Goal: Task Accomplishment & Management: Manage account settings

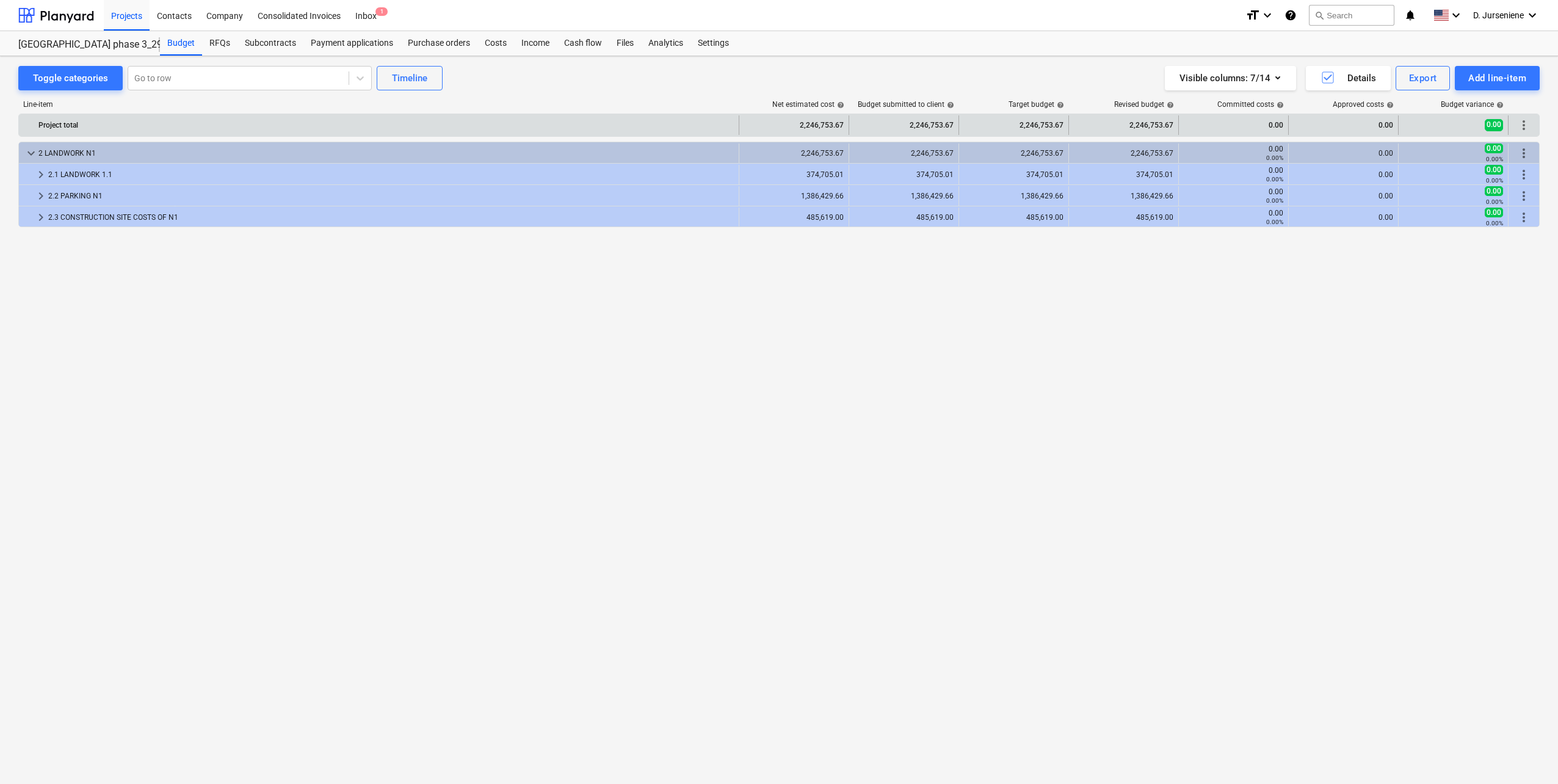
click at [1518, 119] on span "more_vert" at bounding box center [1524, 125] width 15 height 15
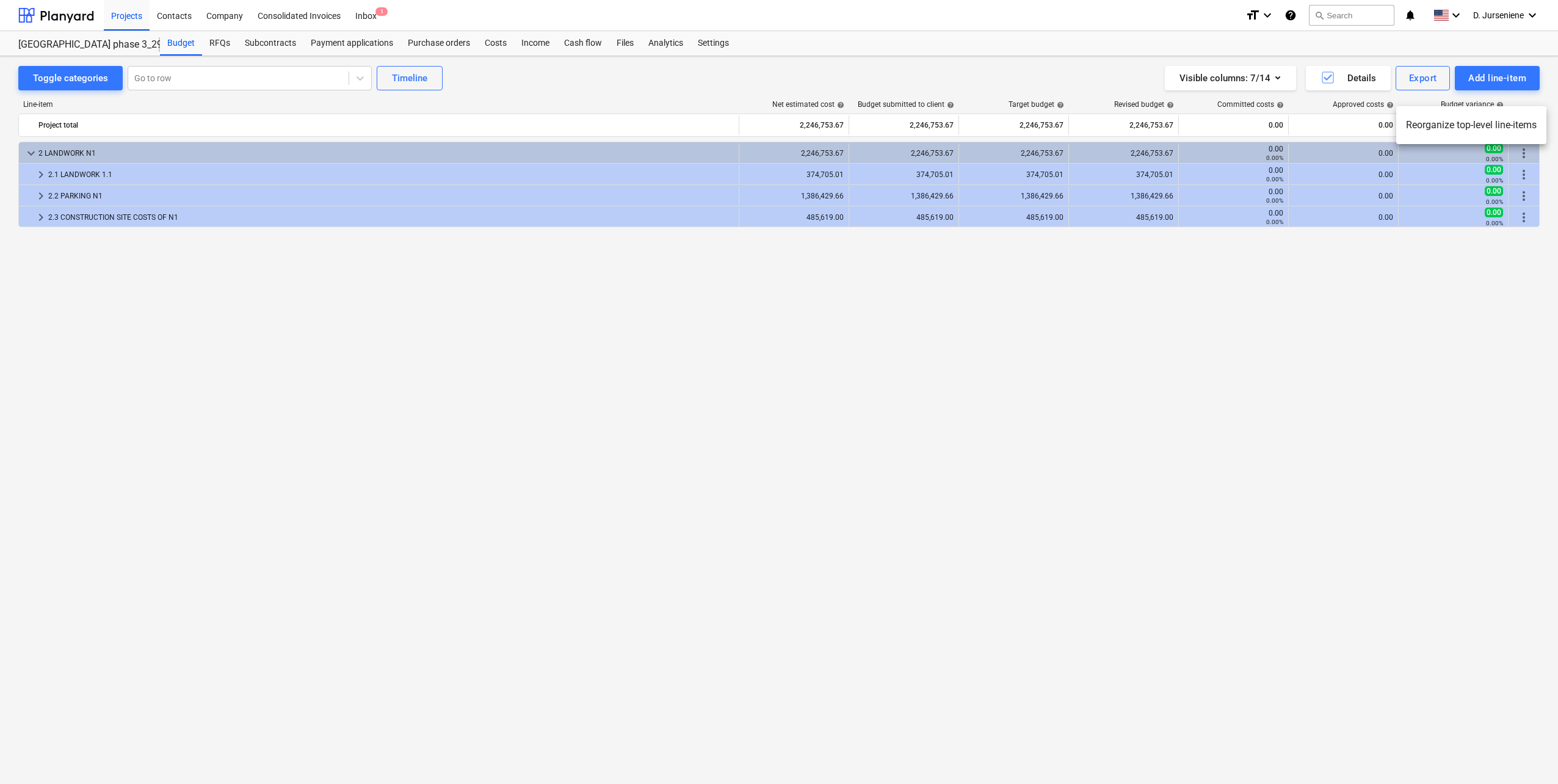
click at [1503, 73] on div at bounding box center [779, 392] width 1558 height 784
click at [1491, 81] on div "Add line-item" at bounding box center [1497, 78] width 58 height 16
click at [1449, 173] on div "Import file" at bounding box center [1476, 172] width 127 height 21
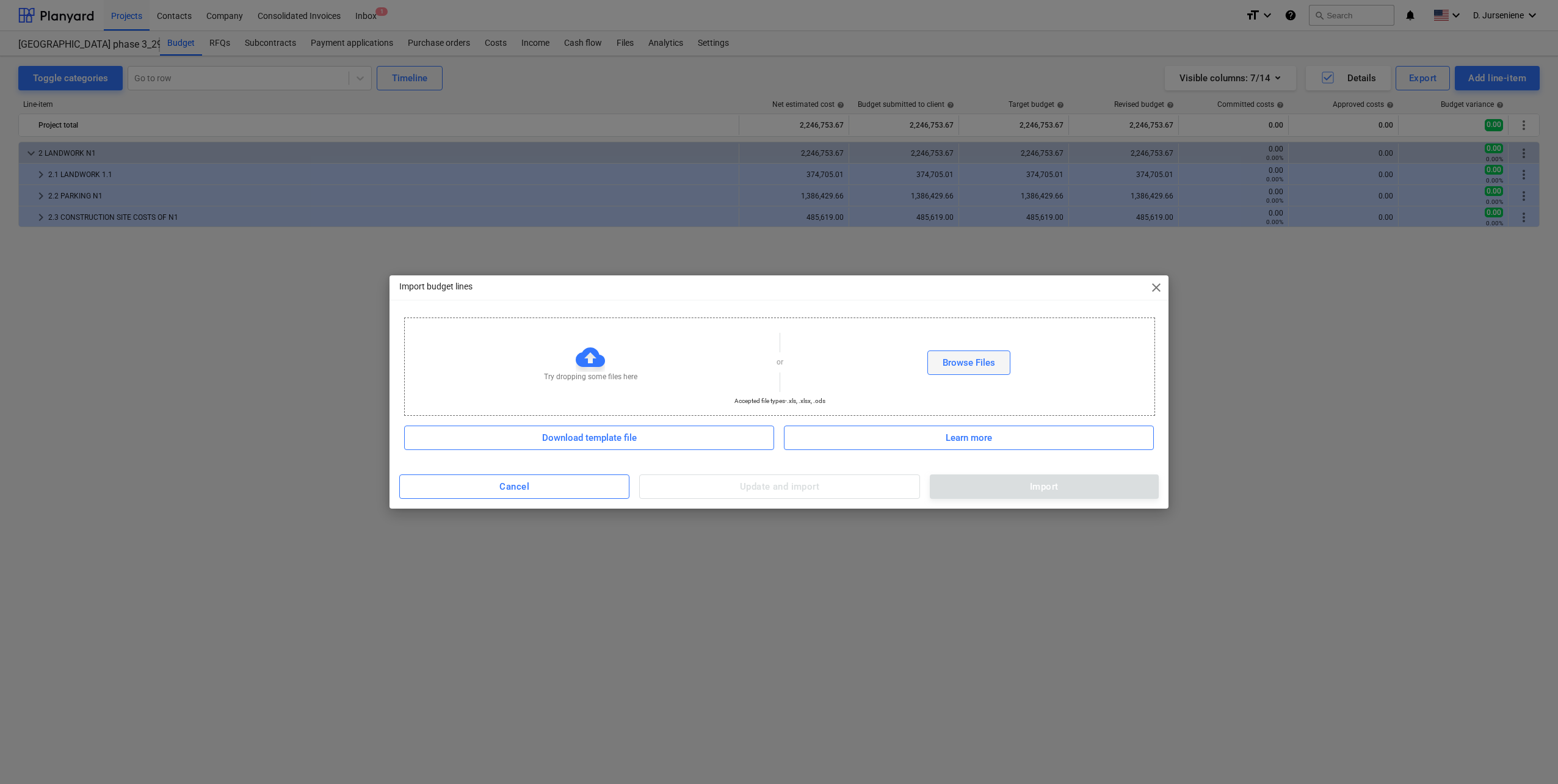
click at [974, 368] on div "Browse Files" at bounding box center [969, 362] width 53 height 16
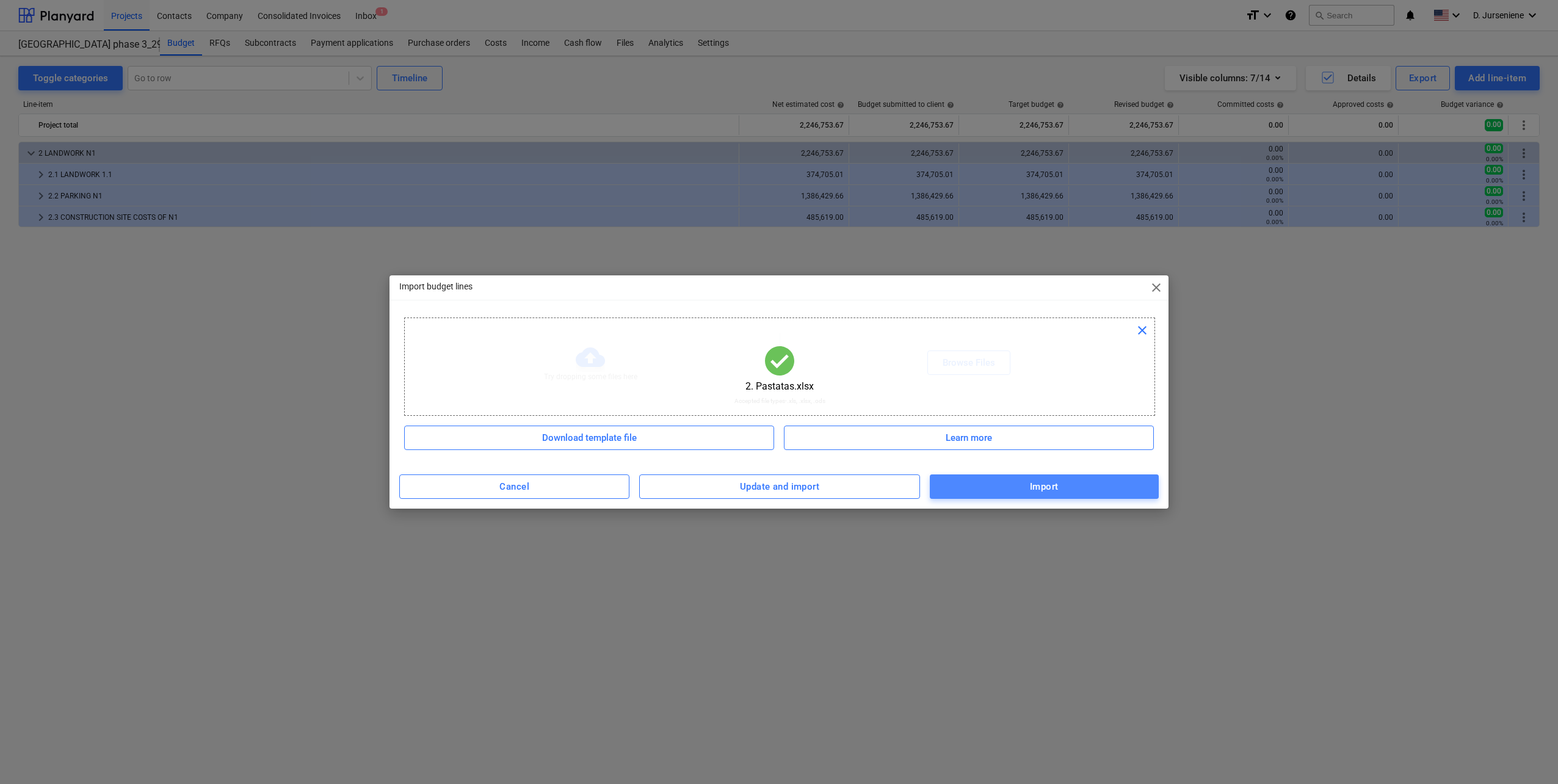
click at [978, 492] on span "Import" at bounding box center [1044, 487] width 202 height 16
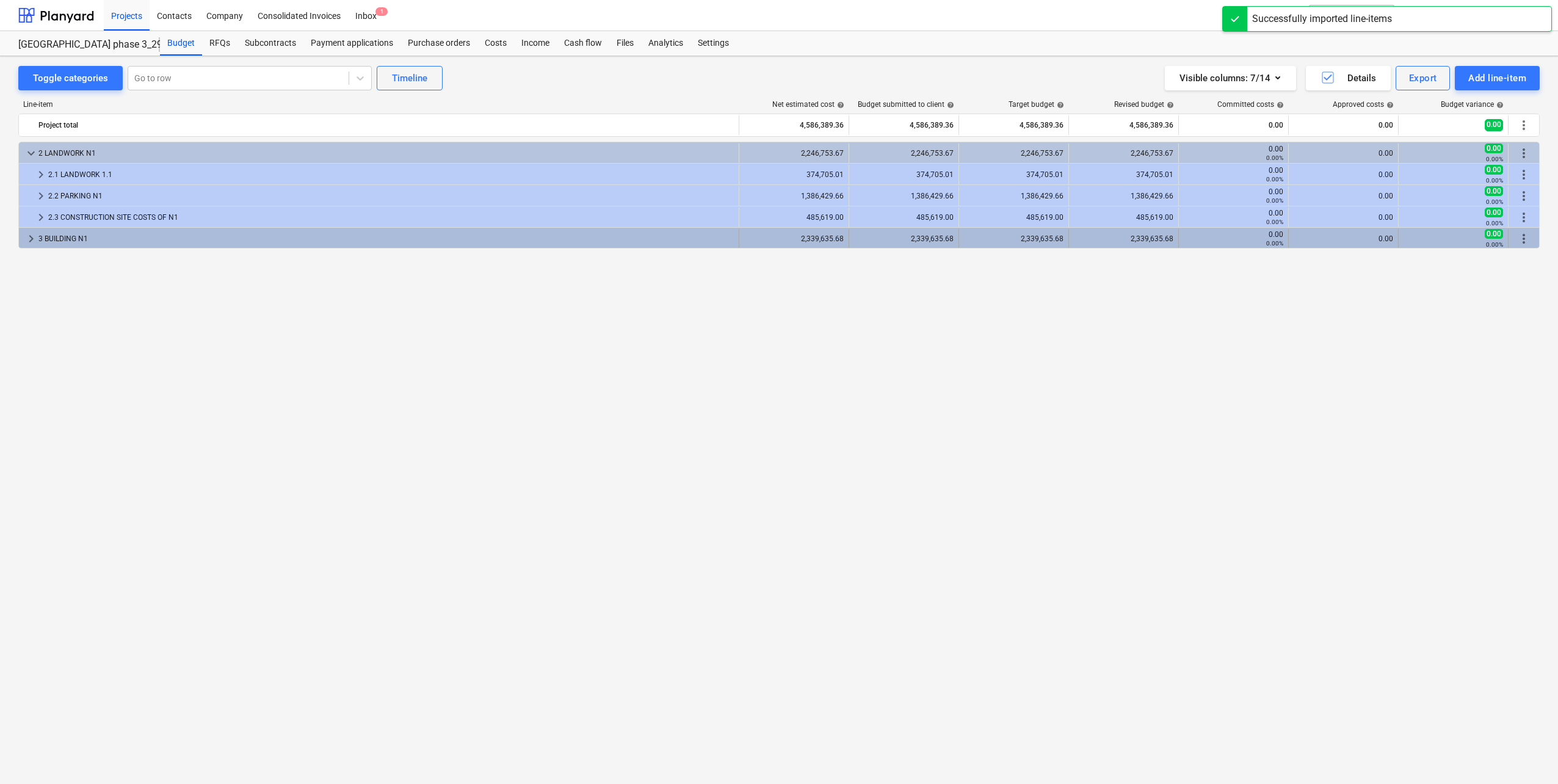
click at [31, 238] on span "keyboard_arrow_right" at bounding box center [31, 238] width 15 height 15
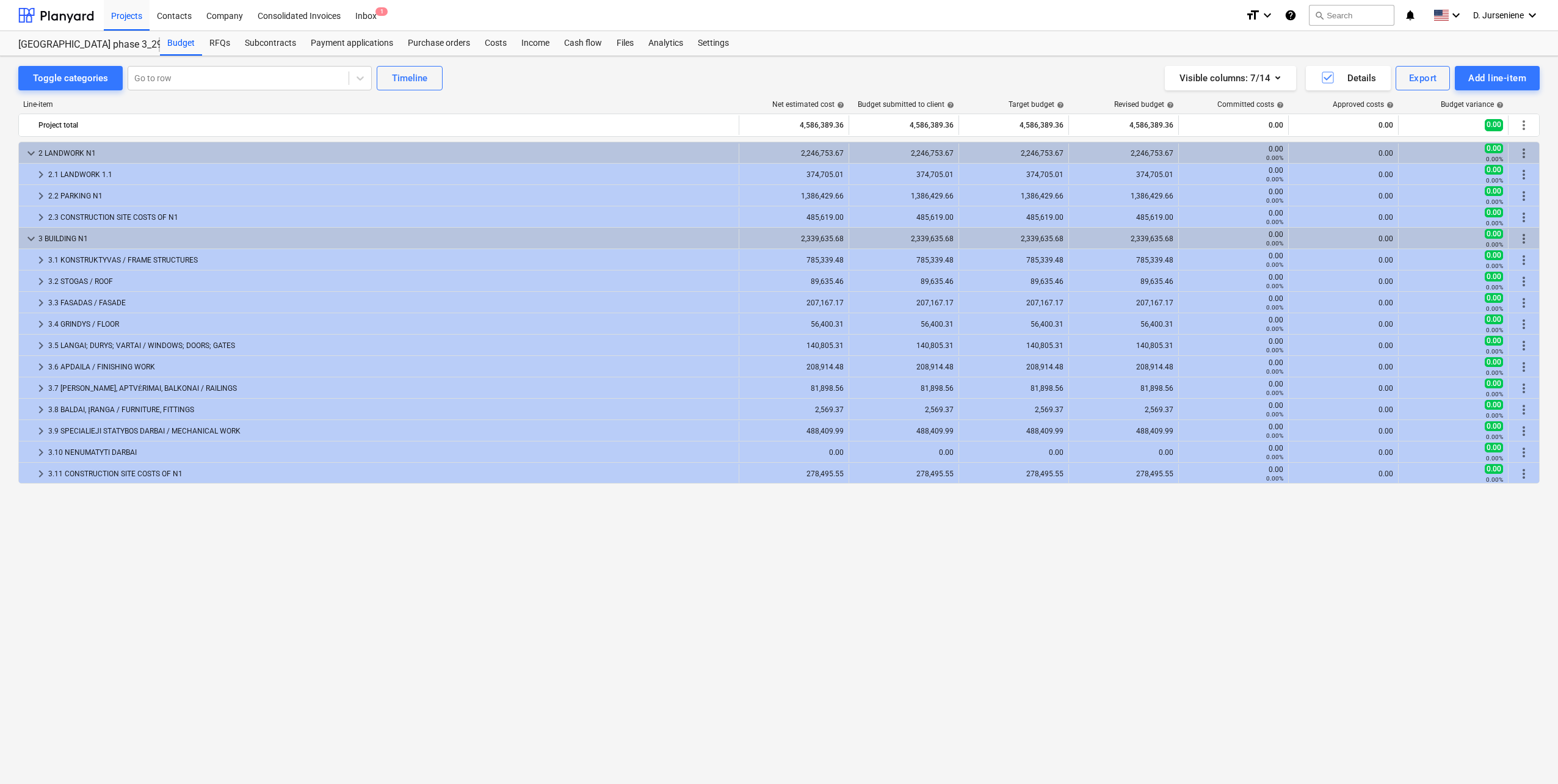
click at [275, 555] on div "keyboard_arrow_down 2 LANDWORK N1 2,246,753.67 2,246,753.67 2,246,753.67 2,246,…" at bounding box center [779, 437] width 1522 height 592
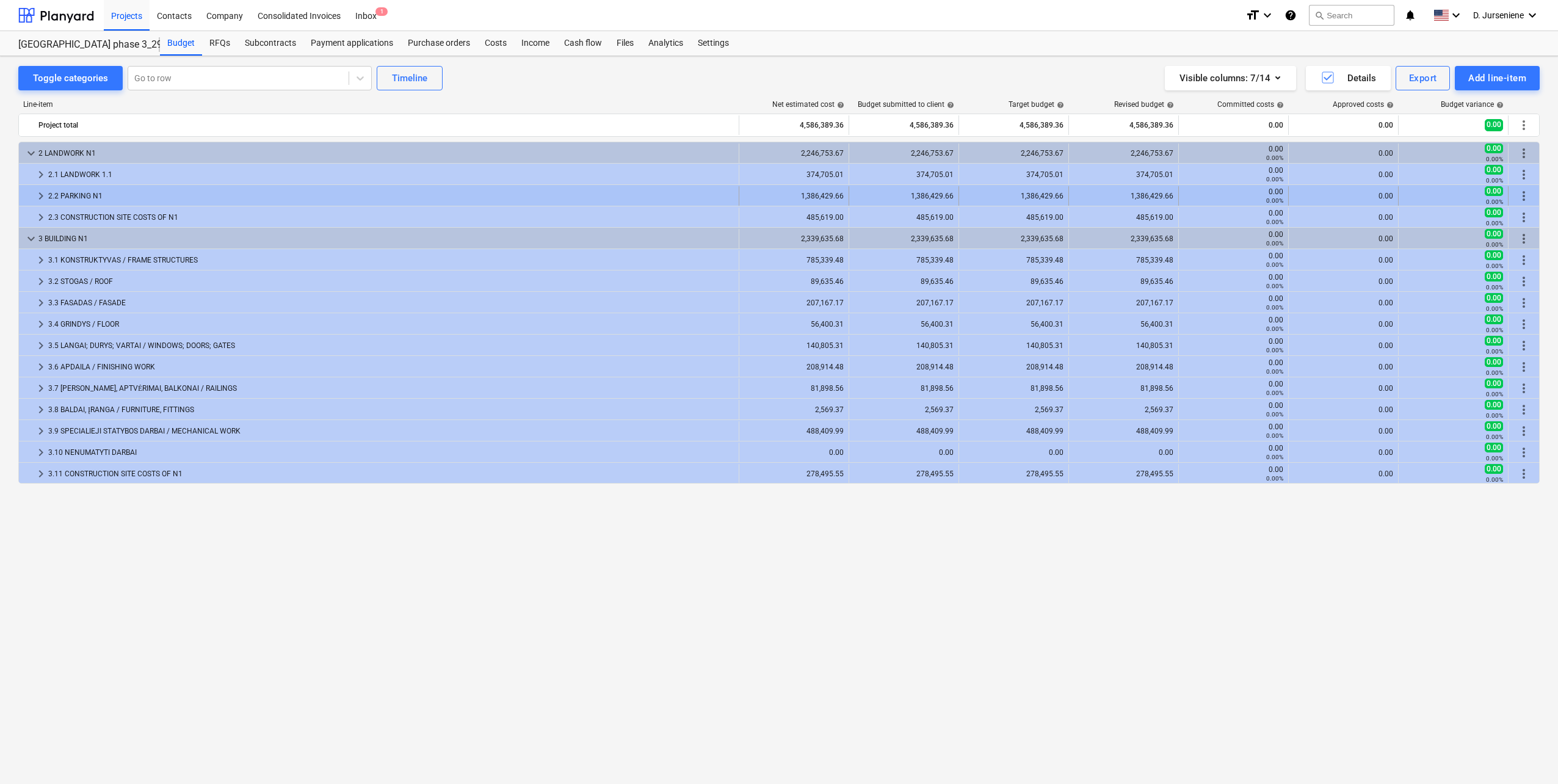
click at [827, 192] on div "1,386,429.66" at bounding box center [794, 196] width 99 height 8
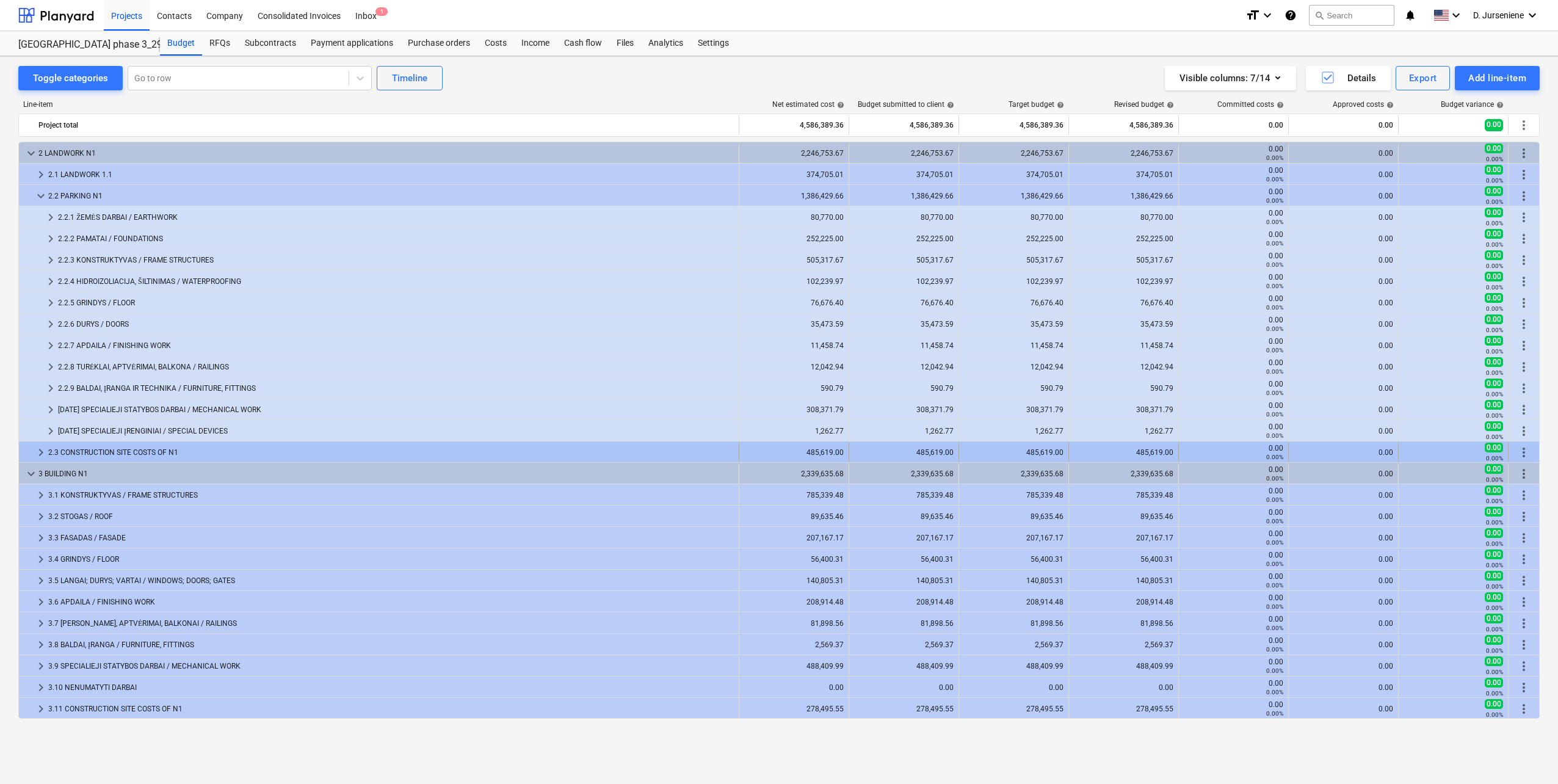
click at [139, 452] on div "2.3 CONSTRUCTION SITE COSTS OF N1" at bounding box center [390, 452] width 685 height 19
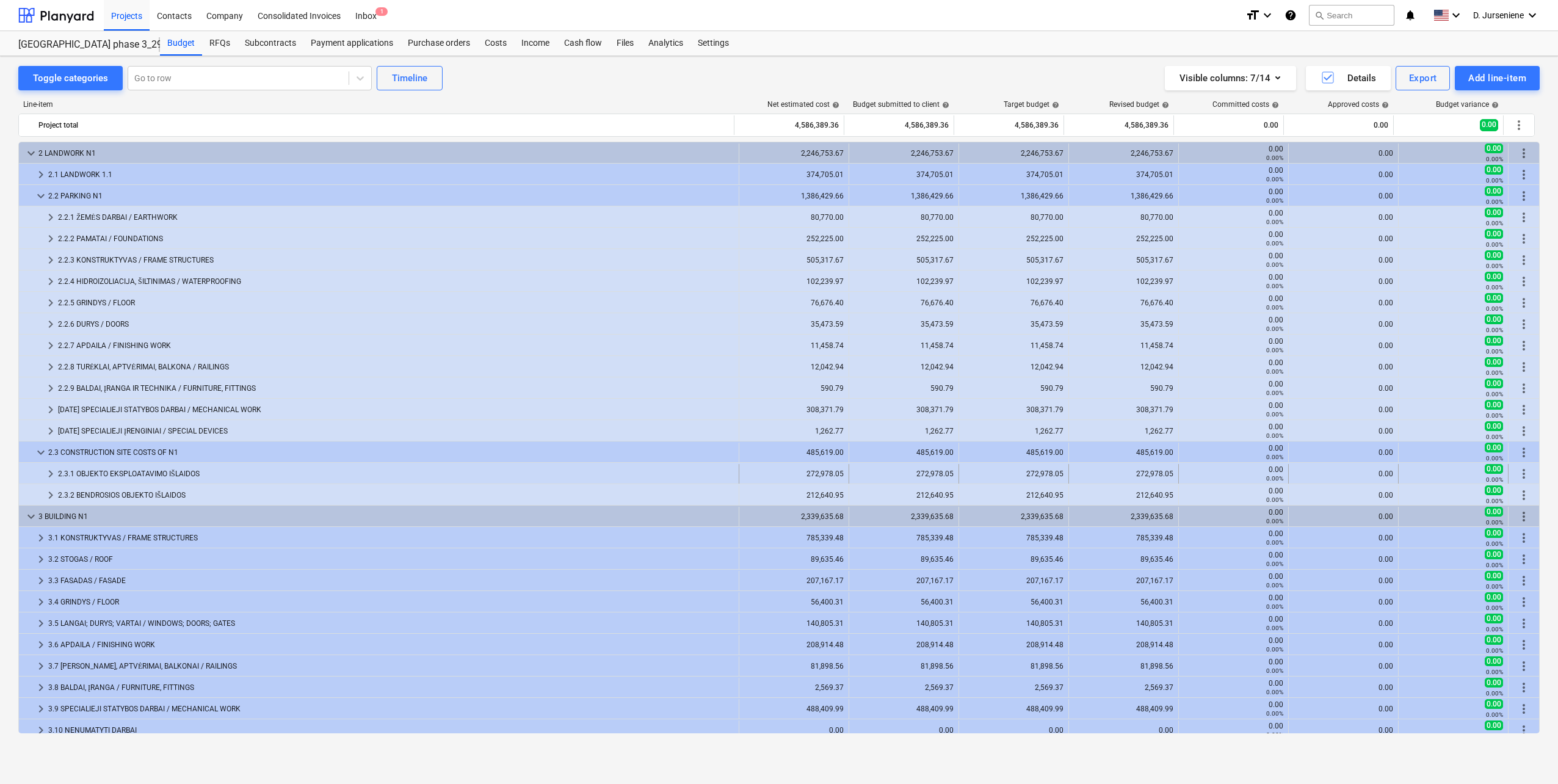
click at [166, 474] on div "2.3.1 OBJEKTO EKSPLOATAVIMO IŠLAIDOS" at bounding box center [396, 474] width 676 height 19
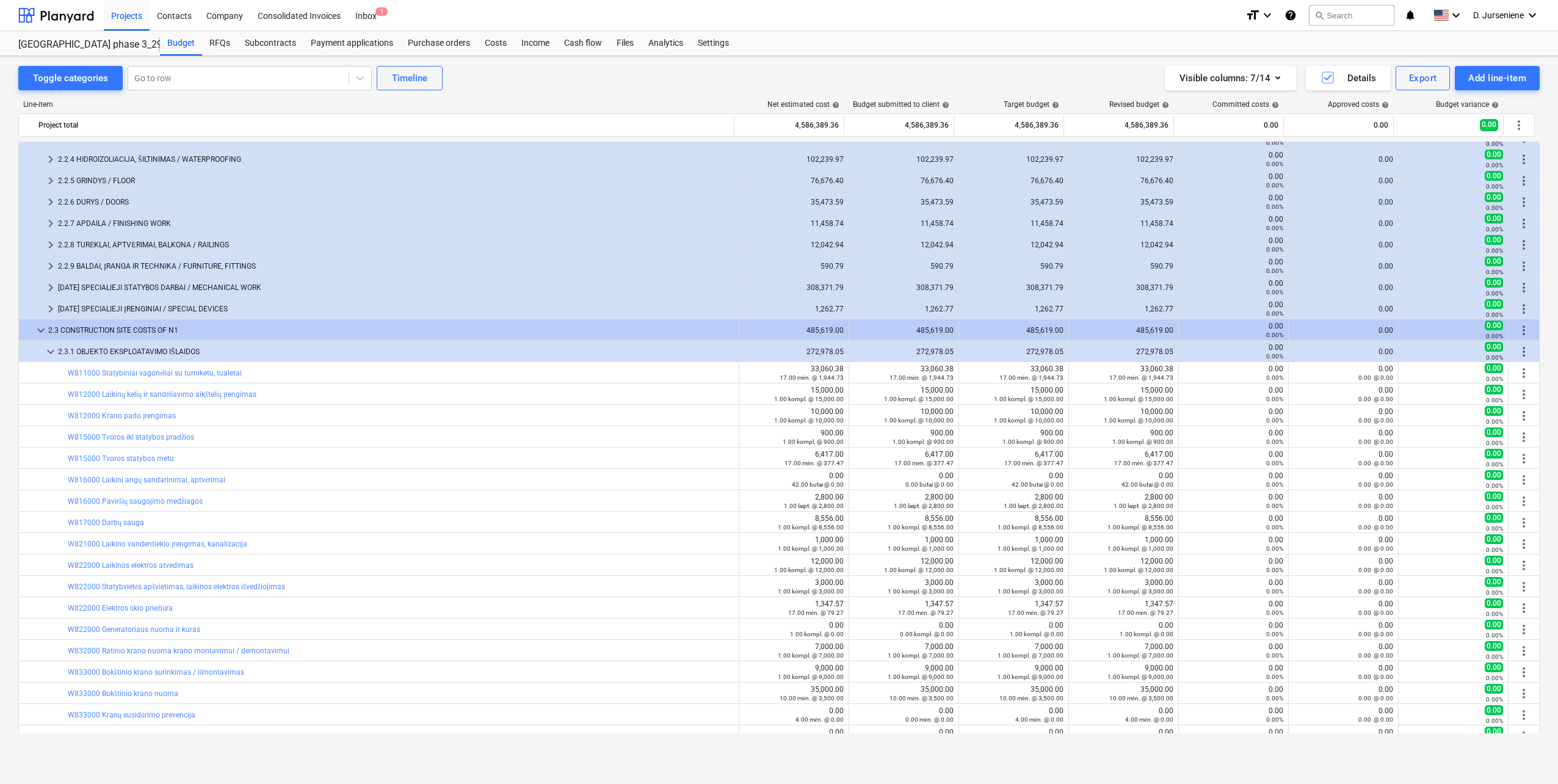
scroll to position [244, 0]
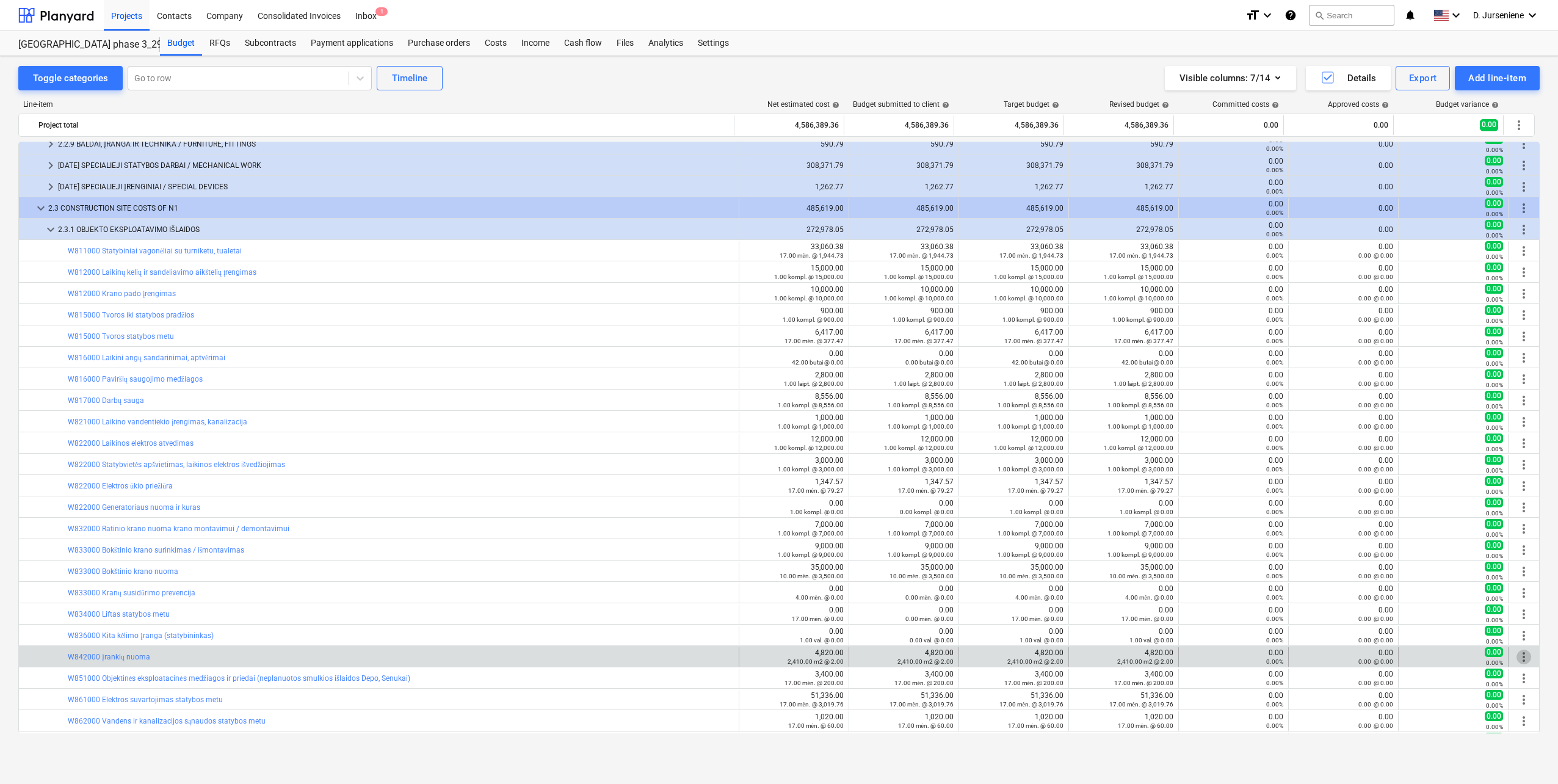
click at [1518, 660] on span "more_vert" at bounding box center [1524, 657] width 15 height 15
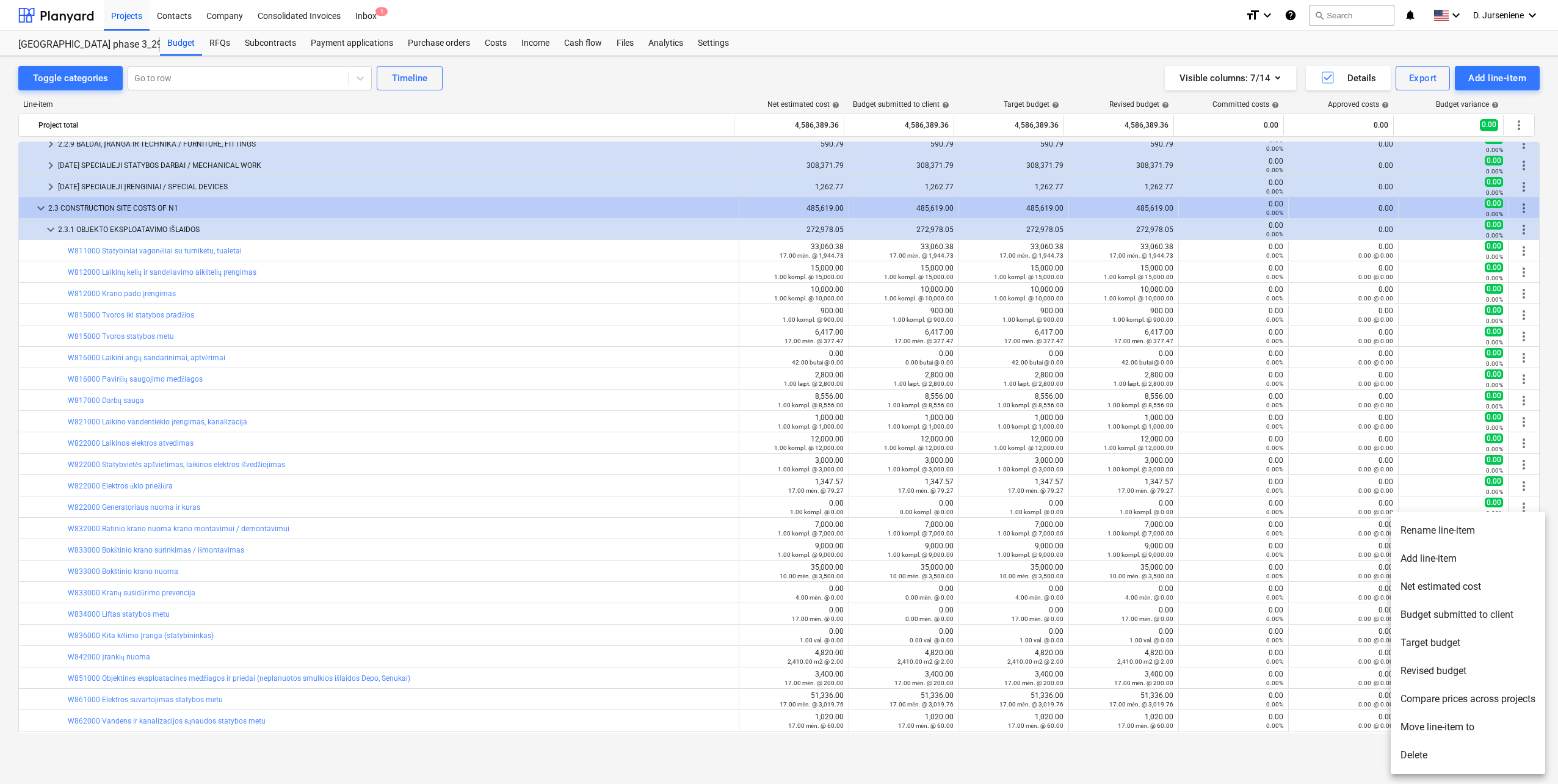
click at [825, 657] on div at bounding box center [779, 392] width 1558 height 784
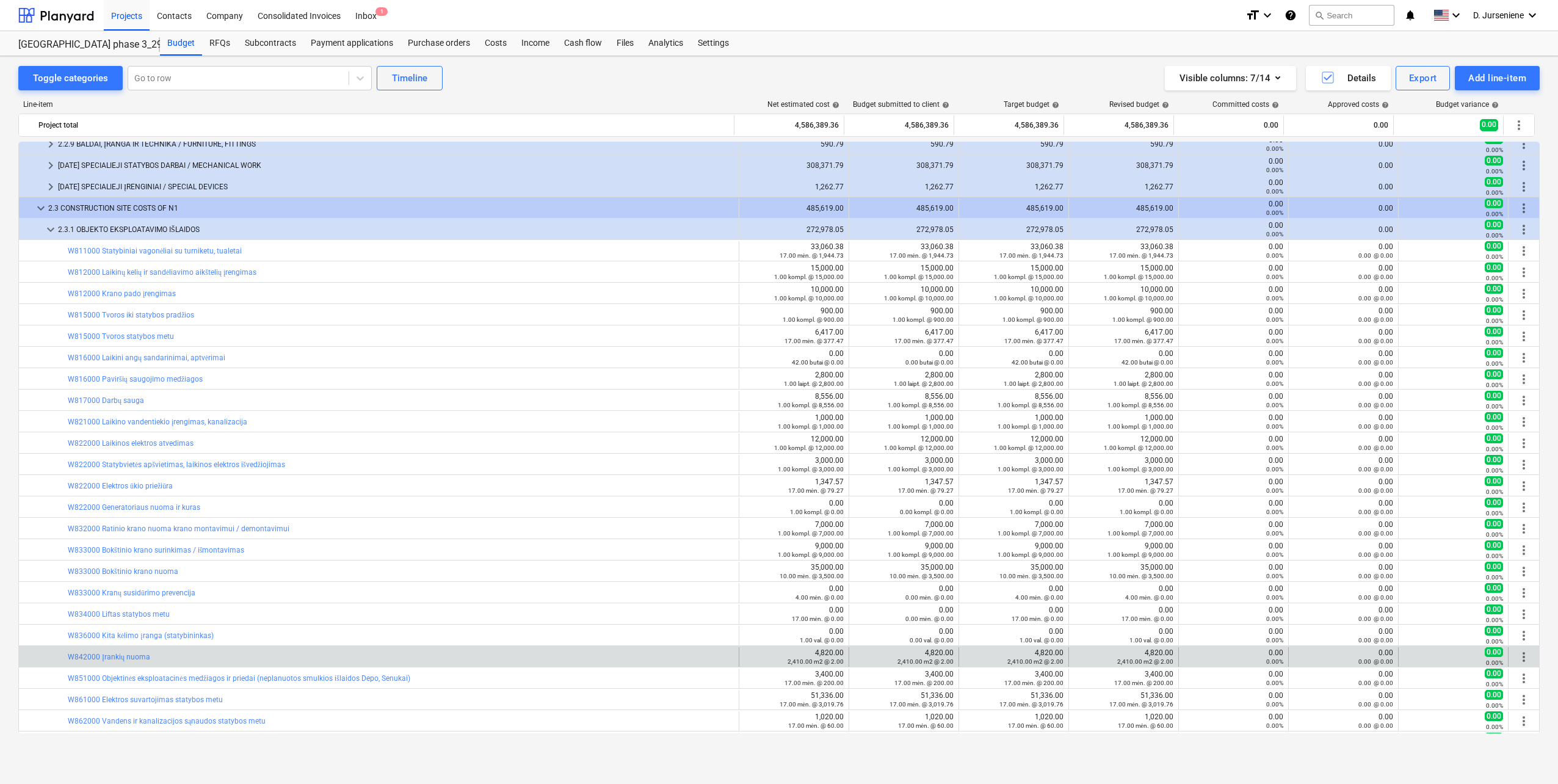
click at [739, 657] on div "edit 4,820.00 2,410.00 m2 @ 2.00" at bounding box center [794, 657] width 110 height 19
click at [747, 654] on span "edit" at bounding box center [751, 657] width 10 height 10
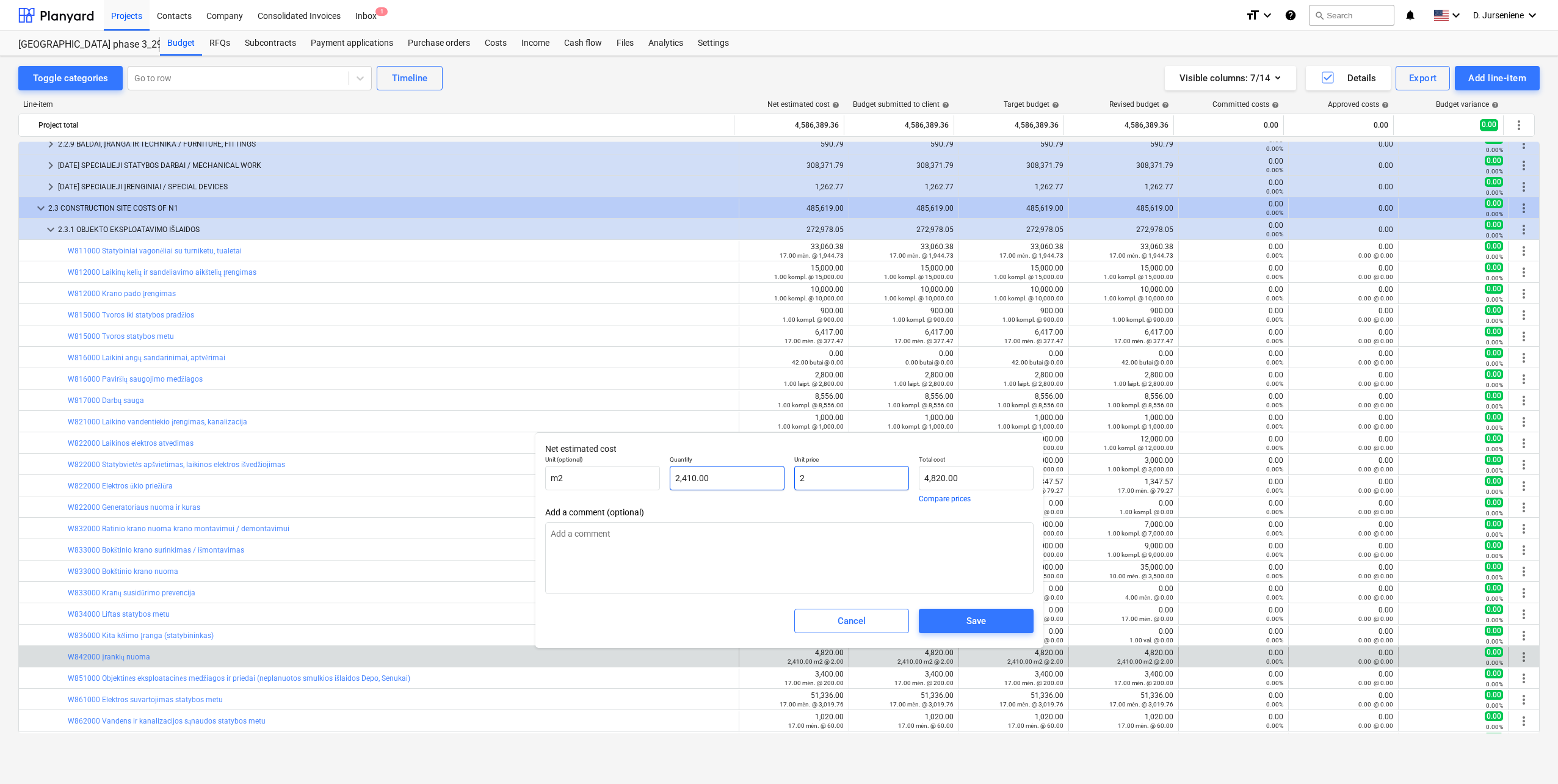
drag, startPoint x: 846, startPoint y: 477, endPoint x: 784, endPoint y: 478, distance: 62.0
click at [785, 477] on div "Unit (optional) m2 Quantity 2,410.00 Unit price 2 Total cost 4,820.00 Compare p…" at bounding box center [789, 479] width 498 height 57
type input "0"
type textarea "x"
type input "0.00"
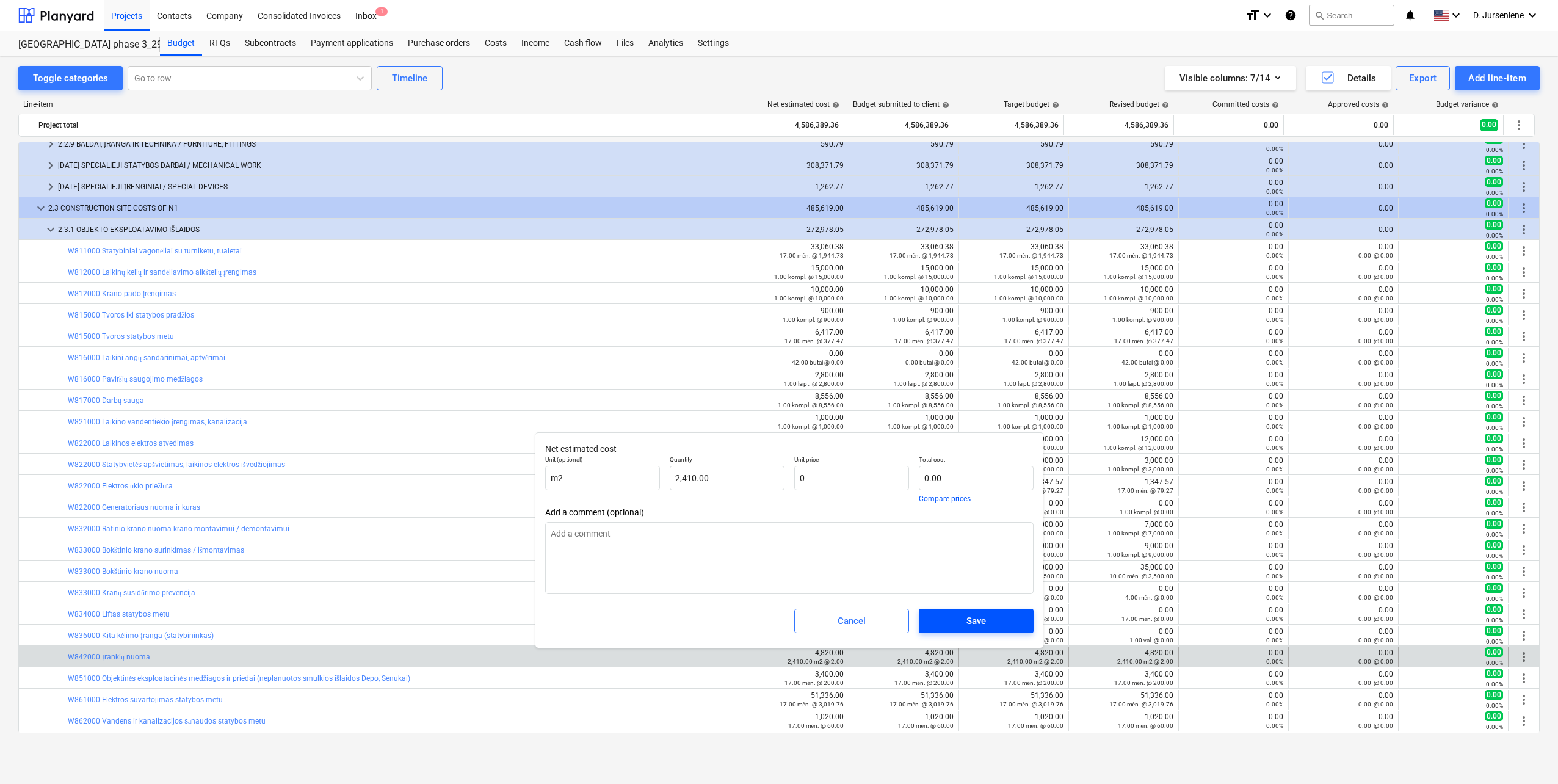
type input "0.00"
click at [959, 624] on span "Save" at bounding box center [977, 621] width 86 height 16
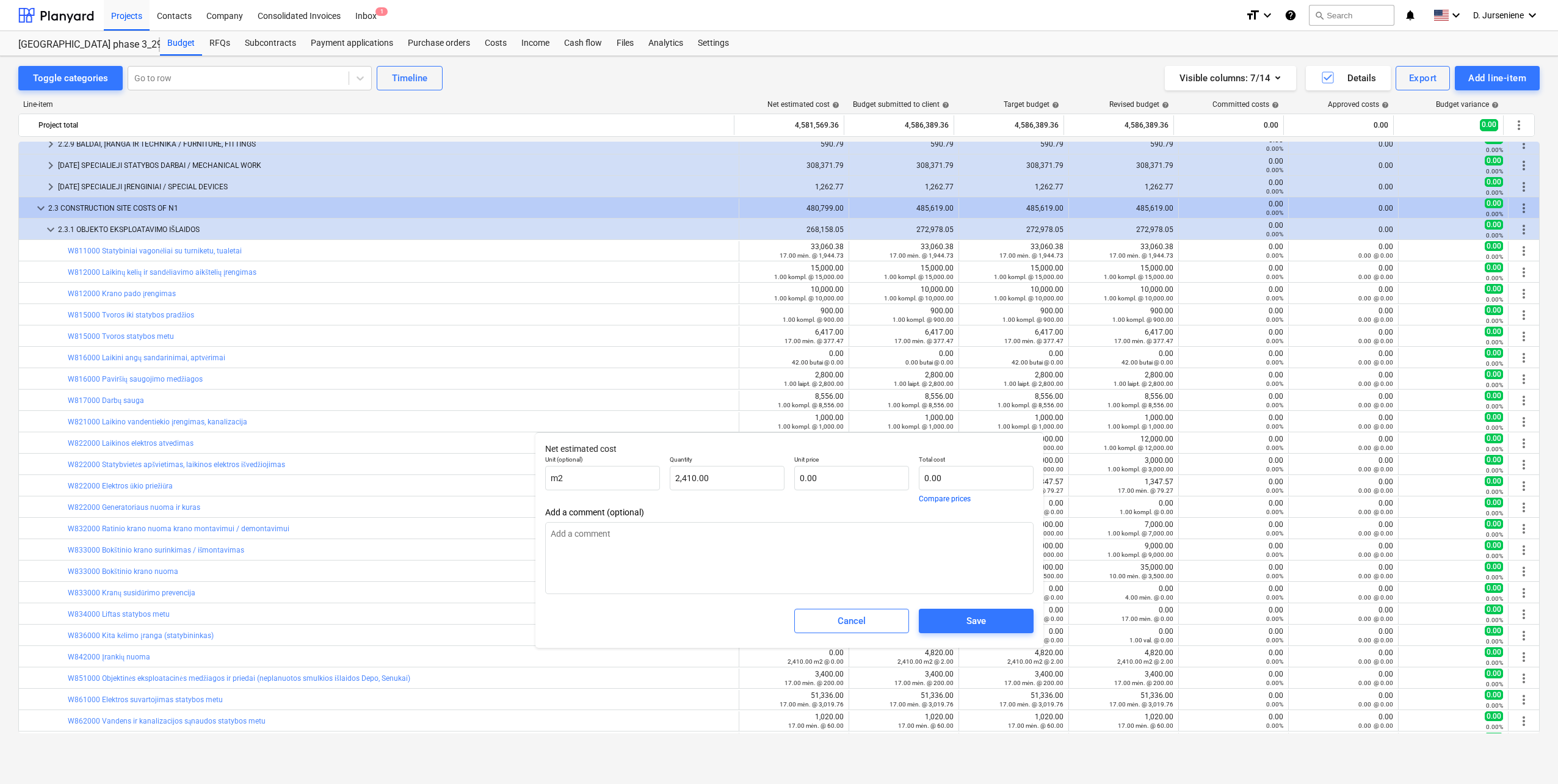
type textarea "x"
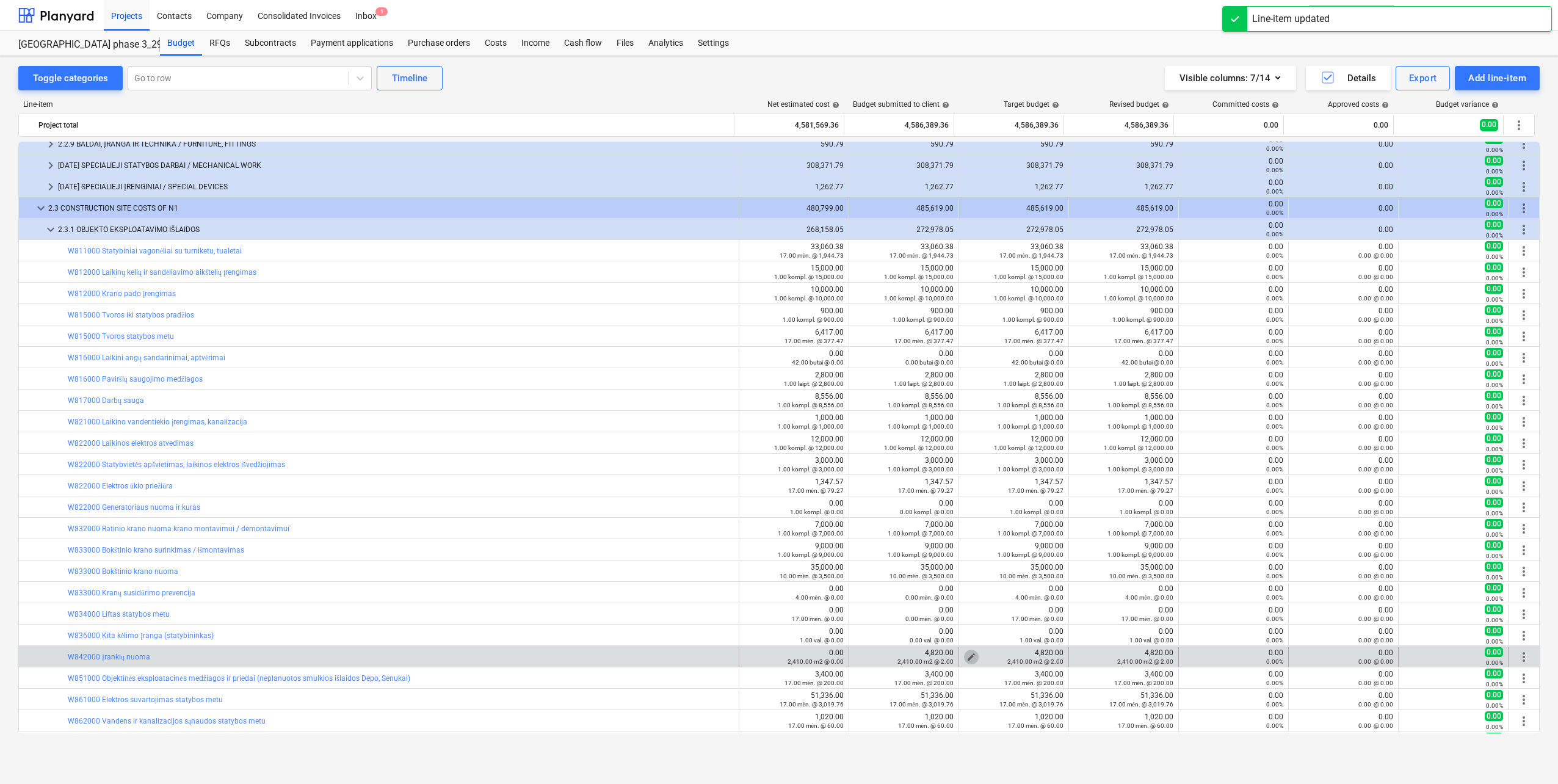
click at [967, 655] on span "edit" at bounding box center [971, 657] width 10 height 10
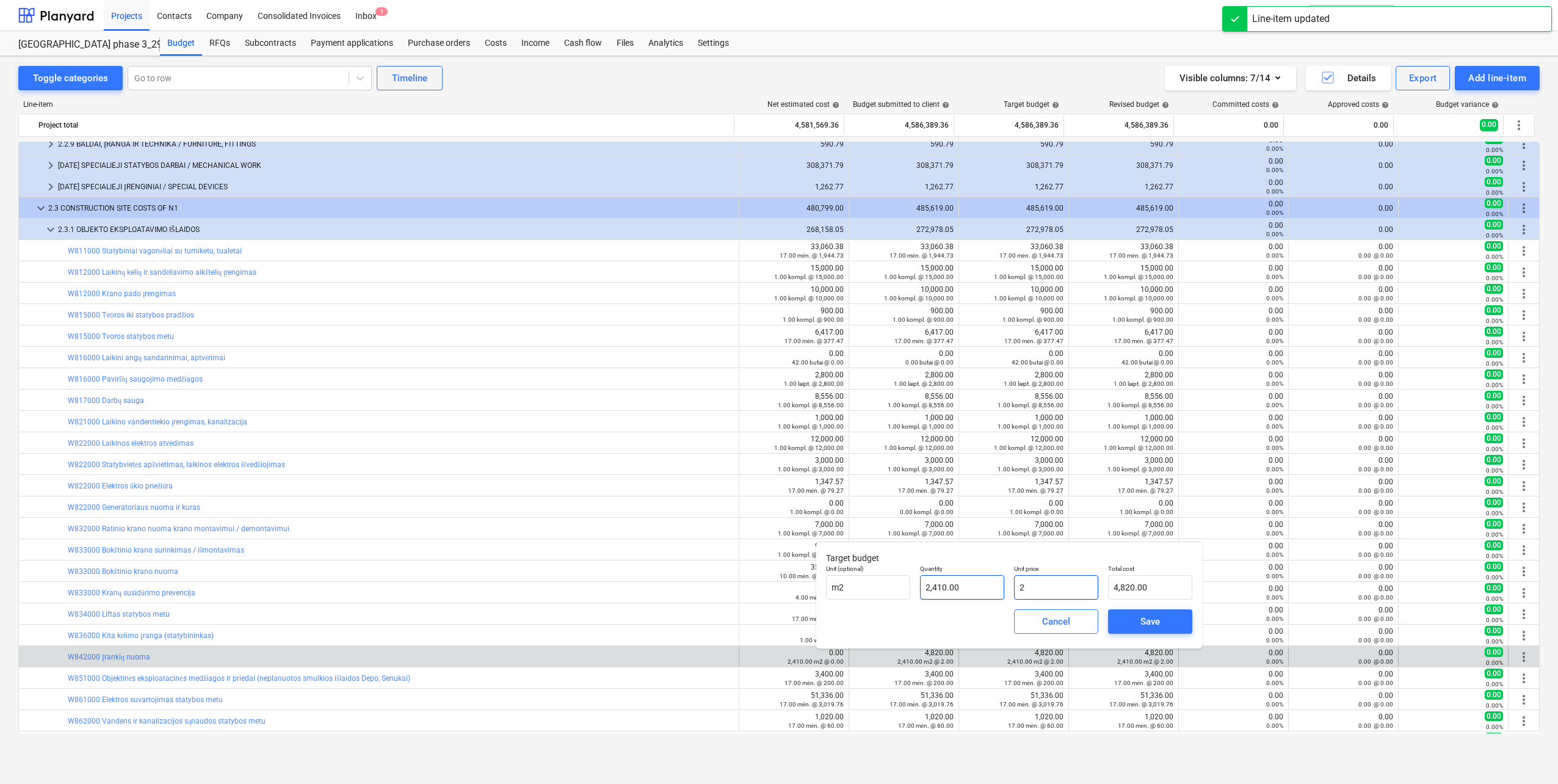
drag, startPoint x: 1045, startPoint y: 587, endPoint x: 971, endPoint y: 591, distance: 74.1
click at [971, 591] on div "Unit (optional) m2 Quantity 2,410.00 Unit price 2 Total cost 4,820.00" at bounding box center [1009, 582] width 376 height 45
type input "0"
type input "0.00"
type input "0"
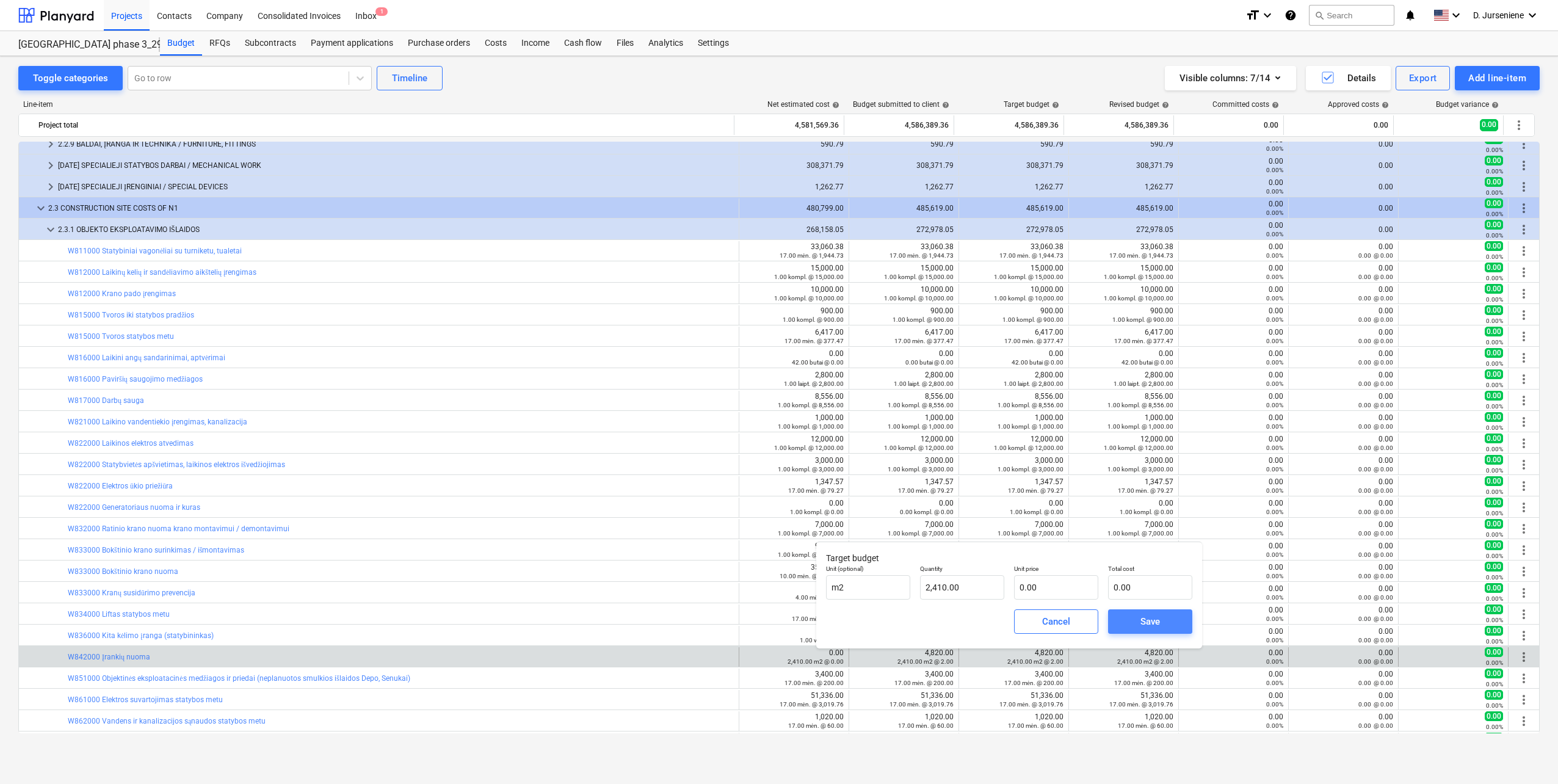
click at [1141, 618] on div "Save" at bounding box center [1151, 621] width 19 height 16
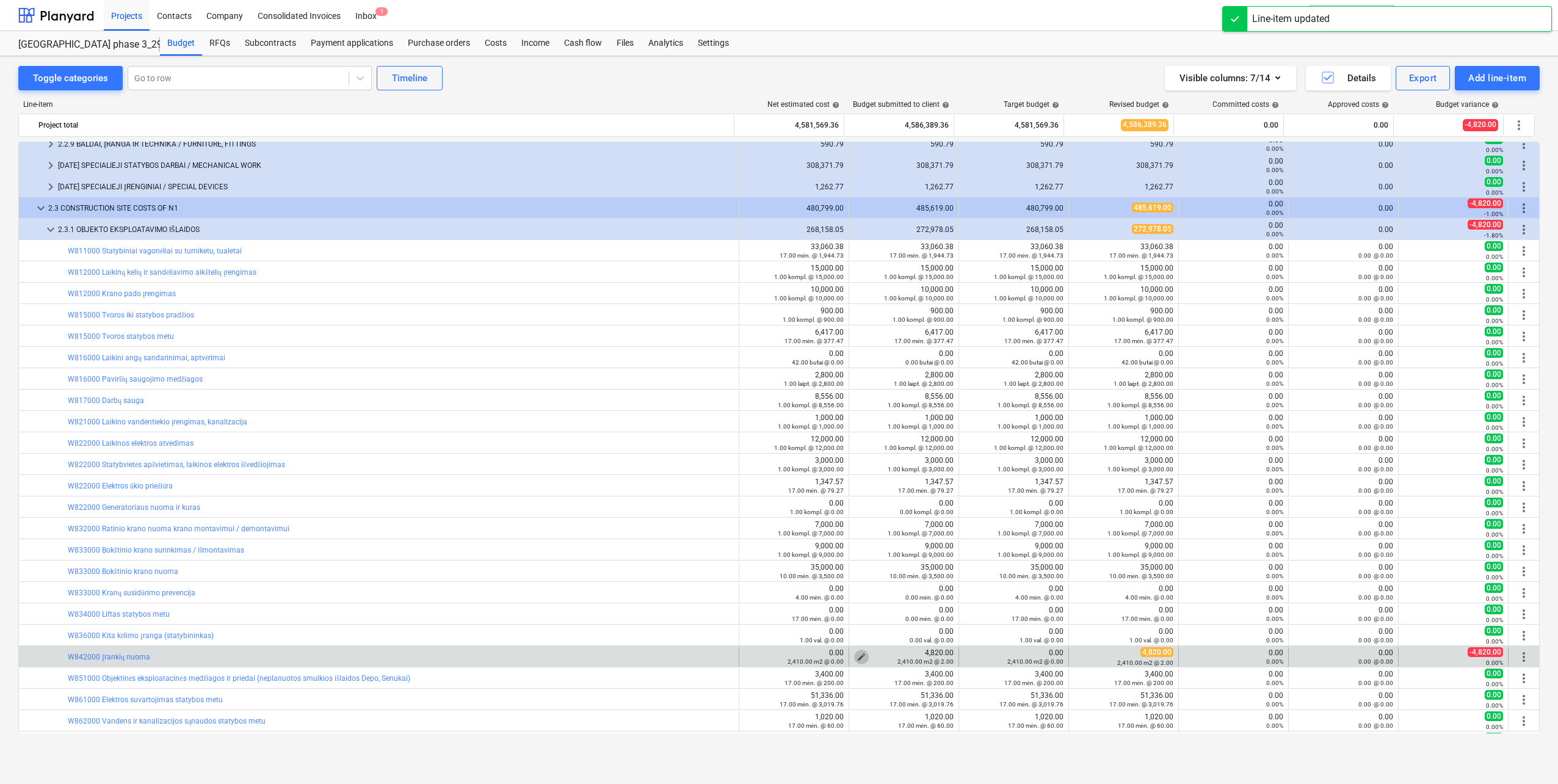
click at [857, 655] on span "edit" at bounding box center [862, 657] width 10 height 10
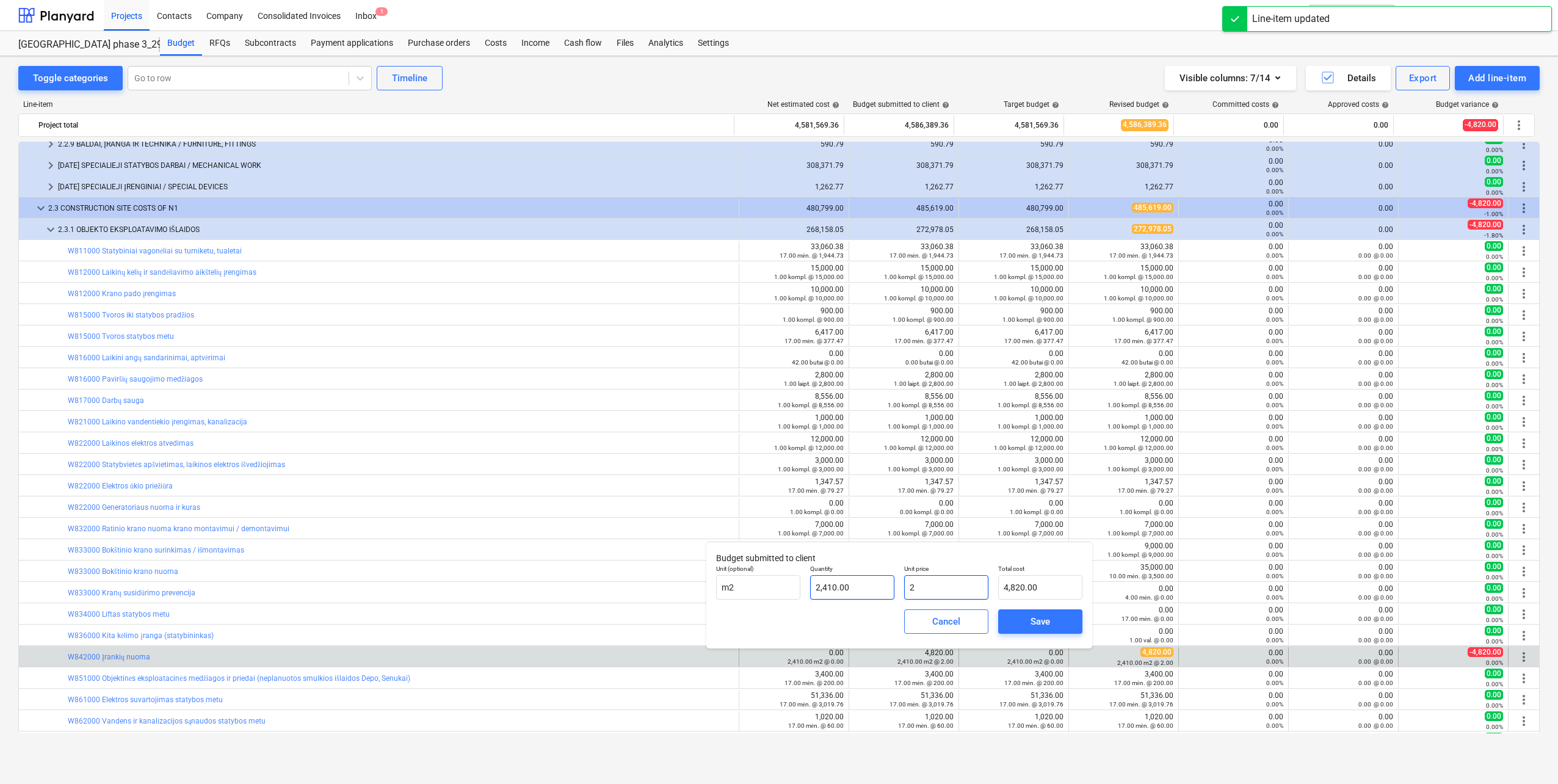
drag, startPoint x: 868, startPoint y: 585, endPoint x: 859, endPoint y: 587, distance: 9.2
click at [859, 587] on div "Unit (optional) m2 Quantity 2,410.00 Unit price 2 Total cost 4,820.00" at bounding box center [899, 582] width 376 height 45
type input "0"
type input "0.00"
type input "0"
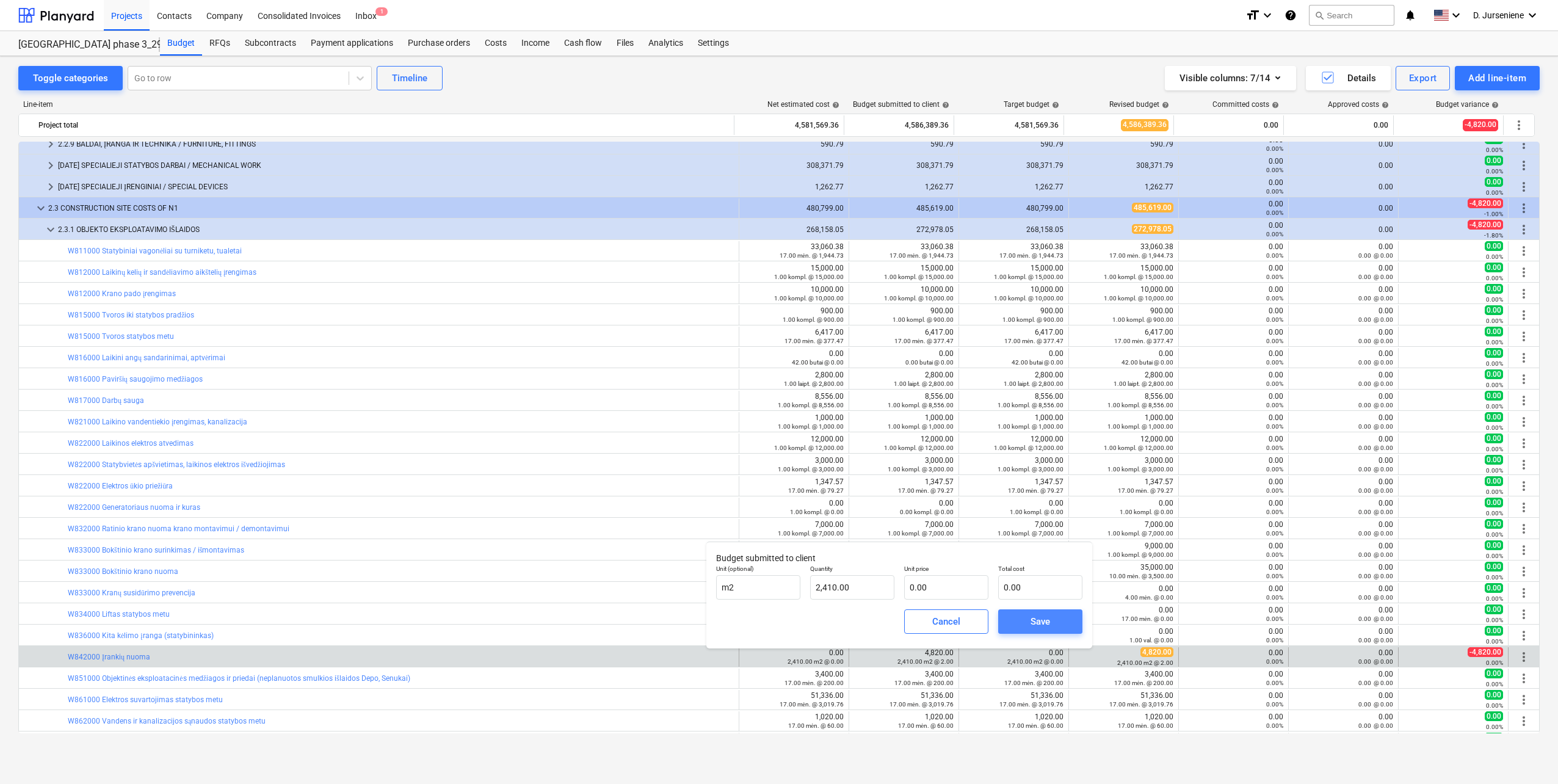
click at [1047, 618] on div "Save" at bounding box center [1040, 621] width 19 height 16
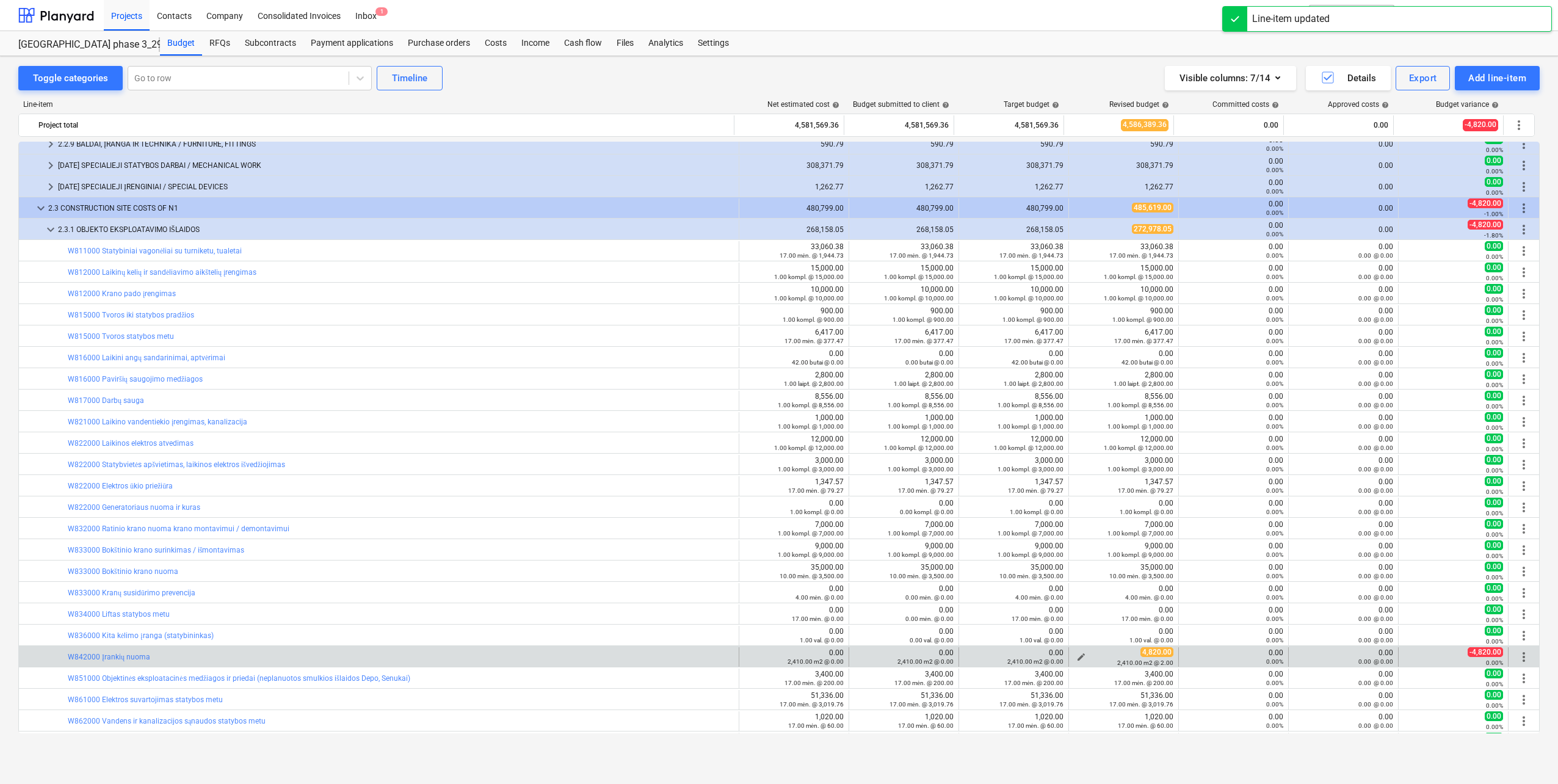
click at [1079, 657] on span "edit" at bounding box center [1081, 657] width 10 height 10
type textarea "x"
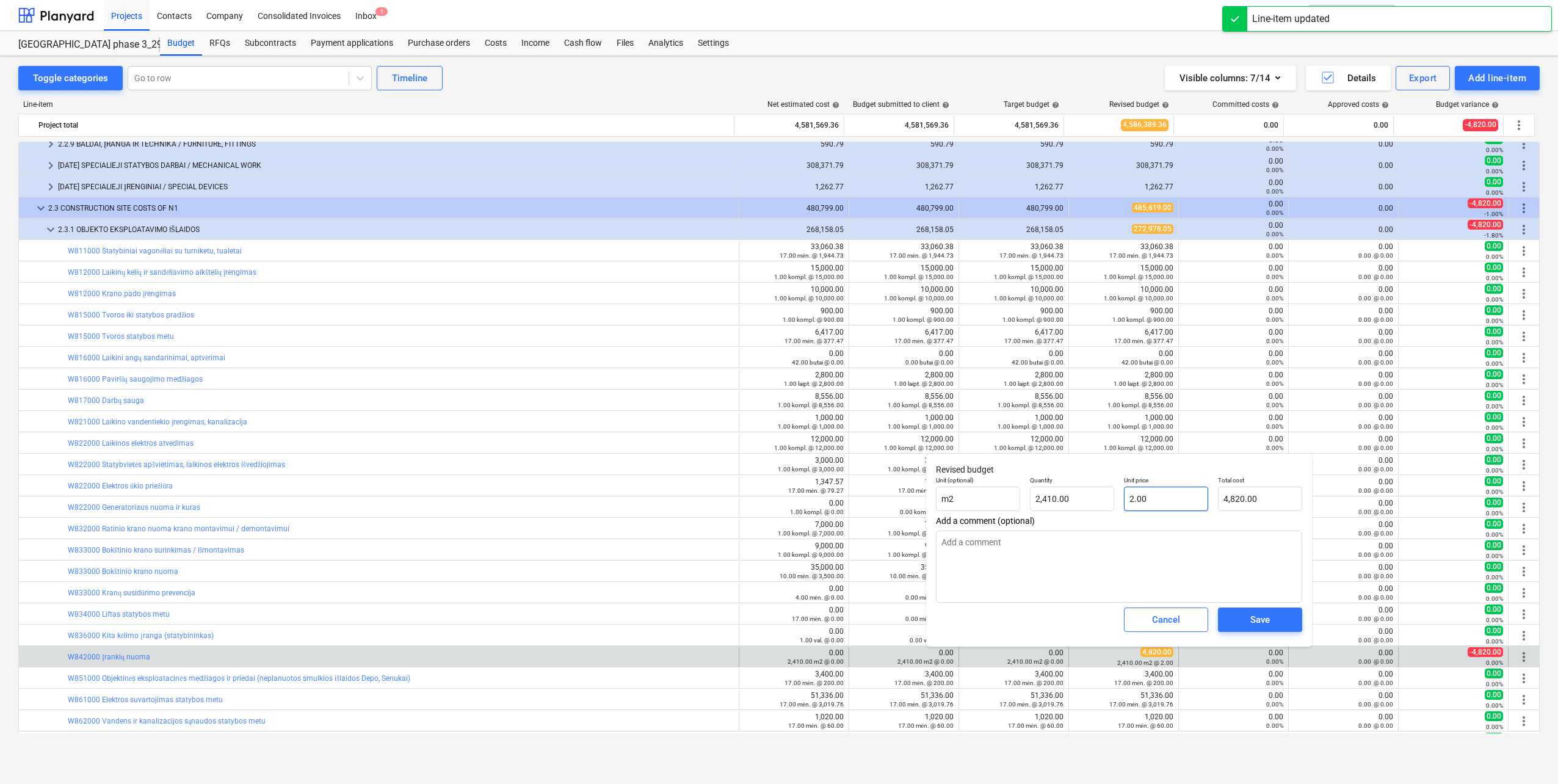
type input "2"
drag, startPoint x: 1160, startPoint y: 496, endPoint x: 1058, endPoint y: 507, distance: 102.6
click at [1064, 504] on div "Unit (optional) m2 Quantity 2,410.00 Unit price 2 Total cost 4,820.00" at bounding box center [1119, 494] width 376 height 45
type textarea "x"
type input "0.00"
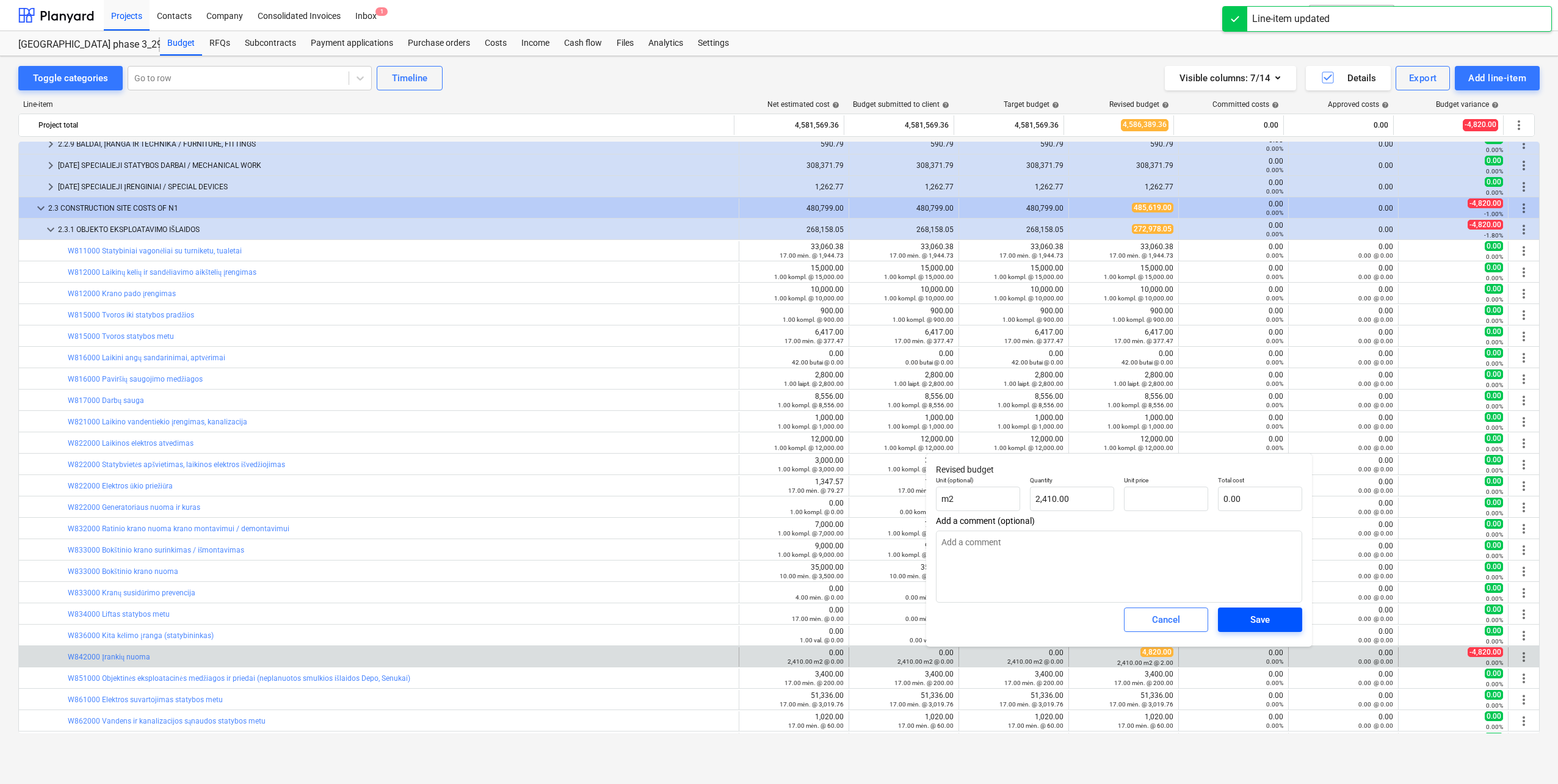
type textarea "x"
type input "0.00"
click at [1255, 620] on div "Save" at bounding box center [1260, 620] width 19 height 16
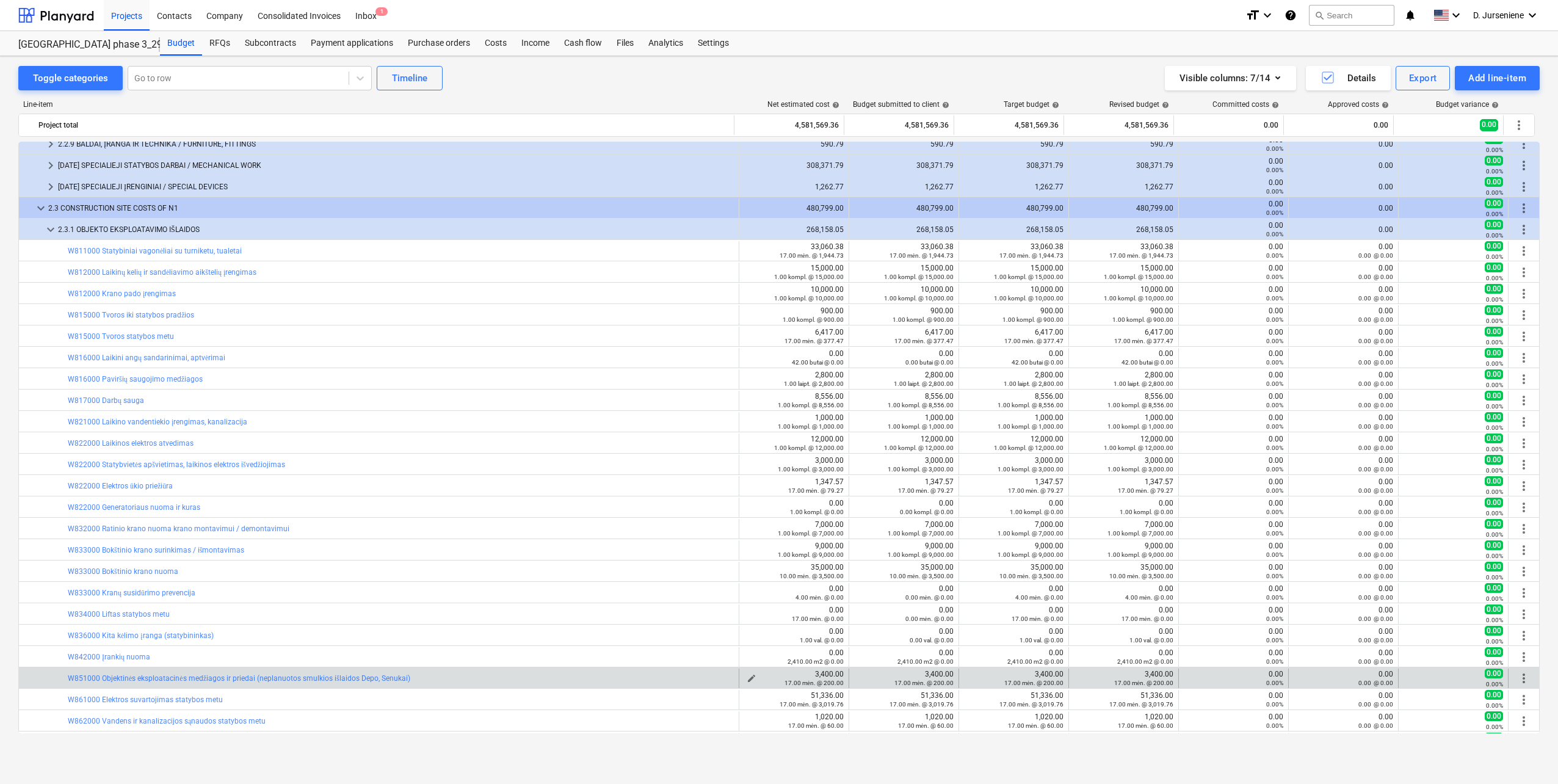
click at [745, 678] on div "17.00 mėn. @ 200.00" at bounding box center [794, 682] width 99 height 8
click at [747, 677] on span "edit" at bounding box center [751, 678] width 10 height 10
type textarea "x"
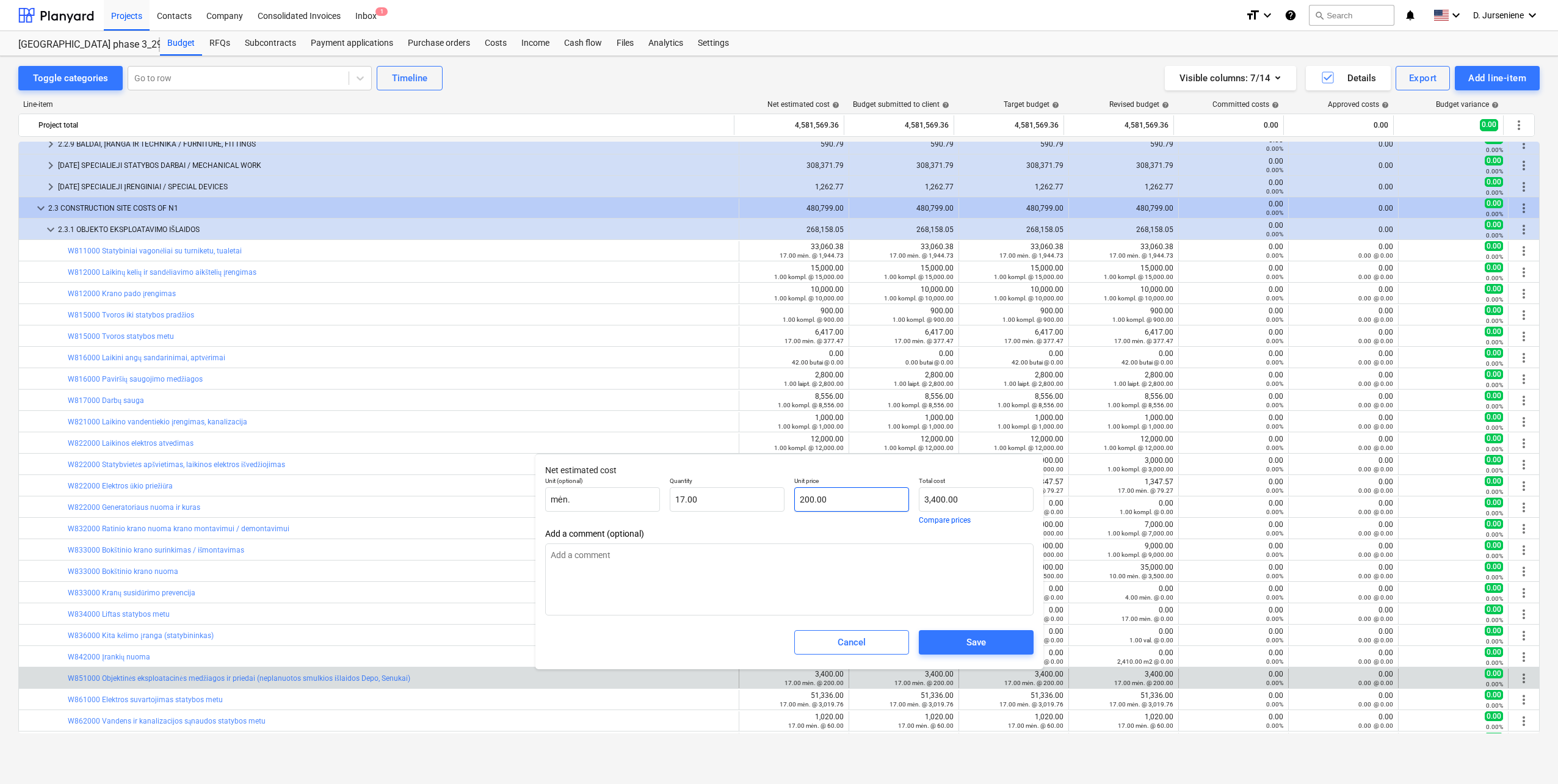
type input "200"
drag, startPoint x: 841, startPoint y: 502, endPoint x: 734, endPoint y: 501, distance: 107.0
click at [734, 501] on div "Unit (optional) mėn. Quantity 17.00 Unit price 200 Total cost 3,400.00 Compare …" at bounding box center [789, 499] width 498 height 57
type textarea "x"
type input "0.00"
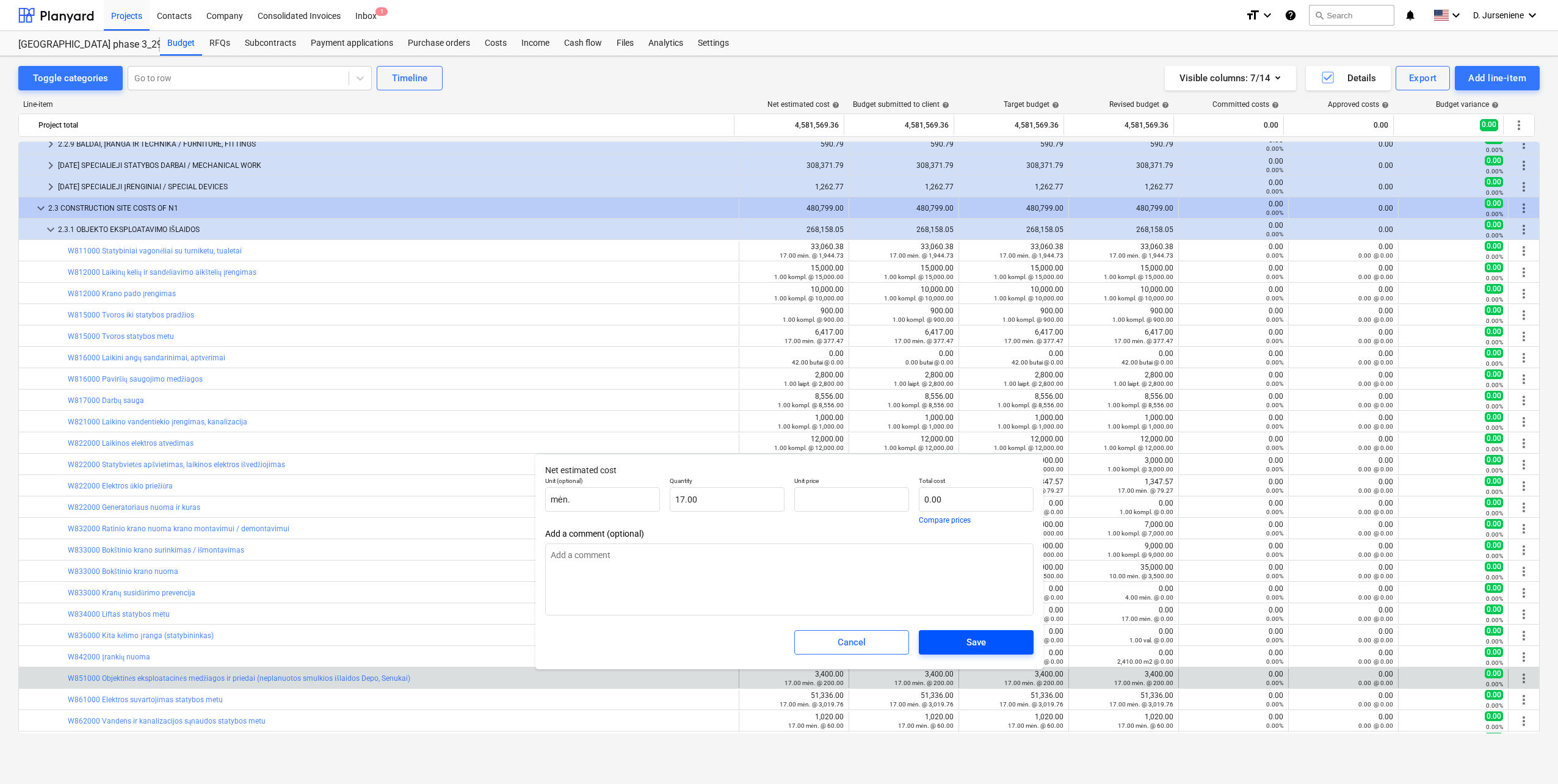
type textarea "x"
type input "0.00"
click at [943, 640] on span "Save" at bounding box center [977, 642] width 86 height 16
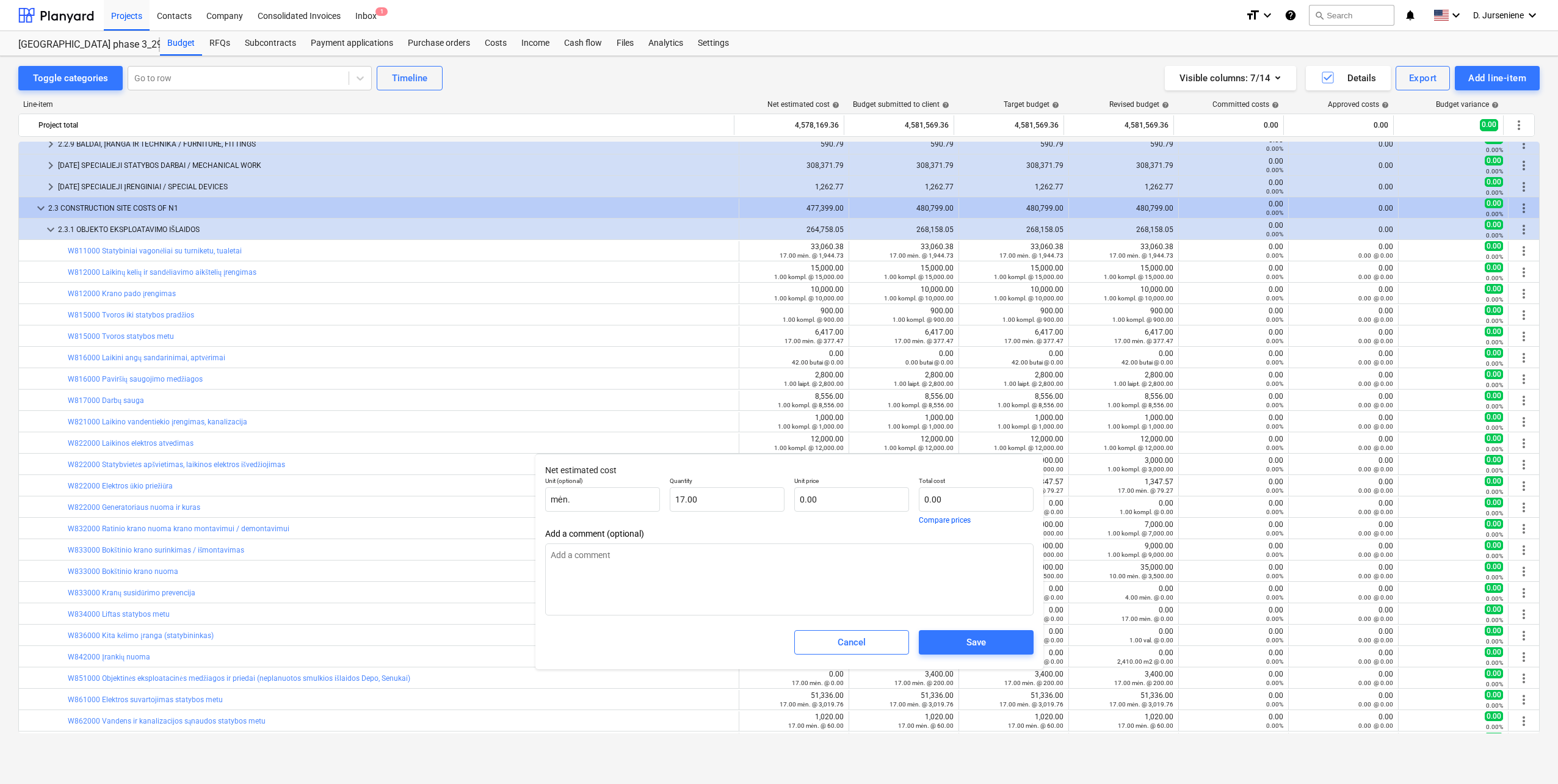
type textarea "x"
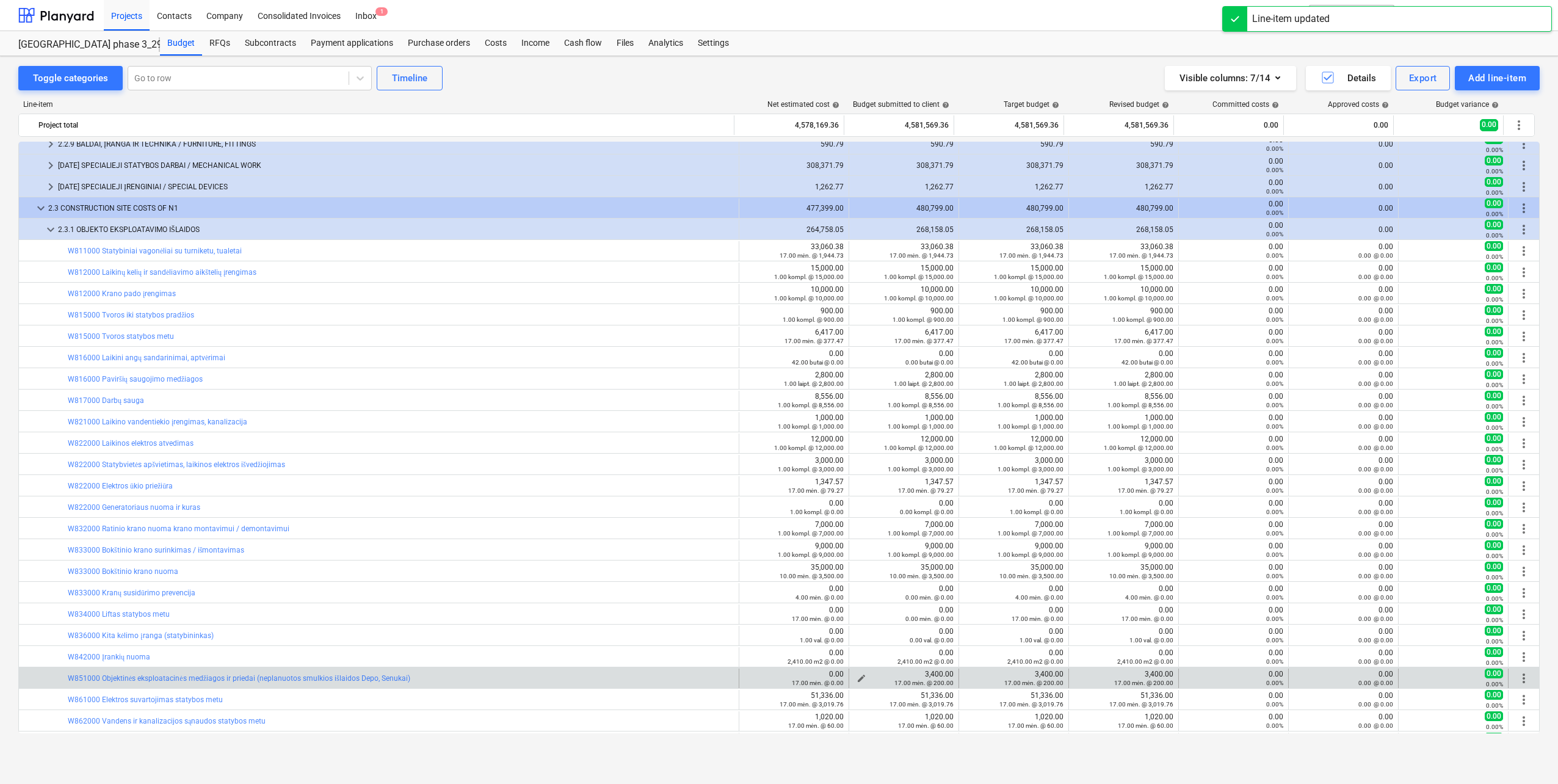
click at [854, 681] on div "17.00 mėn. @ 200.00" at bounding box center [904, 682] width 99 height 8
click at [858, 676] on span "edit" at bounding box center [862, 678] width 10 height 10
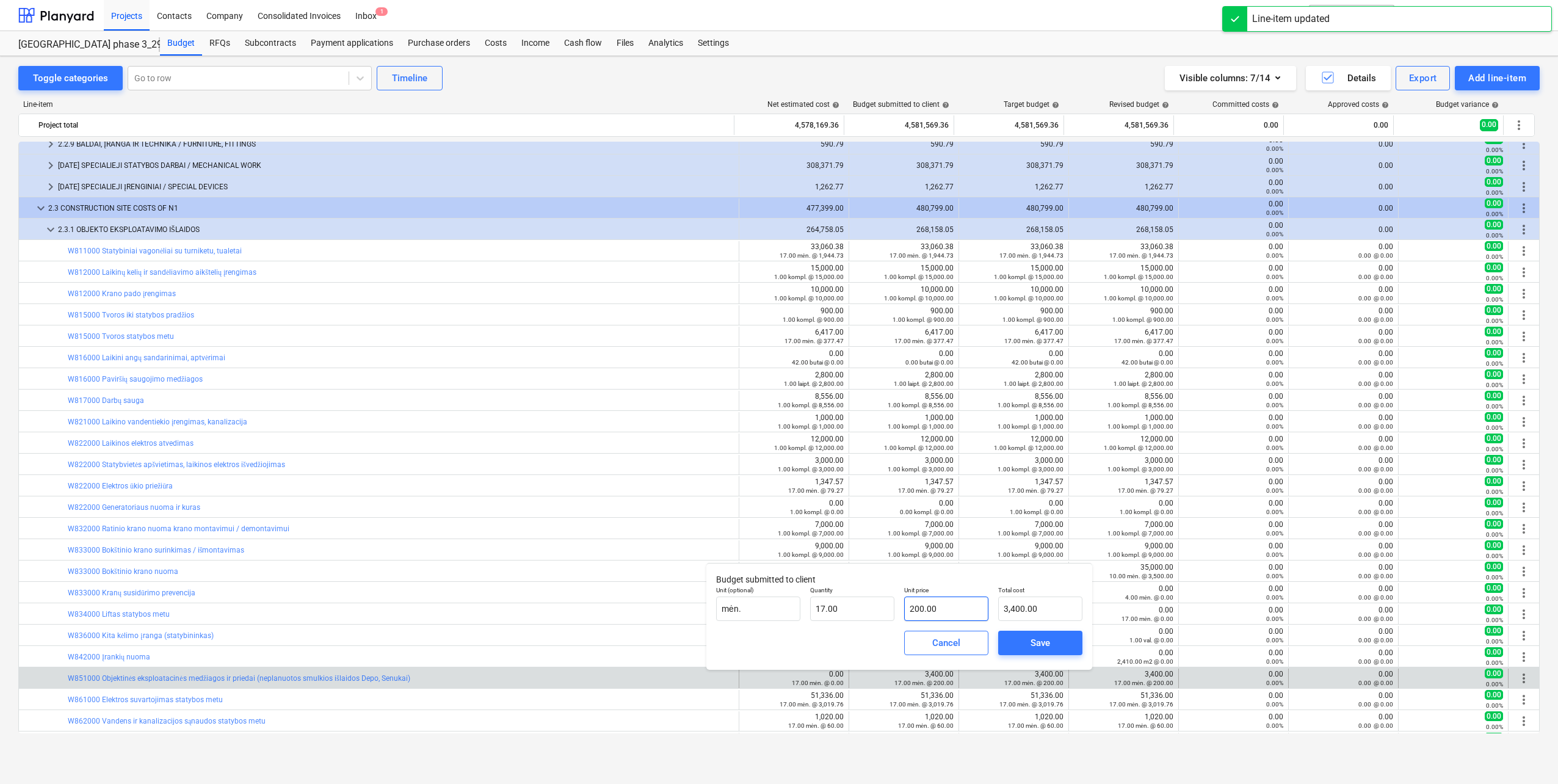
type input "200"
drag, startPoint x: 949, startPoint y: 613, endPoint x: 860, endPoint y: 612, distance: 89.0
click at [860, 612] on div "Unit (optional) mėn. Quantity 17.00 Unit price 200 Total cost 3,400.00" at bounding box center [899, 603] width 376 height 45
type input "0.00"
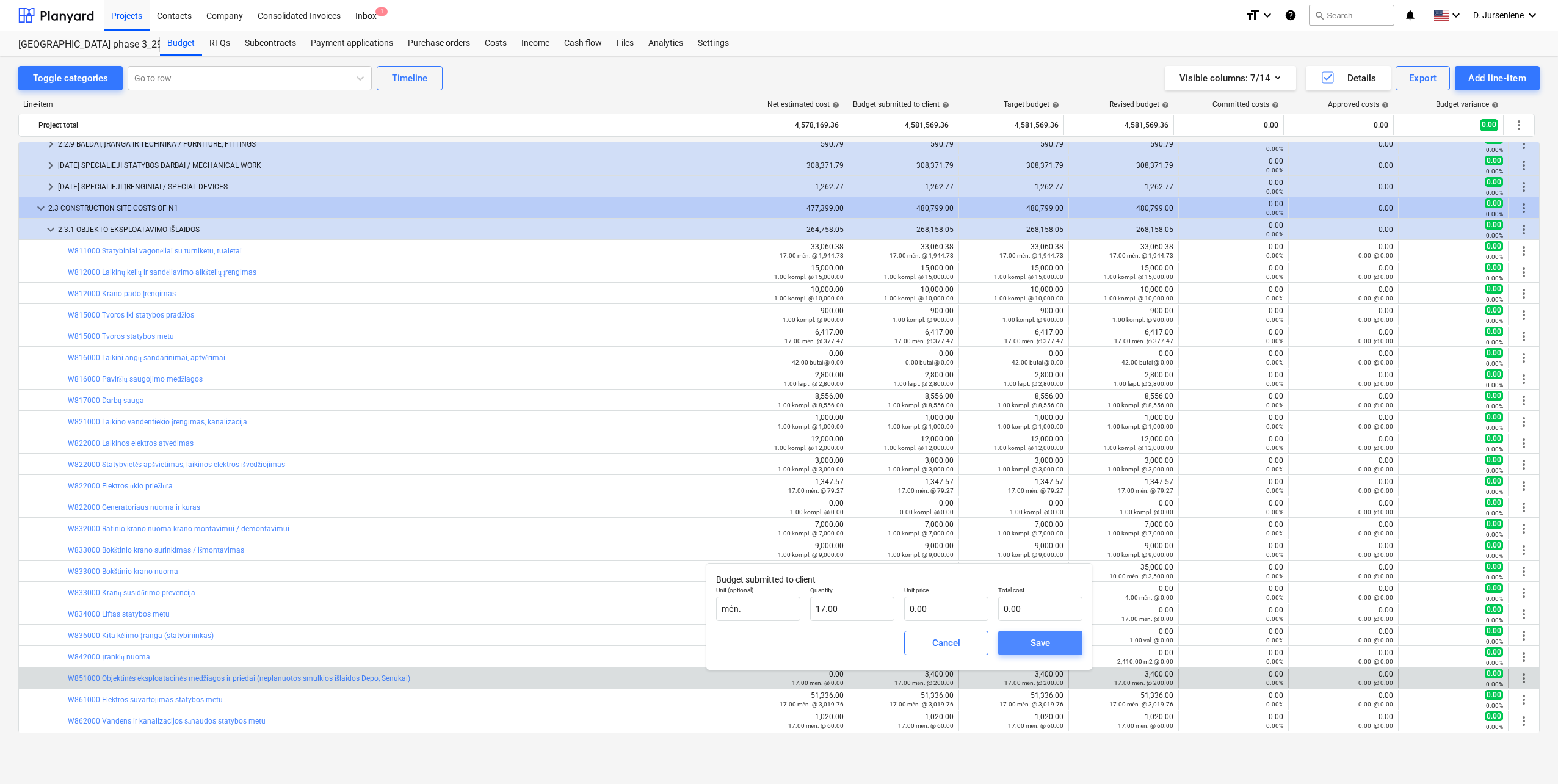
click at [1023, 640] on span "Save" at bounding box center [1040, 642] width 55 height 16
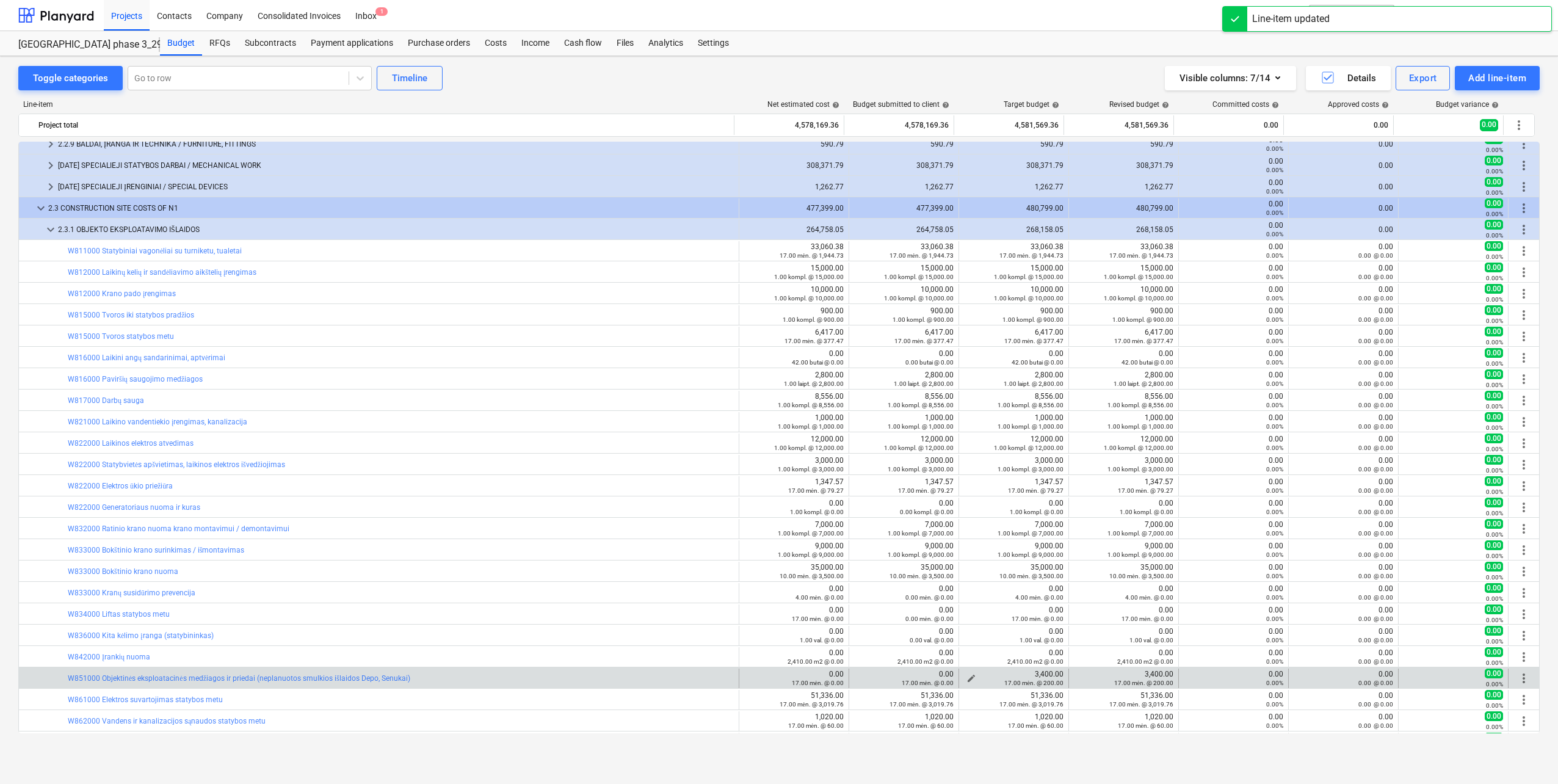
click at [964, 678] on div "17.00 mėn. @ 200.00" at bounding box center [1014, 682] width 99 height 8
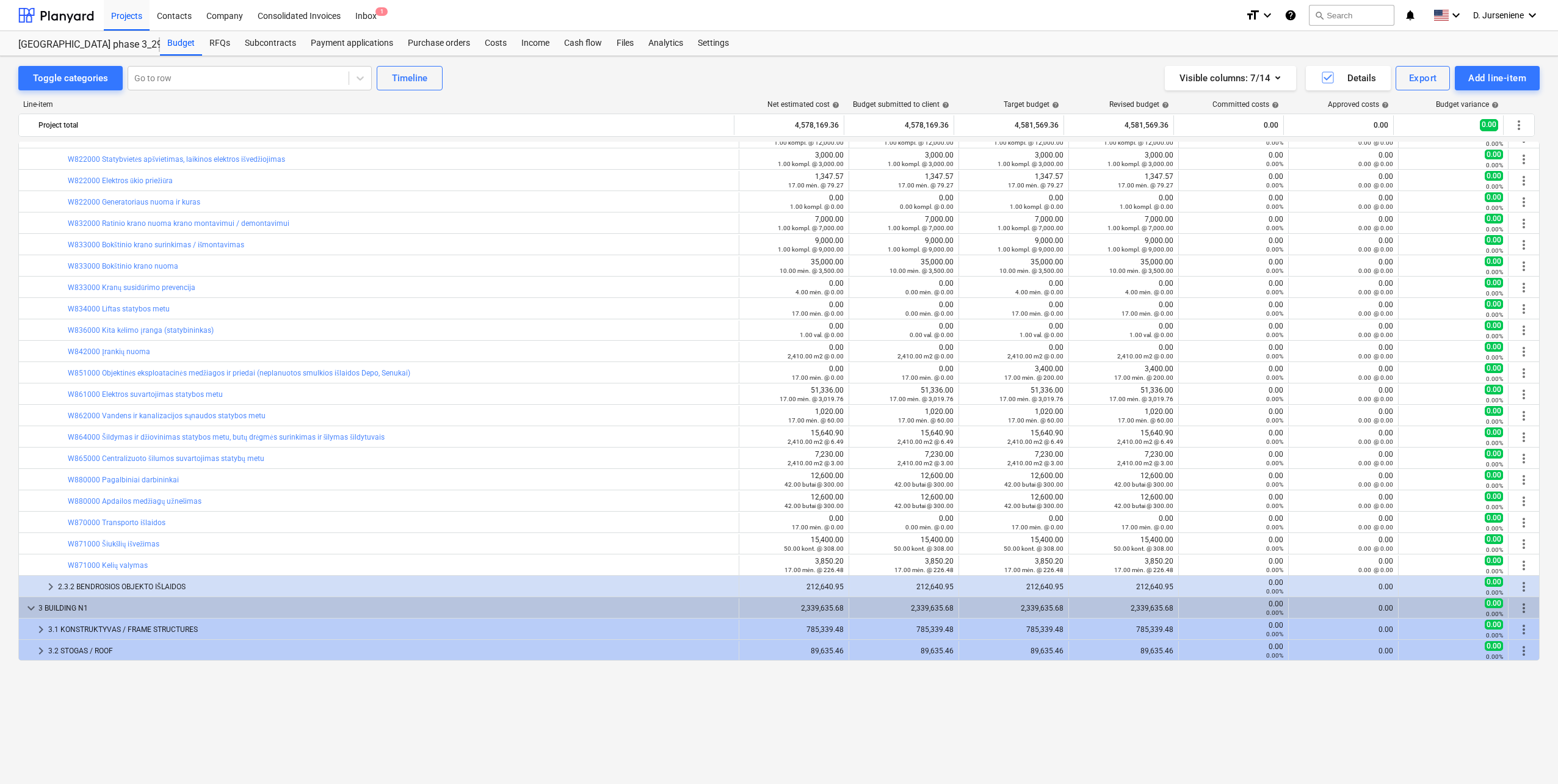
scroll to position [427, 0]
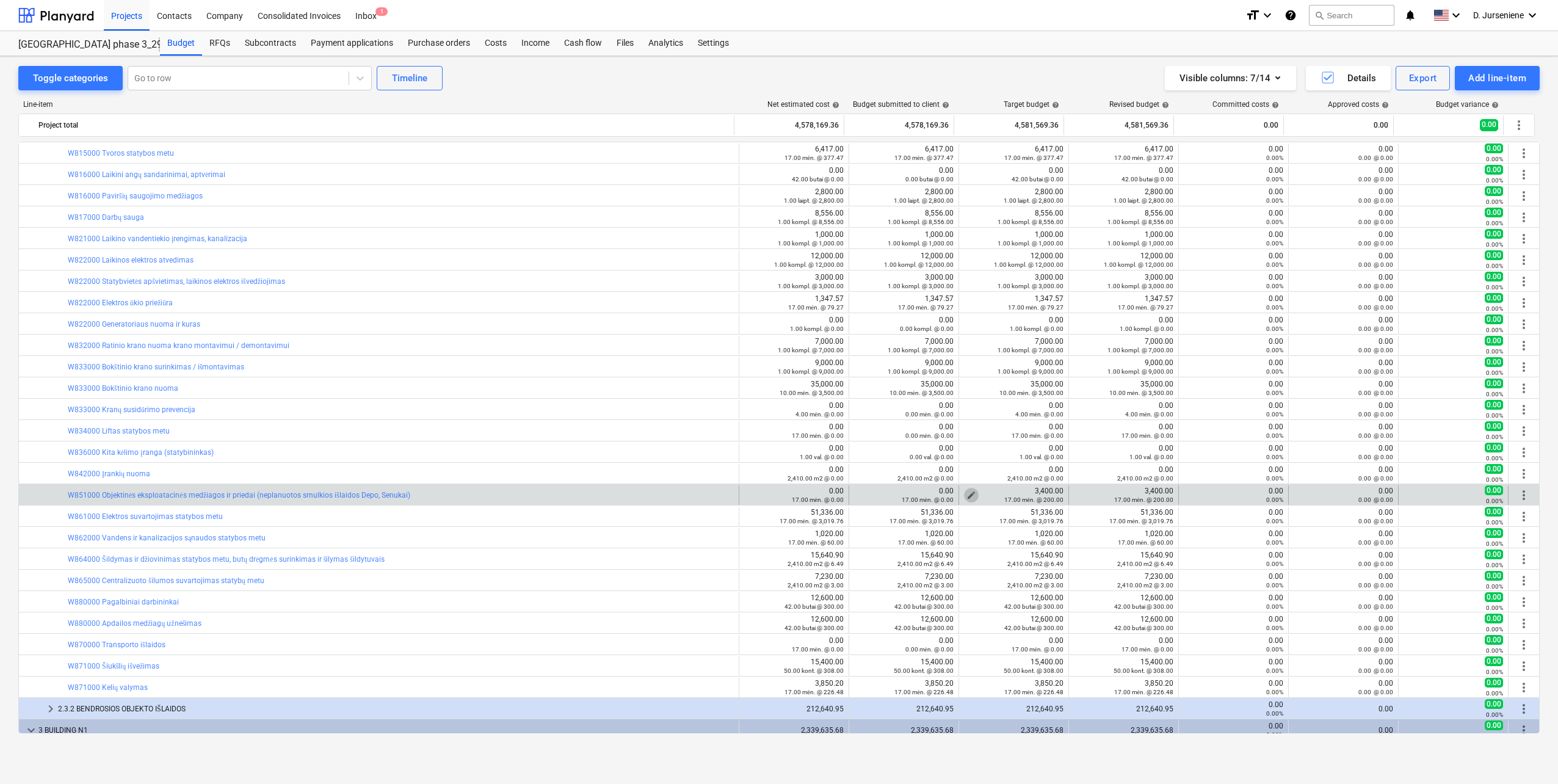
click at [967, 492] on span "edit" at bounding box center [971, 495] width 10 height 10
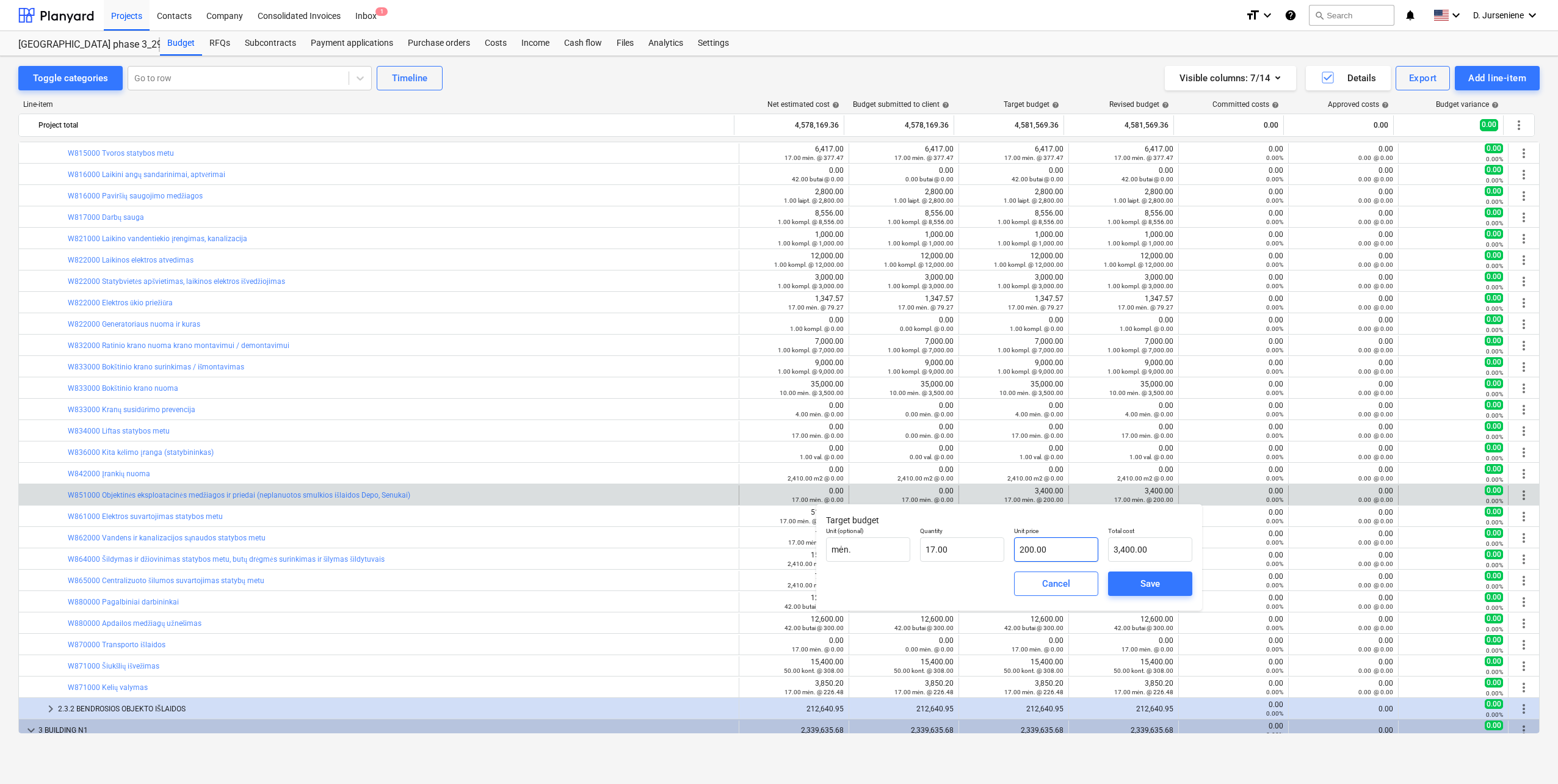
type input "200"
drag, startPoint x: 1024, startPoint y: 548, endPoint x: 948, endPoint y: 543, distance: 76.2
click at [948, 543] on div "Unit (optional) mėn. Quantity 17.00 Unit price 200 Total cost 3,400.00" at bounding box center [1009, 544] width 376 height 45
type input "0.00"
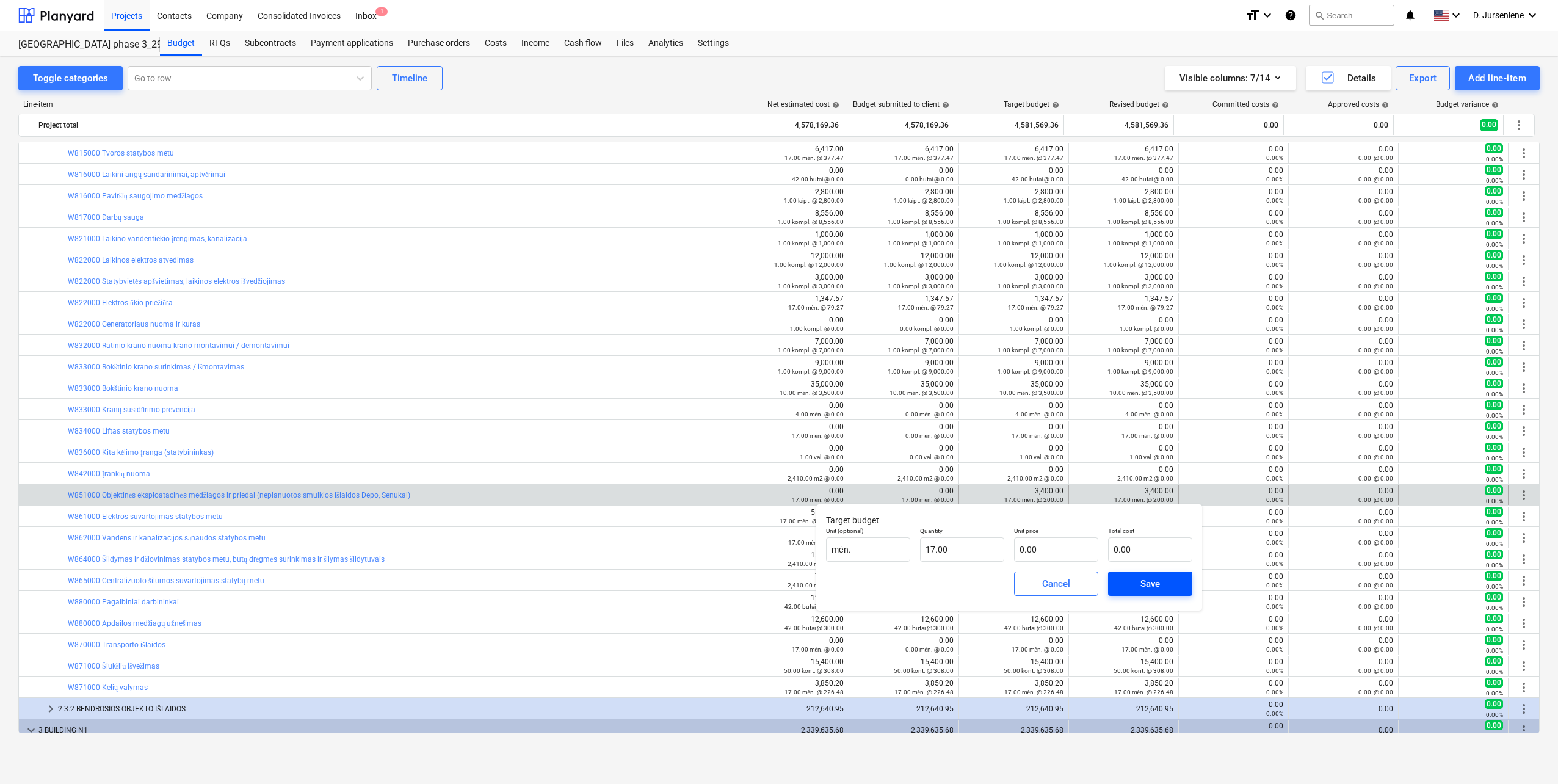
click at [1142, 588] on div "Save" at bounding box center [1151, 583] width 19 height 16
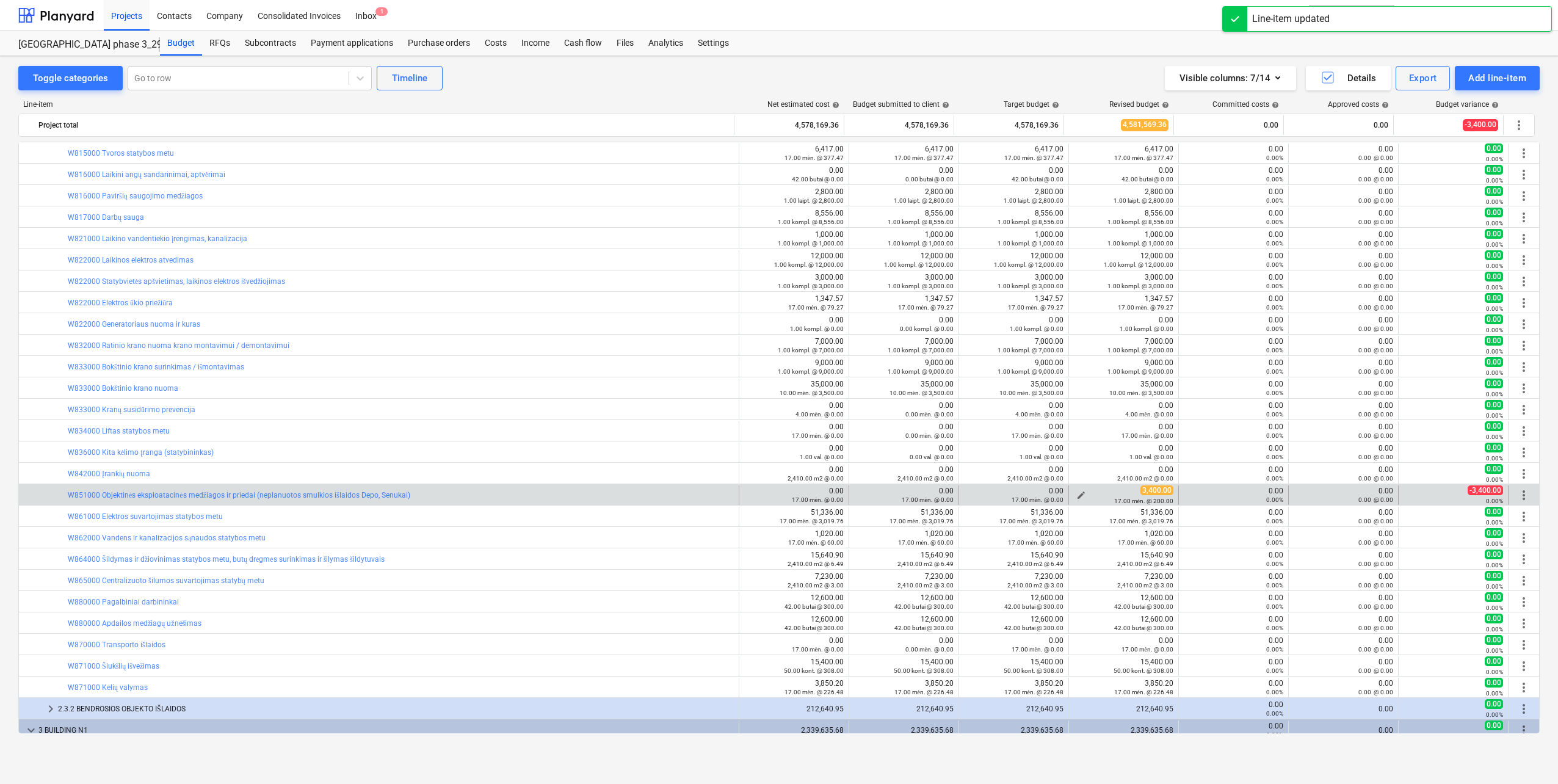
click at [1078, 492] on span "edit" at bounding box center [1081, 495] width 10 height 10
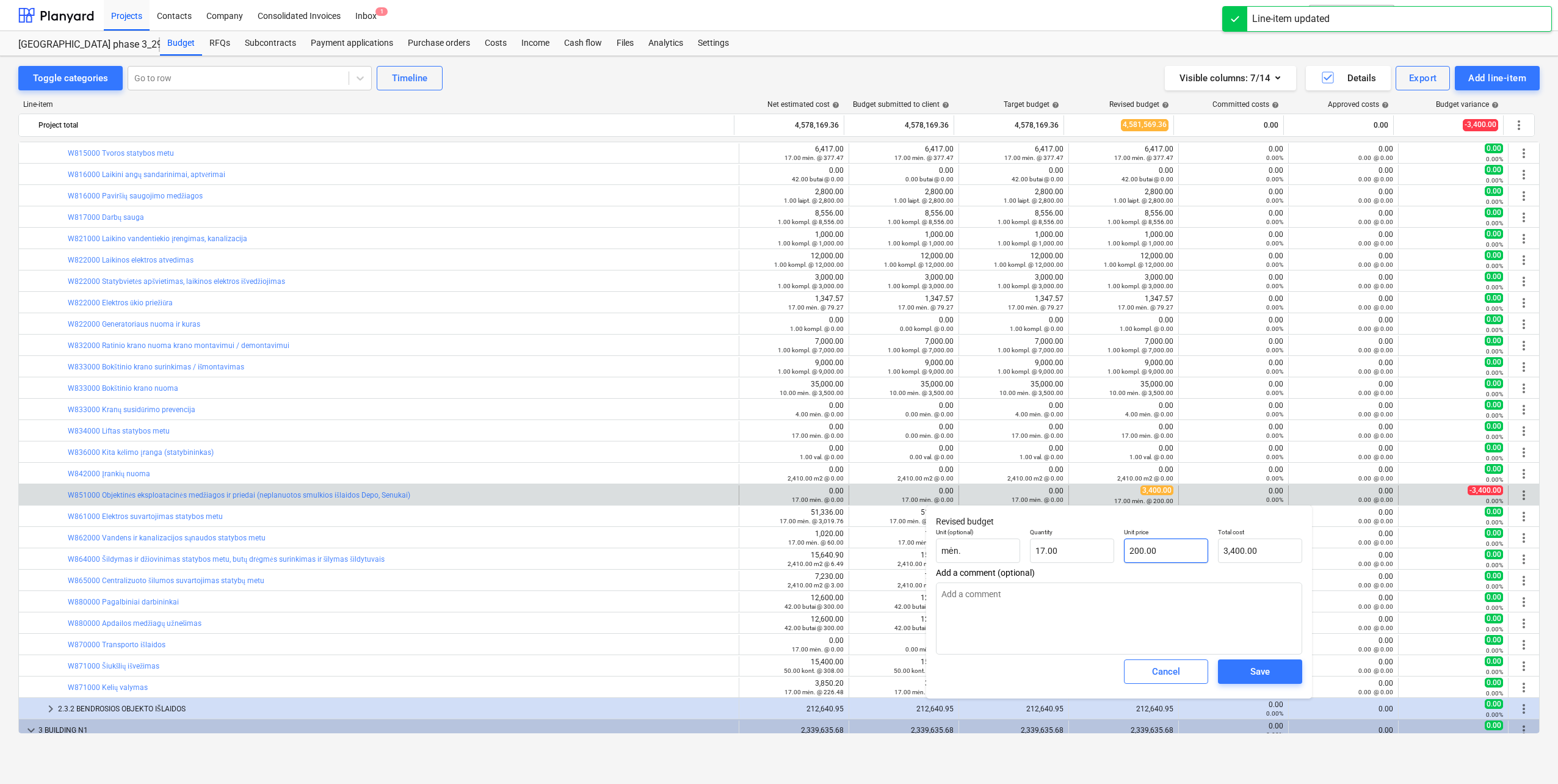
type input "200"
drag, startPoint x: 1164, startPoint y: 550, endPoint x: 1040, endPoint y: 547, distance: 124.0
click at [1040, 547] on div "Unit (optional) mėn. Quantity 17.00 Unit price 200 Total cost 3,400.00" at bounding box center [1119, 545] width 376 height 45
type input "0.00"
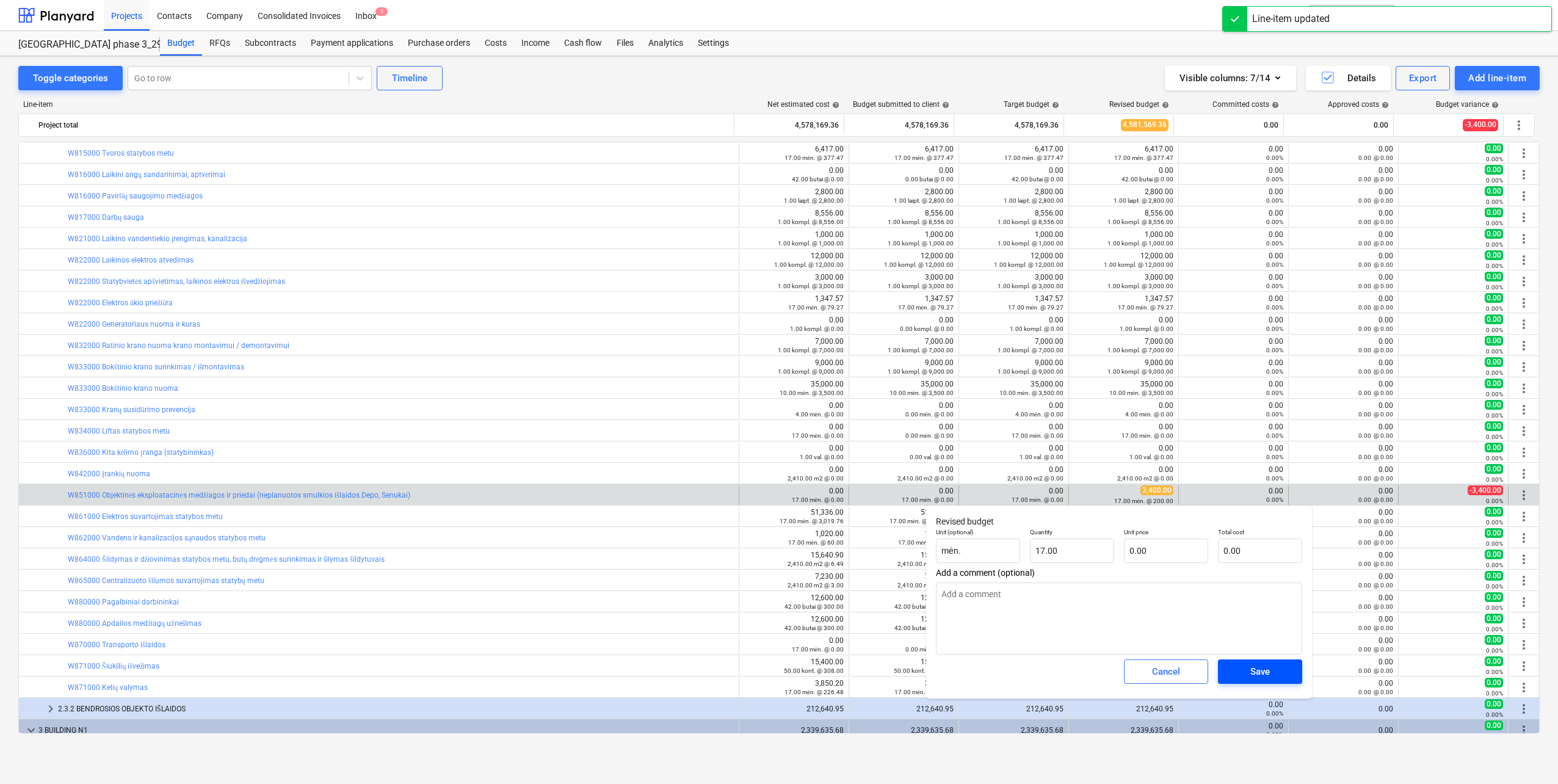
click at [1240, 678] on span "Save" at bounding box center [1260, 672] width 55 height 16
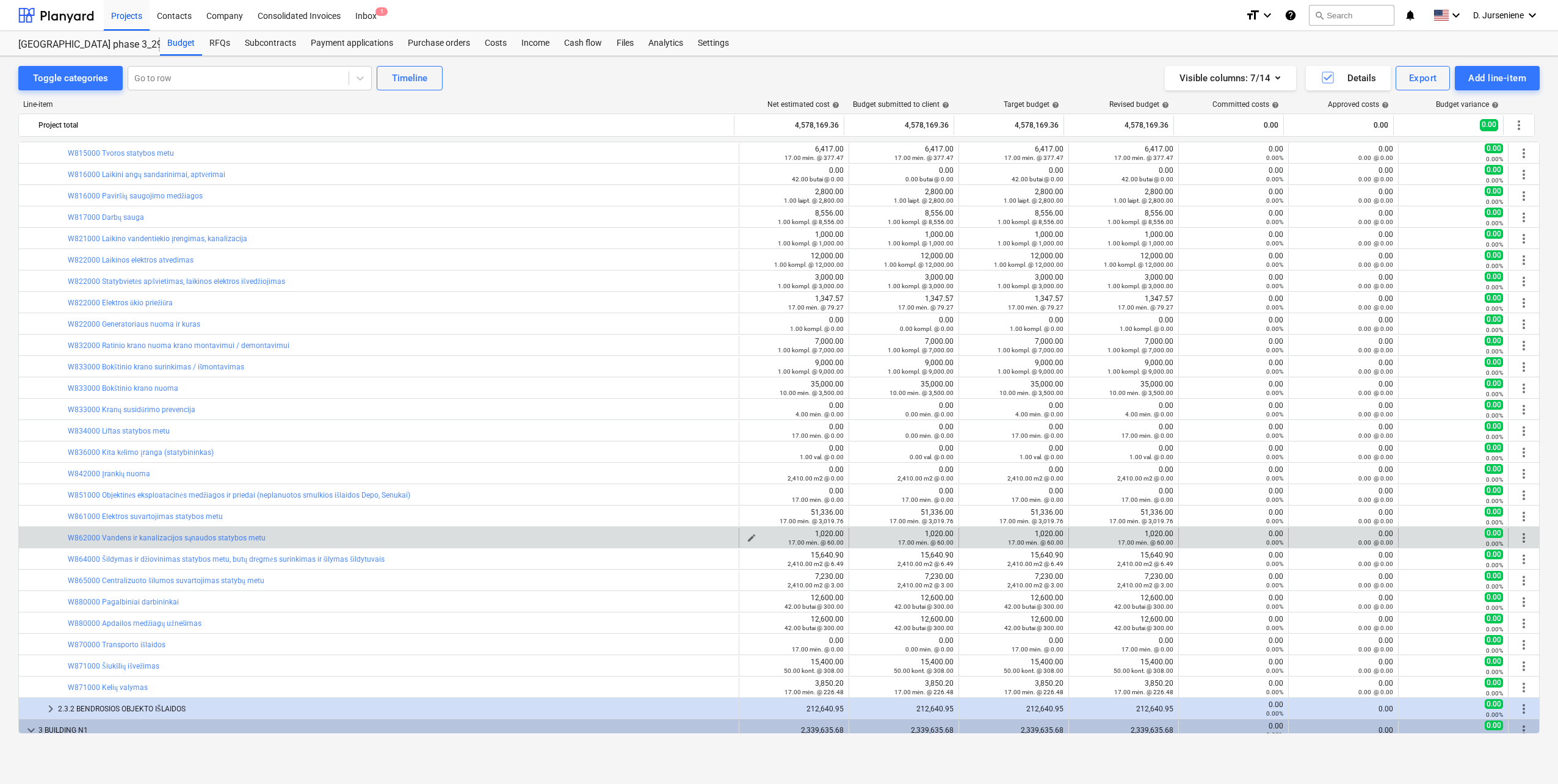
click at [747, 537] on span "edit" at bounding box center [751, 537] width 10 height 10
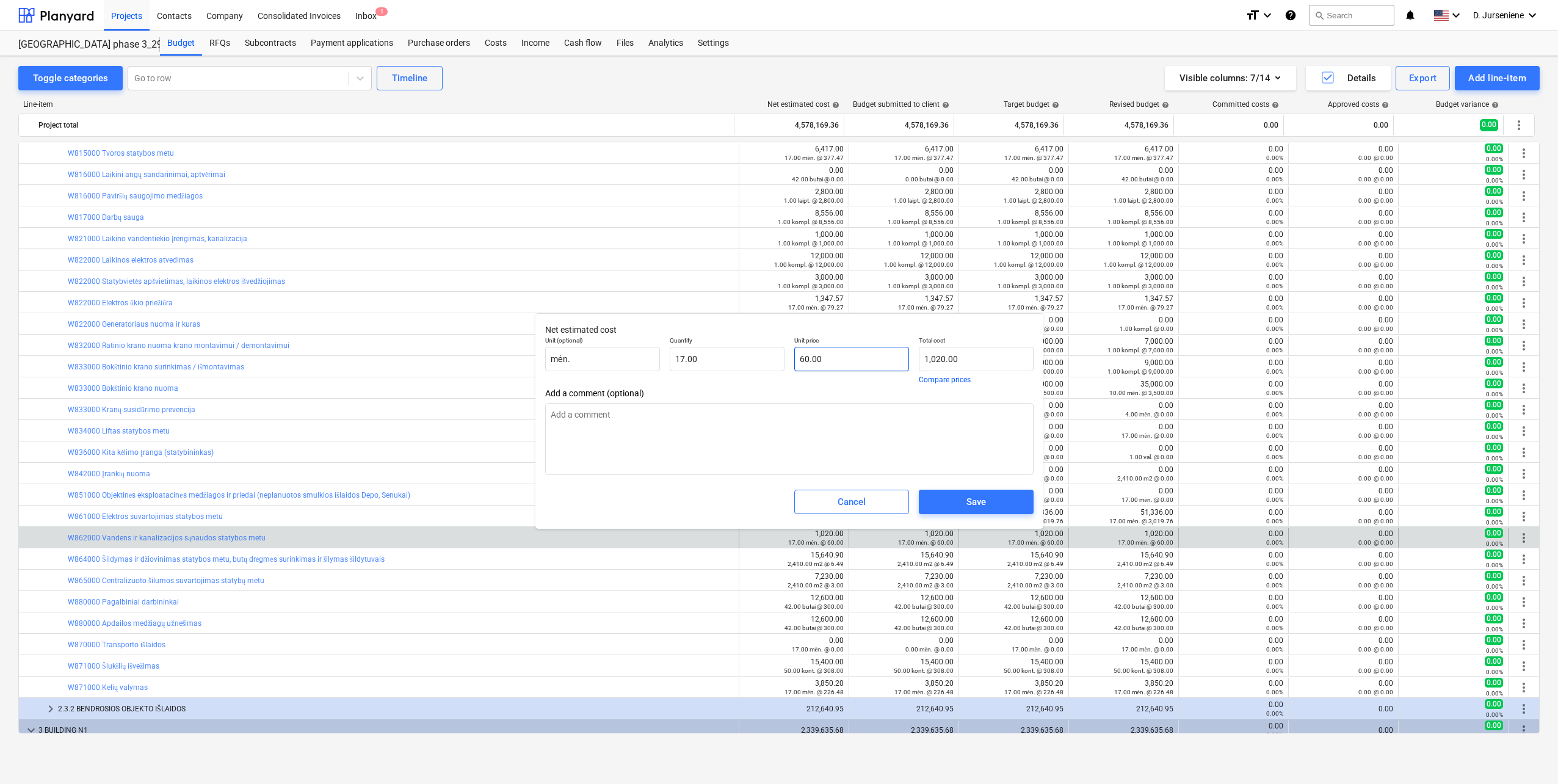
type input "60"
drag, startPoint x: 878, startPoint y: 355, endPoint x: 730, endPoint y: 356, distance: 148.0
click at [730, 356] on div "Unit (optional) mėn. Quantity 17.00 Unit price 60 Total cost 1,020.00 Compare p…" at bounding box center [789, 359] width 498 height 57
type input "0.00"
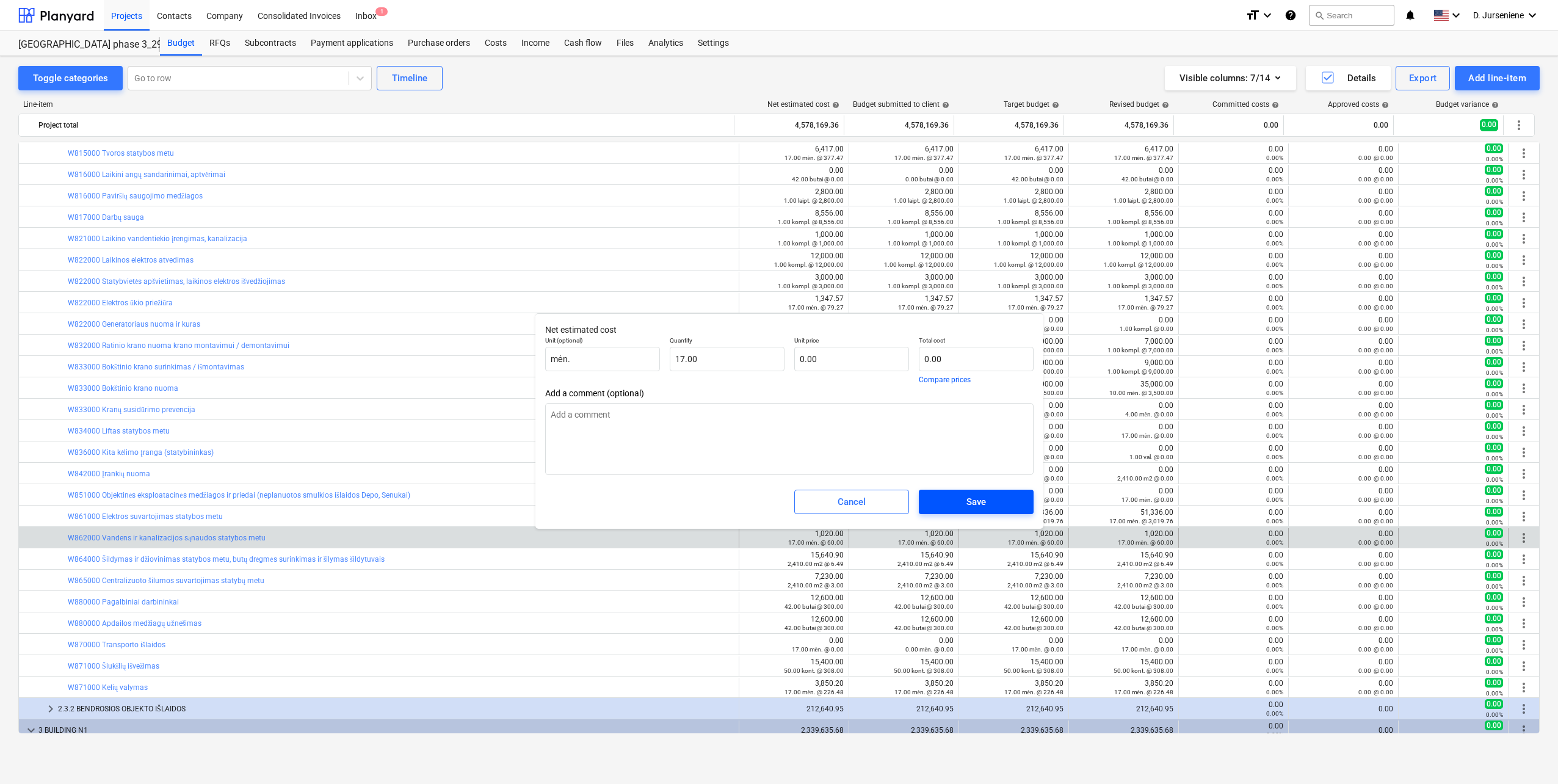
click at [980, 503] on div "Save" at bounding box center [977, 501] width 19 height 16
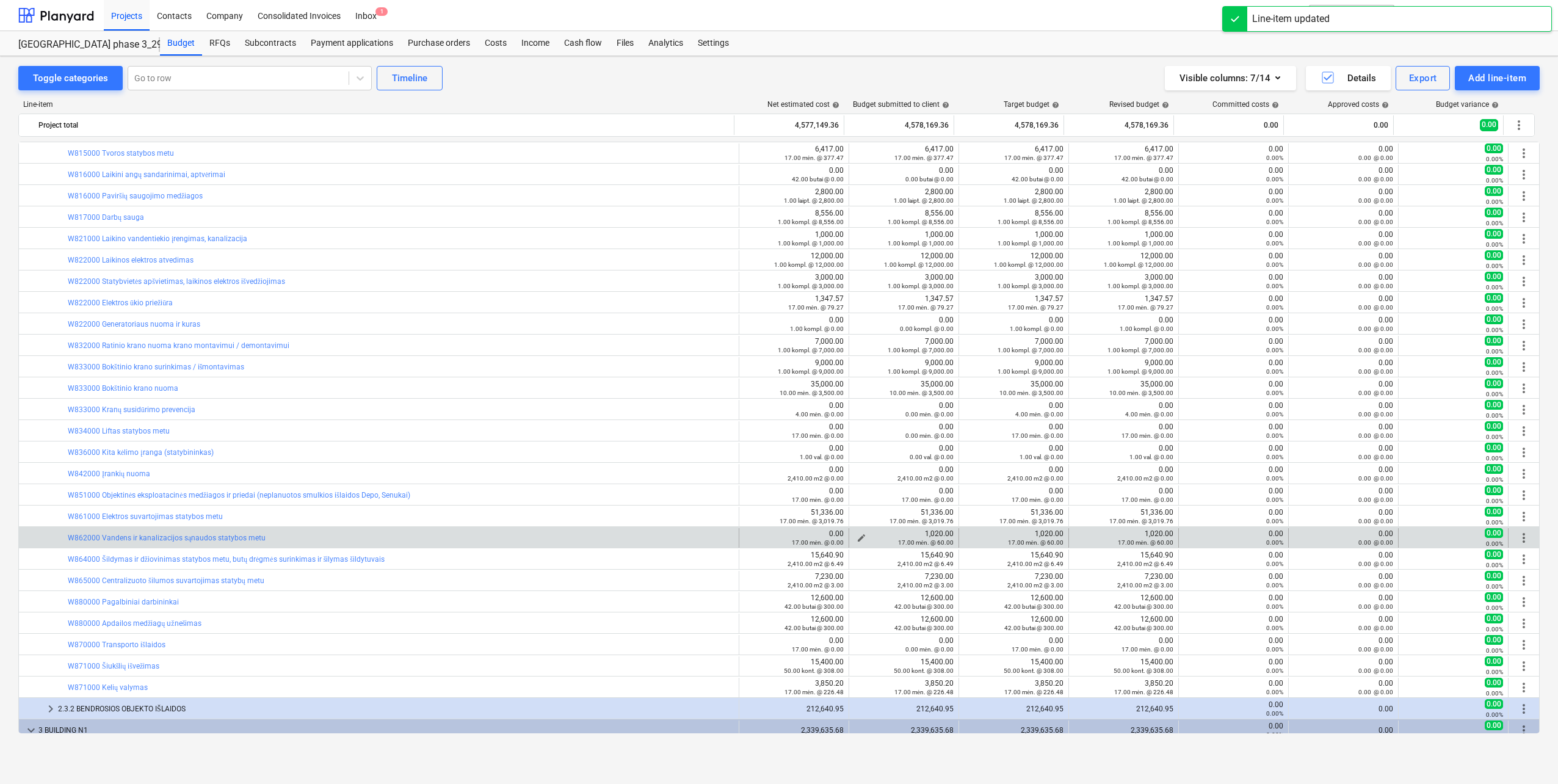
click at [857, 534] on span "edit" at bounding box center [862, 537] width 10 height 10
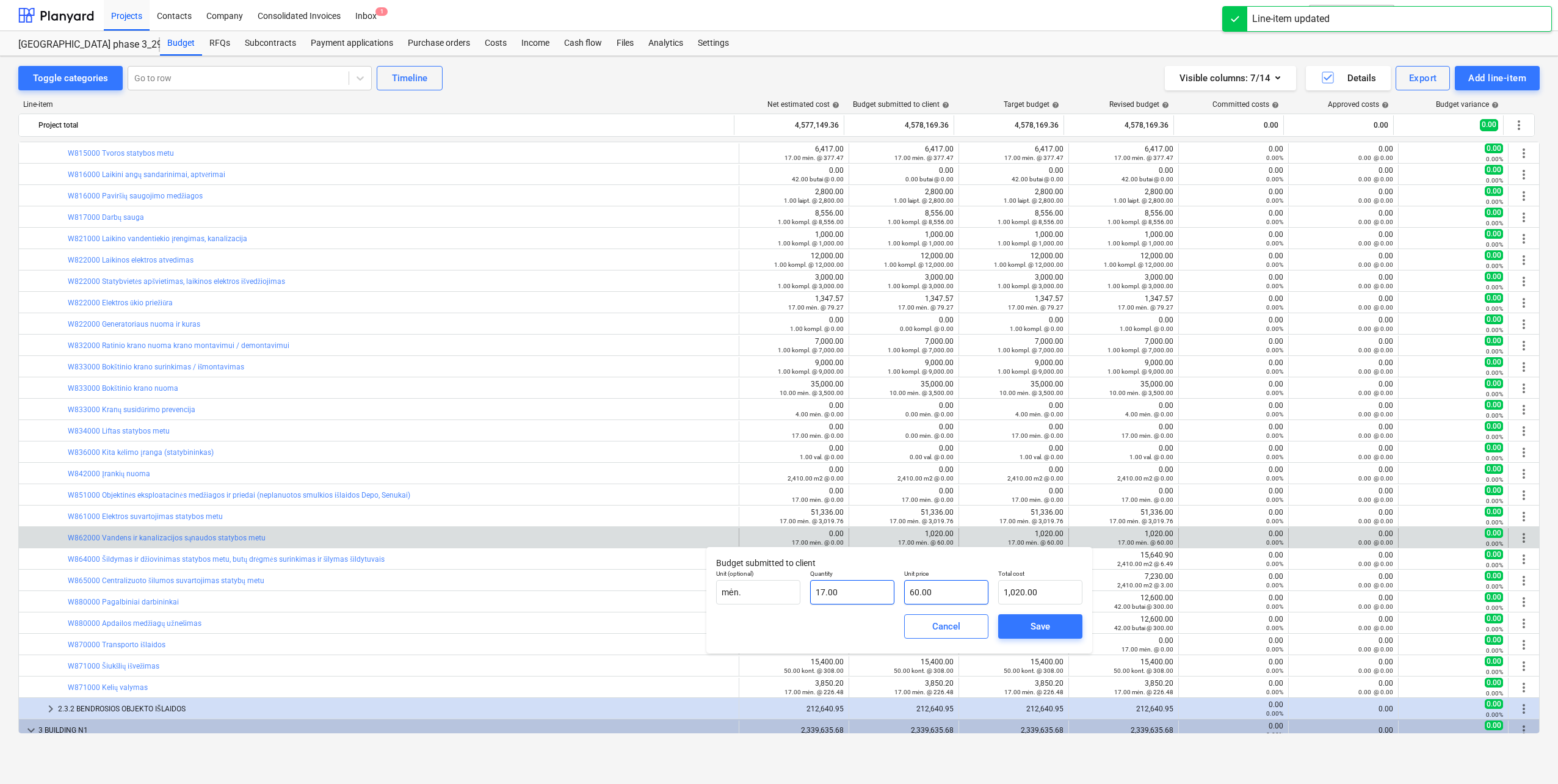
type input "60"
drag, startPoint x: 891, startPoint y: 588, endPoint x: 832, endPoint y: 588, distance: 59.0
click at [832, 588] on div "Unit (optional) mėn. Quantity 17.00 Unit price 60 Total cost 1,020.00" at bounding box center [899, 587] width 376 height 45
type input "0.00"
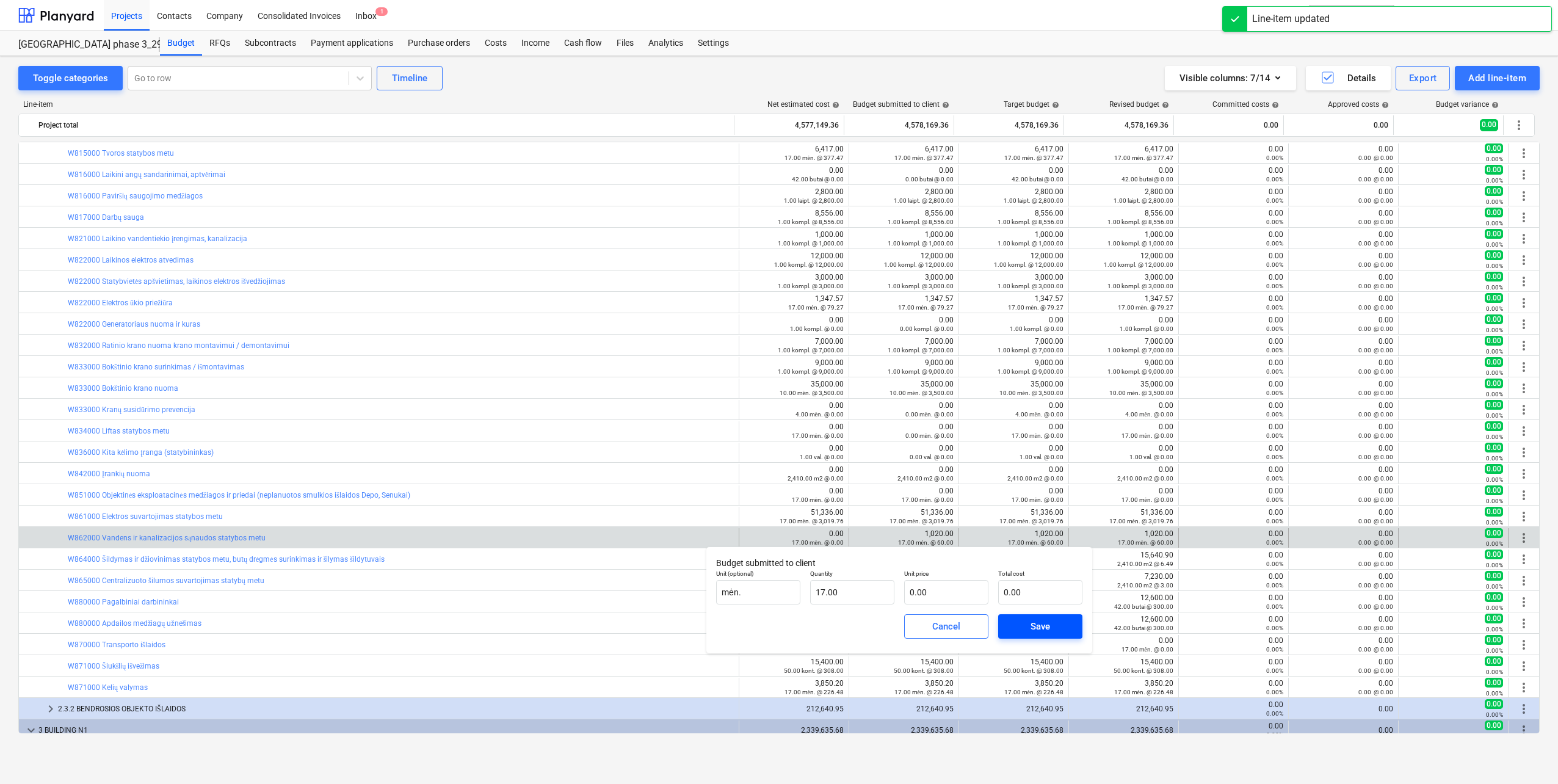
click at [1004, 617] on button "Save" at bounding box center [1041, 626] width 84 height 25
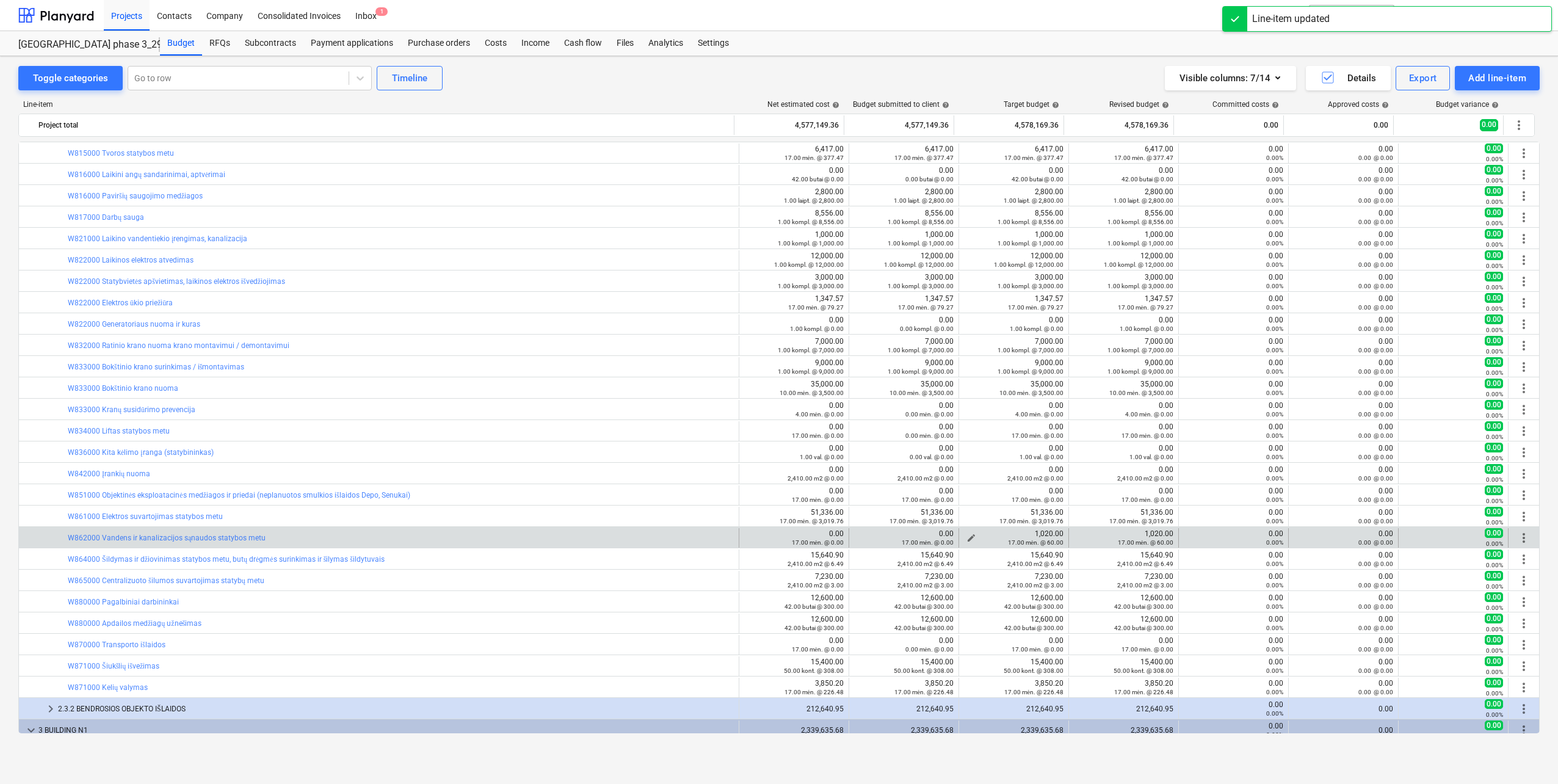
click at [967, 537] on span "edit" at bounding box center [971, 537] width 10 height 10
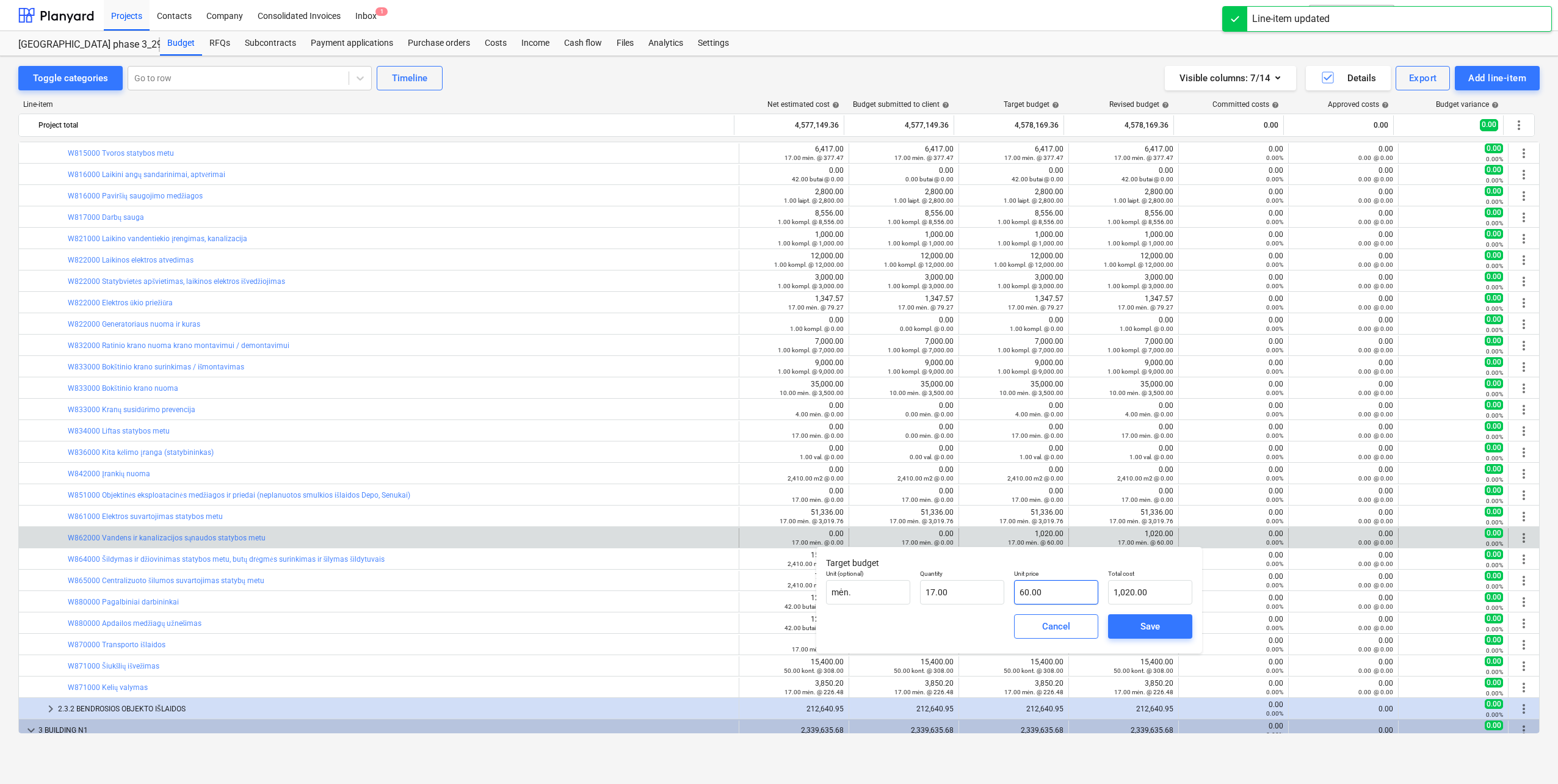
type input "60"
drag, startPoint x: 1041, startPoint y: 593, endPoint x: 925, endPoint y: 588, distance: 116.1
click at [925, 588] on div "Unit (optional) mėn. Quantity 17.00 Unit price 60 Total cost 1,020.00" at bounding box center [1009, 587] width 376 height 45
type input "0.00"
click at [1158, 625] on div "Save" at bounding box center [1151, 626] width 19 height 16
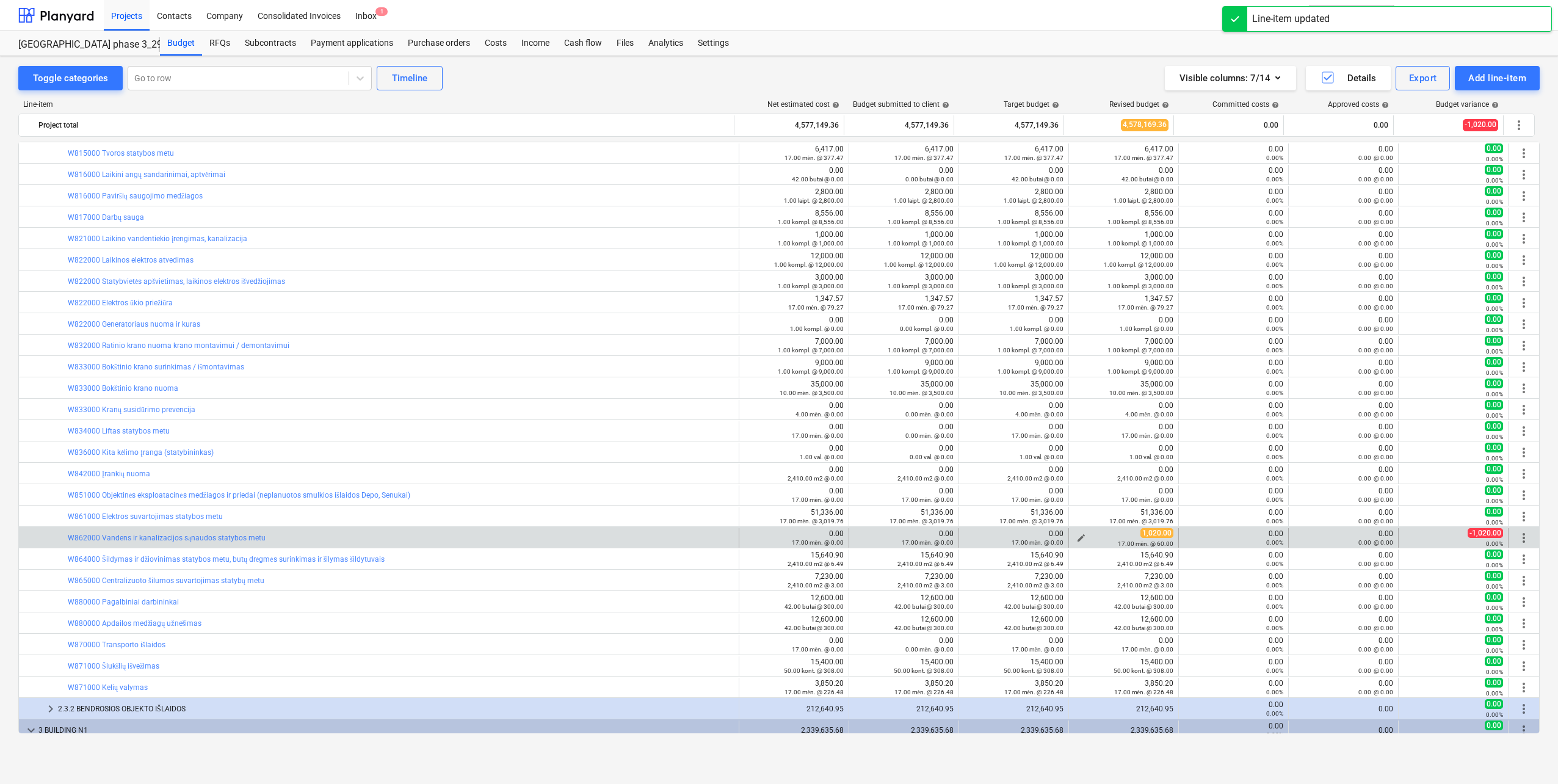
click at [1077, 537] on span "edit" at bounding box center [1081, 537] width 10 height 10
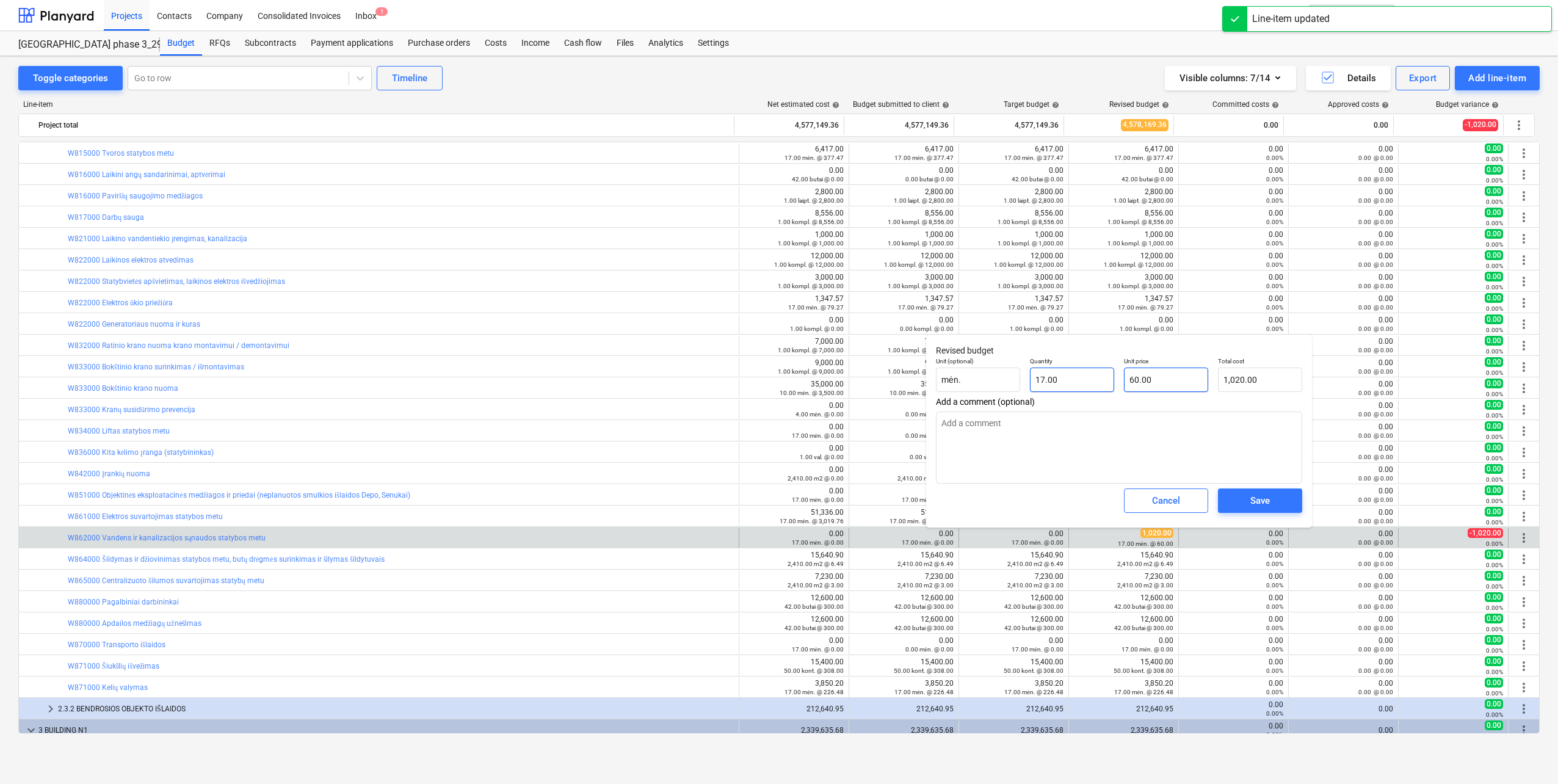
type input "60"
drag, startPoint x: 1109, startPoint y: 371, endPoint x: 1054, endPoint y: 375, distance: 55.1
click at [1057, 372] on div "Unit (optional) mėn. Quantity 17.00 Unit price 60 Total cost 1,020.00" at bounding box center [1119, 374] width 376 height 45
type input "0.00"
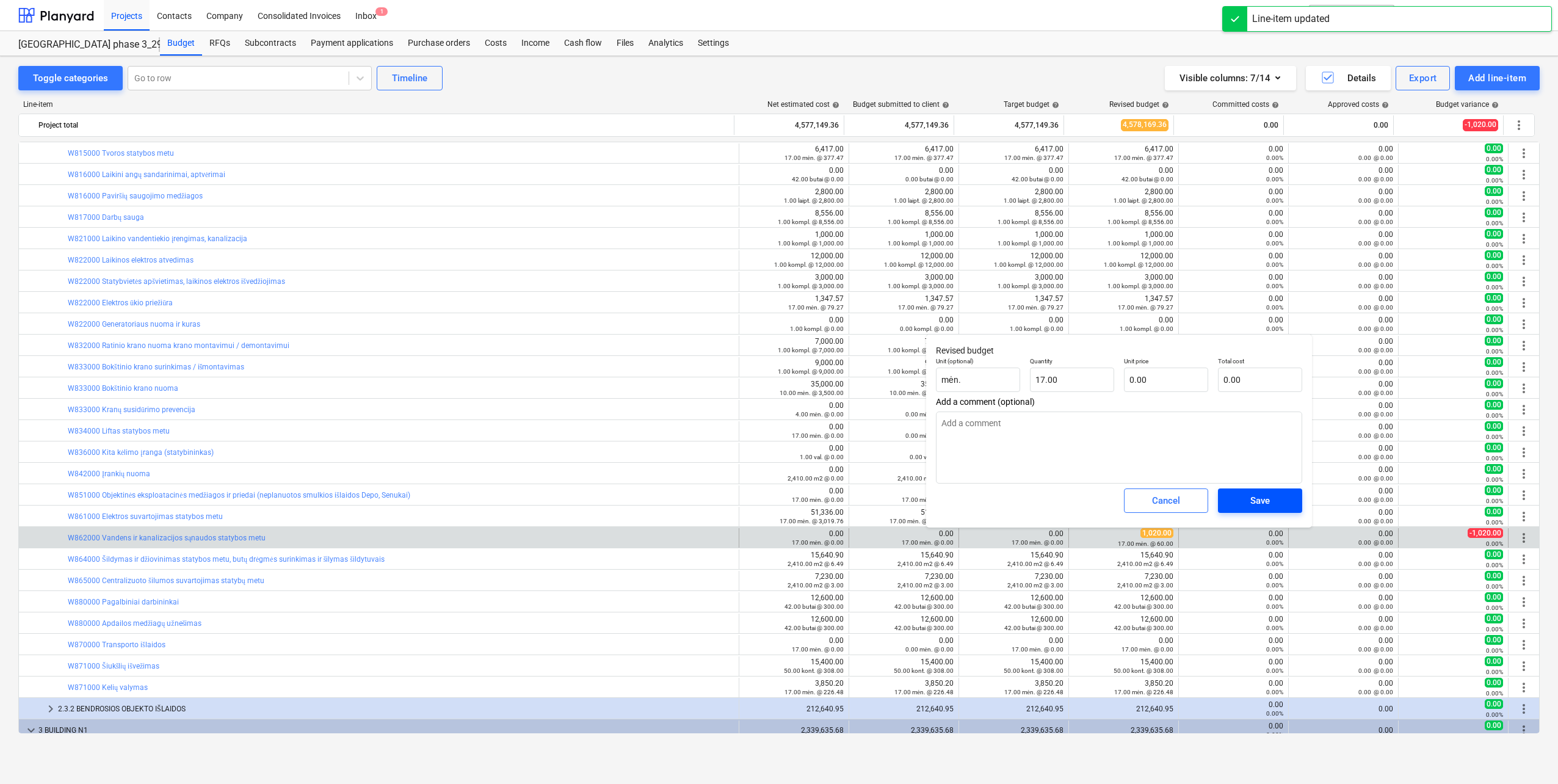
click at [1268, 505] on div "Save" at bounding box center [1260, 500] width 19 height 16
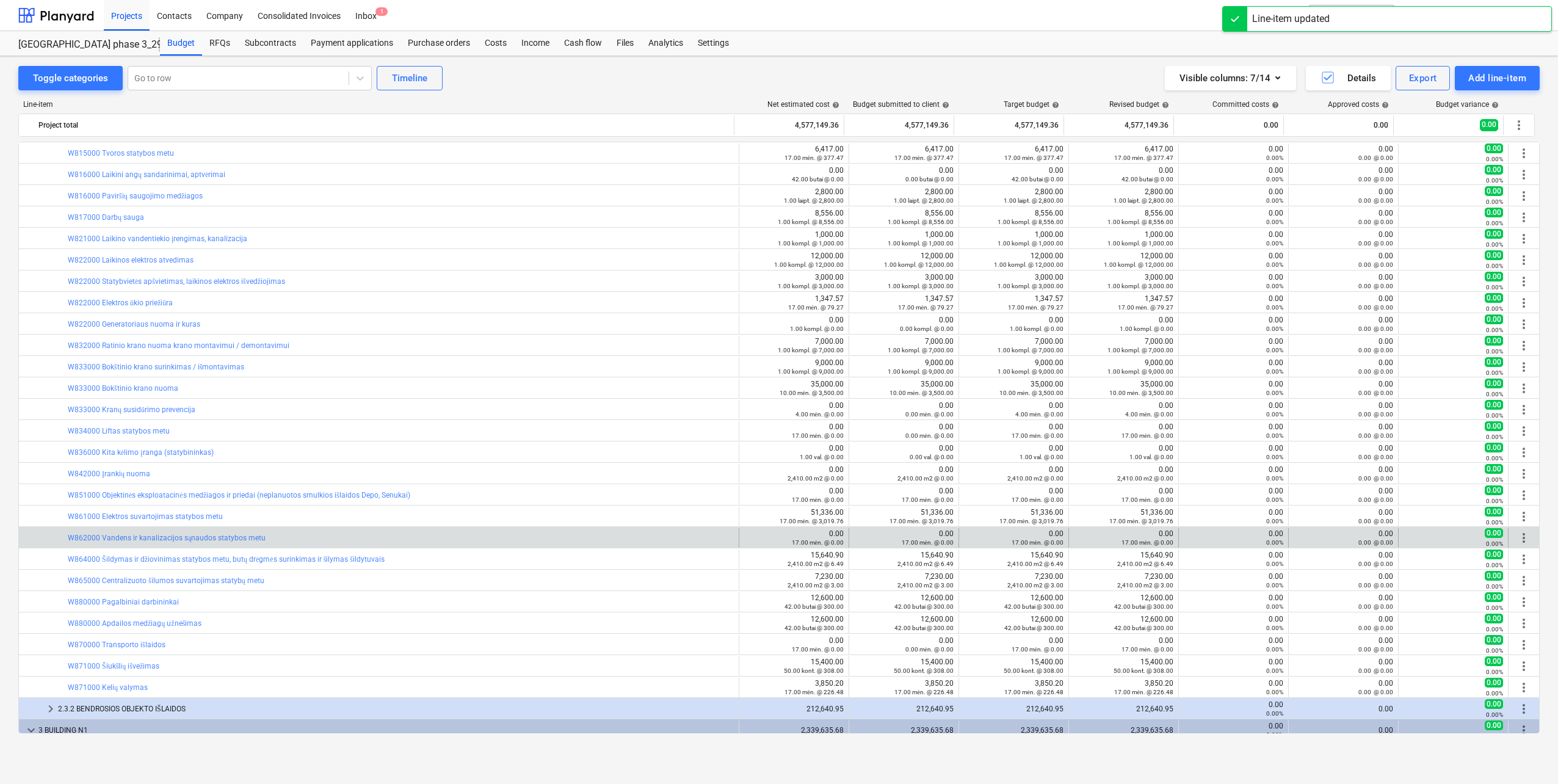
click at [1526, 539] on span "more_vert" at bounding box center [1524, 538] width 15 height 15
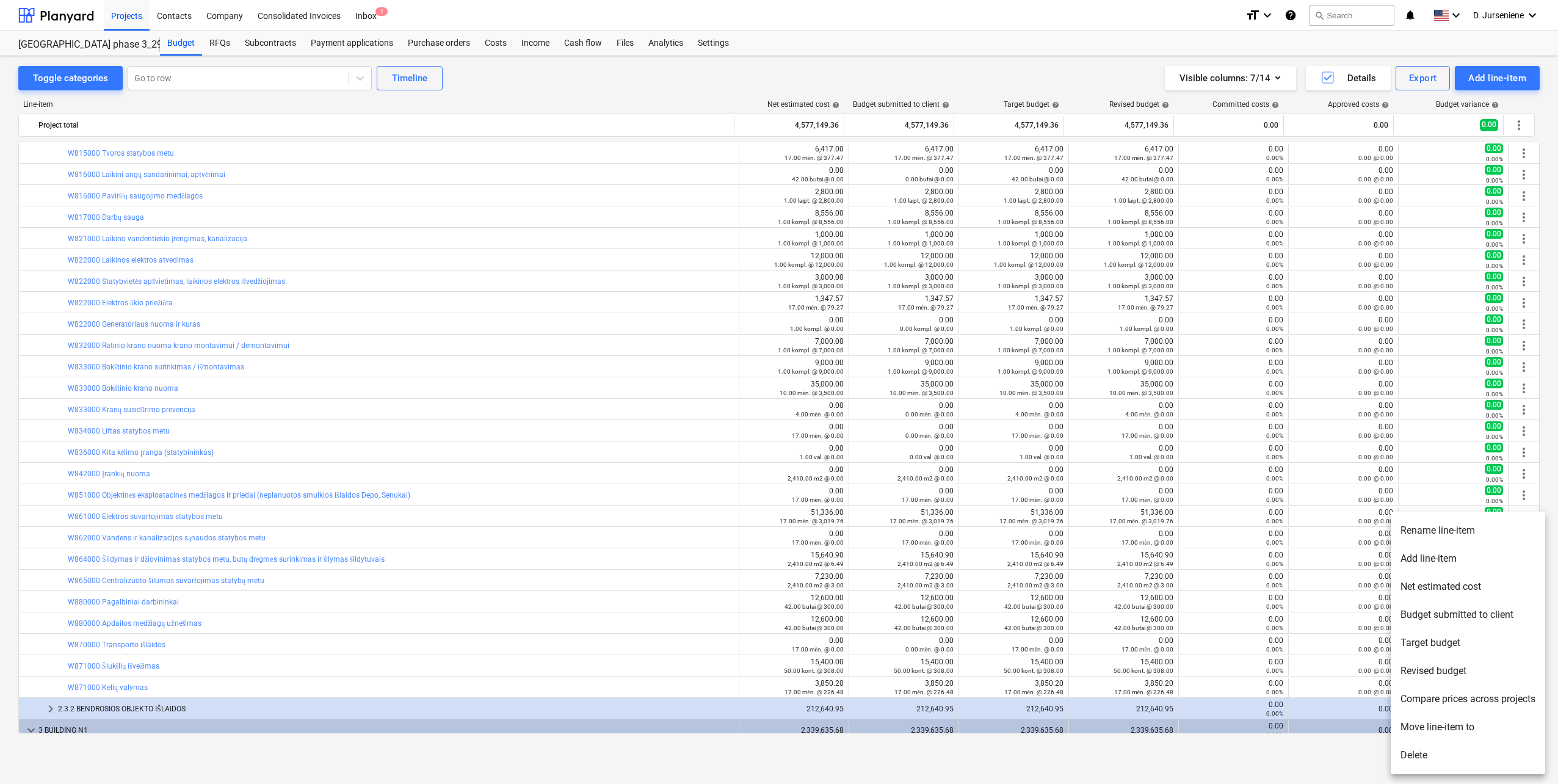
click at [693, 542] on div at bounding box center [779, 392] width 1558 height 784
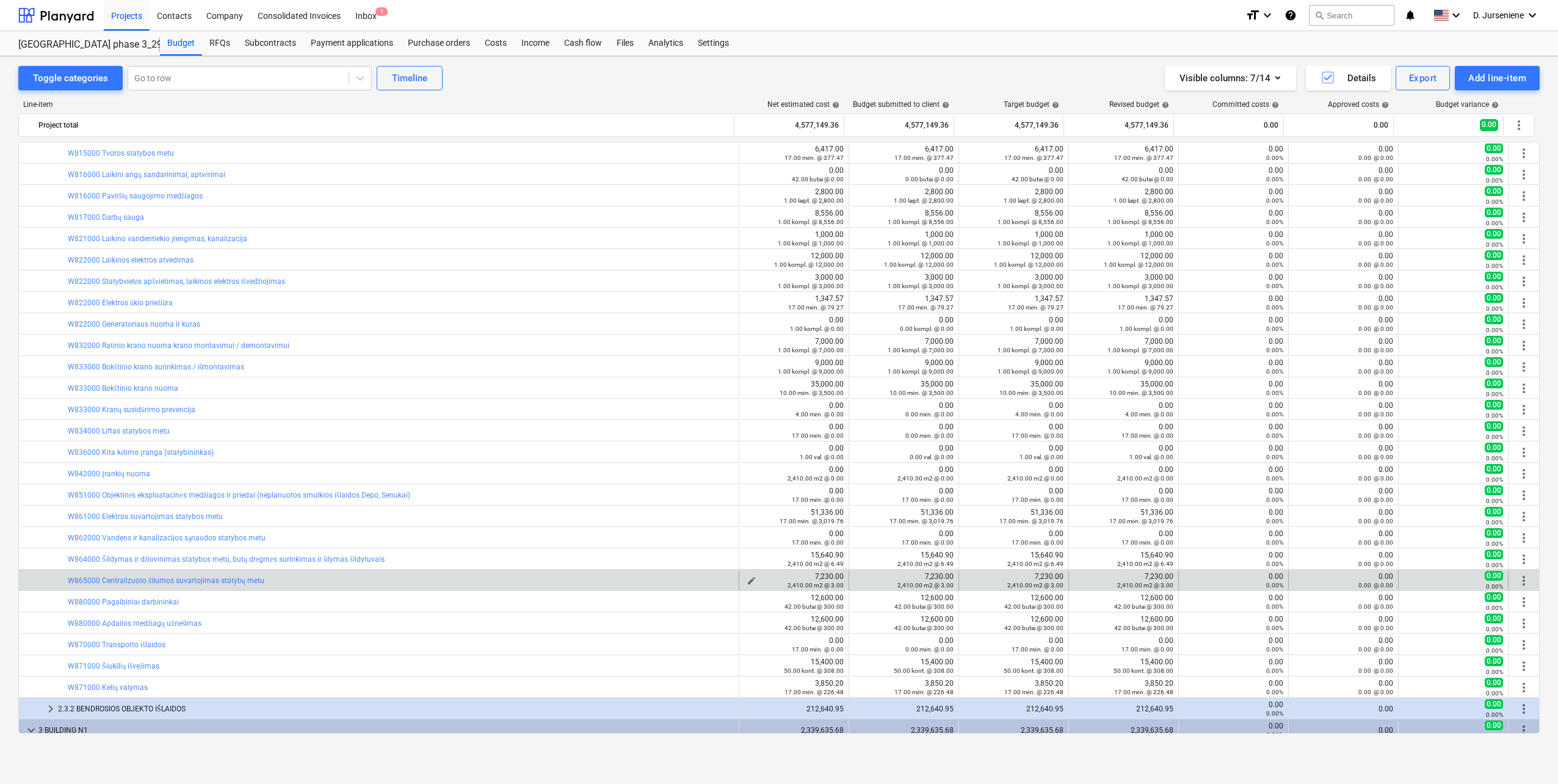
click at [747, 579] on span "edit" at bounding box center [751, 580] width 10 height 10
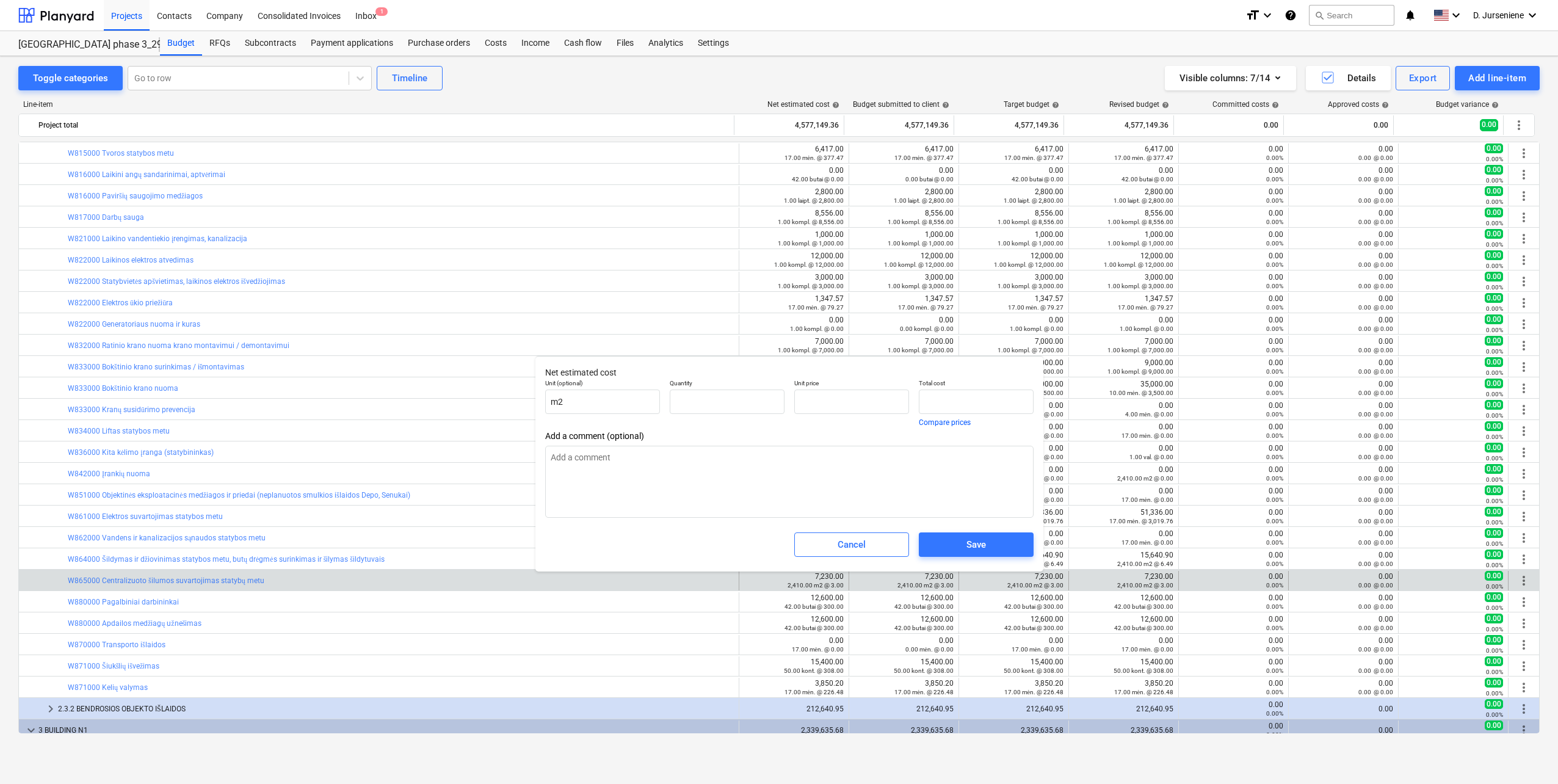
type input "2,410.00"
type input "3.00"
type input "7,230.00"
type input "3"
drag, startPoint x: 833, startPoint y: 400, endPoint x: 758, endPoint y: 399, distance: 75.0
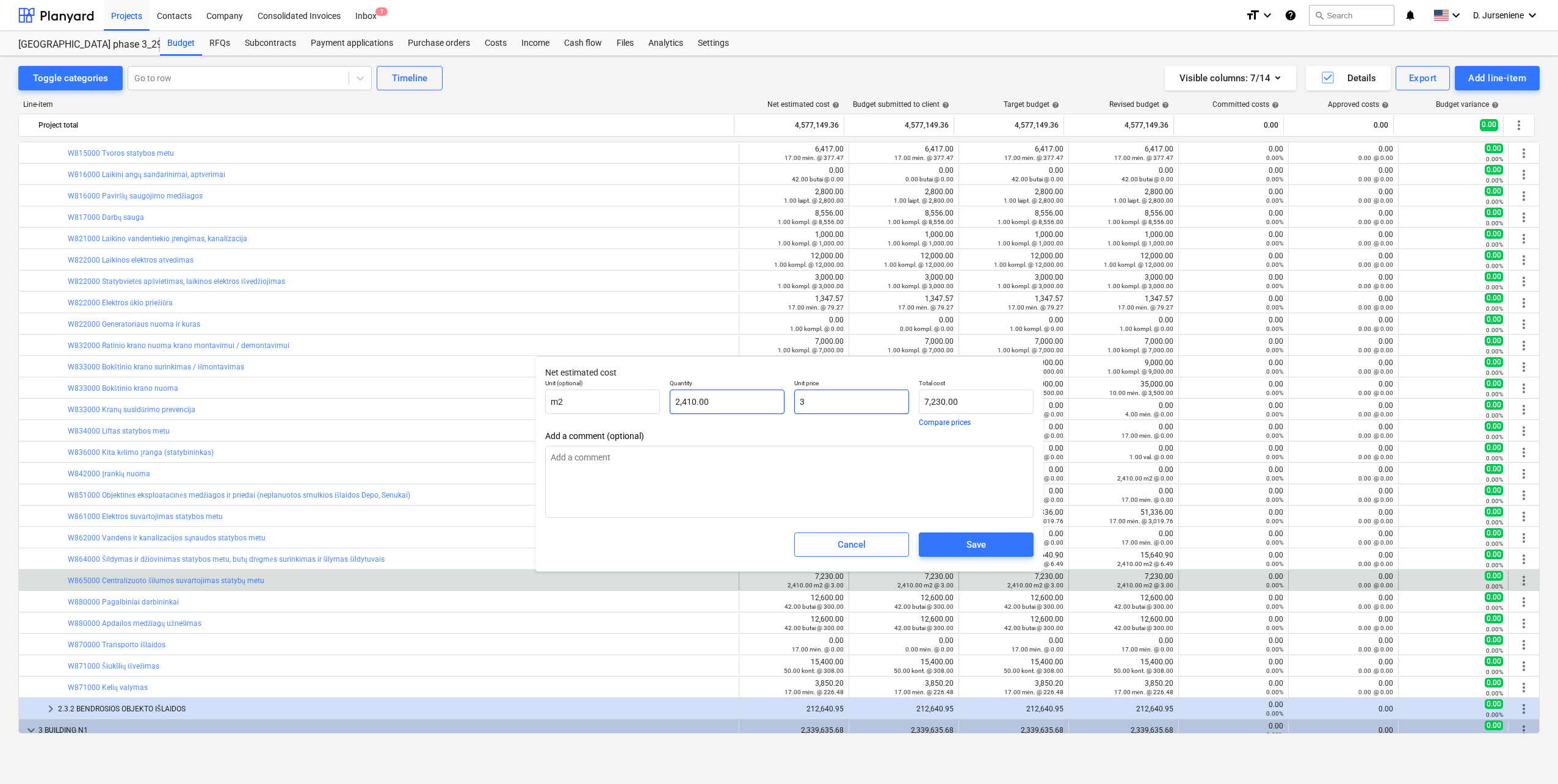
click at [758, 399] on div "Unit (optional) m2 Quantity 2,410.00 Unit price 3 Total cost 7,230.00 Compare p…" at bounding box center [789, 402] width 498 height 57
type input "0.00"
click at [936, 549] on span "Save" at bounding box center [977, 544] width 86 height 16
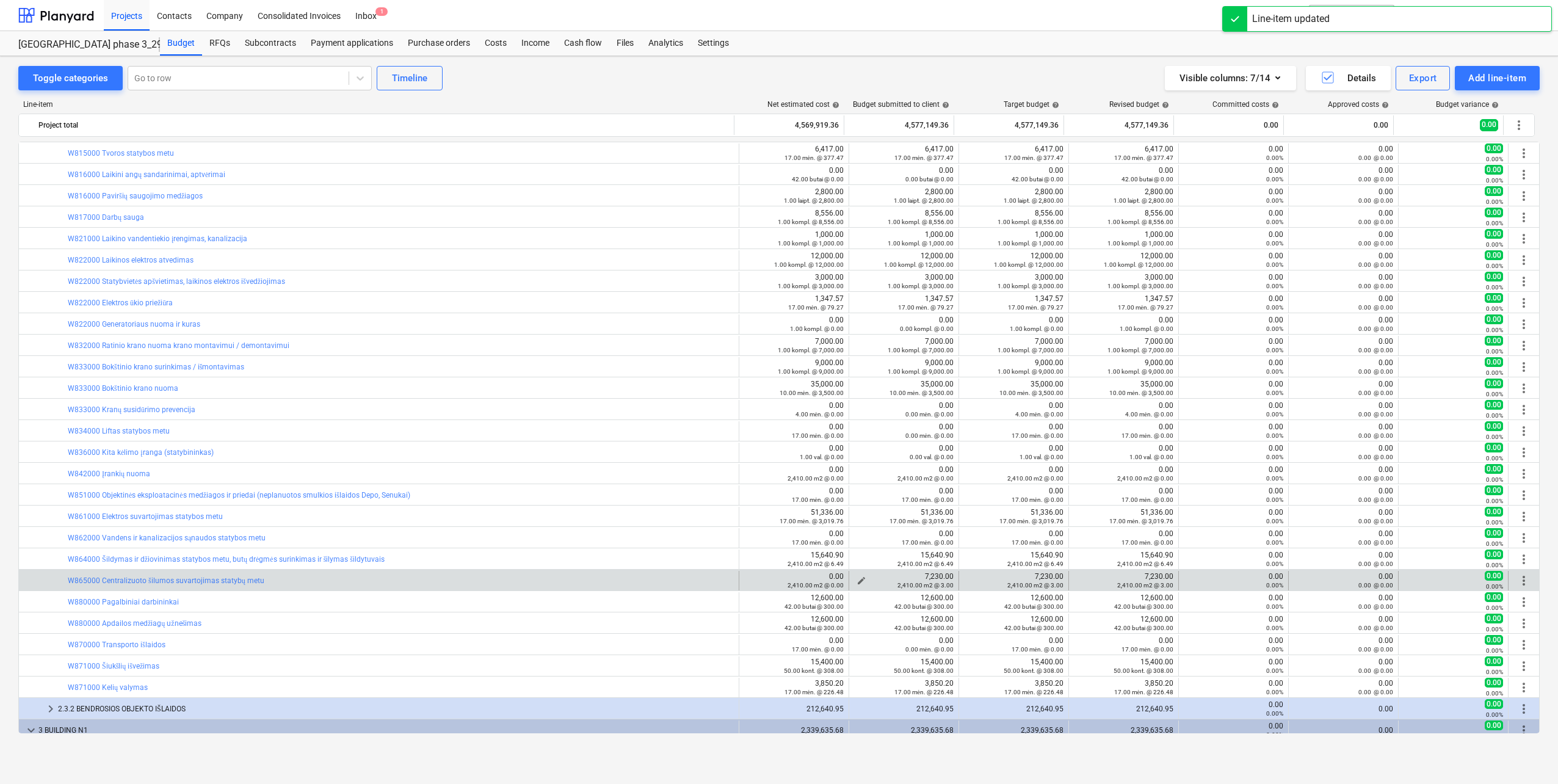
click at [857, 579] on span "edit" at bounding box center [862, 580] width 10 height 10
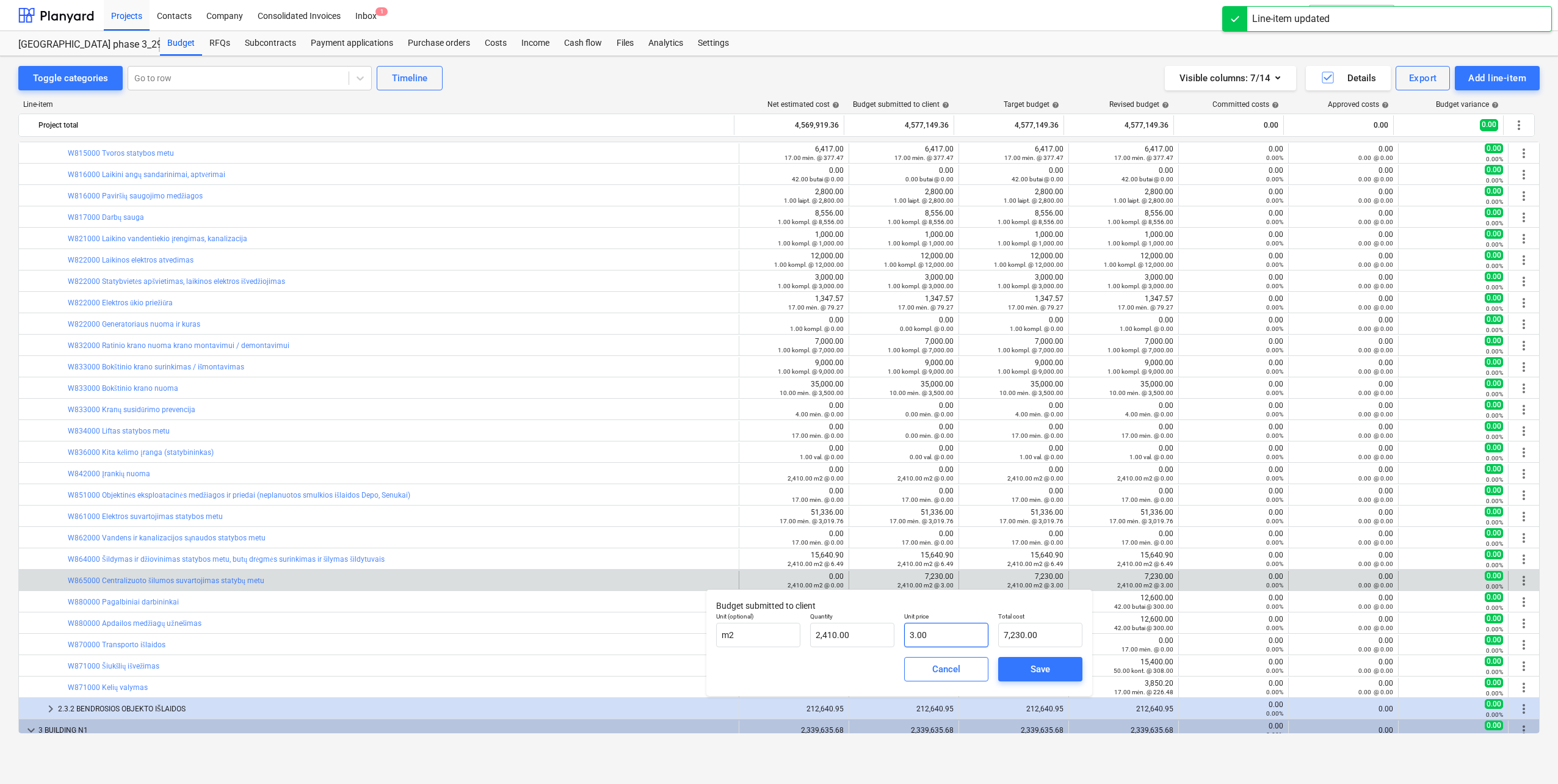
type input "3"
drag, startPoint x: 924, startPoint y: 636, endPoint x: 808, endPoint y: 624, distance: 116.6
click at [808, 624] on div "Unit (optional) m2 Quantity 2,410.00 Unit price 3 Total cost 7,230.00" at bounding box center [899, 629] width 376 height 45
type input "0.00"
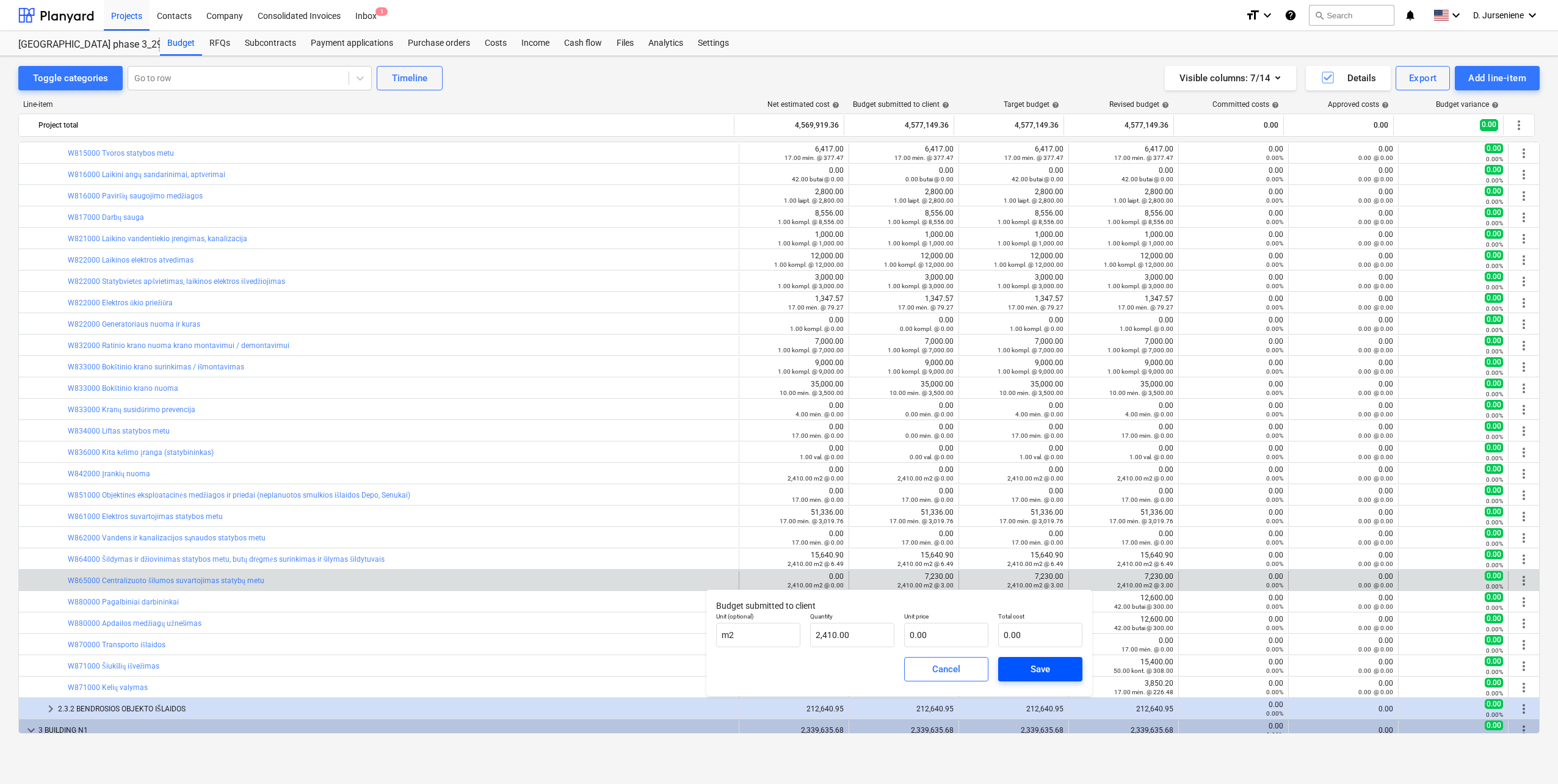
drag, startPoint x: 1053, startPoint y: 674, endPoint x: 1043, endPoint y: 674, distance: 10.0
click at [1051, 674] on span "Save" at bounding box center [1040, 669] width 55 height 16
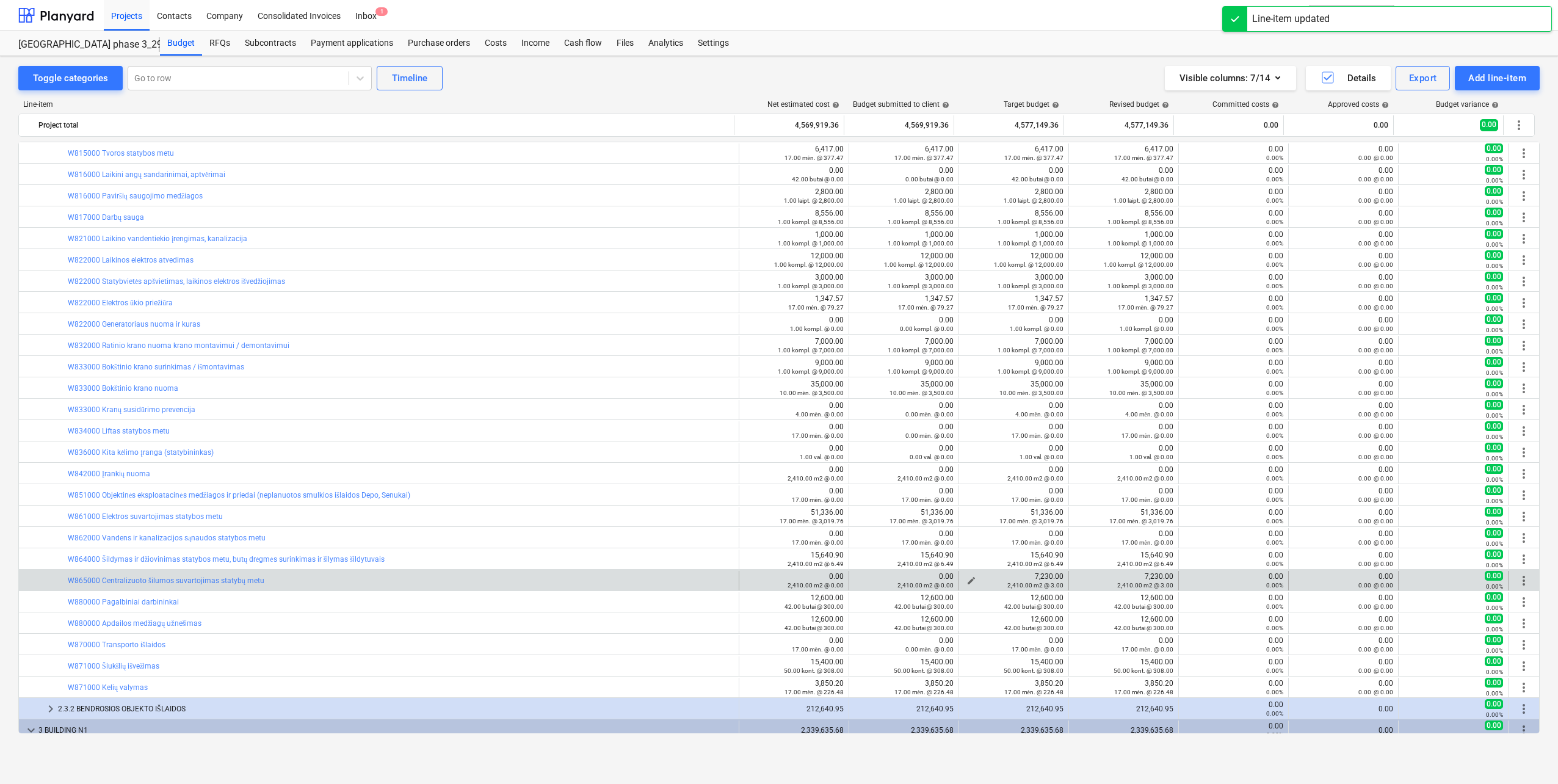
click at [967, 580] on span "edit" at bounding box center [971, 580] width 10 height 10
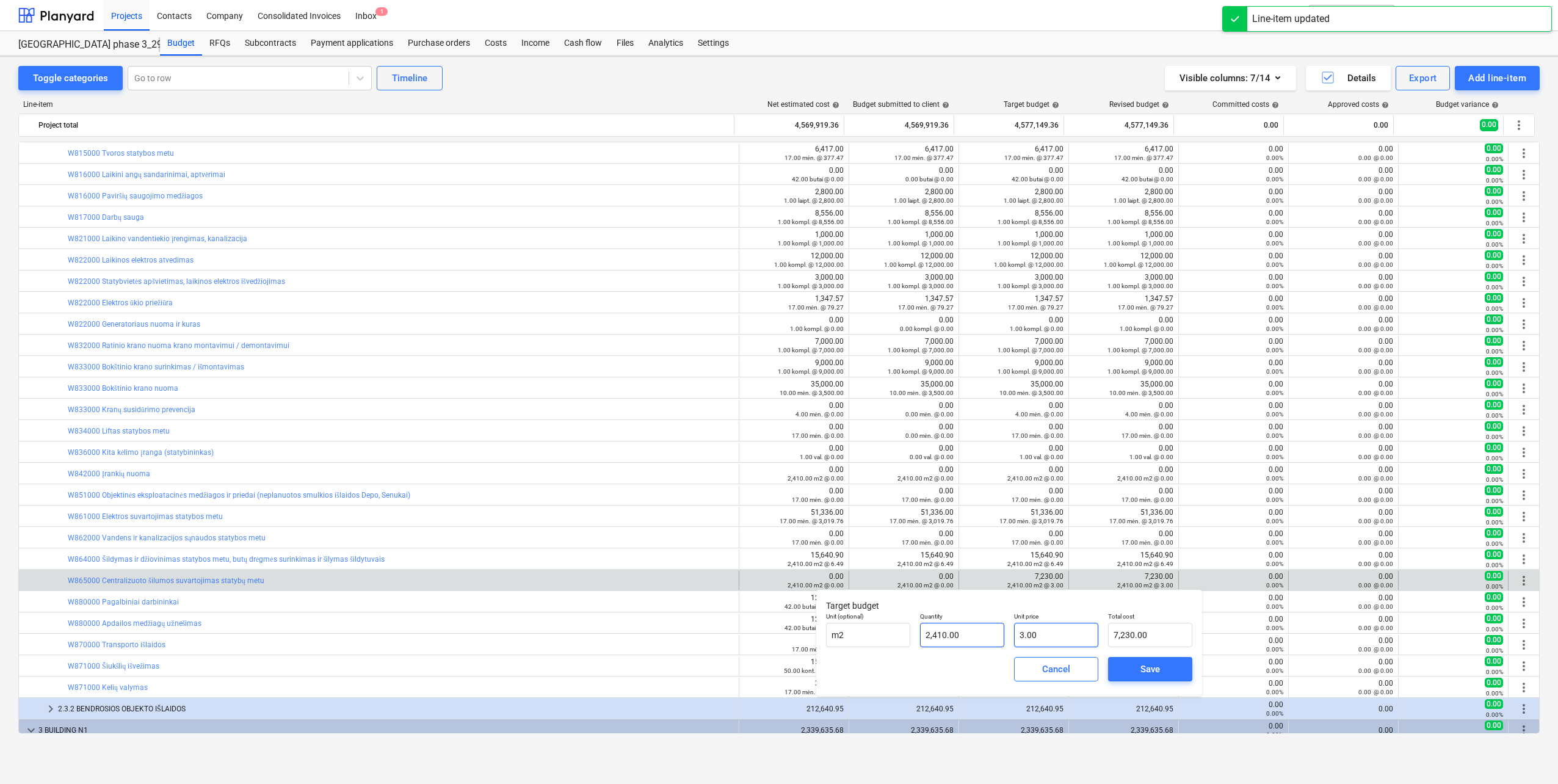
type input "3"
drag, startPoint x: 985, startPoint y: 637, endPoint x: 900, endPoint y: 635, distance: 85.0
click at [900, 635] on div "Unit (optional) m2 Quantity 2,410.00 Unit price 3 Total cost 7,230.00" at bounding box center [1009, 629] width 376 height 45
type input "0.00"
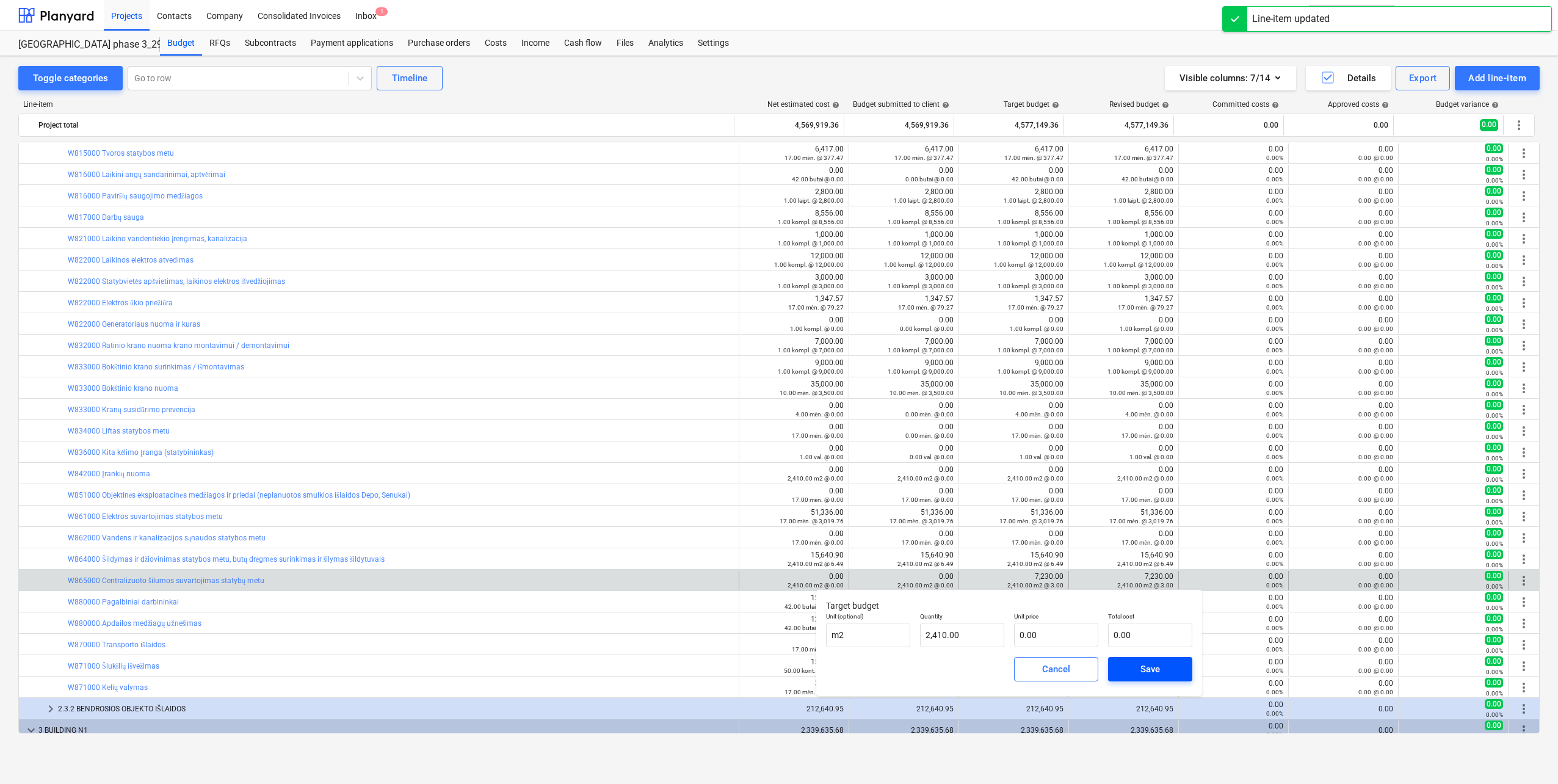
drag, startPoint x: 1141, startPoint y: 677, endPoint x: 1138, endPoint y: 670, distance: 7.6
click at [1141, 674] on div "Save" at bounding box center [1151, 669] width 19 height 16
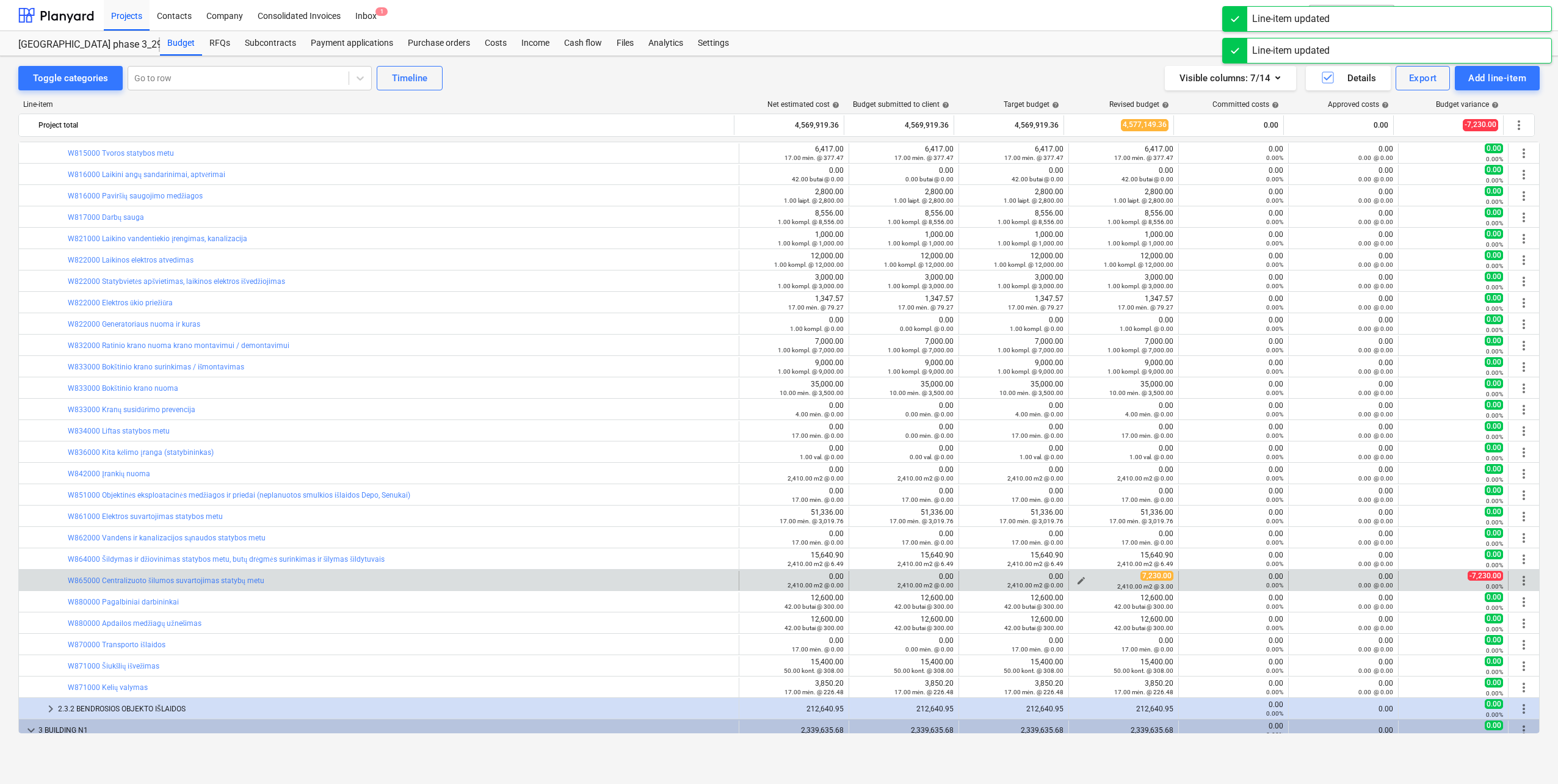
click at [1077, 579] on span "edit" at bounding box center [1081, 580] width 10 height 10
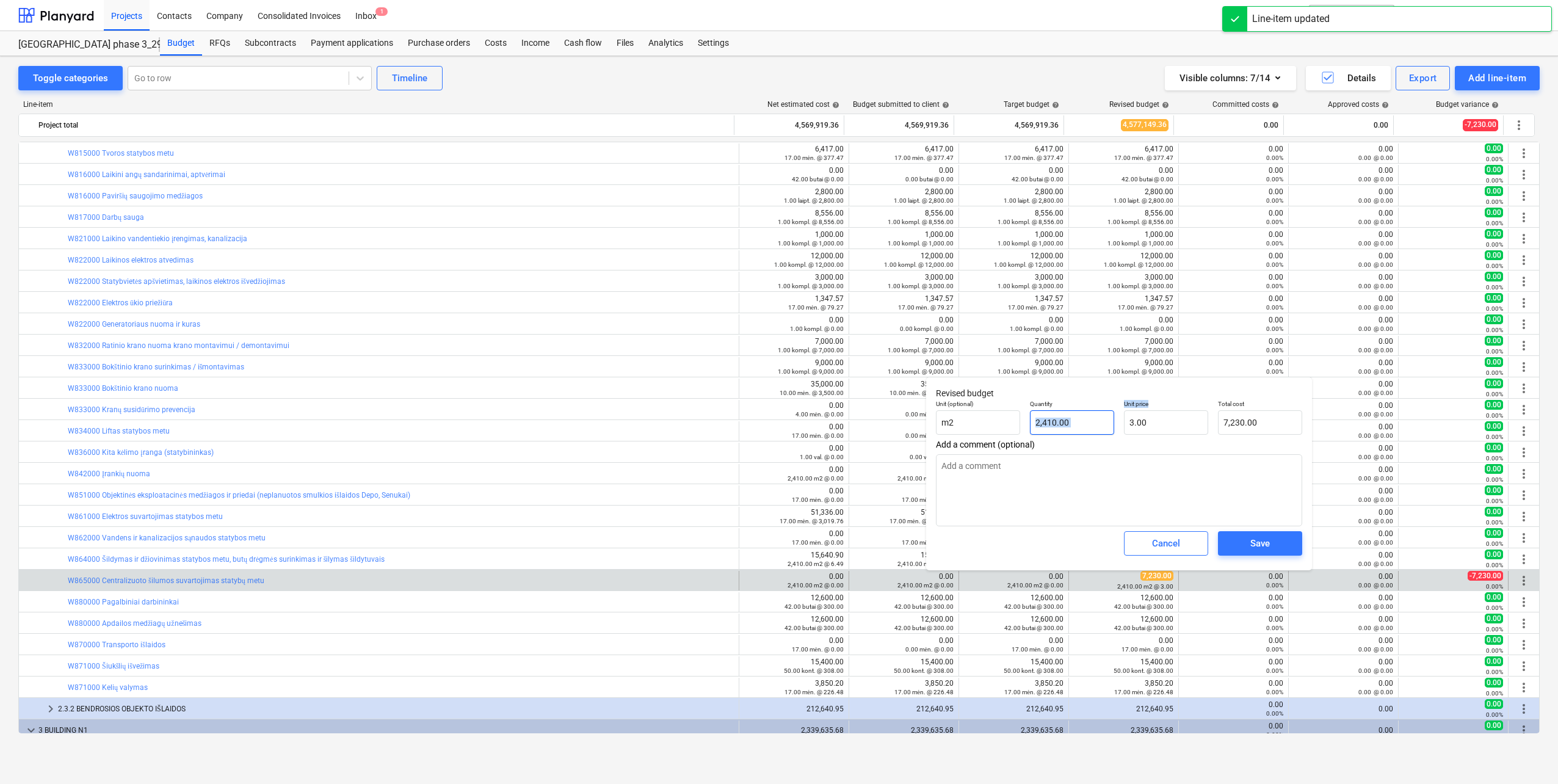
click at [1088, 417] on div "Unit (optional) m2 Quantity 2,410.00 Unit price 3.00 Total cost 7,230.00" at bounding box center [1119, 417] width 376 height 45
type input "3"
drag, startPoint x: 1132, startPoint y: 426, endPoint x: 1049, endPoint y: 431, distance: 83.2
click at [1050, 426] on div "Unit (optional) m2 Quantity 2,410.00 Unit price 3 Total cost 7,230.00" at bounding box center [1119, 417] width 376 height 45
type input "0.00"
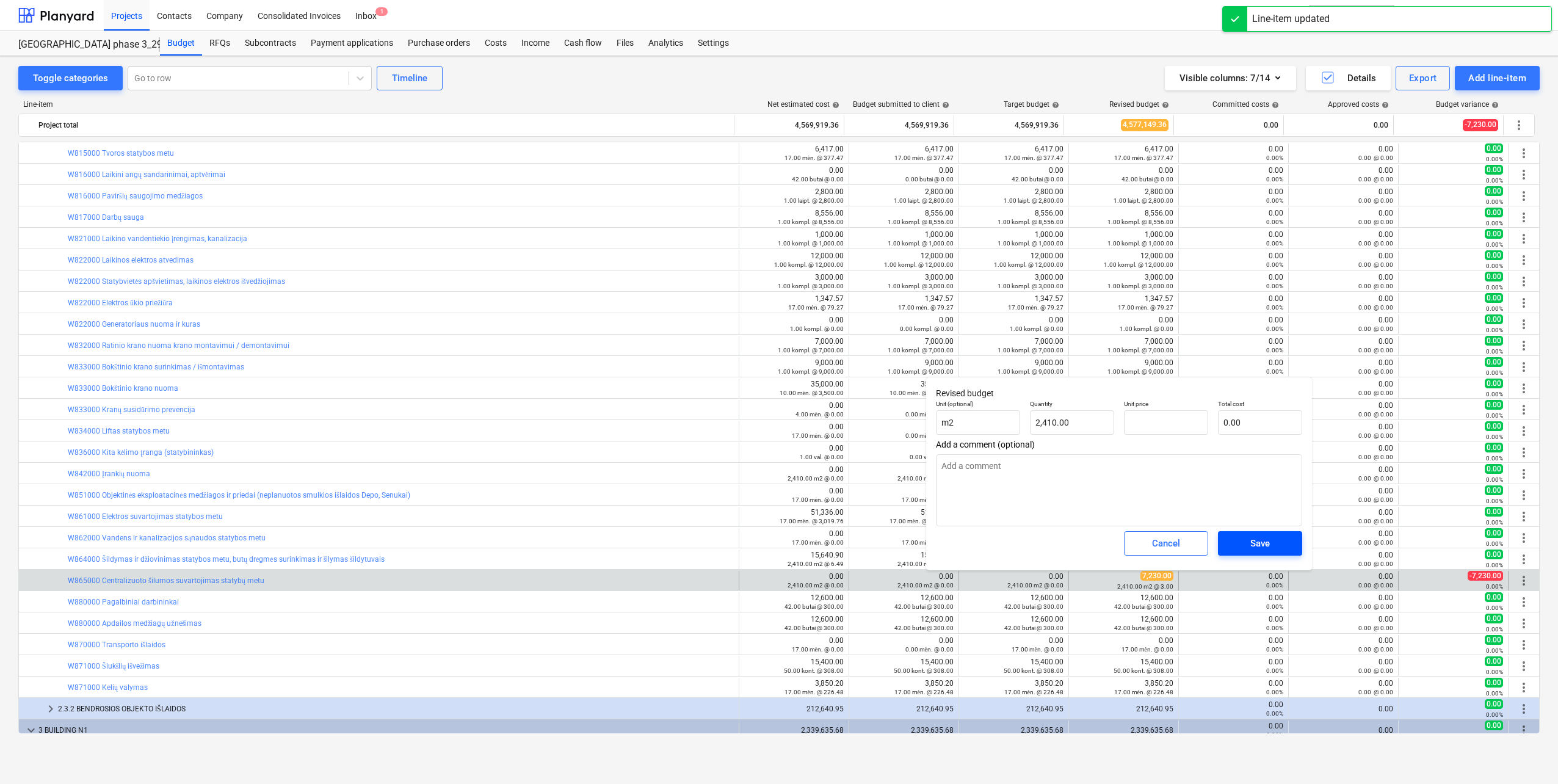
type input "0.00"
click at [1254, 547] on div "Save" at bounding box center [1260, 543] width 19 height 16
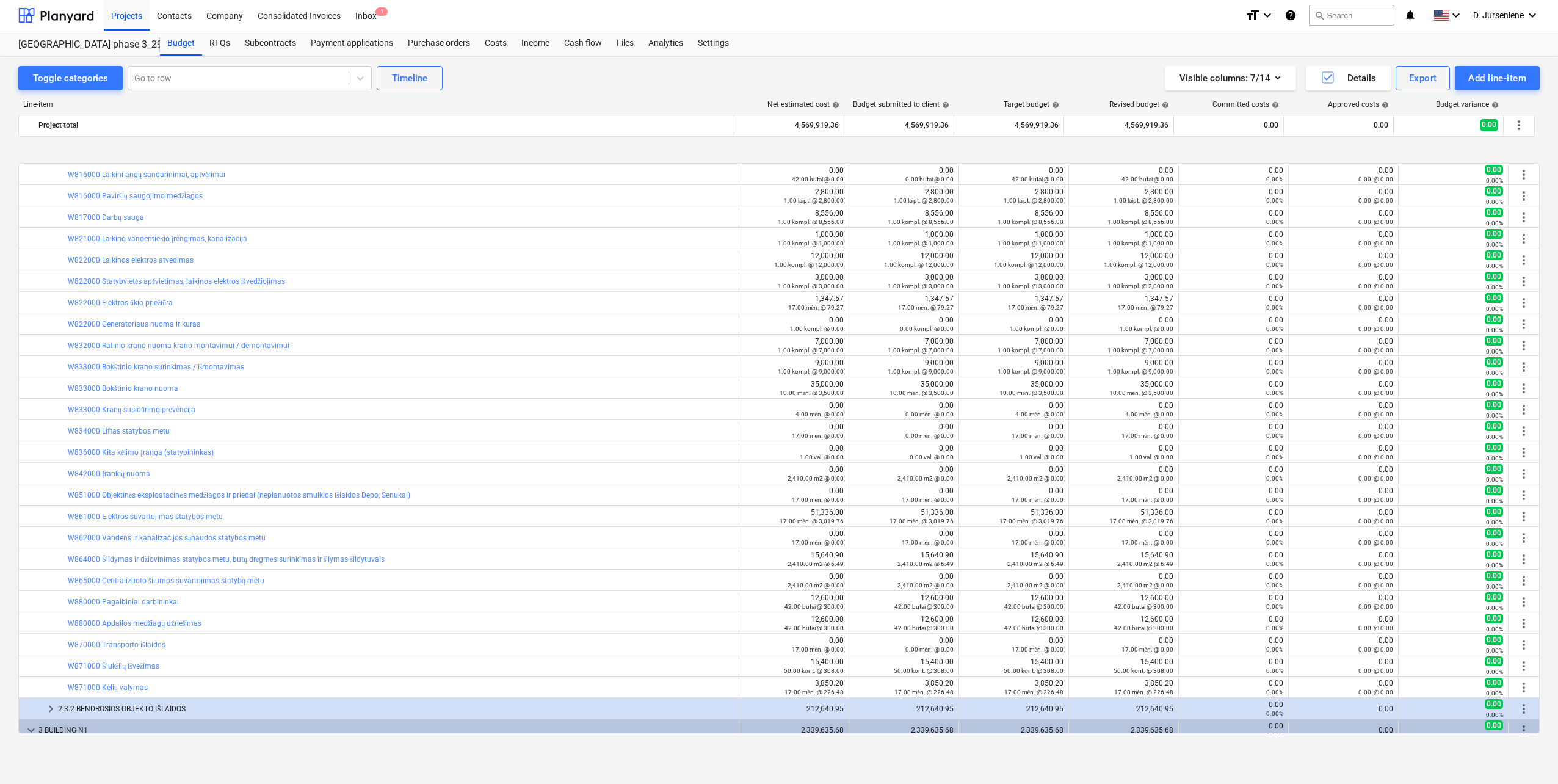
scroll to position [488, 0]
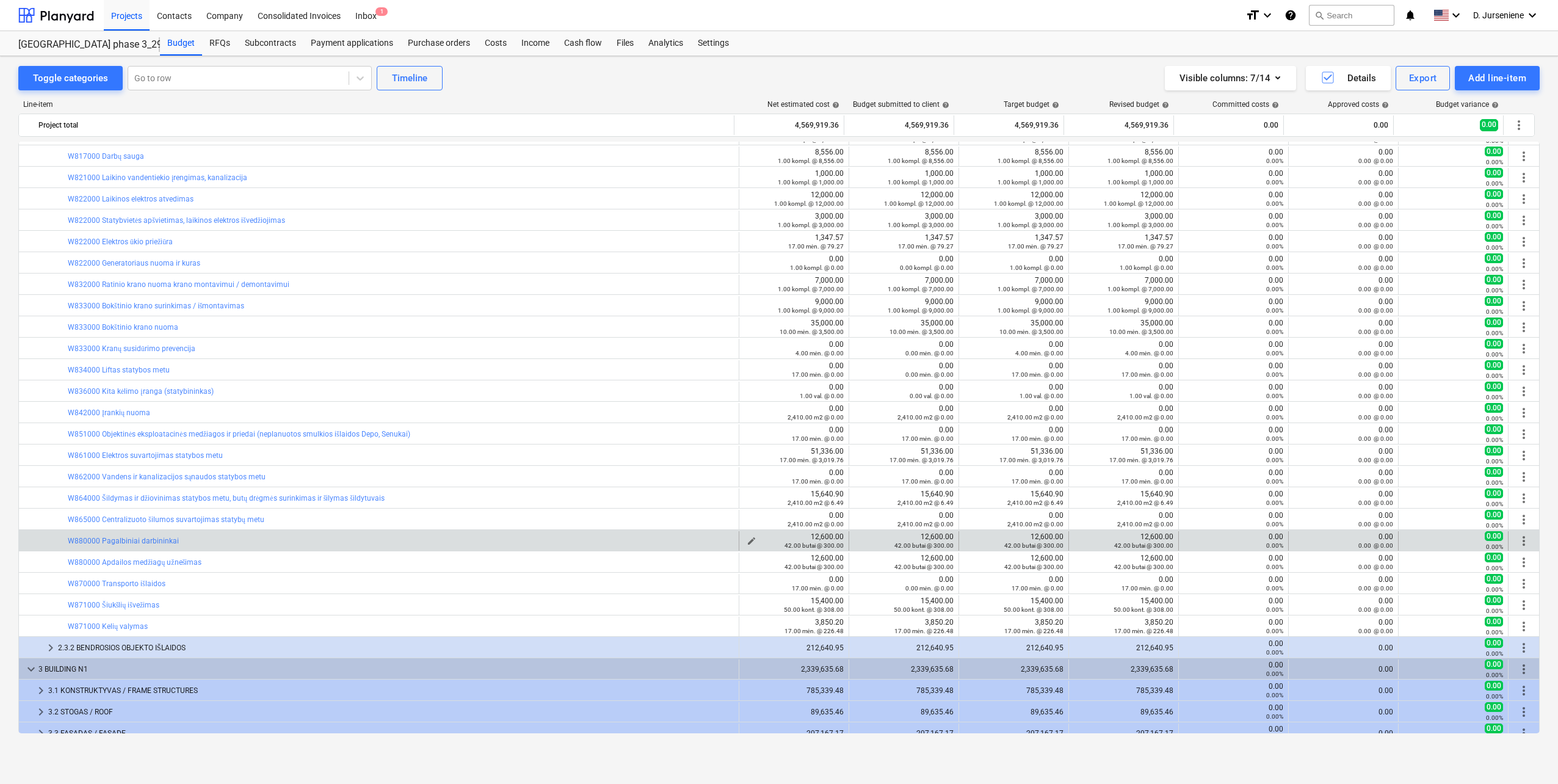
click at [745, 542] on div "42.00 butai @ 300.00" at bounding box center [794, 545] width 99 height 8
click at [750, 540] on span "edit" at bounding box center [751, 540] width 10 height 10
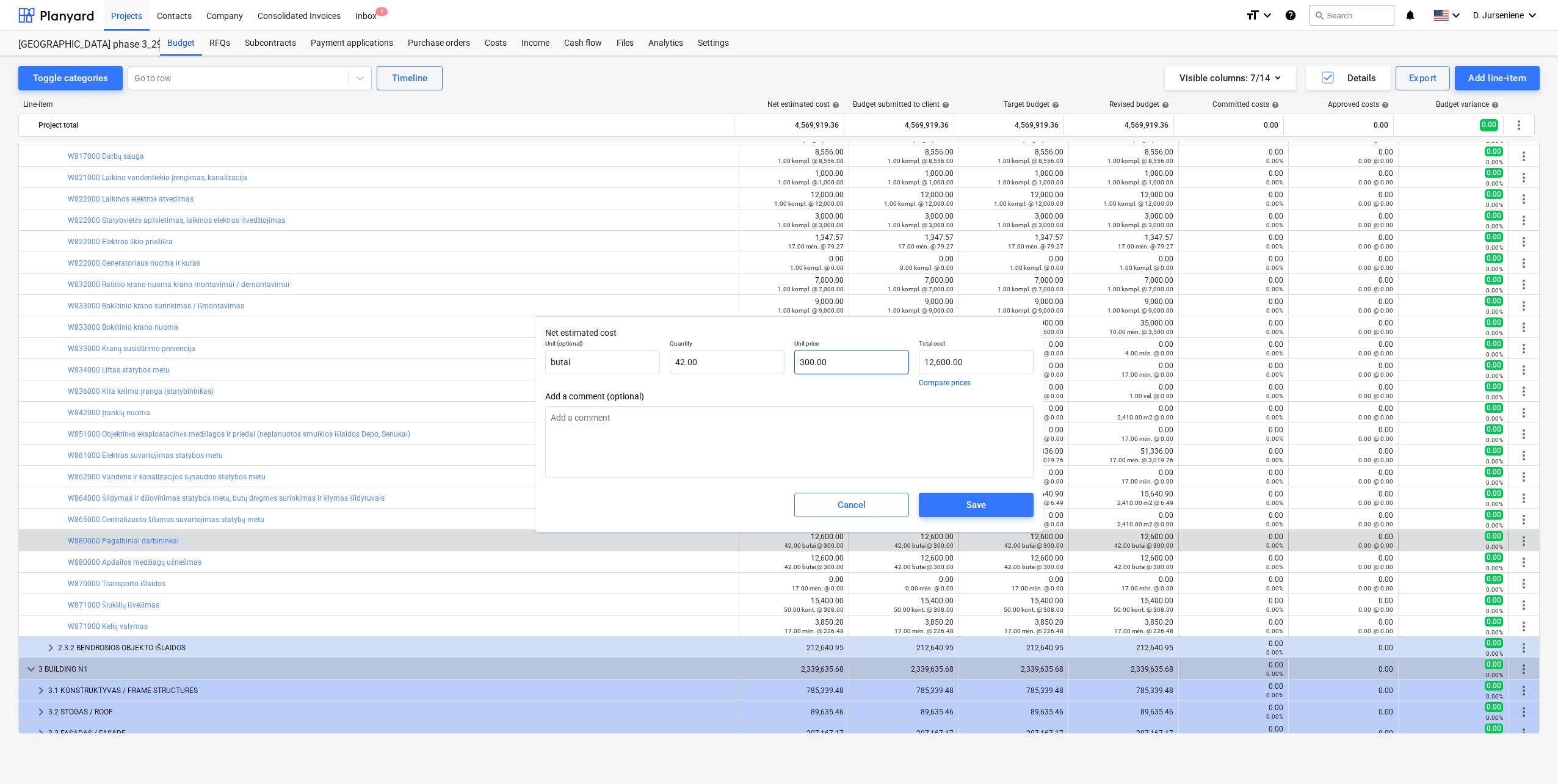
type input "300"
drag, startPoint x: 811, startPoint y: 363, endPoint x: 730, endPoint y: 362, distance: 81.0
click at [730, 362] on div "Unit (optional) butai Quantity 42.00 Unit price 300 Total cost 12,600.00 Compar…" at bounding box center [789, 362] width 498 height 57
type input "0.00"
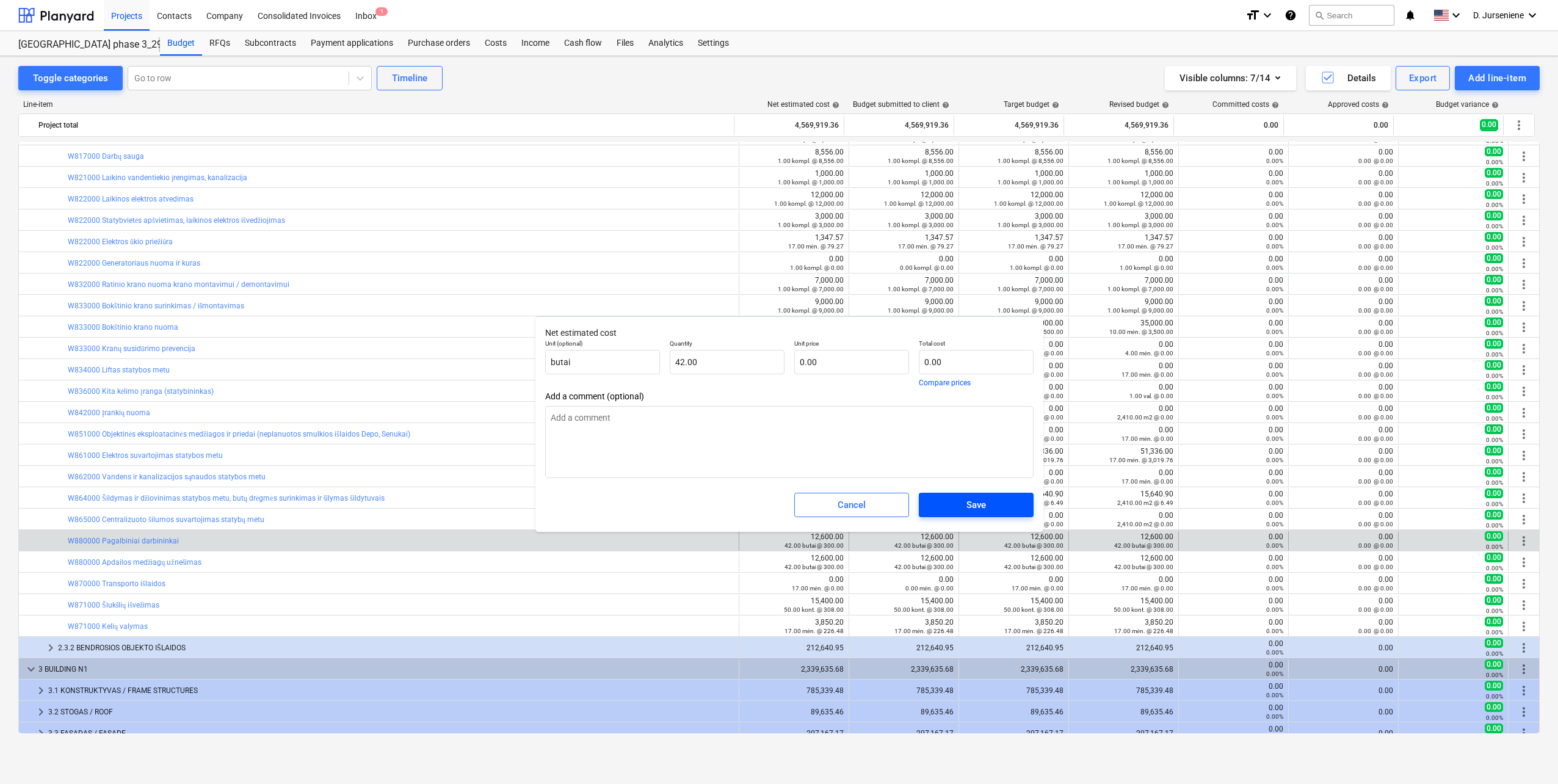
drag, startPoint x: 997, startPoint y: 511, endPoint x: 975, endPoint y: 512, distance: 22.0
click at [996, 511] on span "Save" at bounding box center [977, 505] width 86 height 16
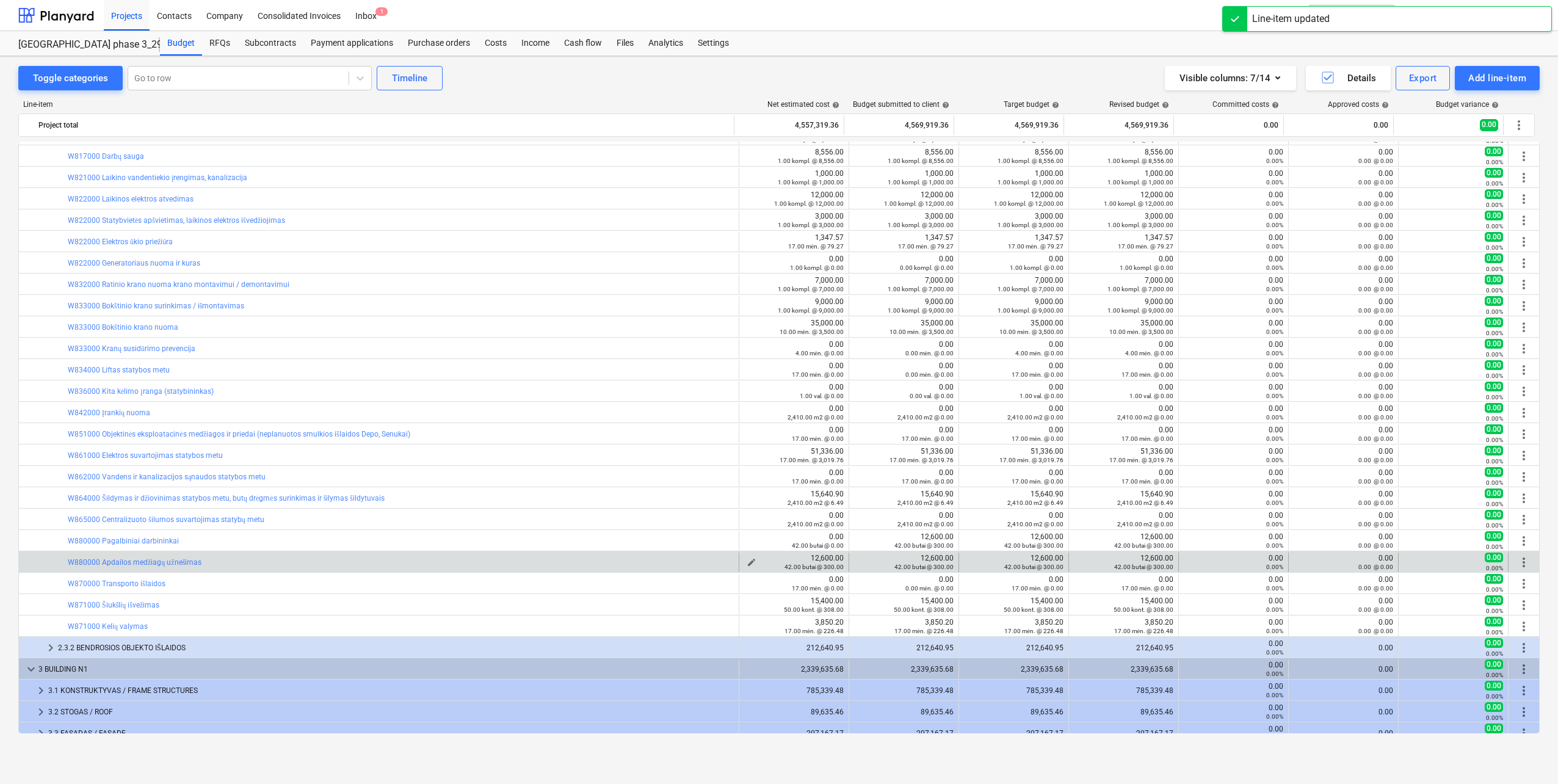
click at [747, 561] on span "edit" at bounding box center [751, 562] width 10 height 10
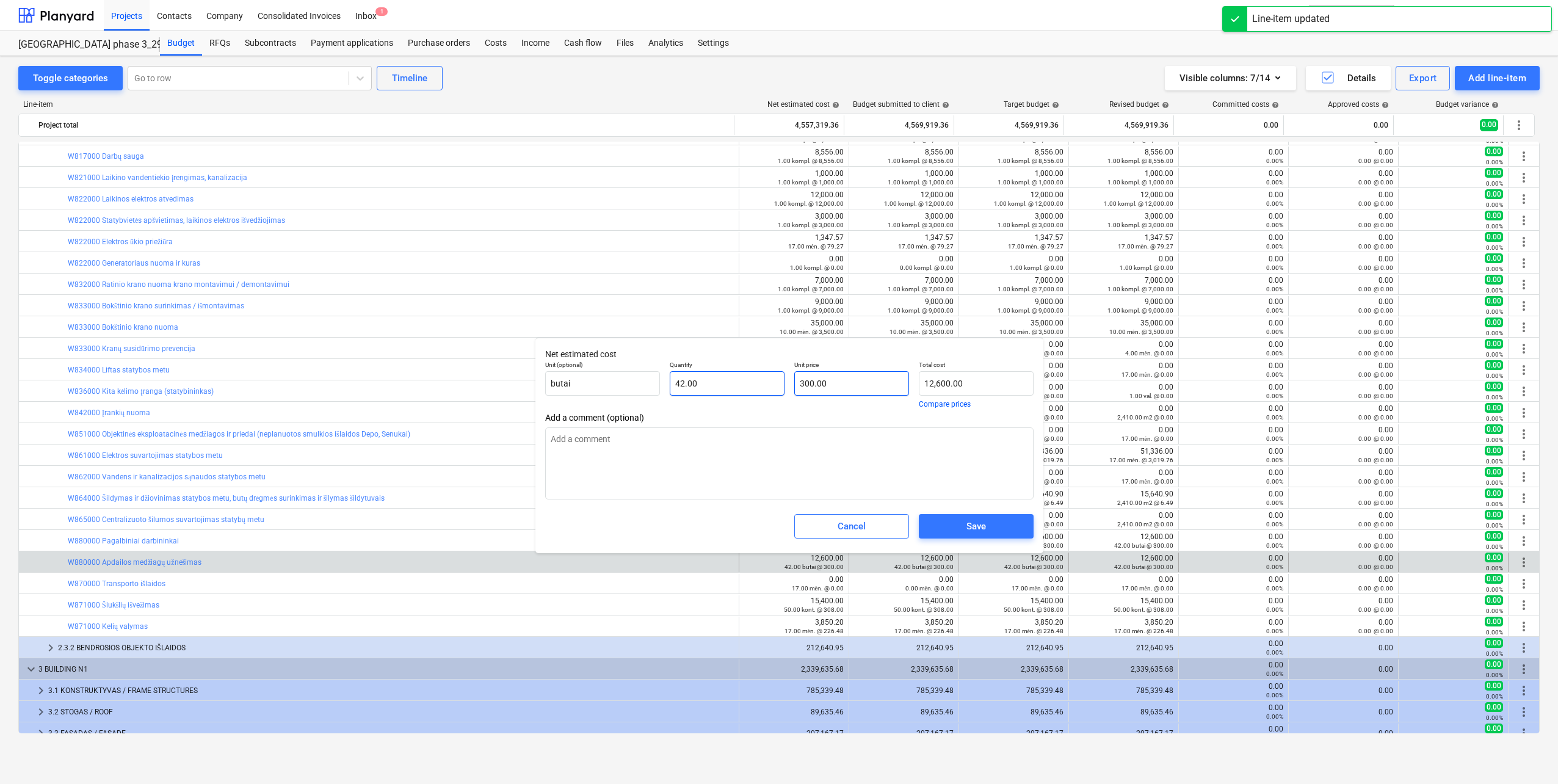
type input "300"
drag, startPoint x: 769, startPoint y: 382, endPoint x: 758, endPoint y: 382, distance: 11.0
click at [758, 382] on div "Unit (optional) butai Quantity 42.00 Unit price 300 Total cost 12,600.00 Compar…" at bounding box center [789, 384] width 498 height 57
type input "0.00"
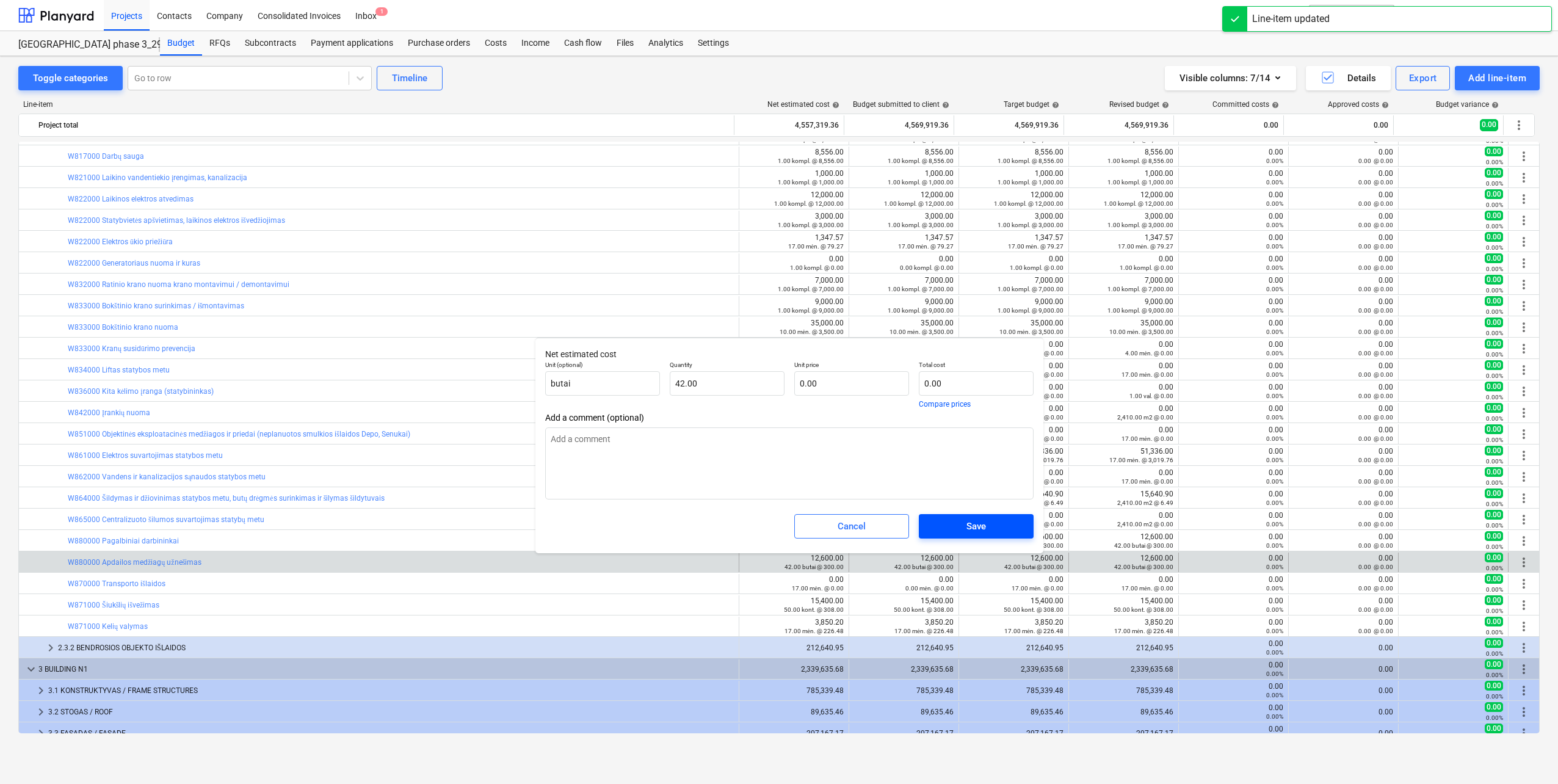
click at [958, 525] on span "Save" at bounding box center [977, 526] width 86 height 16
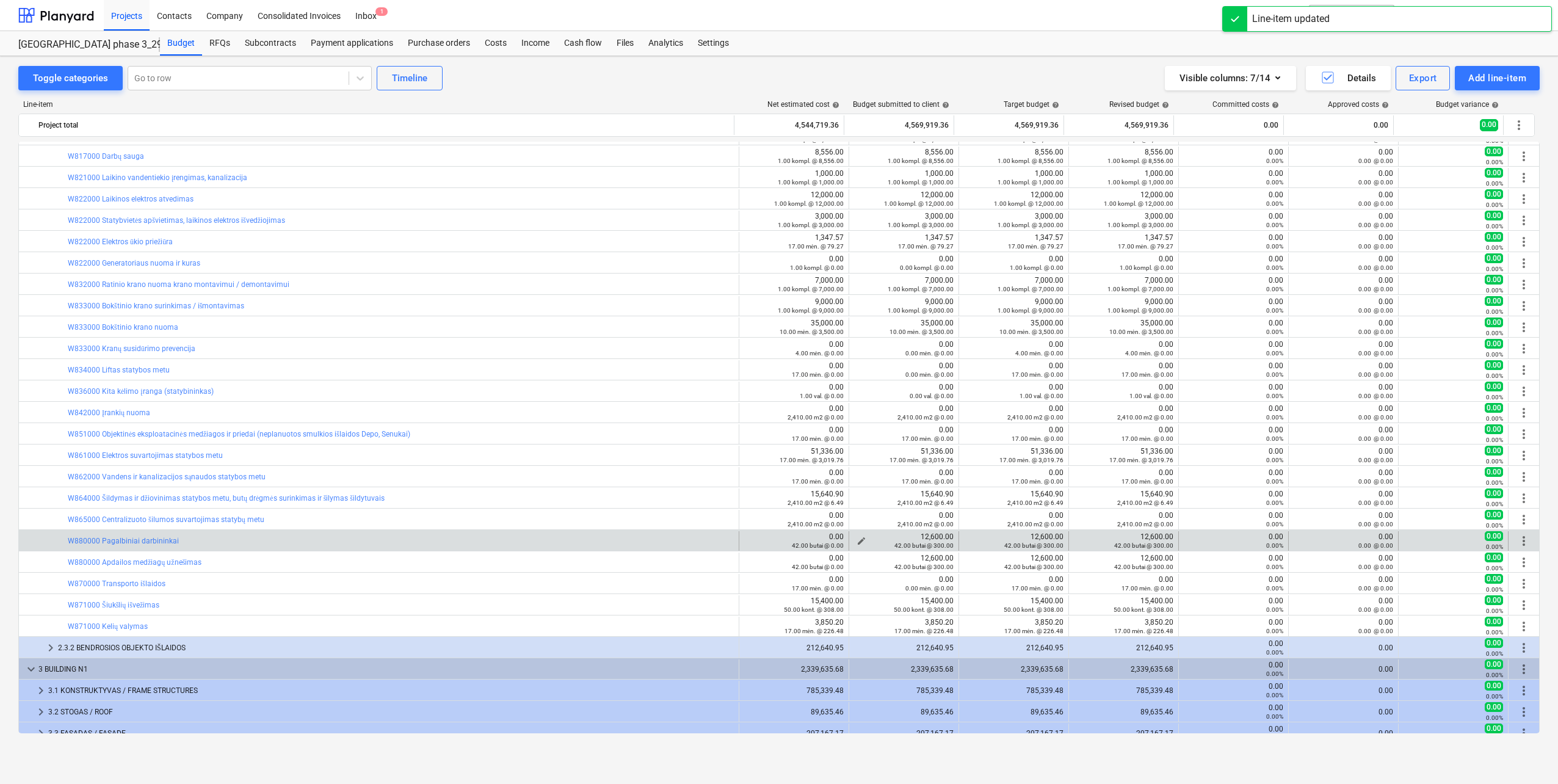
click at [860, 538] on span "edit" at bounding box center [862, 540] width 10 height 10
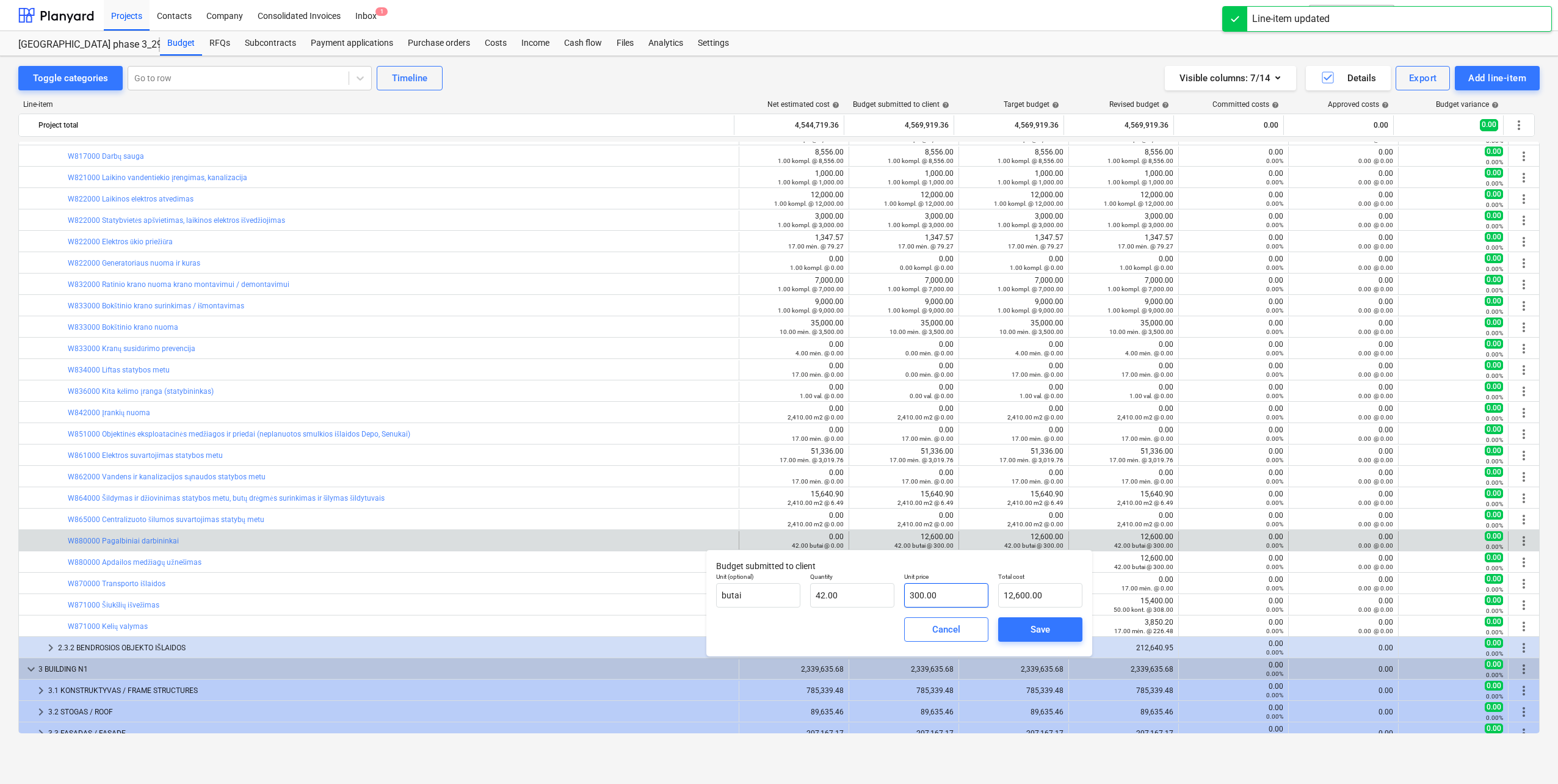
type input "300"
drag, startPoint x: 910, startPoint y: 593, endPoint x: 813, endPoint y: 594, distance: 97.0
click at [813, 594] on div "Unit (optional) butai Quantity 42.00 Unit price 300 Total cost 12,600.00" at bounding box center [899, 590] width 376 height 45
type input "0.00"
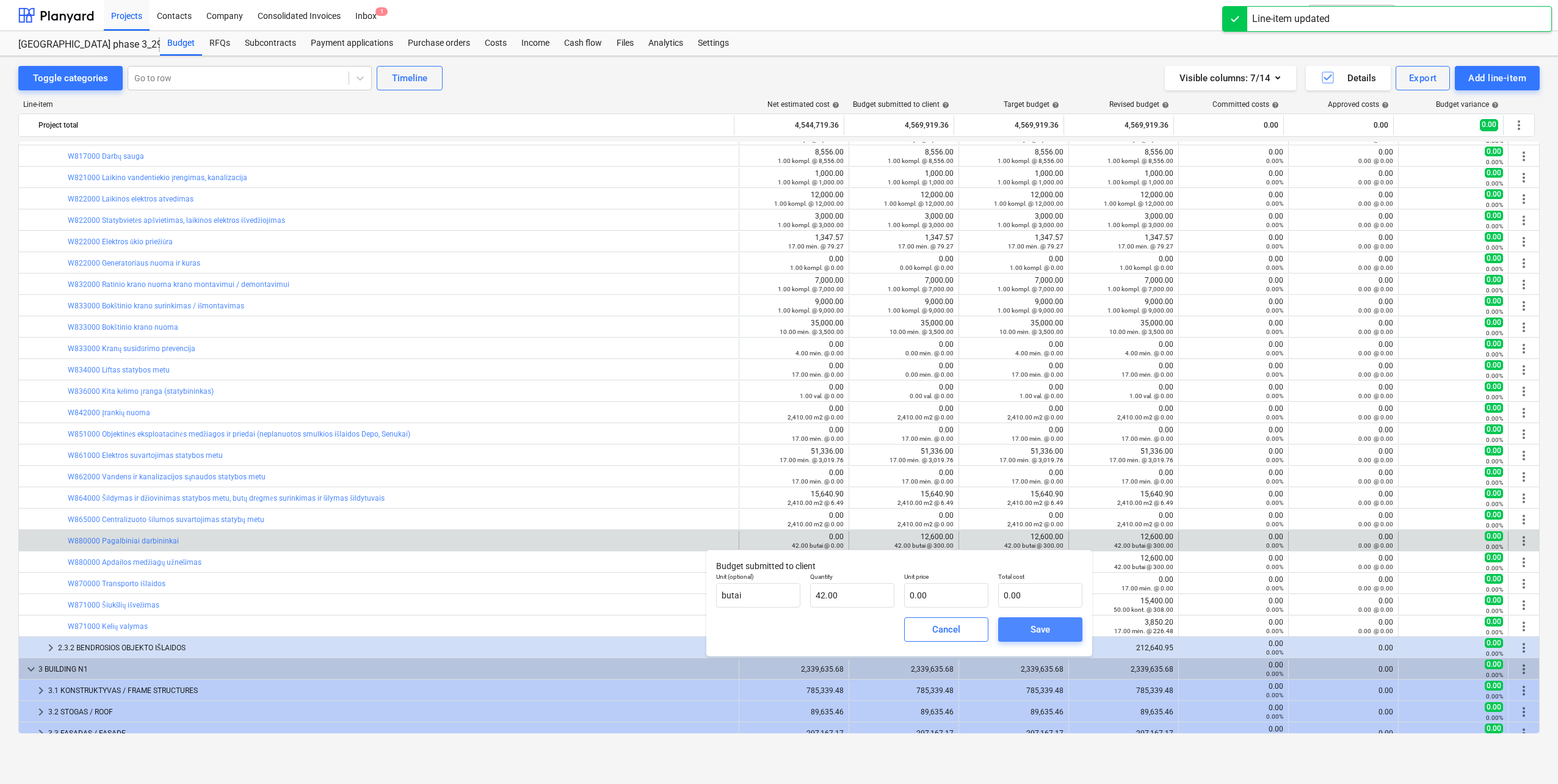
click at [1021, 627] on span "Save" at bounding box center [1040, 629] width 55 height 16
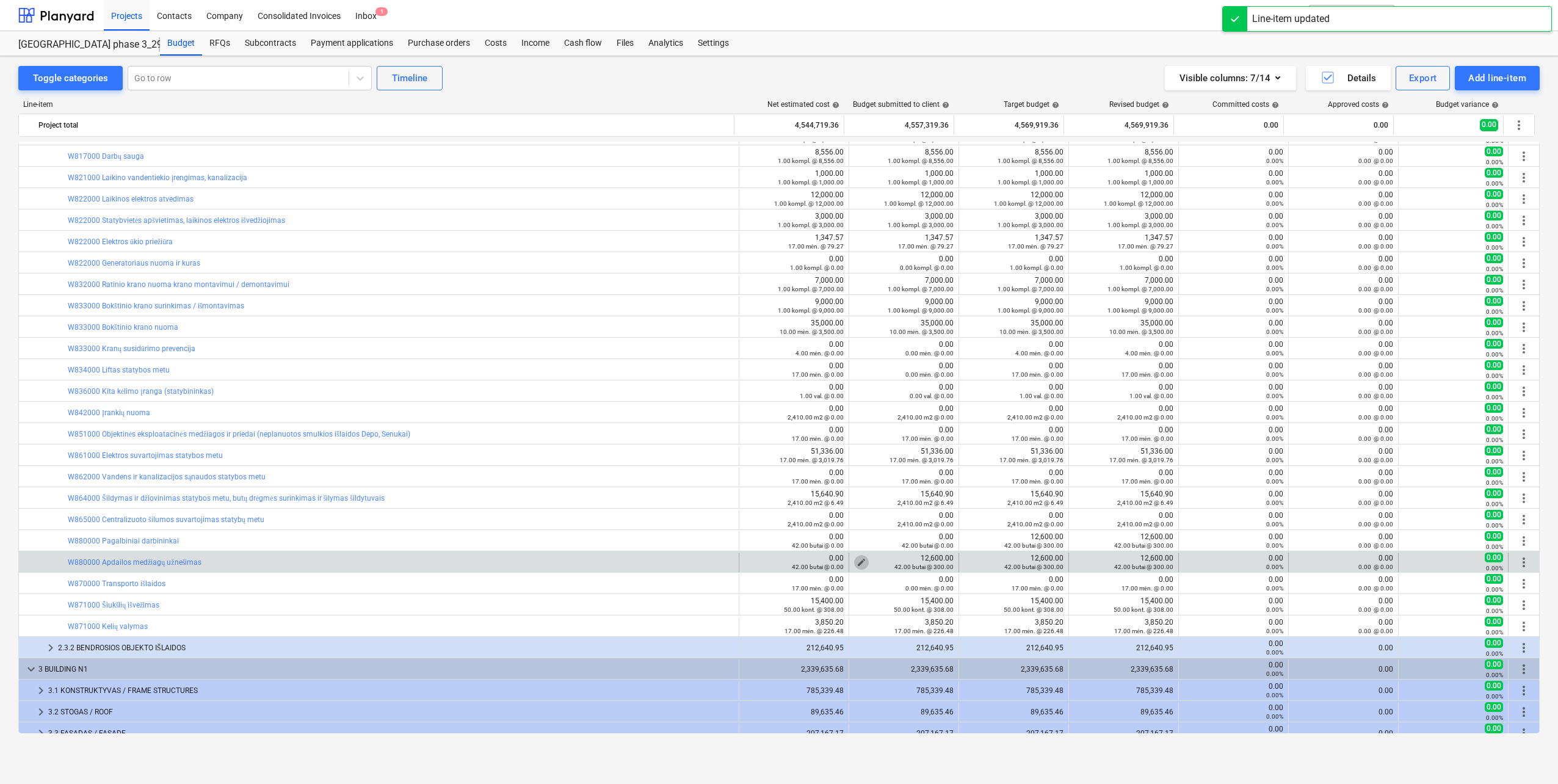
click at [857, 561] on span "edit" at bounding box center [862, 562] width 10 height 10
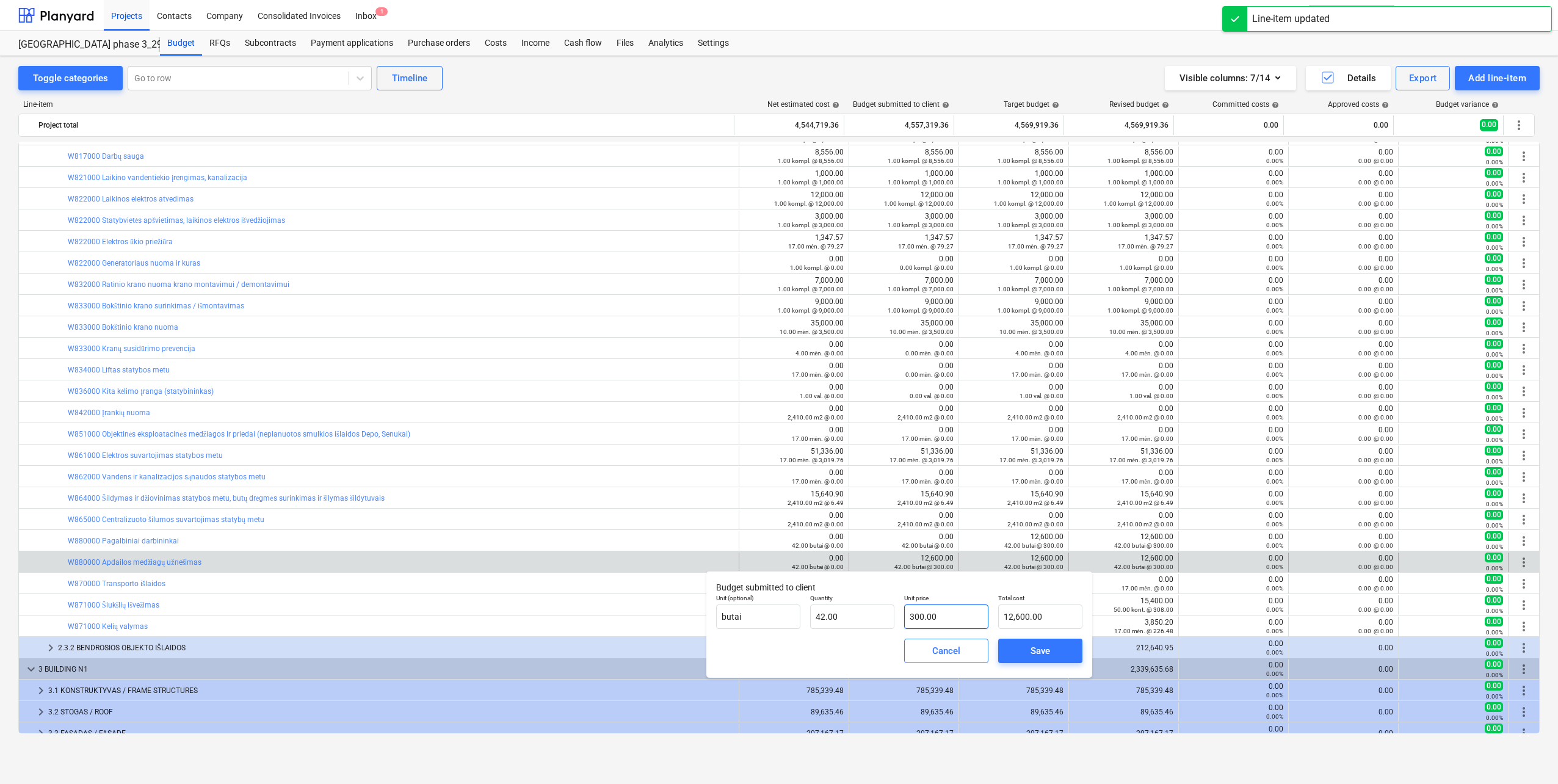
type input "300"
drag, startPoint x: 942, startPoint y: 608, endPoint x: 1003, endPoint y: 666, distance: 84.2
click at [836, 612] on div "Unit (optional) butai Quantity 42.00 Unit price 300 Total cost 12,600.00" at bounding box center [899, 611] width 376 height 45
type input "0.00"
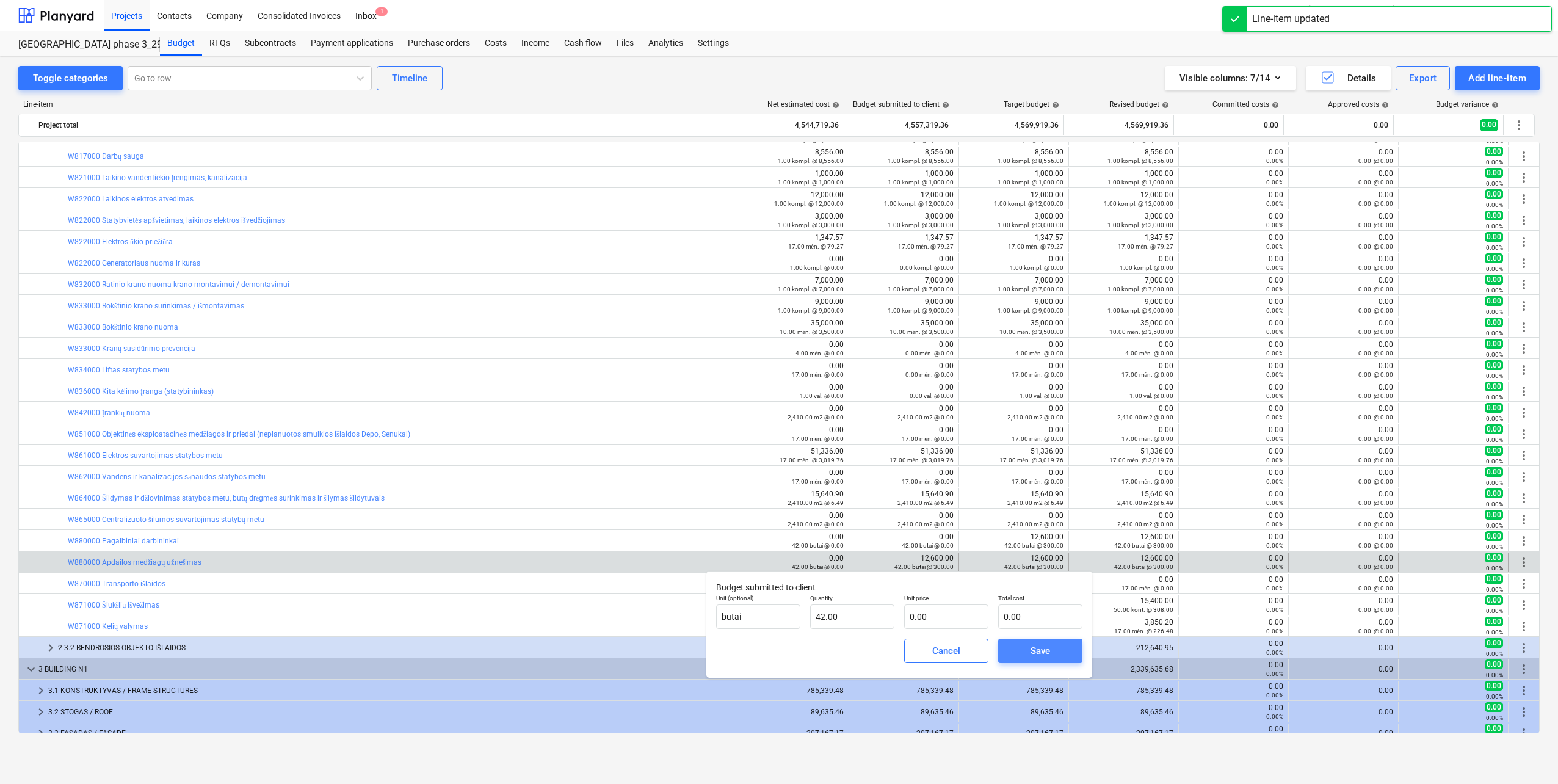
click at [1051, 650] on span "Save" at bounding box center [1040, 651] width 55 height 16
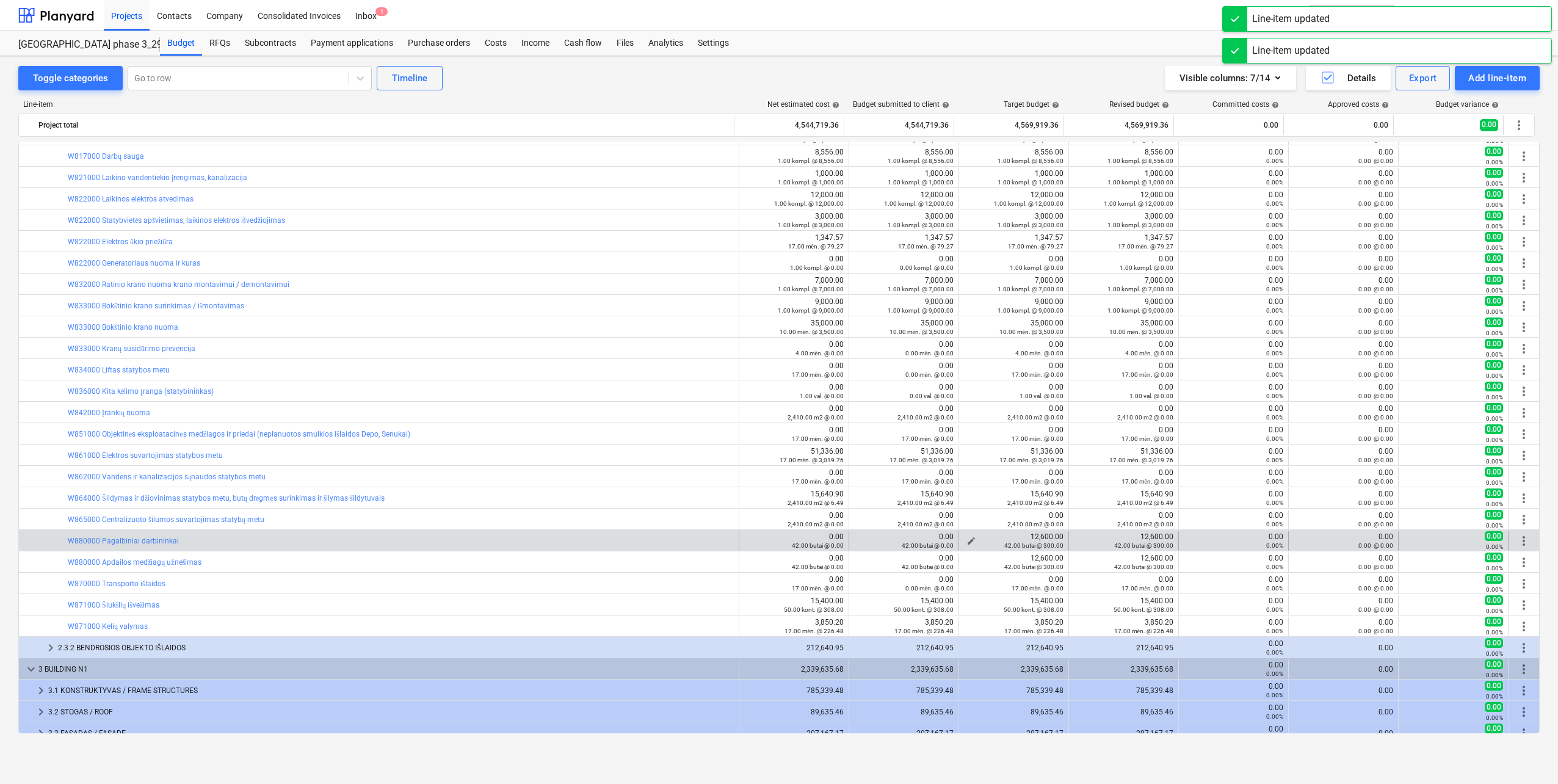
click at [969, 538] on span "edit" at bounding box center [971, 540] width 10 height 10
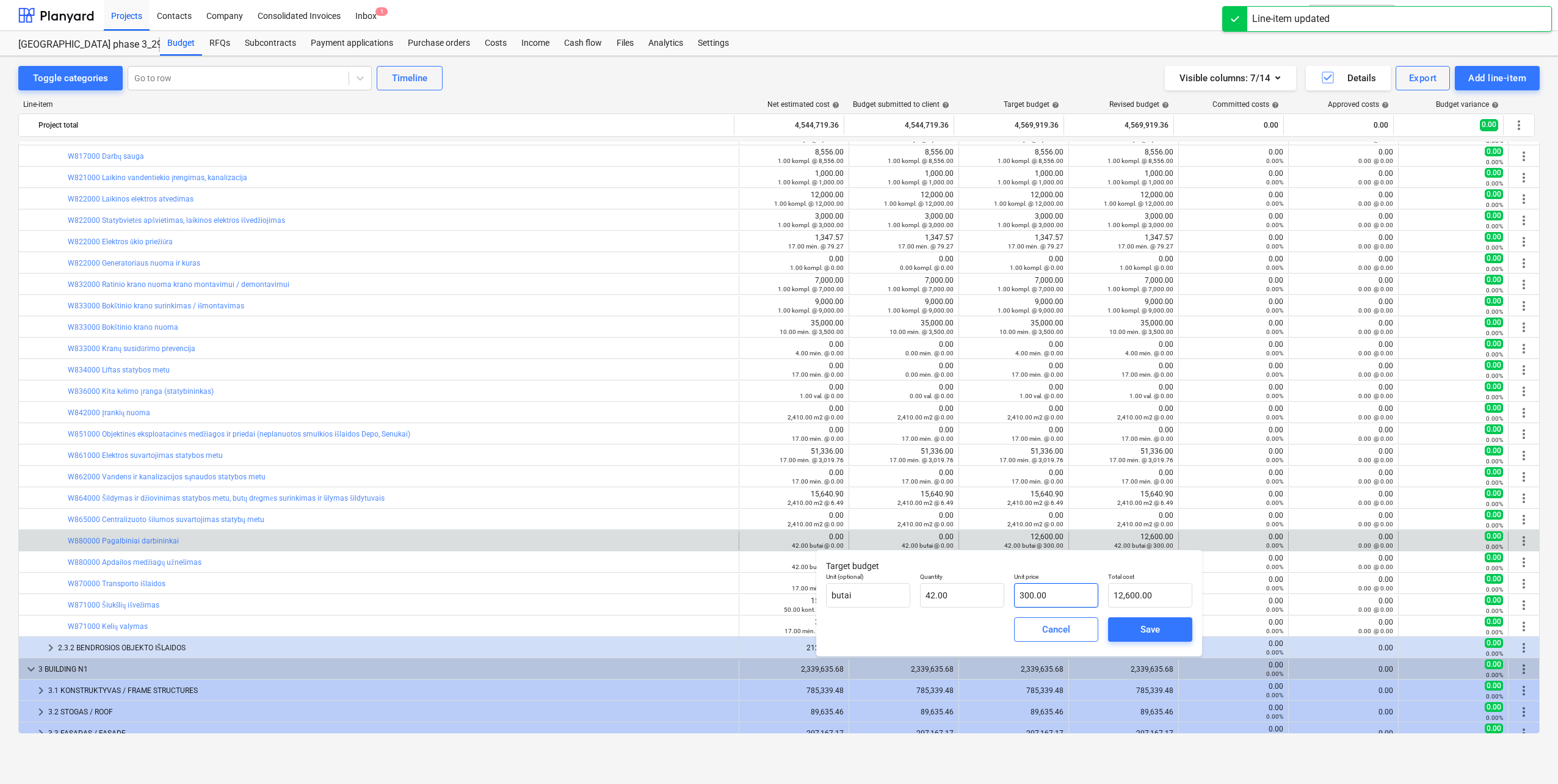
type input "300"
drag, startPoint x: 1084, startPoint y: 588, endPoint x: 977, endPoint y: 614, distance: 110.1
click at [924, 594] on div "Unit (optional) butai Quantity 42.00 Unit price 300 Total cost 12,600.00" at bounding box center [1009, 590] width 376 height 45
type input "0.00"
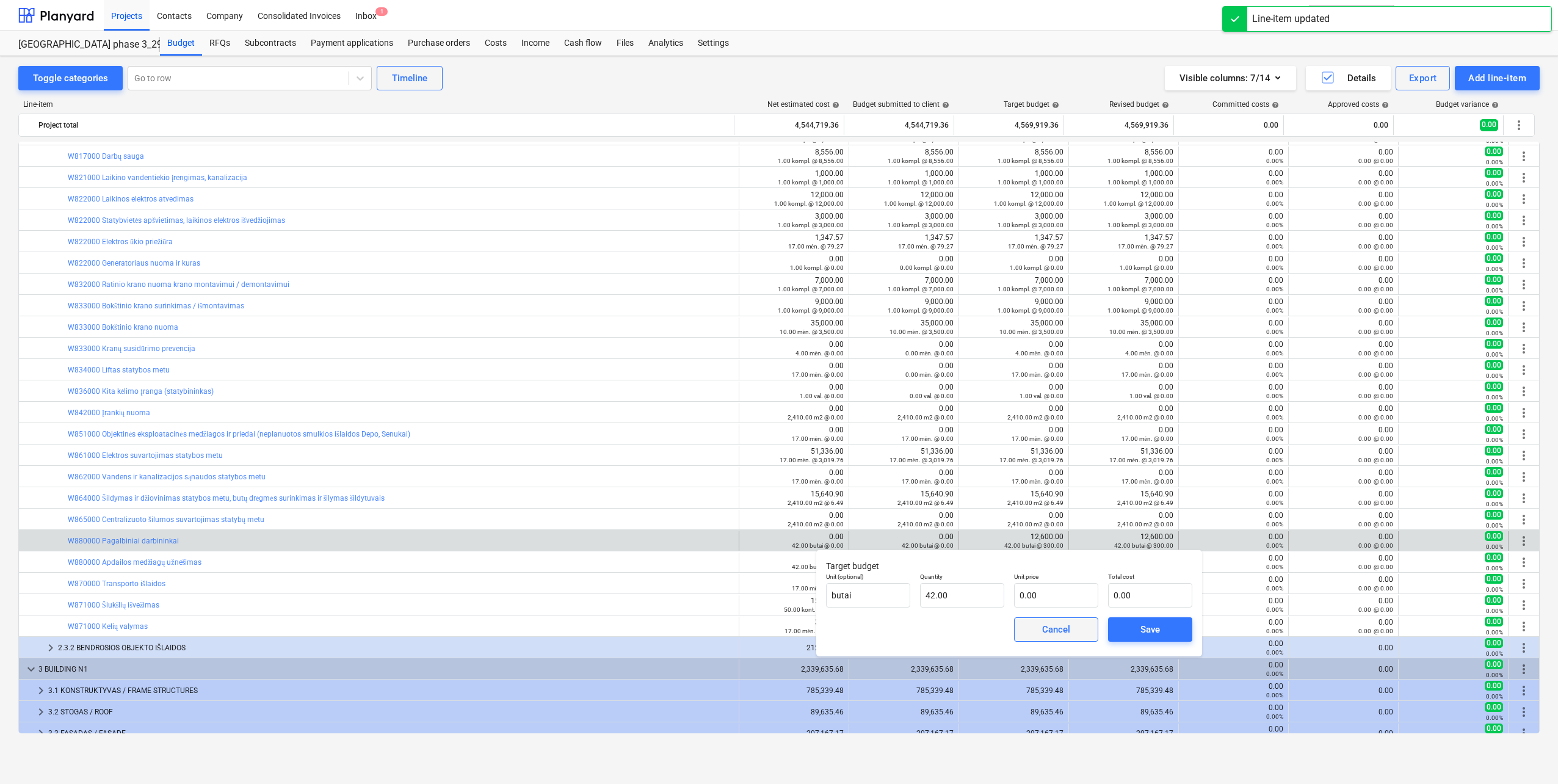
drag, startPoint x: 1127, startPoint y: 629, endPoint x: 1091, endPoint y: 625, distance: 36.2
click at [1126, 628] on span "Save" at bounding box center [1150, 629] width 55 height 16
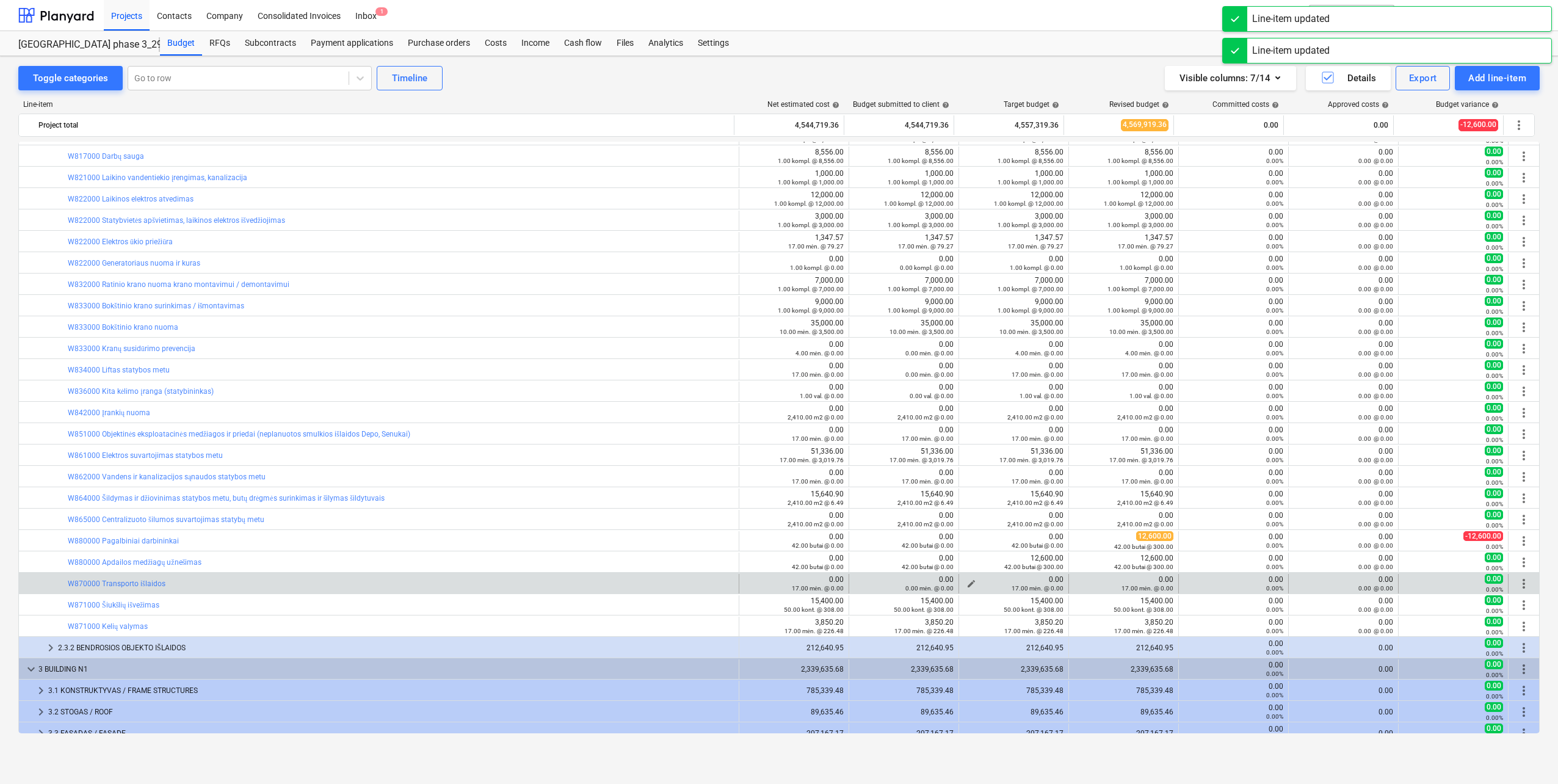
click at [967, 583] on span "edit" at bounding box center [971, 583] width 10 height 10
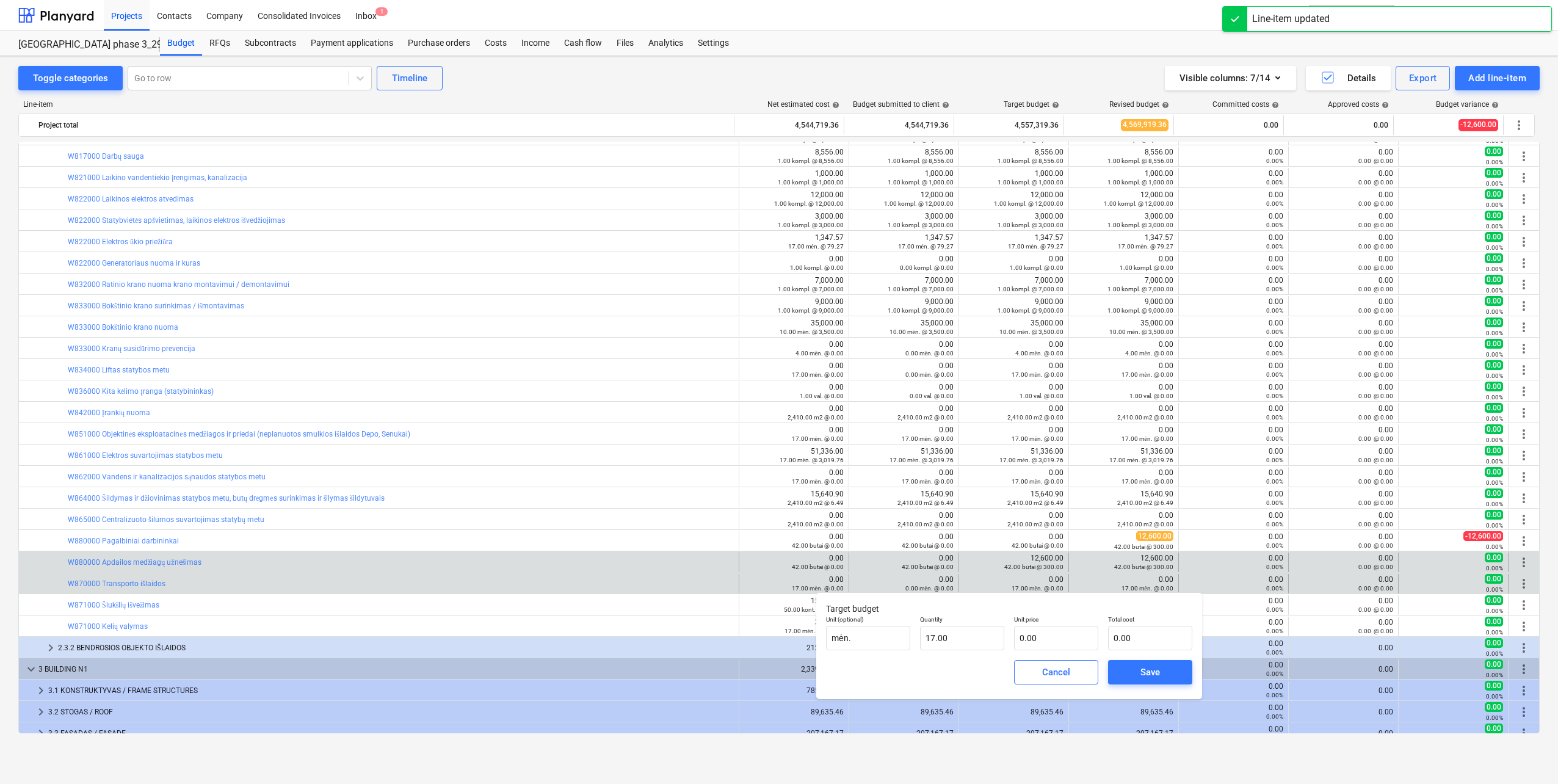
click at [982, 560] on div "edit 12,600.00 42.00 butai @ 300.00" at bounding box center [1014, 563] width 99 height 19
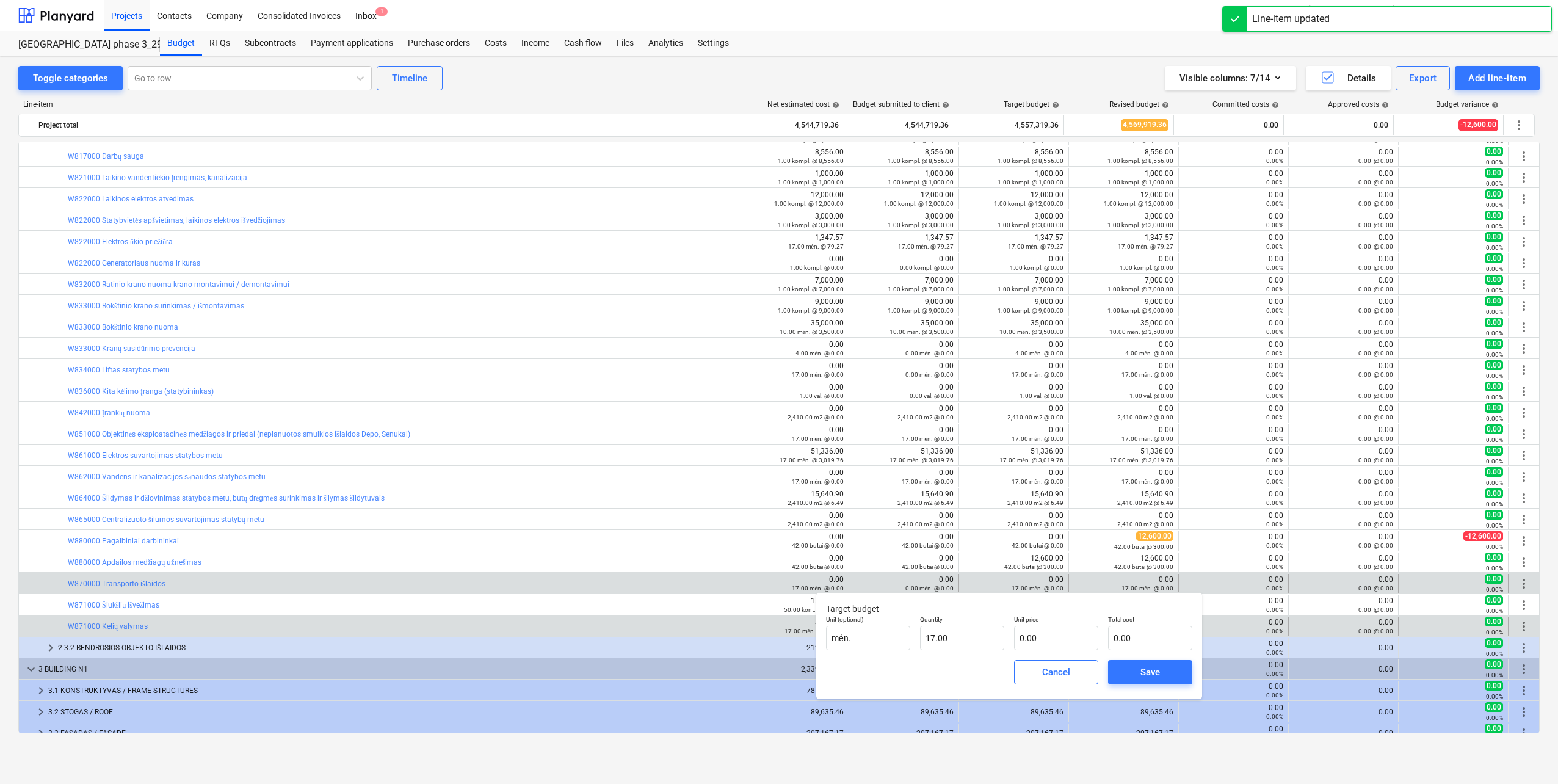
drag, startPoint x: 1074, startPoint y: 674, endPoint x: 1032, endPoint y: 618, distance: 70.0
click at [1072, 673] on span "Cancel" at bounding box center [1056, 672] width 54 height 16
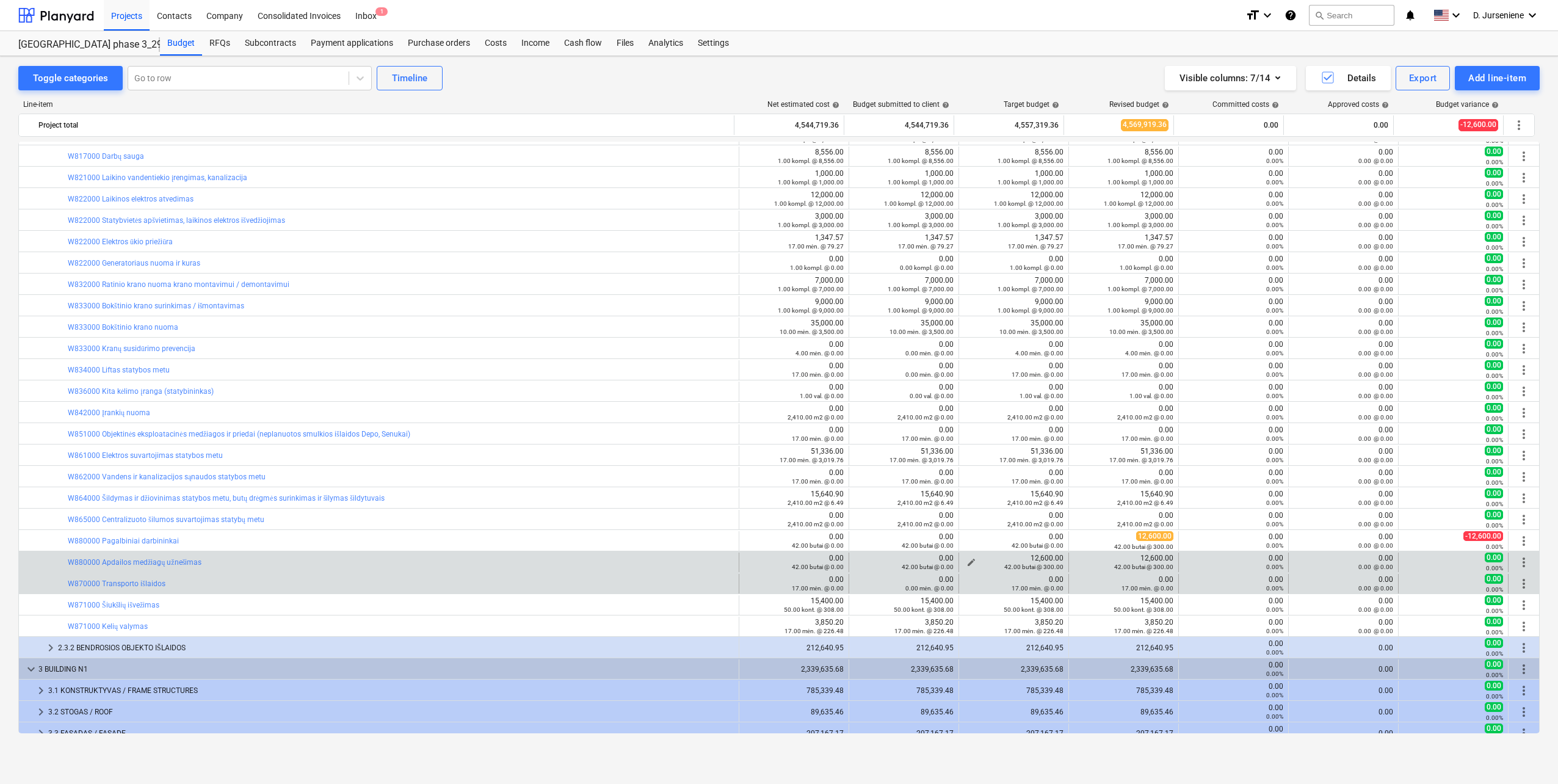
click at [967, 561] on span "edit" at bounding box center [971, 562] width 10 height 10
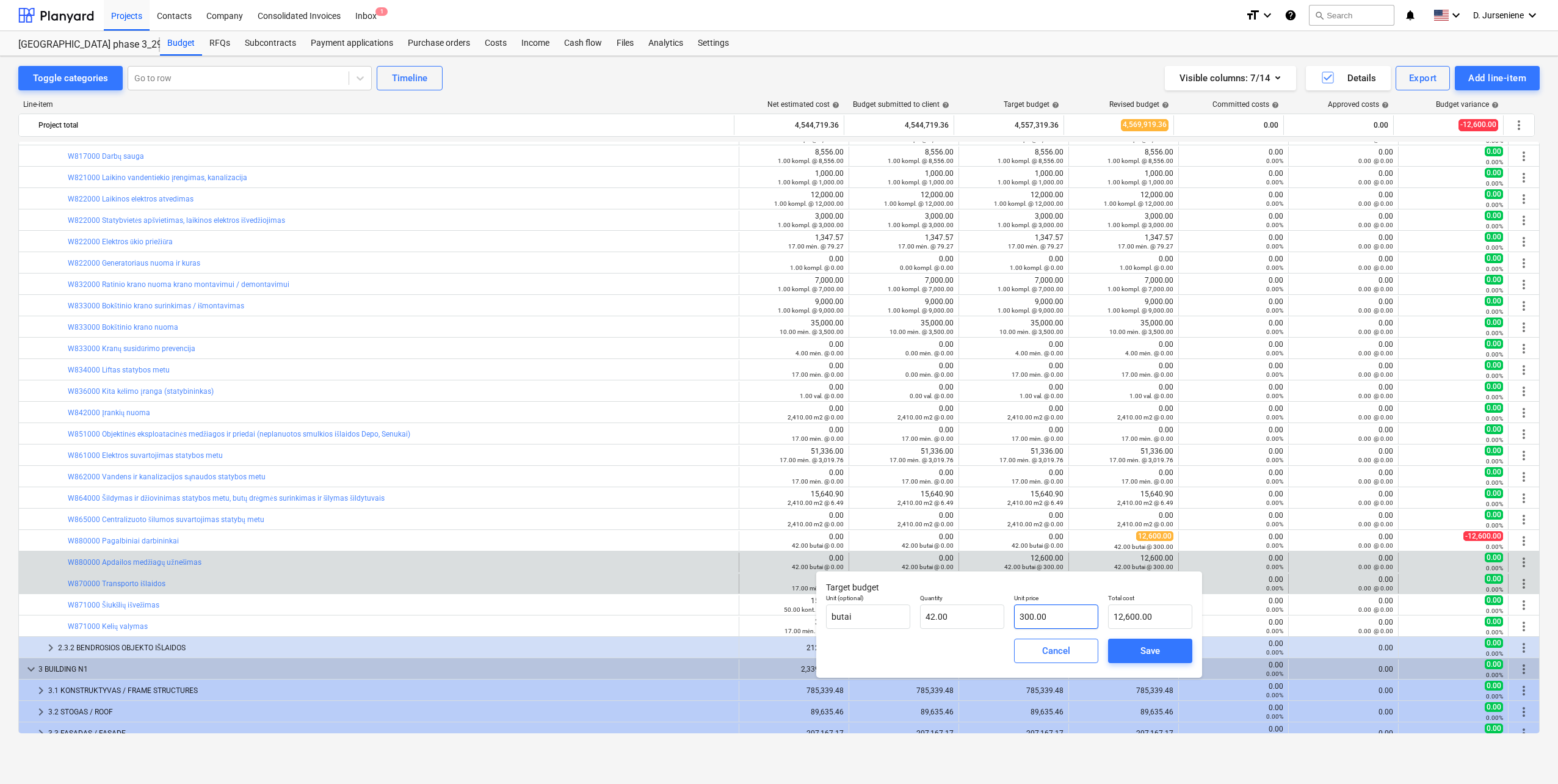
type input "300"
drag, startPoint x: 1062, startPoint y: 614, endPoint x: 923, endPoint y: 616, distance: 139.0
click at [923, 616] on div "Unit (optional) butai Quantity 42.00 Unit price 300 Total cost 12,600.00" at bounding box center [1009, 611] width 376 height 45
type input "0.00"
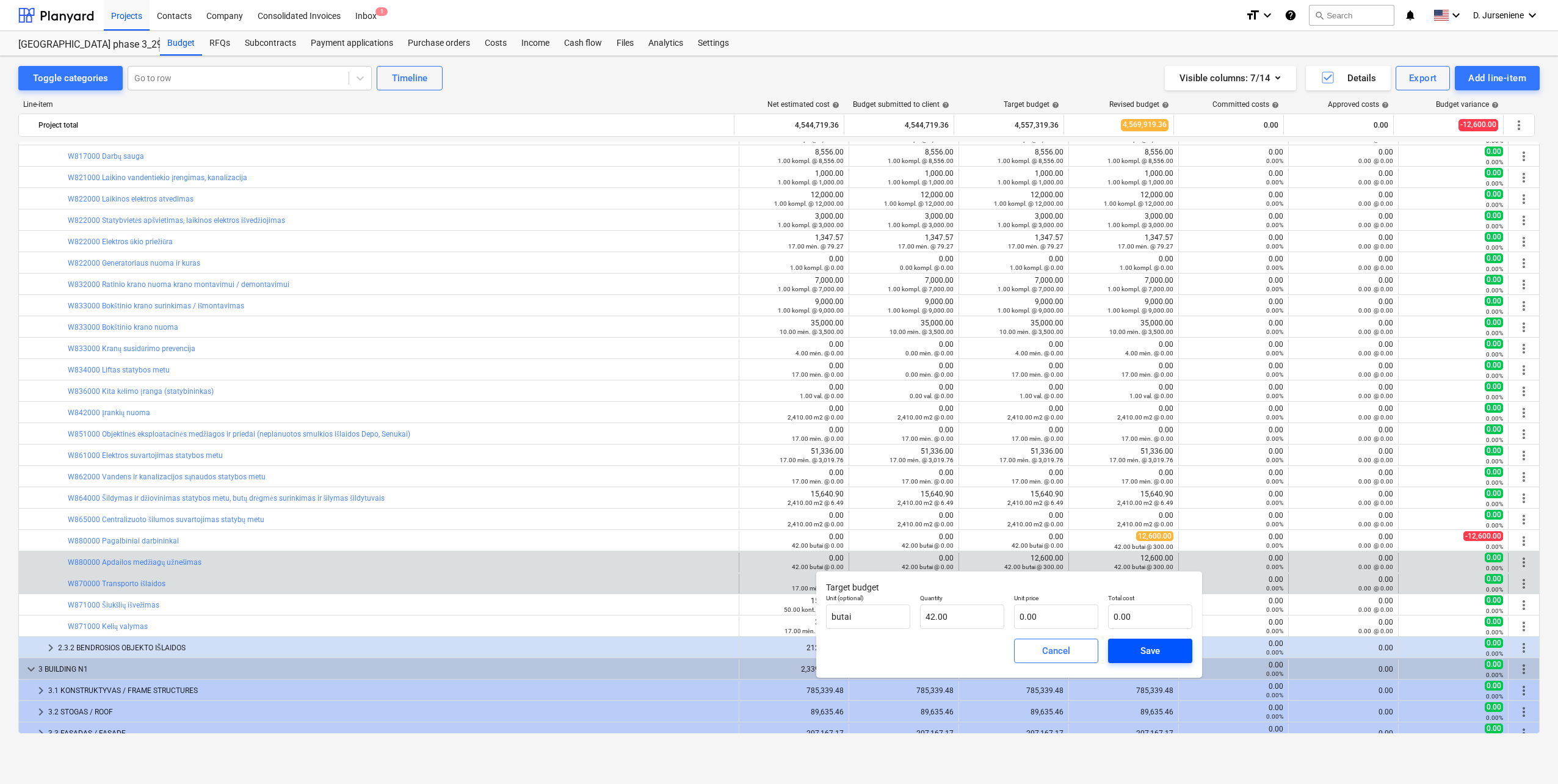
click at [1132, 648] on span "Save" at bounding box center [1150, 651] width 55 height 16
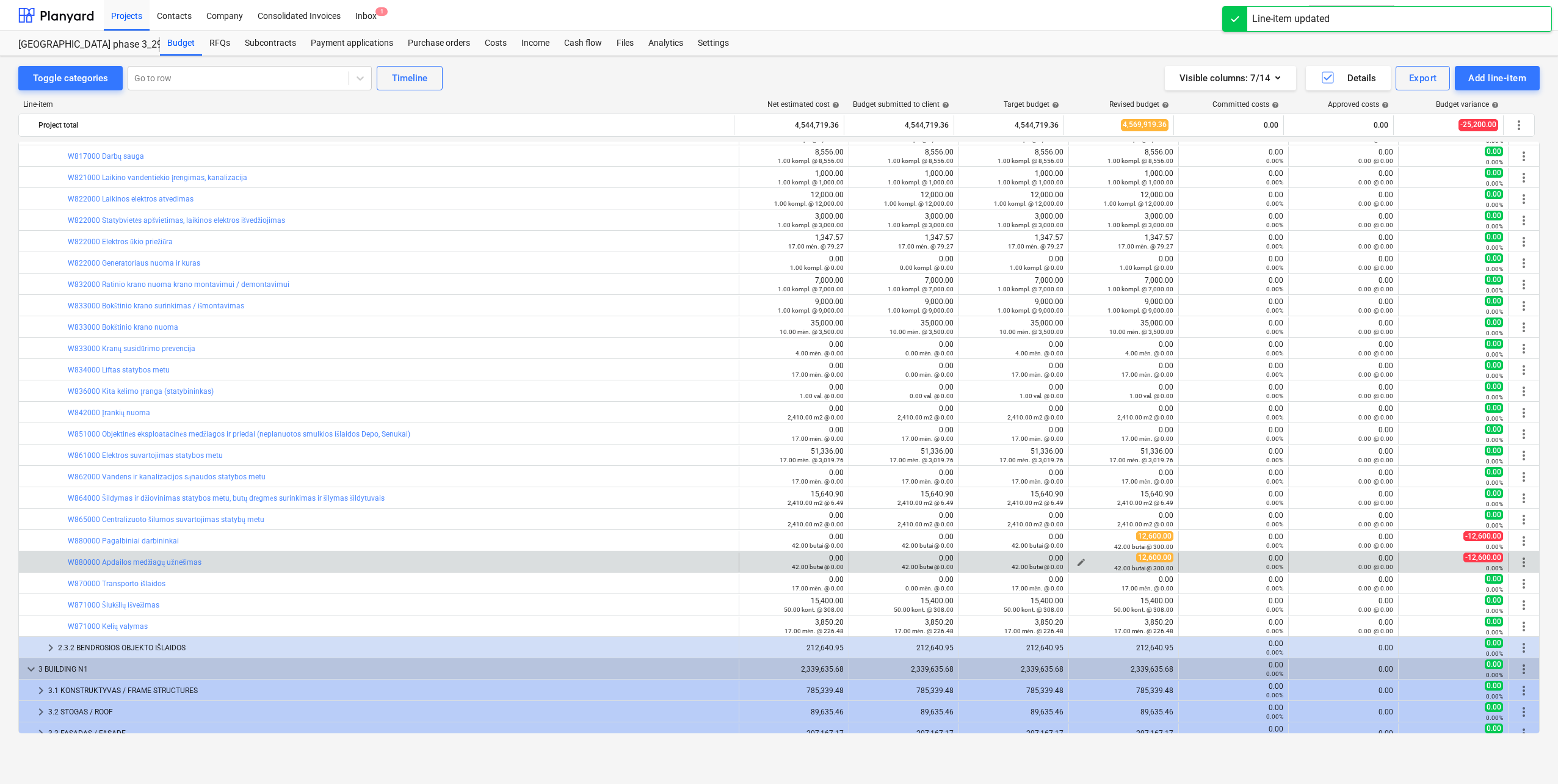
click at [1077, 561] on span "edit" at bounding box center [1081, 562] width 10 height 10
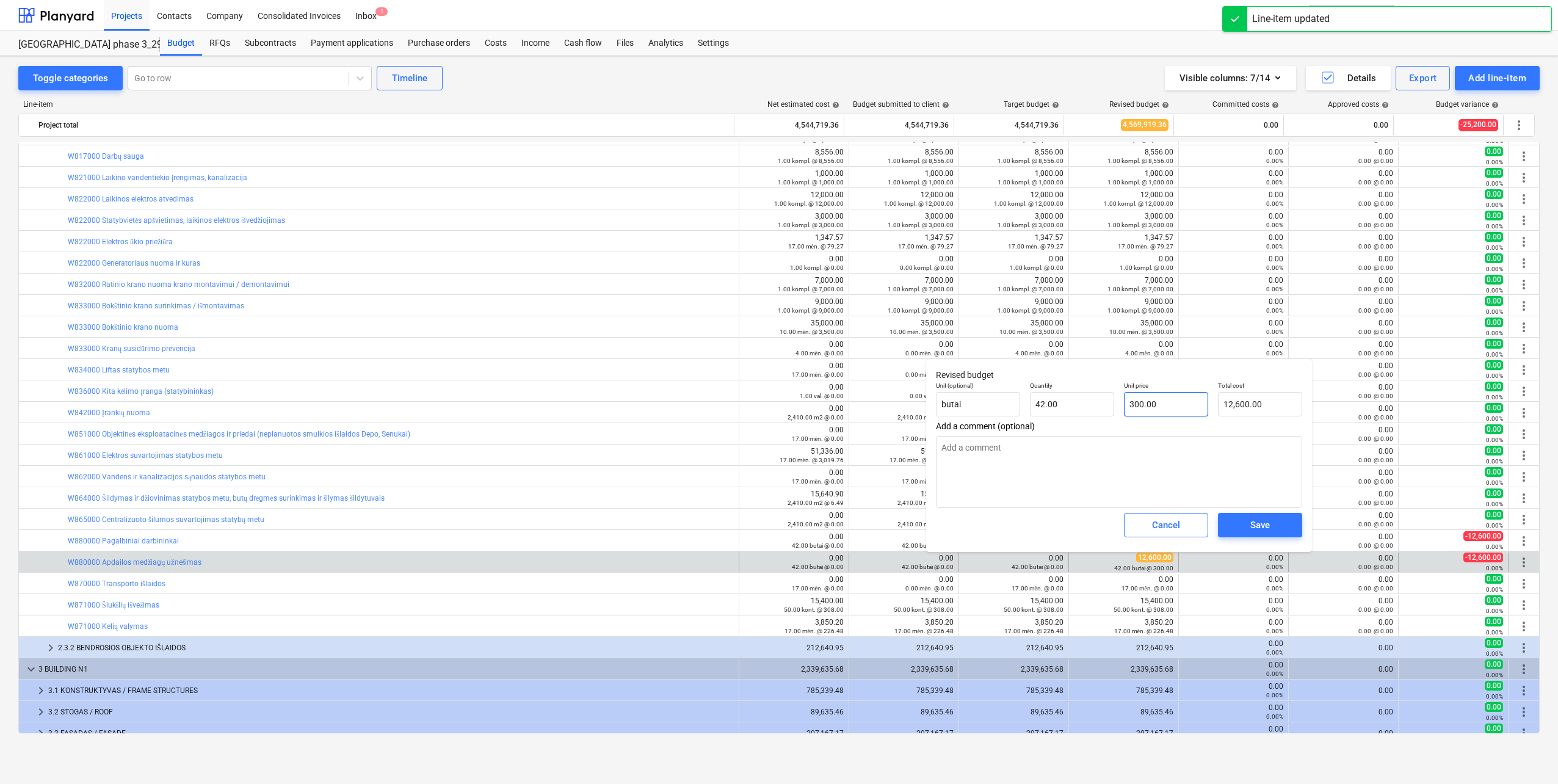
type input "300"
drag, startPoint x: 1152, startPoint y: 409, endPoint x: 1042, endPoint y: 421, distance: 110.7
click at [1042, 421] on div "Unit (optional) butai Quantity 42.00 Unit price 300 Total cost 12,600.00" at bounding box center [1119, 399] width 376 height 45
type input "0.00"
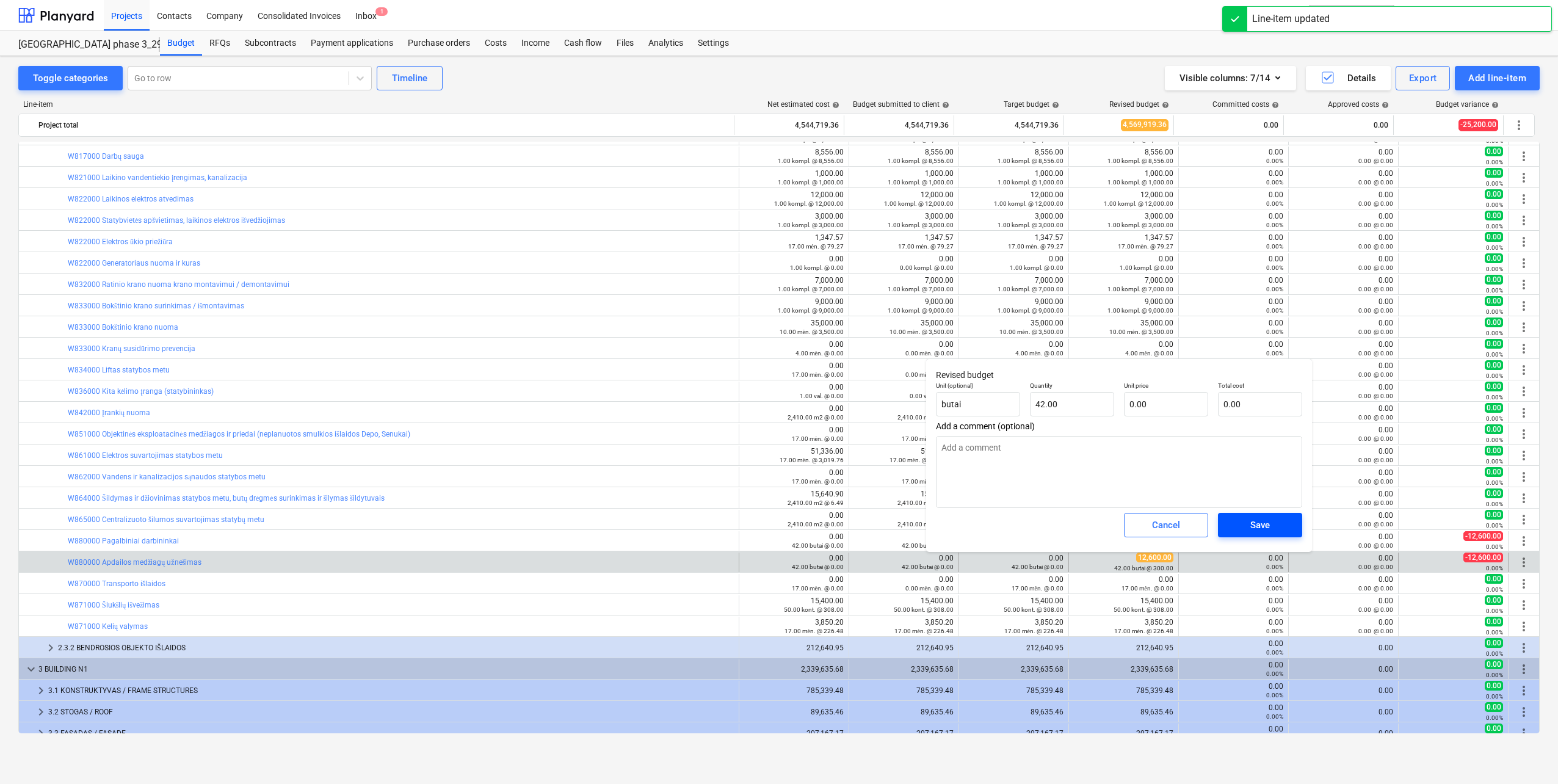
click at [1244, 518] on span "Save" at bounding box center [1260, 525] width 55 height 16
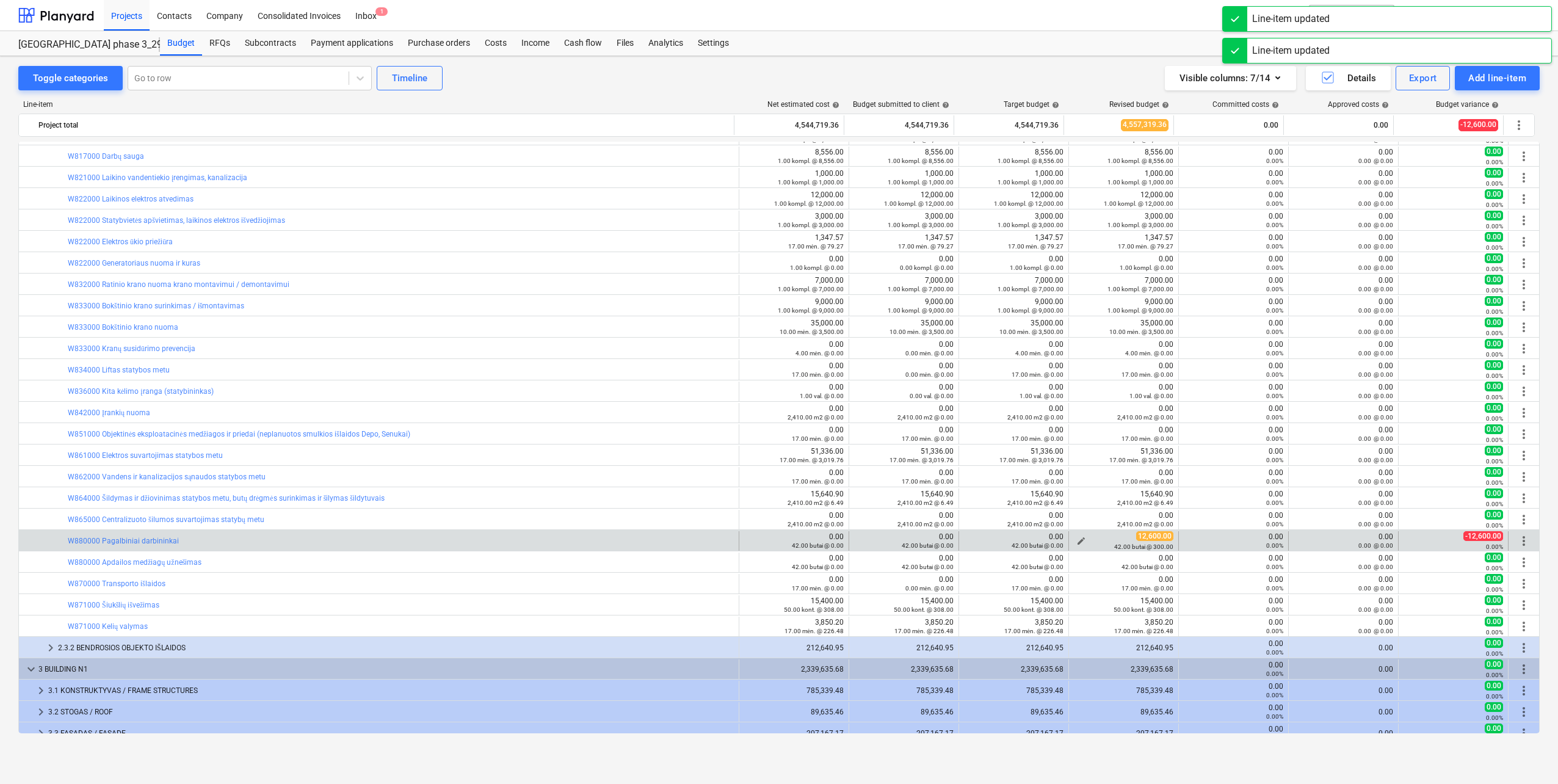
click at [1077, 540] on span "edit" at bounding box center [1081, 540] width 10 height 10
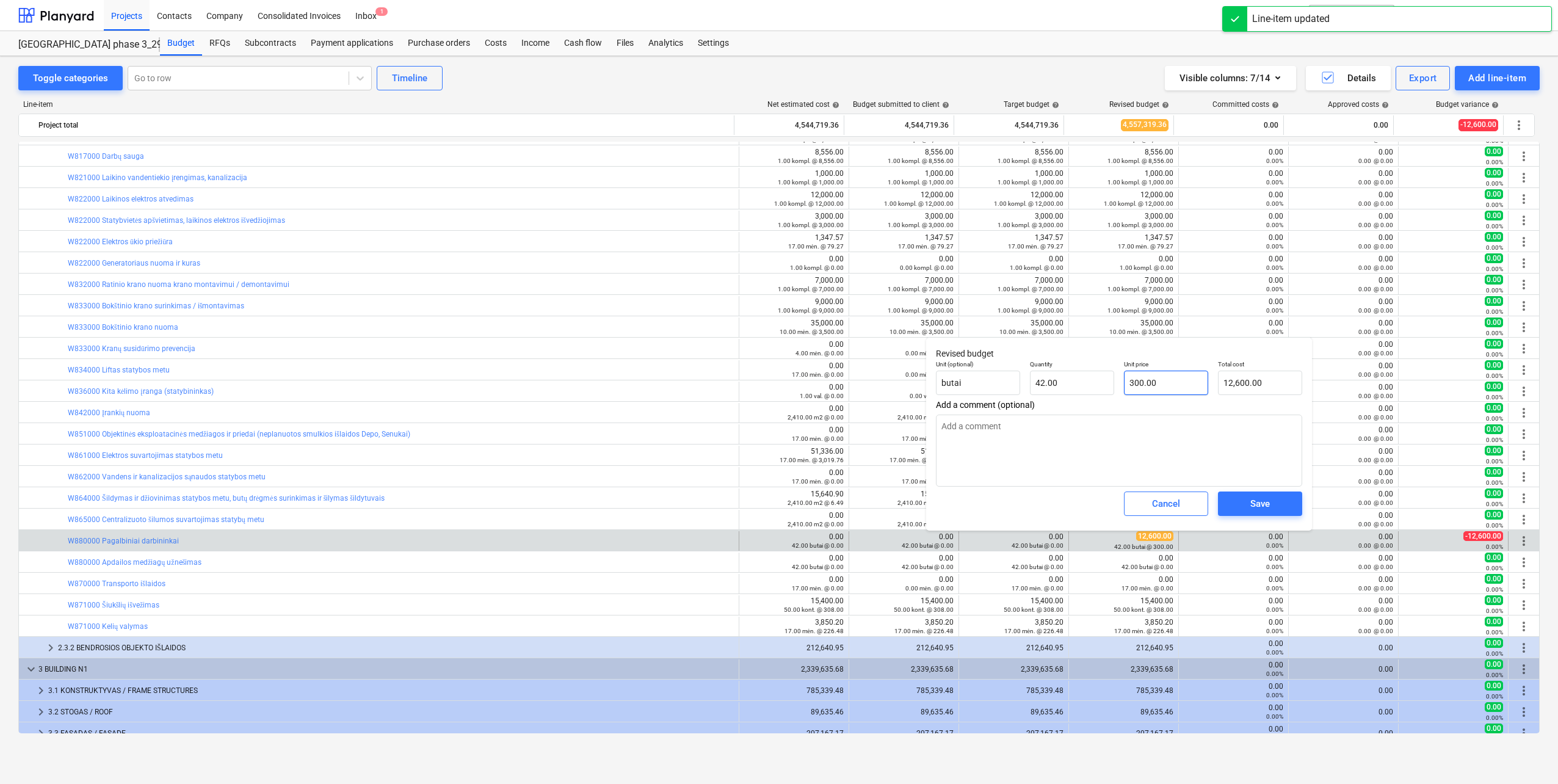
type input "300"
drag, startPoint x: 1162, startPoint y: 379, endPoint x: 1121, endPoint y: 427, distance: 63.1
click at [1043, 386] on div "Unit (optional) butai Quantity 42.00 Unit price 300 Total cost 12,600.00" at bounding box center [1119, 377] width 376 height 45
type input "0.00"
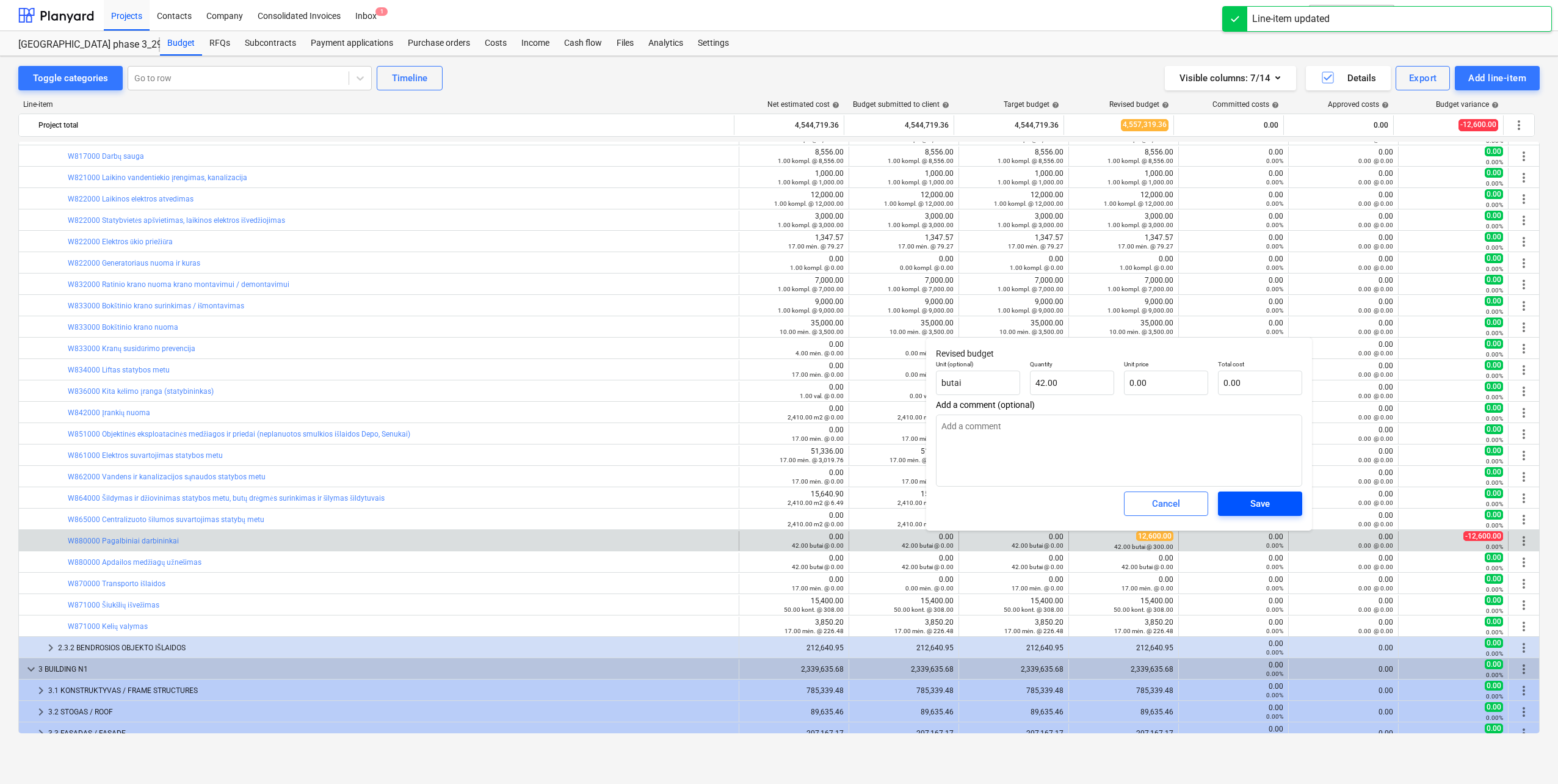
click at [1265, 511] on div "Save" at bounding box center [1260, 503] width 19 height 16
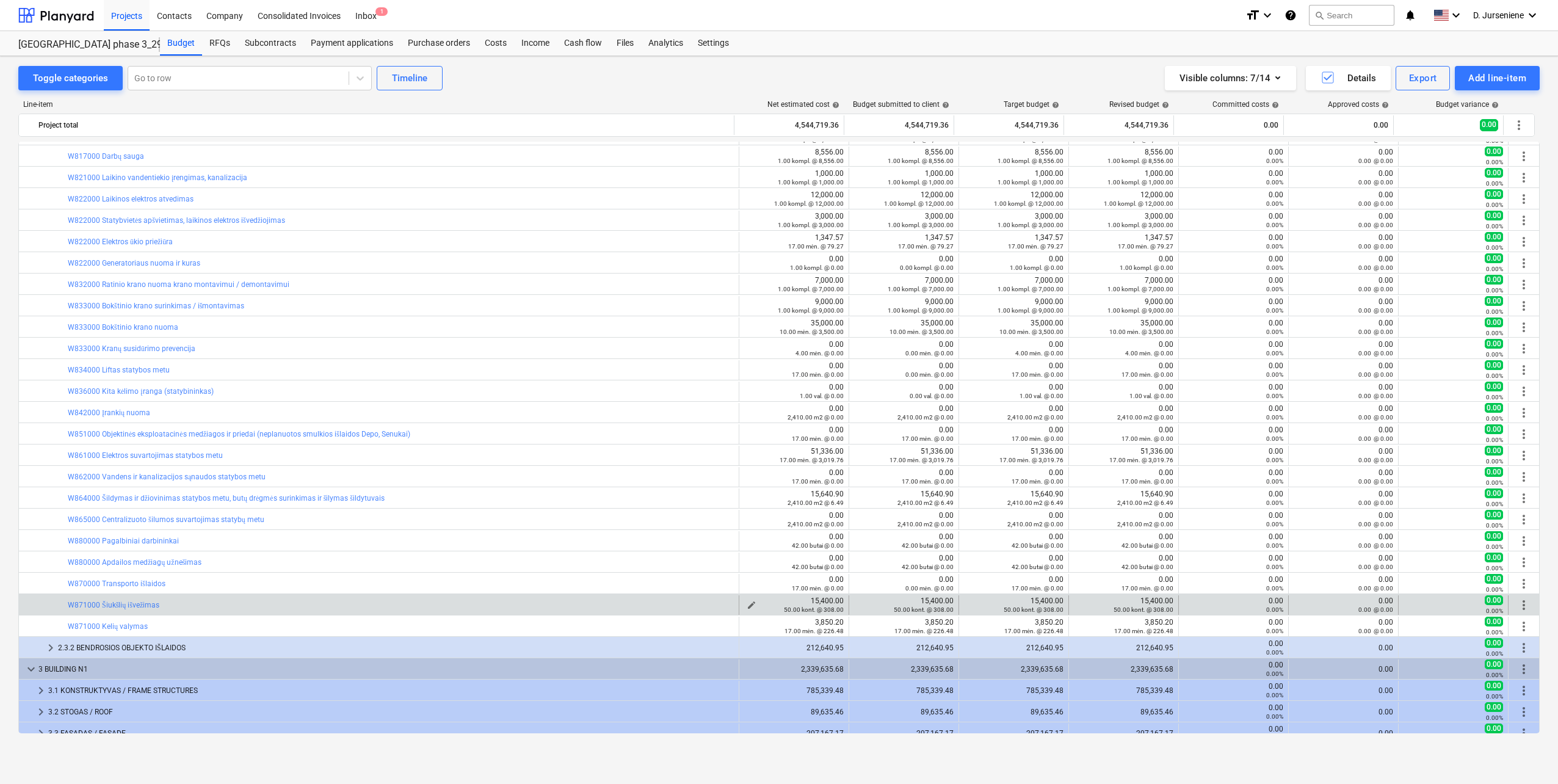
click at [746, 605] on div "50.00 kont. @ 308.00" at bounding box center [794, 609] width 99 height 8
click at [748, 603] on span "edit" at bounding box center [751, 605] width 10 height 10
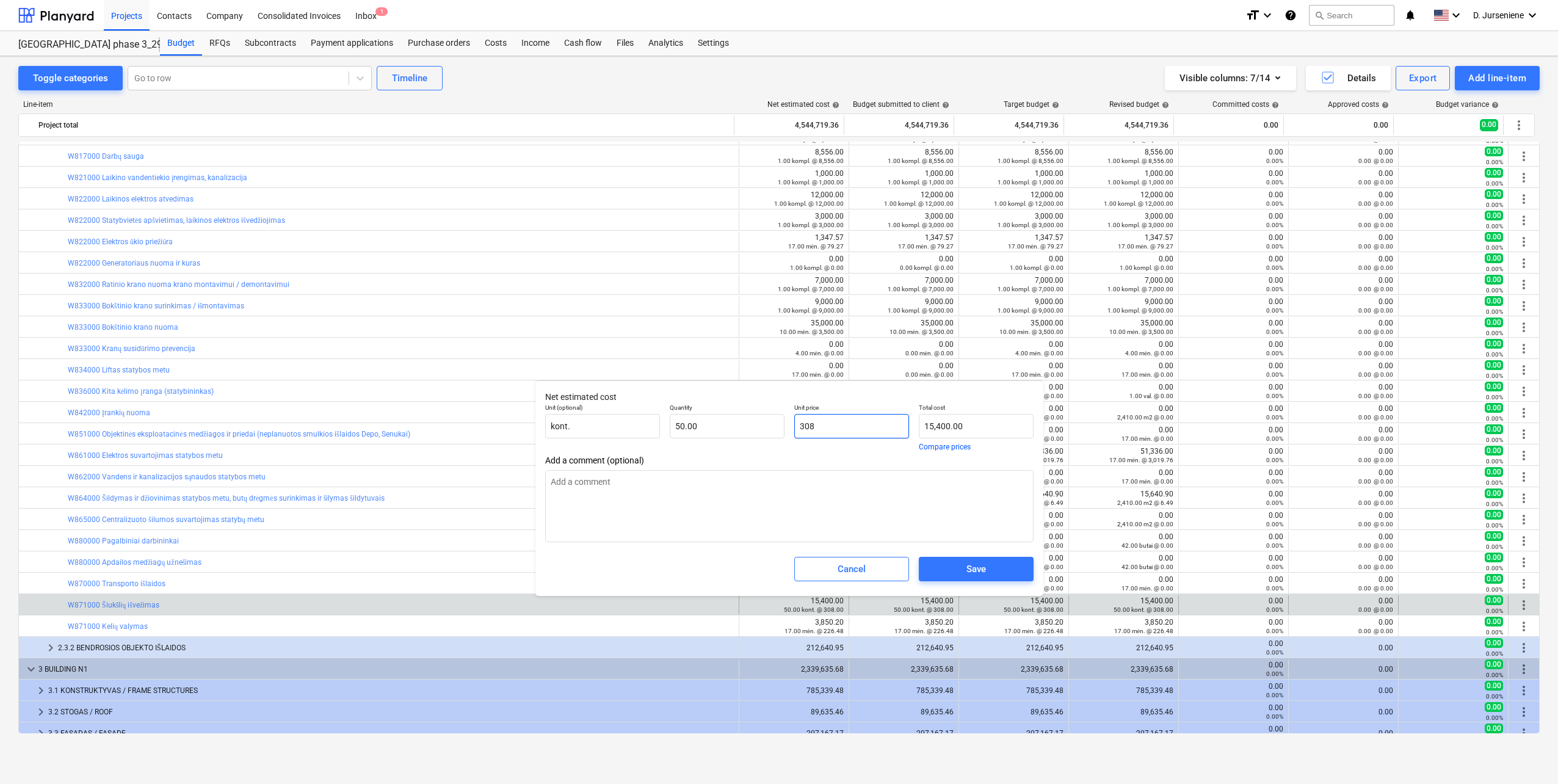
type input "308"
drag, startPoint x: 799, startPoint y: 429, endPoint x: 771, endPoint y: 429, distance: 28.0
click at [771, 429] on div "Unit (optional) kont. Quantity 50.00 Unit price 308 Total cost 15,400.00 Compar…" at bounding box center [789, 427] width 498 height 57
type input "0.00"
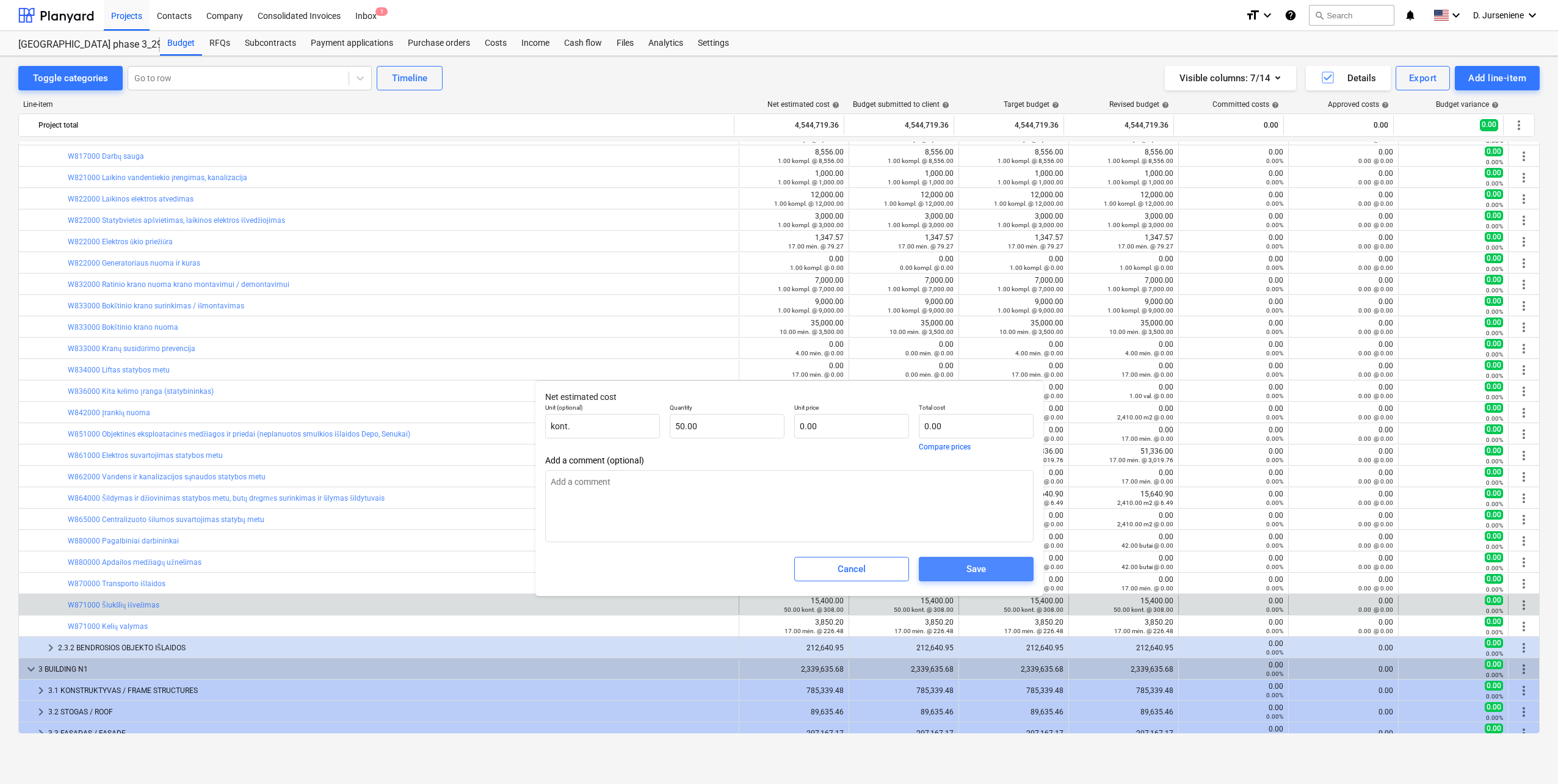
drag, startPoint x: 968, startPoint y: 565, endPoint x: 956, endPoint y: 569, distance: 12.6
click at [967, 566] on div "Save" at bounding box center [977, 569] width 19 height 16
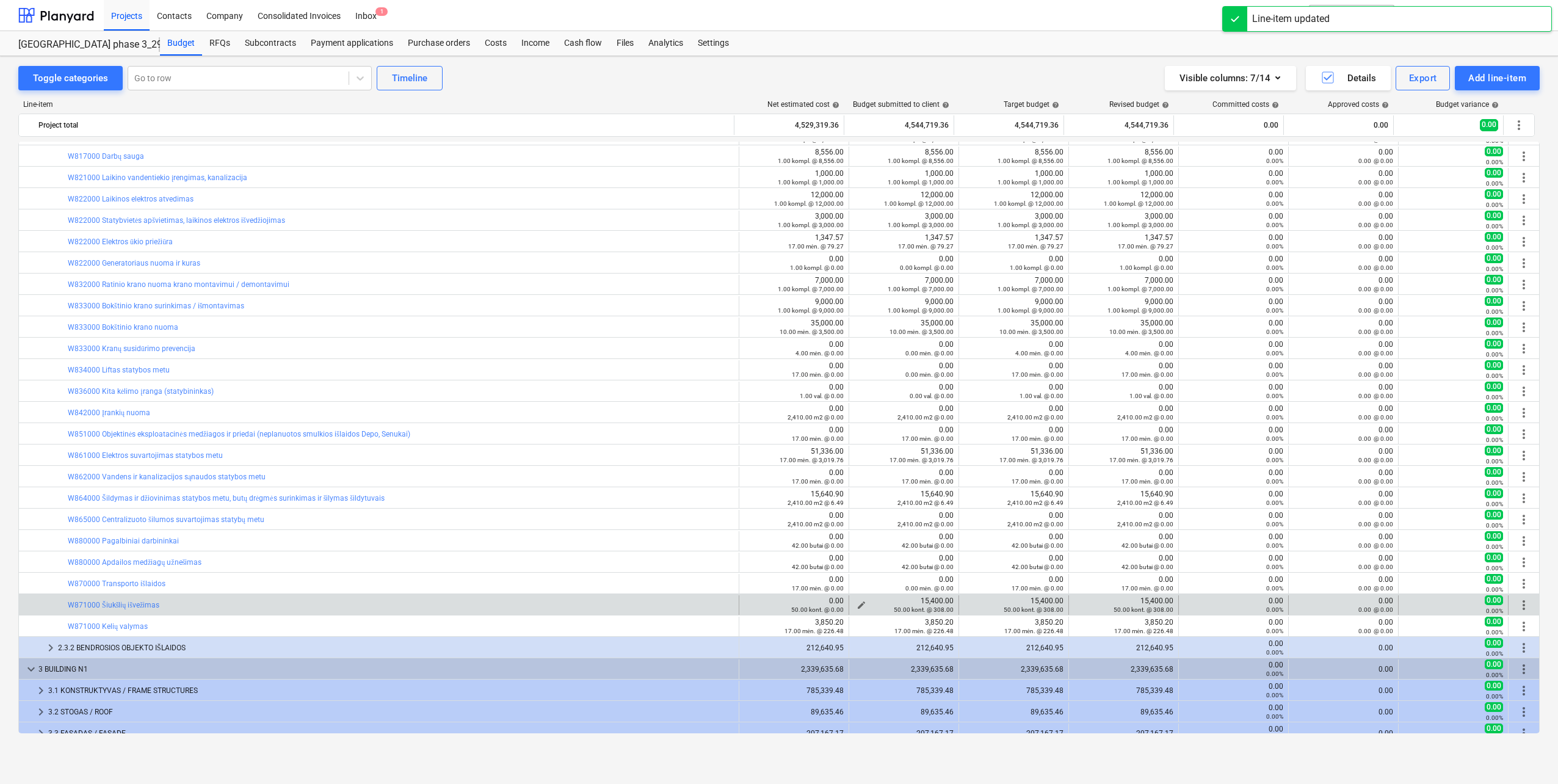
click at [855, 607] on div "50.00 kont. @ 308.00" at bounding box center [904, 609] width 99 height 8
click at [857, 604] on span "edit" at bounding box center [862, 605] width 10 height 10
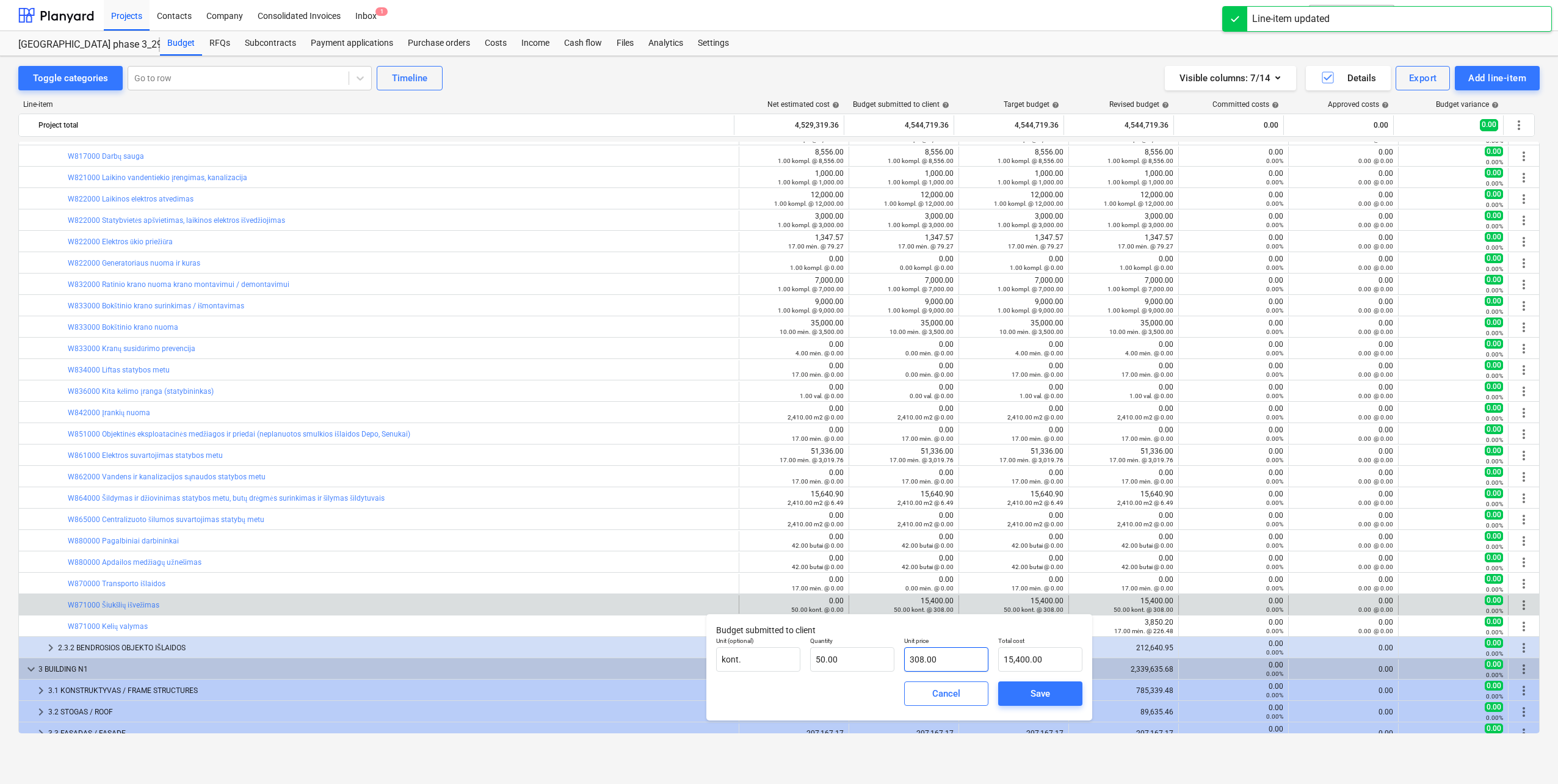
type input "308"
drag, startPoint x: 947, startPoint y: 657, endPoint x: 819, endPoint y: 658, distance: 128.0
click at [819, 657] on div "Unit (optional) kont. Quantity 50.00 Unit price 308 Total cost 15,400.00" at bounding box center [899, 654] width 376 height 45
type input "0.00"
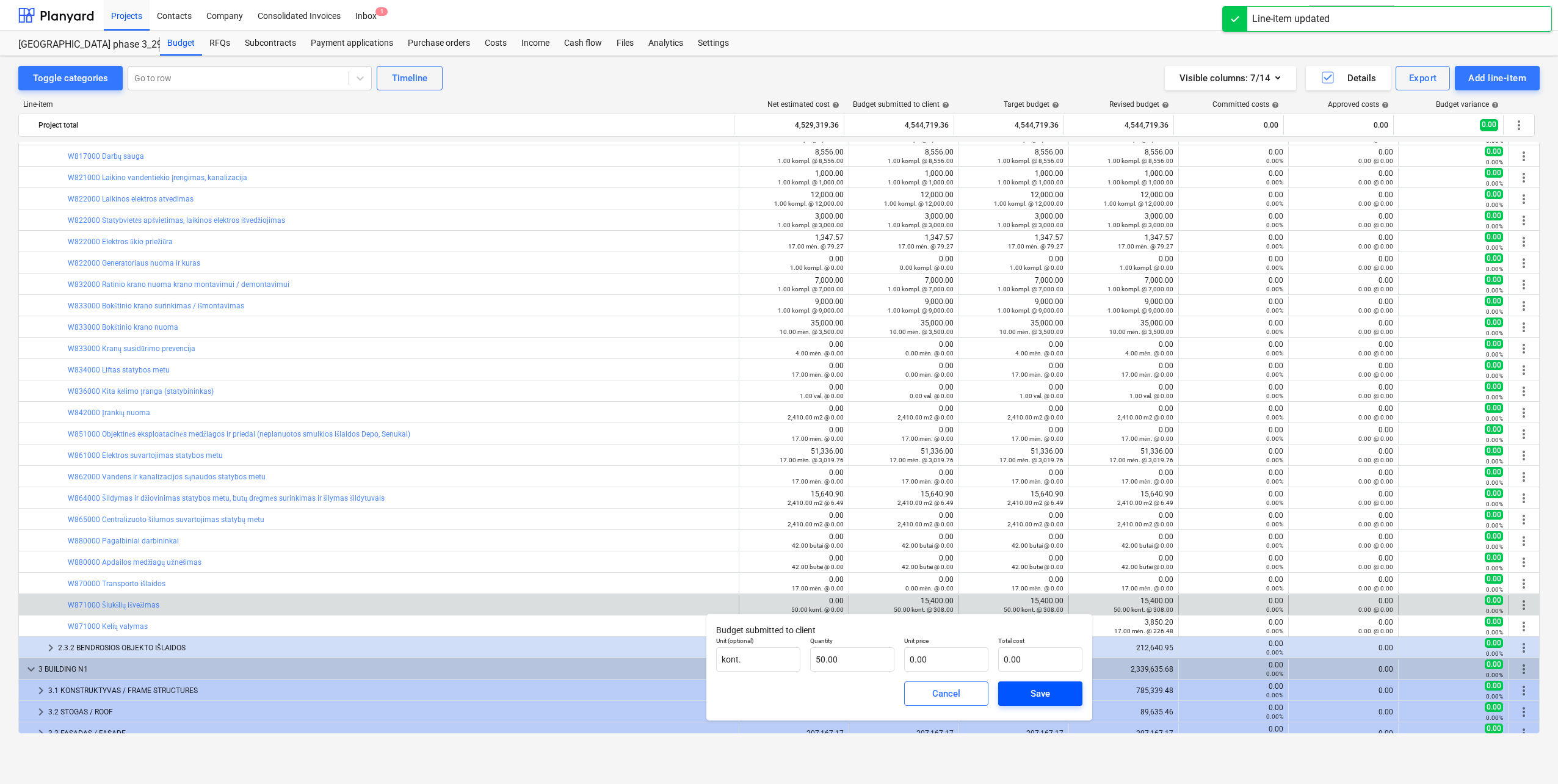
click at [1007, 694] on button "Save" at bounding box center [1041, 694] width 84 height 25
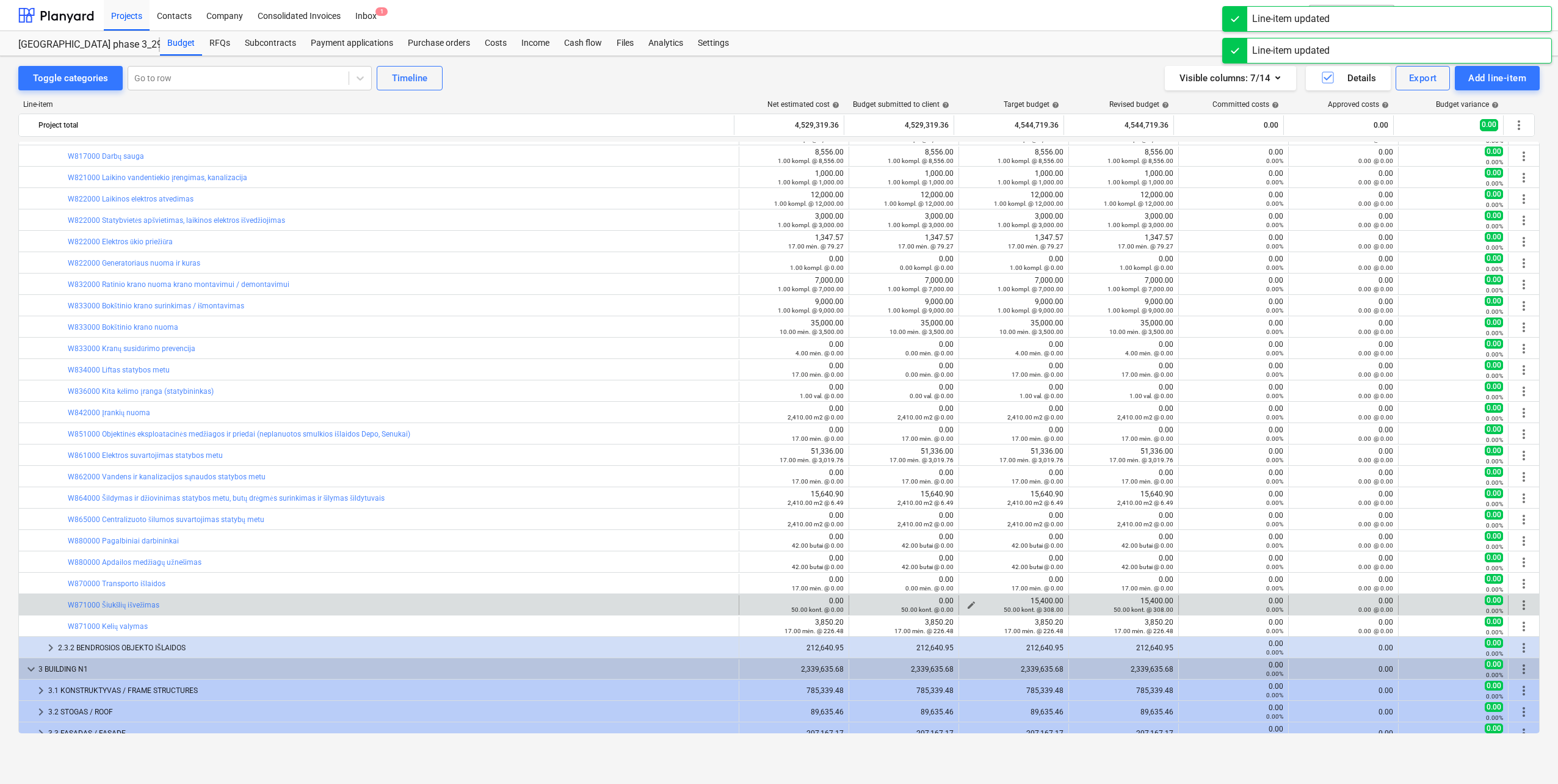
click at [970, 605] on div "50.00 kont. @ 308.00" at bounding box center [1014, 609] width 99 height 8
click at [967, 603] on span "edit" at bounding box center [971, 605] width 10 height 10
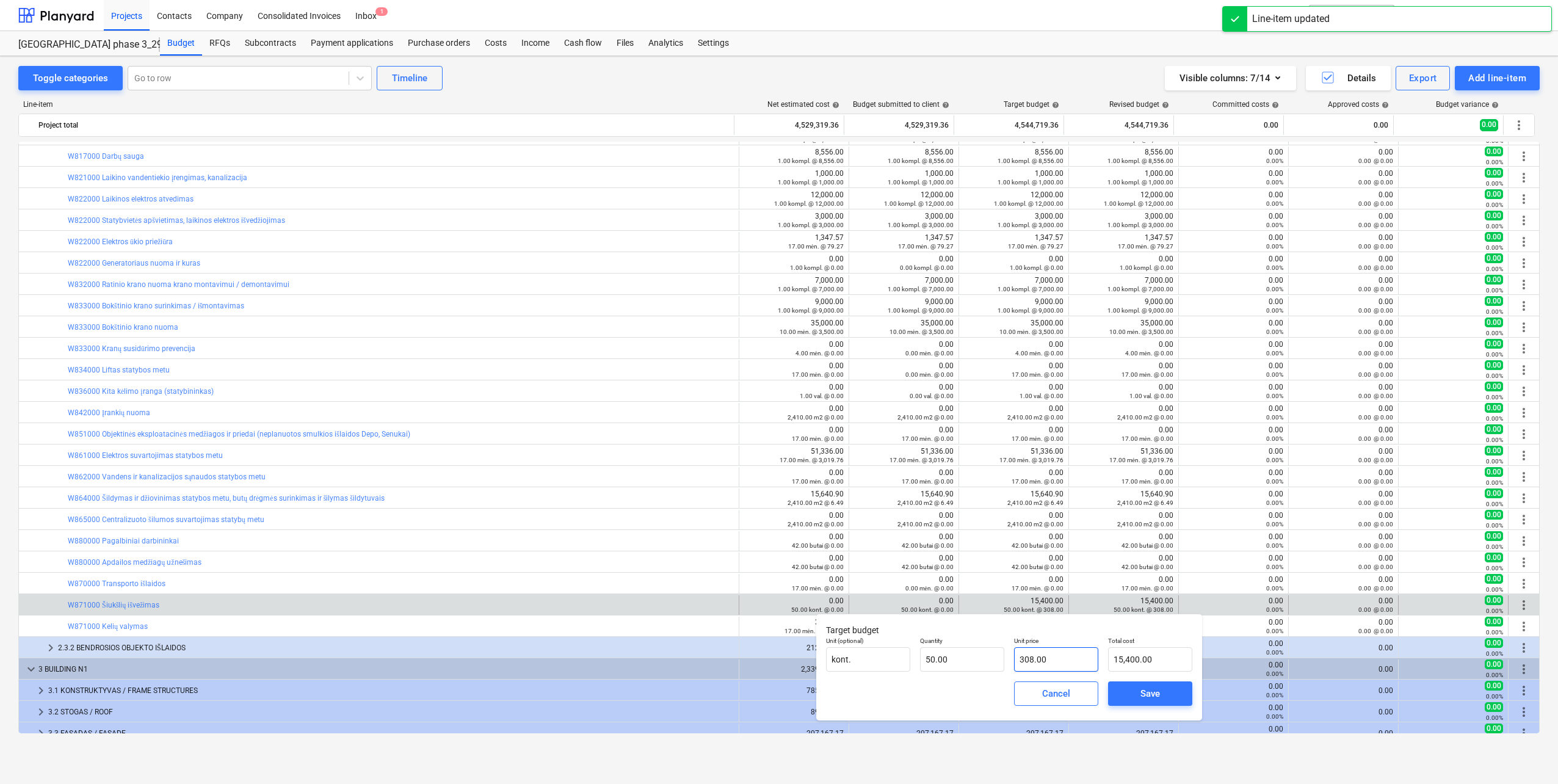
type input "308"
drag, startPoint x: 1056, startPoint y: 656, endPoint x: 922, endPoint y: 659, distance: 134.0
click at [922, 659] on div "Unit (optional) kont. Quantity 50.00 Unit price 308 Total cost 15,400.00" at bounding box center [1009, 654] width 376 height 45
type input "0.00"
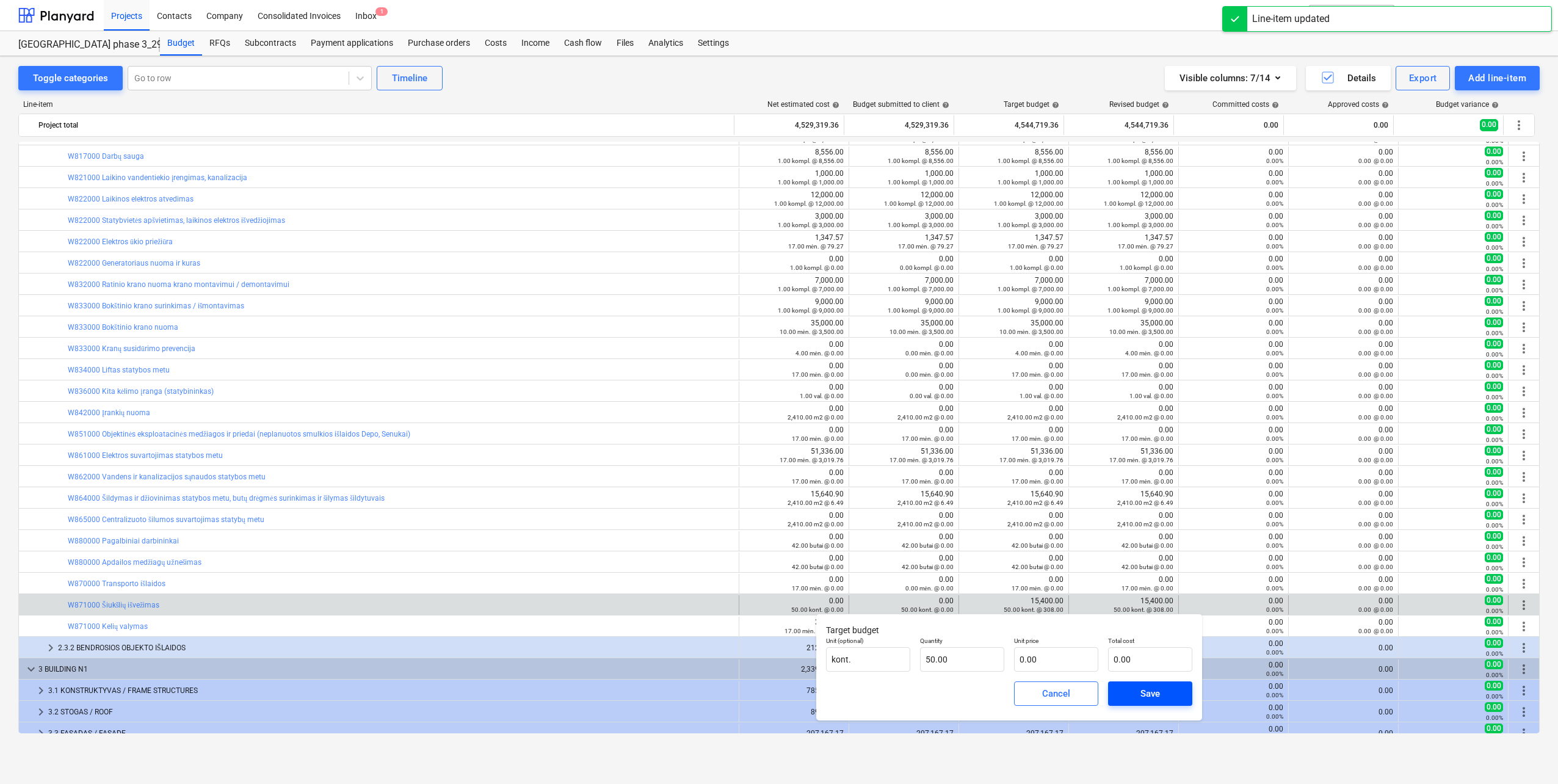
click at [1168, 683] on button "Save" at bounding box center [1151, 694] width 84 height 25
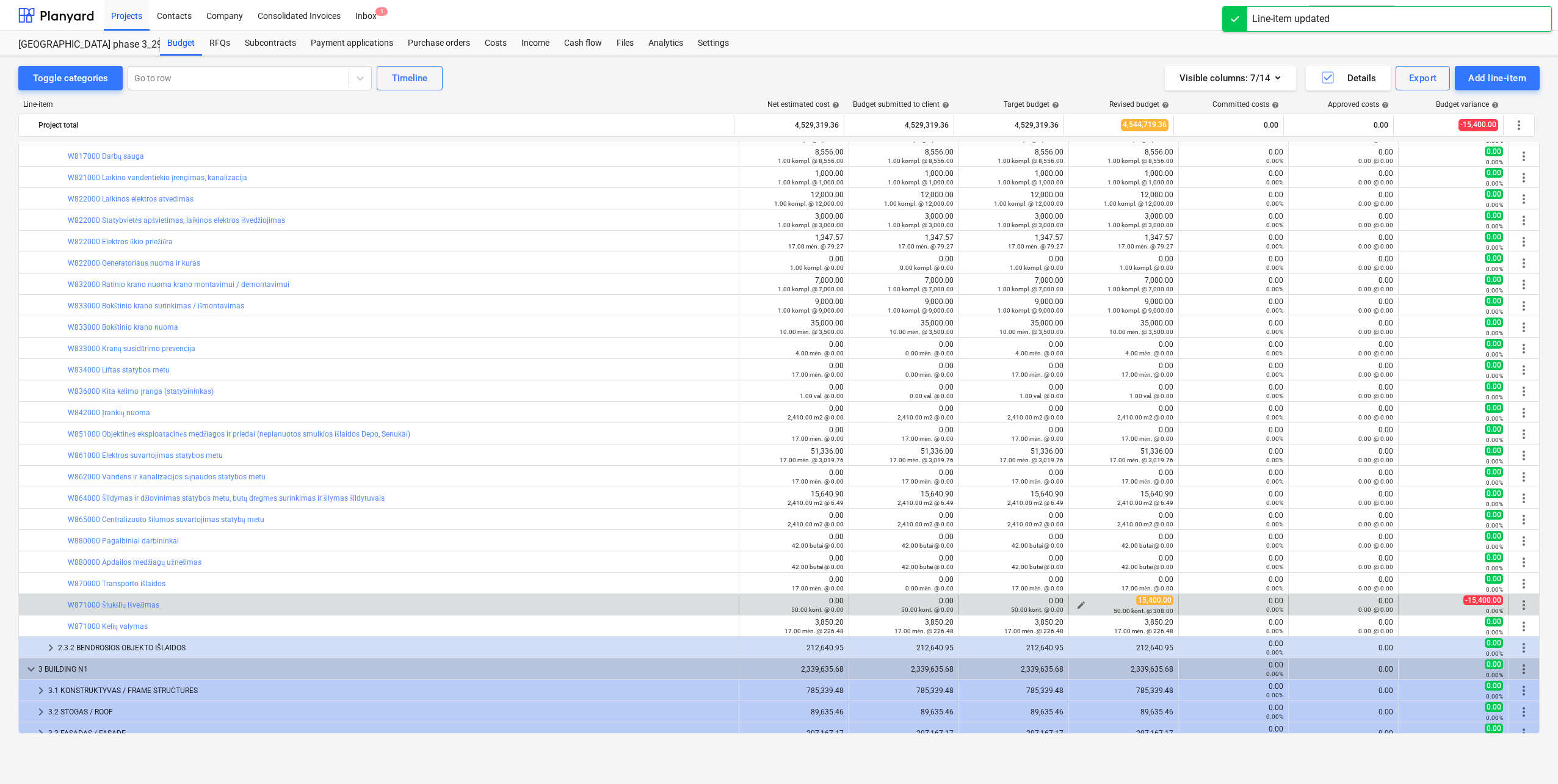
click at [1077, 604] on span "edit" at bounding box center [1081, 605] width 10 height 10
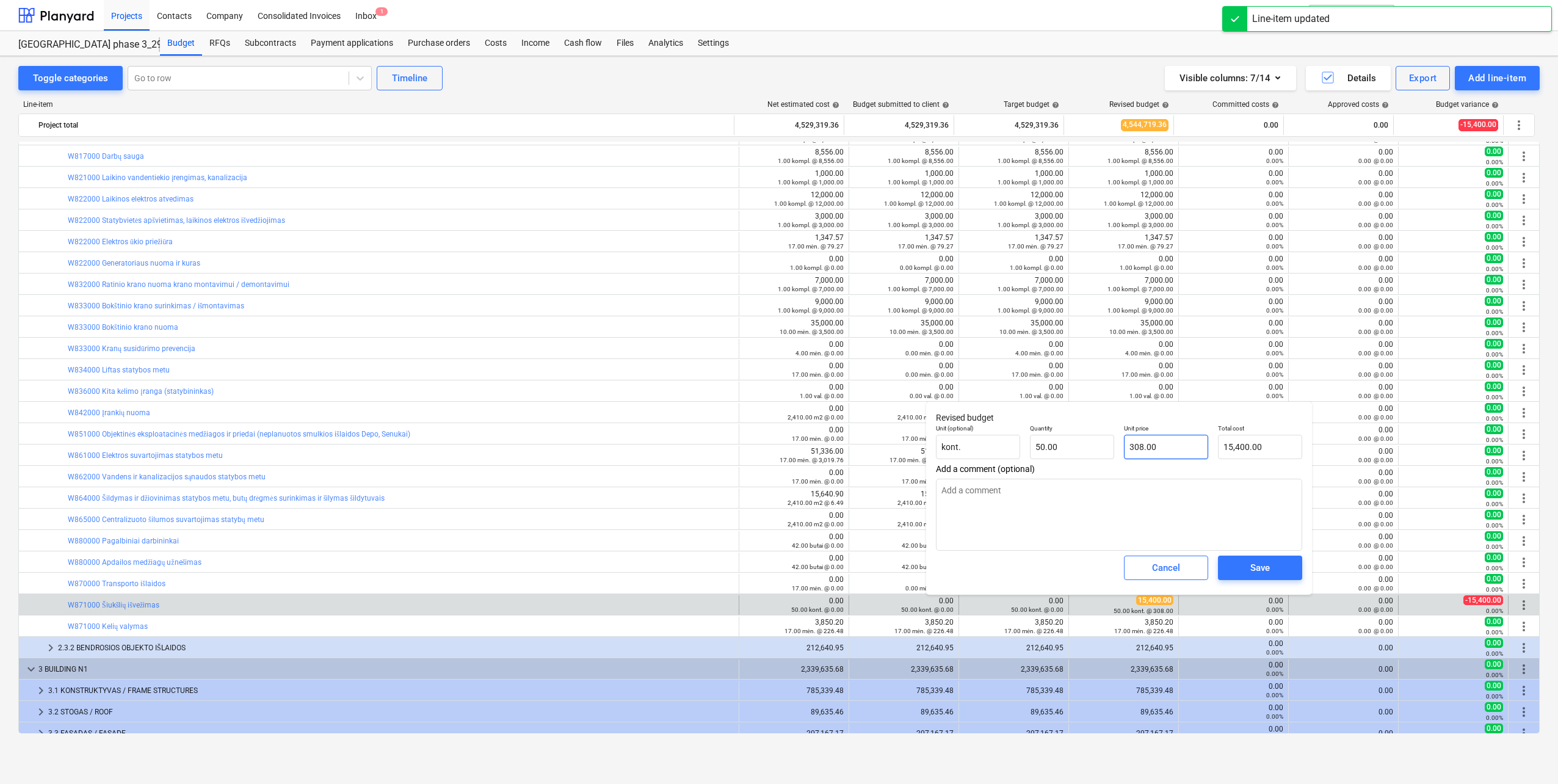
type input "308"
drag, startPoint x: 1161, startPoint y: 449, endPoint x: 1164, endPoint y: 522, distance: 73.1
click at [1041, 453] on div "Unit (optional) kont. Quantity 50.00 Unit price 308 Total cost 15,400.00" at bounding box center [1119, 442] width 376 height 45
type input "0.00"
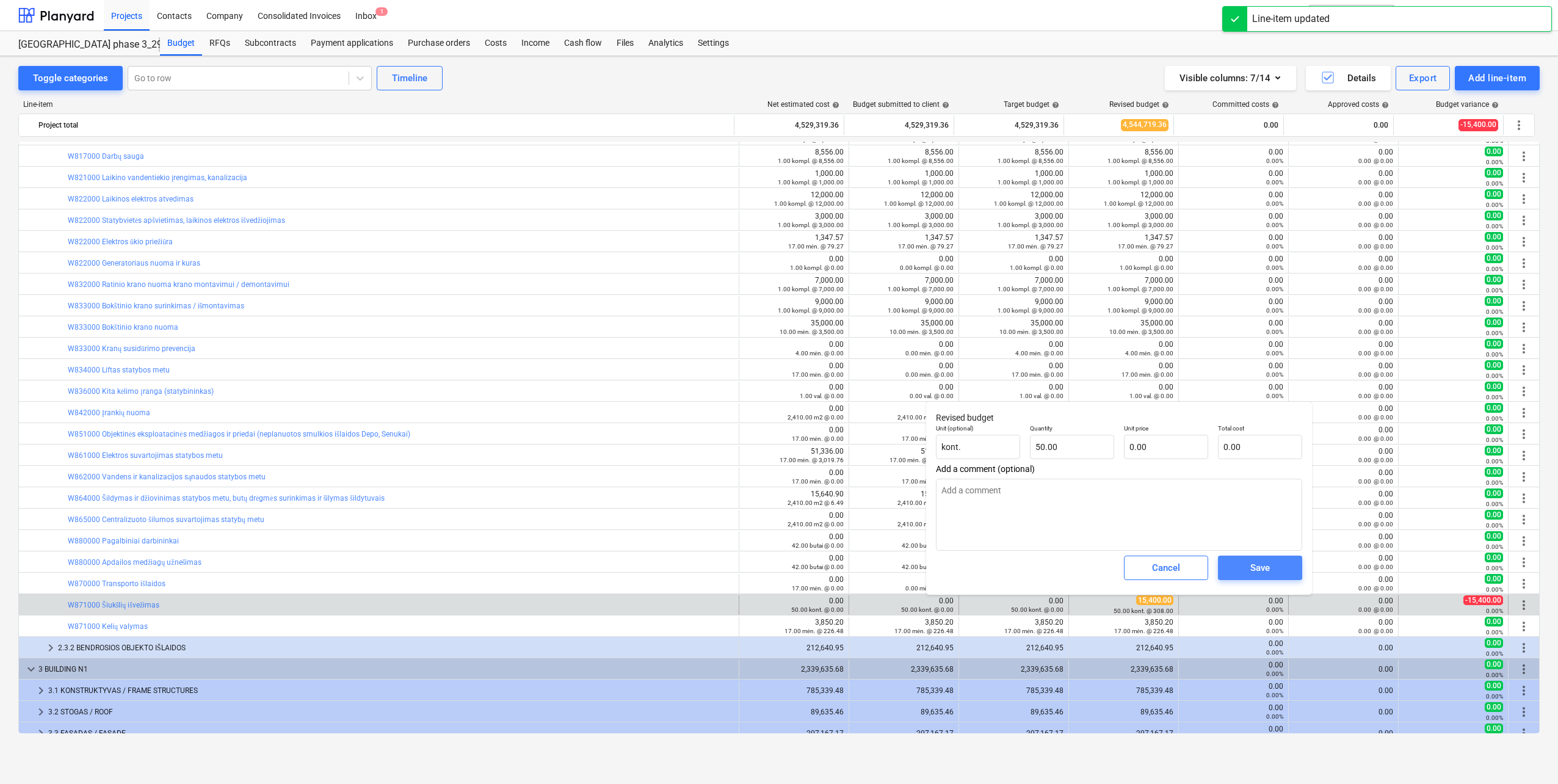
click at [1266, 571] on div "Save" at bounding box center [1260, 568] width 19 height 16
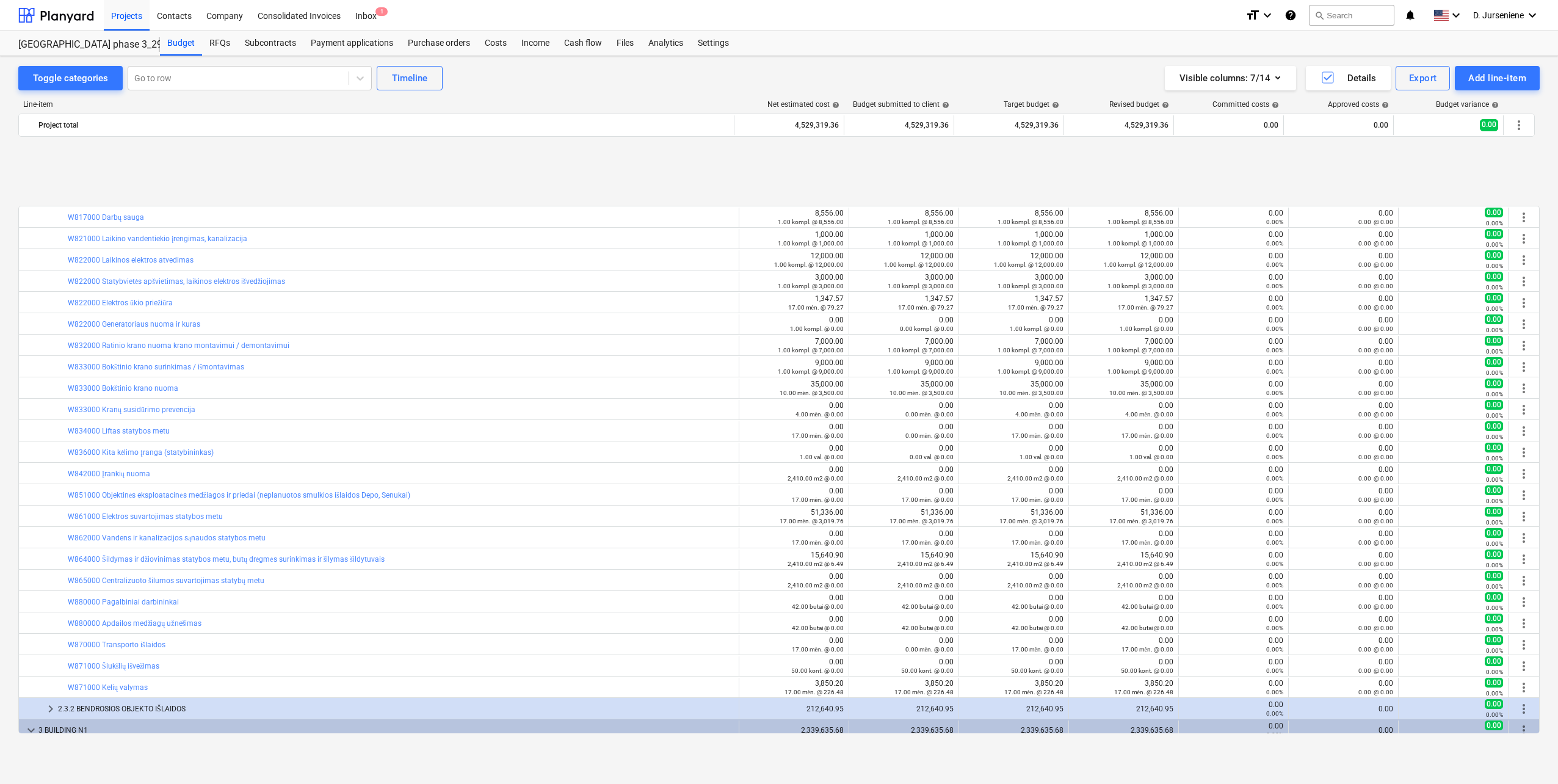
scroll to position [611, 0]
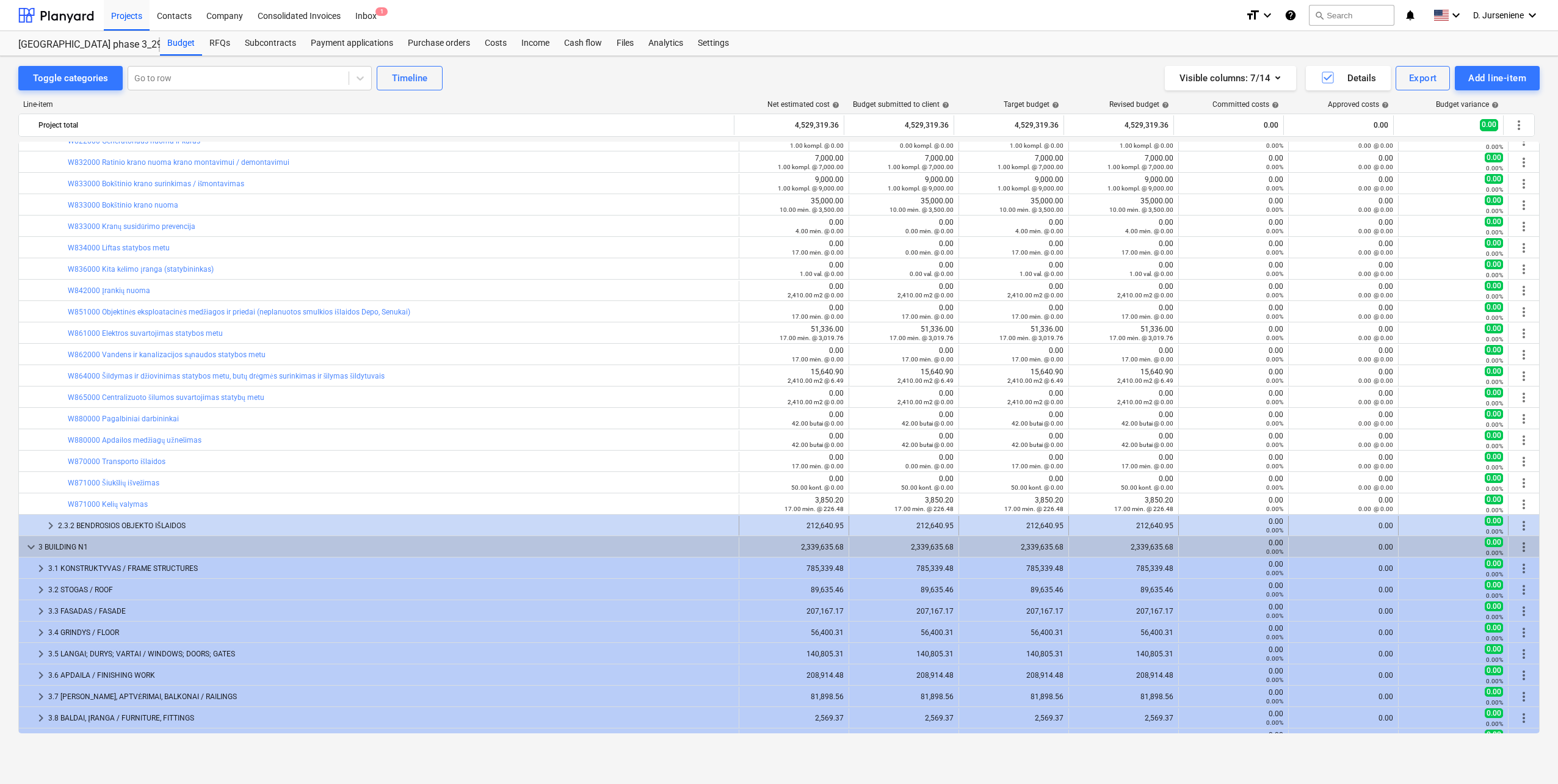
click at [51, 522] on span "keyboard_arrow_right" at bounding box center [51, 525] width 15 height 15
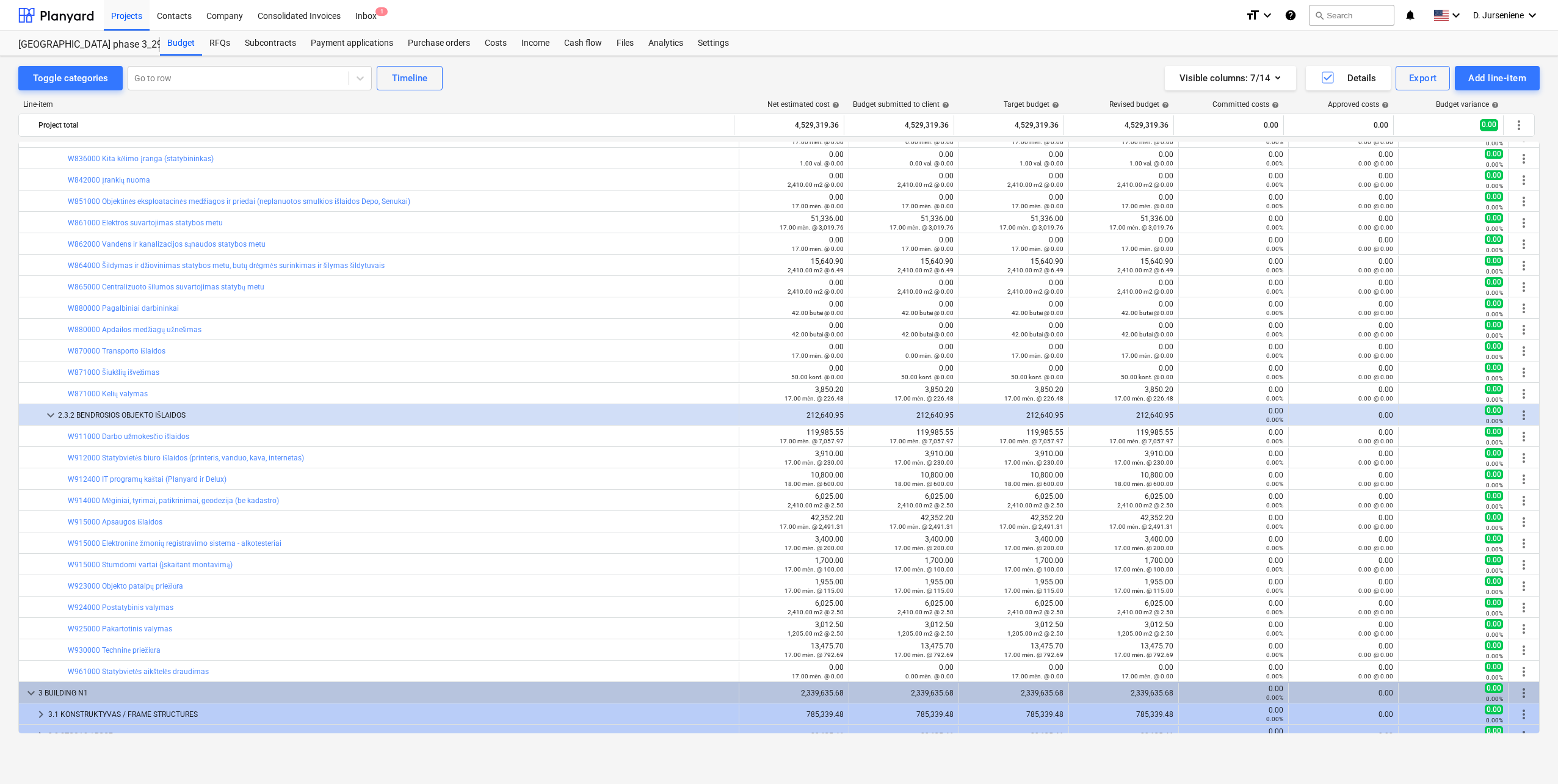
scroll to position [733, 0]
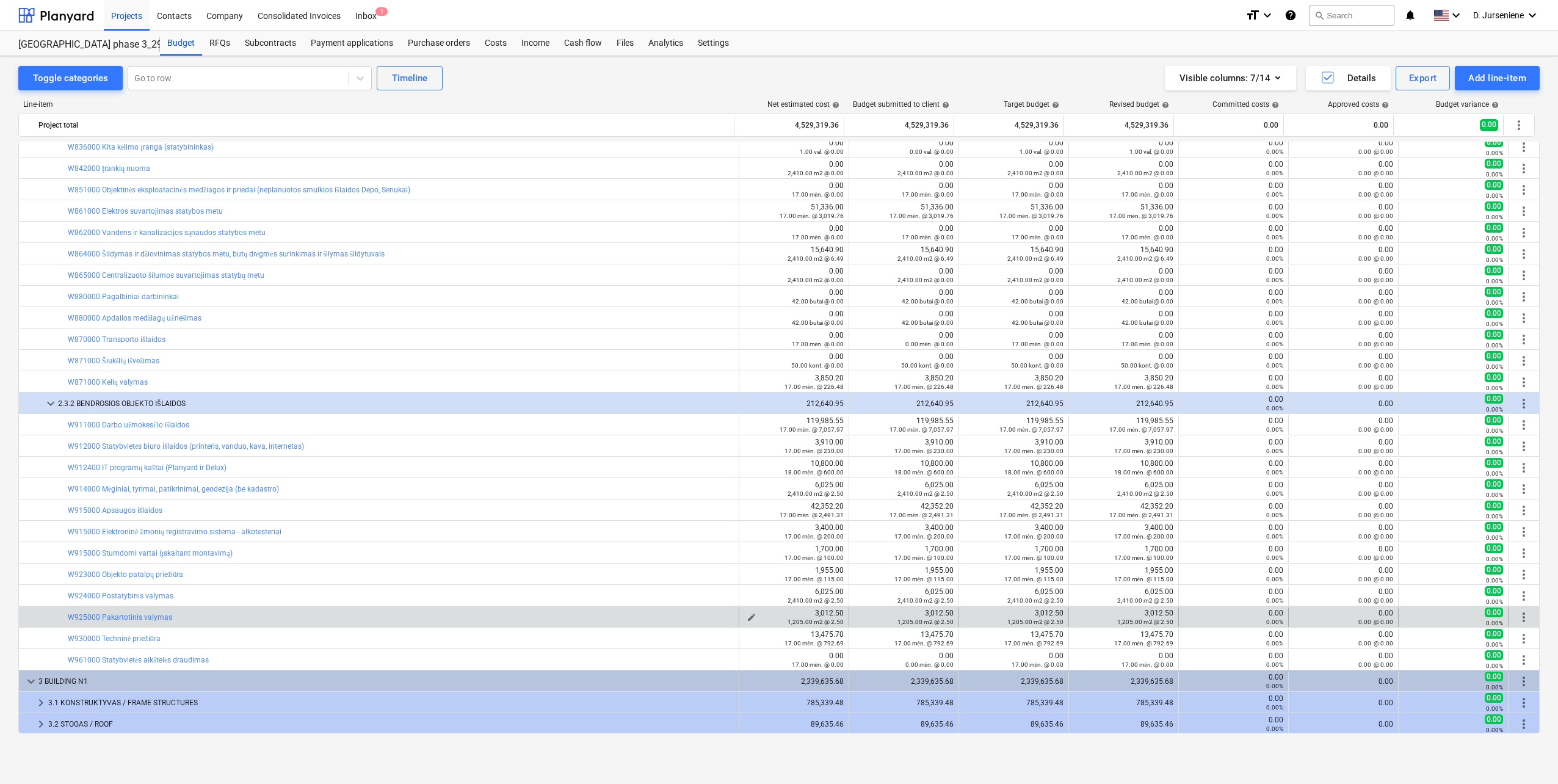
click at [747, 614] on span "edit" at bounding box center [751, 617] width 10 height 10
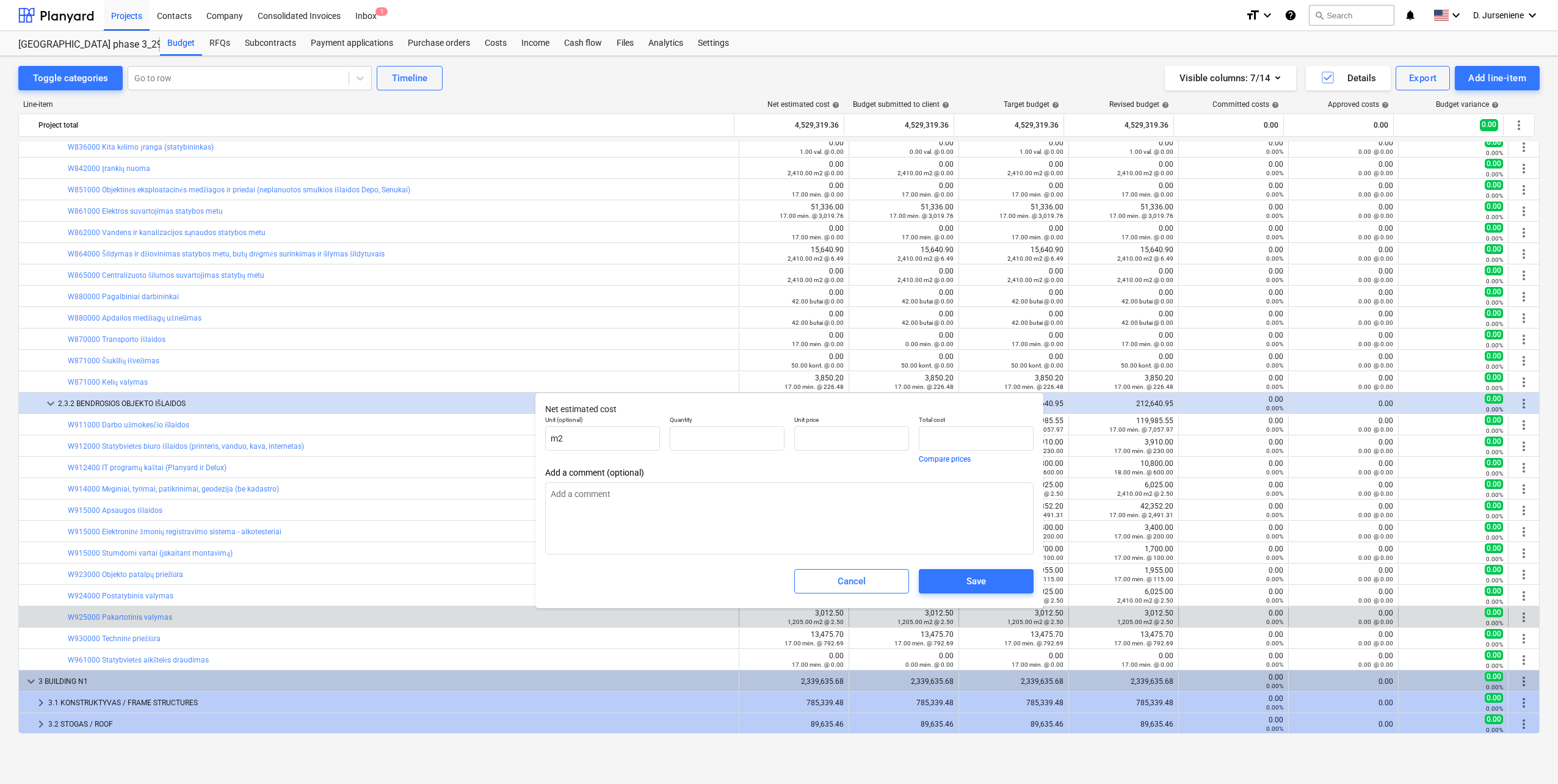
type input "1,205.00"
type input "2.50"
type input "3,012.50"
drag, startPoint x: 828, startPoint y: 427, endPoint x: 775, endPoint y: 431, distance: 53.2
click at [777, 429] on div "Unit (optional) m2 Quantity 1,205.00 Unit price 2.5 Total cost 3,012.50 Compare…" at bounding box center [789, 438] width 498 height 57
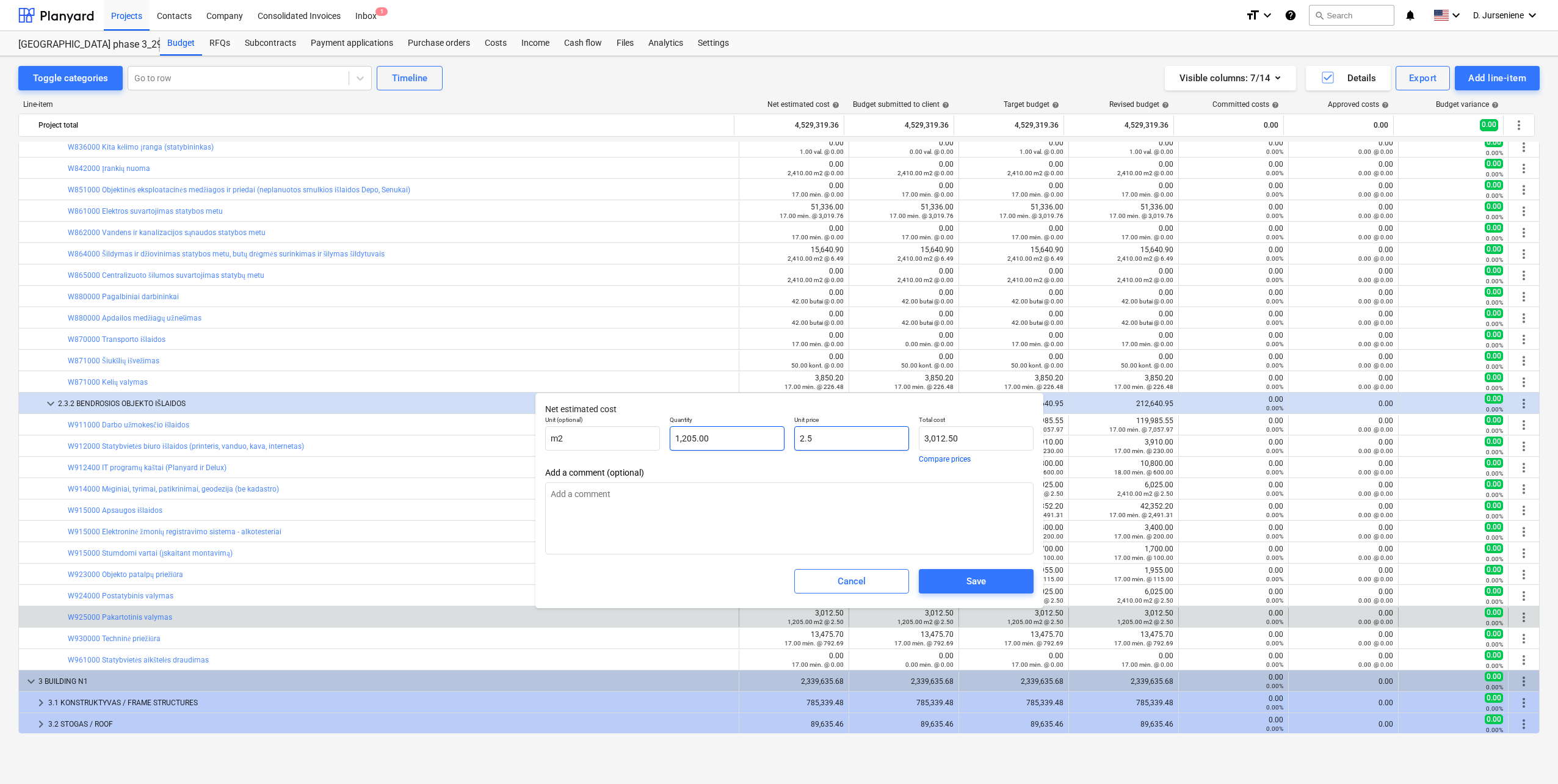
type input "0"
type input "0.00"
click at [951, 582] on span "Save" at bounding box center [977, 581] width 86 height 16
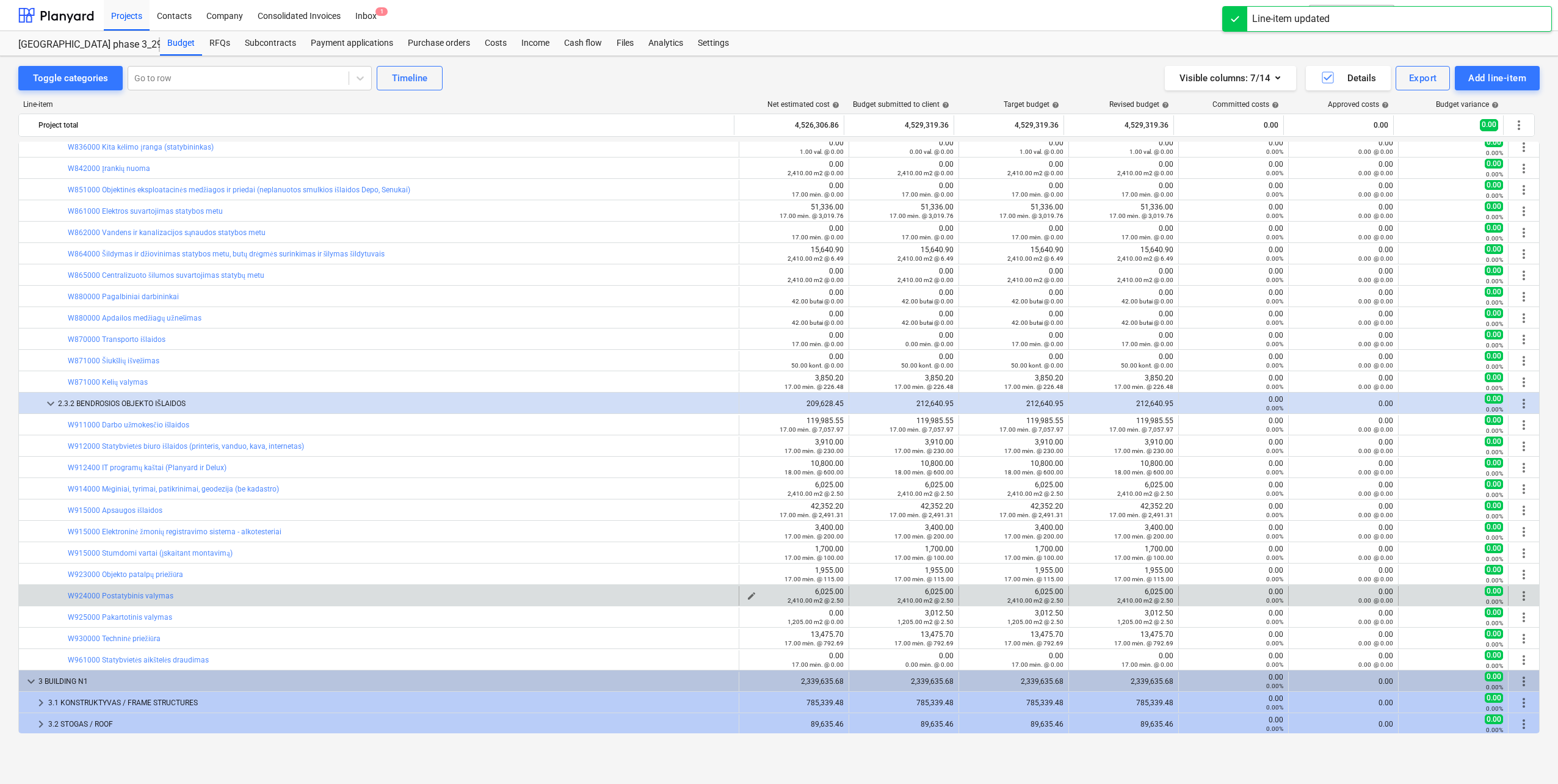
click at [749, 594] on span "edit" at bounding box center [751, 596] width 10 height 10
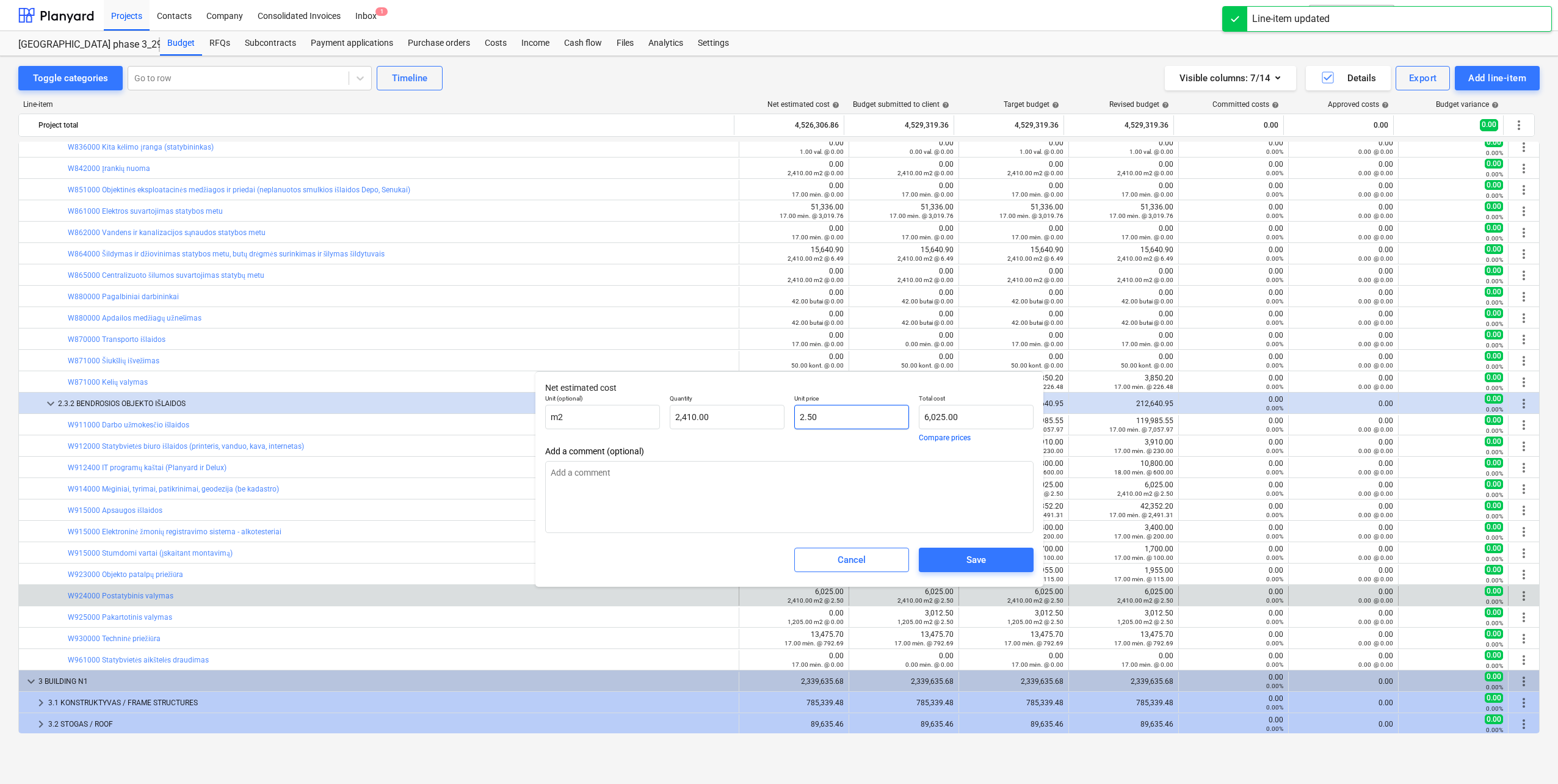
type input "2.5"
drag, startPoint x: 828, startPoint y: 418, endPoint x: 686, endPoint y: 424, distance: 142.1
click at [686, 424] on div "Unit (optional) m2 Quantity 2,410.00 Unit price 2.5 Total cost 6,025.00 Compare…" at bounding box center [789, 418] width 498 height 57
type input "0.00"
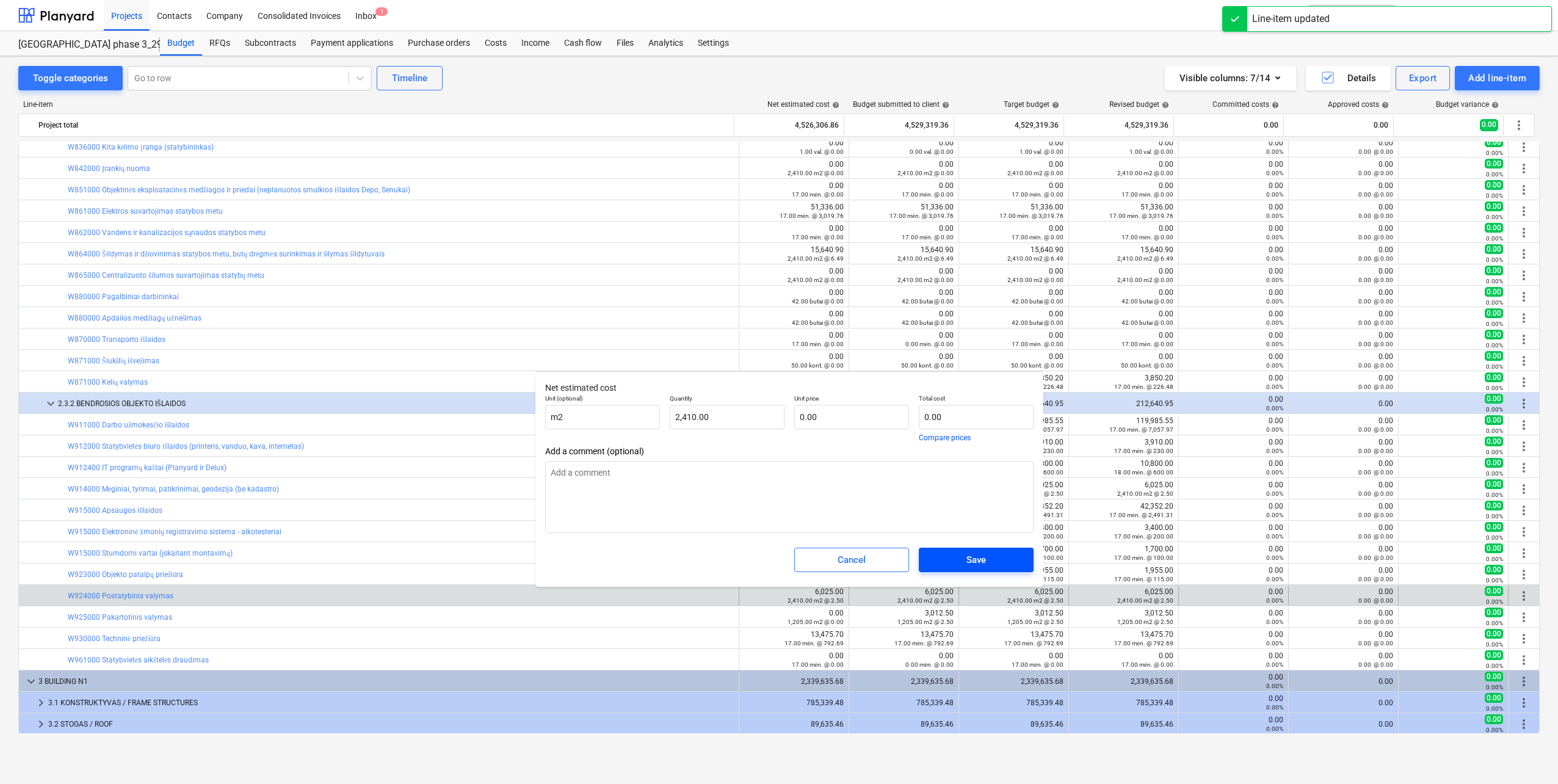
click at [997, 562] on span "Save" at bounding box center [977, 560] width 86 height 16
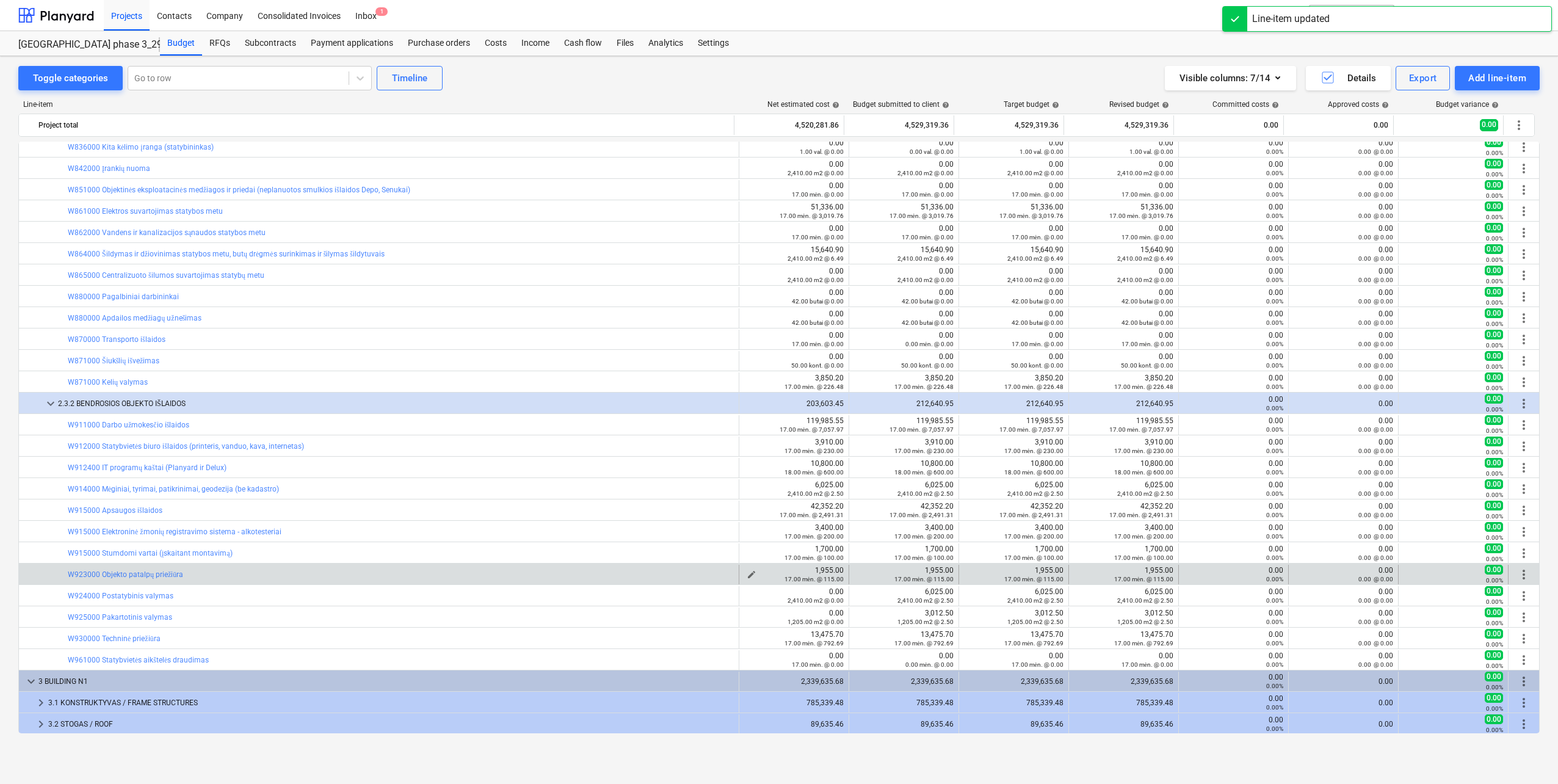
click at [748, 574] on span "edit" at bounding box center [751, 574] width 10 height 10
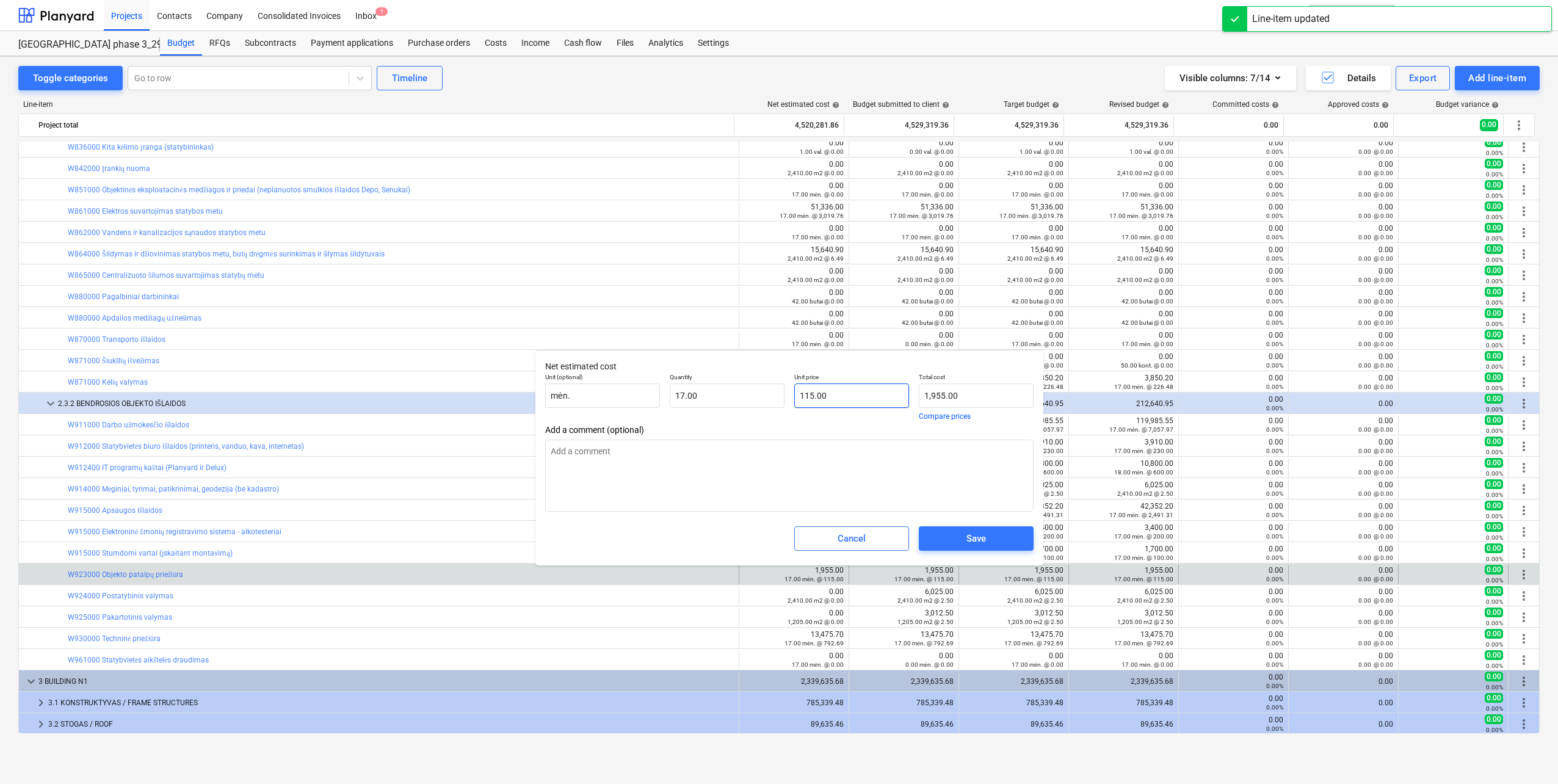
type input "115"
drag, startPoint x: 826, startPoint y: 390, endPoint x: 756, endPoint y: 398, distance: 70.5
click at [762, 392] on div "Unit (optional) mėn. Quantity 17.00 Unit price 115 Total cost 1,955.00 Compare …" at bounding box center [789, 396] width 498 height 57
type input "0.00"
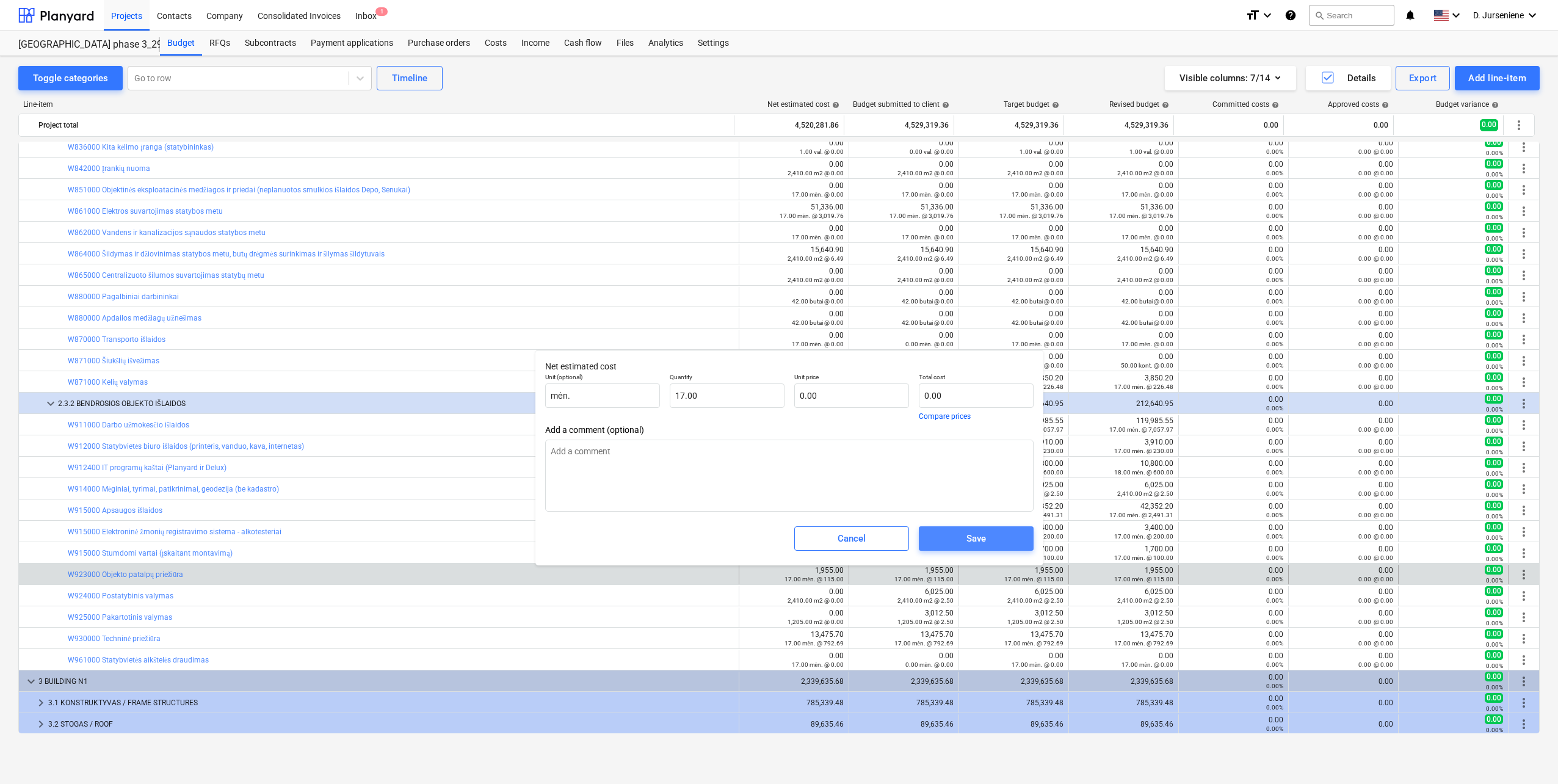
drag, startPoint x: 975, startPoint y: 538, endPoint x: 938, endPoint y: 540, distance: 37.1
click at [971, 538] on div "Save" at bounding box center [977, 538] width 19 height 16
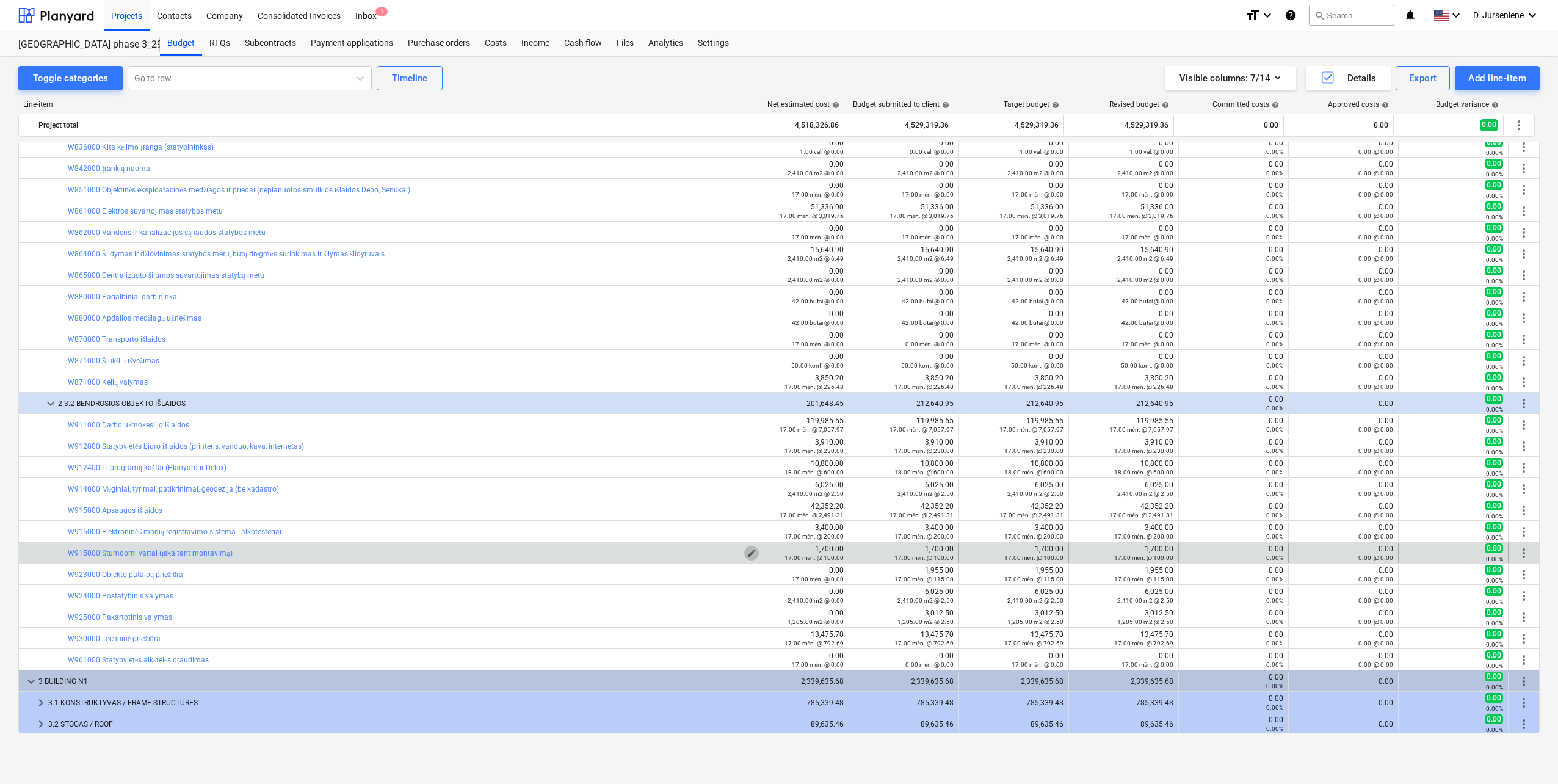
click at [747, 553] on span "edit" at bounding box center [751, 553] width 10 height 10
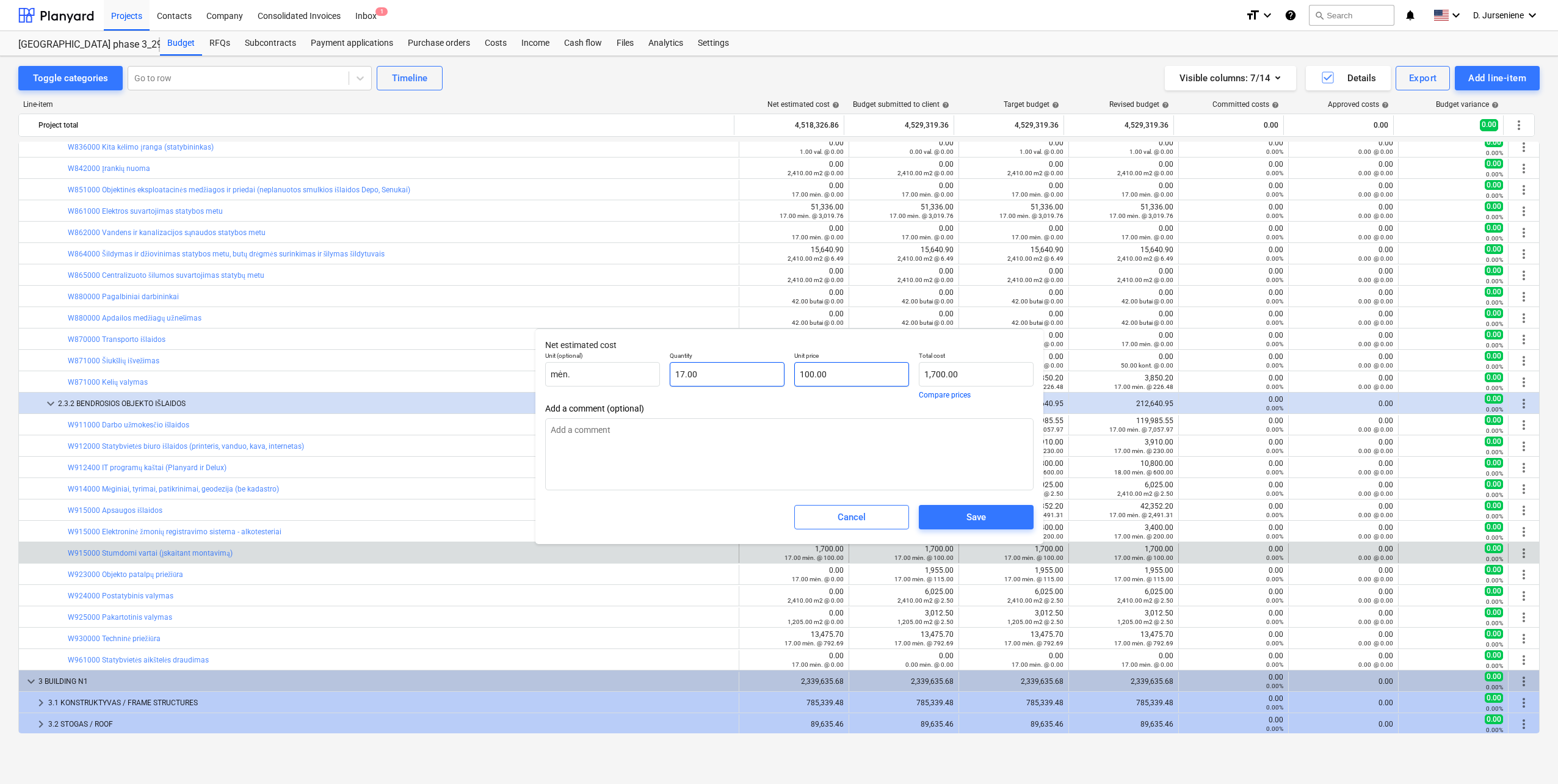
type input "100"
drag, startPoint x: 726, startPoint y: 377, endPoint x: 747, endPoint y: 388, distance: 23.7
click at [725, 378] on div "Unit (optional) mėn. Quantity 17.00 Unit price 100 Total cost 1,700.00 Compare …" at bounding box center [789, 375] width 498 height 57
type input "0.00"
drag, startPoint x: 973, startPoint y: 517, endPoint x: 965, endPoint y: 517, distance: 8.0
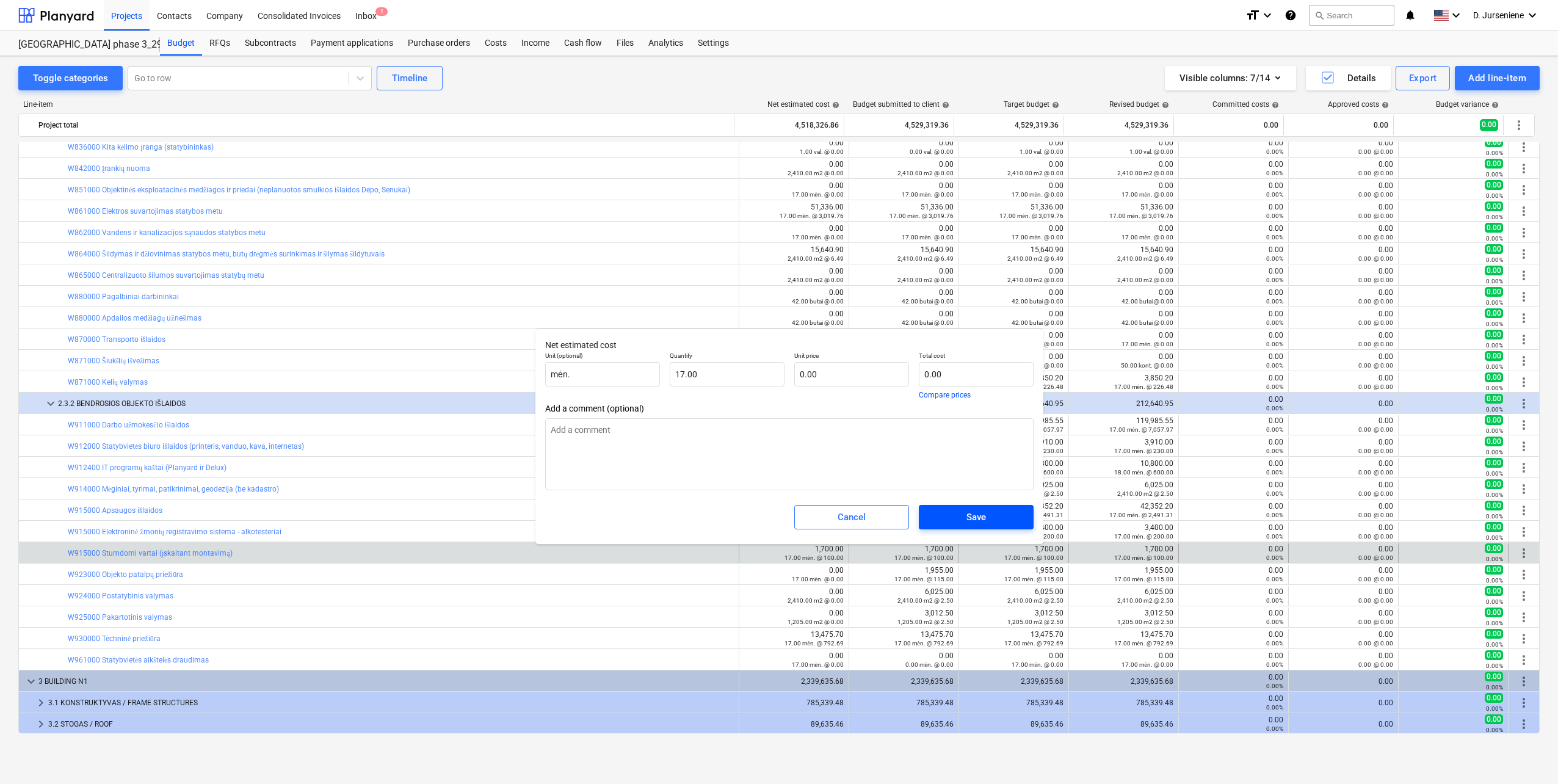
click at [971, 517] on div "Save" at bounding box center [977, 517] width 19 height 16
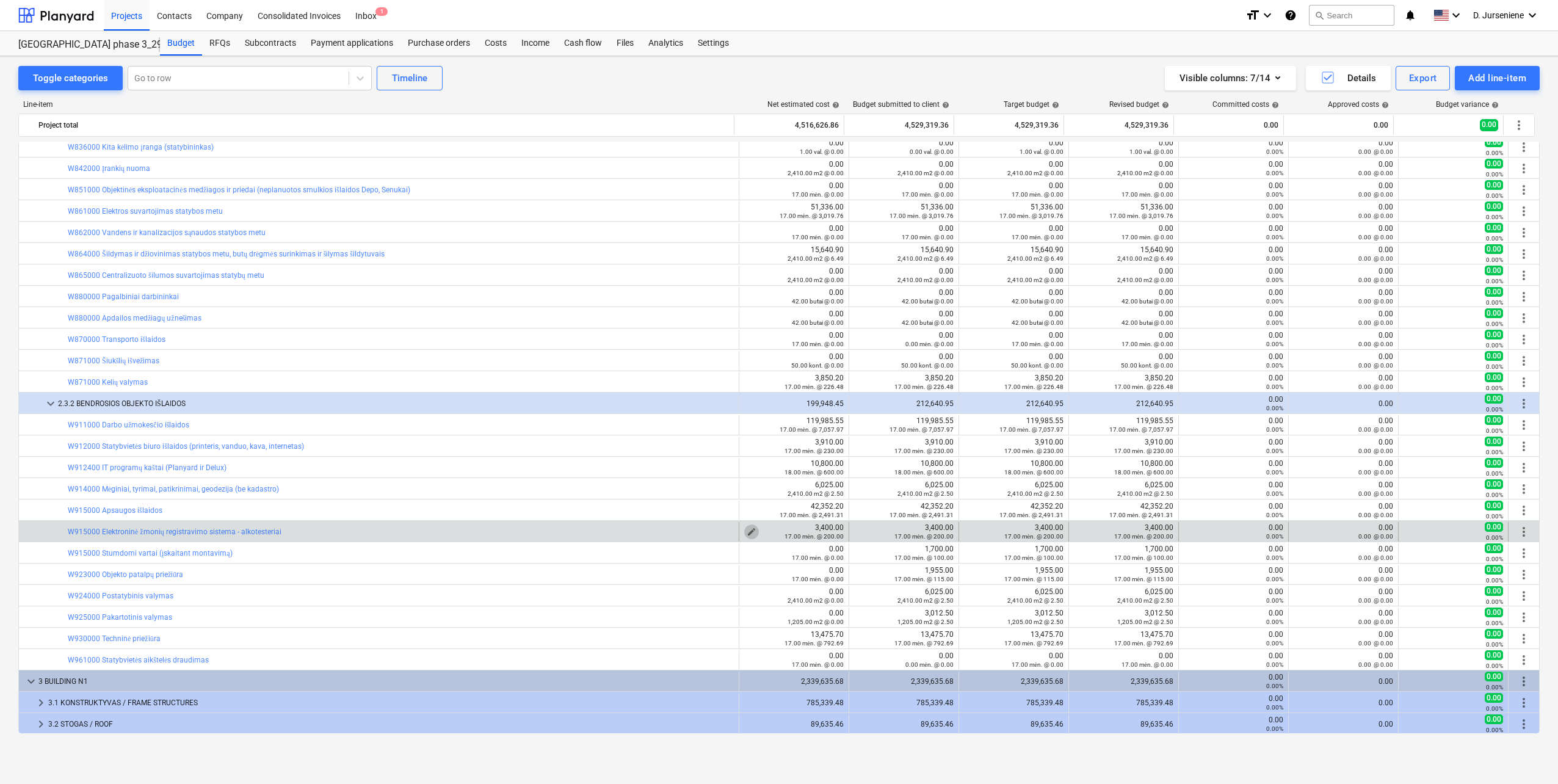
click at [747, 530] on span "edit" at bounding box center [751, 531] width 10 height 10
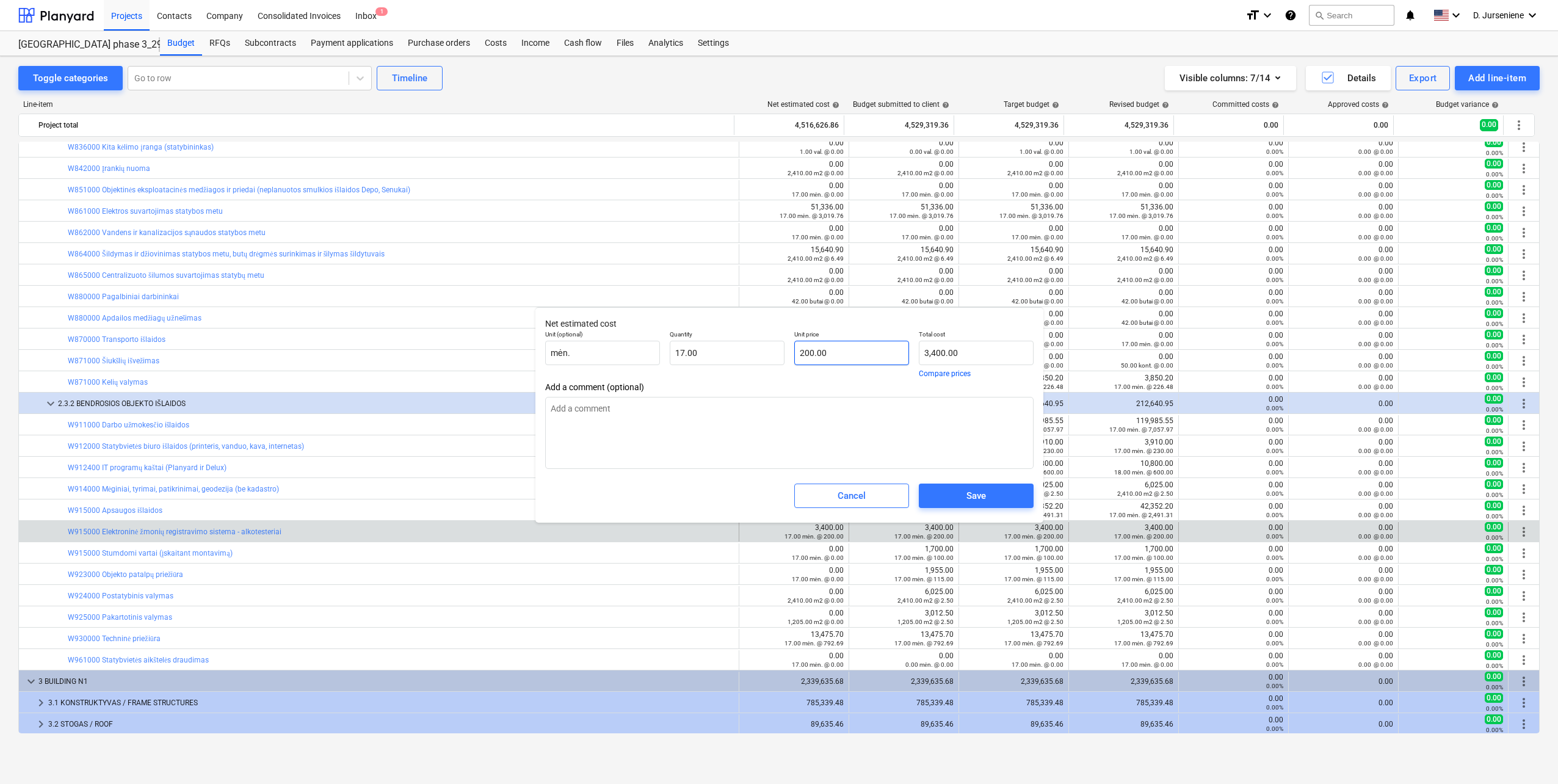
type input "200"
drag, startPoint x: 802, startPoint y: 349, endPoint x: 721, endPoint y: 355, distance: 81.2
click at [721, 354] on div "Unit (optional) mėn. Quantity 17.00 Unit price 200 Total cost 3,400.00 Compare …" at bounding box center [789, 353] width 498 height 57
type input "0.00"
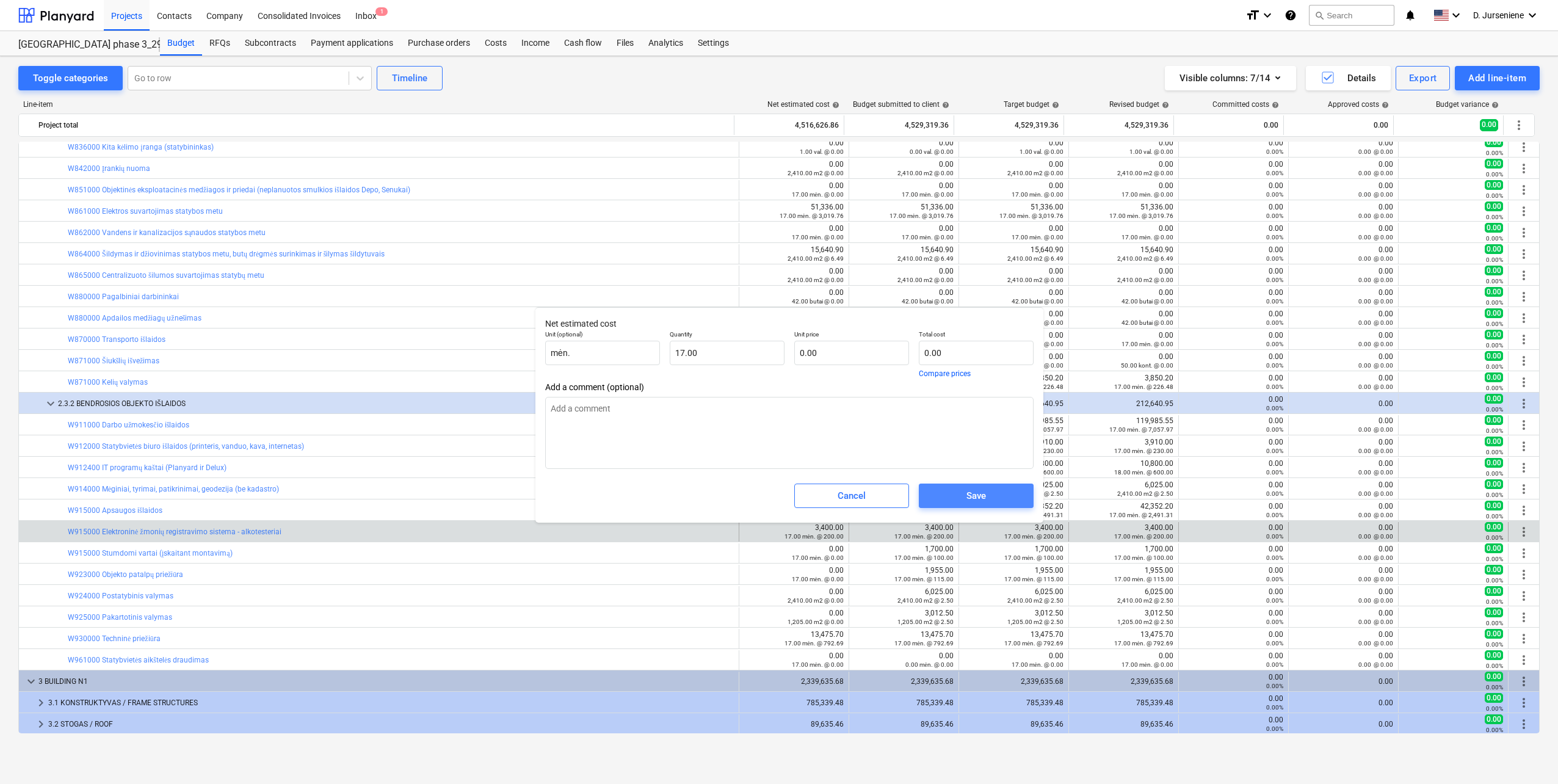
click at [972, 488] on button "Save" at bounding box center [976, 496] width 115 height 25
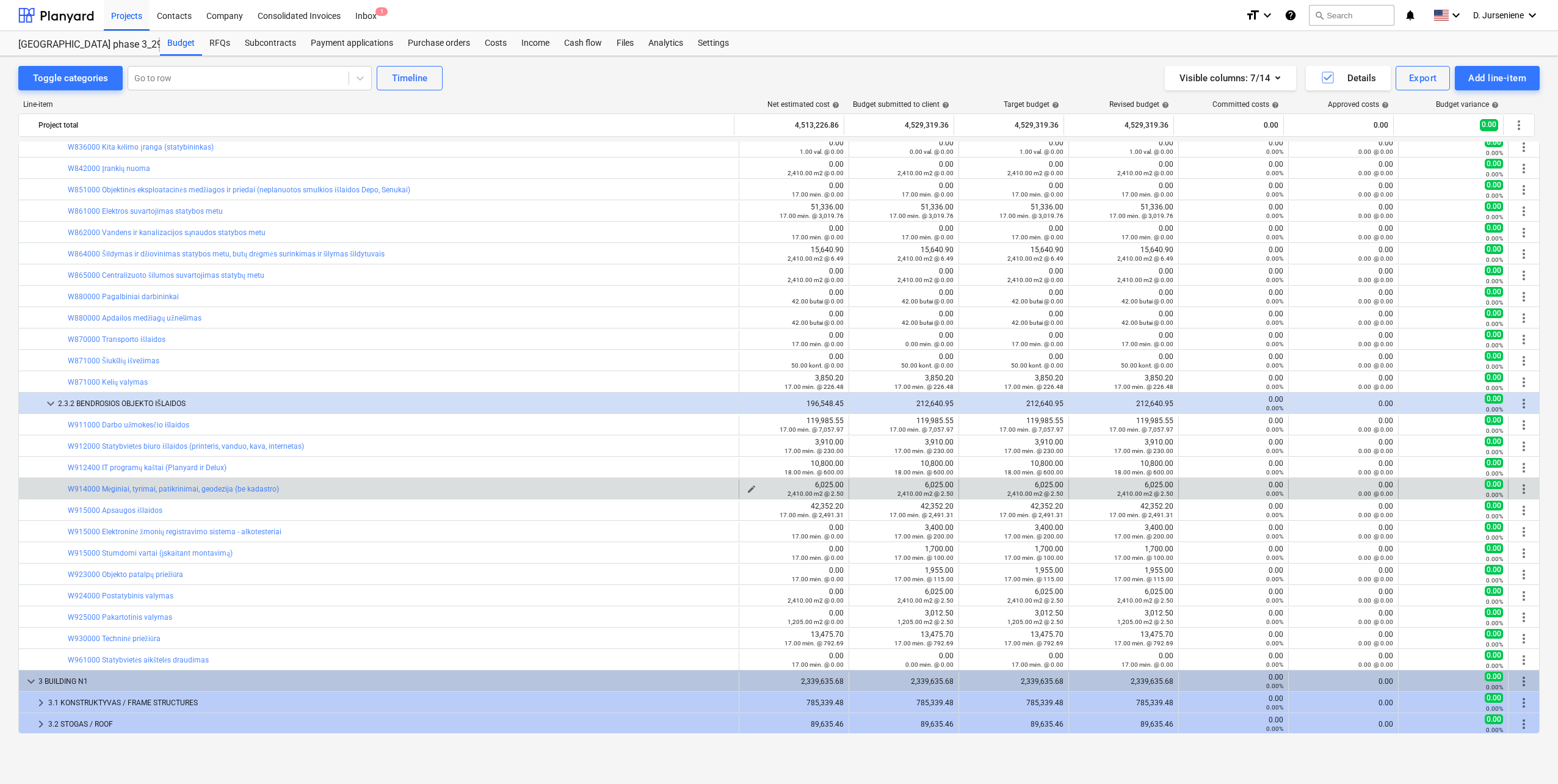
click at [748, 489] on div "2,410.00 m2 @ 2.50" at bounding box center [794, 493] width 99 height 8
click at [747, 487] on span "edit" at bounding box center [751, 488] width 10 height 10
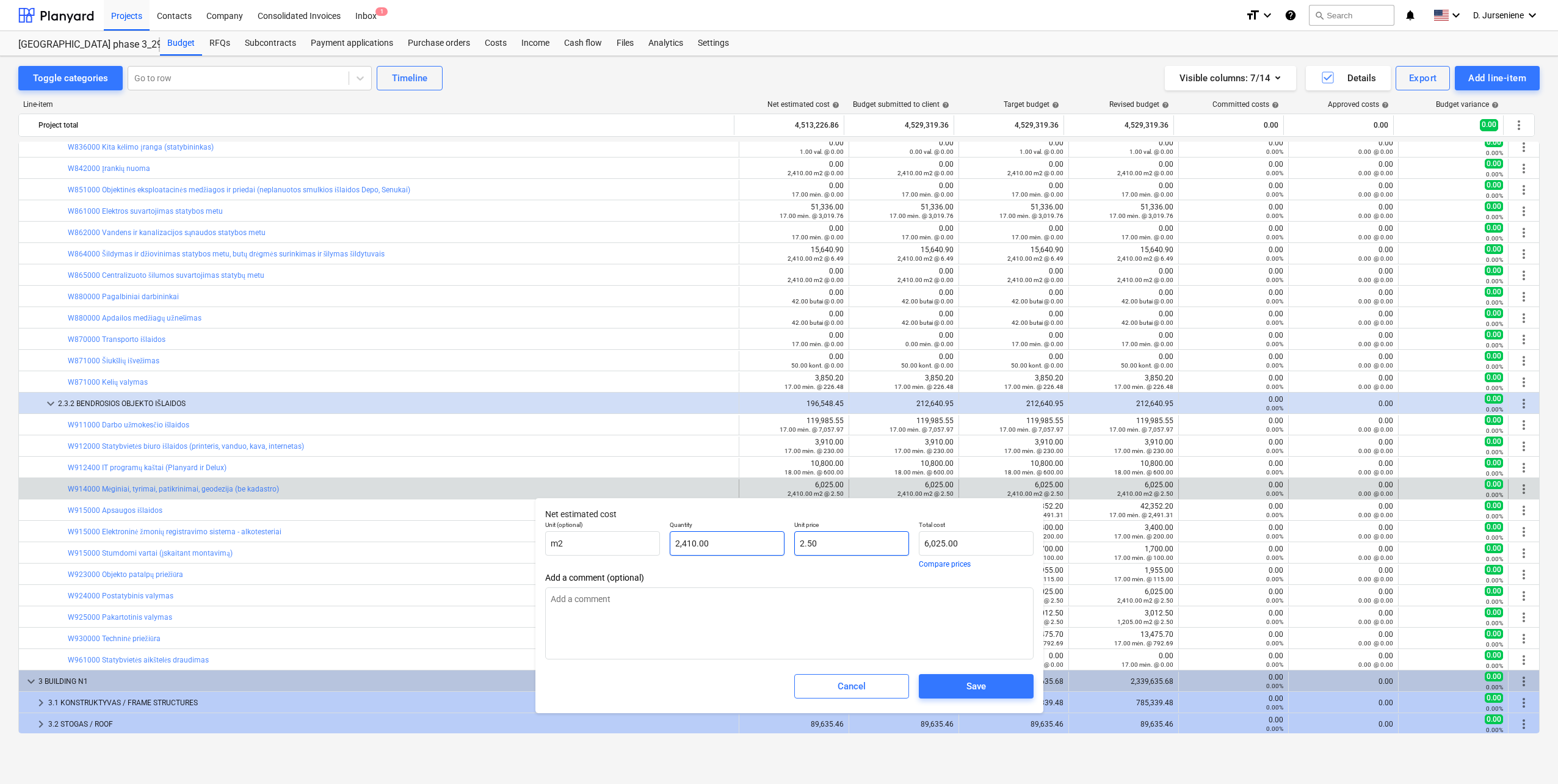
type input "2.5"
click at [756, 538] on div "Unit (optional) m2 Quantity 2,410.00 Unit price 2.5 Total cost 6,025.00 Compare…" at bounding box center [789, 544] width 498 height 57
type input "0.00"
click at [939, 679] on span "Save" at bounding box center [977, 686] width 86 height 16
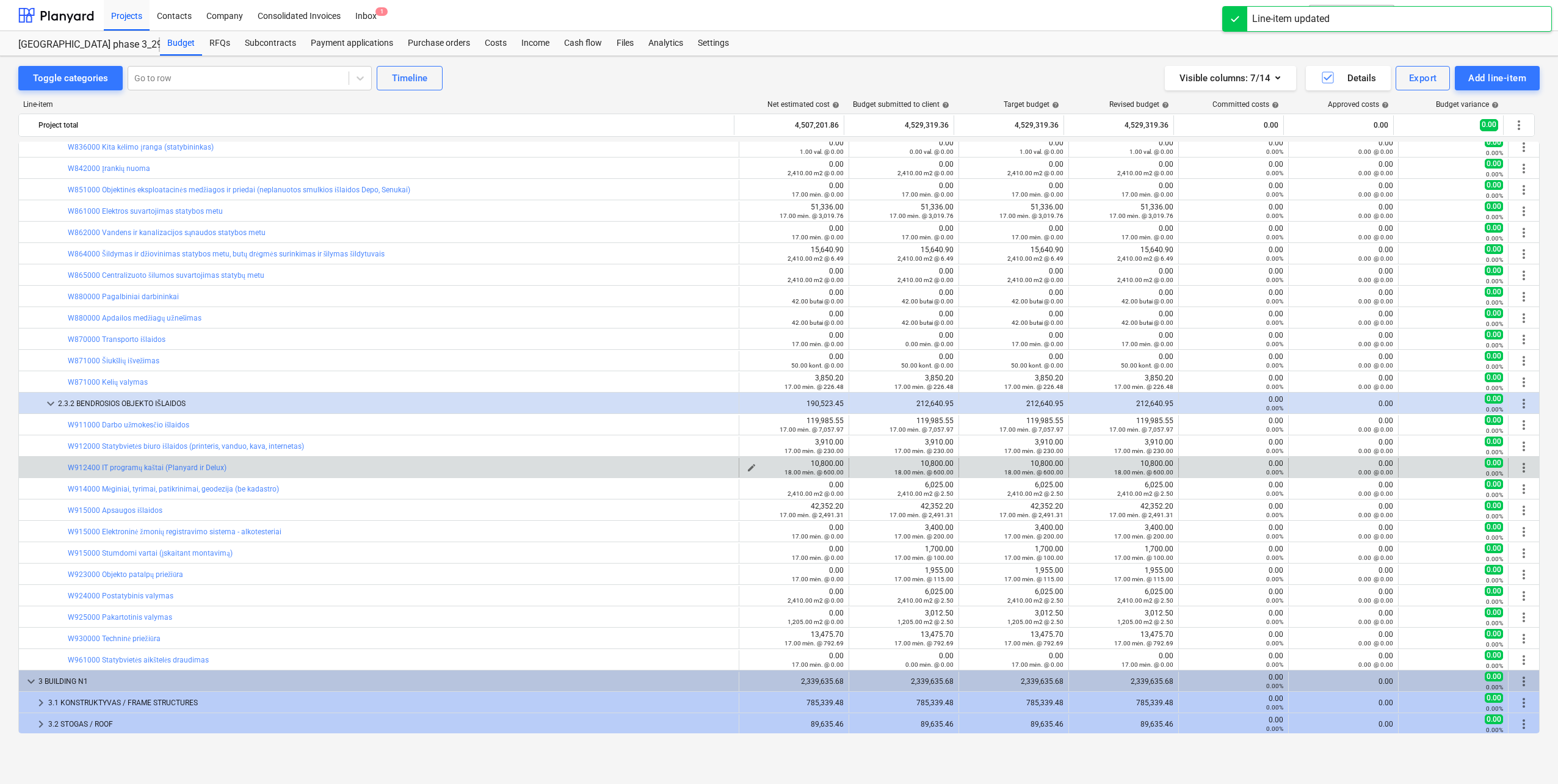
click at [748, 468] on div "18.00 mėn. @ 600.00" at bounding box center [794, 472] width 99 height 8
click at [747, 462] on span "edit" at bounding box center [751, 467] width 10 height 10
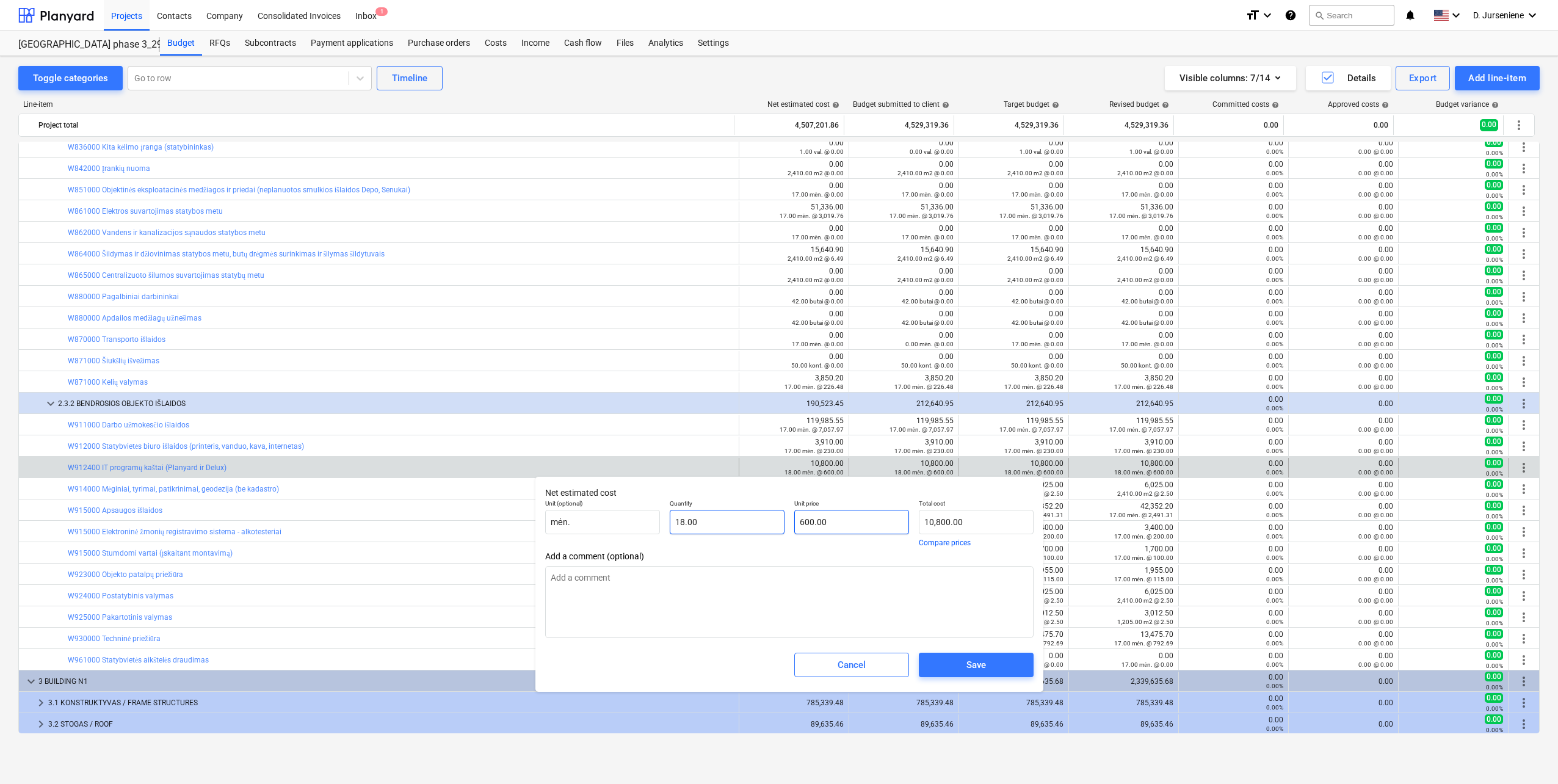
type input "600"
drag, startPoint x: 717, startPoint y: 518, endPoint x: 689, endPoint y: 518, distance: 28.0
click at [689, 518] on div "Unit (optional) mėn. Quantity 18.00 Unit price 600 Total cost 10,800.00 Compare…" at bounding box center [789, 522] width 498 height 57
type input "0.00"
drag, startPoint x: 998, startPoint y: 666, endPoint x: 941, endPoint y: 635, distance: 64.9
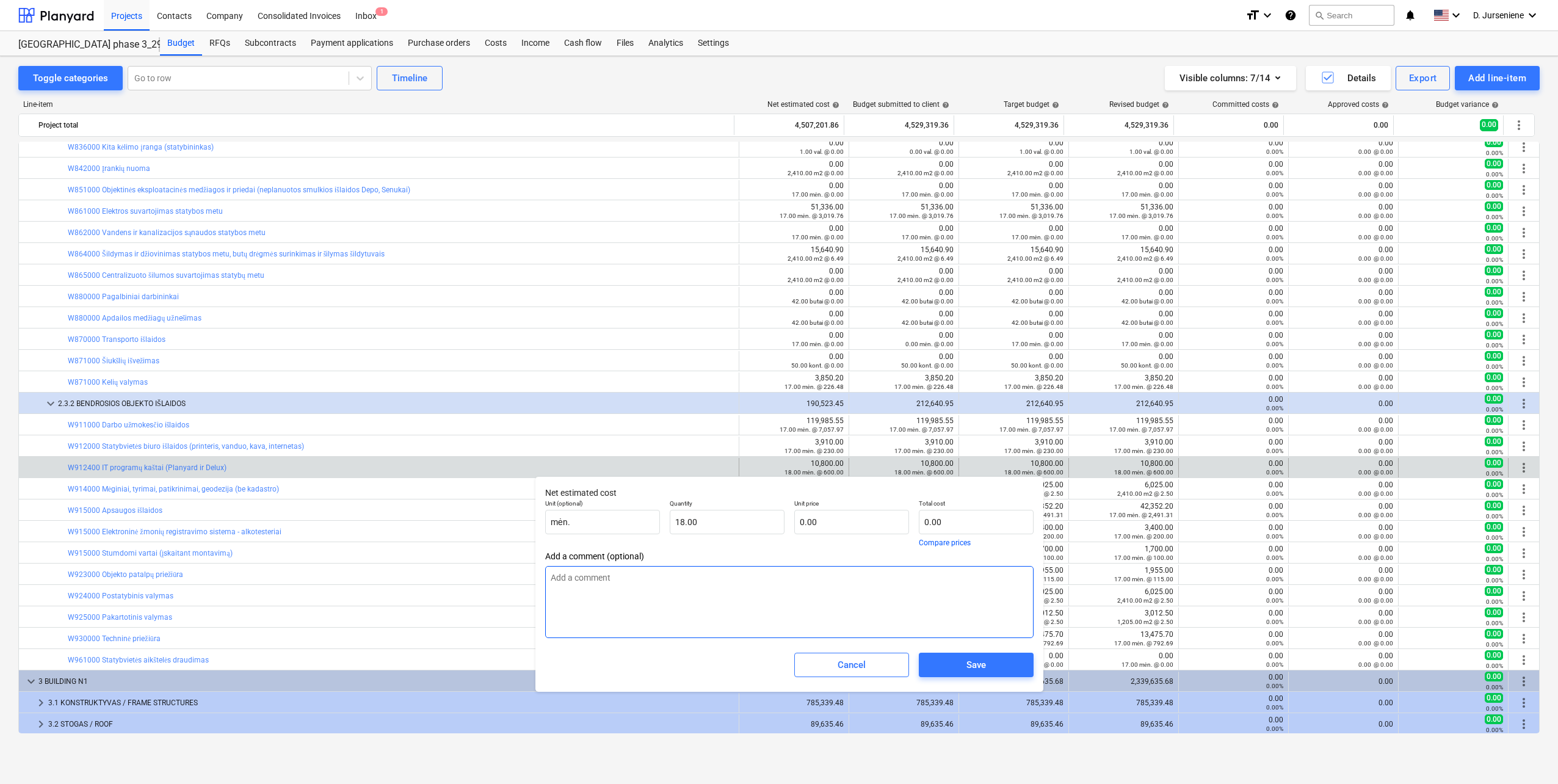
click at [995, 666] on span "Save" at bounding box center [977, 664] width 86 height 16
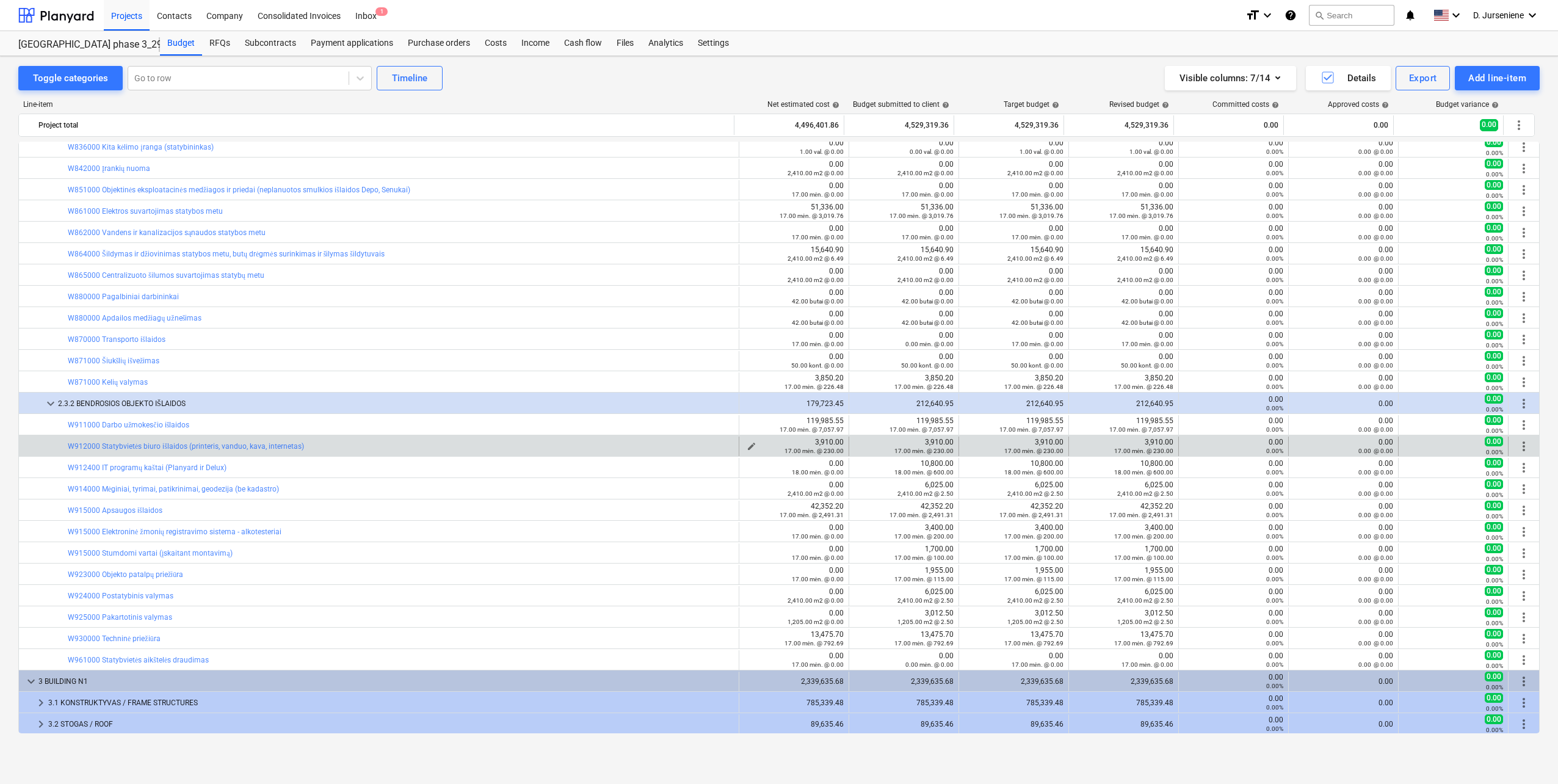
click at [747, 441] on span "edit" at bounding box center [751, 446] width 10 height 10
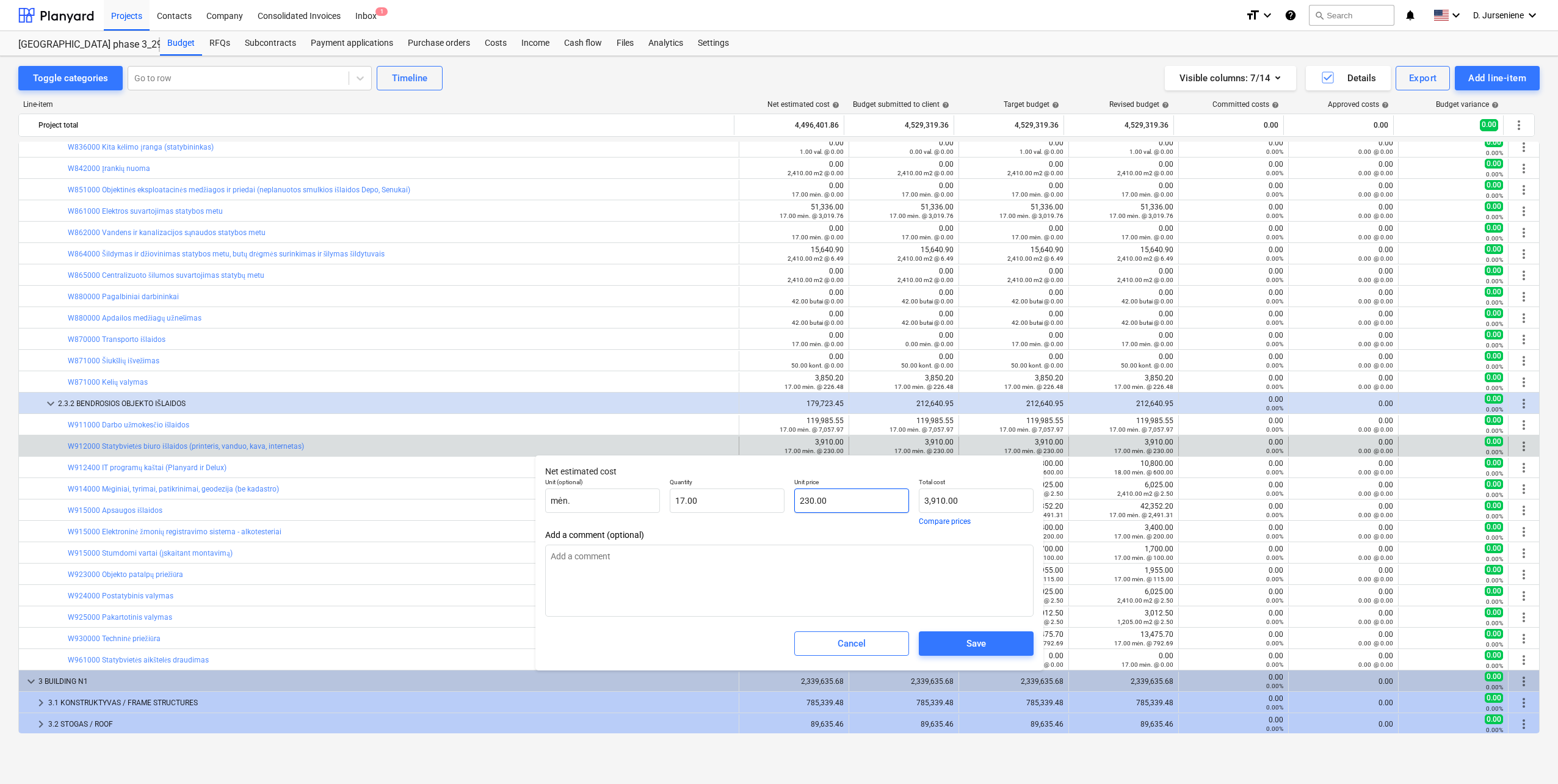
type input "230"
drag, startPoint x: 844, startPoint y: 500, endPoint x: 713, endPoint y: 500, distance: 131.0
click at [739, 500] on div "Unit (optional) mėn. Quantity 17.00 Unit price 230 Total cost 3,910.00 Compare …" at bounding box center [789, 501] width 498 height 57
type input "0.00"
click at [1004, 642] on span "Save" at bounding box center [977, 643] width 86 height 16
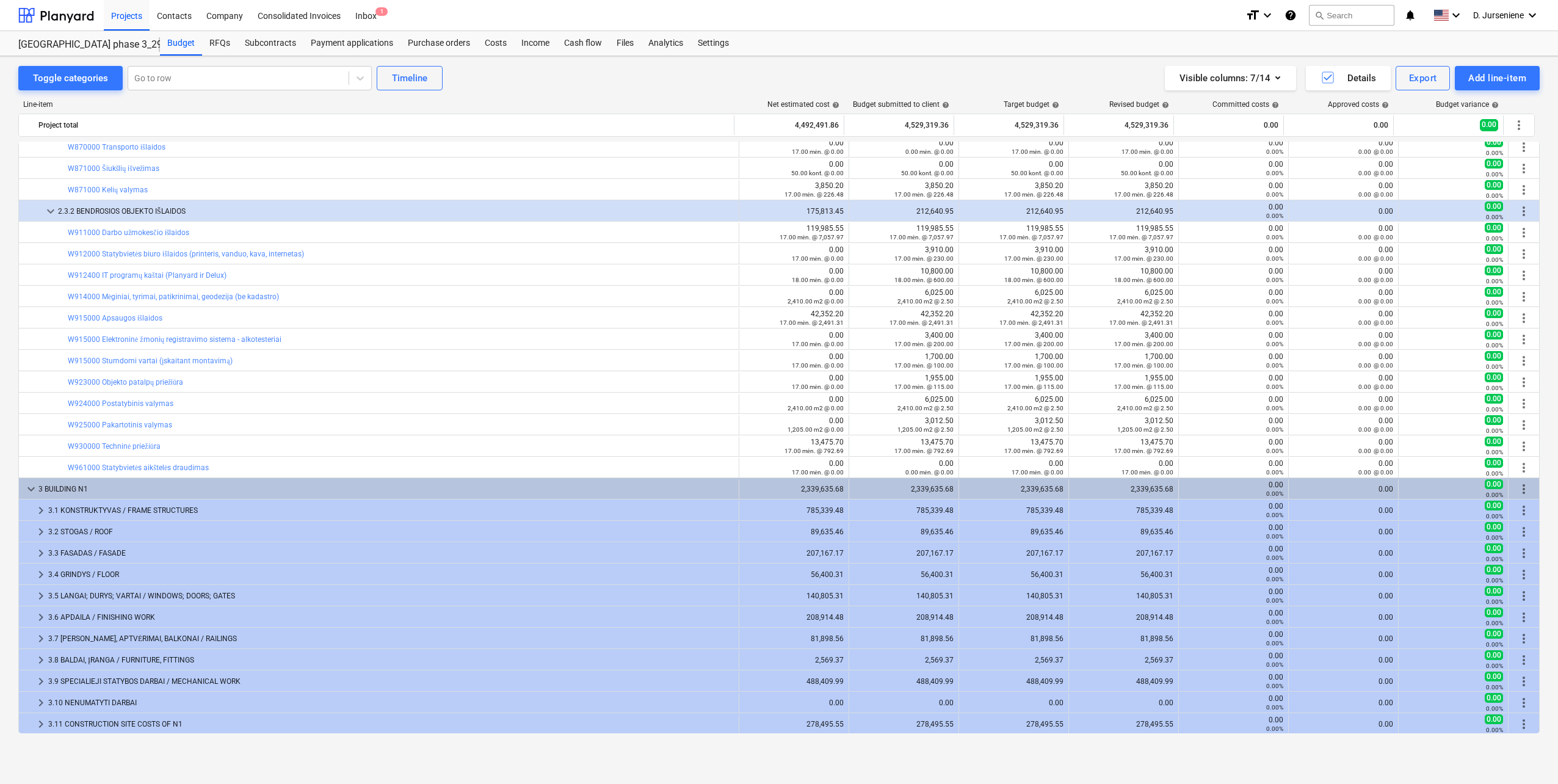
scroll to position [926, 0]
drag, startPoint x: 49, startPoint y: 212, endPoint x: 88, endPoint y: 212, distance: 39.0
click at [49, 212] on span "keyboard_arrow_down" at bounding box center [51, 210] width 15 height 15
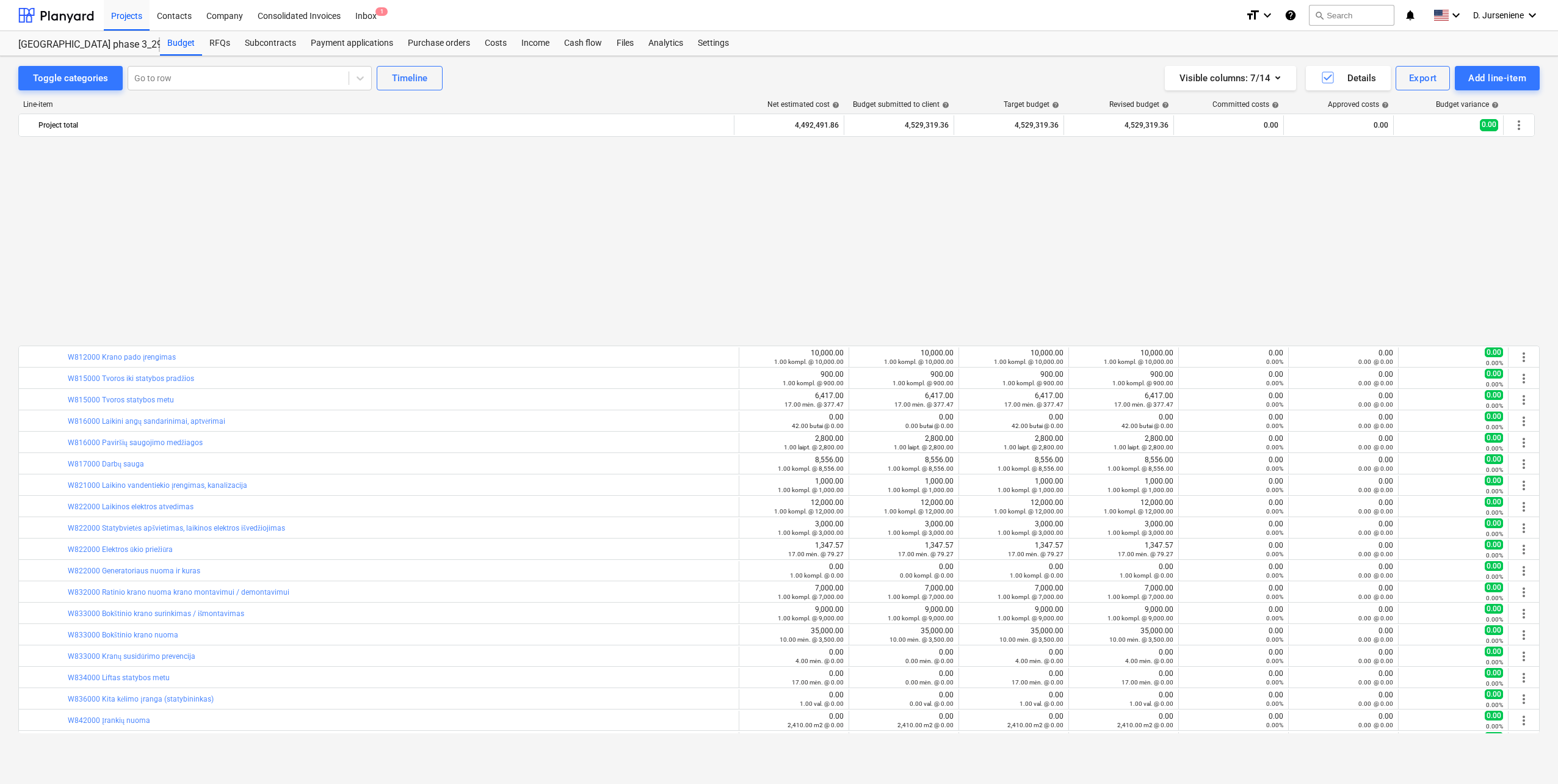
scroll to position [425, 0]
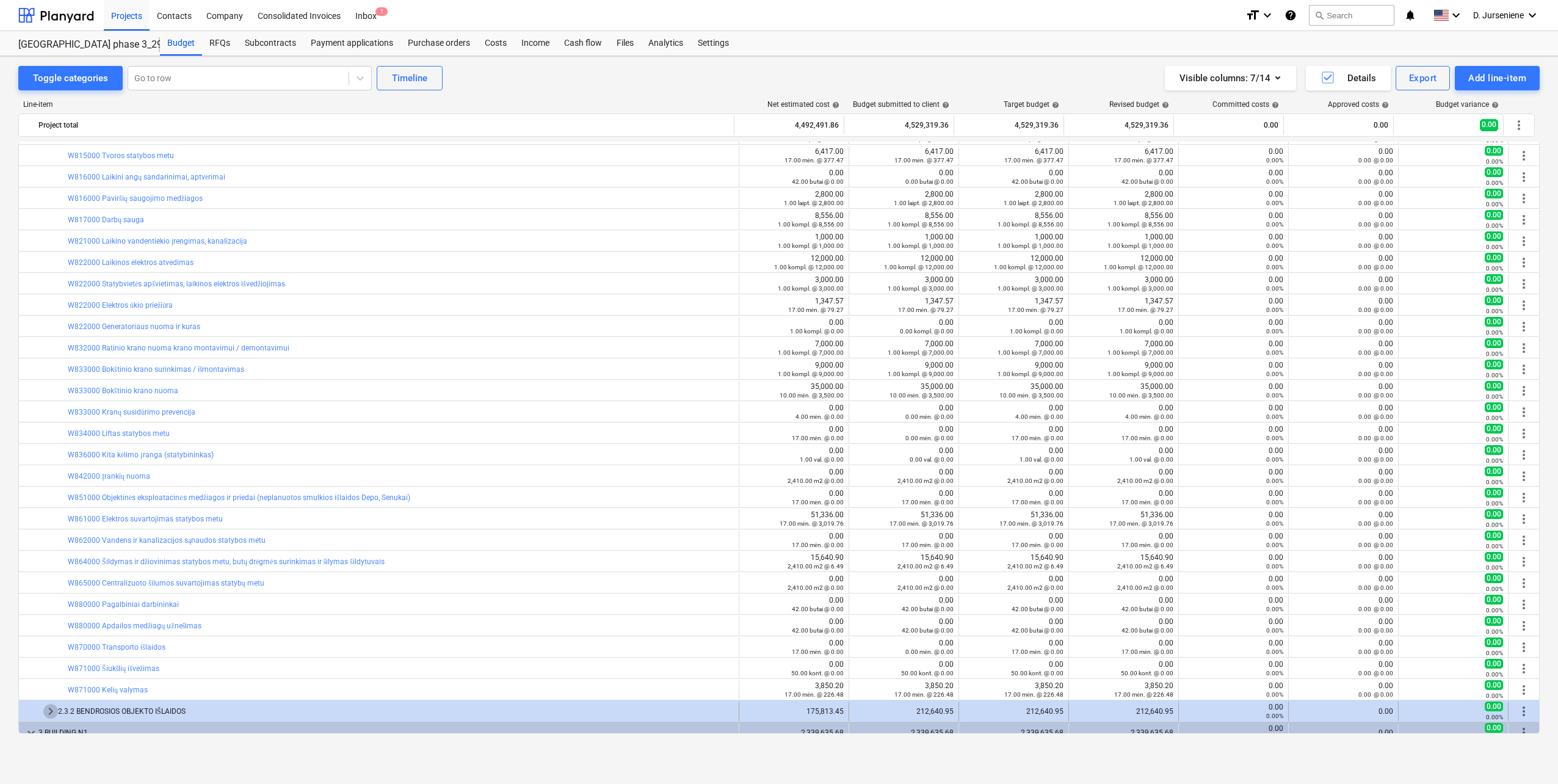
click at [48, 712] on span "keyboard_arrow_right" at bounding box center [51, 711] width 15 height 15
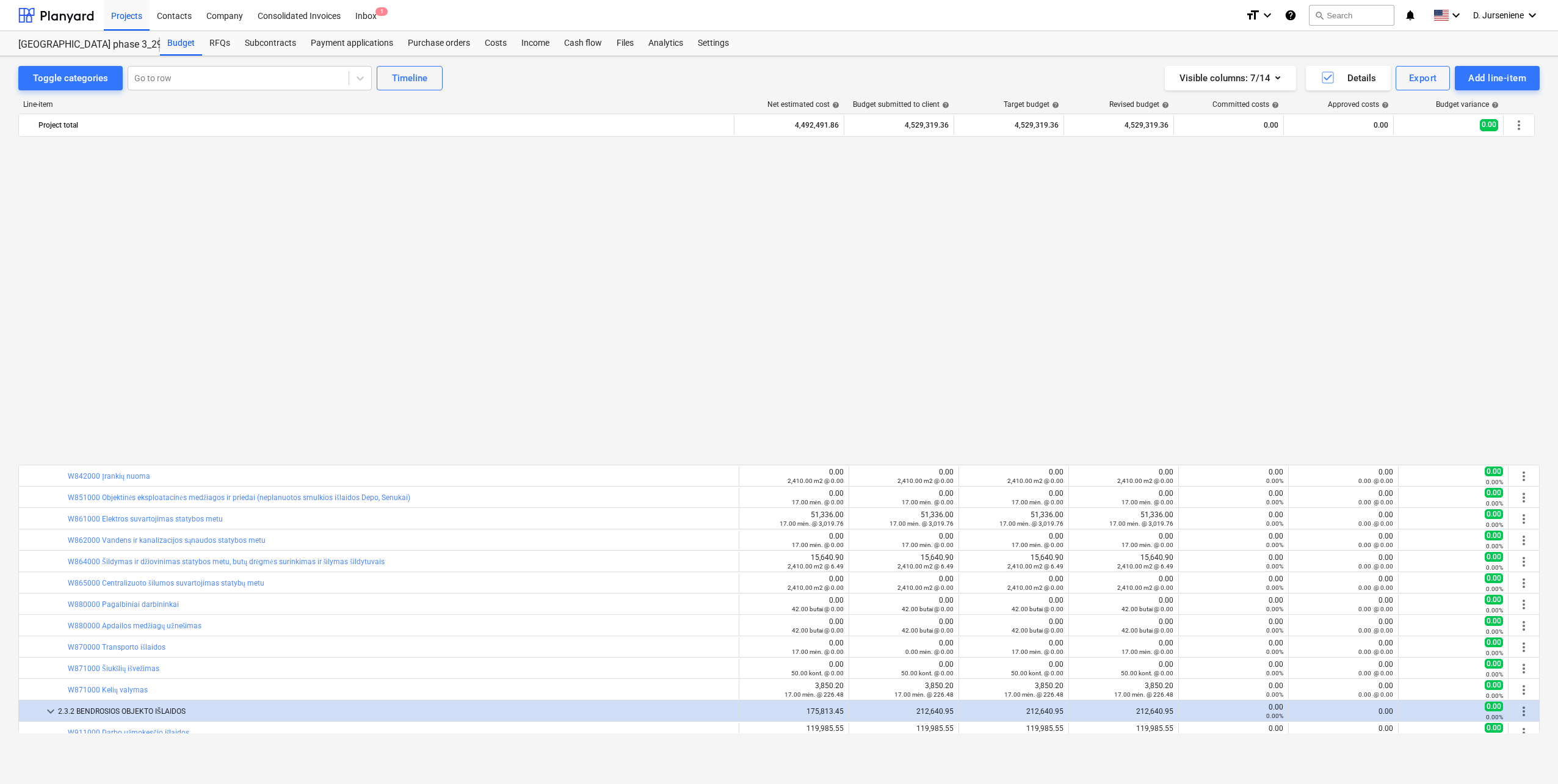
scroll to position [791, 0]
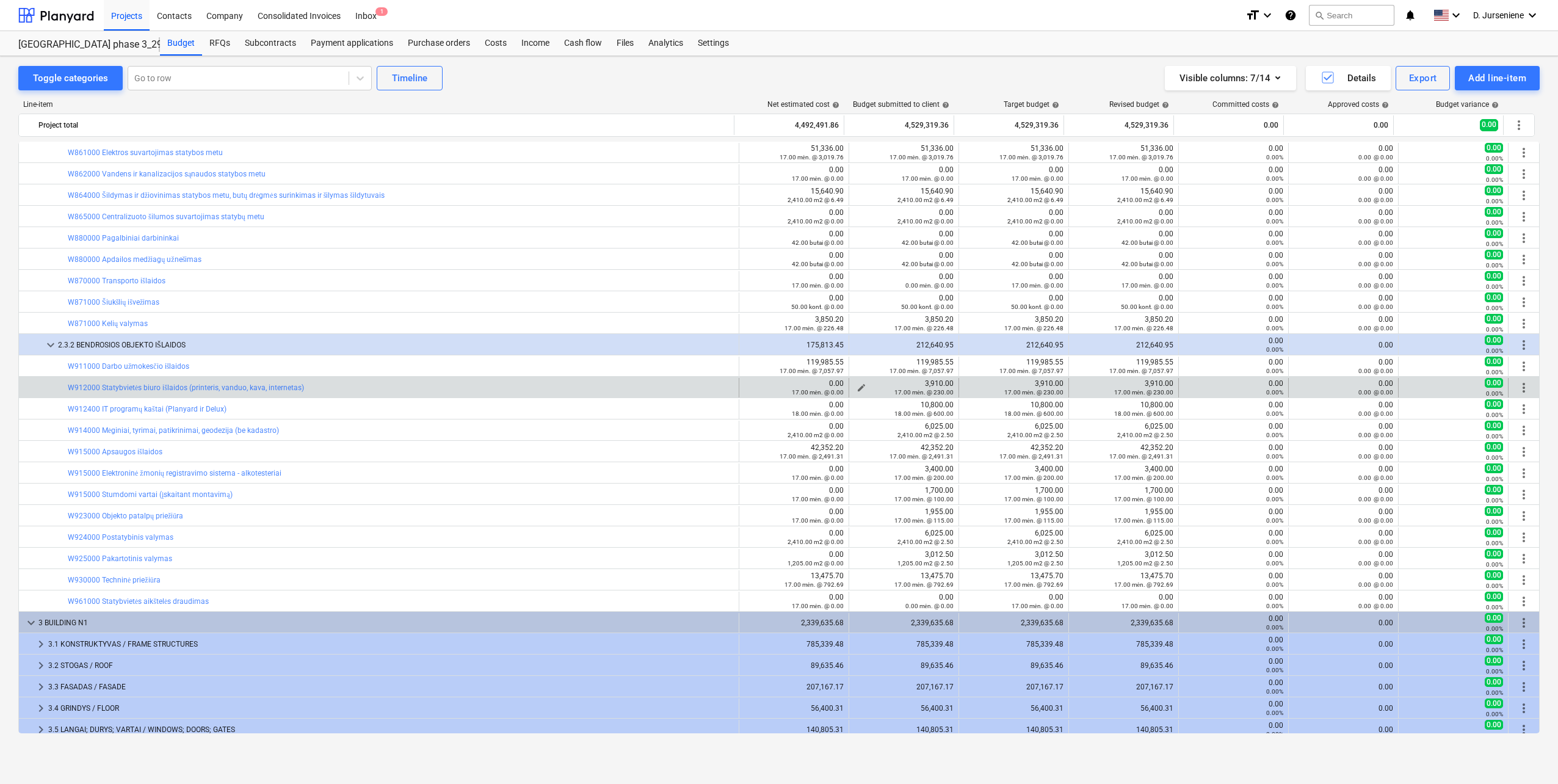
click at [857, 386] on span "edit" at bounding box center [862, 387] width 10 height 10
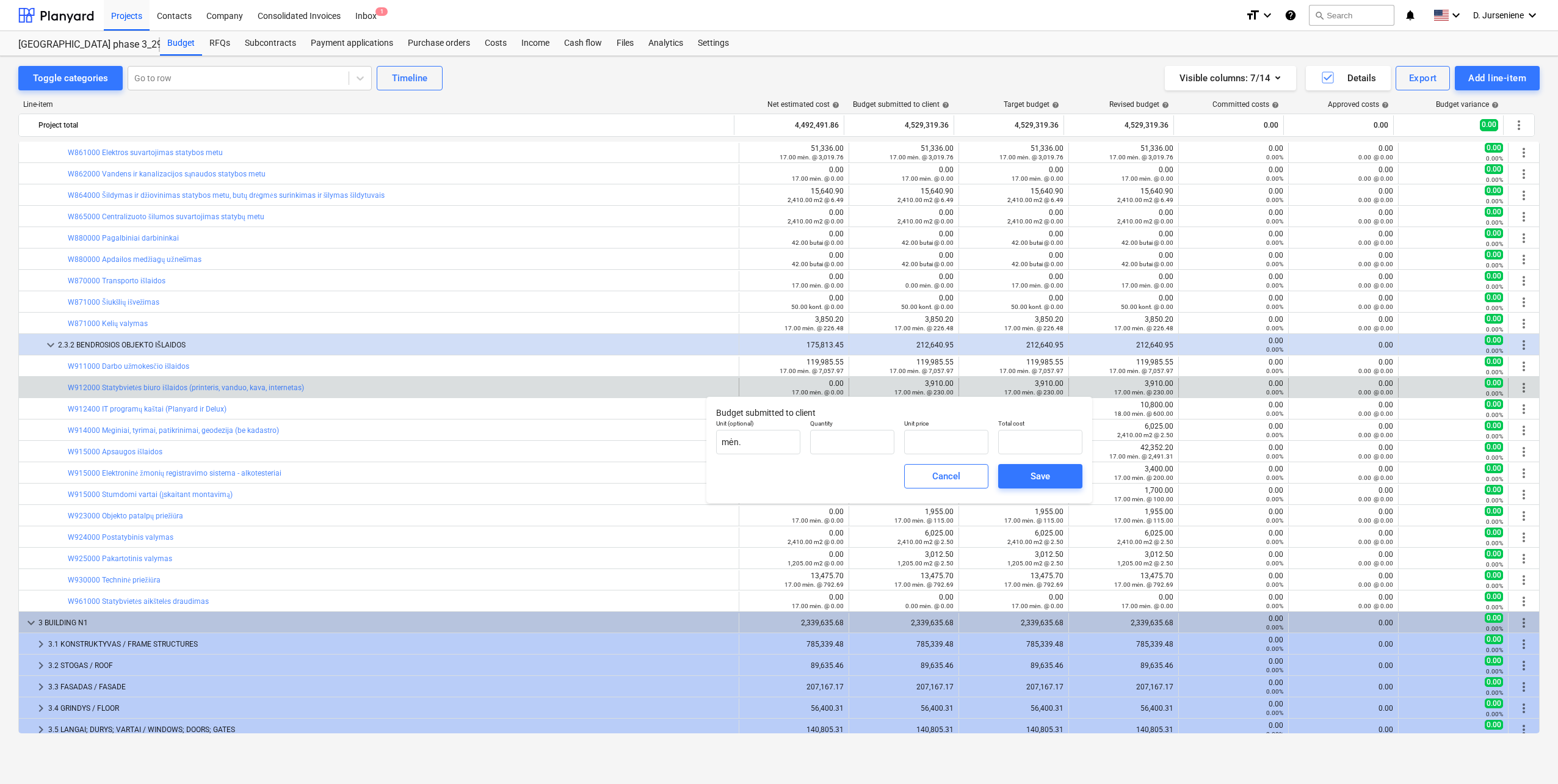
type input "17.00"
type input "230.00"
type input "3,910.00"
type input "230"
drag, startPoint x: 928, startPoint y: 441, endPoint x: 849, endPoint y: 444, distance: 79.1
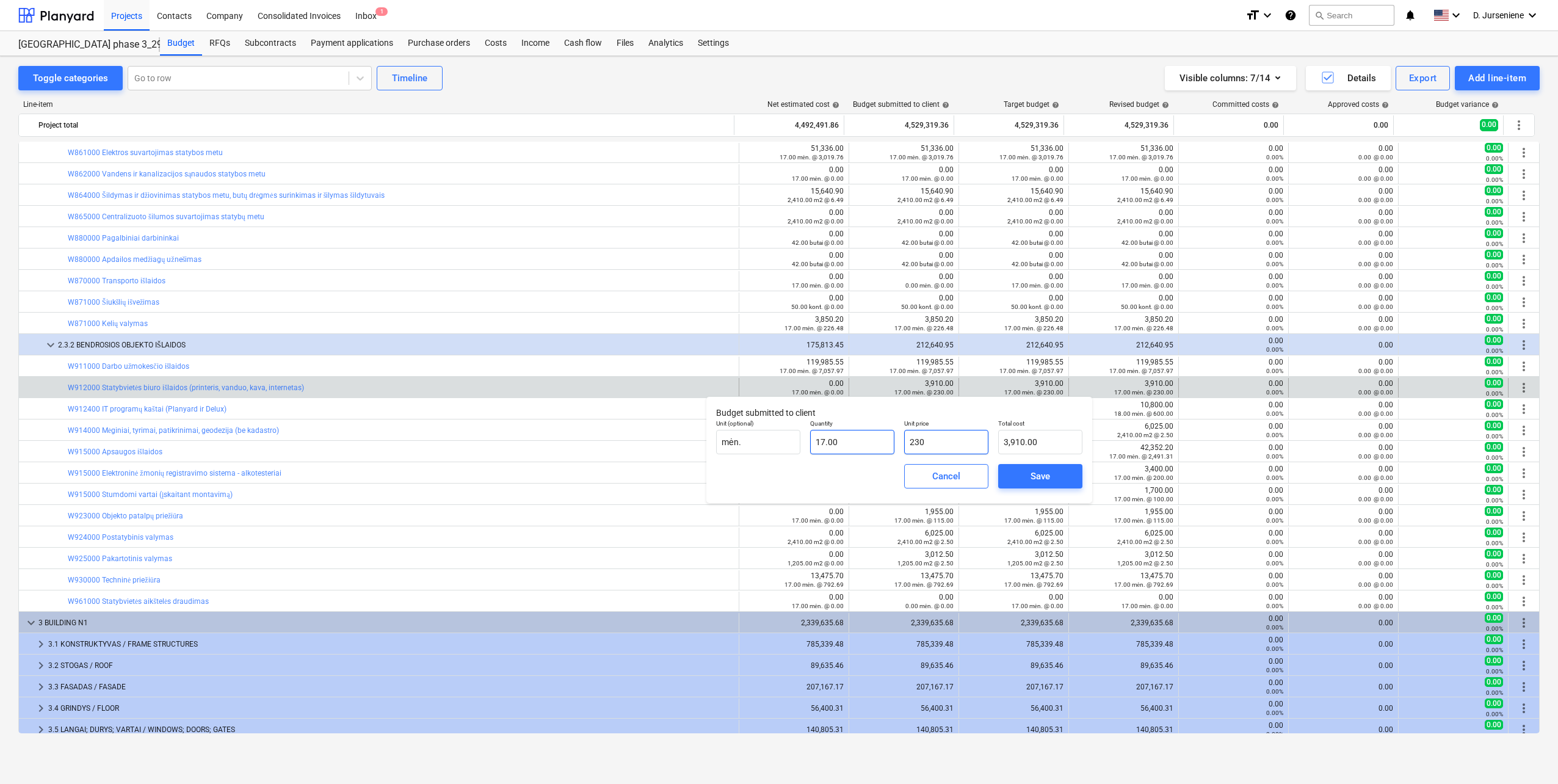
click at [839, 444] on div "Unit (optional) mėn. Quantity 17.00 Unit price 230 Total cost 3,910.00" at bounding box center [899, 436] width 376 height 45
click at [1027, 474] on span "Save" at bounding box center [1040, 476] width 55 height 16
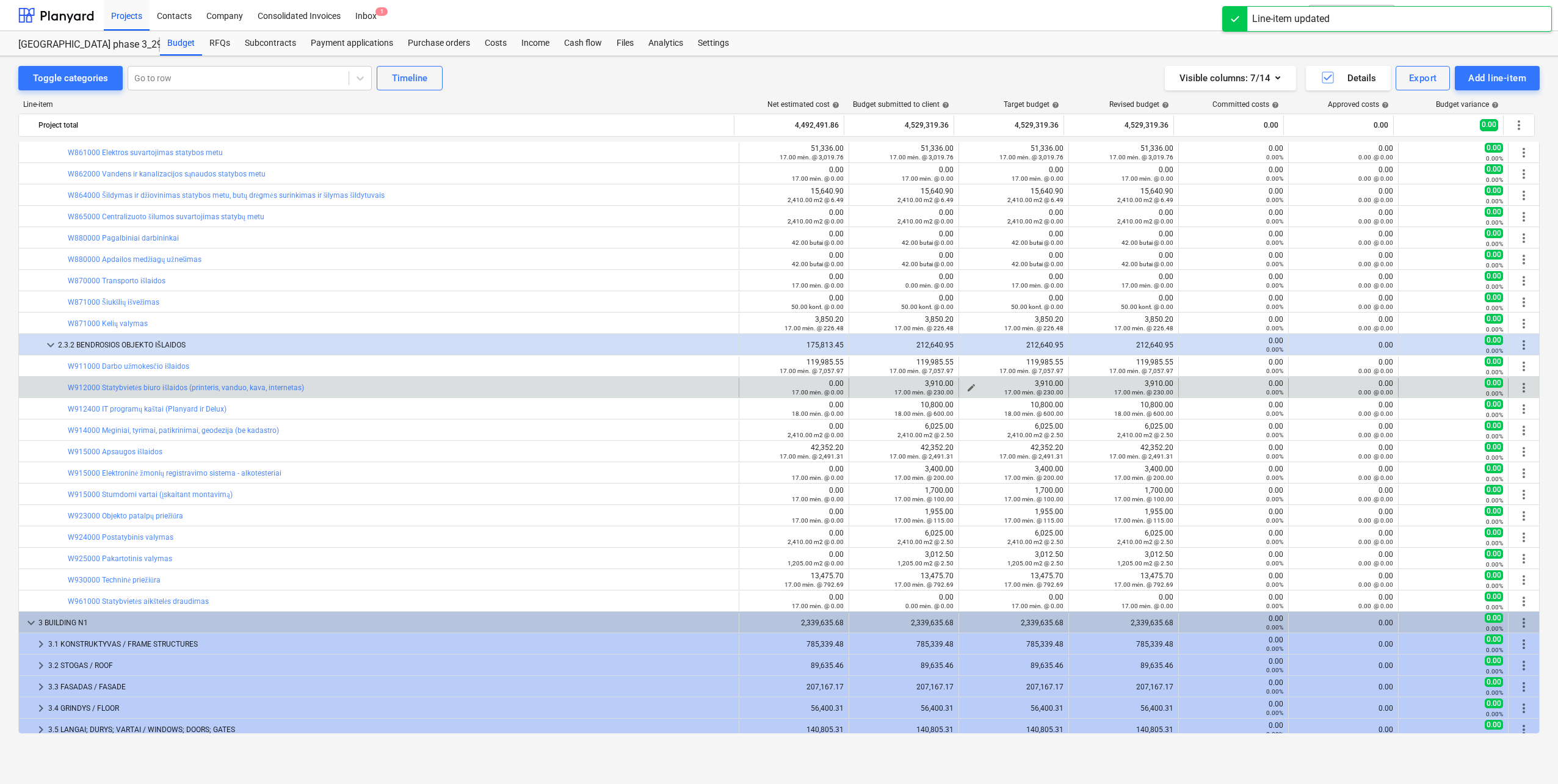
click at [969, 386] on span "edit" at bounding box center [971, 387] width 10 height 10
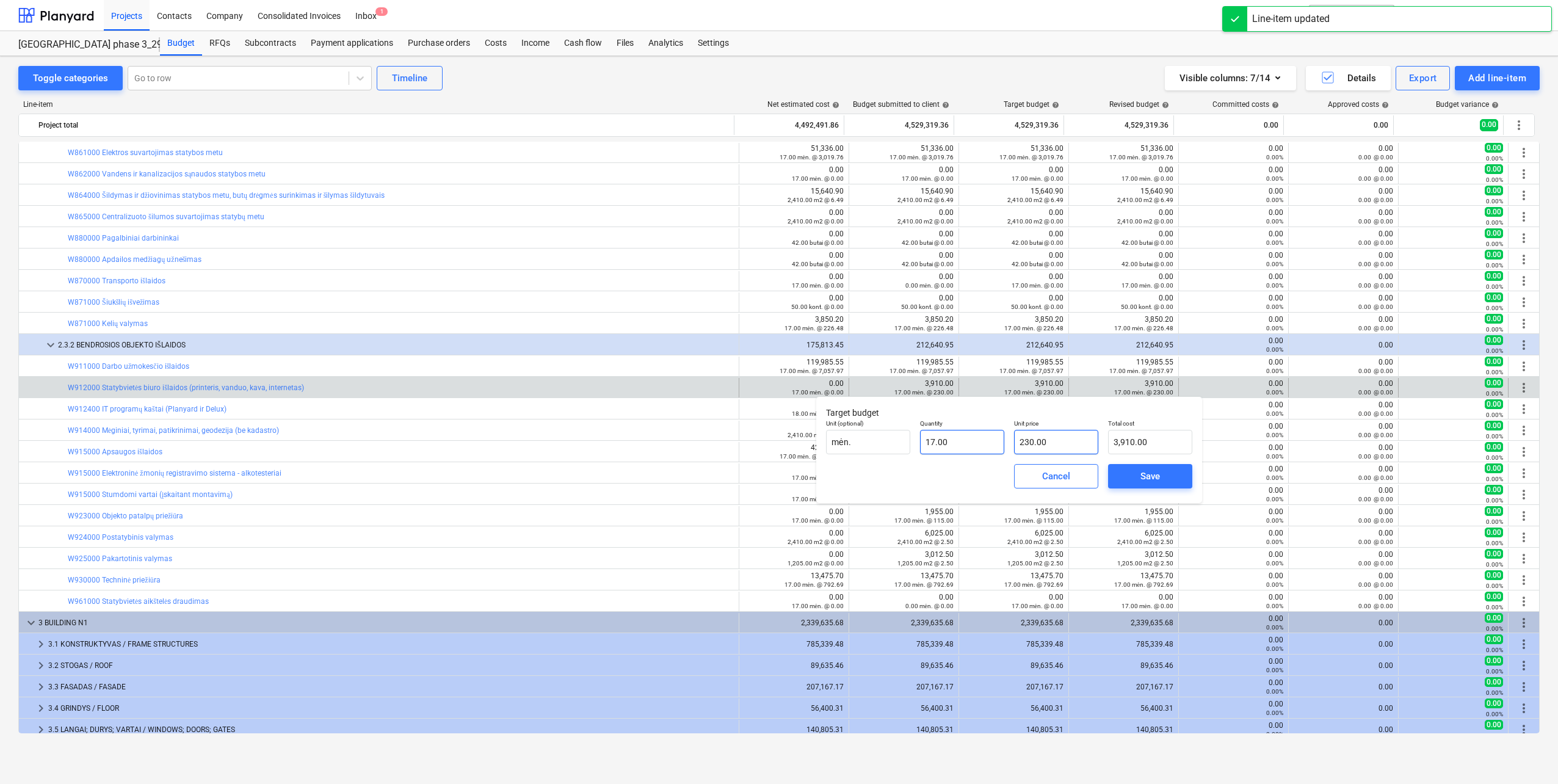
type input "230"
click at [974, 441] on div "Unit (optional) mėn. Quantity 17.00 Unit price 230 Total cost 3,910.00" at bounding box center [1009, 436] width 376 height 45
type input "0.00"
click at [1121, 470] on button "Save" at bounding box center [1151, 476] width 84 height 25
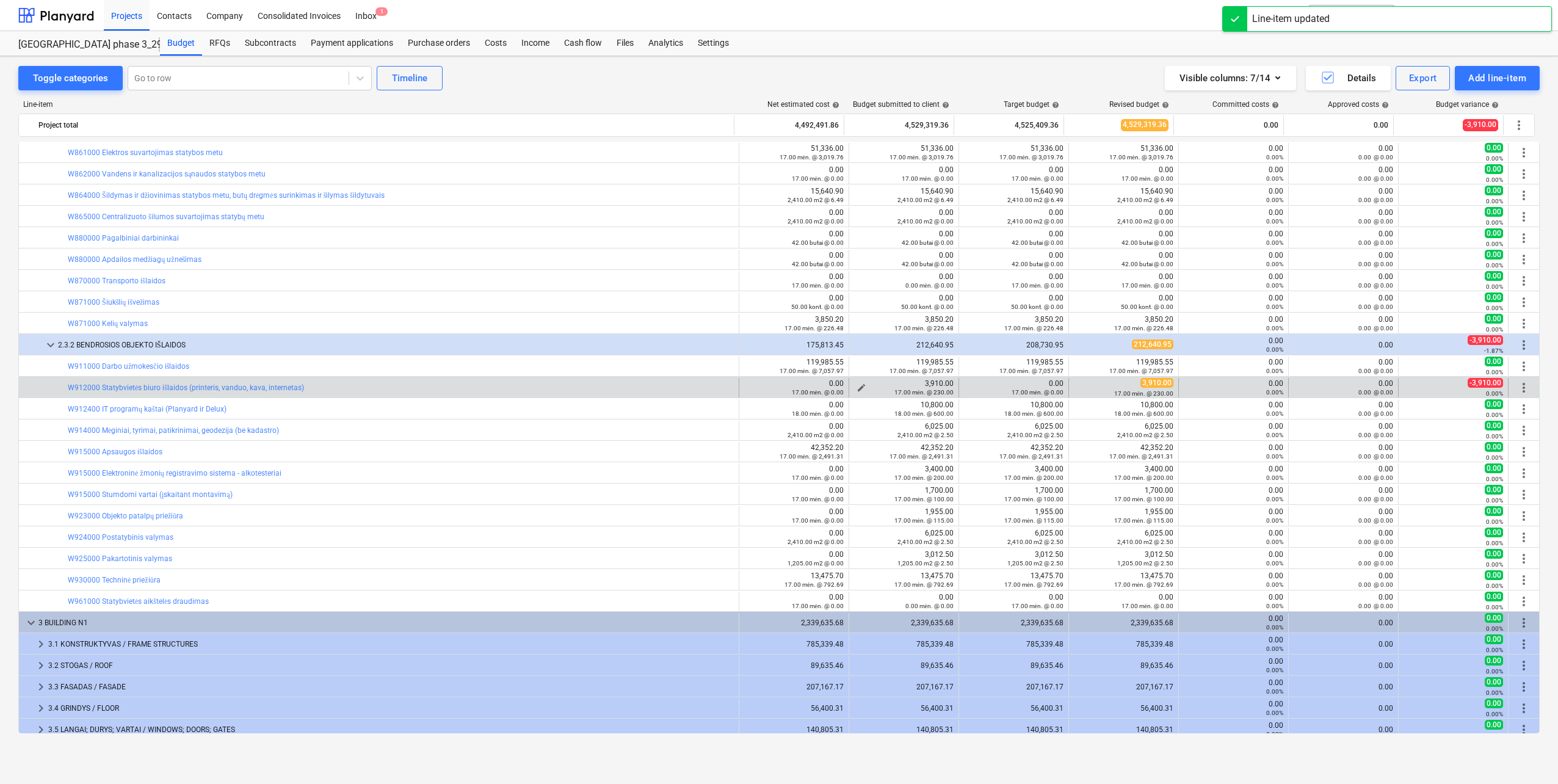
click at [854, 388] on div "17.00 mėn. @ 230.00" at bounding box center [904, 392] width 99 height 8
click at [857, 385] on span "edit" at bounding box center [862, 387] width 10 height 10
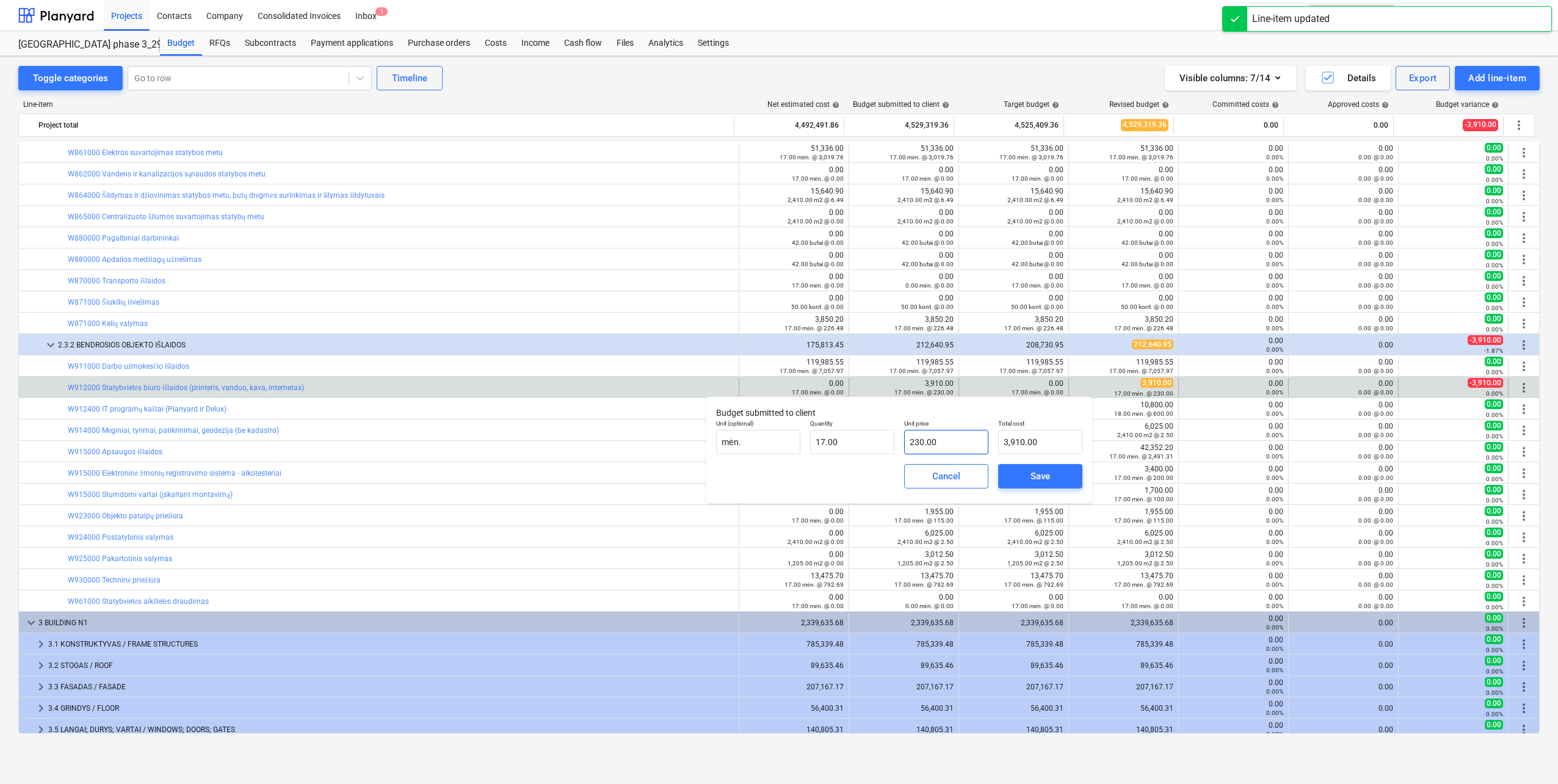
type input "230"
drag, startPoint x: 952, startPoint y: 436, endPoint x: 837, endPoint y: 441, distance: 115.1
click at [837, 441] on div "Unit (optional) mėn. Quantity 17.00 Unit price 230 Total cost 3,910.00" at bounding box center [899, 436] width 376 height 45
type input "0.00"
click at [1051, 471] on span "Save" at bounding box center [1040, 476] width 55 height 16
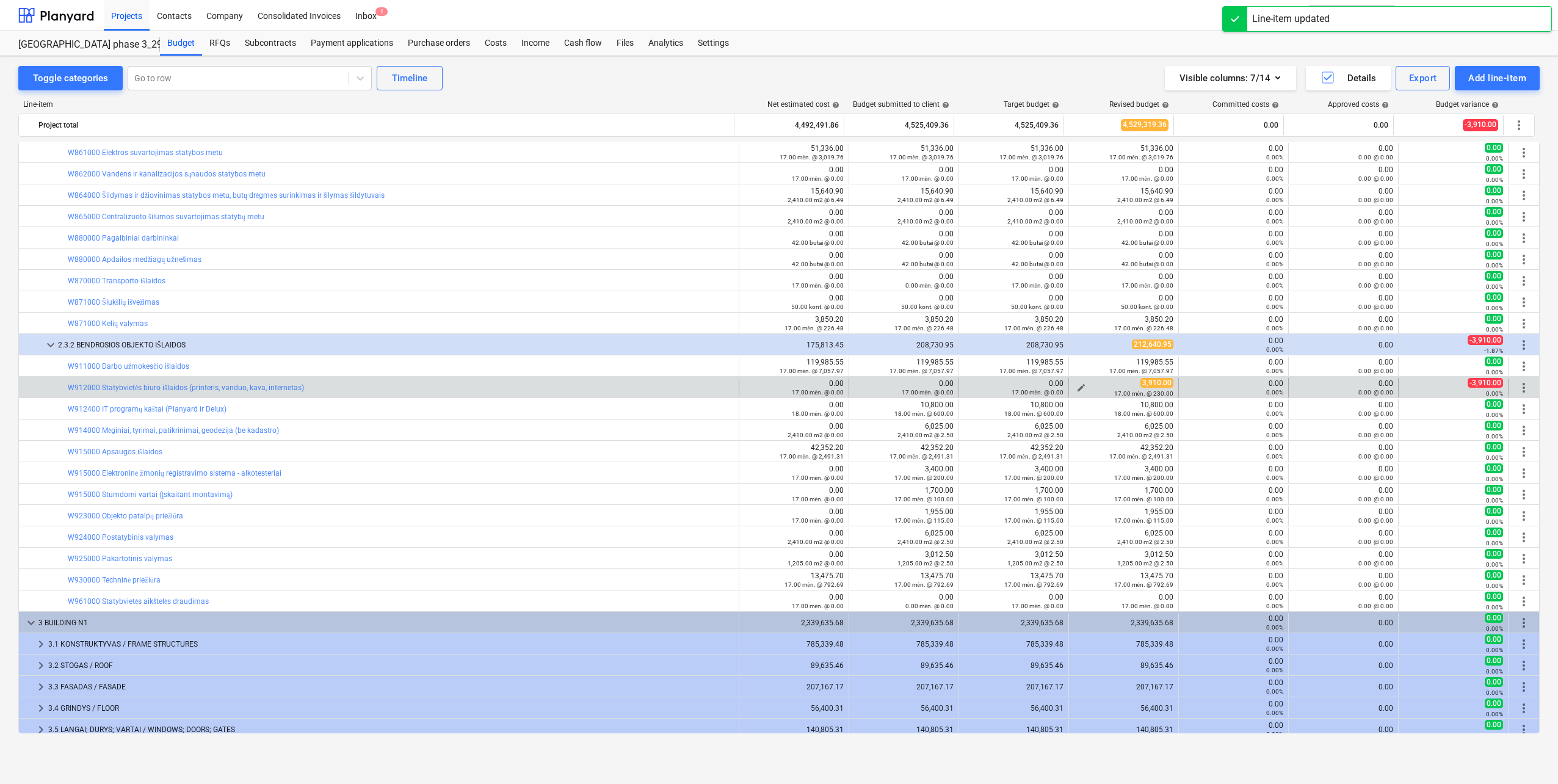
click at [1079, 386] on span "edit" at bounding box center [1081, 387] width 10 height 10
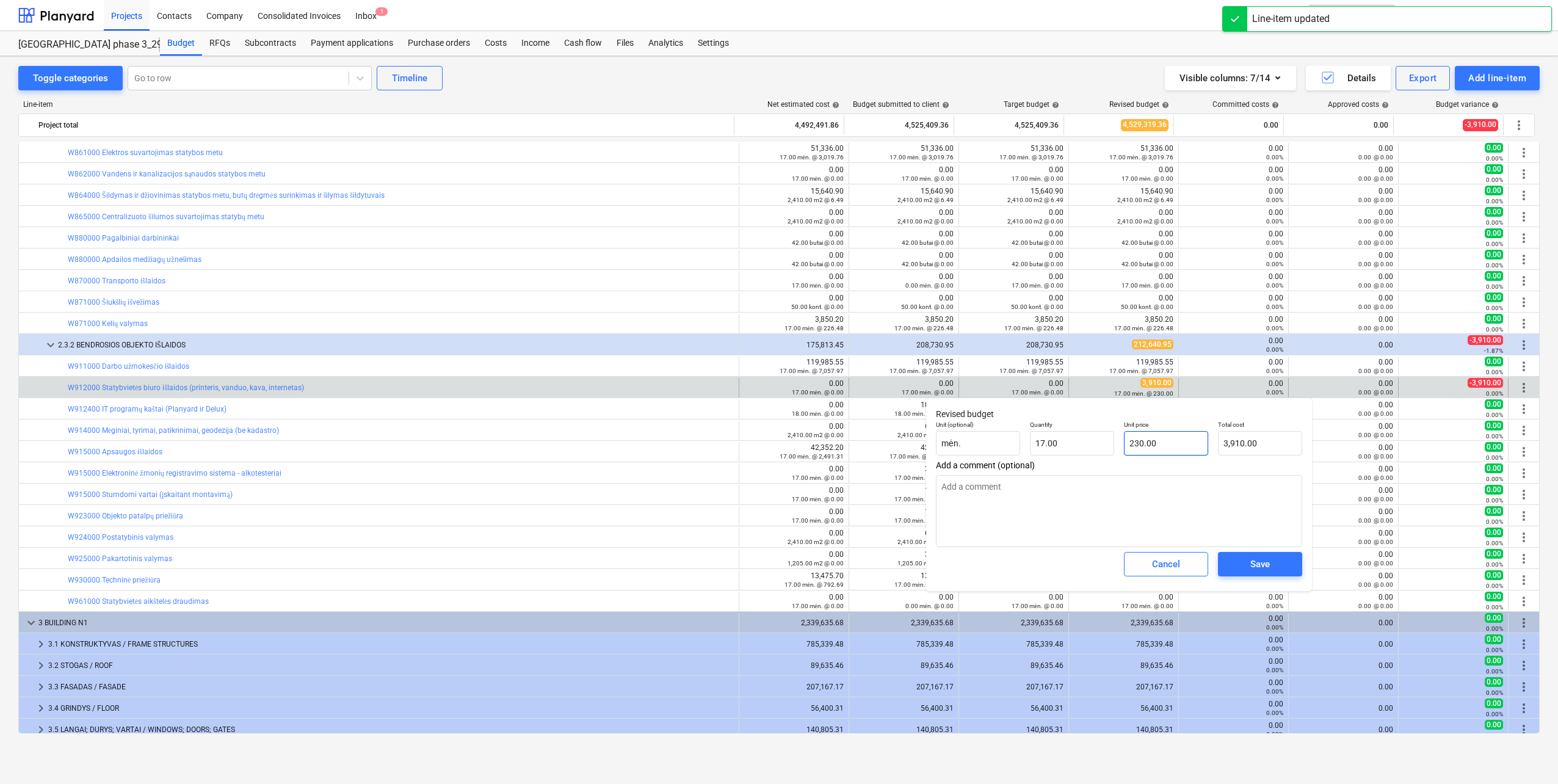
type input "230"
drag, startPoint x: 1162, startPoint y: 444, endPoint x: 1058, endPoint y: 444, distance: 104.0
click at [1058, 444] on div "Unit (optional) mėn. Quantity 17.00 Unit price 230 Total cost 3,910.00" at bounding box center [1119, 438] width 376 height 45
type input "0.00"
click at [1251, 564] on div "Save" at bounding box center [1260, 564] width 19 height 16
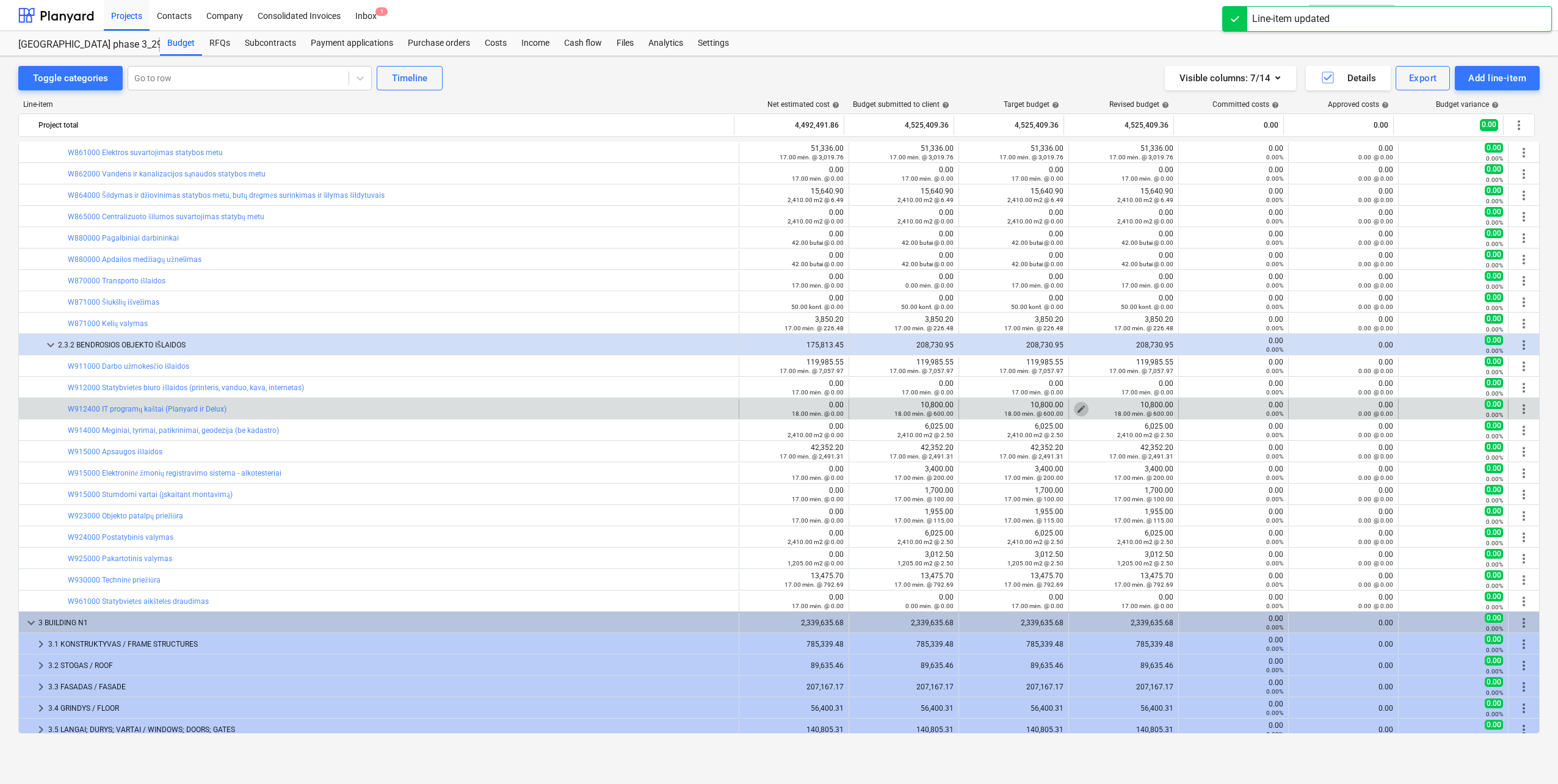
click at [1077, 409] on span "edit" at bounding box center [1081, 409] width 10 height 10
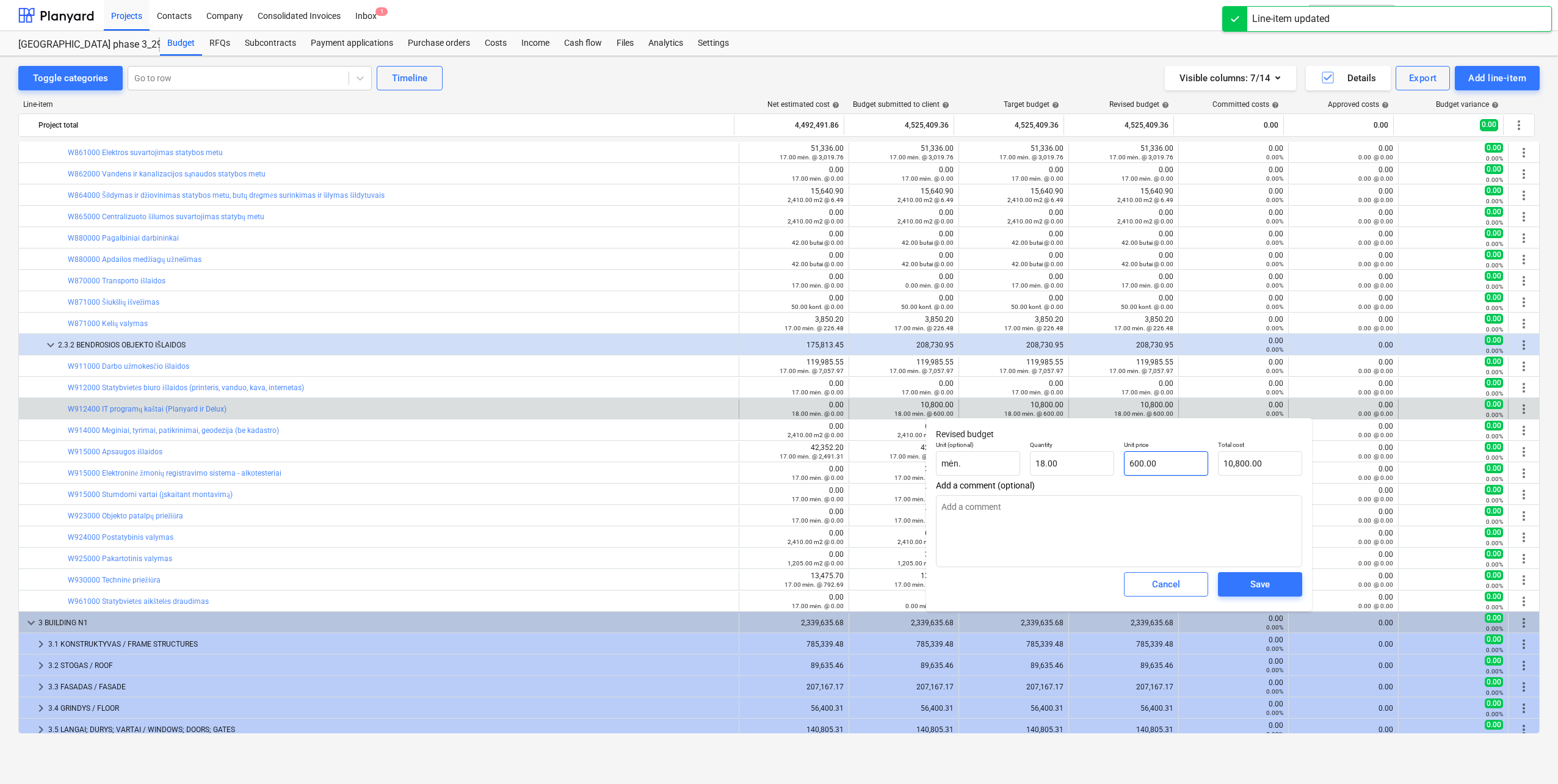
type input "600"
drag, startPoint x: 1149, startPoint y: 460, endPoint x: 1149, endPoint y: 498, distance: 38.0
click at [1065, 460] on div "Unit (optional) mėn. Quantity 18.00 Unit price 600 Total cost 10,800.00" at bounding box center [1119, 458] width 376 height 45
type input "0.00"
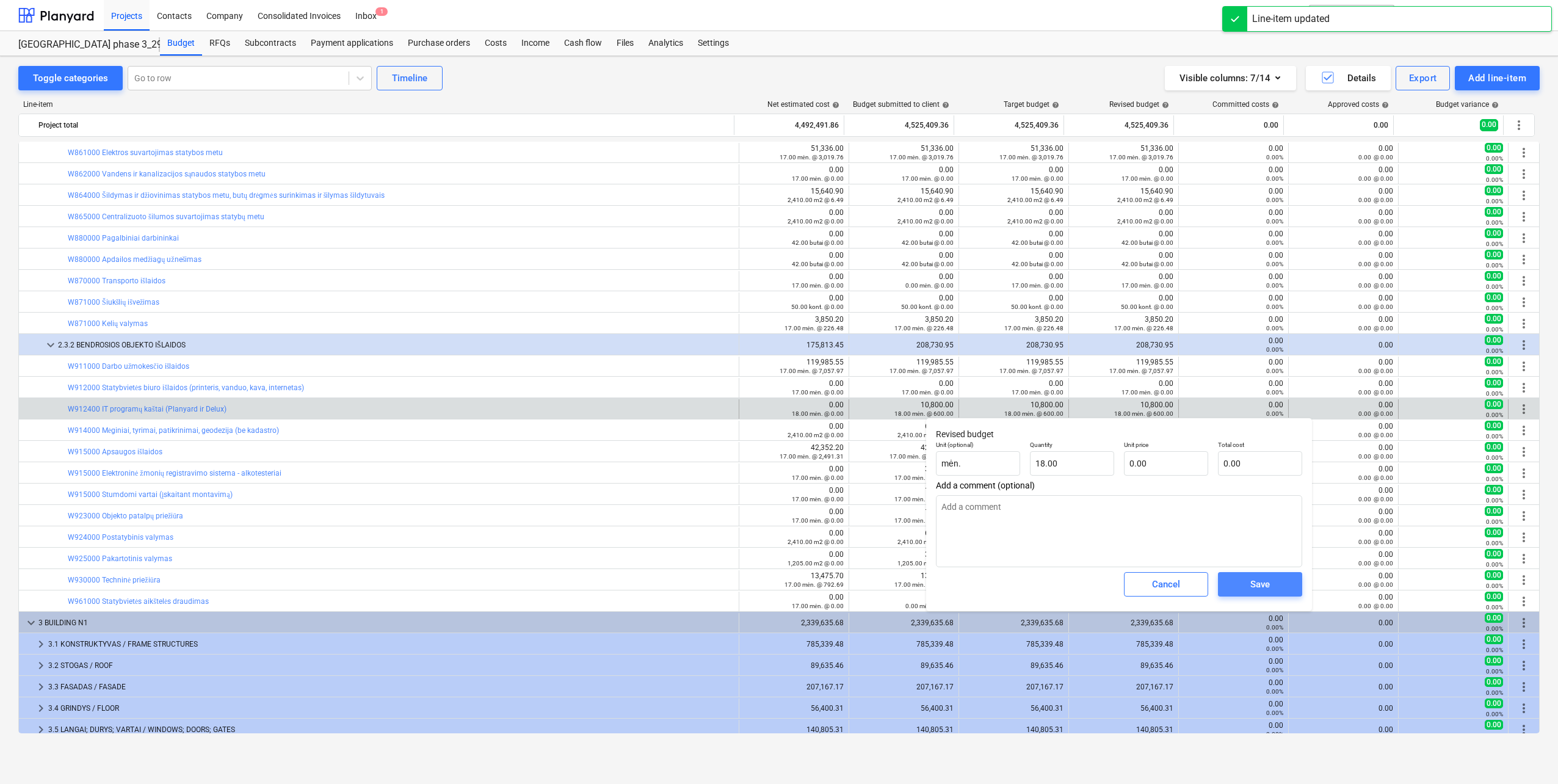
click at [1258, 592] on div "Save" at bounding box center [1260, 584] width 19 height 16
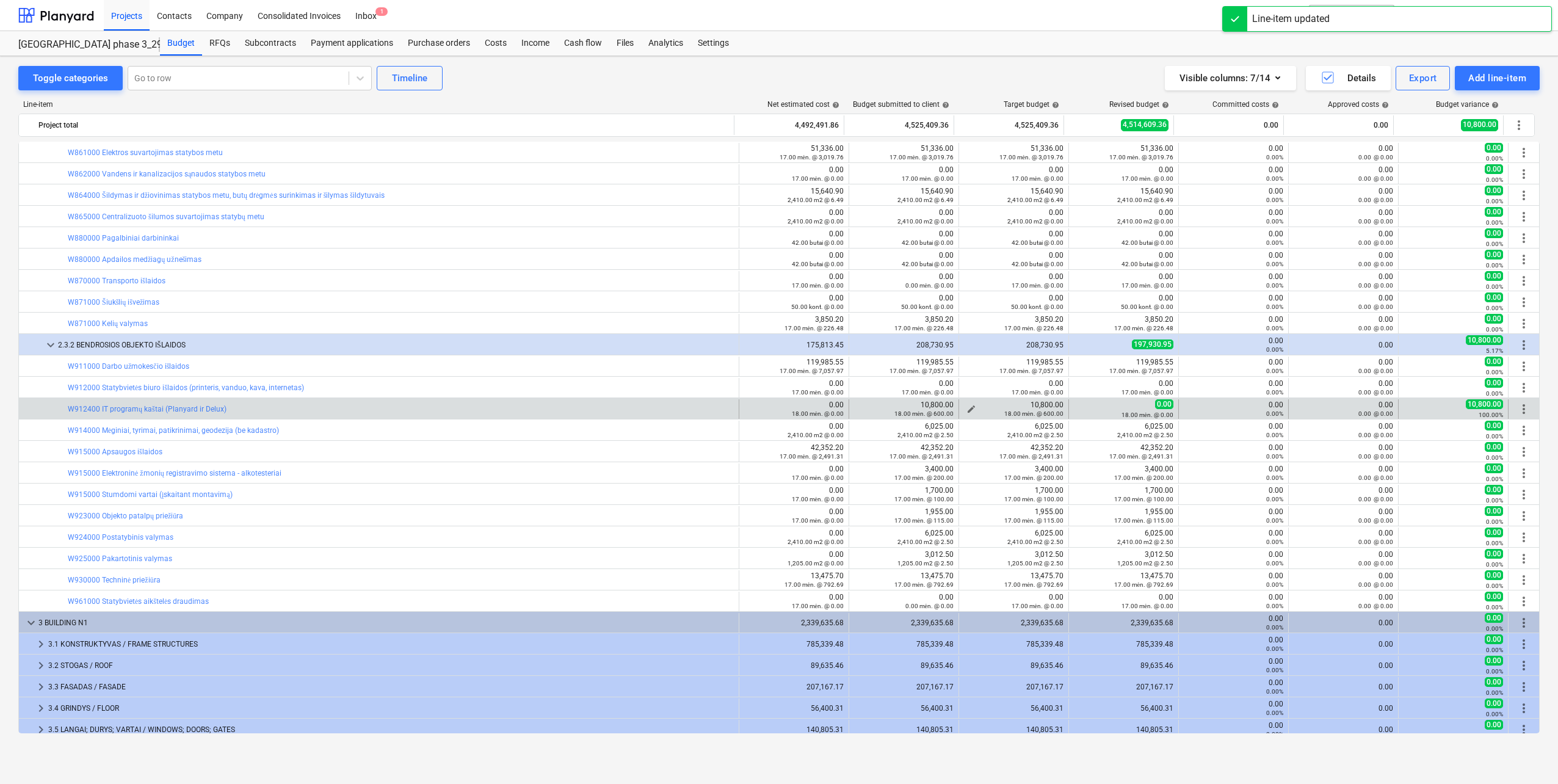
click at [968, 407] on span "edit" at bounding box center [971, 409] width 10 height 10
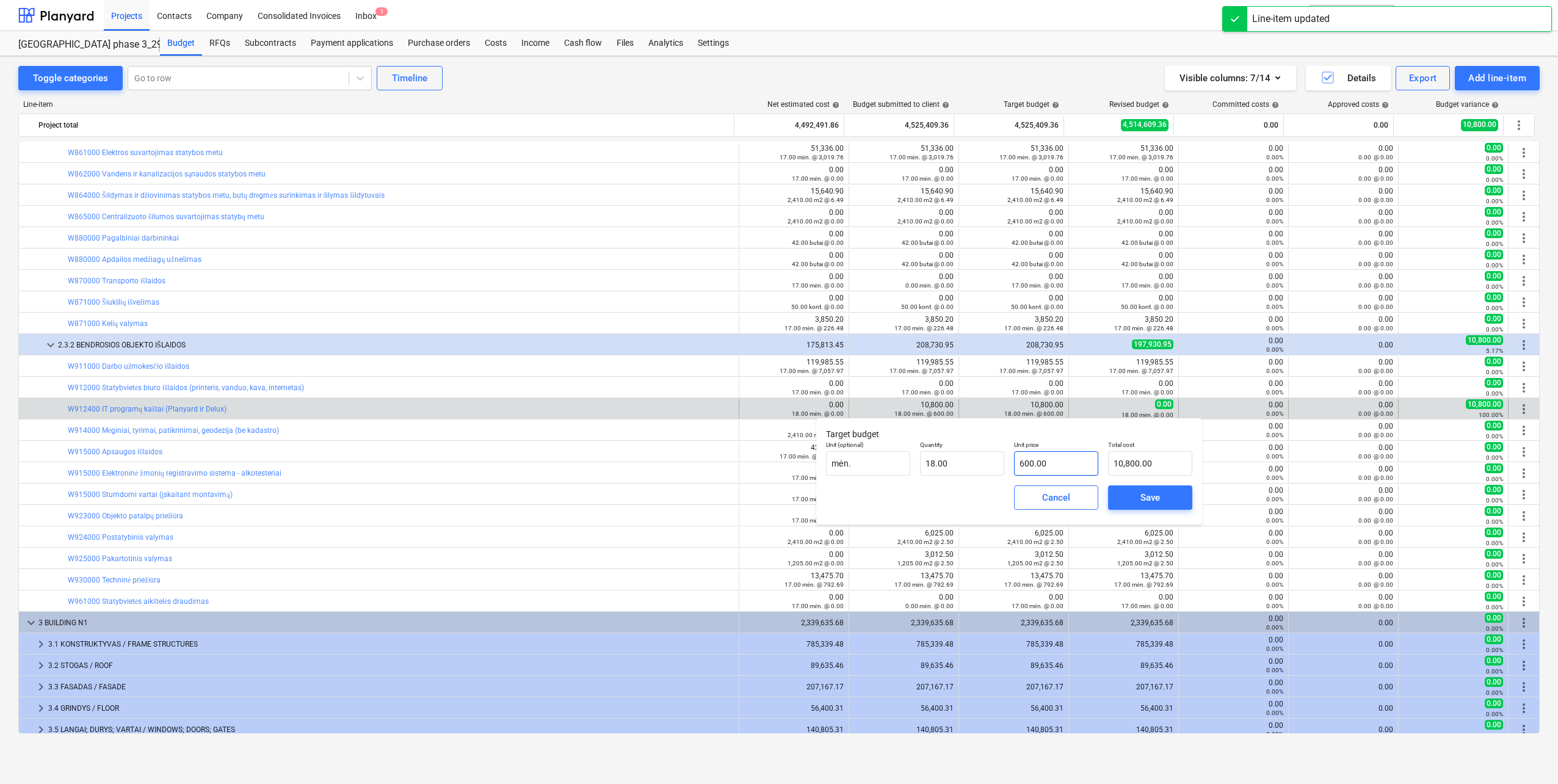
type input "600"
drag, startPoint x: 1055, startPoint y: 462, endPoint x: 922, endPoint y: 464, distance: 133.0
click at [899, 464] on div "Unit (optional) mėn. Quantity 18.00 Unit price 600 Total cost 10,800.00" at bounding box center [1009, 458] width 376 height 45
type input "0.00"
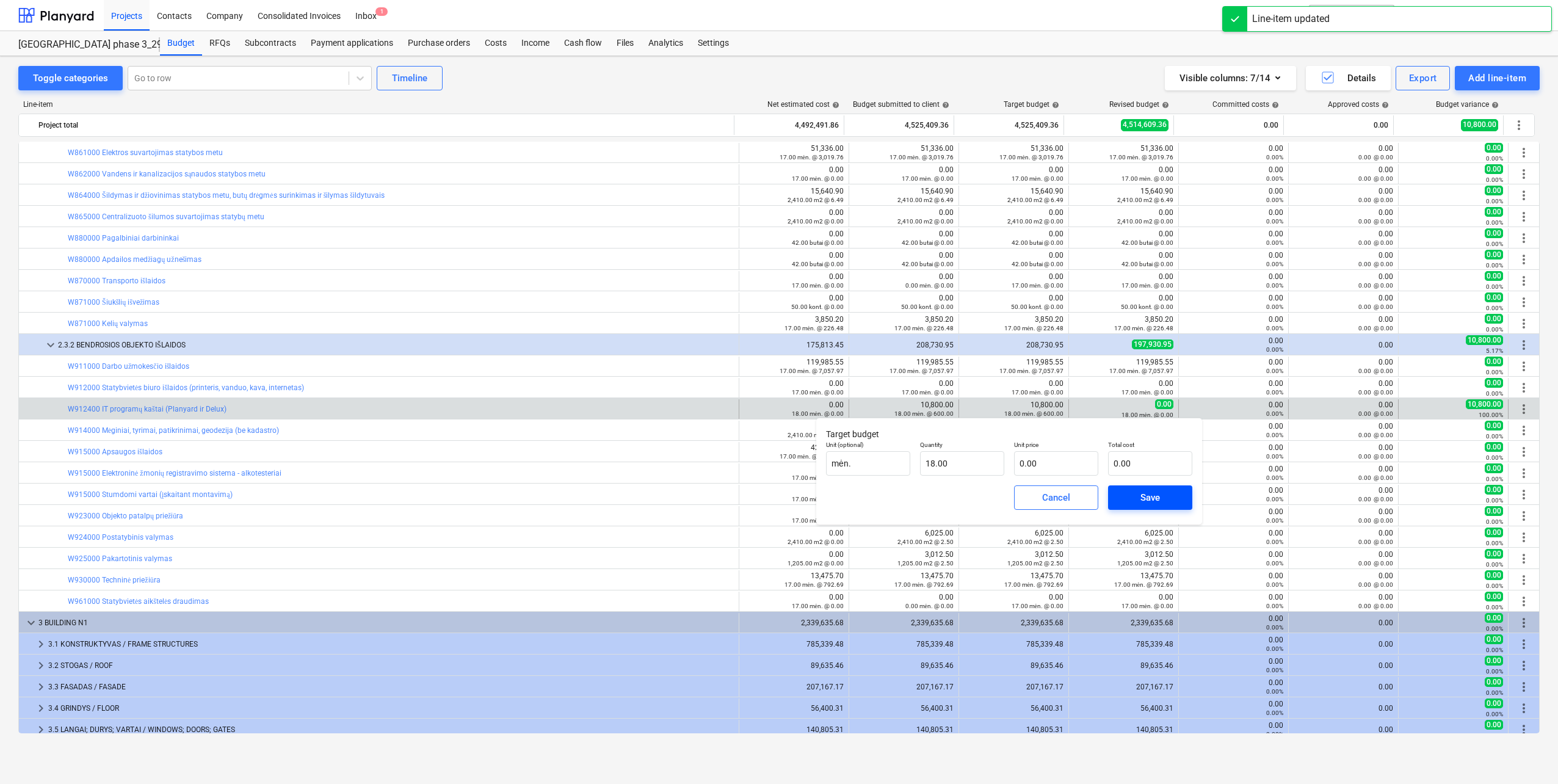
click at [1135, 497] on span "Save" at bounding box center [1150, 498] width 55 height 16
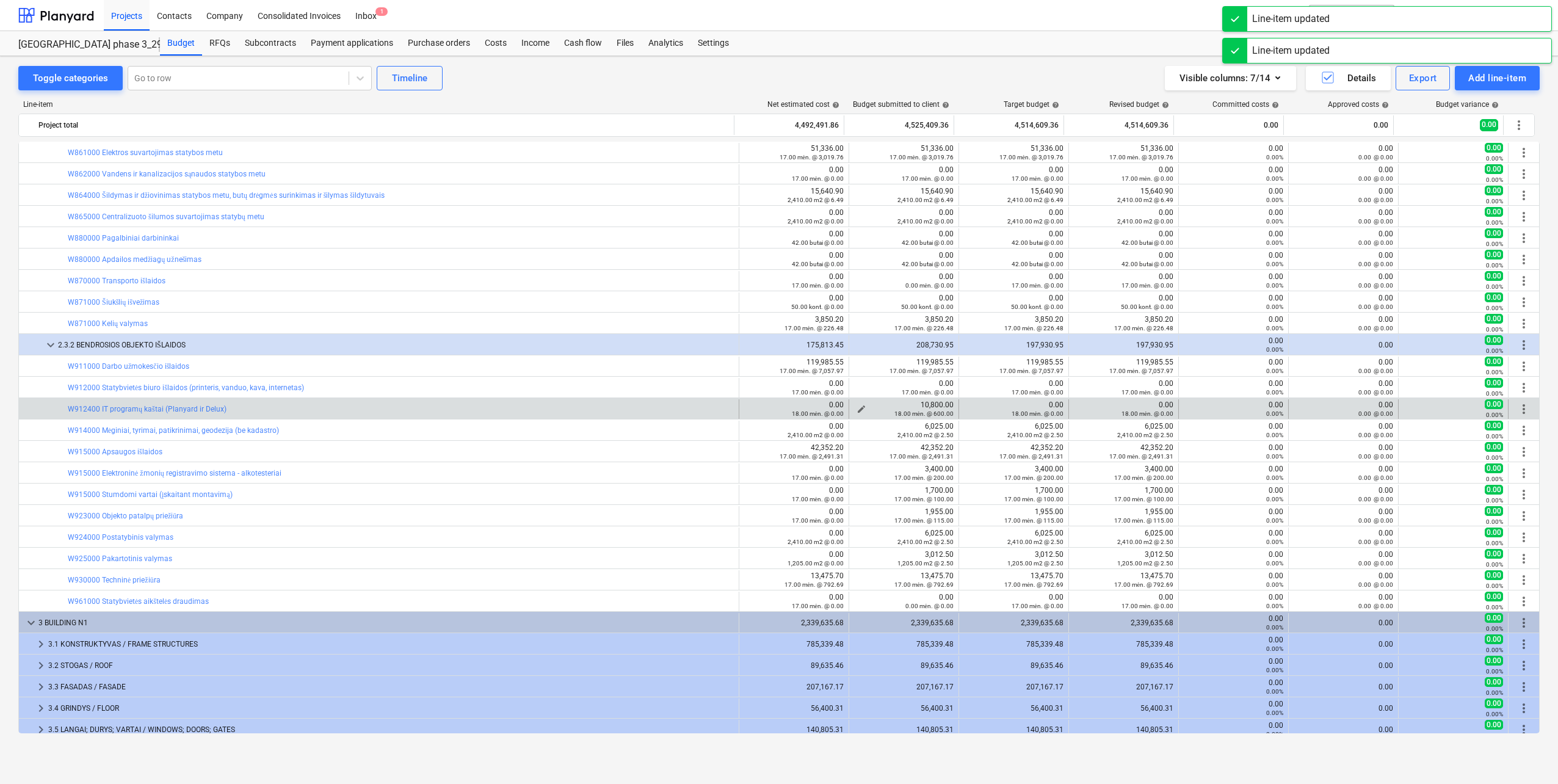
click at [857, 409] on span "edit" at bounding box center [862, 409] width 10 height 10
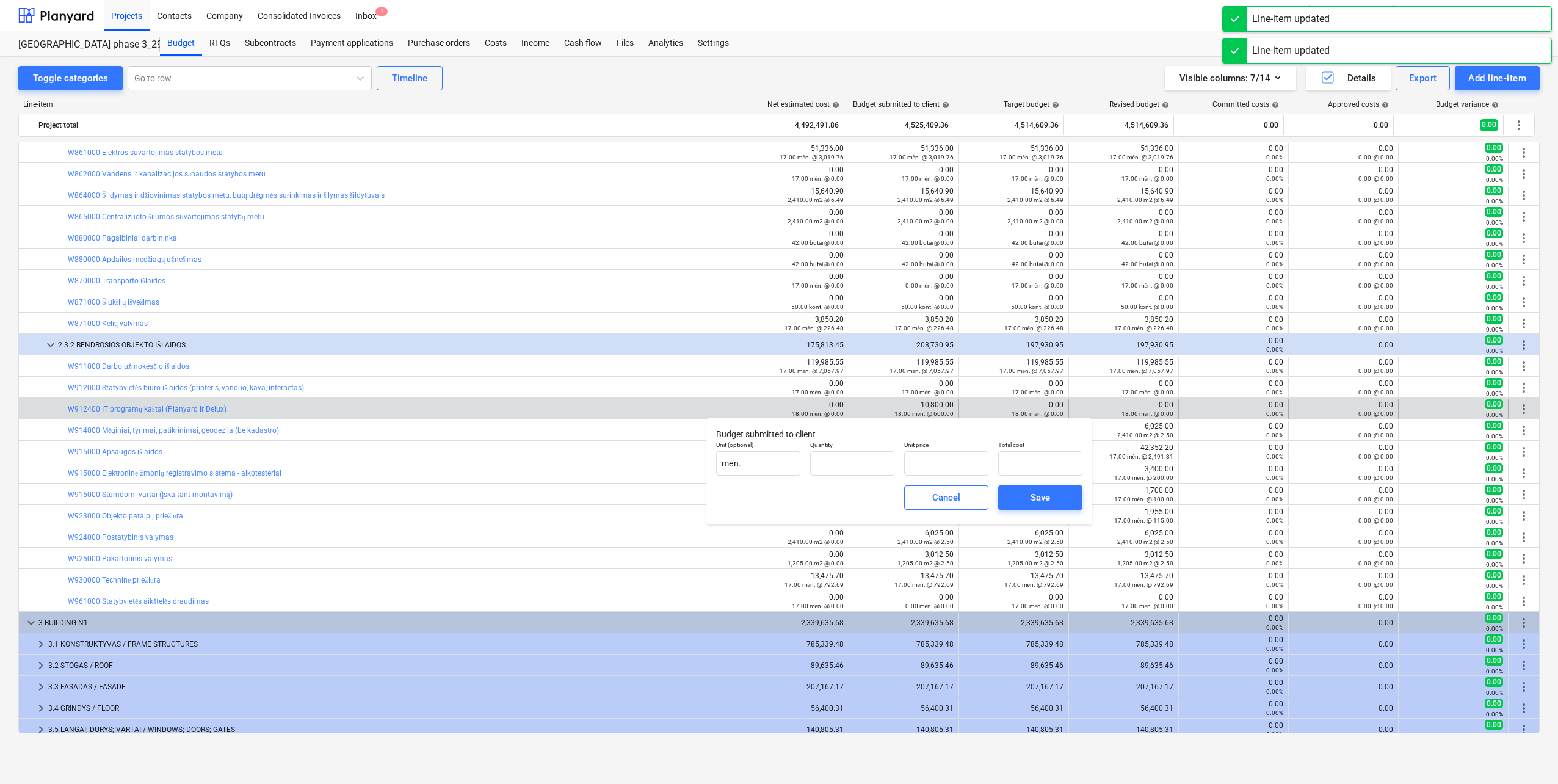
type input "18.00"
type input "600.00"
type input "10,800.00"
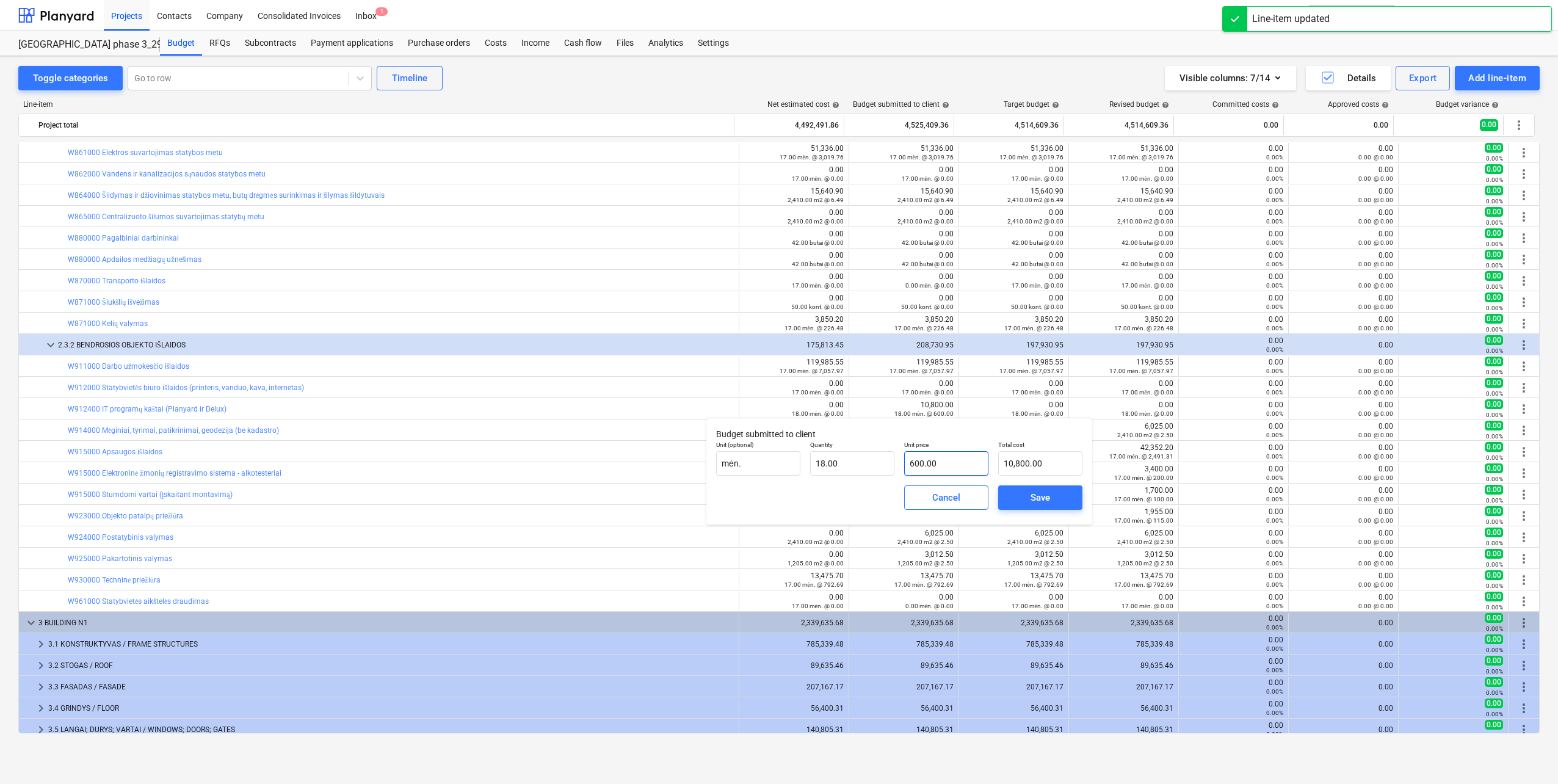
type input "600"
drag, startPoint x: 938, startPoint y: 461, endPoint x: 795, endPoint y: 461, distance: 143.0
click at [795, 461] on div "Unit (optional) mėn. Quantity 18.00 Unit price 600 Total cost 10,800.00" at bounding box center [899, 458] width 376 height 45
type input "0.00"
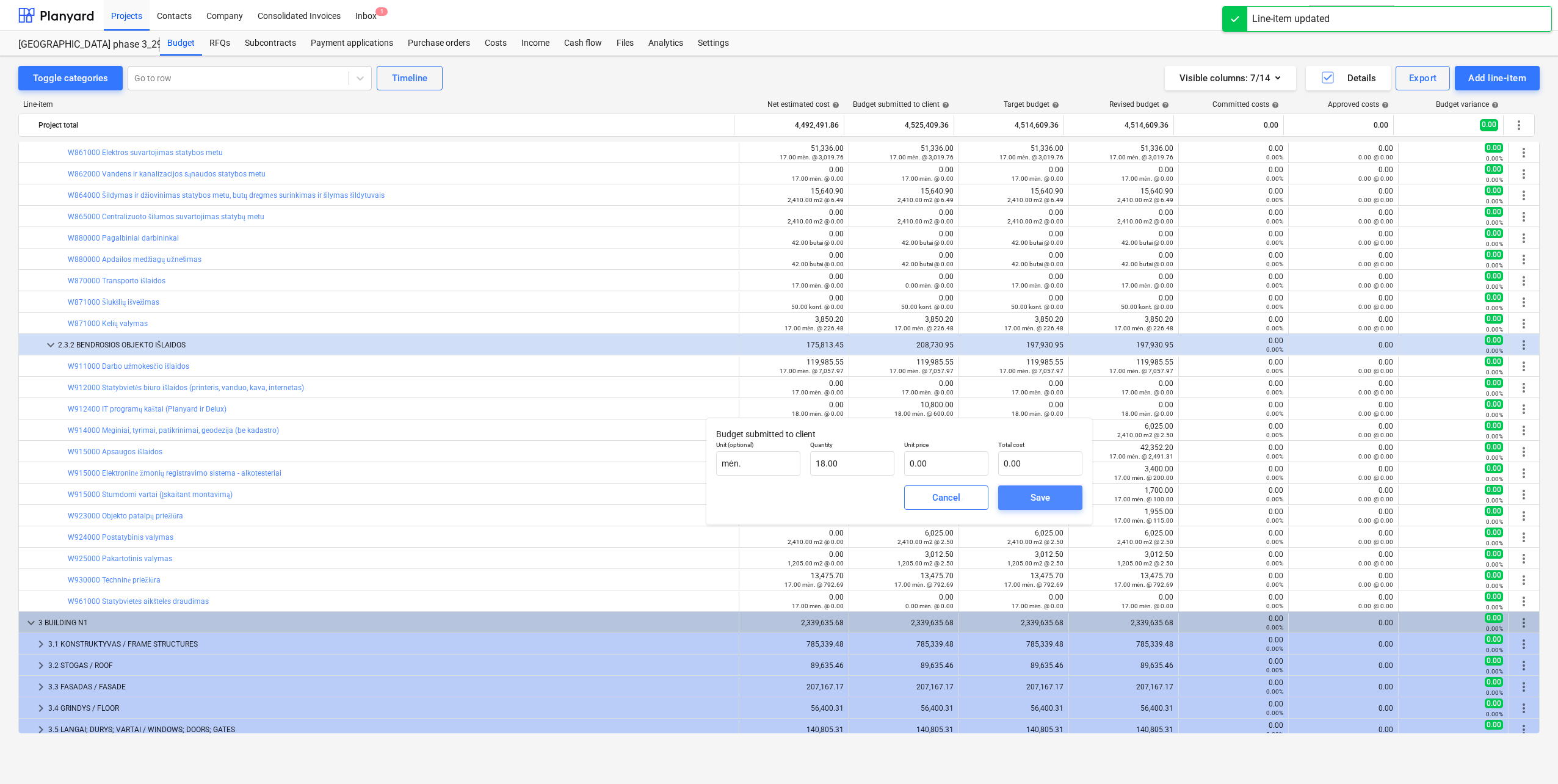
click at [1039, 494] on div "Save" at bounding box center [1040, 498] width 19 height 16
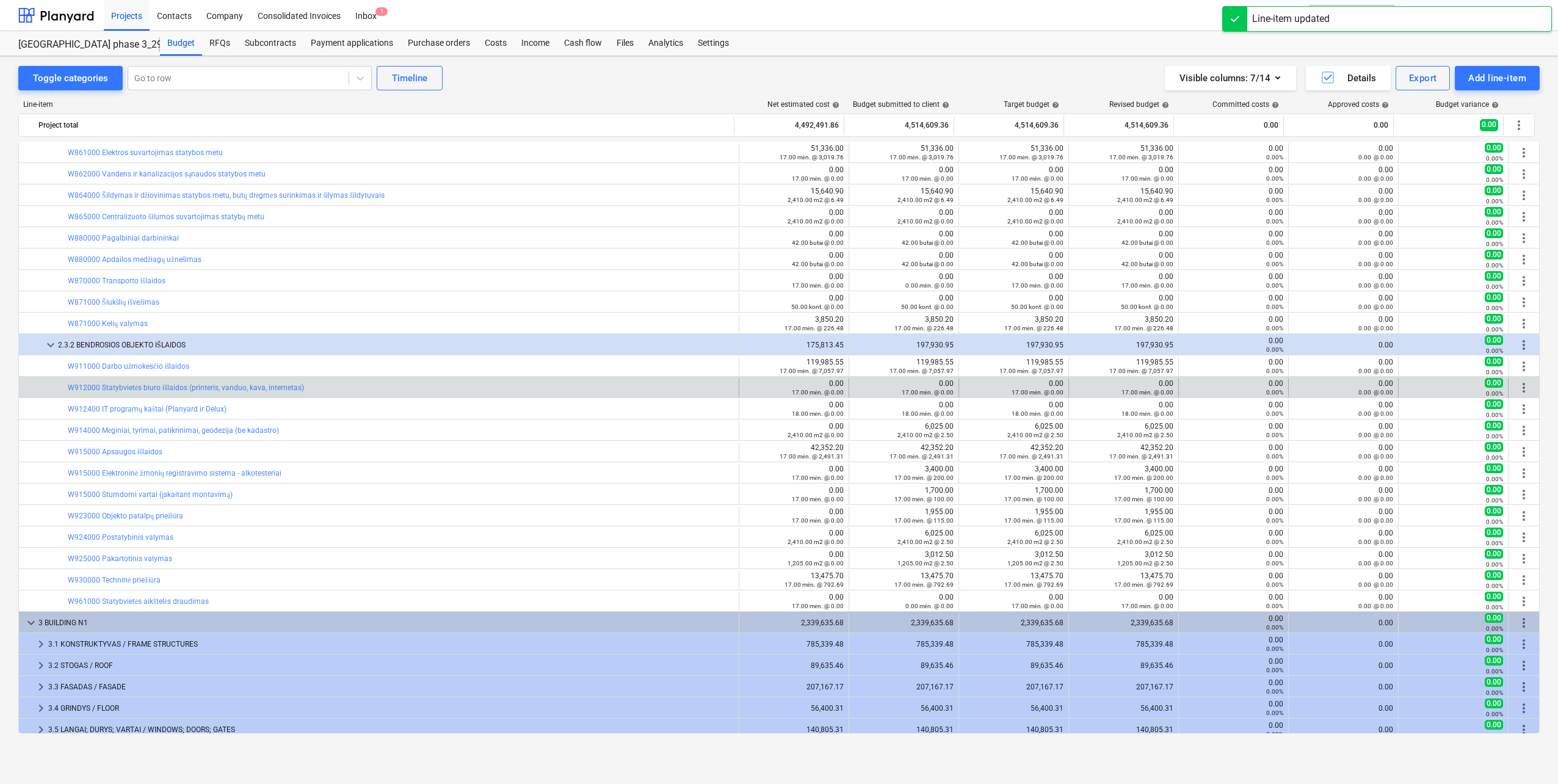
click at [1518, 389] on span "more_vert" at bounding box center [1524, 387] width 15 height 15
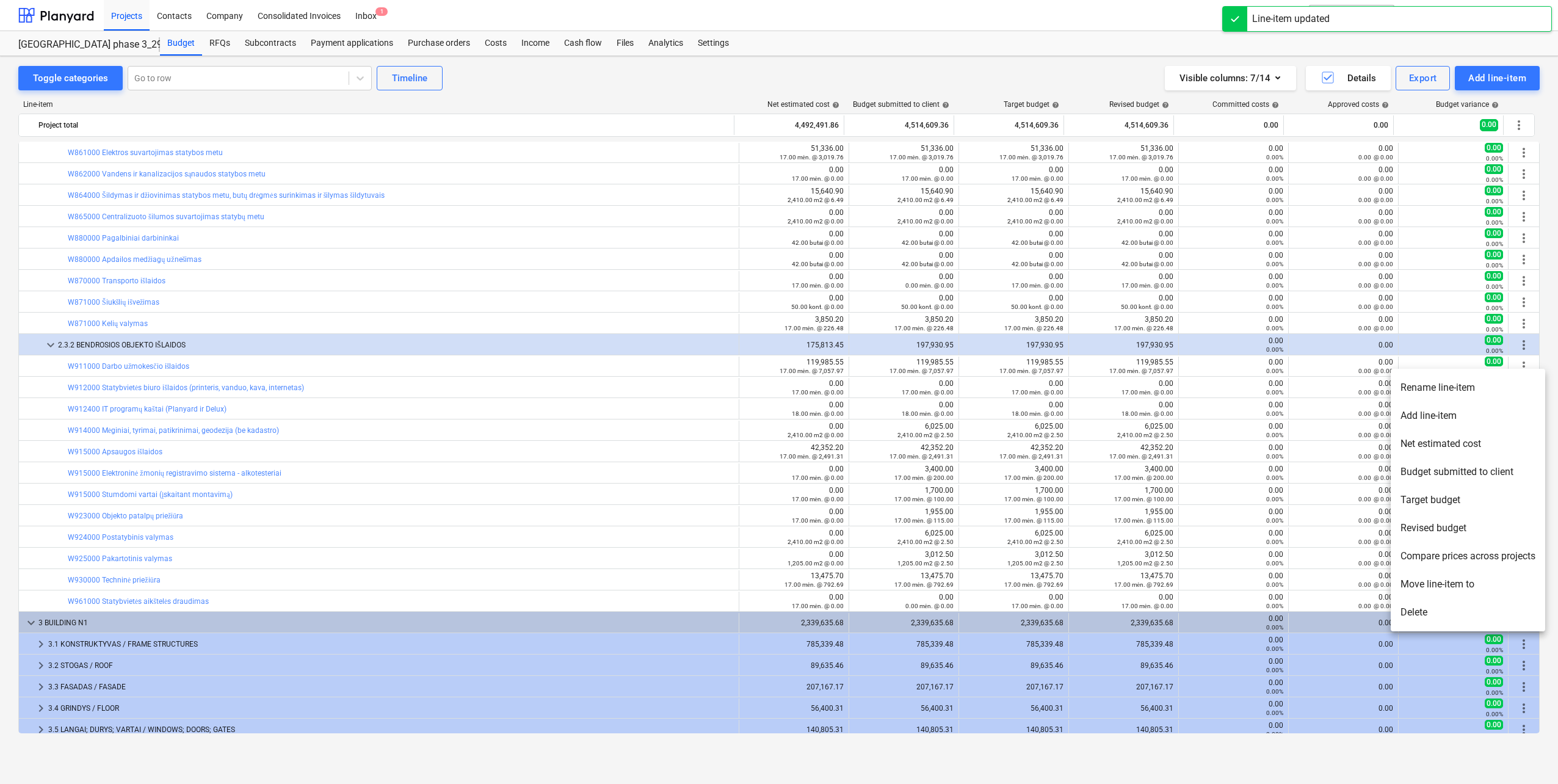
click at [1422, 616] on li "Delete" at bounding box center [1468, 612] width 155 height 28
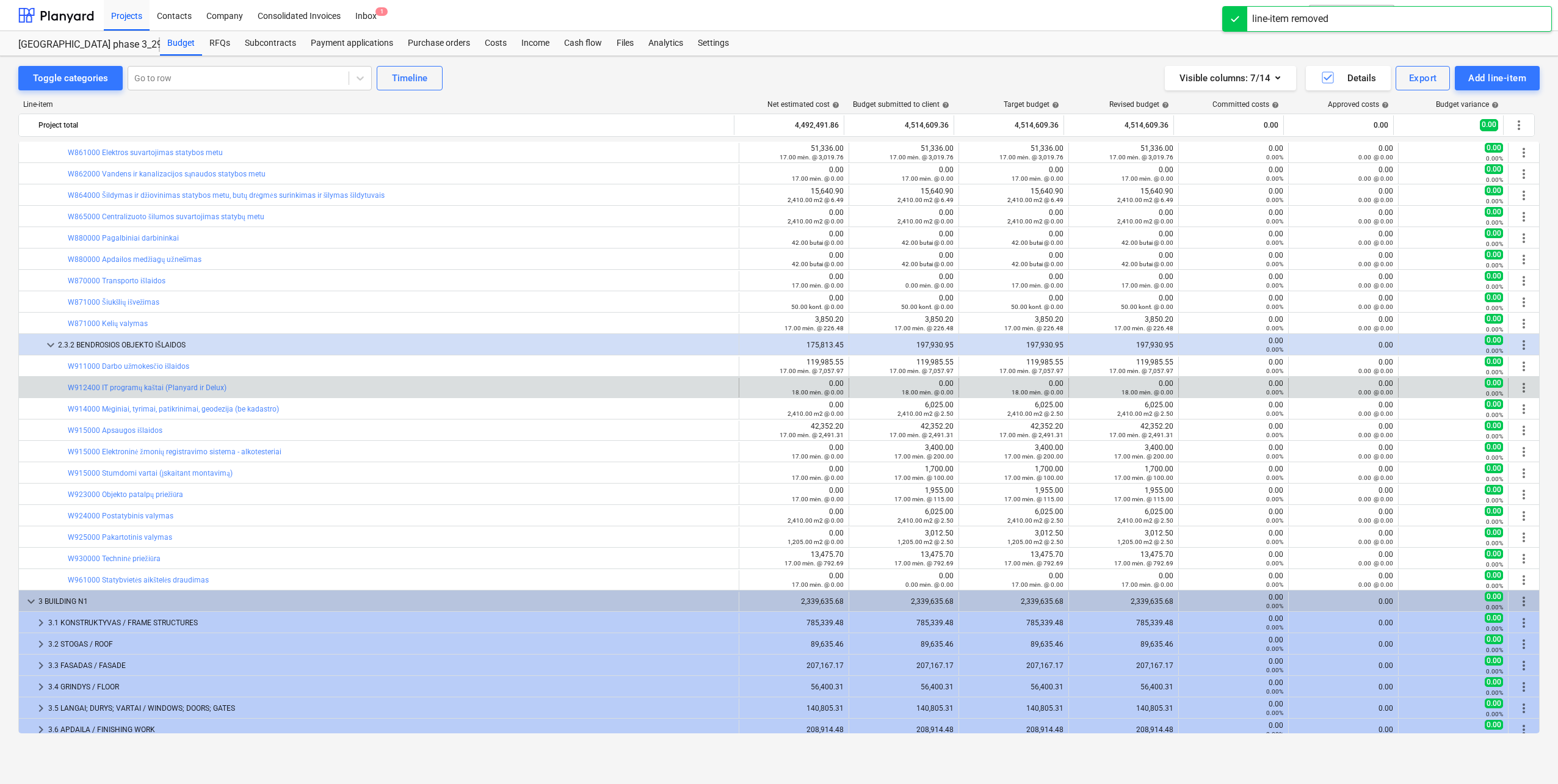
click at [1524, 388] on span "more_vert" at bounding box center [1524, 387] width 15 height 15
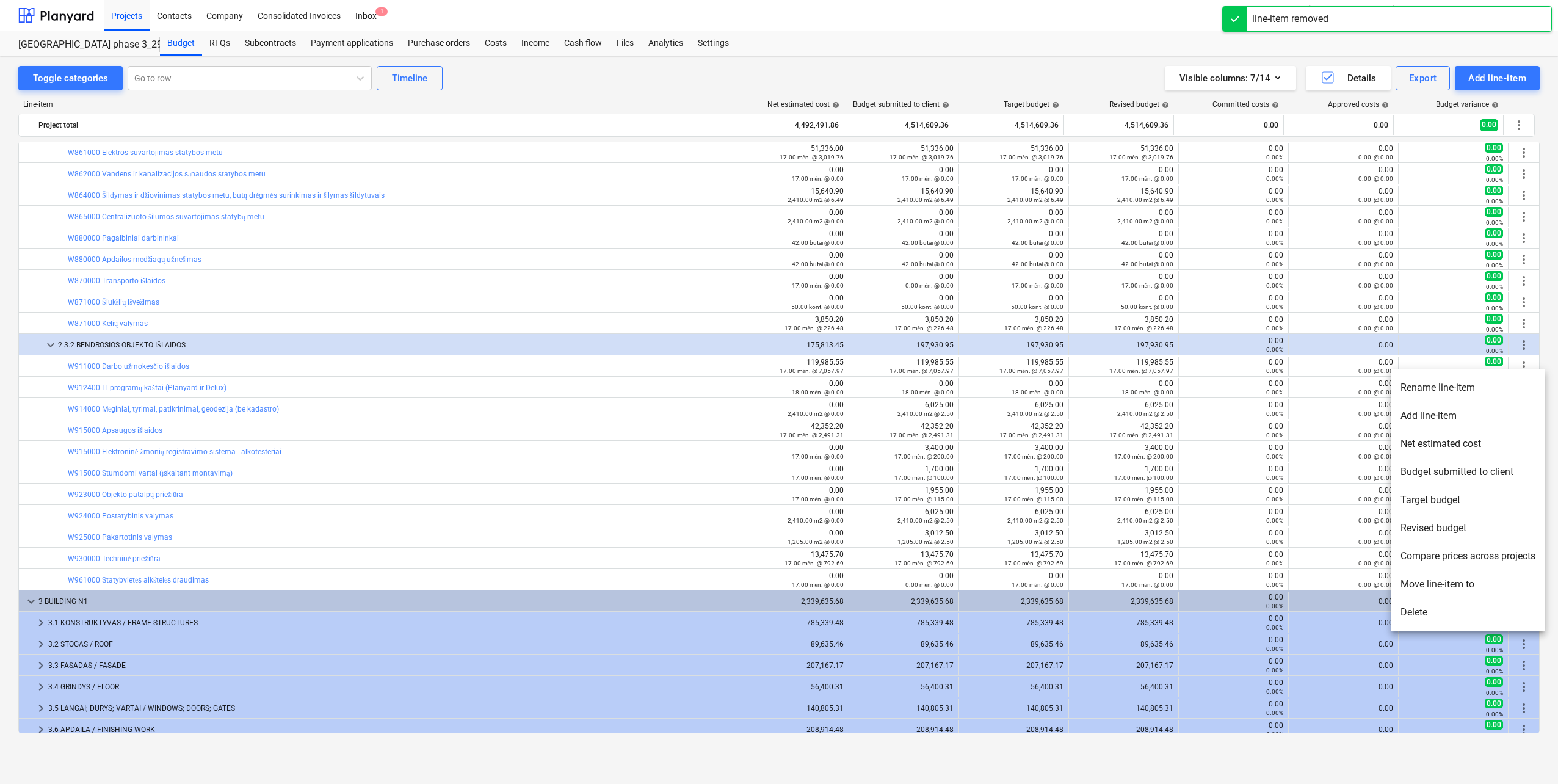
click at [1414, 616] on li "Delete" at bounding box center [1468, 612] width 155 height 28
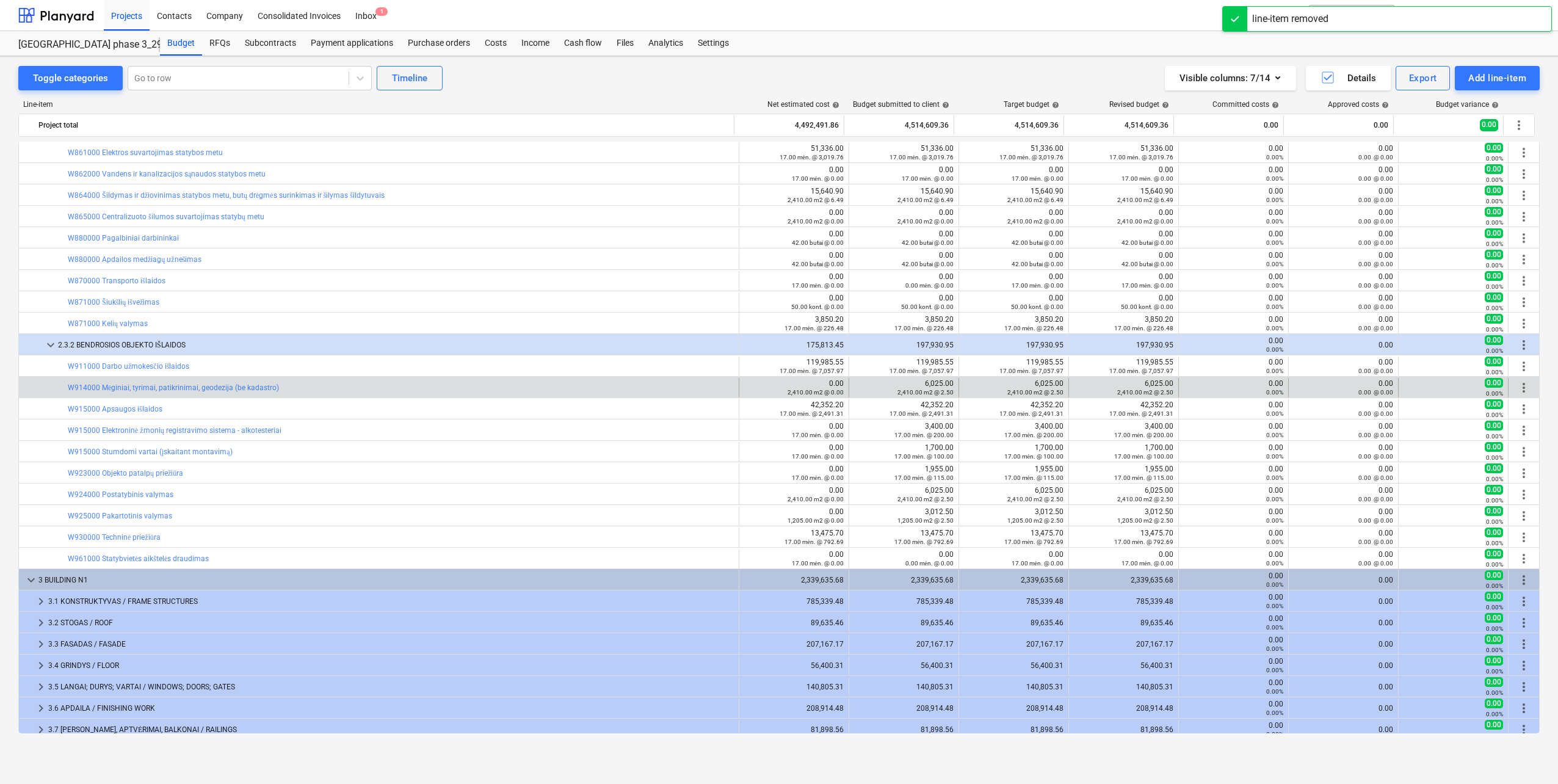
click at [1516, 382] on span "more_vert" at bounding box center [1524, 387] width 15 height 15
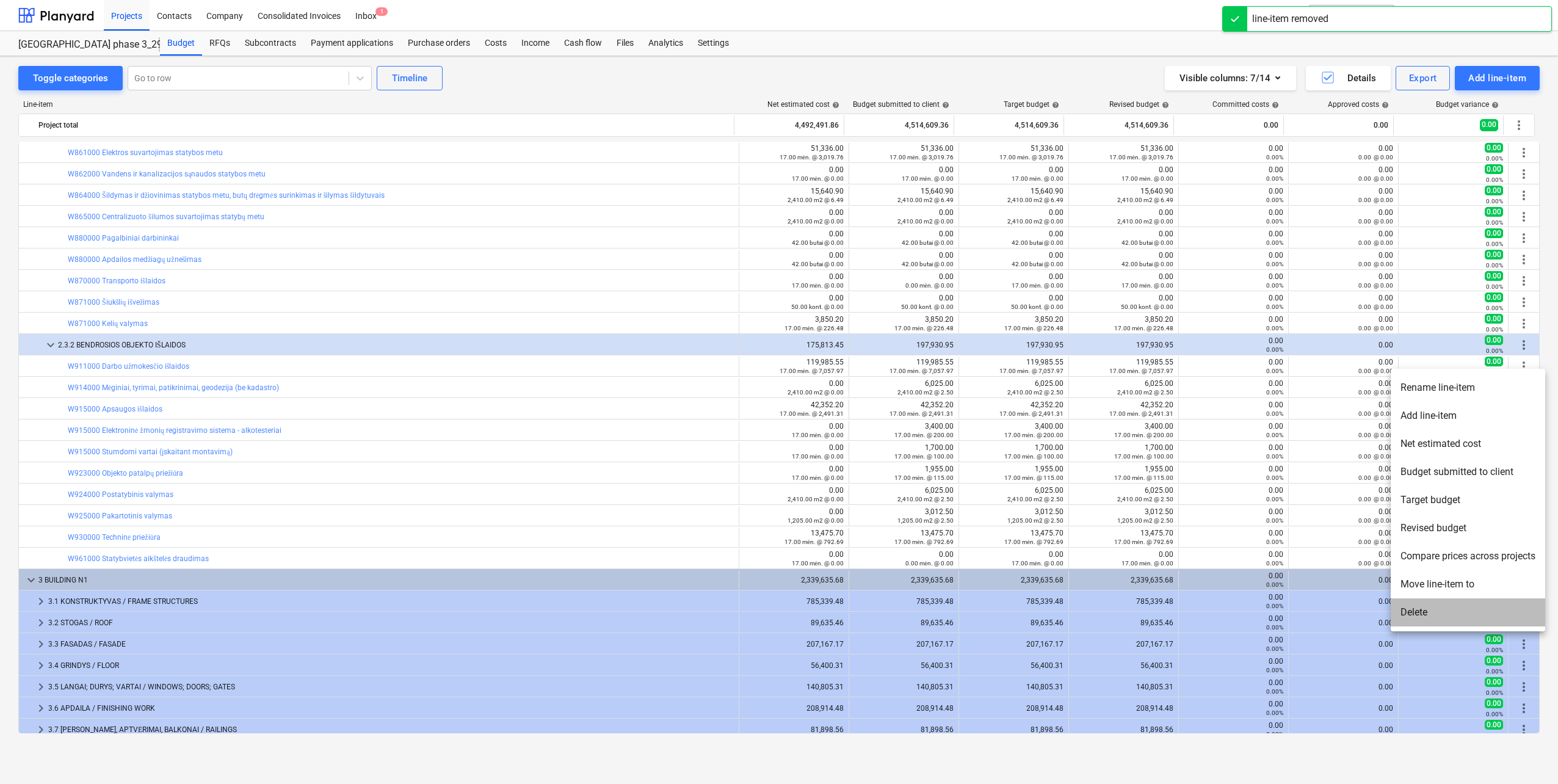
click at [1421, 614] on li "Delete" at bounding box center [1468, 612] width 155 height 28
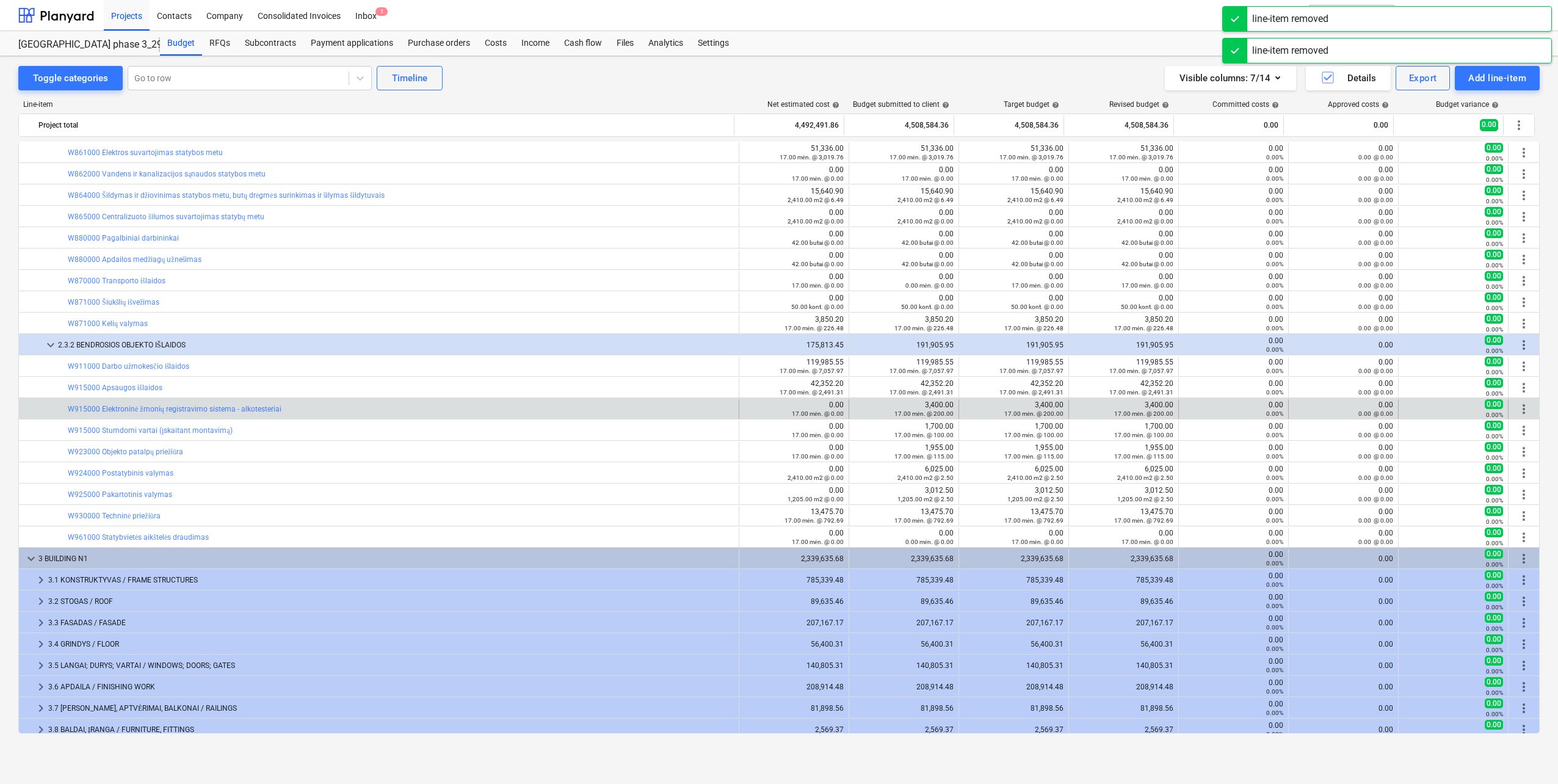
click at [1518, 407] on span "more_vert" at bounding box center [1524, 409] width 15 height 15
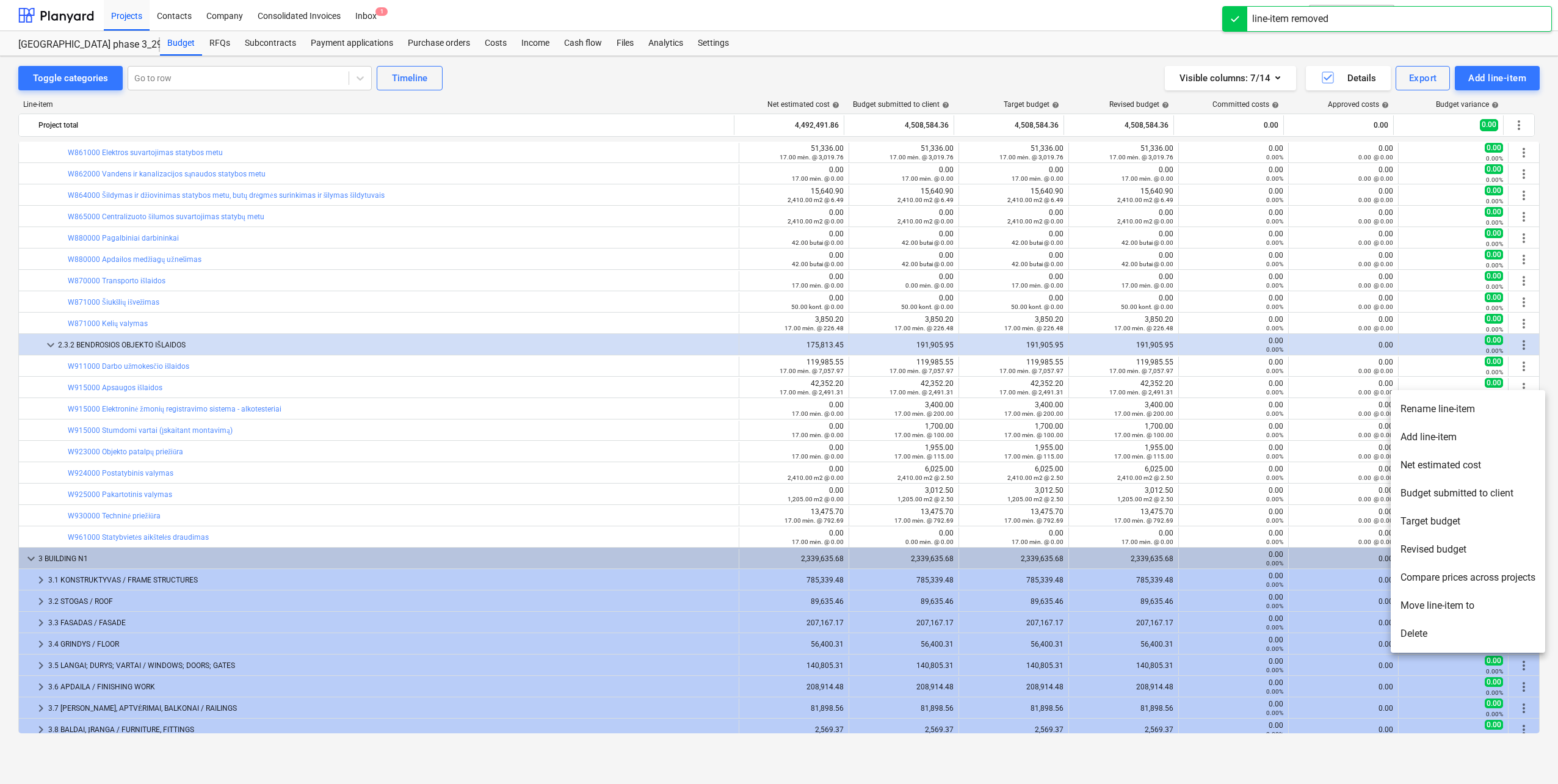
click at [1422, 635] on li "Delete" at bounding box center [1468, 633] width 155 height 28
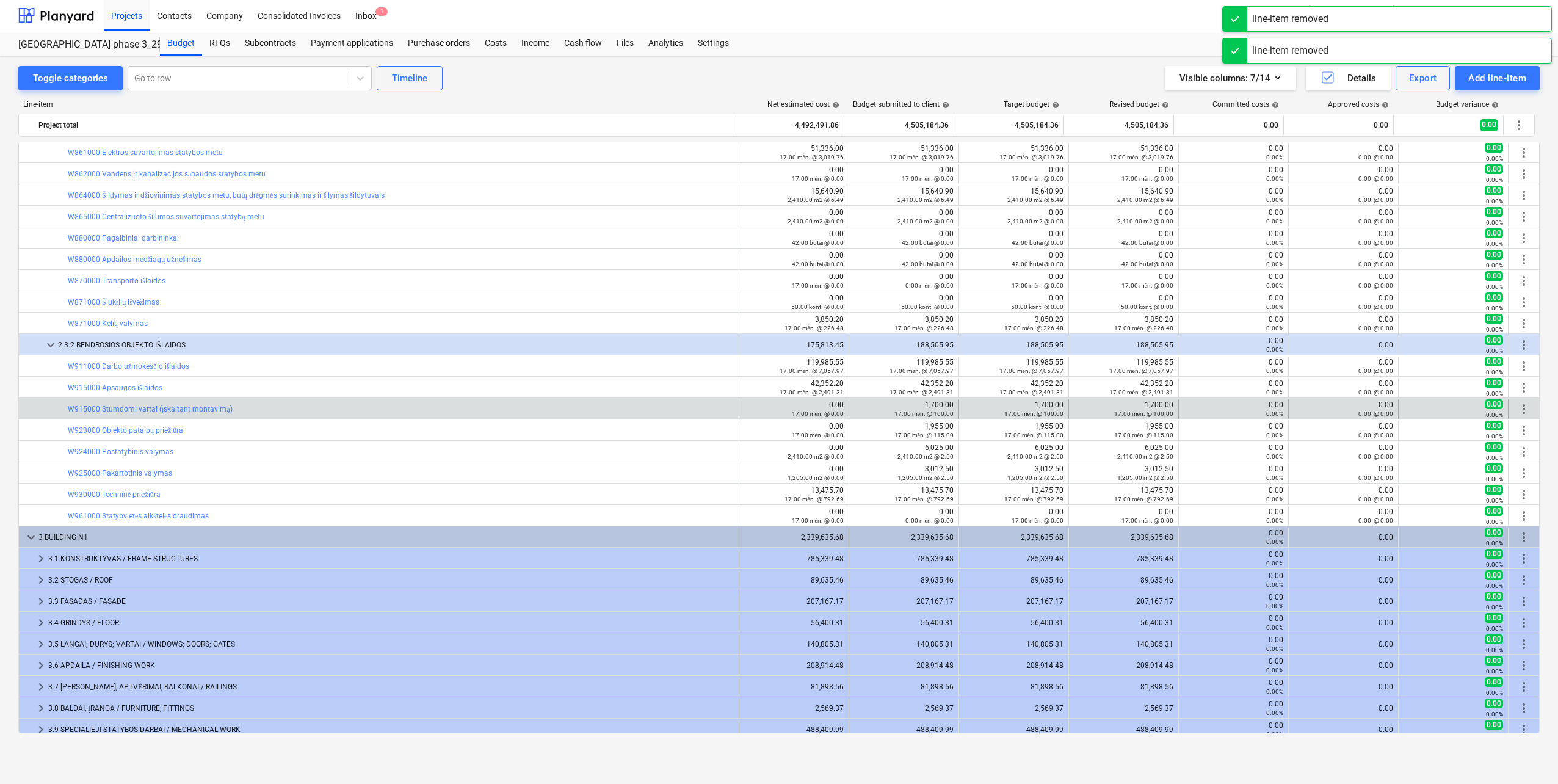
click at [1522, 410] on span "more_vert" at bounding box center [1524, 409] width 15 height 15
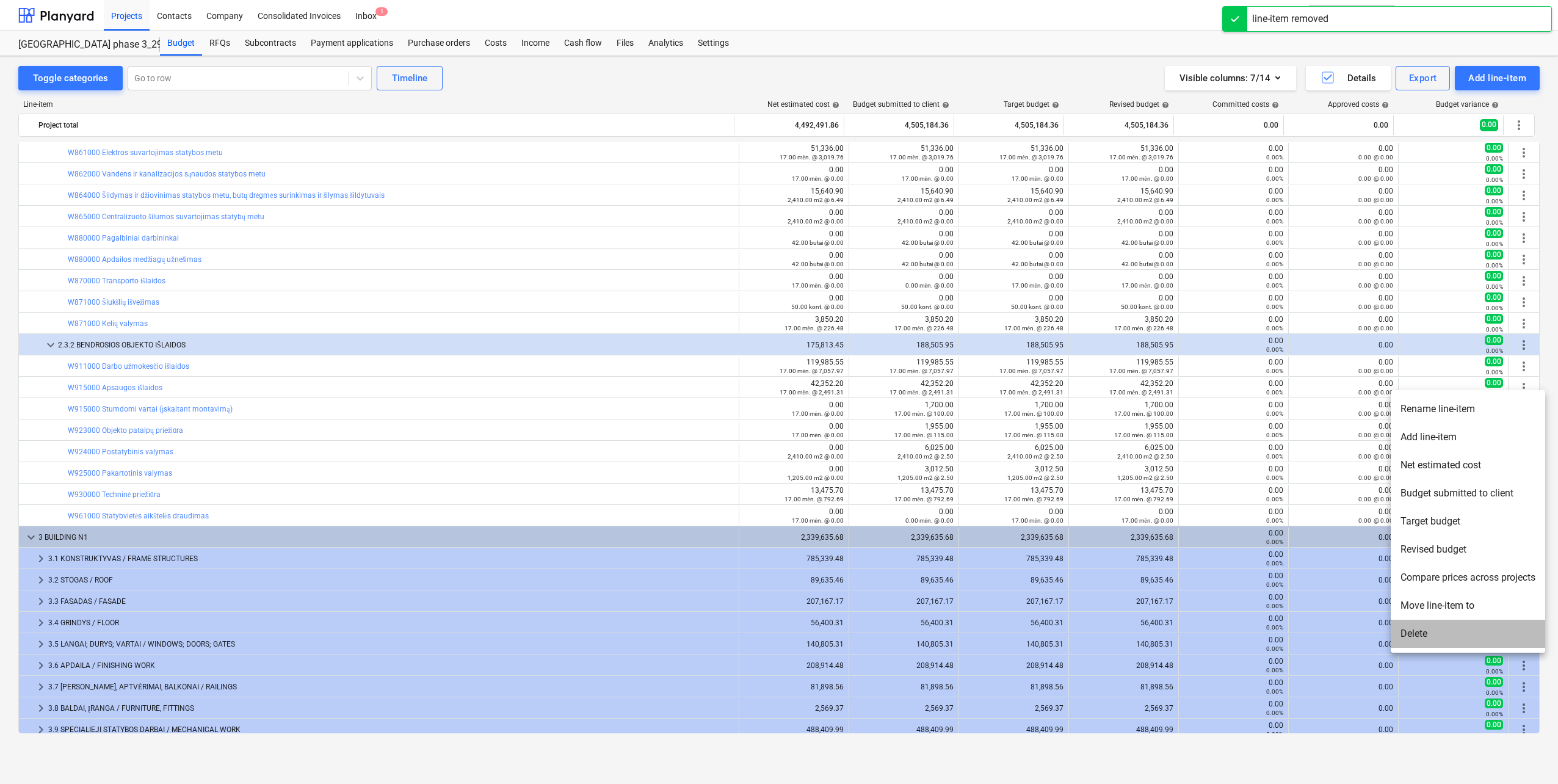
click at [1424, 629] on li "Delete" at bounding box center [1468, 633] width 155 height 28
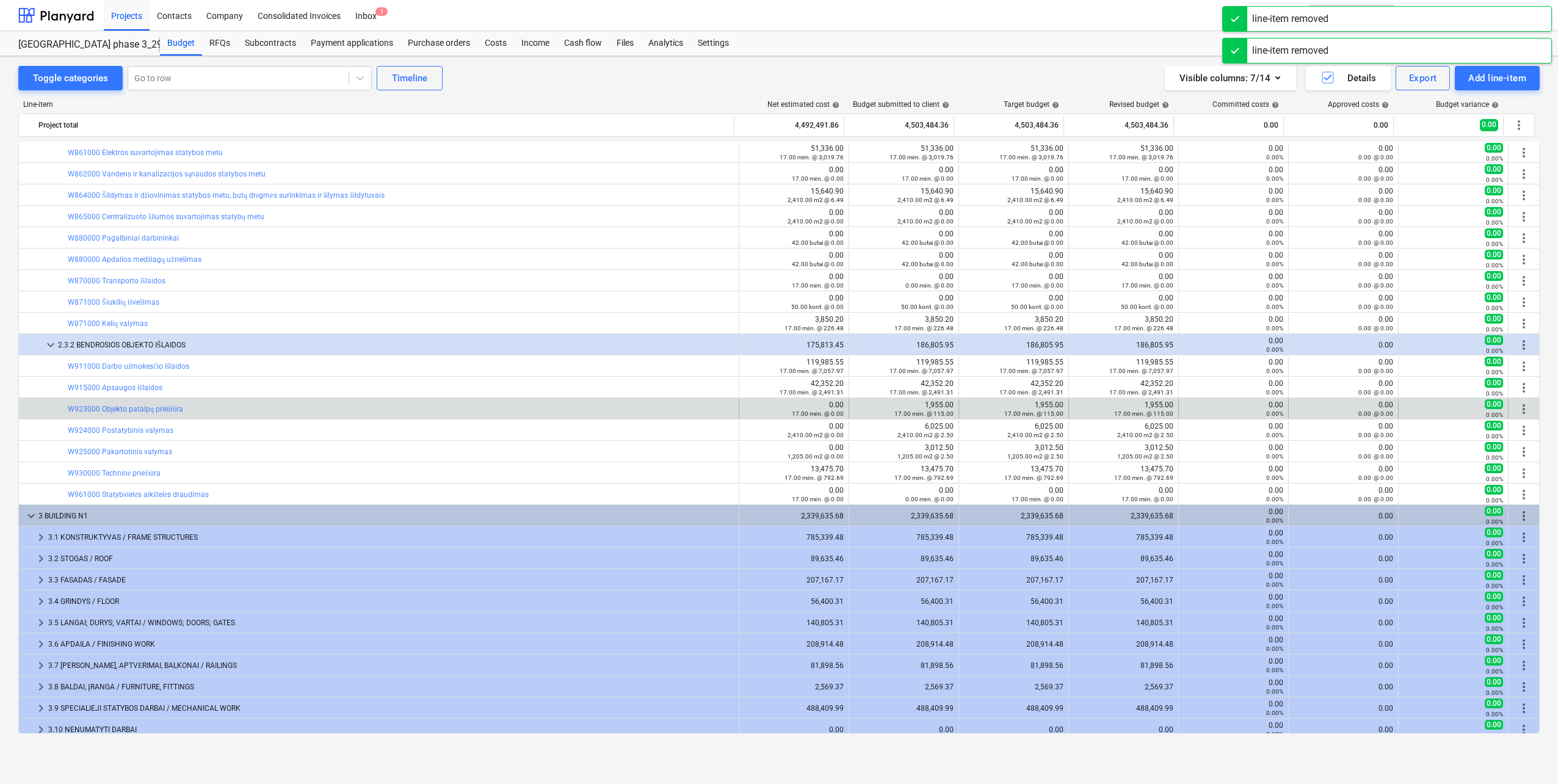
click at [1522, 411] on span "more_vert" at bounding box center [1524, 409] width 15 height 15
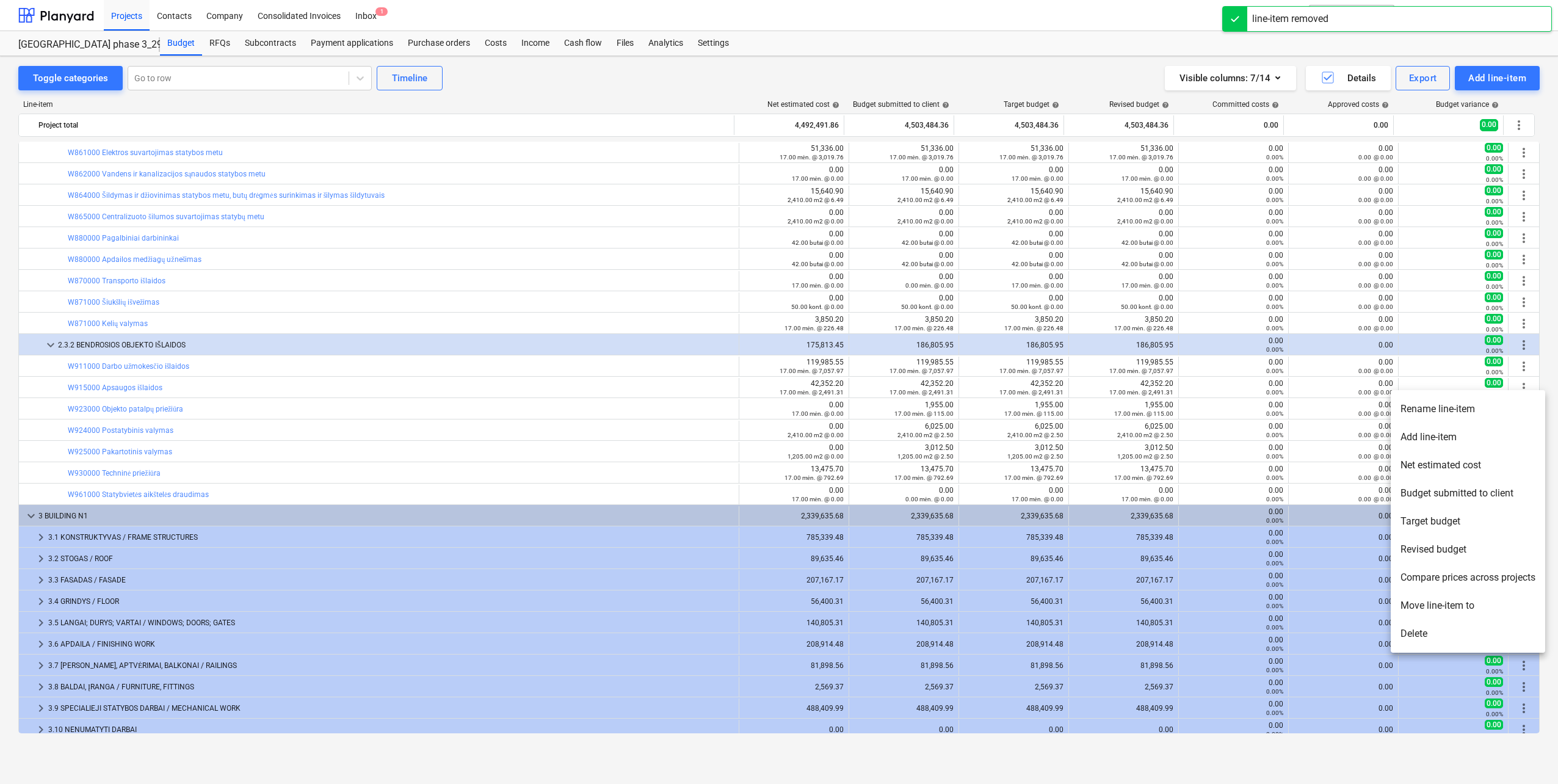
click at [1425, 634] on li "Delete" at bounding box center [1468, 633] width 155 height 28
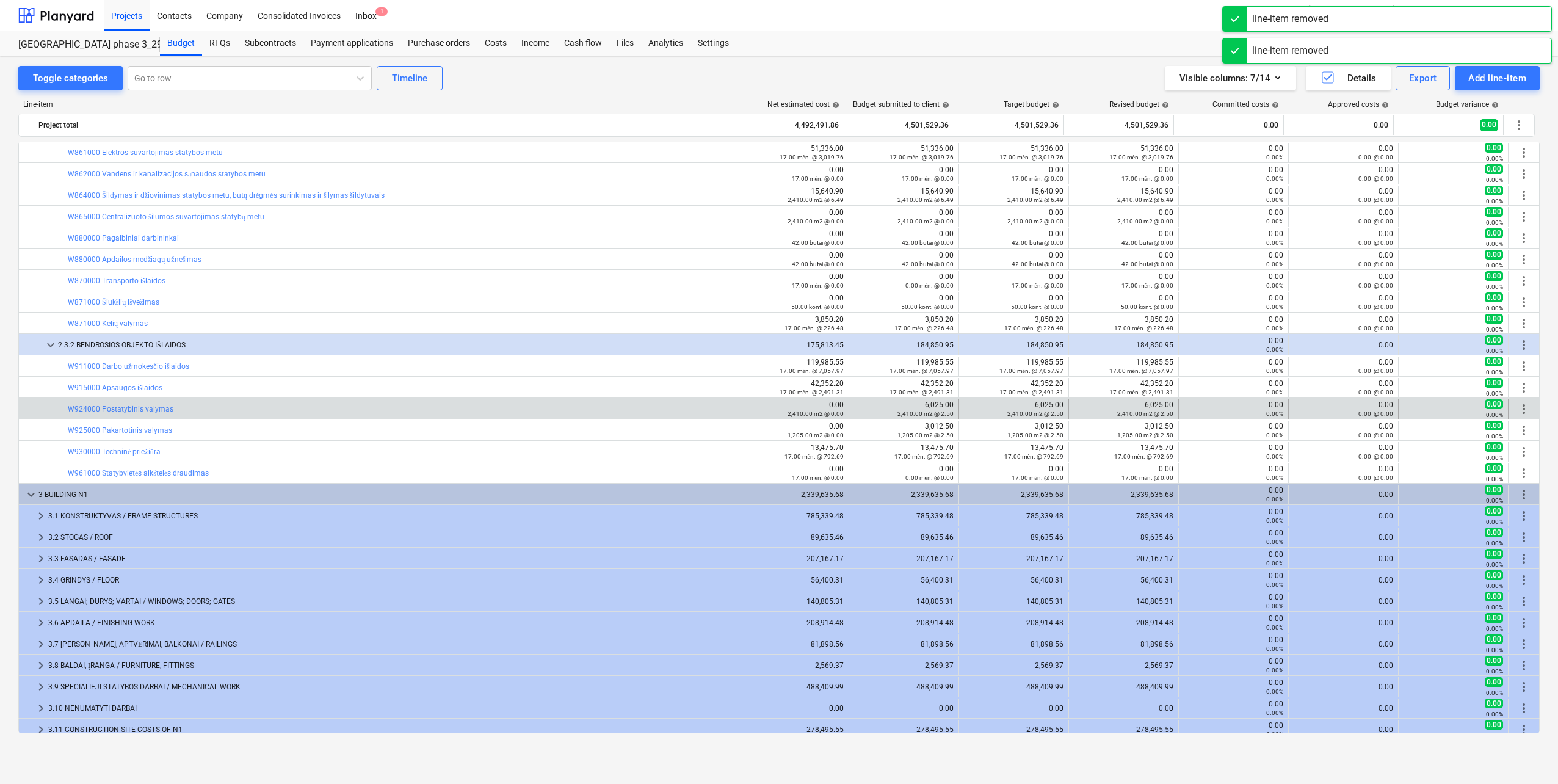
click at [1521, 411] on span "more_vert" at bounding box center [1524, 409] width 15 height 15
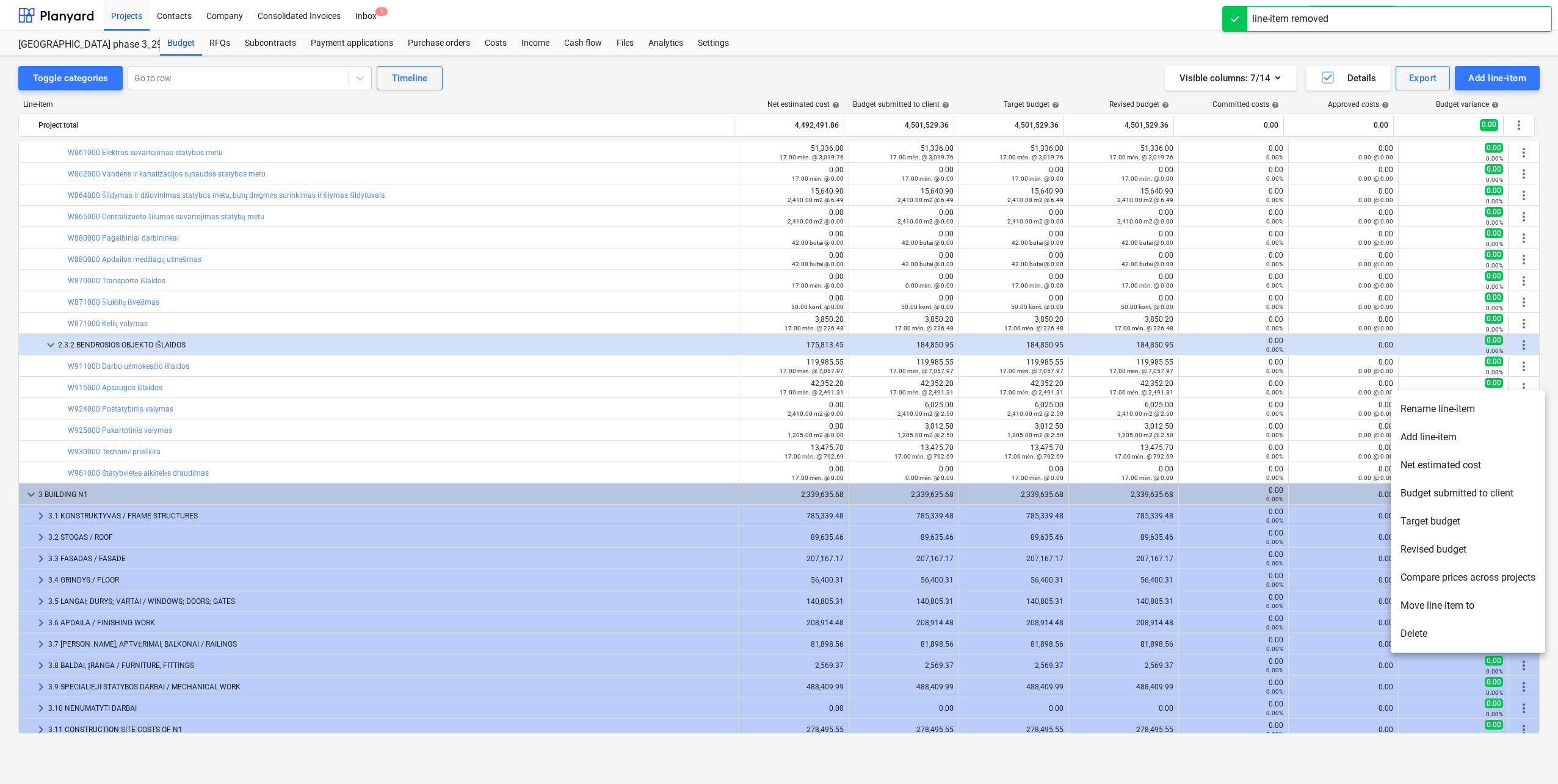
click at [1418, 632] on li "Delete" at bounding box center [1468, 633] width 155 height 28
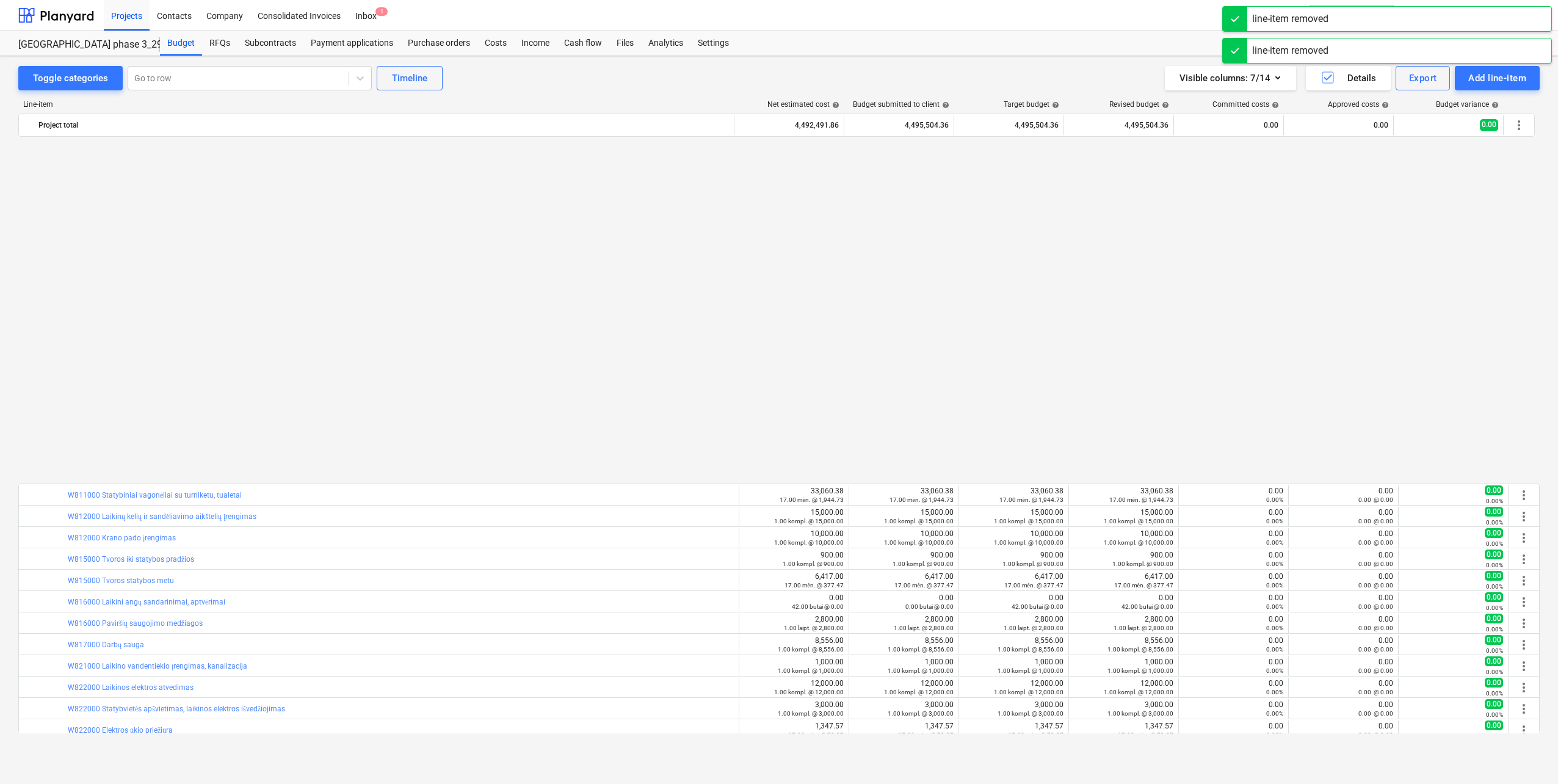
scroll to position [776, 0]
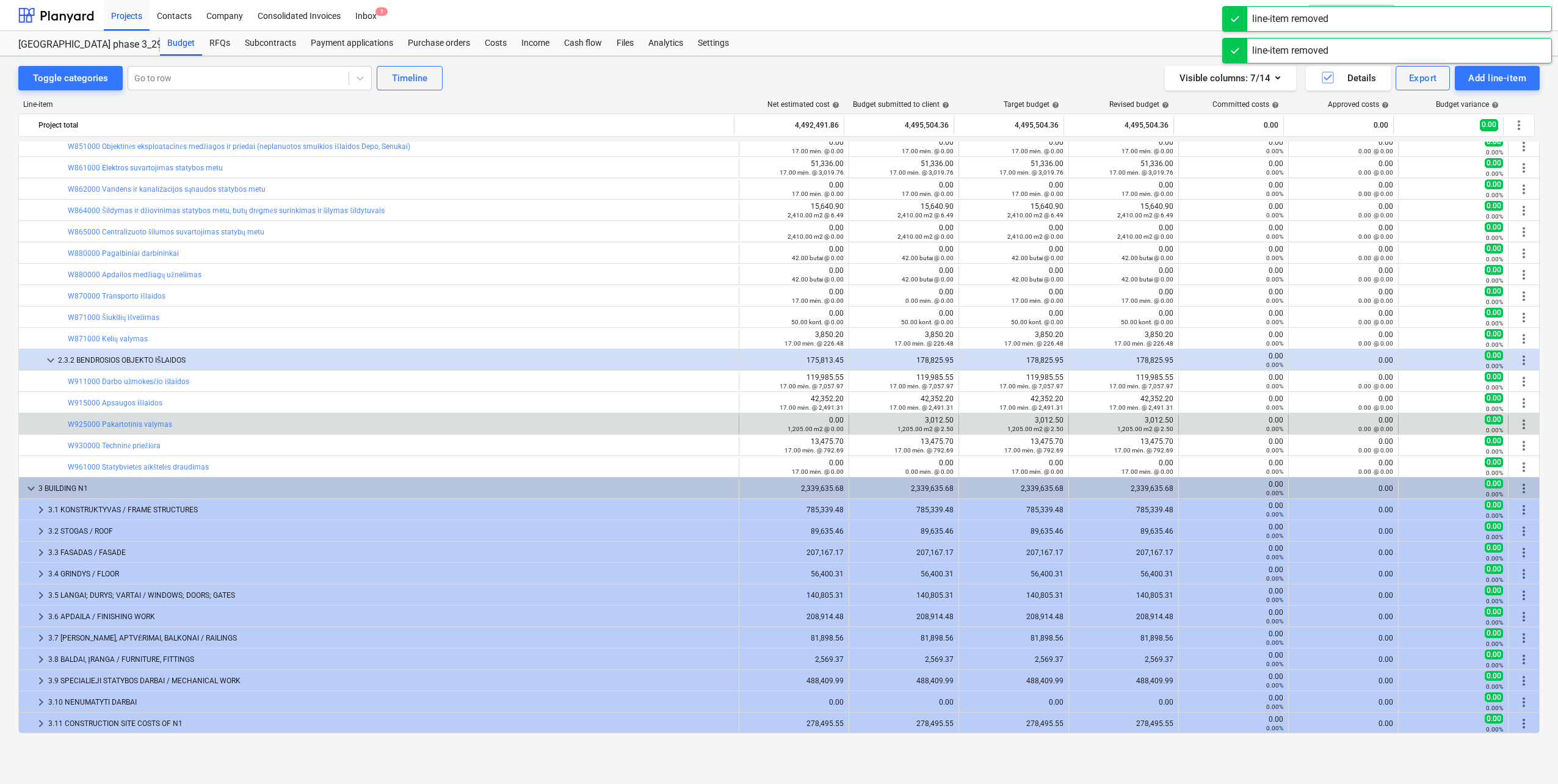
click at [1519, 418] on span "more_vert" at bounding box center [1524, 424] width 15 height 15
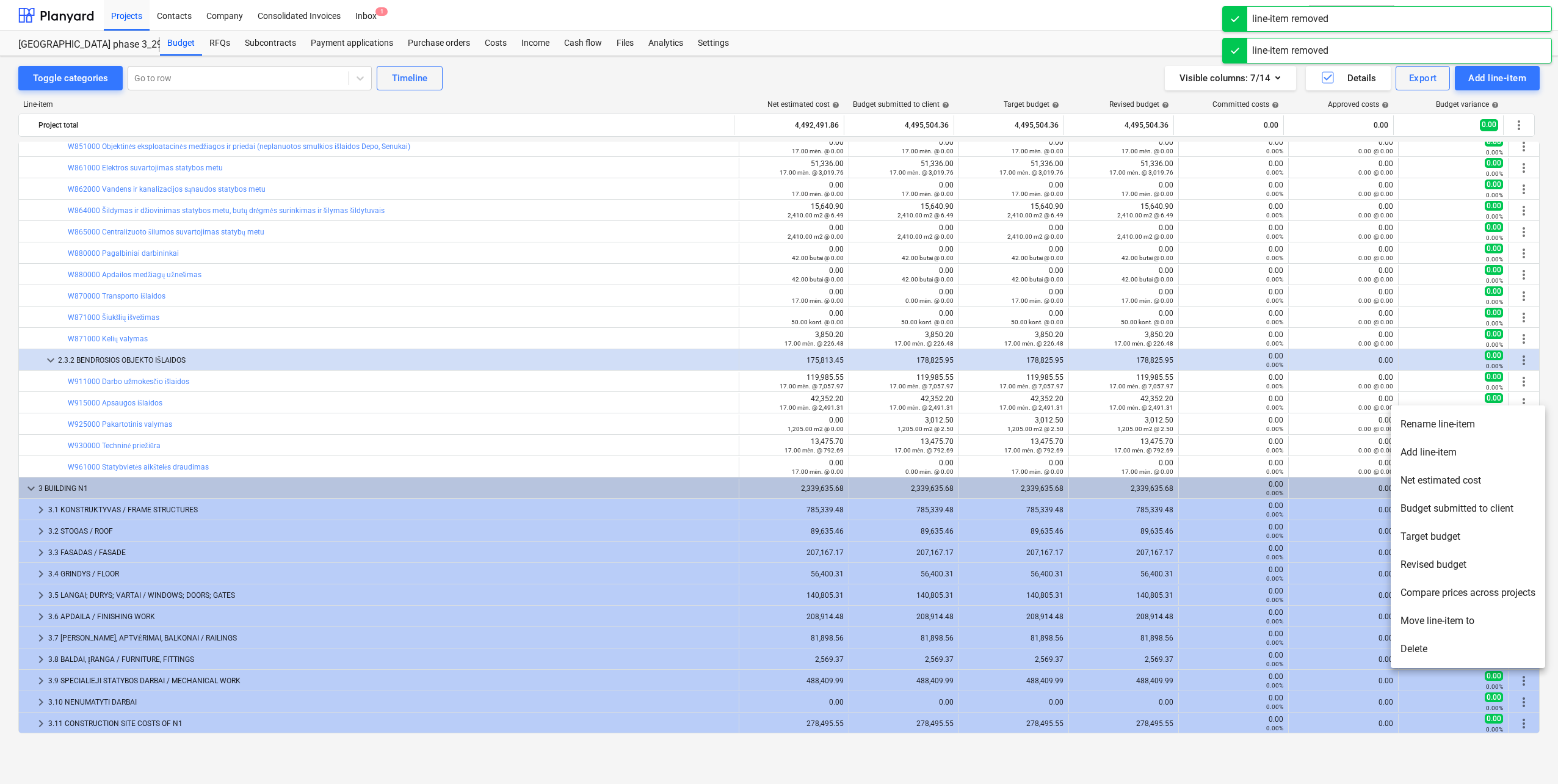
click at [1416, 648] on li "Delete" at bounding box center [1468, 648] width 155 height 28
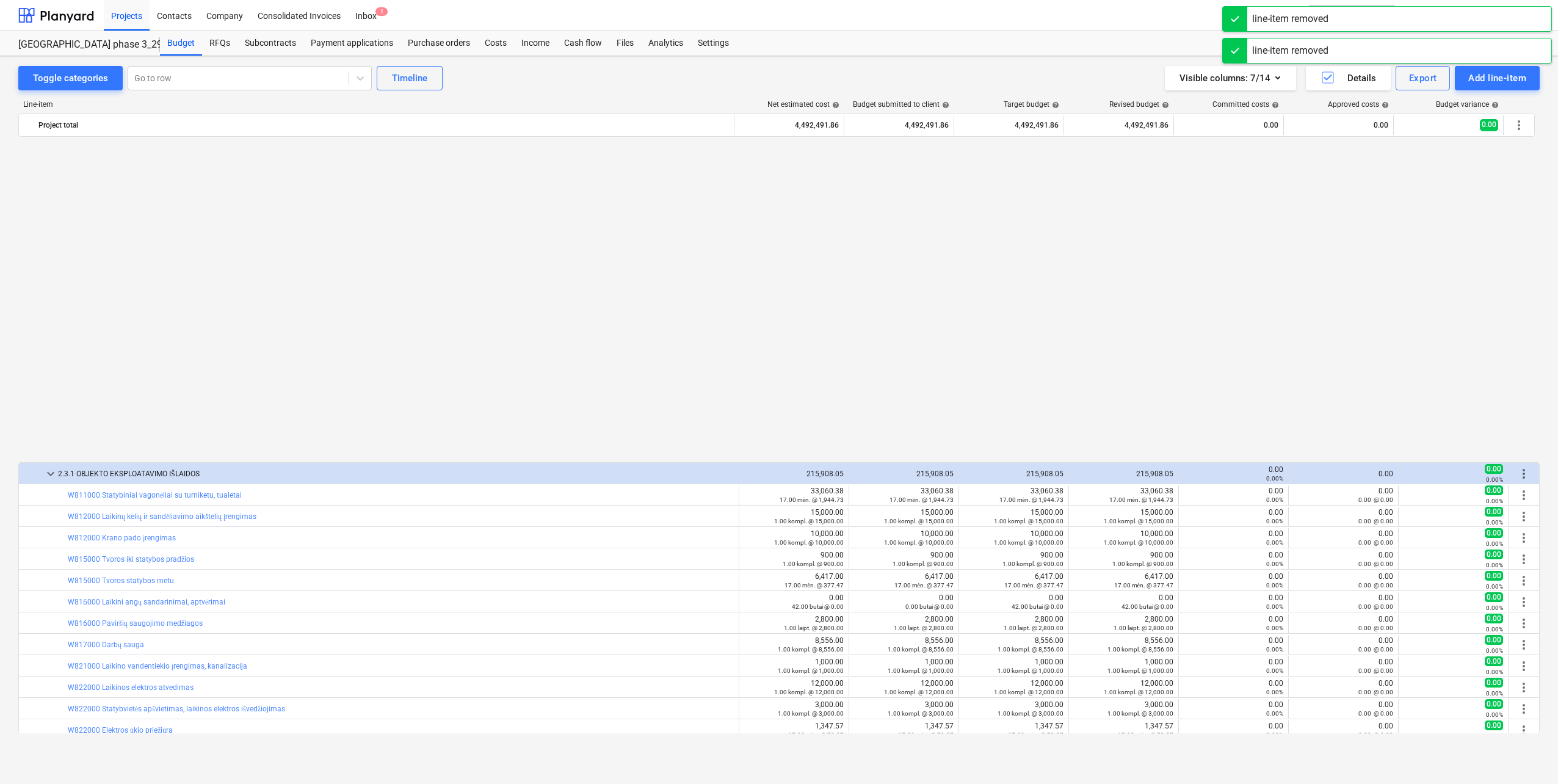
scroll to position [755, 0]
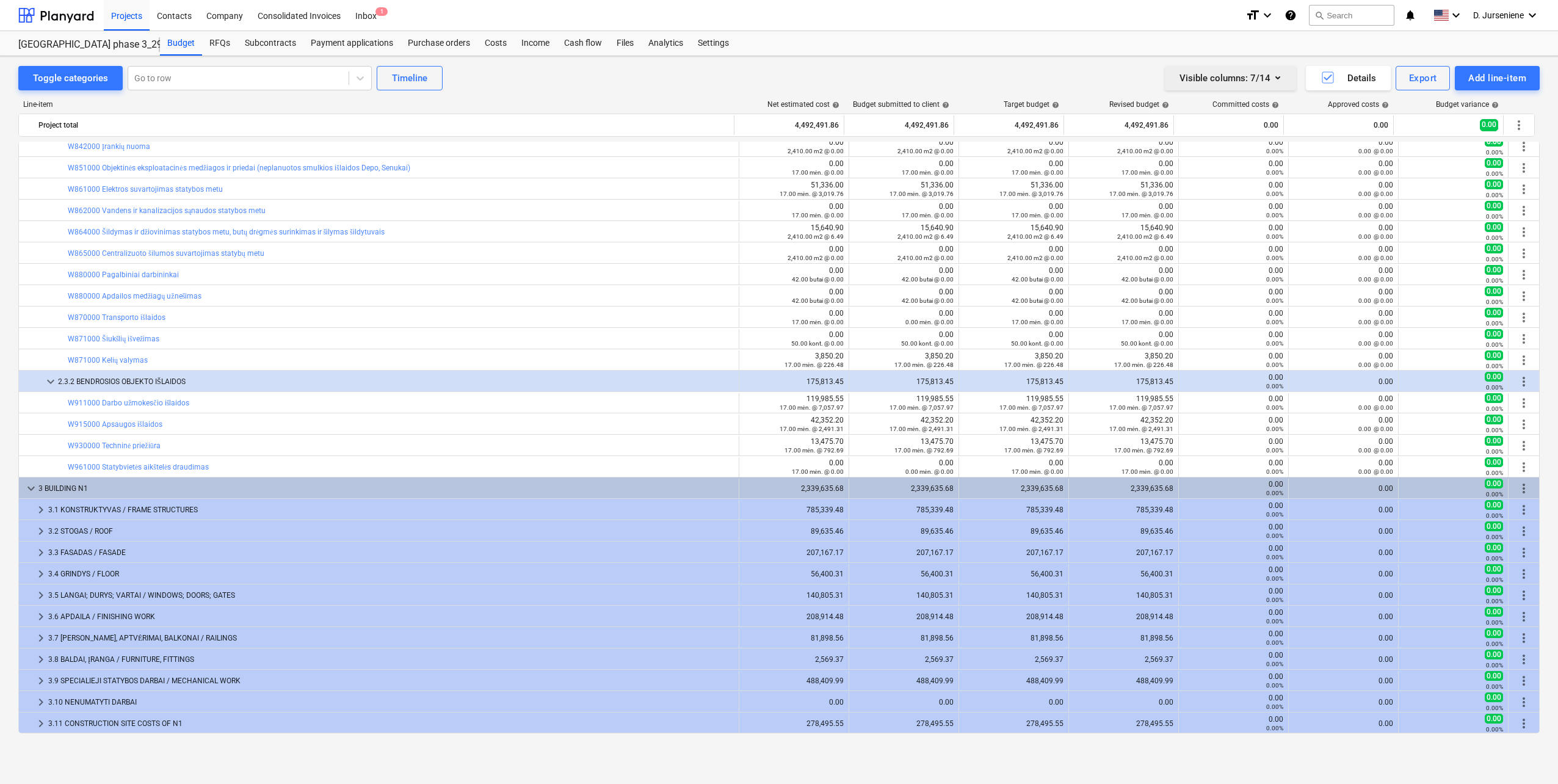
click at [1274, 75] on icon "button" at bounding box center [1278, 77] width 15 height 15
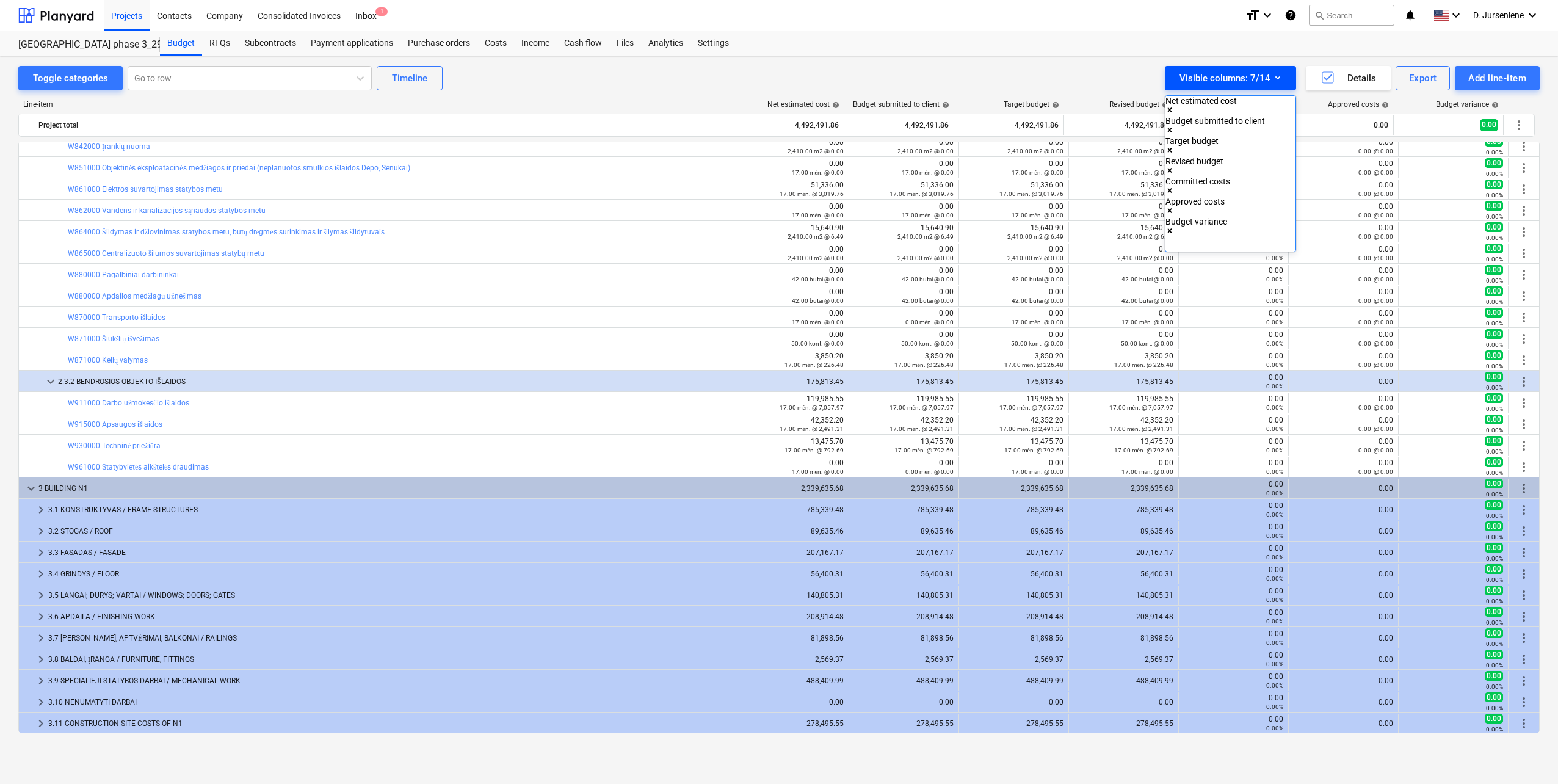
click at [1279, 76] on div at bounding box center [779, 392] width 1558 height 784
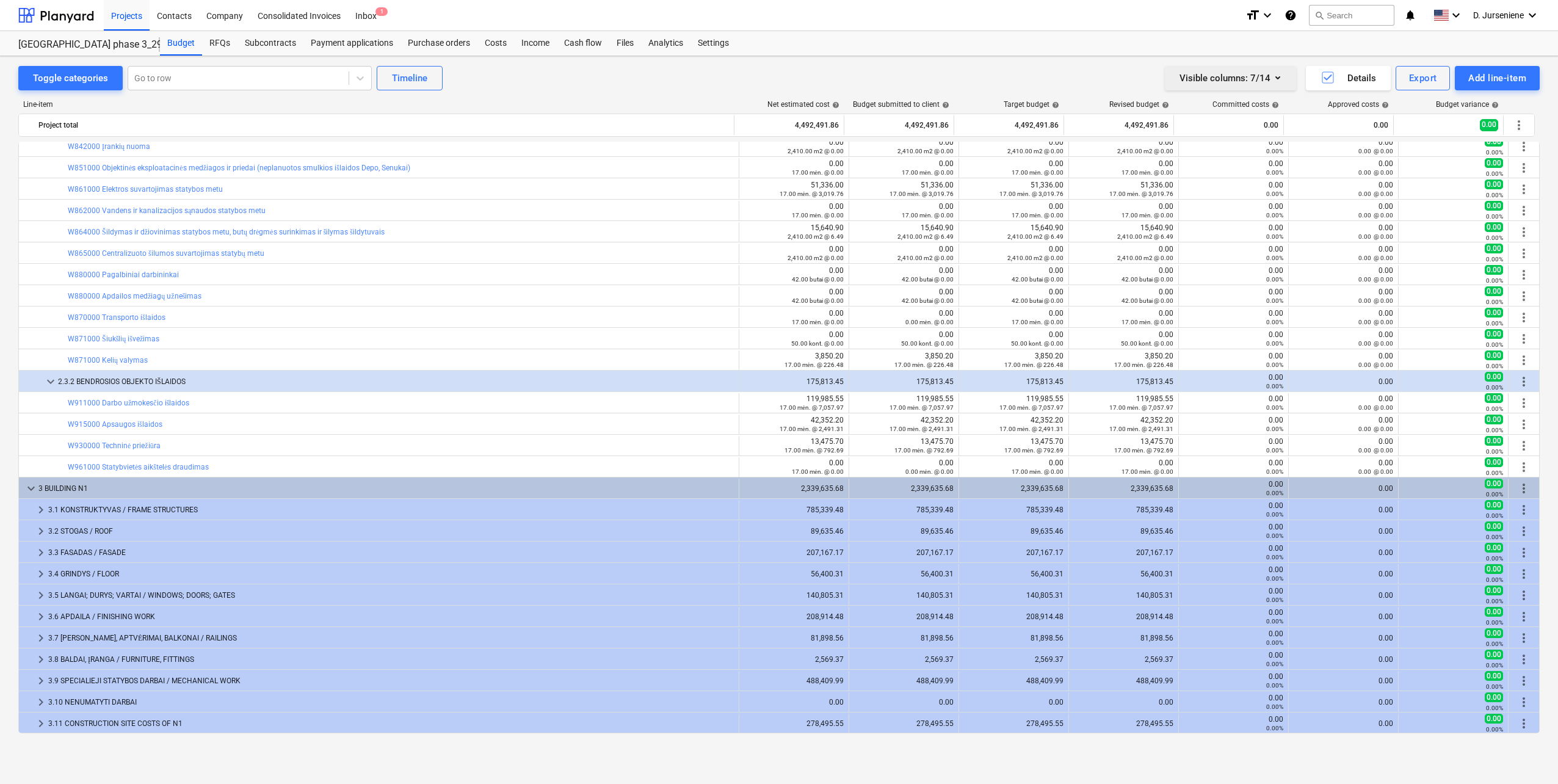
click at [1279, 76] on icon "button" at bounding box center [1278, 77] width 15 height 15
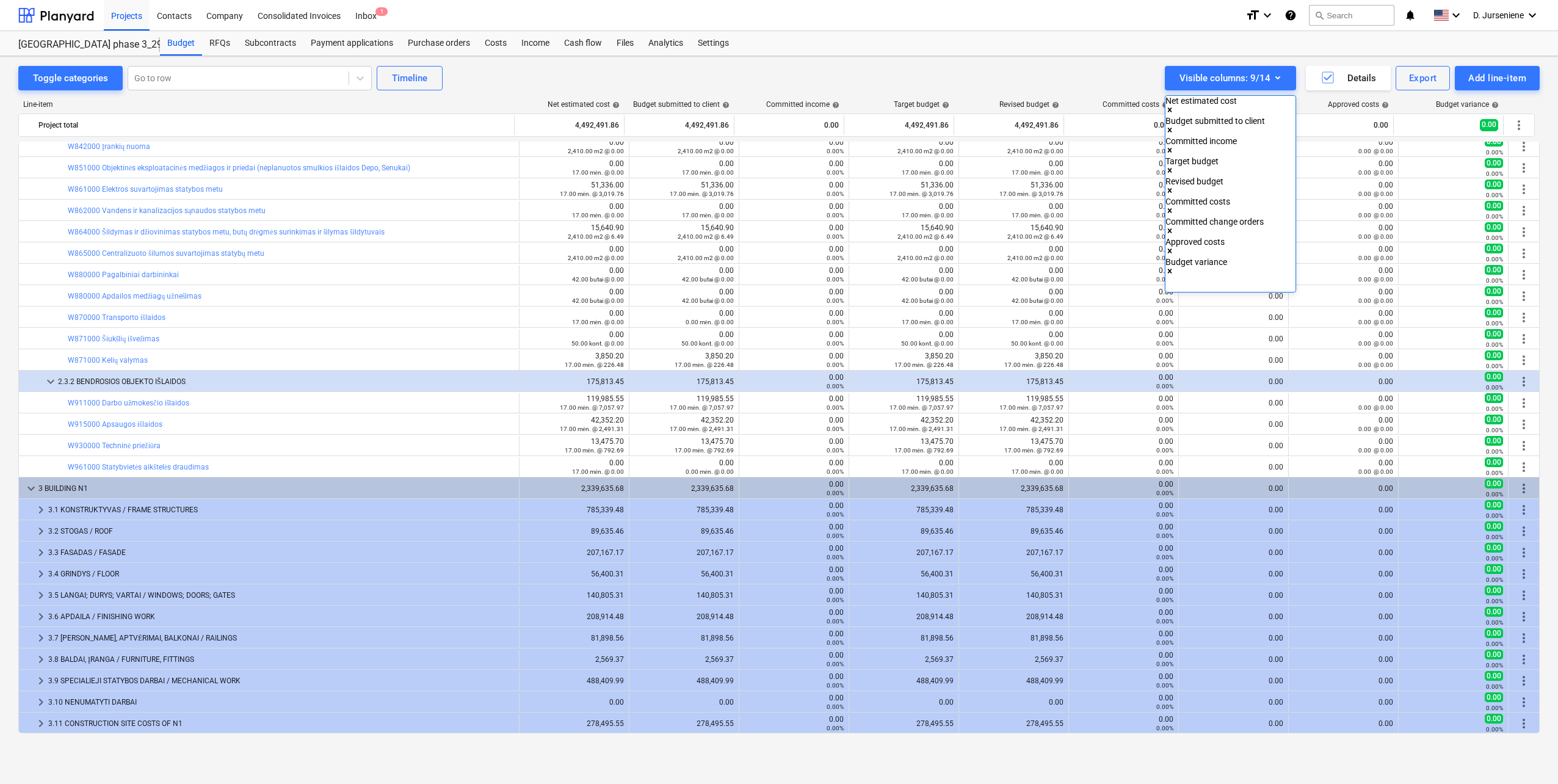
click at [1174, 146] on icon "Remove Committed income" at bounding box center [1169, 150] width 8 height 8
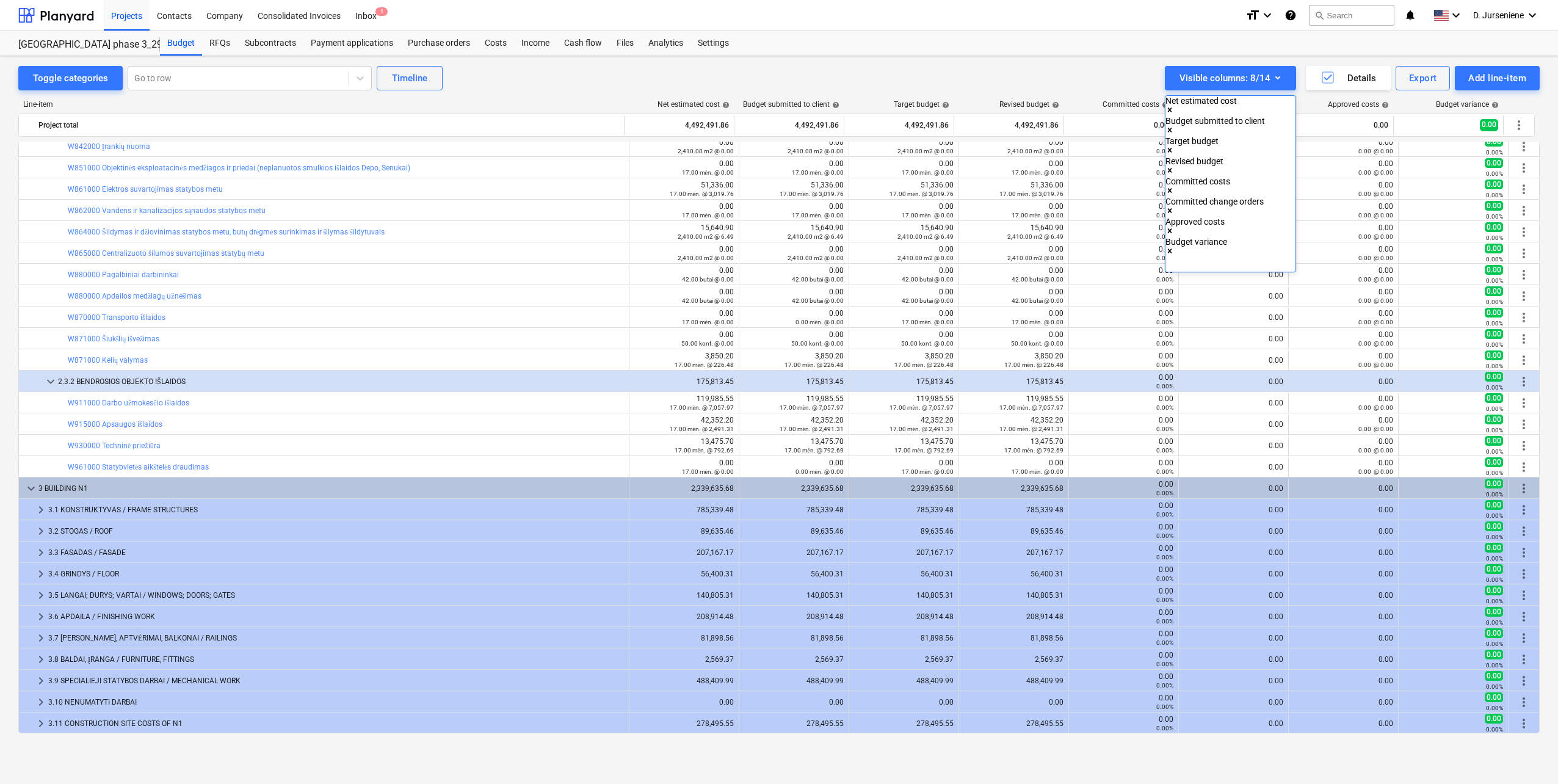
click at [1174, 186] on icon "Remove Committed costs" at bounding box center [1169, 190] width 8 height 8
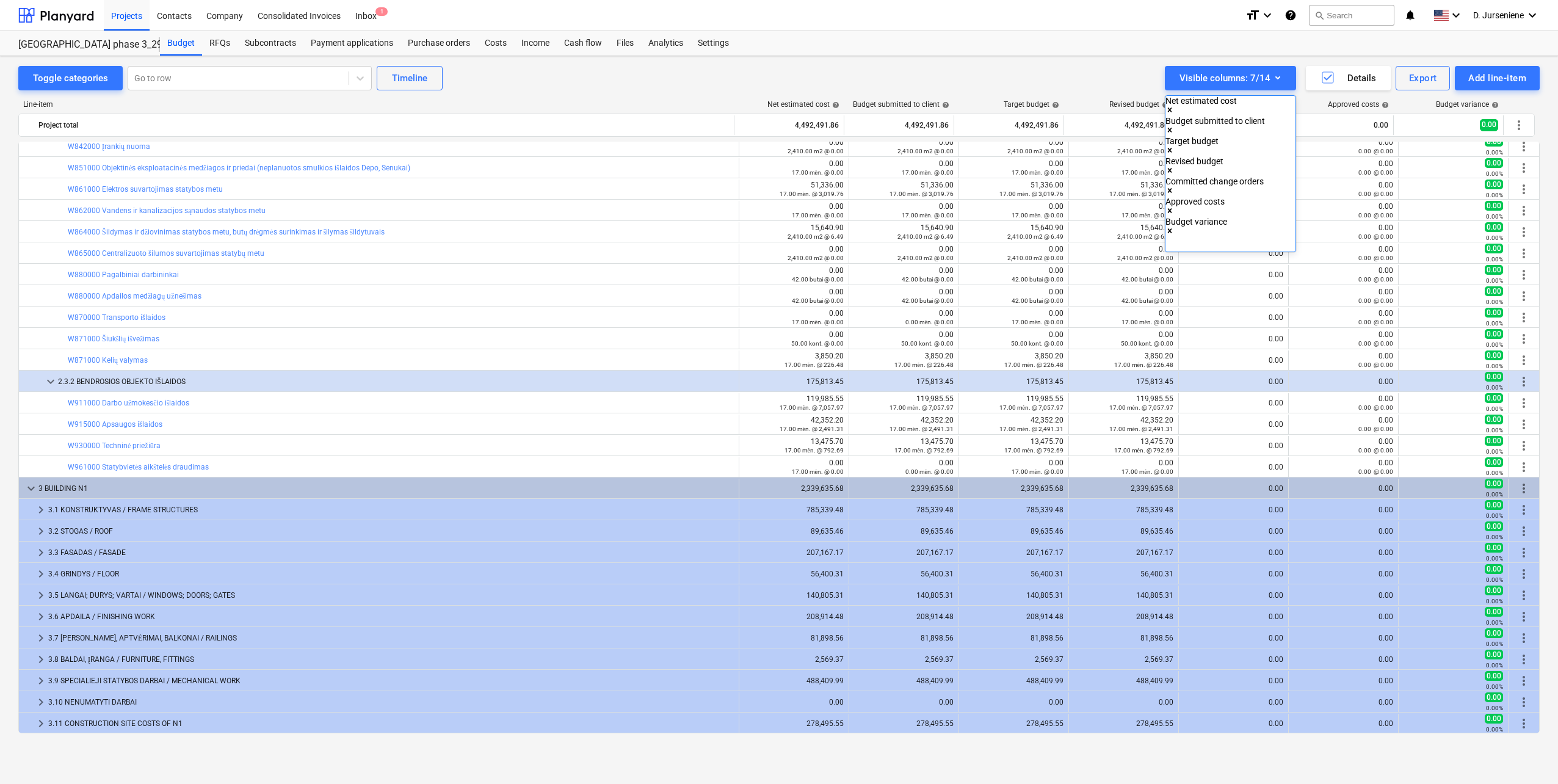
click at [1112, 74] on div at bounding box center [779, 392] width 1558 height 784
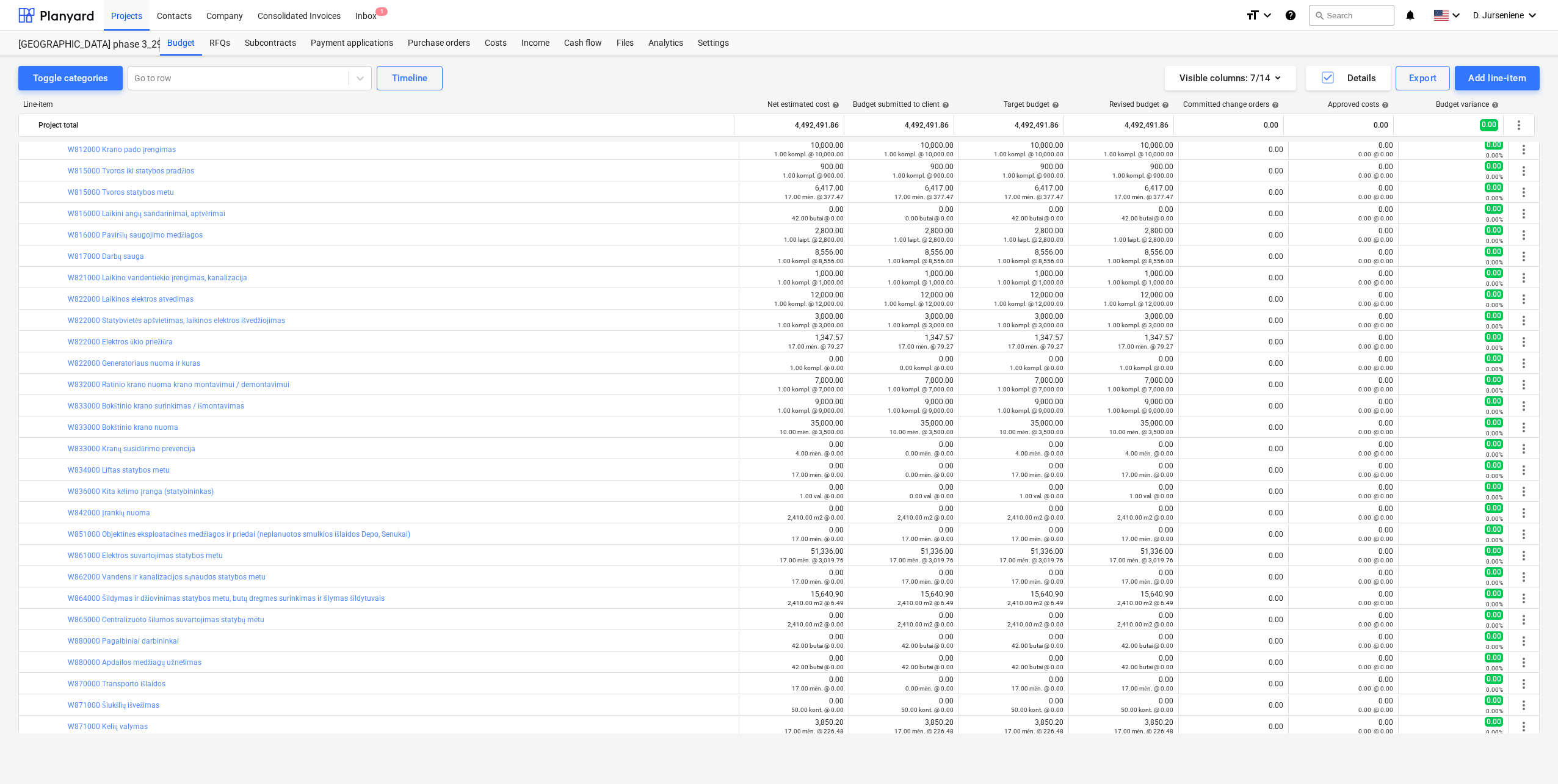
scroll to position [22, 0]
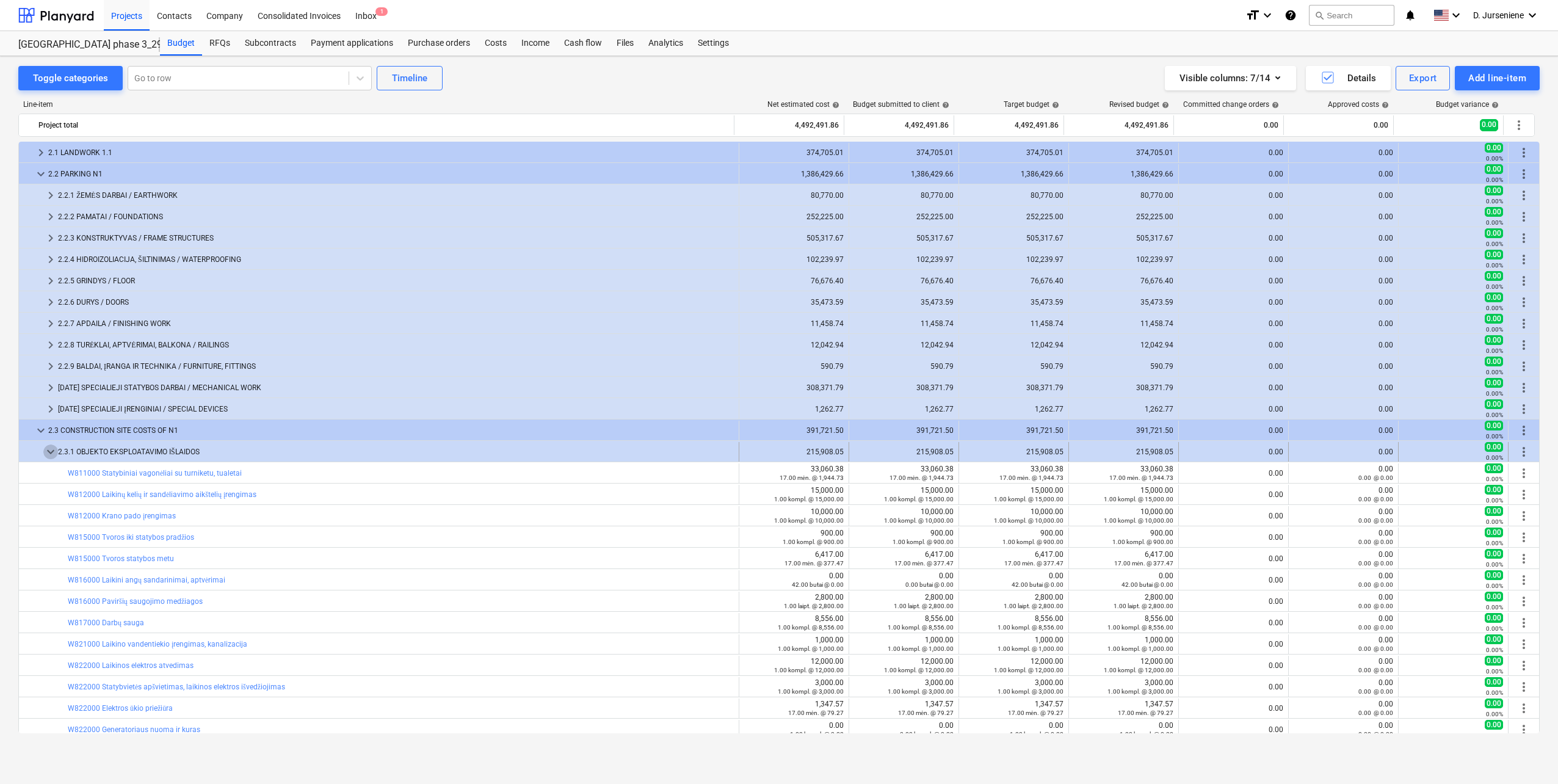
click at [45, 451] on span "keyboard_arrow_down" at bounding box center [51, 451] width 15 height 15
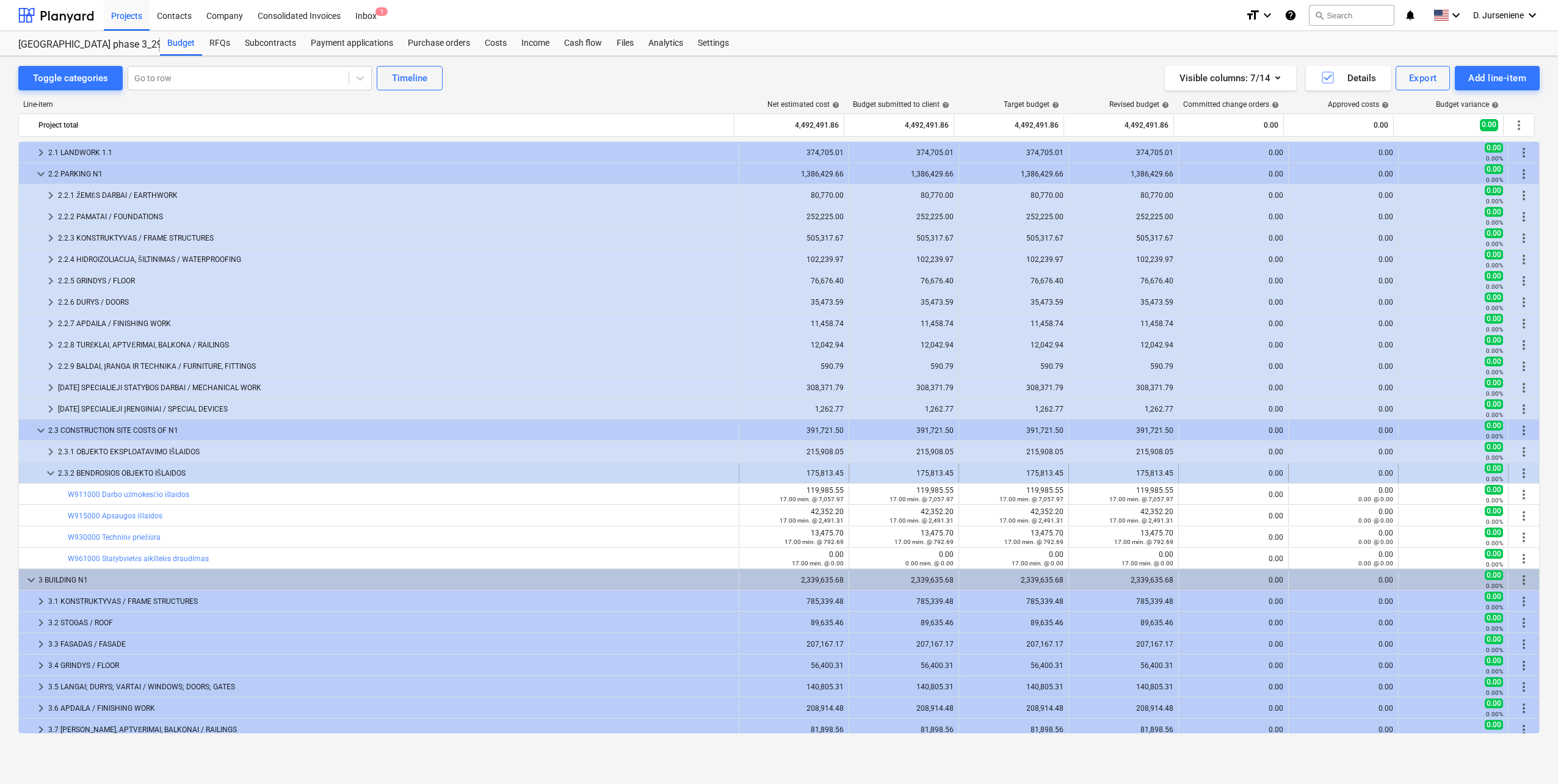
click at [50, 474] on span "keyboard_arrow_down" at bounding box center [51, 473] width 15 height 15
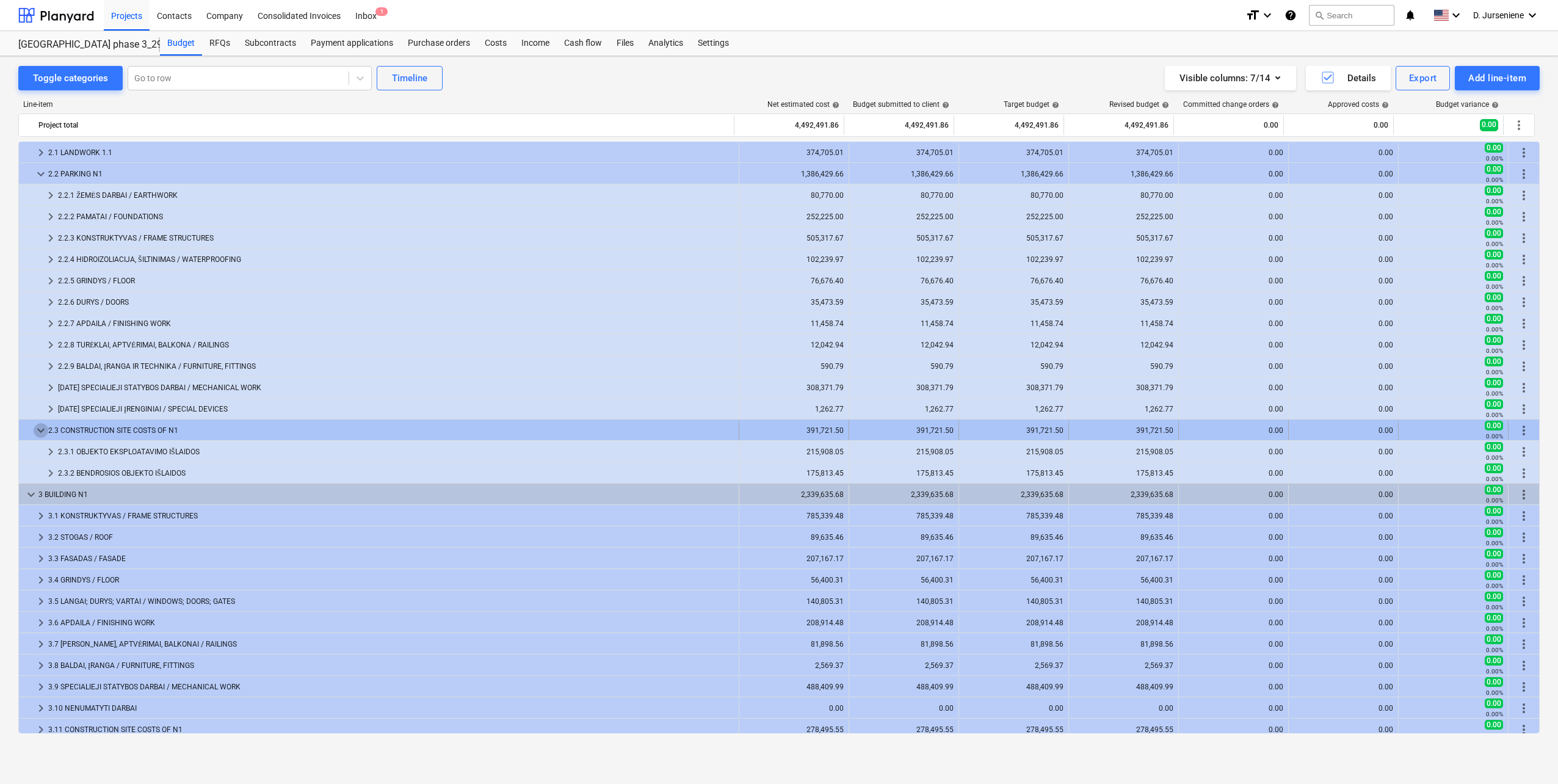
click at [42, 429] on span "keyboard_arrow_down" at bounding box center [41, 430] width 15 height 15
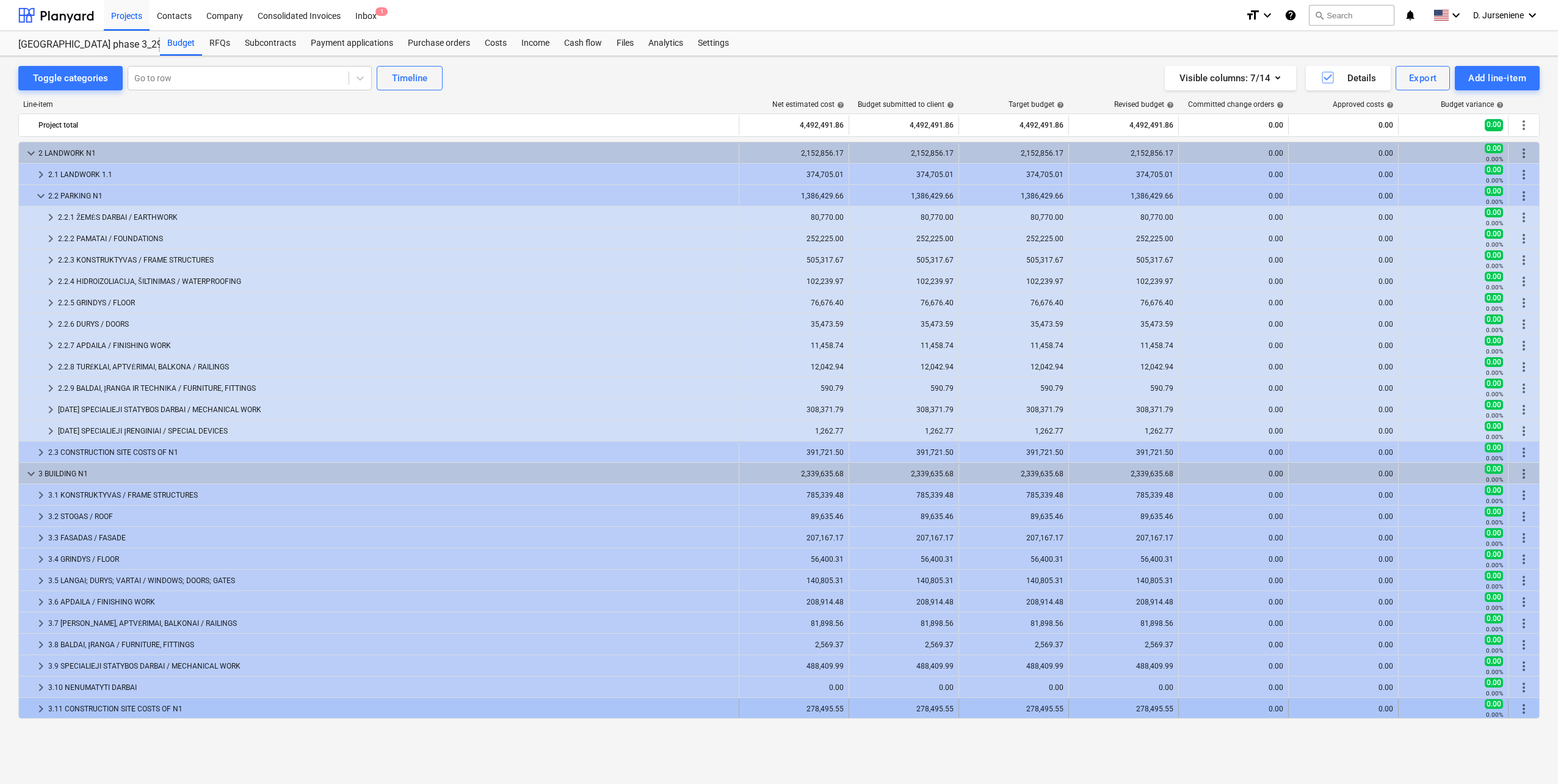
click at [43, 707] on span "keyboard_arrow_right" at bounding box center [41, 709] width 15 height 15
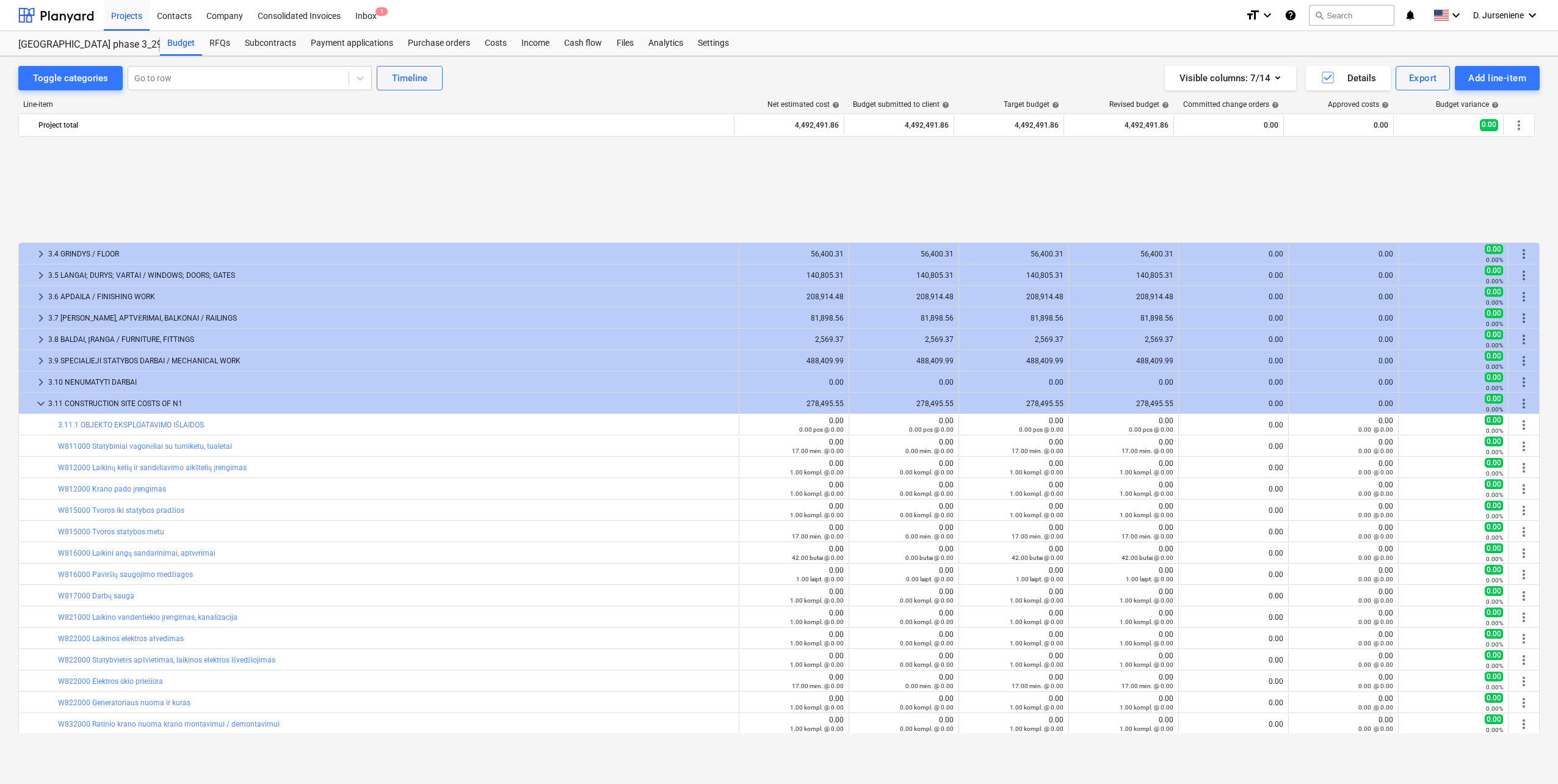
scroll to position [427, 0]
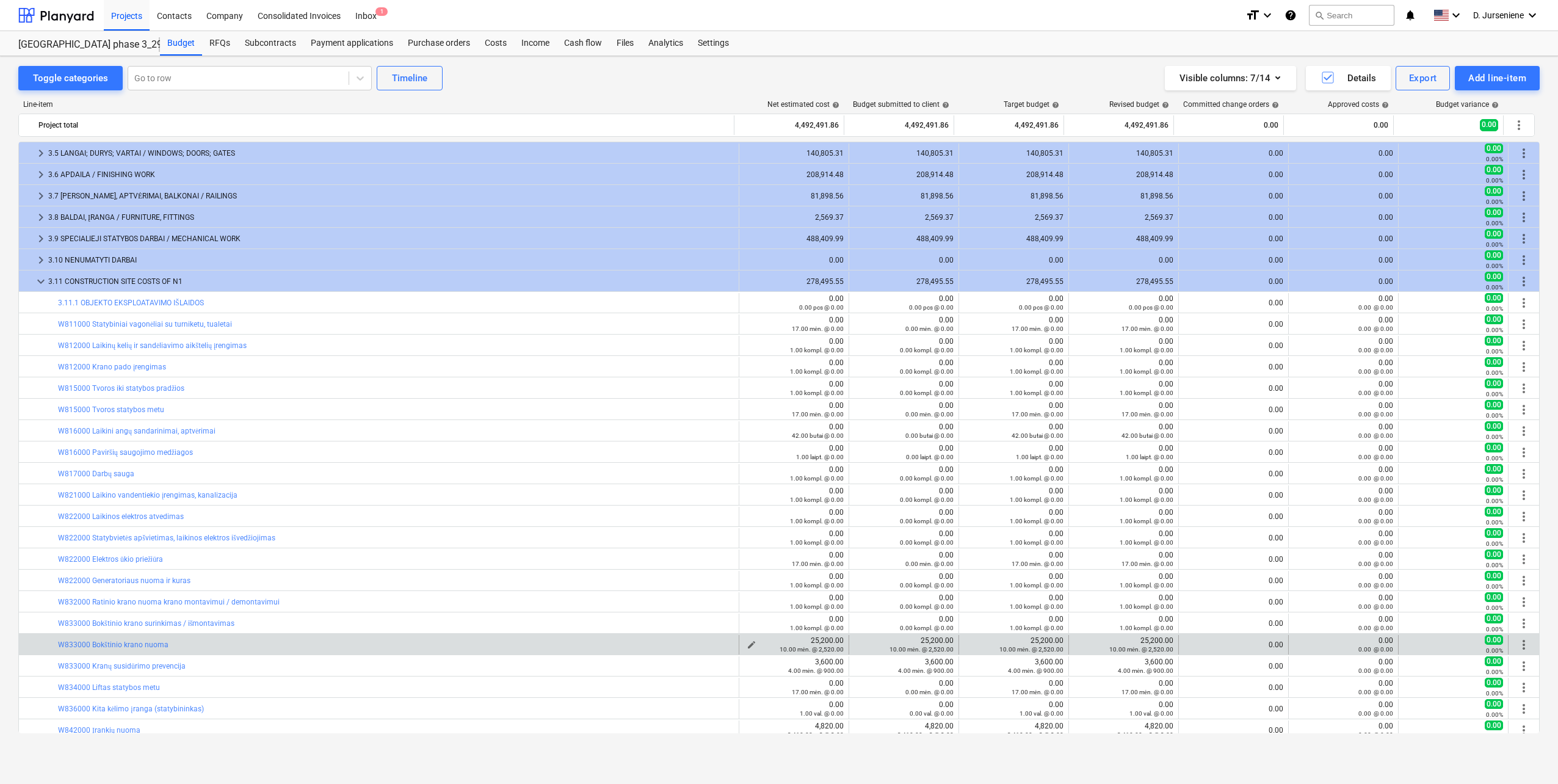
click at [748, 644] on span "edit" at bounding box center [751, 644] width 10 height 10
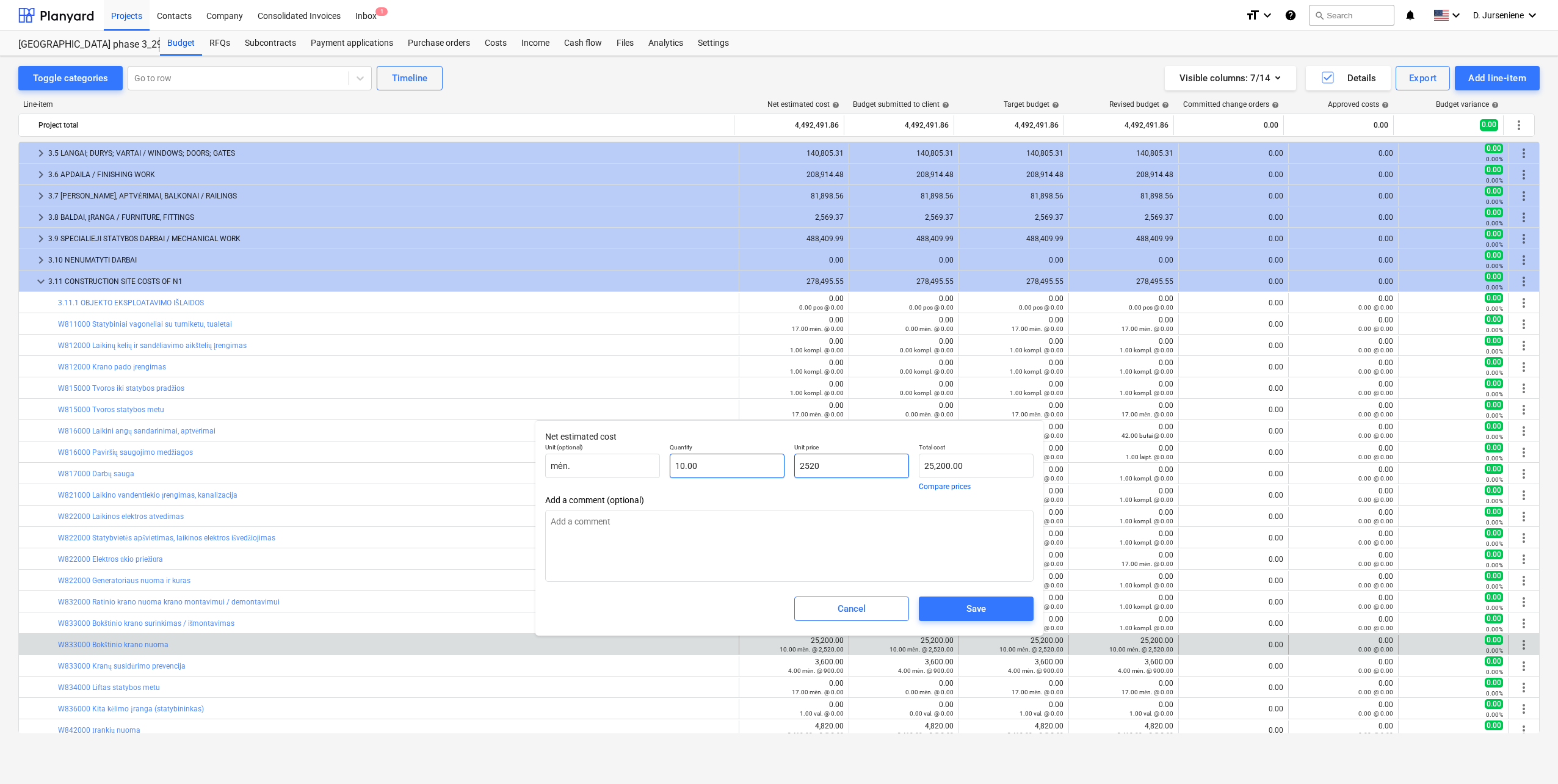
drag, startPoint x: 856, startPoint y: 462, endPoint x: 736, endPoint y: 469, distance: 120.2
click at [736, 469] on div "Unit (optional) mėn. Quantity 10.00 Unit price 2520 Total cost 25,200.00 Compar…" at bounding box center [789, 466] width 498 height 57
type input "3"
type input "30.00"
type input "35"
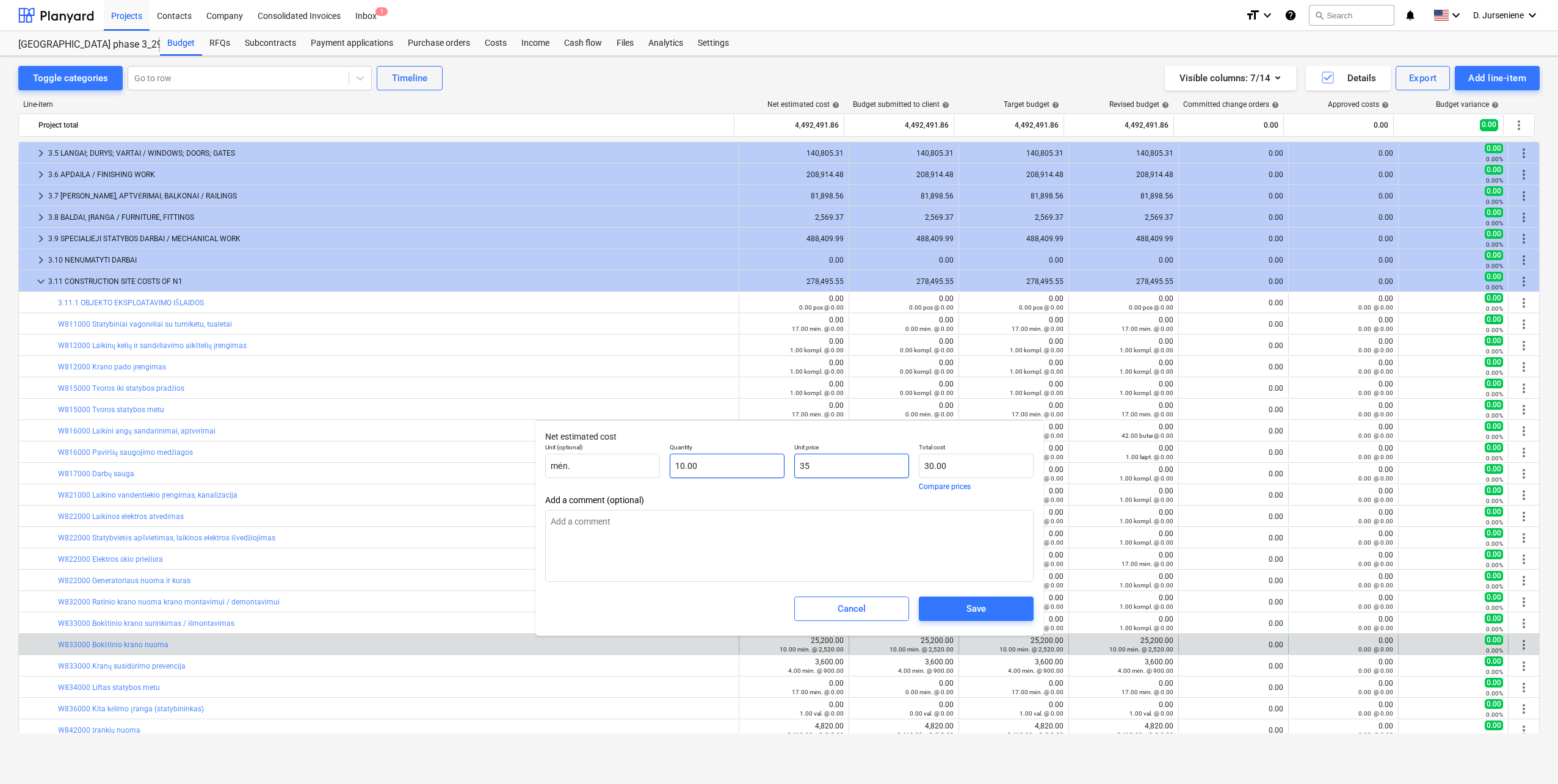
type input "350.00"
type input "350"
type input "3,500.00"
type input "3500"
type input "35,000.00"
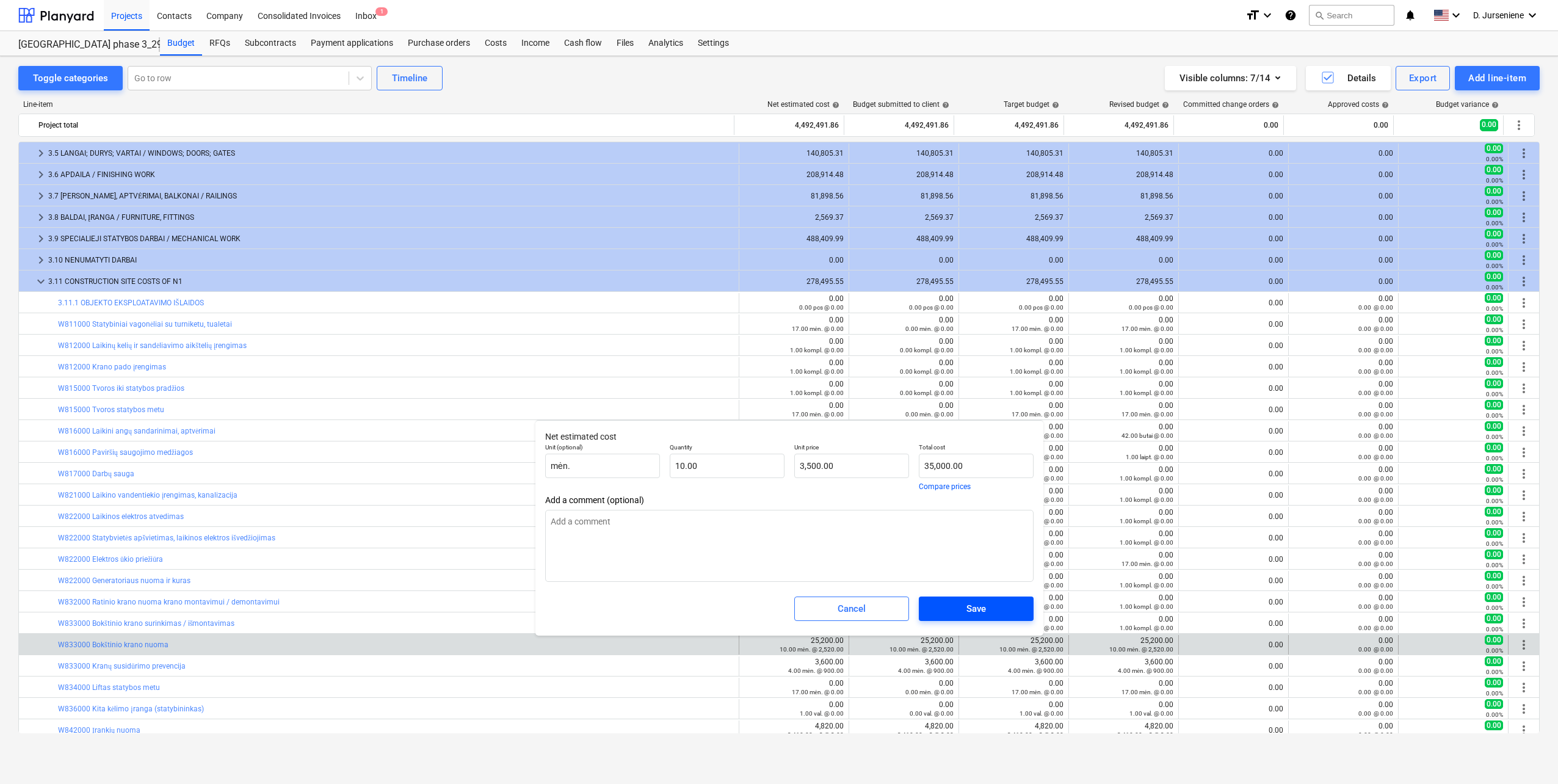
click at [967, 613] on div "Save" at bounding box center [977, 609] width 19 height 16
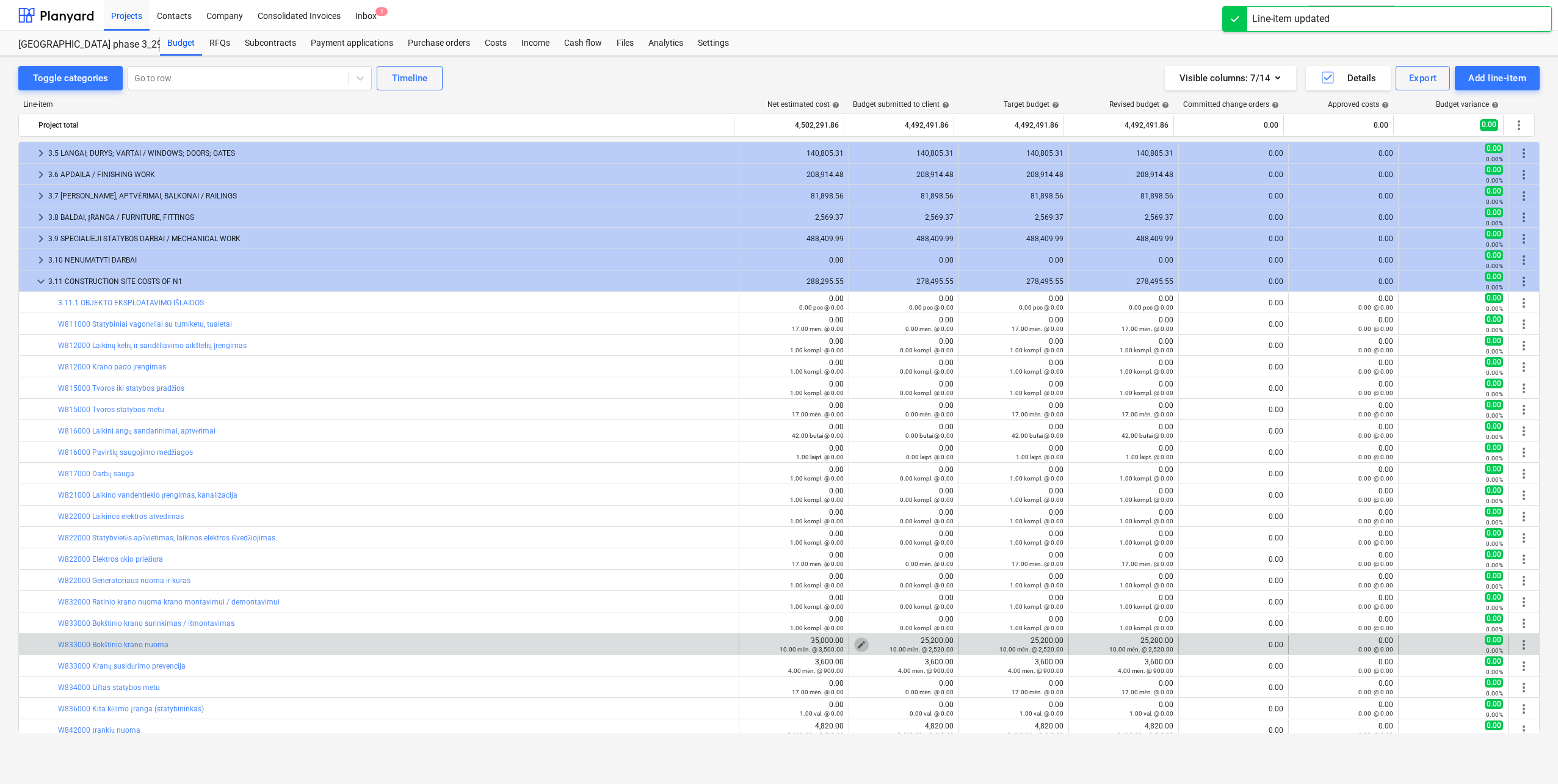
click at [859, 644] on span "edit" at bounding box center [862, 644] width 10 height 10
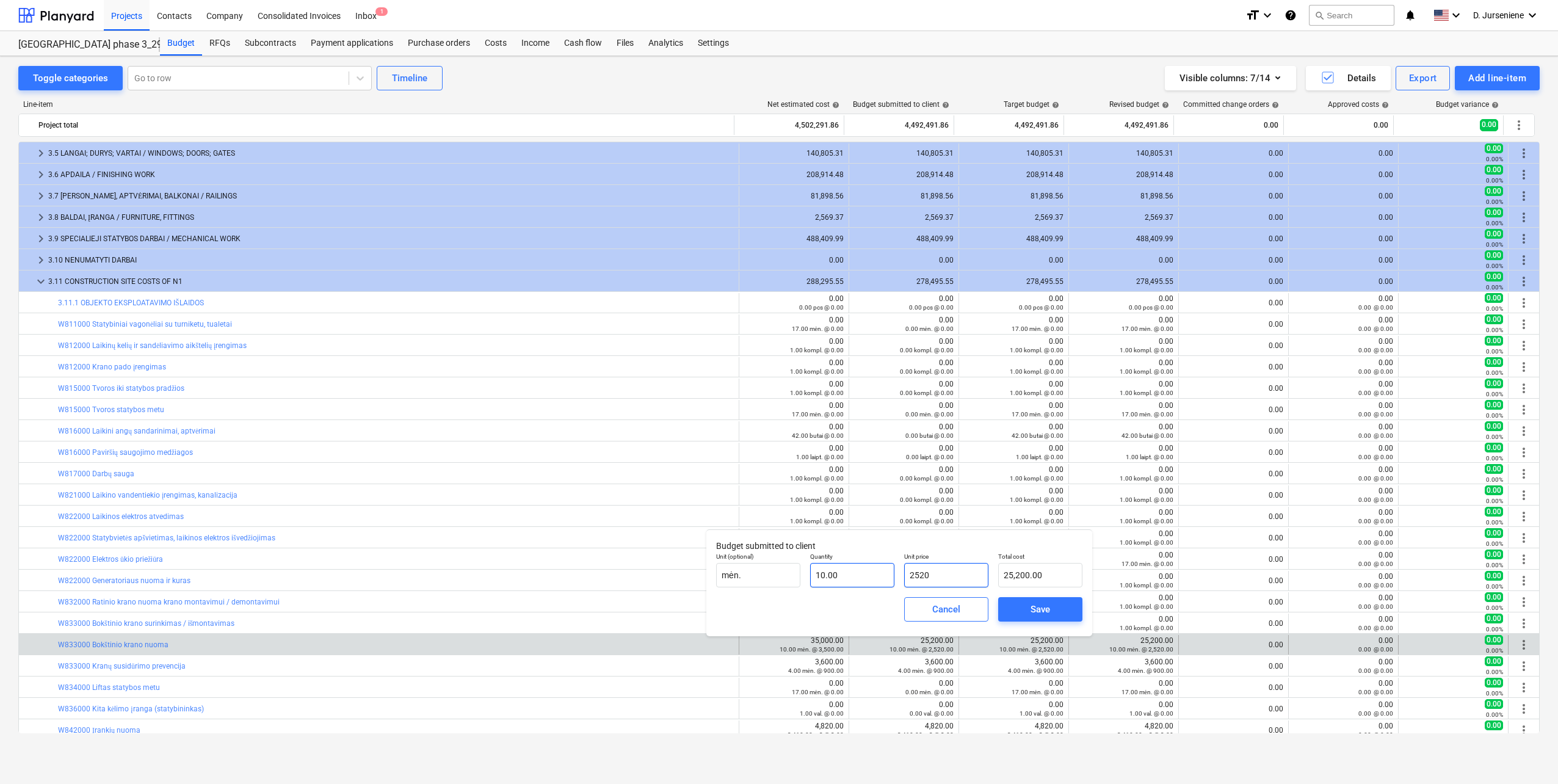
drag, startPoint x: 971, startPoint y: 566, endPoint x: 869, endPoint y: 573, distance: 102.2
click at [869, 573] on div "Unit (optional) mėn. Quantity 10.00 Unit price 2520 Total cost 25,200.00" at bounding box center [899, 570] width 376 height 45
type input "3"
type input "30.00"
type input "35"
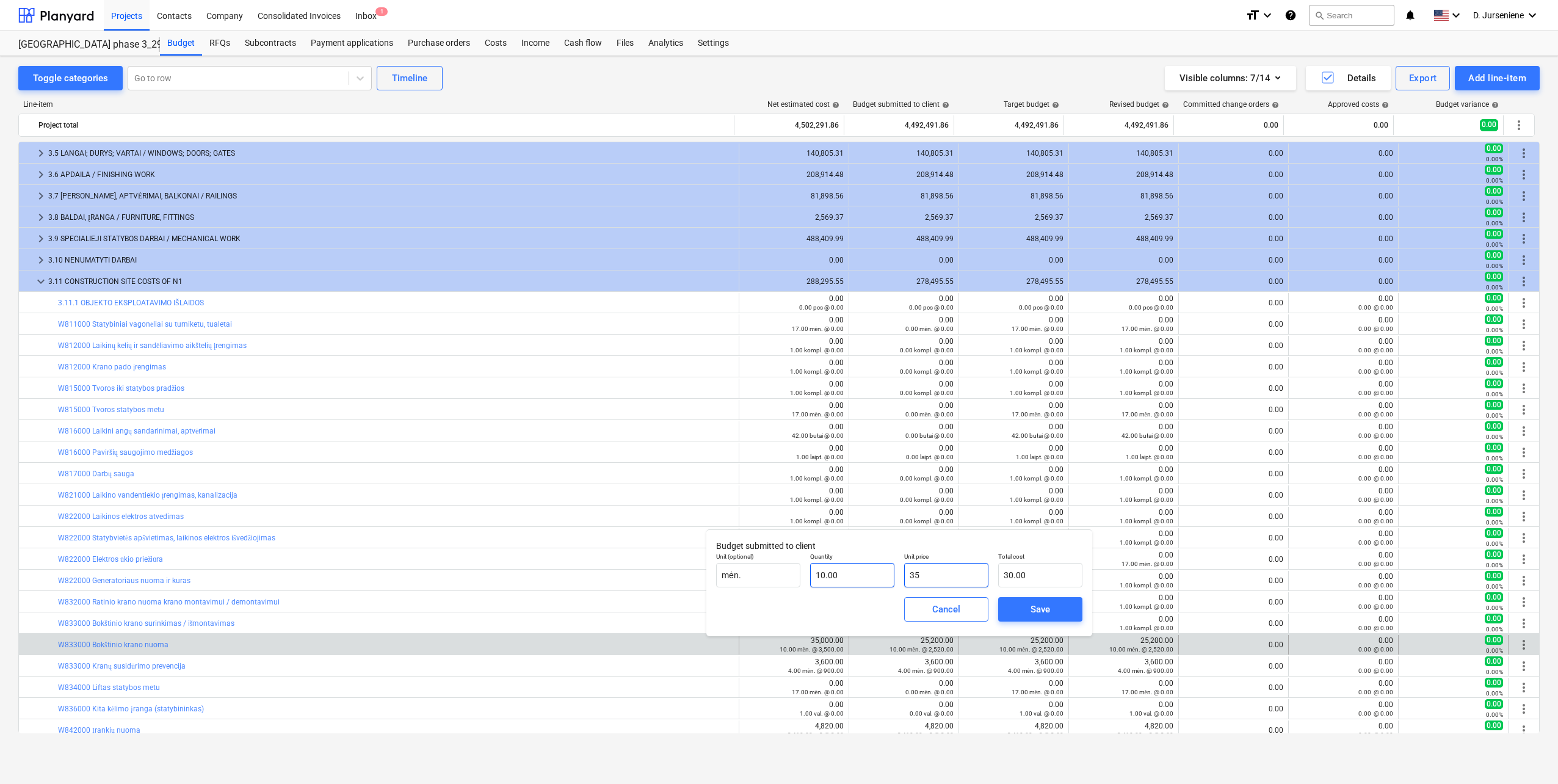
type input "350.00"
type input "350"
type input "3,500.00"
type input "3500"
type input "35,000.00"
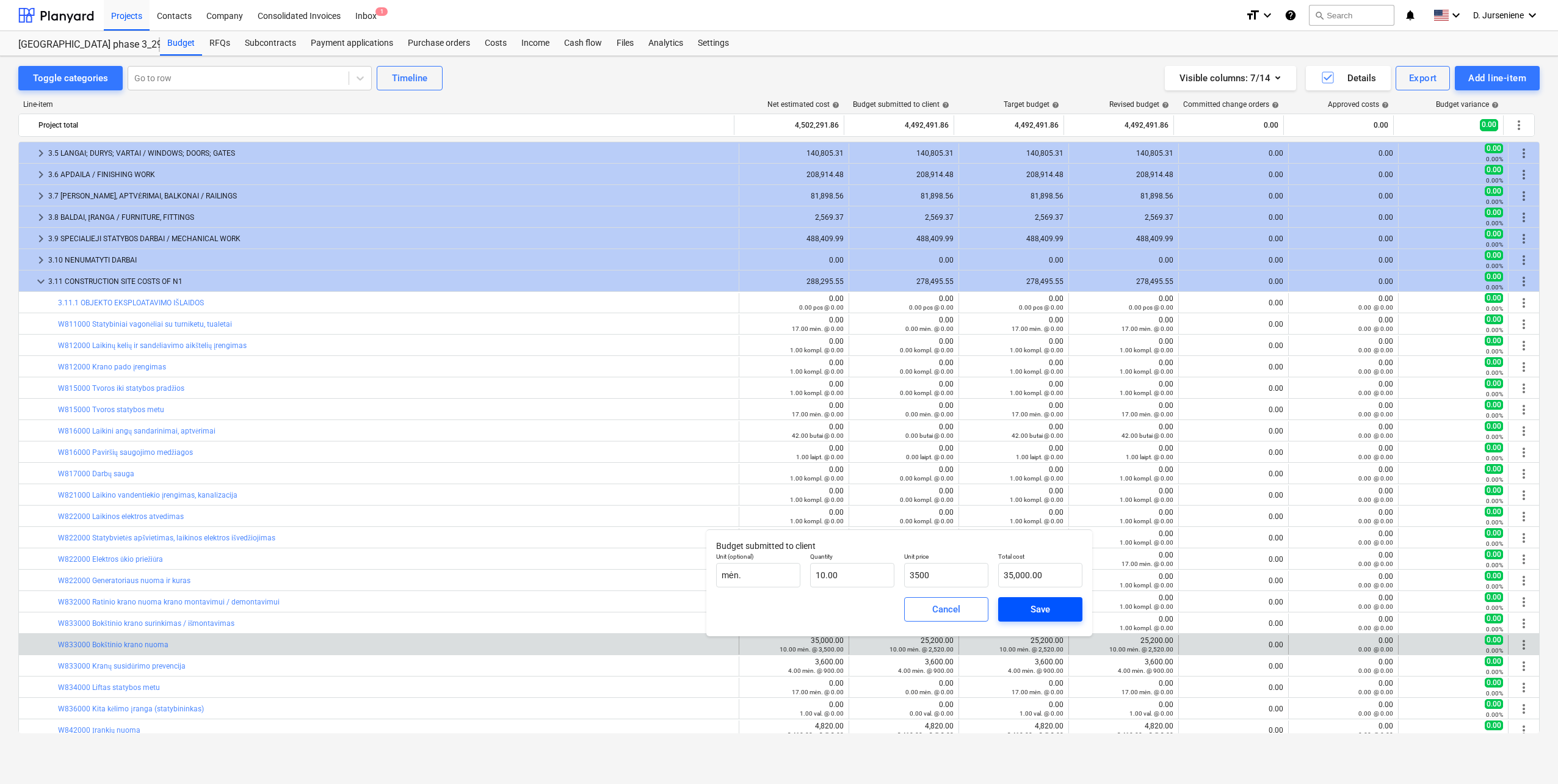
type input "3,500.00"
click at [1036, 605] on div "Save" at bounding box center [1040, 609] width 19 height 16
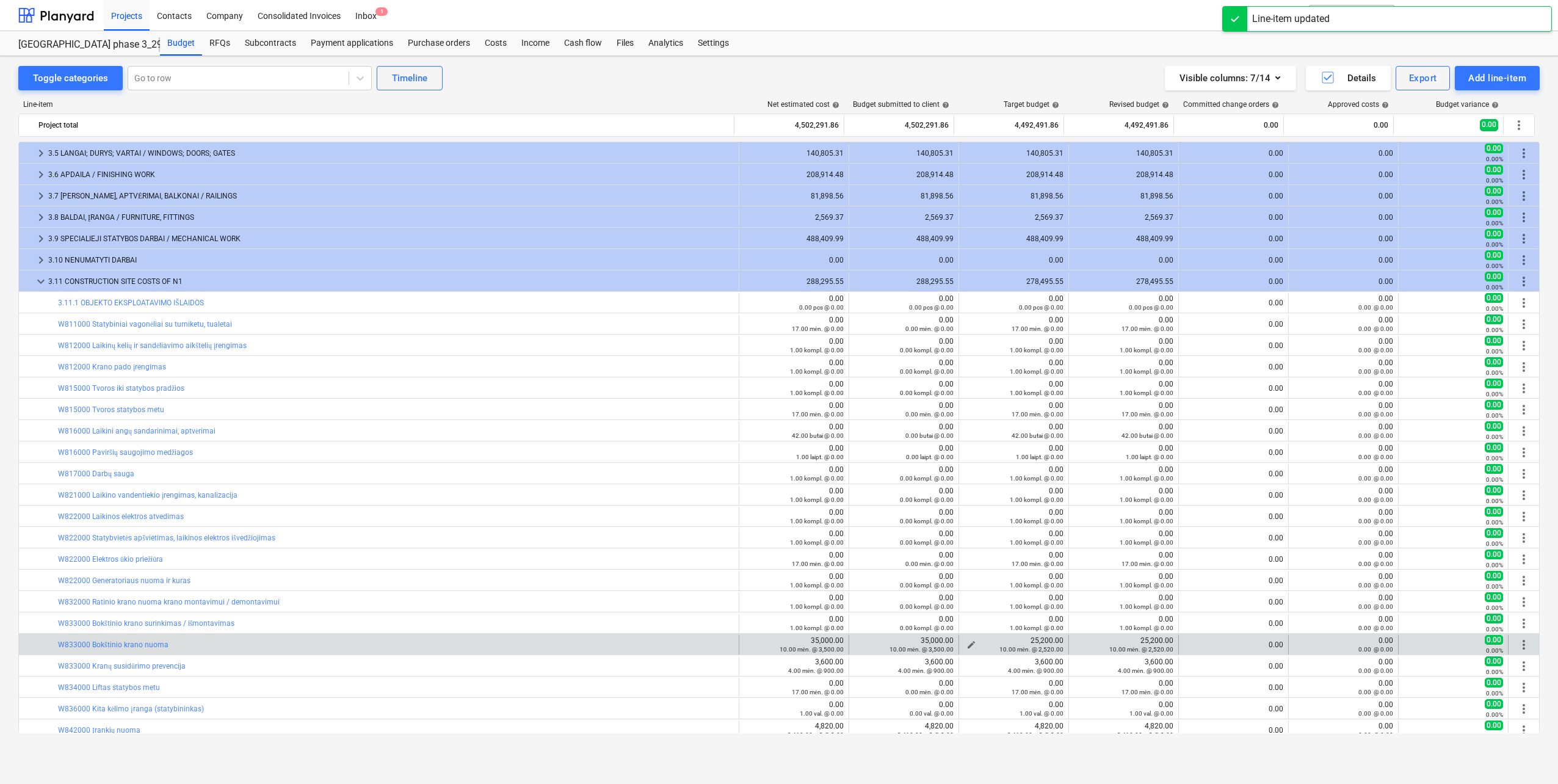
click at [967, 644] on div "10.00 mėn. @ 2,520.00" at bounding box center [1014, 648] width 99 height 8
click at [968, 640] on span "edit" at bounding box center [971, 644] width 10 height 10
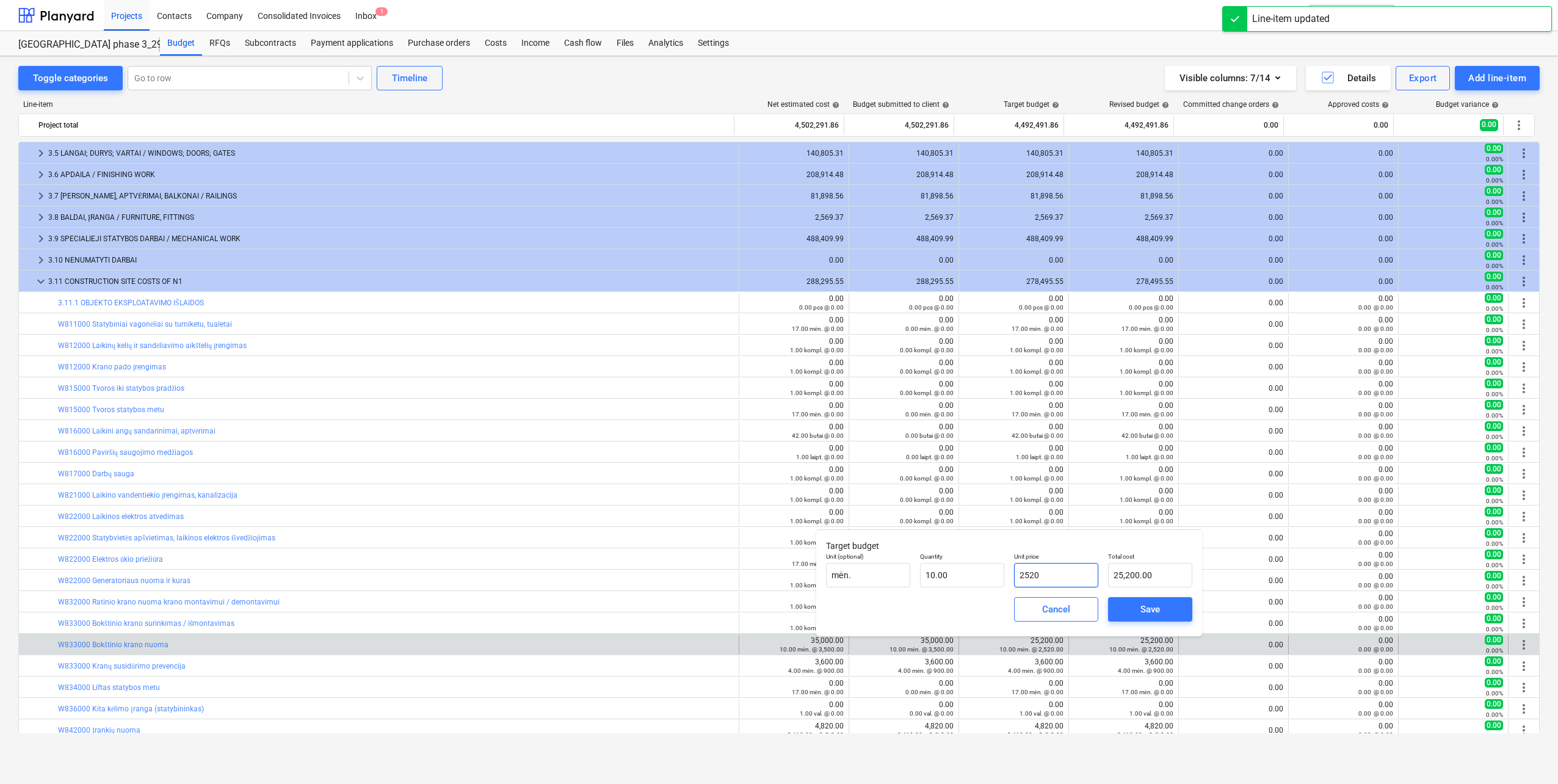
drag, startPoint x: 1058, startPoint y: 581, endPoint x: 913, endPoint y: 582, distance: 145.0
click at [914, 581] on div "Unit (optional) mėn. Quantity 10.00 Unit price 2520 Total cost 25,200.00" at bounding box center [1009, 570] width 376 height 45
type input "3"
type input "30.00"
type input "35"
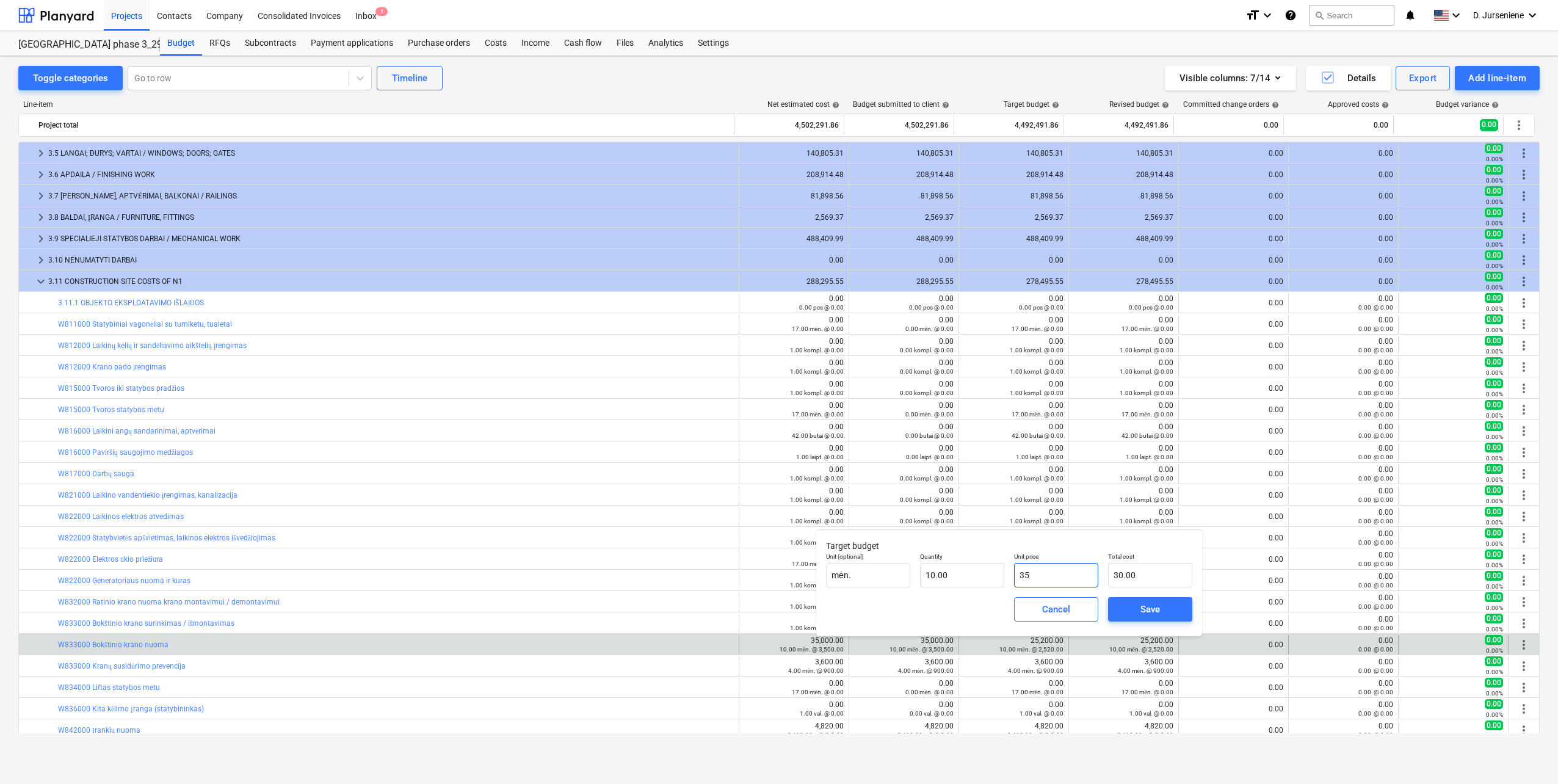
type input "350.00"
click at [1160, 610] on div "Save" at bounding box center [1151, 609] width 19 height 16
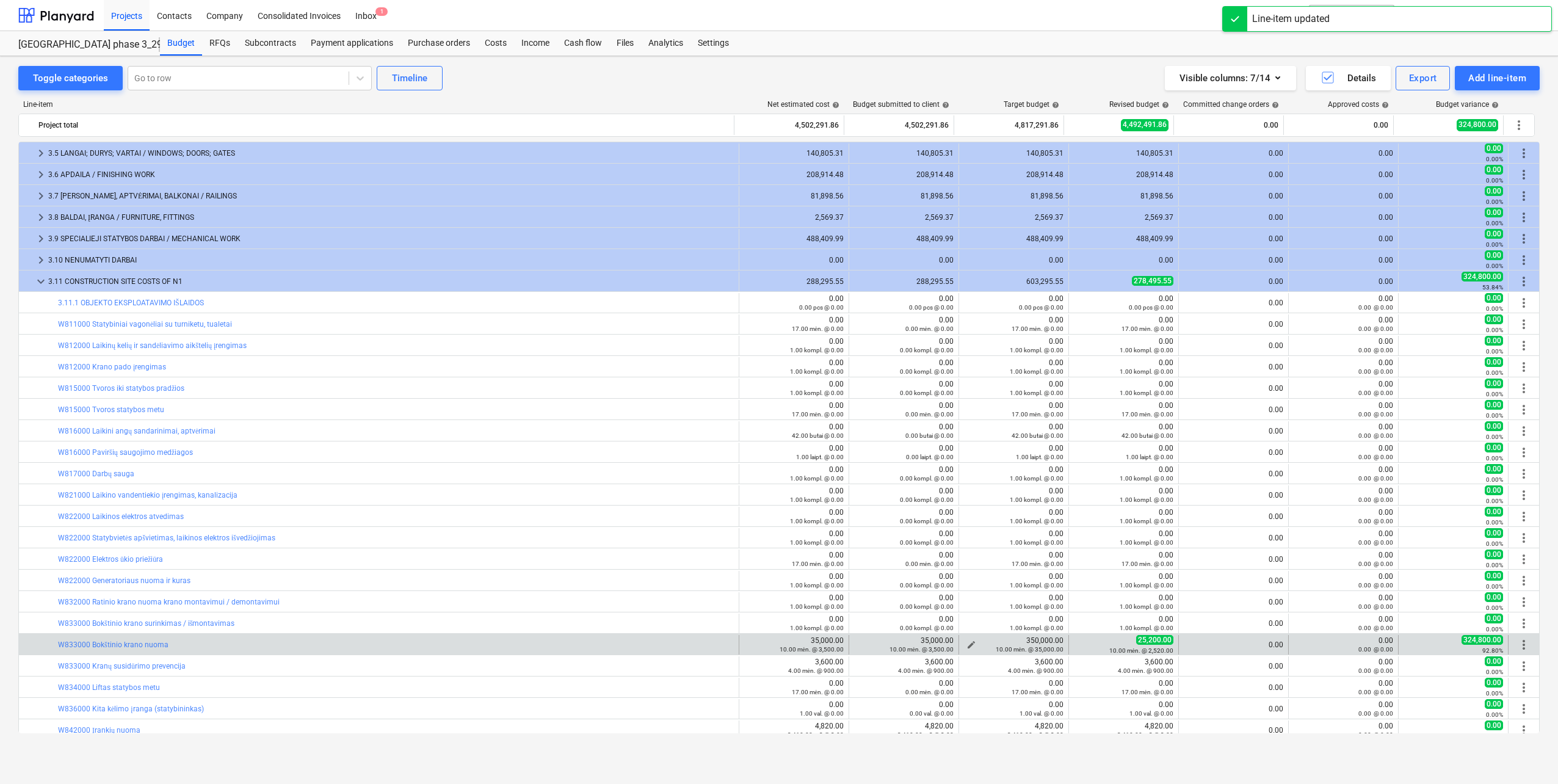
click at [967, 642] on span "edit" at bounding box center [971, 644] width 10 height 10
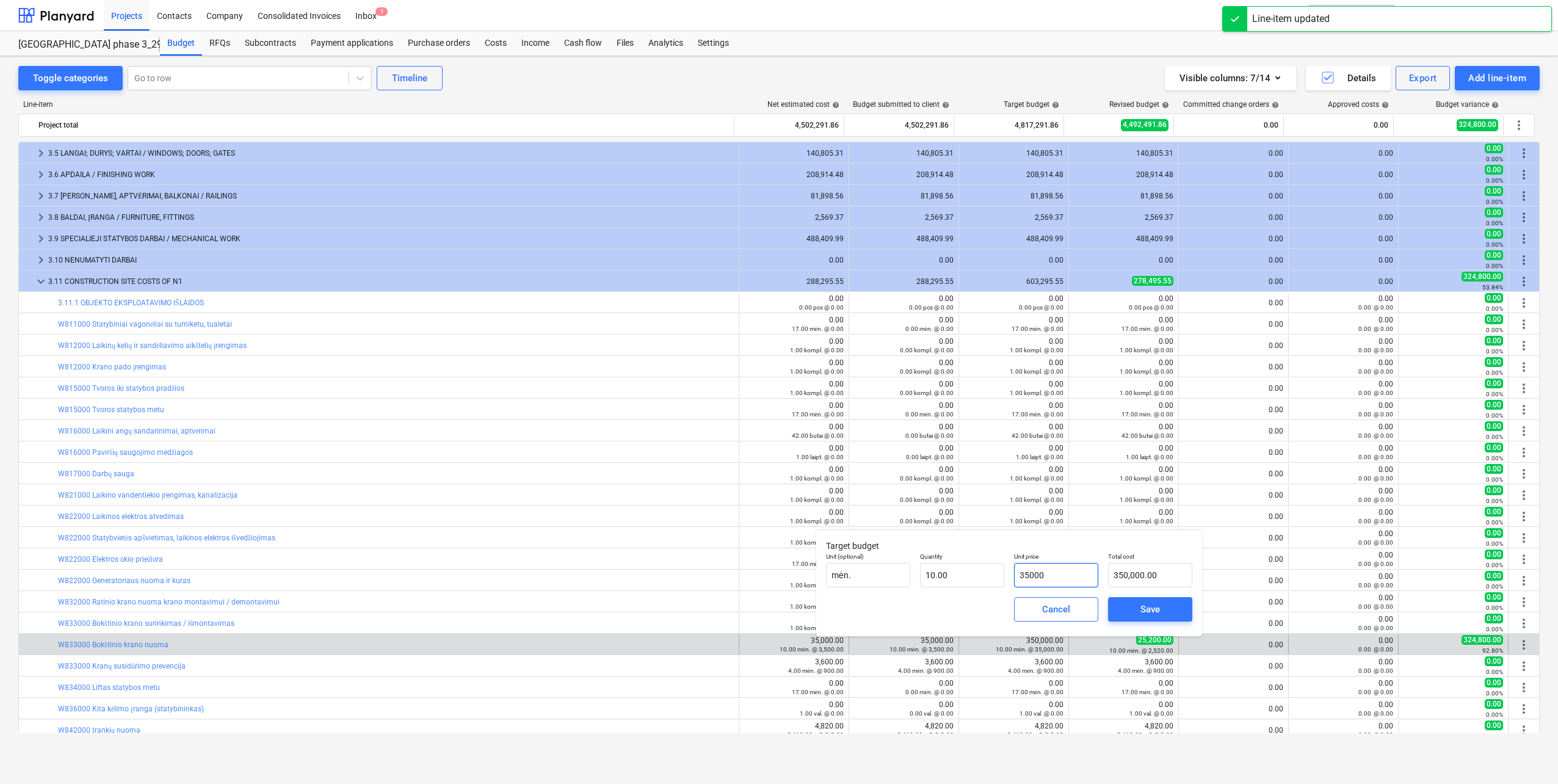
click at [1066, 570] on input "35000" at bounding box center [1056, 575] width 84 height 25
click at [1143, 605] on div "Save" at bounding box center [1151, 609] width 19 height 16
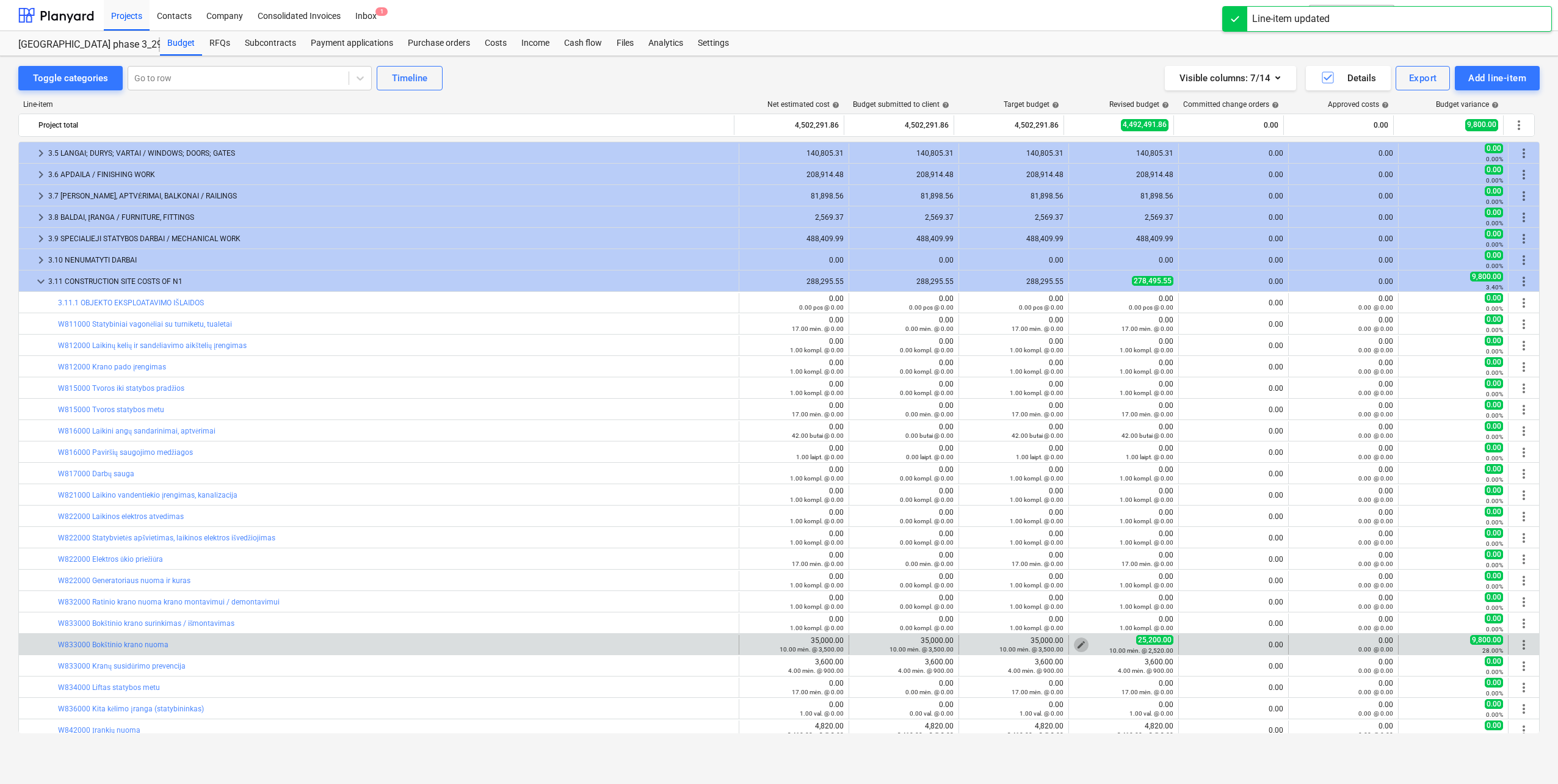
click at [1077, 642] on span "edit" at bounding box center [1081, 644] width 10 height 10
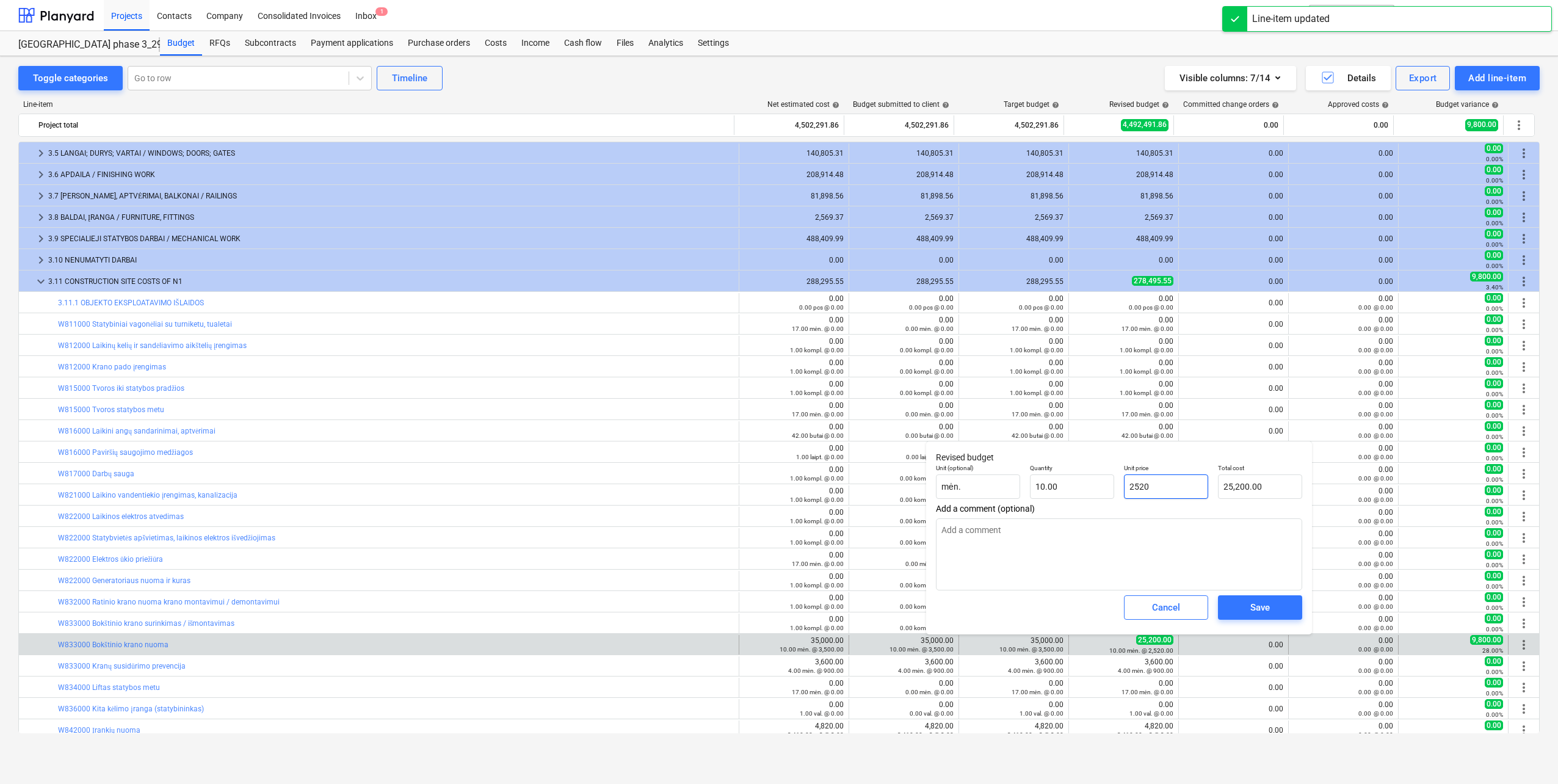
drag, startPoint x: 1169, startPoint y: 486, endPoint x: 1027, endPoint y: 499, distance: 142.6
click at [1036, 499] on div "Unit (optional) mėn. Quantity 10.00 Unit price 2520 Total cost 25,200.00" at bounding box center [1119, 481] width 376 height 45
click at [1261, 610] on div "Save" at bounding box center [1260, 607] width 19 height 16
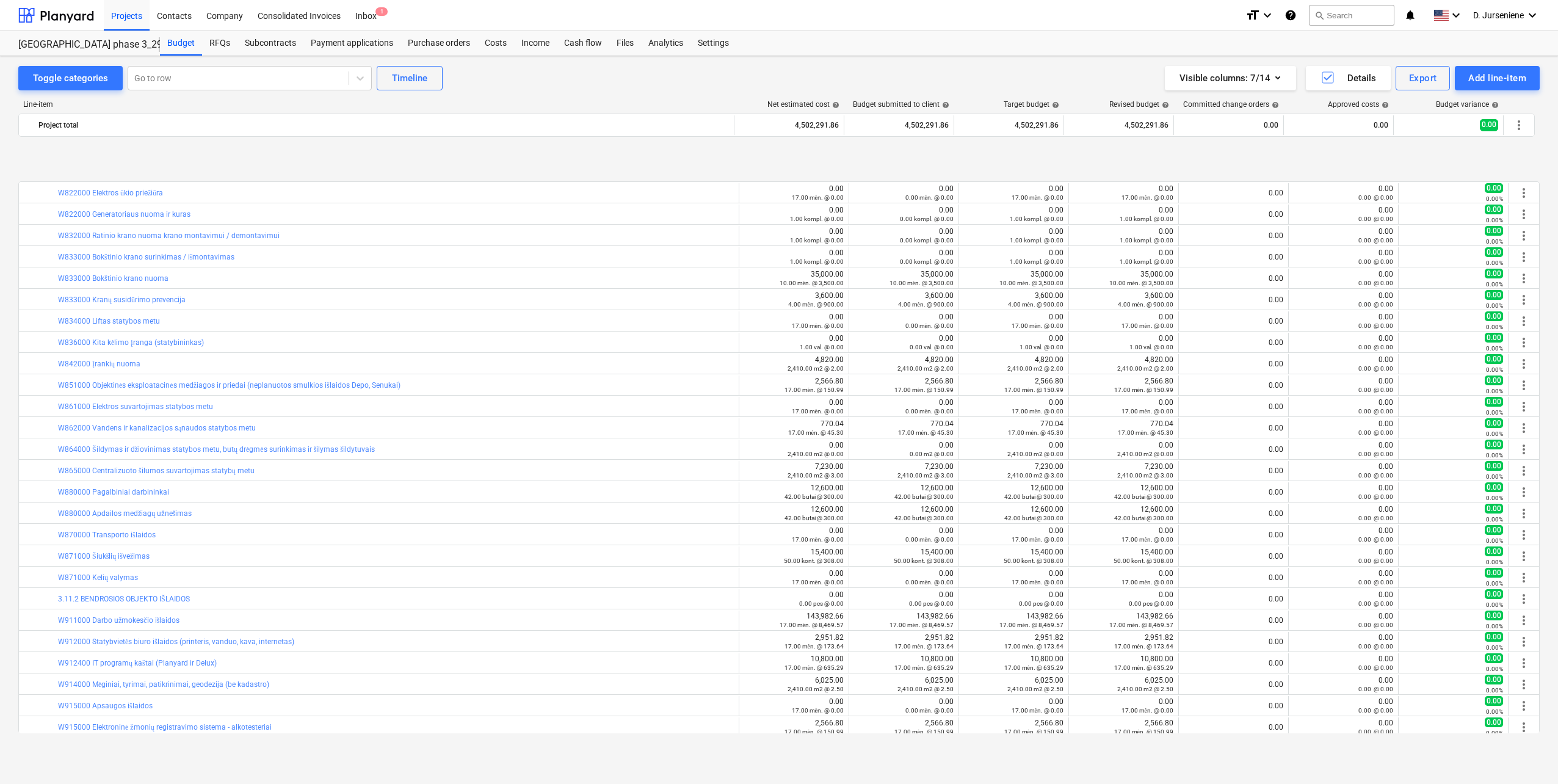
scroll to position [855, 0]
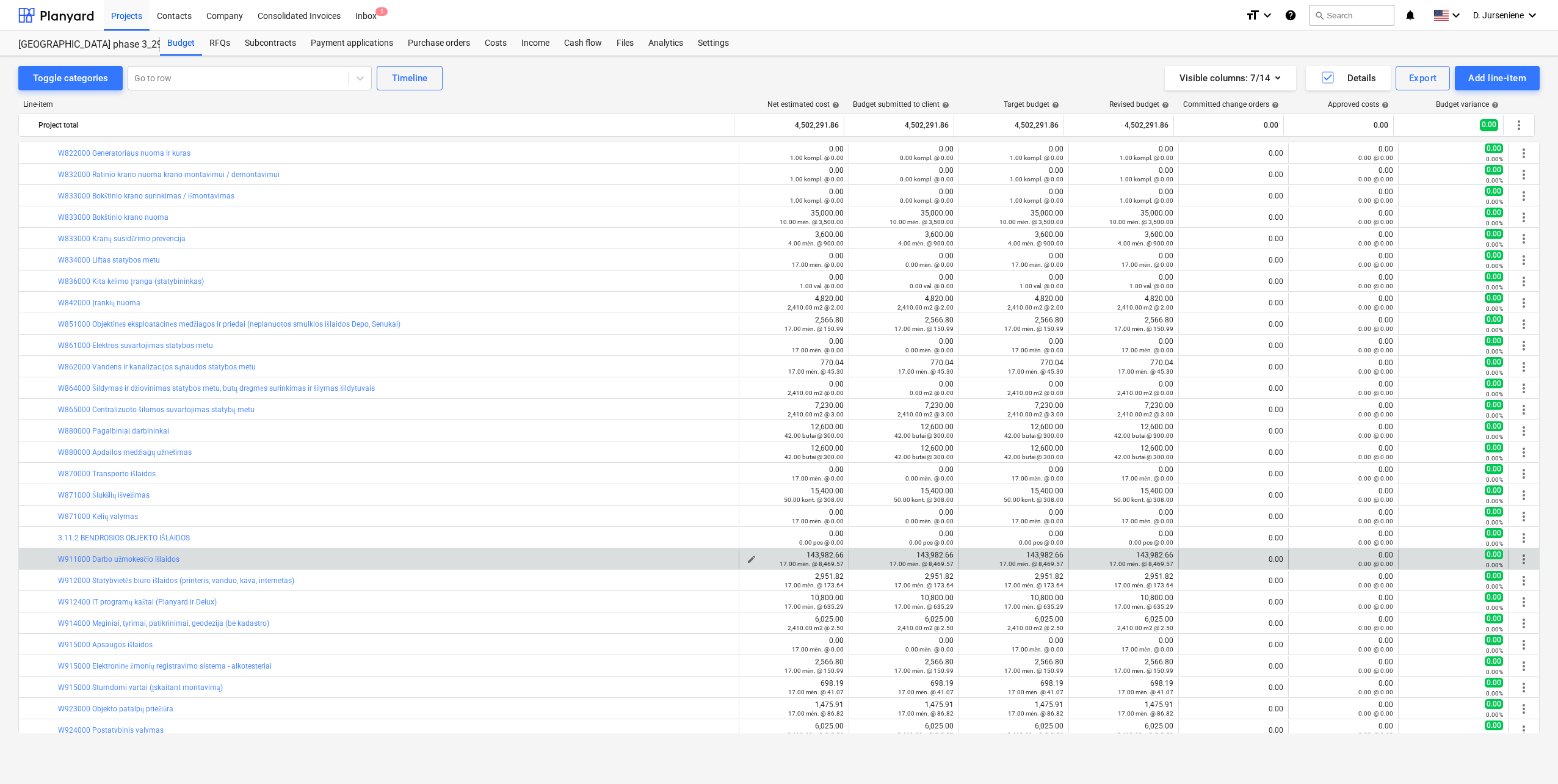
click at [745, 559] on div "17.00 mėn. @ 8,469.57" at bounding box center [794, 563] width 99 height 8
click at [748, 556] on span "edit" at bounding box center [751, 559] width 10 height 10
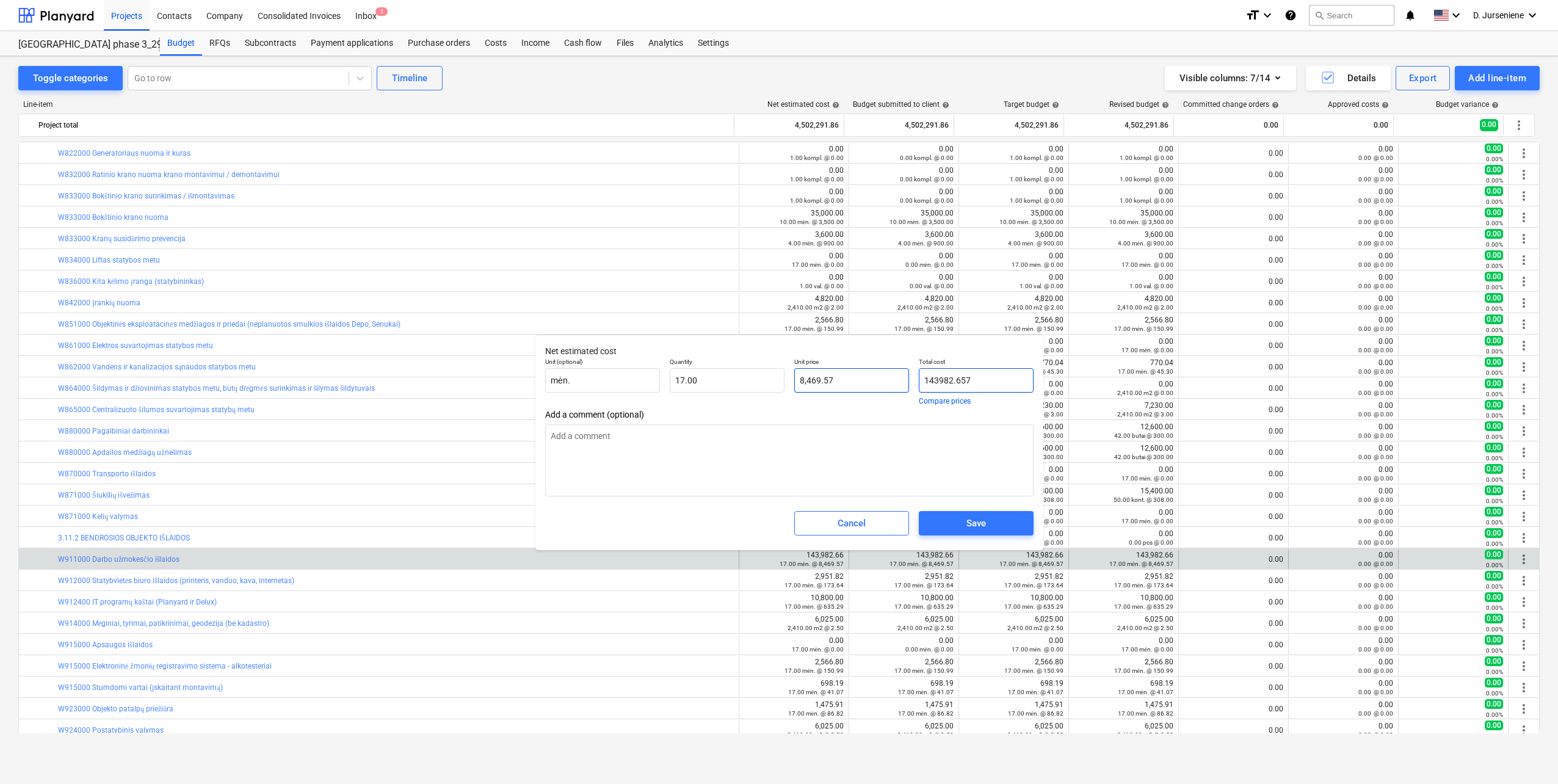
drag, startPoint x: 968, startPoint y: 384, endPoint x: 857, endPoint y: 387, distance: 111.0
click at [857, 387] on div "Unit (optional) mėn. Quantity 17.00 Unit price 8,469.57 Total cost 143982.657 C…" at bounding box center [789, 381] width 498 height 57
click at [895, 412] on span "Add a comment (optional)" at bounding box center [789, 414] width 489 height 10
click at [857, 376] on input "text" at bounding box center [852, 381] width 115 height 25
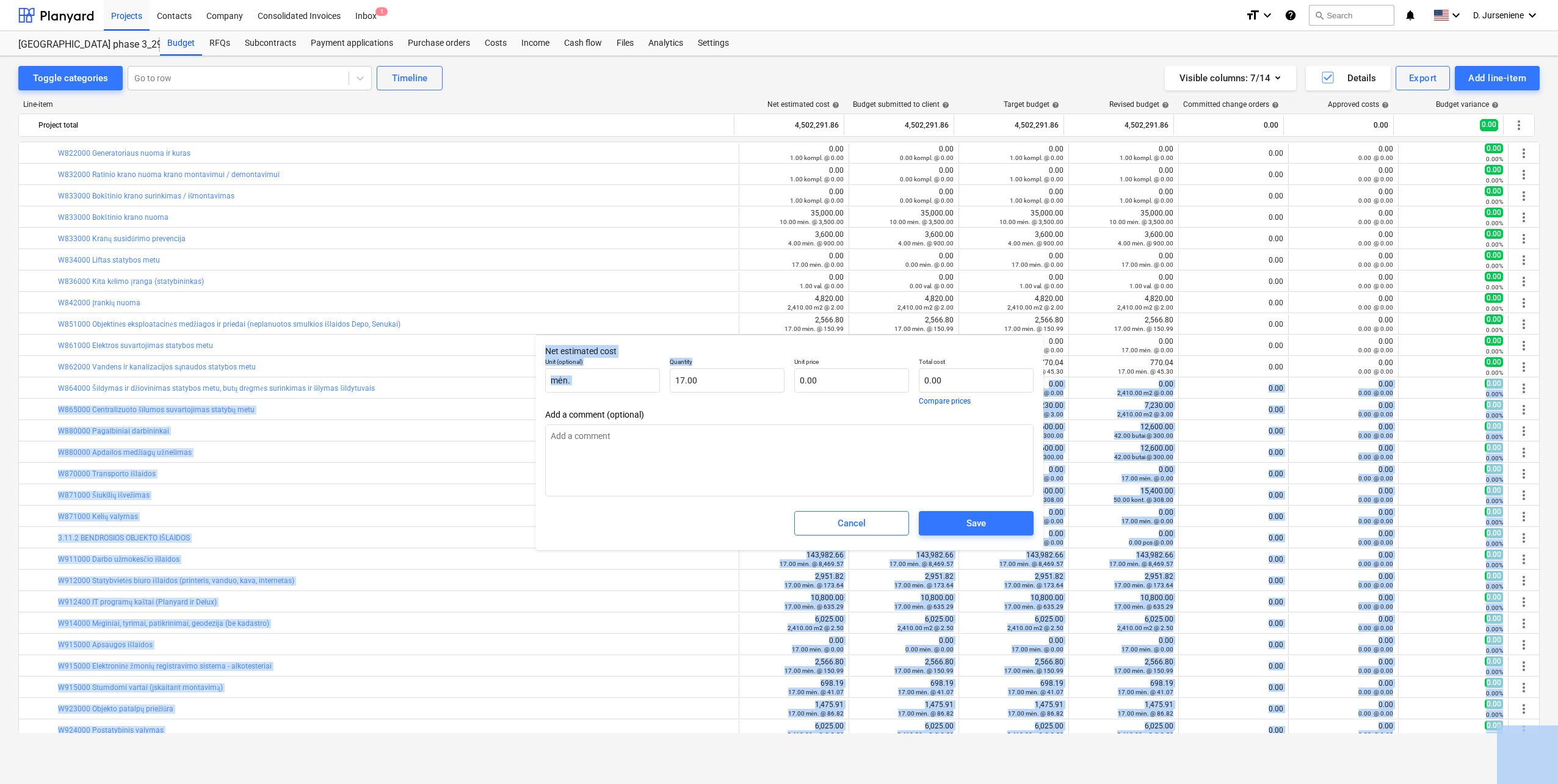
click at [739, 395] on body "Projects Contacts Company Consolidated Invoices Inbox 1 format_size keyboard_ar…" at bounding box center [779, 392] width 1558 height 784
click at [836, 380] on body "Projects Contacts Company Consolidated Invoices Inbox 1 format_size keyboard_ar…" at bounding box center [779, 392] width 1558 height 784
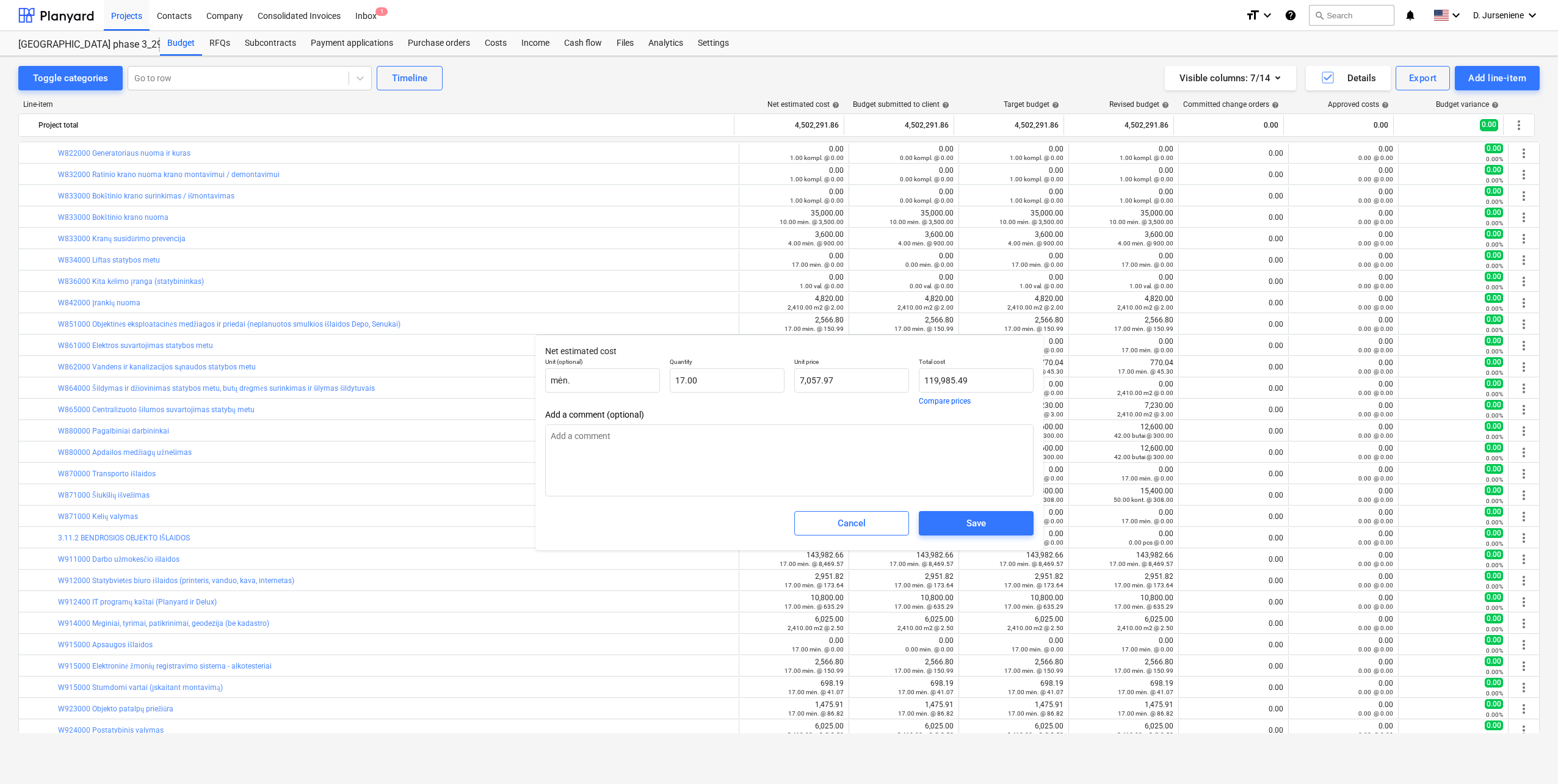
click at [995, 406] on div "Total cost 119,985.49 Compare prices" at bounding box center [977, 381] width 125 height 57
click at [856, 409] on div "Unit price 7,057.97" at bounding box center [852, 381] width 125 height 57
click at [855, 377] on input "7057.97" at bounding box center [852, 381] width 115 height 25
drag, startPoint x: 894, startPoint y: 381, endPoint x: 767, endPoint y: 381, distance: 127.0
click at [767, 381] on div "Unit (optional) mėn. Quantity 17.00 Unit price 7057.97 Total cost 119,985.49 Co…" at bounding box center [789, 381] width 498 height 57
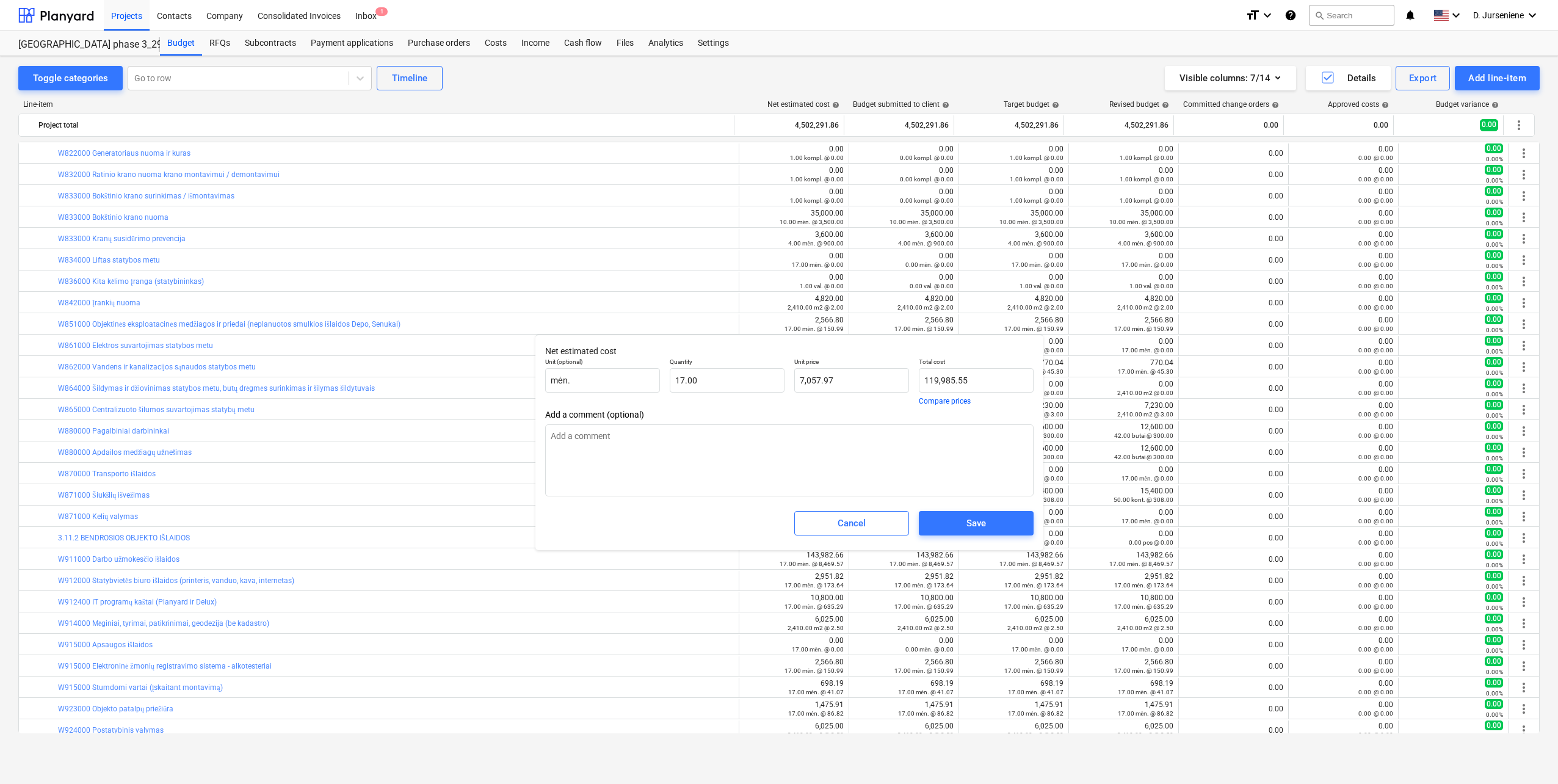
click at [894, 410] on span "Add a comment (optional)" at bounding box center [789, 414] width 489 height 10
click at [969, 520] on div "Save" at bounding box center [977, 523] width 19 height 16
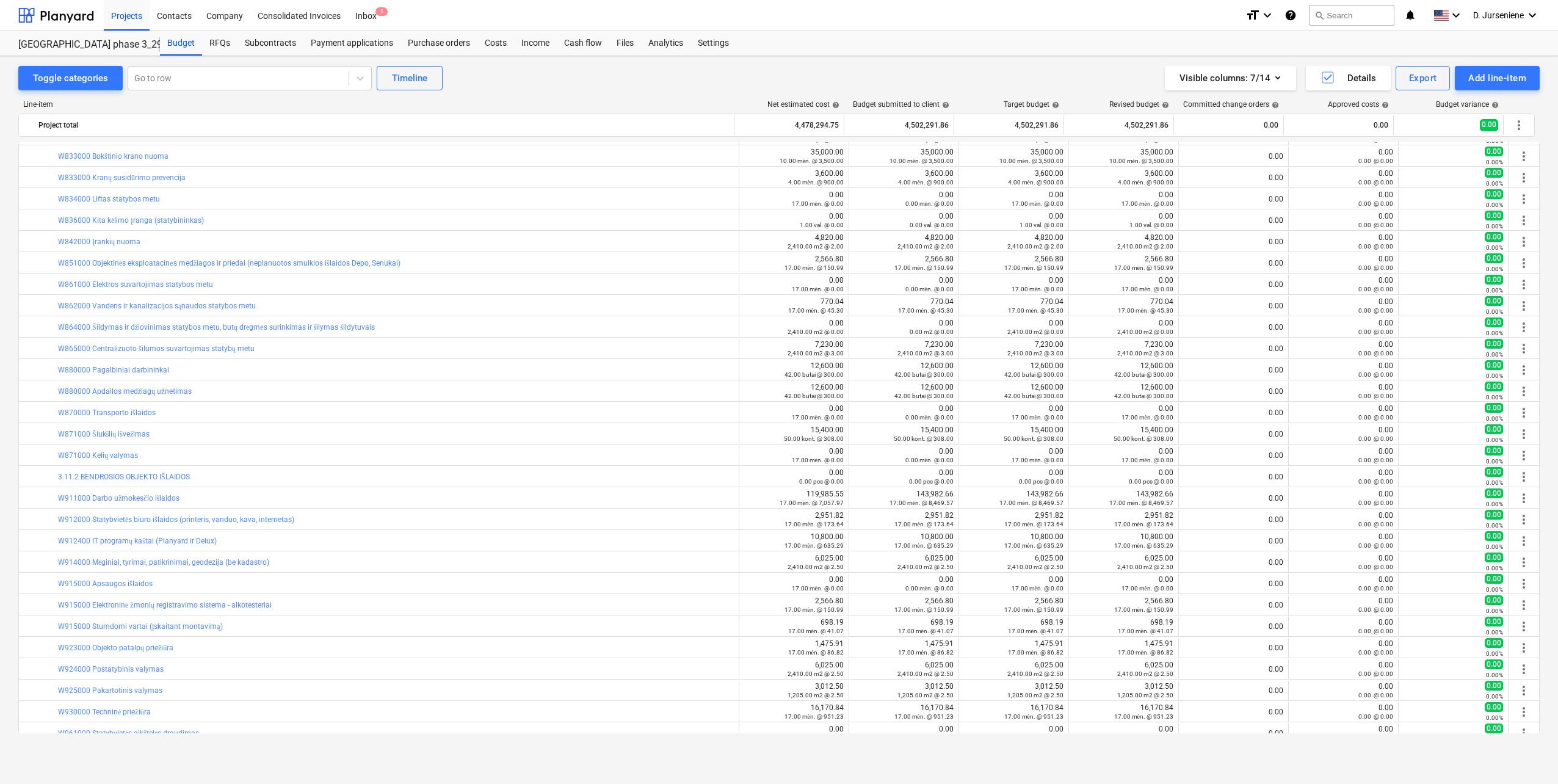
scroll to position [926, 0]
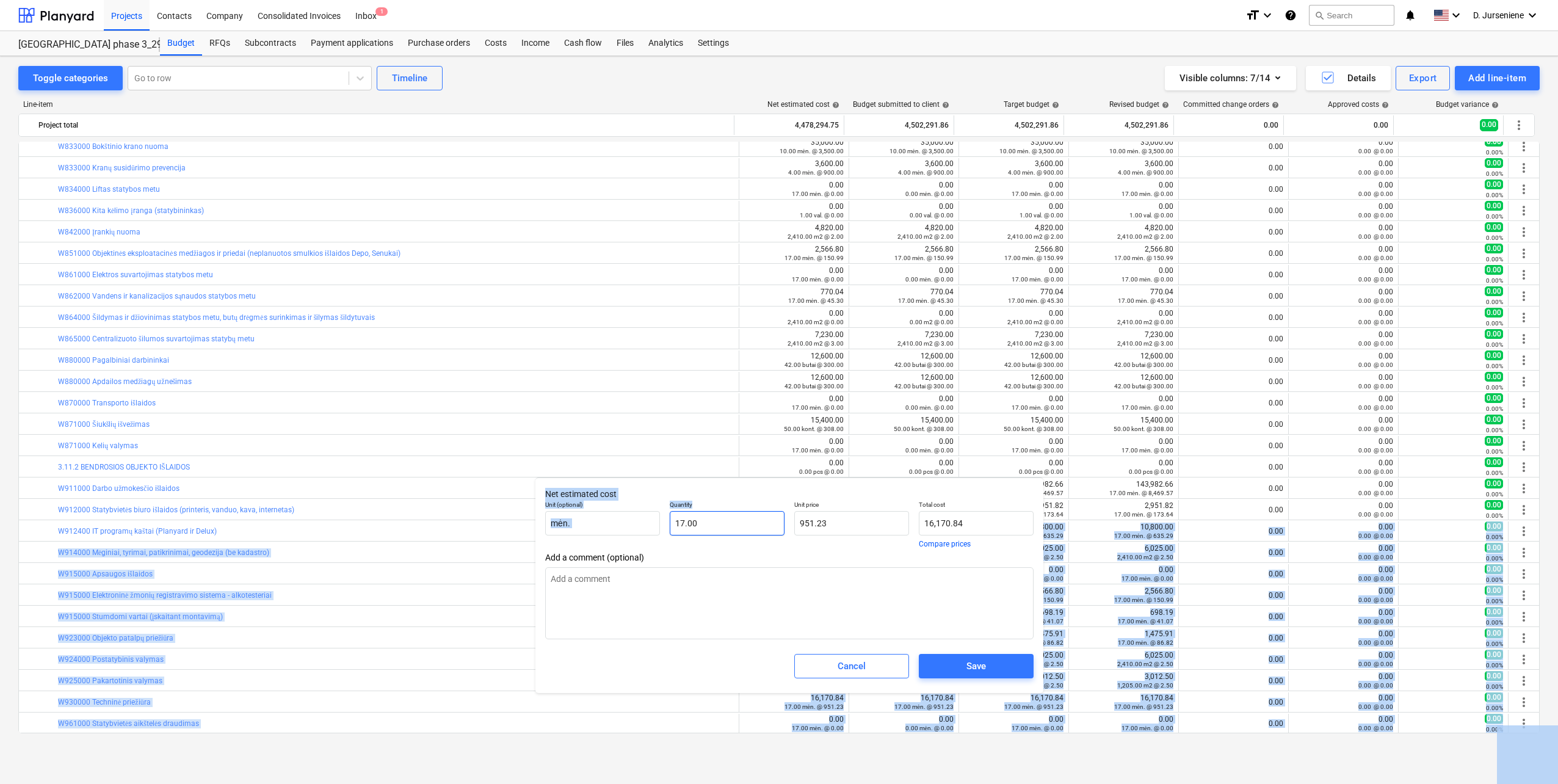
click at [782, 526] on body "Projects Contacts Company Consolidated Invoices Inbox 1 format_size keyboard_ar…" at bounding box center [779, 392] width 1558 height 784
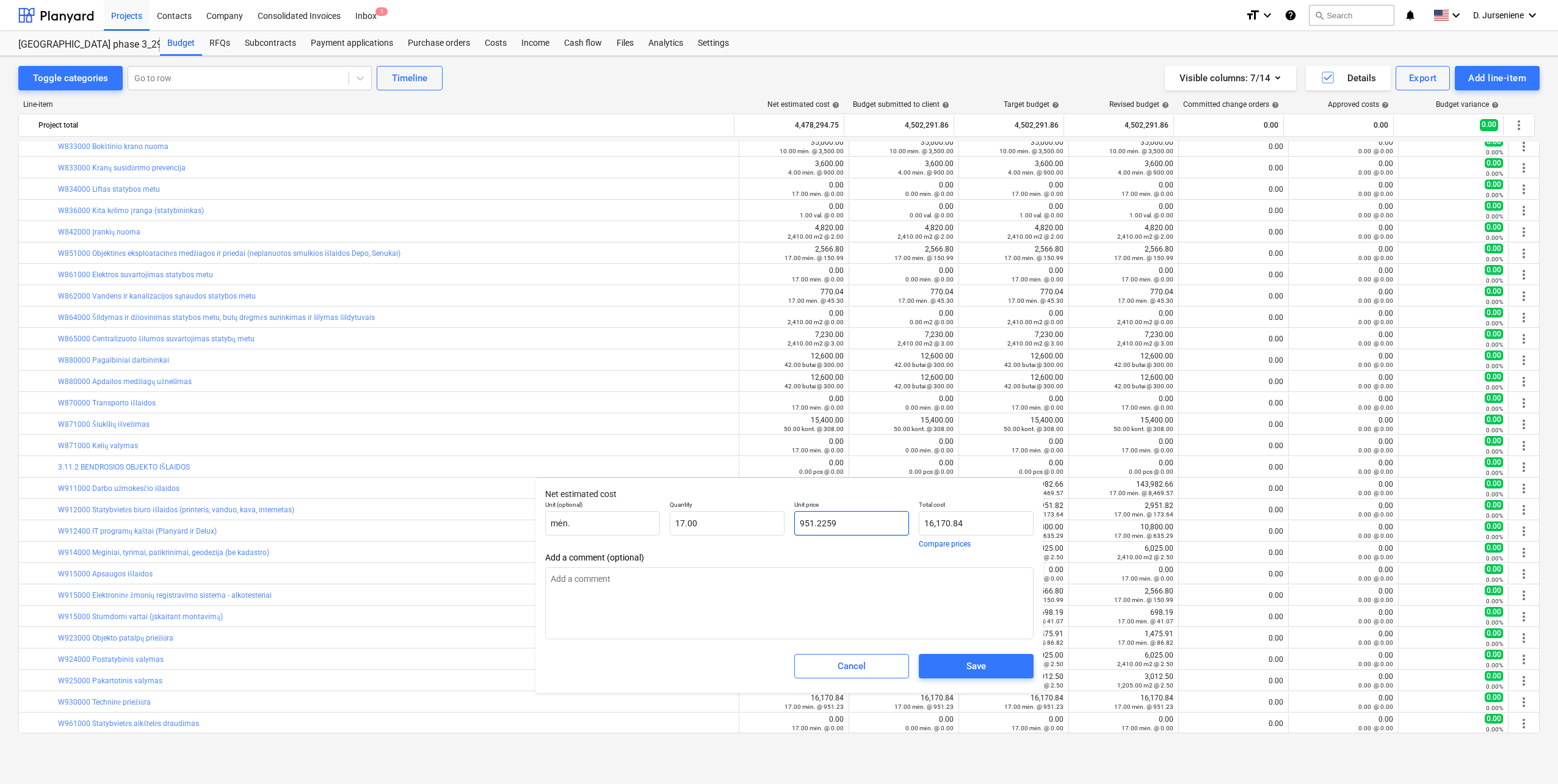
click at [844, 525] on input "951.2259" at bounding box center [852, 524] width 115 height 25
drag, startPoint x: 879, startPoint y: 522, endPoint x: 778, endPoint y: 522, distance: 101.0
click at [778, 522] on div "Unit (optional) mėn. Quantity 17.00 Unit price 951.2259 Total cost 16,170.84 Co…" at bounding box center [789, 524] width 498 height 57
click at [998, 549] on div "Total cost 13,475.70 Compare prices" at bounding box center [977, 524] width 125 height 57
click at [954, 664] on span "Save" at bounding box center [977, 666] width 86 height 16
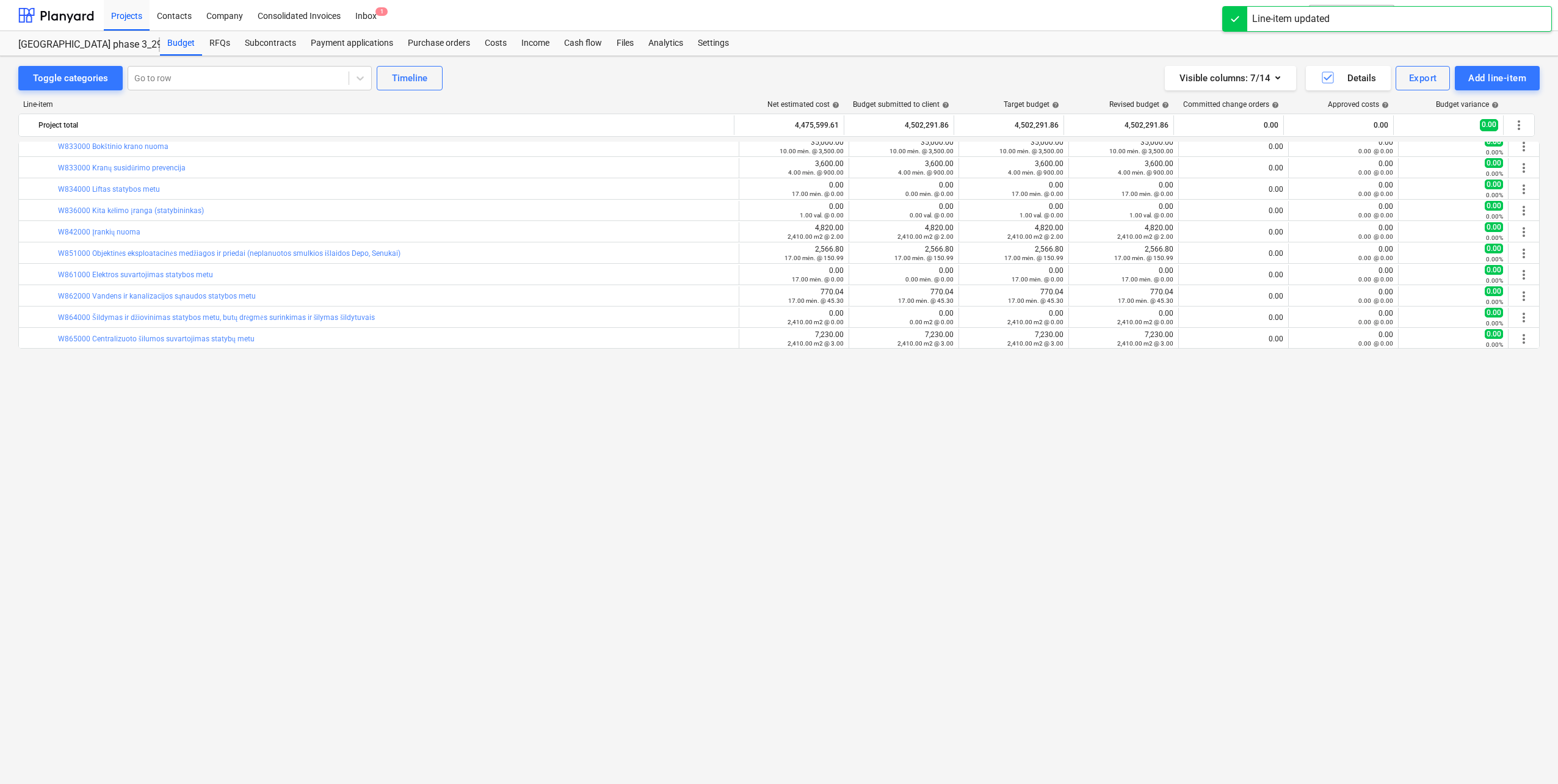
scroll to position [498, 0]
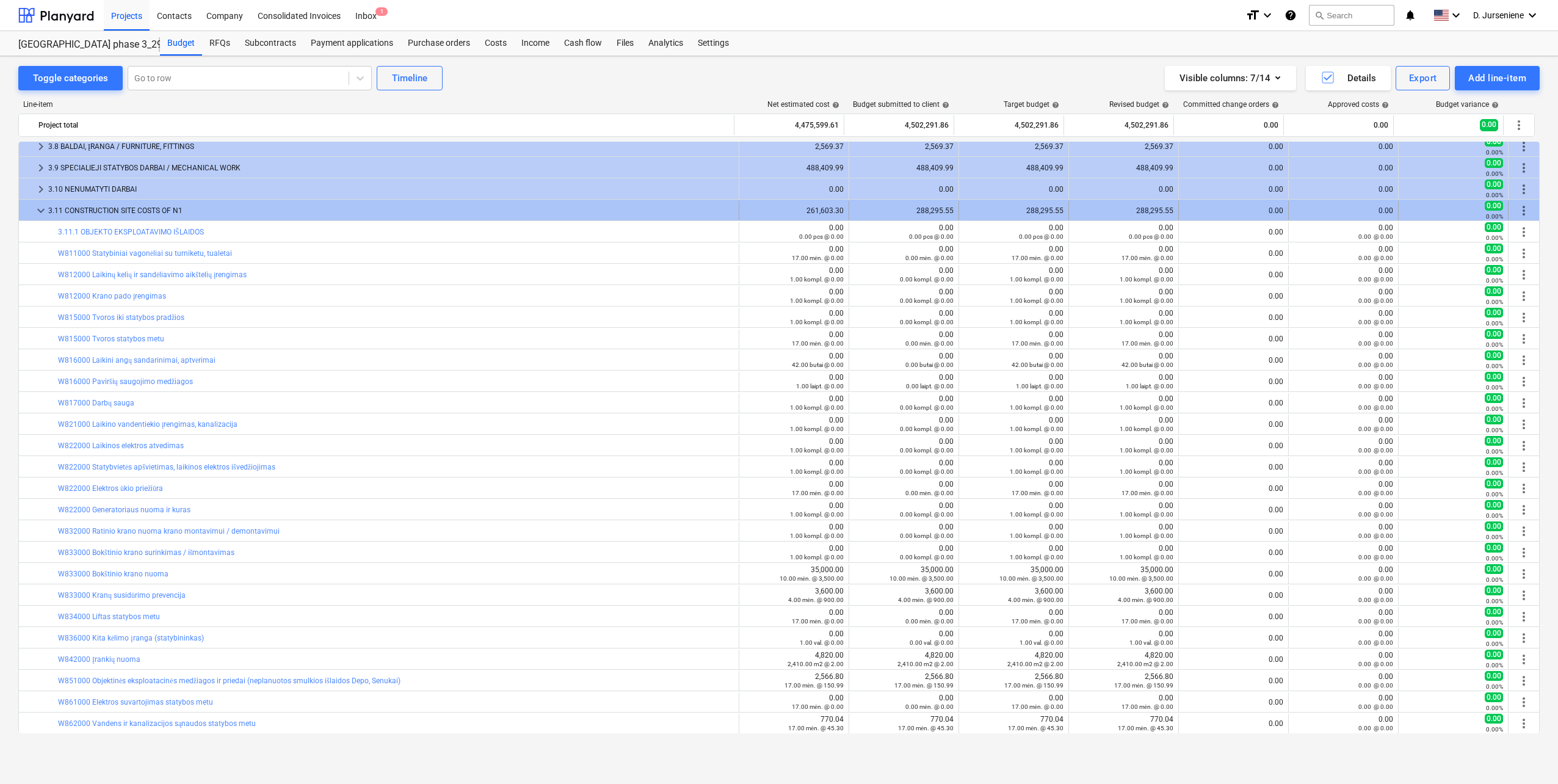
click at [38, 209] on span "keyboard_arrow_down" at bounding box center [41, 210] width 15 height 15
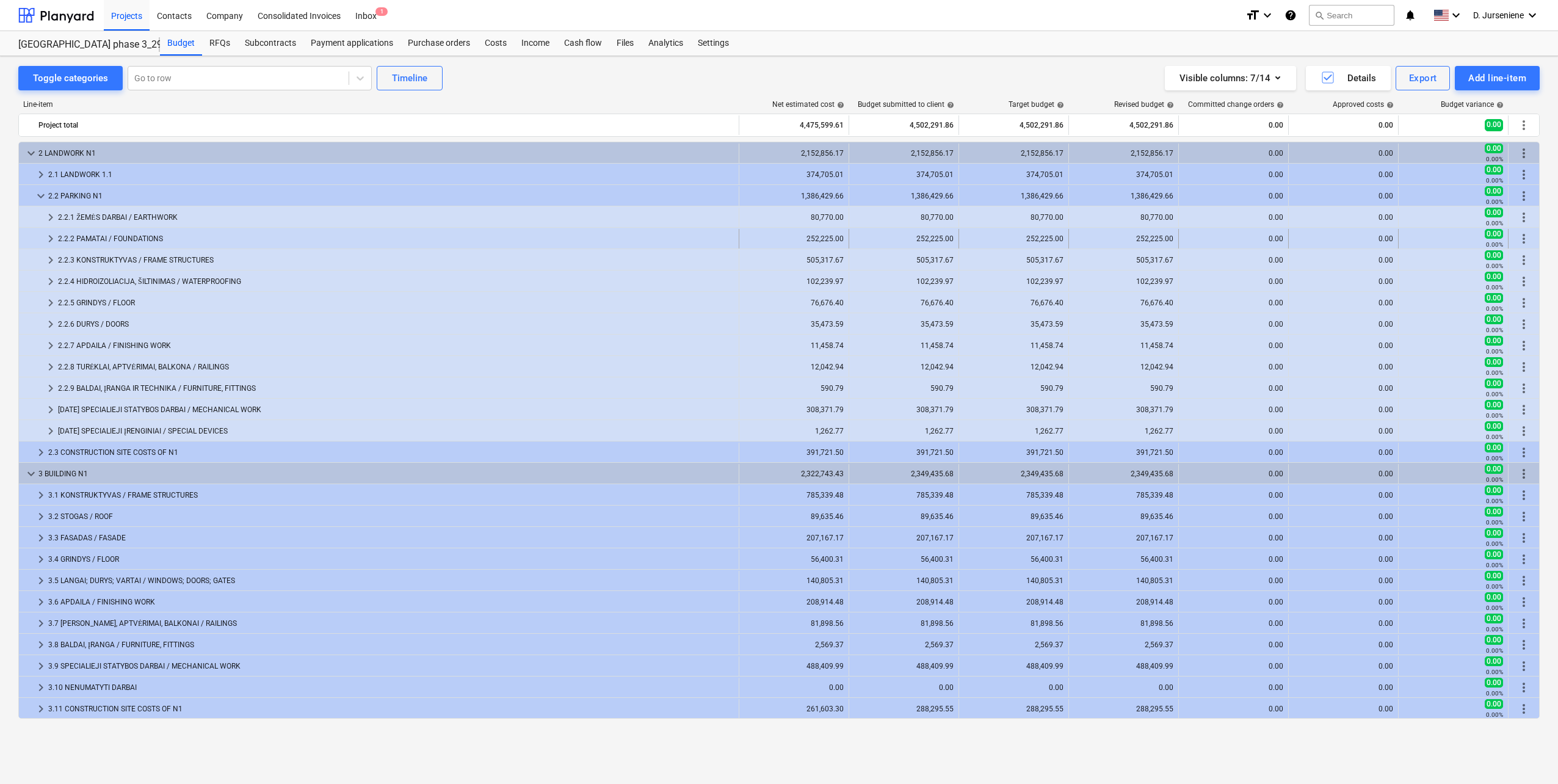
scroll to position [0, 0]
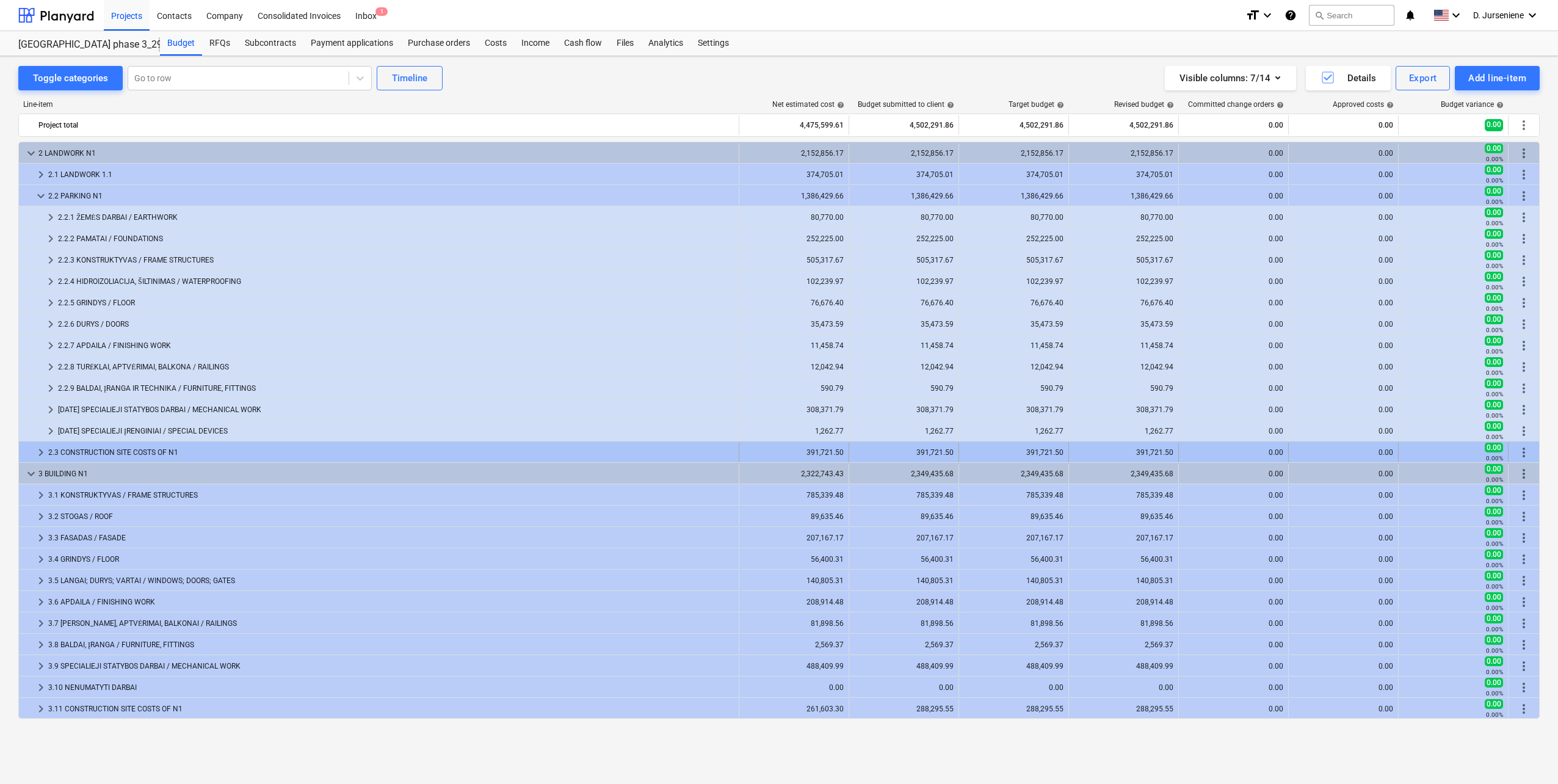
click at [39, 444] on div "keyboard_arrow_right" at bounding box center [41, 452] width 15 height 19
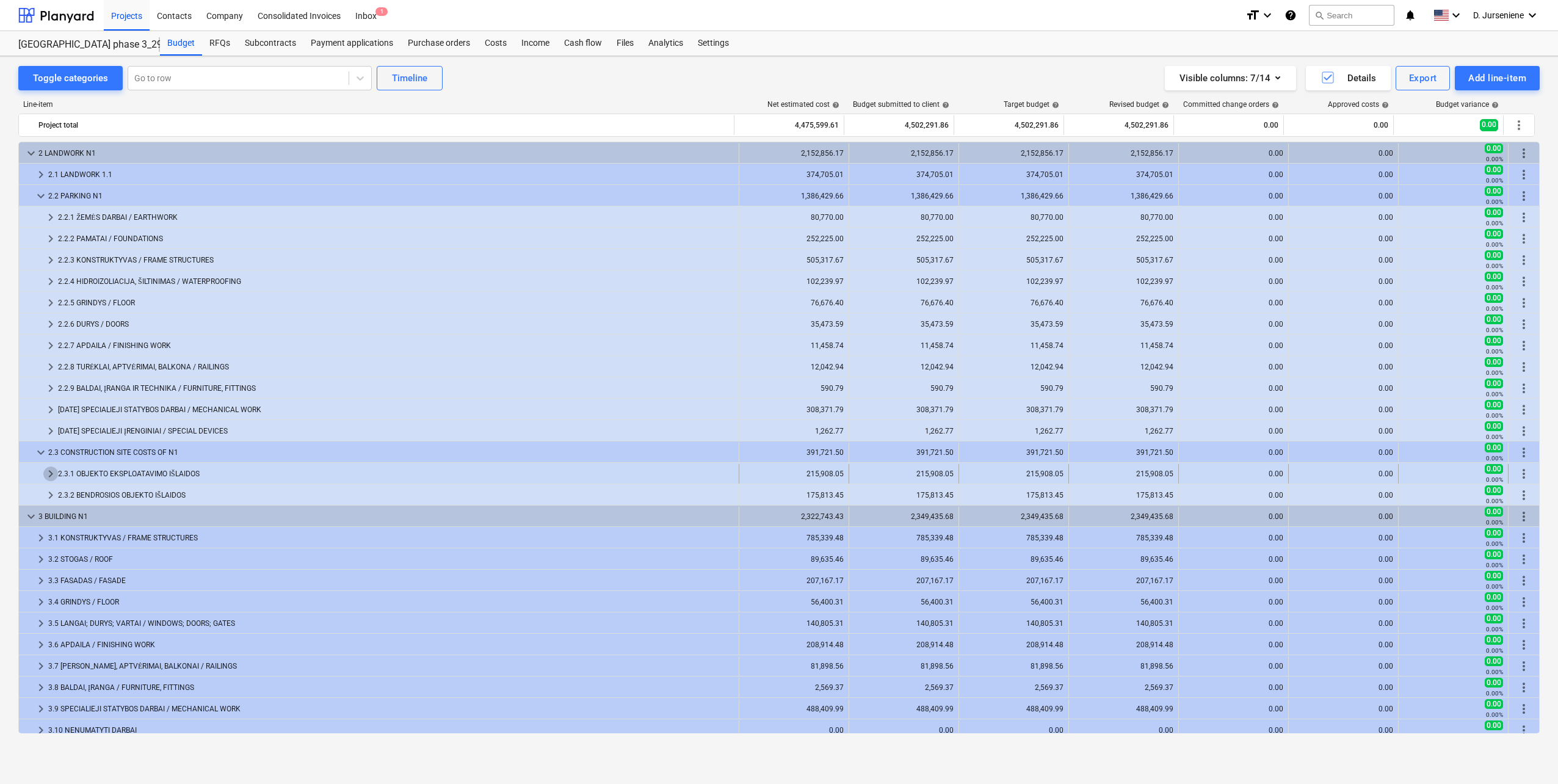
click at [47, 470] on span "keyboard_arrow_right" at bounding box center [51, 474] width 15 height 15
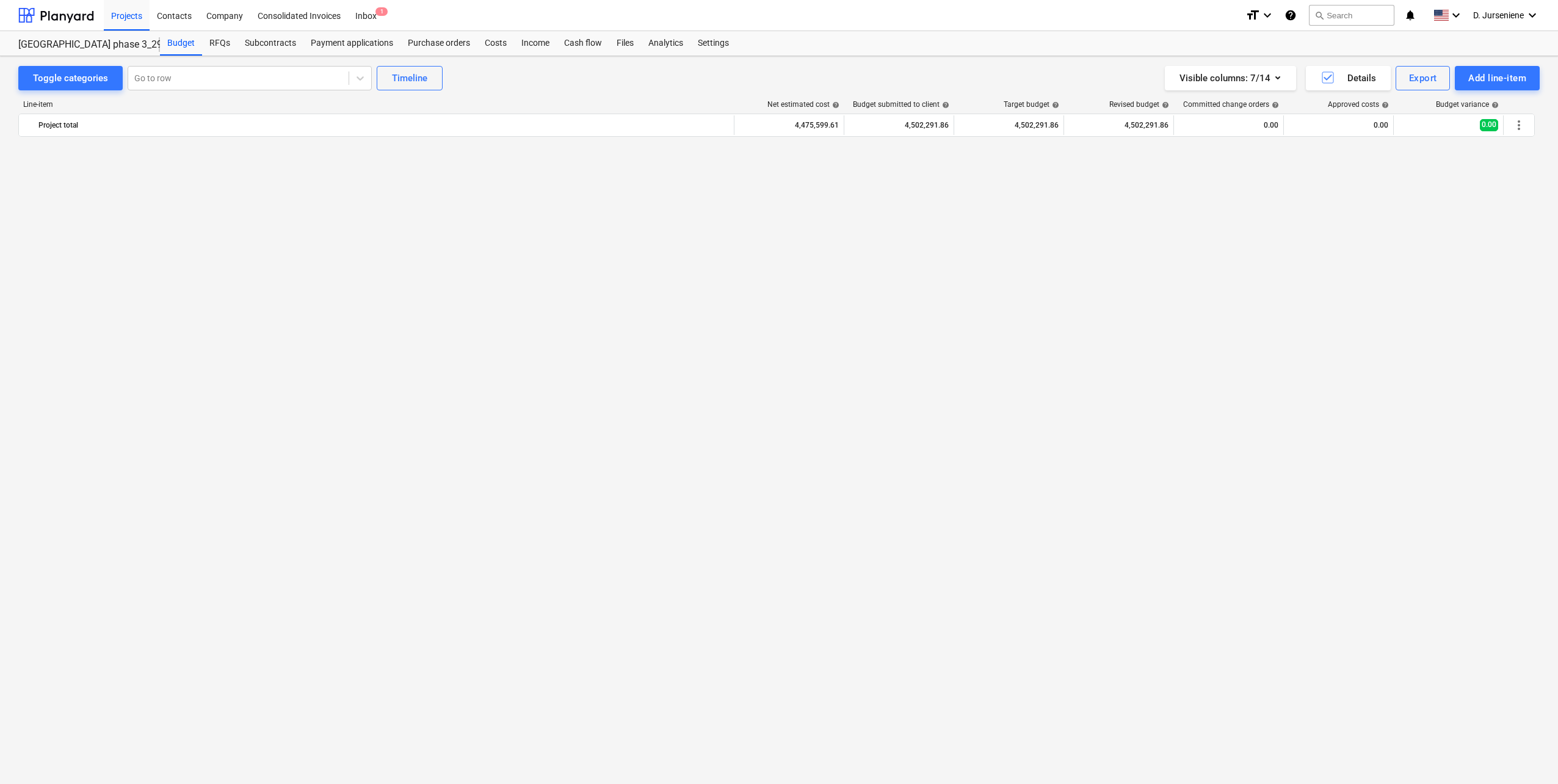
scroll to position [305, 0]
click div "bar_chart W833000 Kranų susidūrimo prevencija"
click span "more_vert"
click li "Delete"
click span "more_vert"
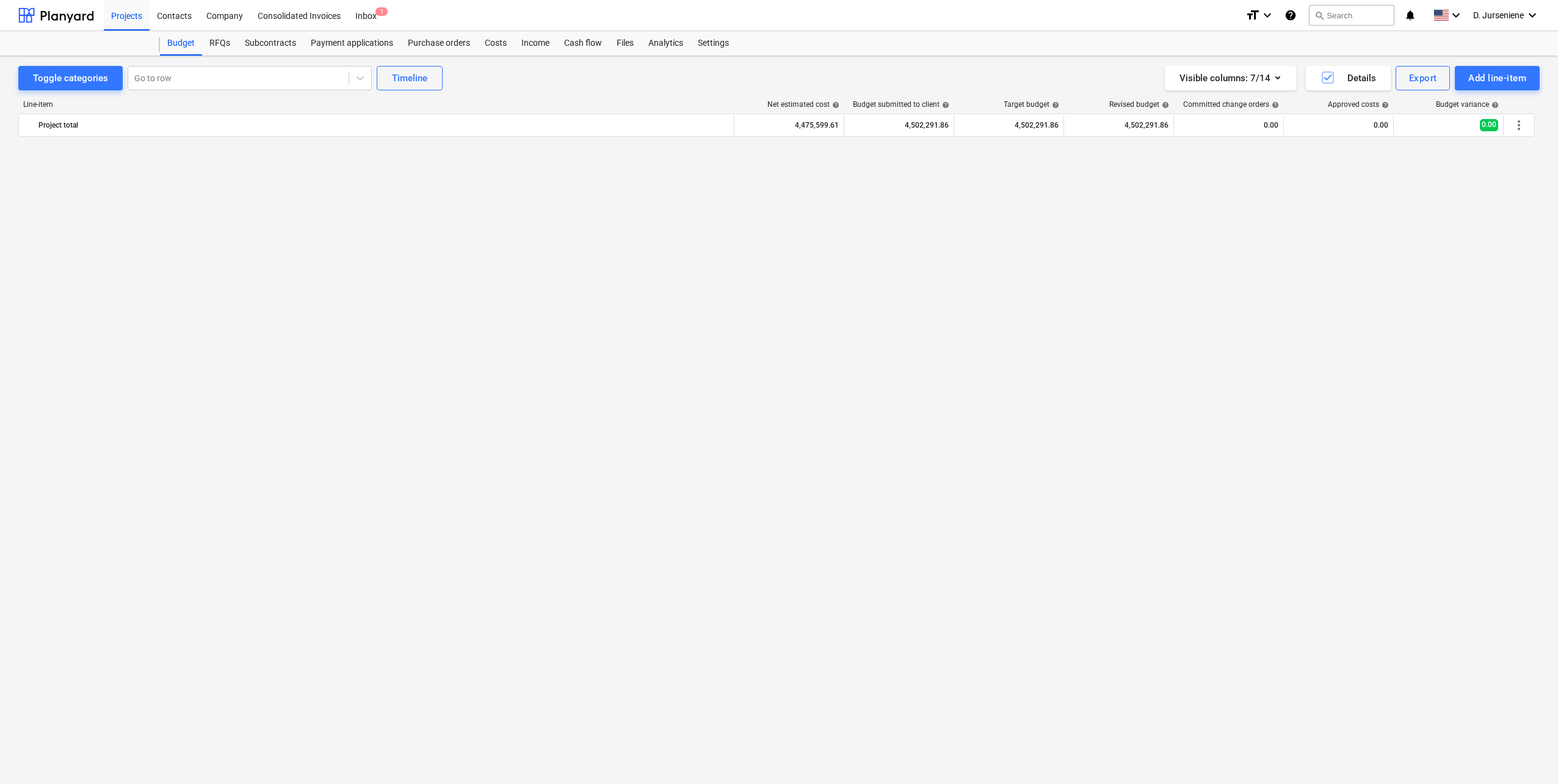
click li "Delete"
click span "more_vert"
click li "Delete"
click span "more_vert"
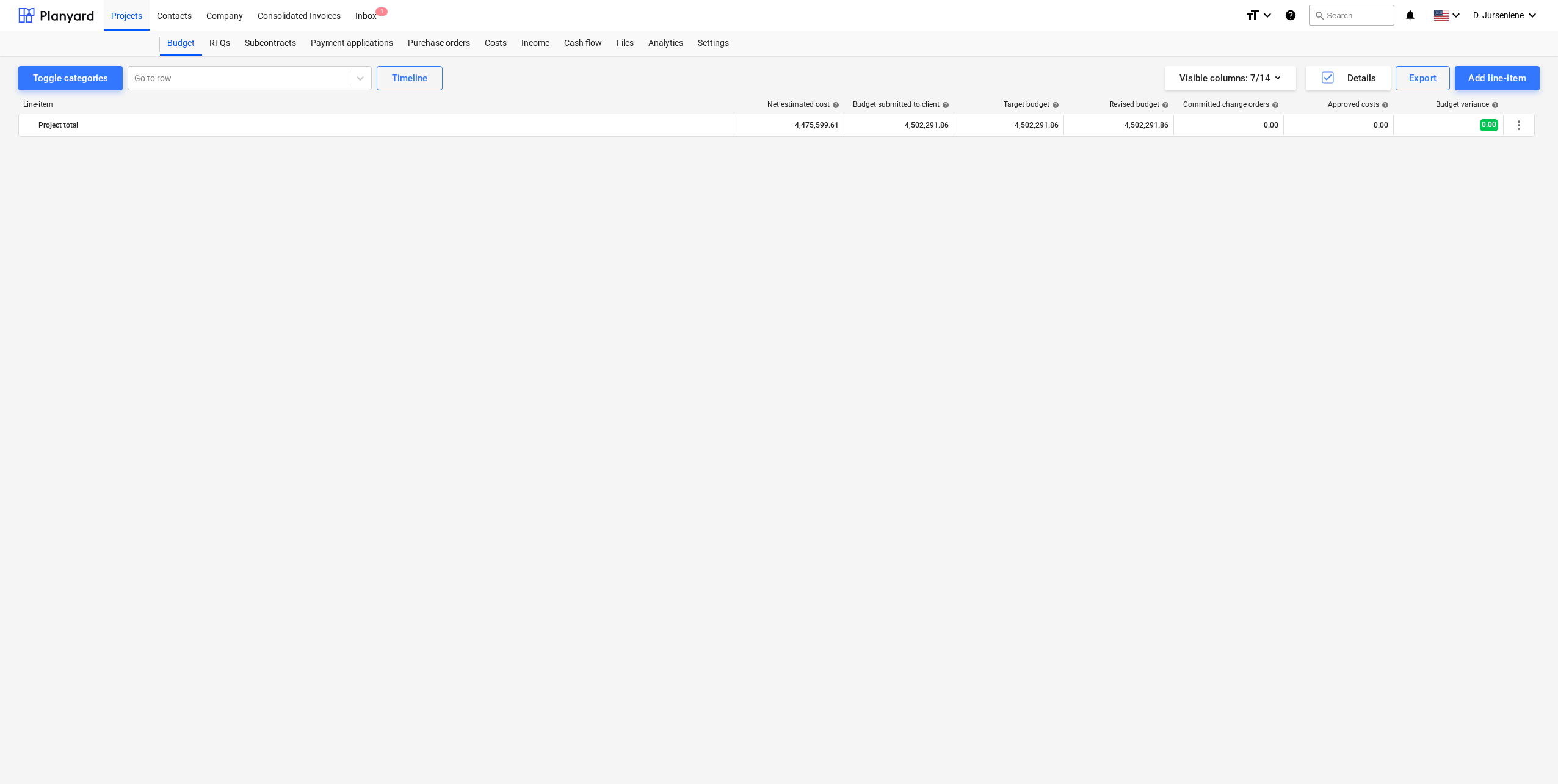
click li "Delete"
click span "more_vert"
click li "Delete"
click span "more_vert"
click li "Delete"
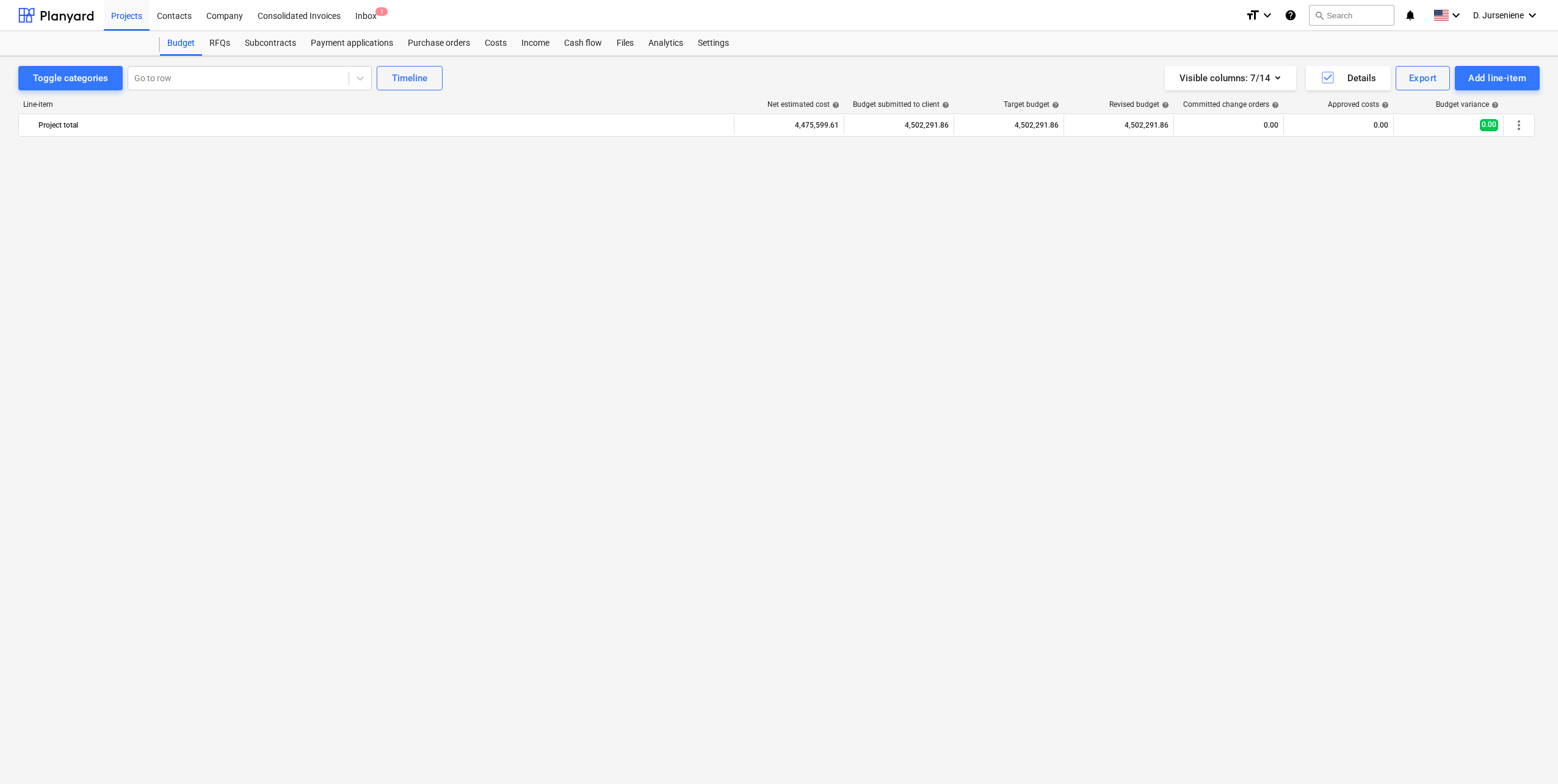
click span "more_vert"
click li "Delete"
click span "more_vert"
click li "Delete"
click span "more_vert"
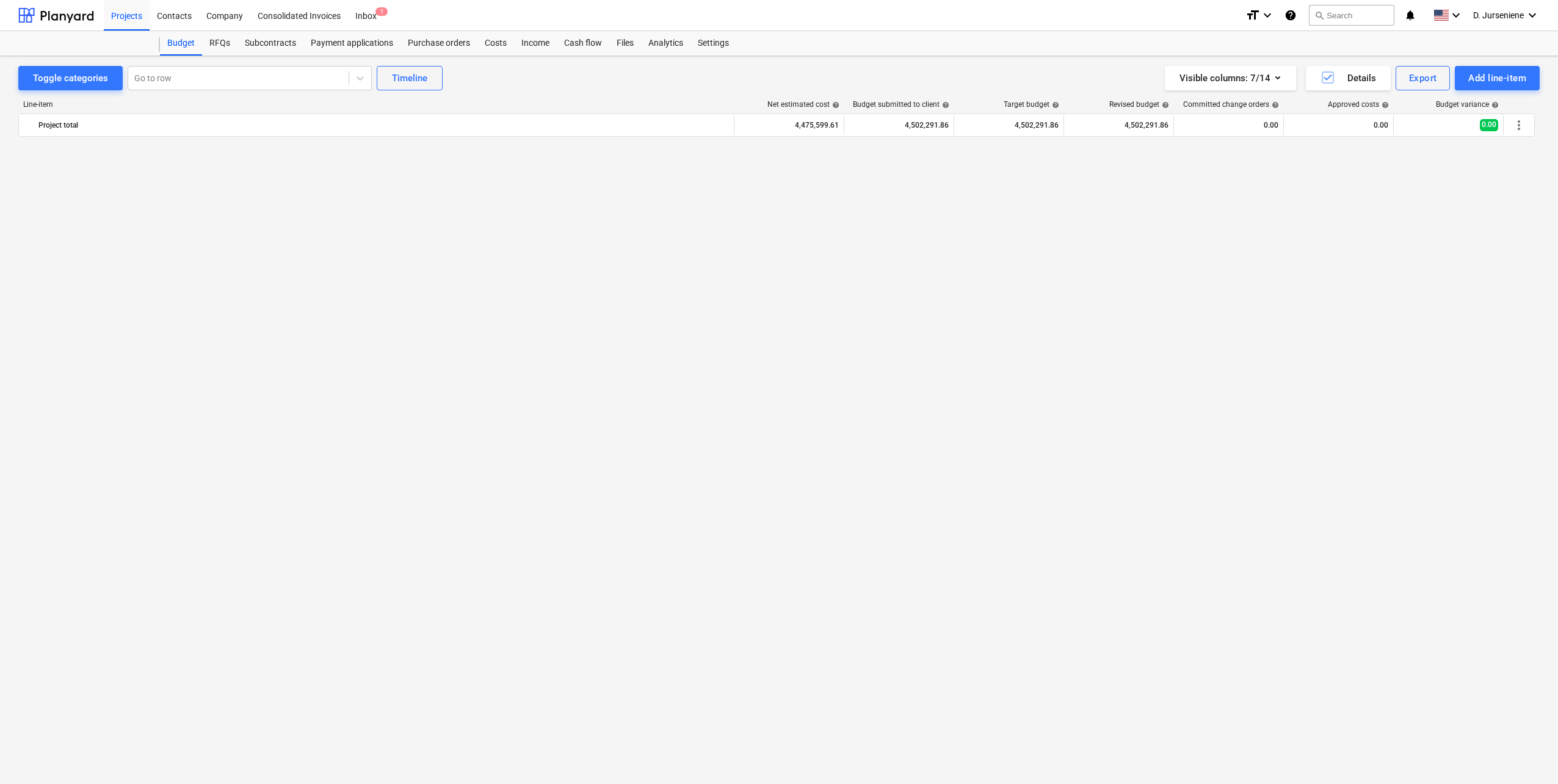
click li "Delete"
click span "more_vert"
click li "Delete"
click span "more_vert"
click li "Delete"
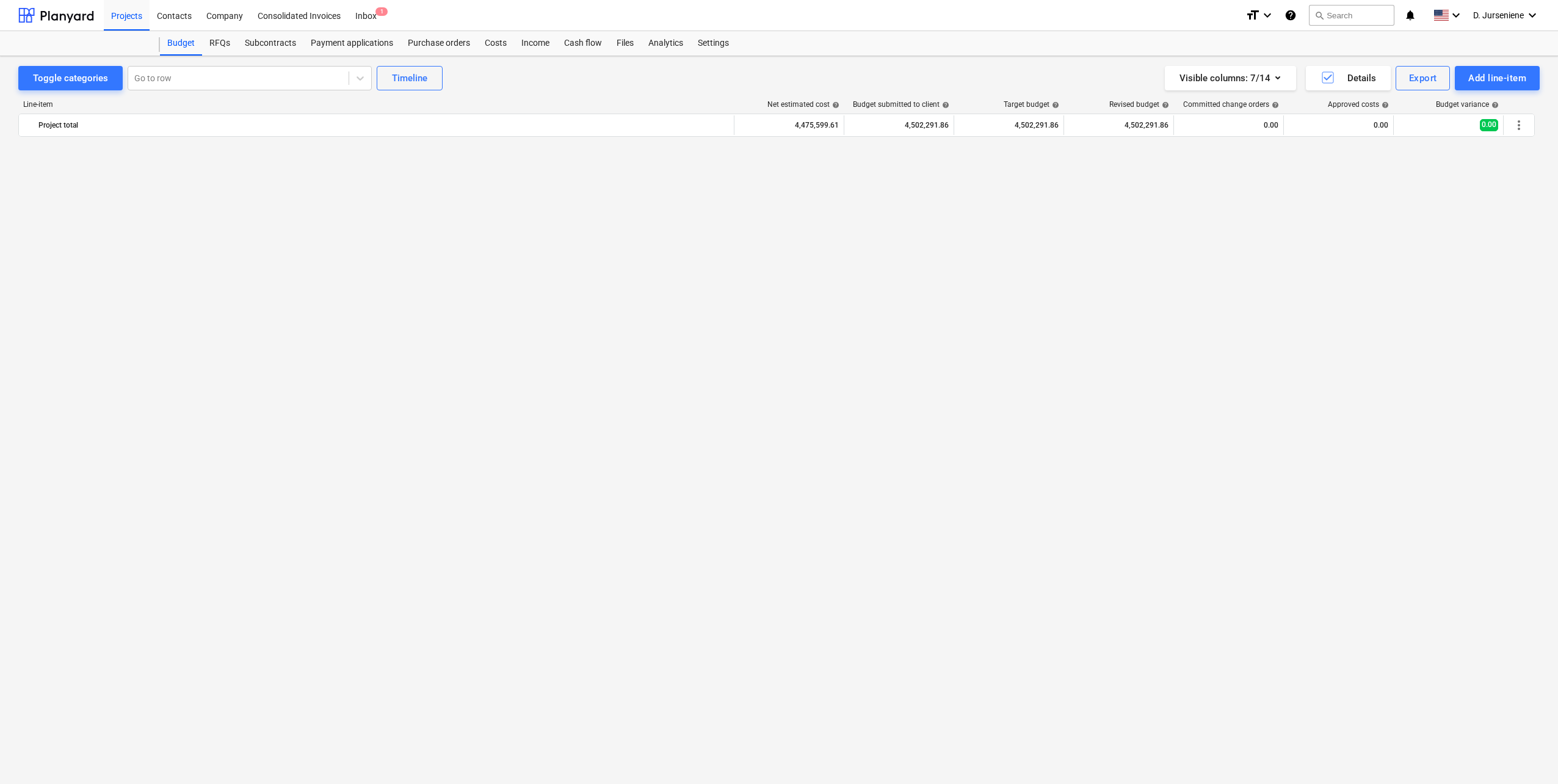
click span "more_vert"
click li "Delete"
click span "keyboard_arrow_right"
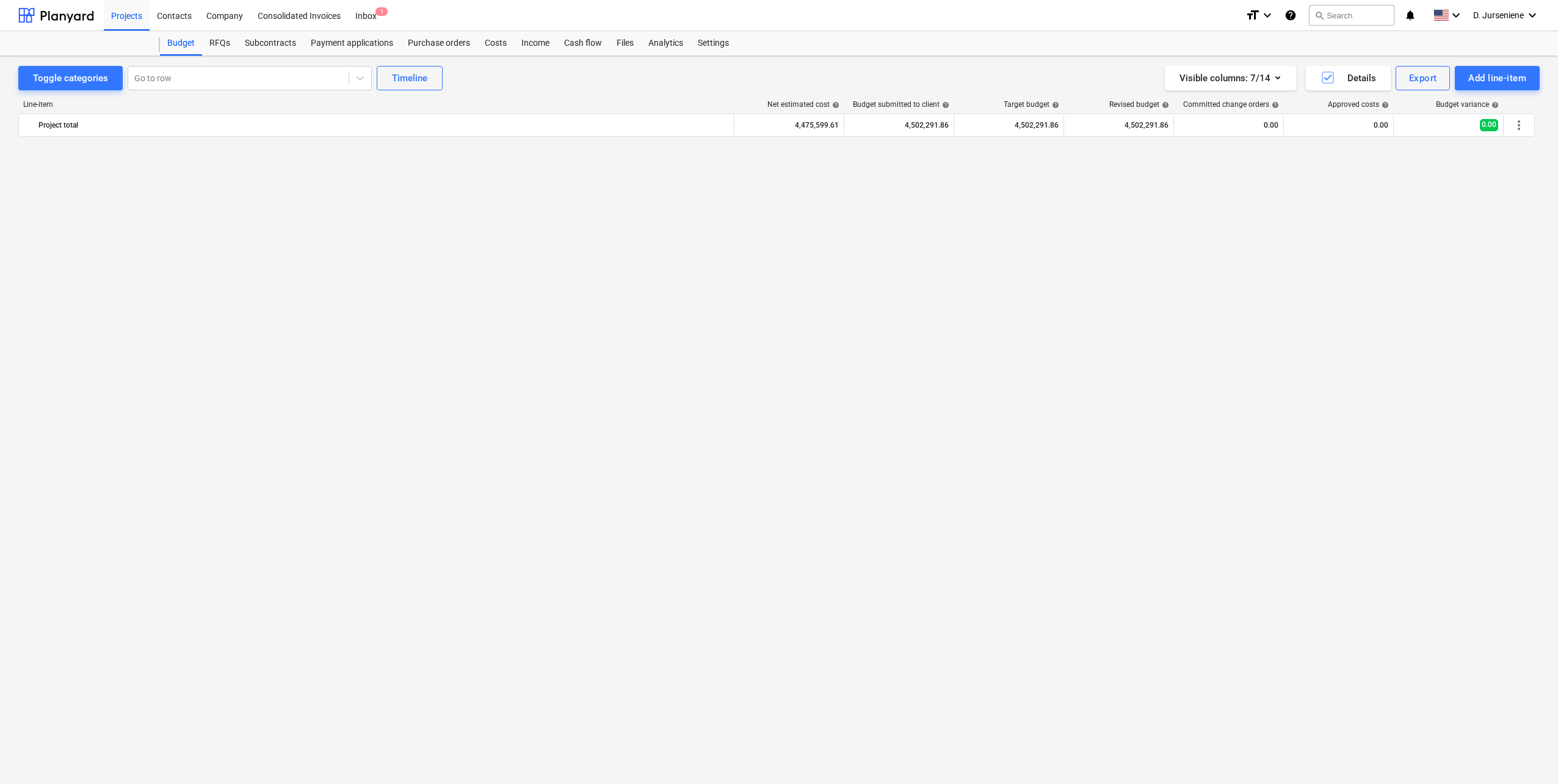
click span "keyboard_arrow_down"
click span "keyboard_arrow_right"
click div "2.3.1 OBJEKTO EKSPLOATAVIMO IŠLAIDOS"
click link "3.11.1 OBJEKTO EKSPLOATAVIMO IŠLAIDOS"
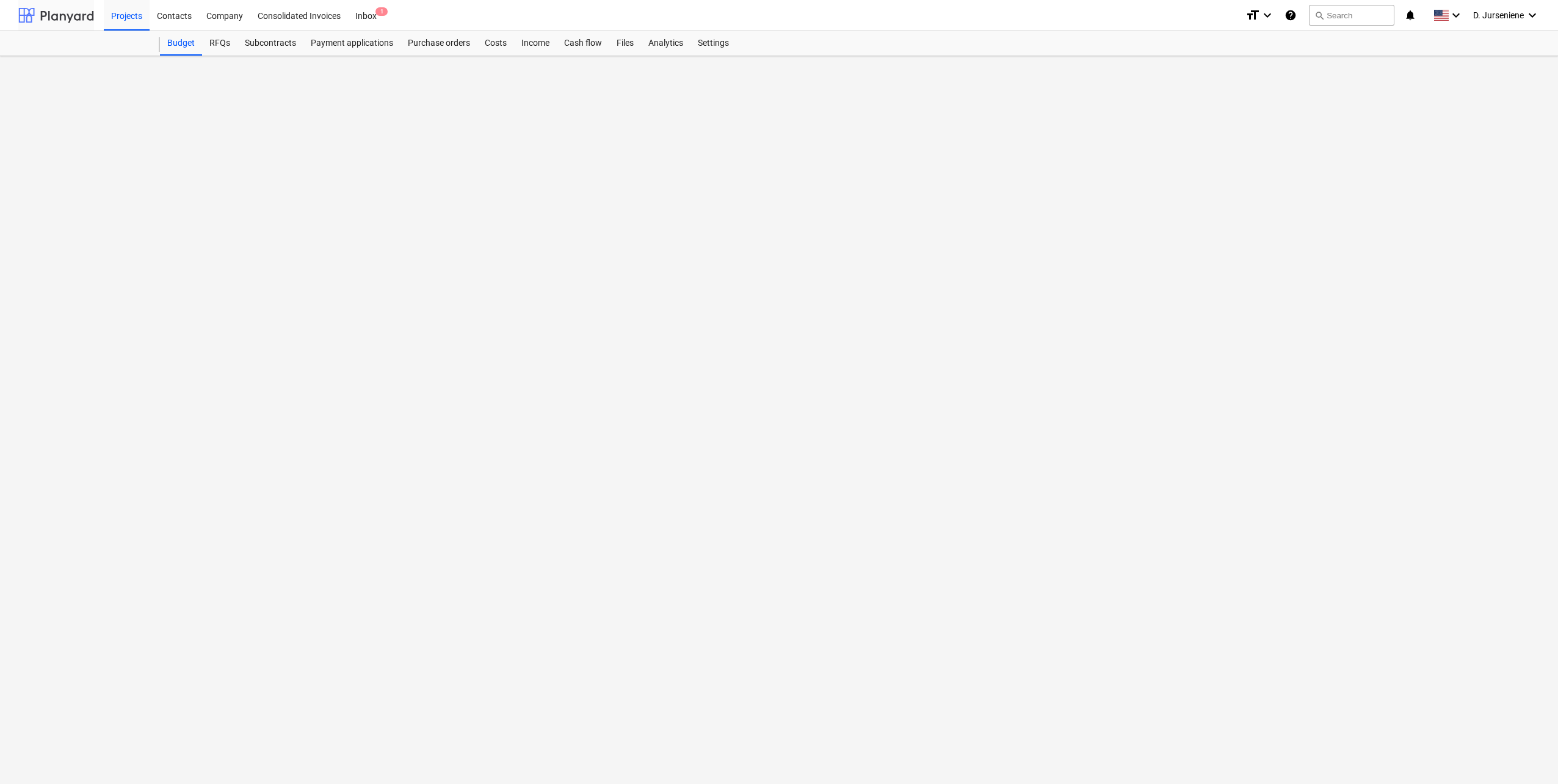
scroll to position [437, 0]
click span "more_vert"
click div
drag, startPoint x: 84, startPoint y: 420, endPoint x: 1519, endPoint y: 421, distance: 1435.0
click span "more_vert"
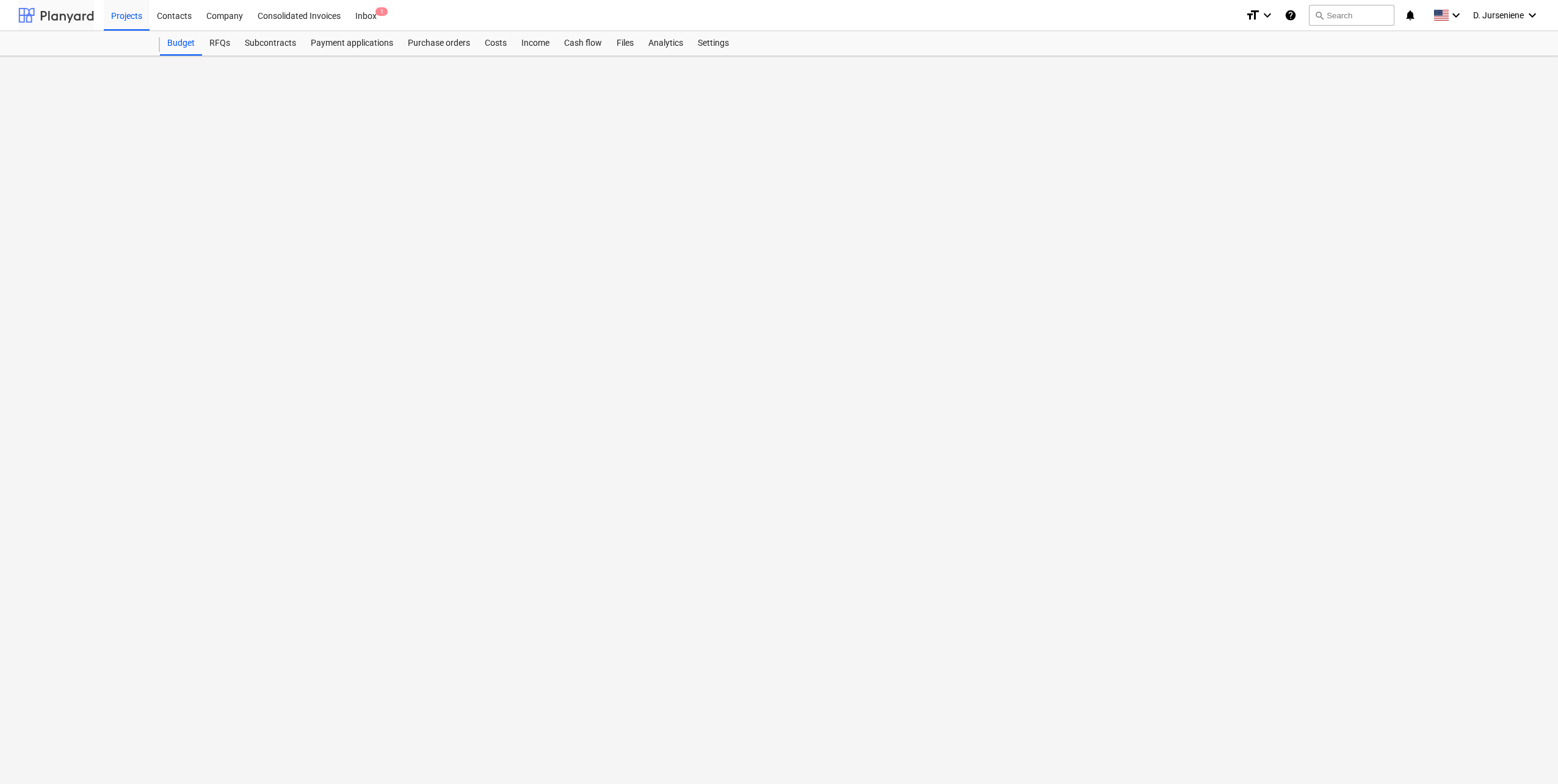
click li "Move line-item to"
click icon
click div "-- 3.11 CONSTRUCTION SITE COSTS OF N1"
click div "Move line-item"
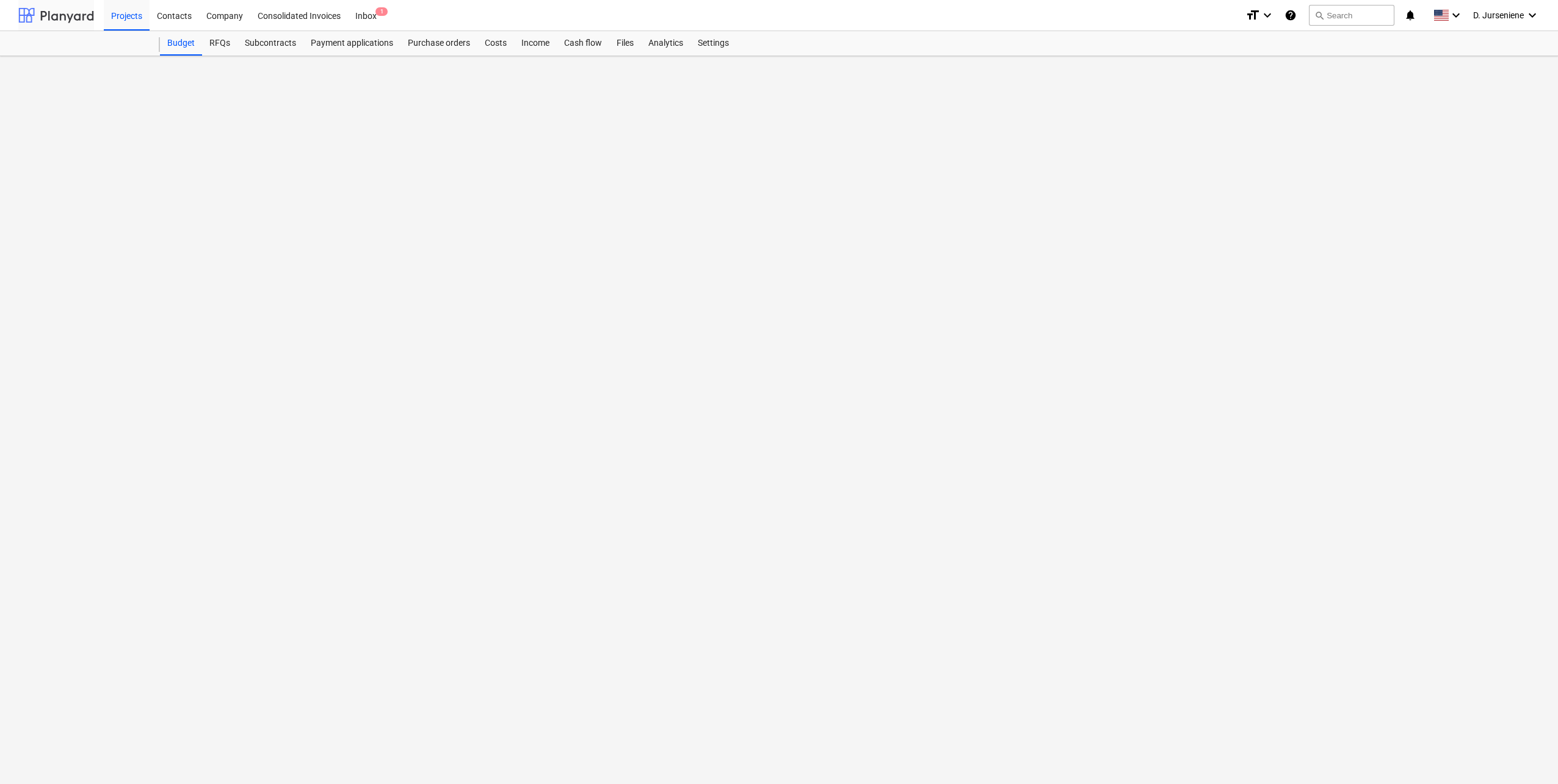
scroll to position [437, 0]
click div
click span "keyboard_arrow_right"
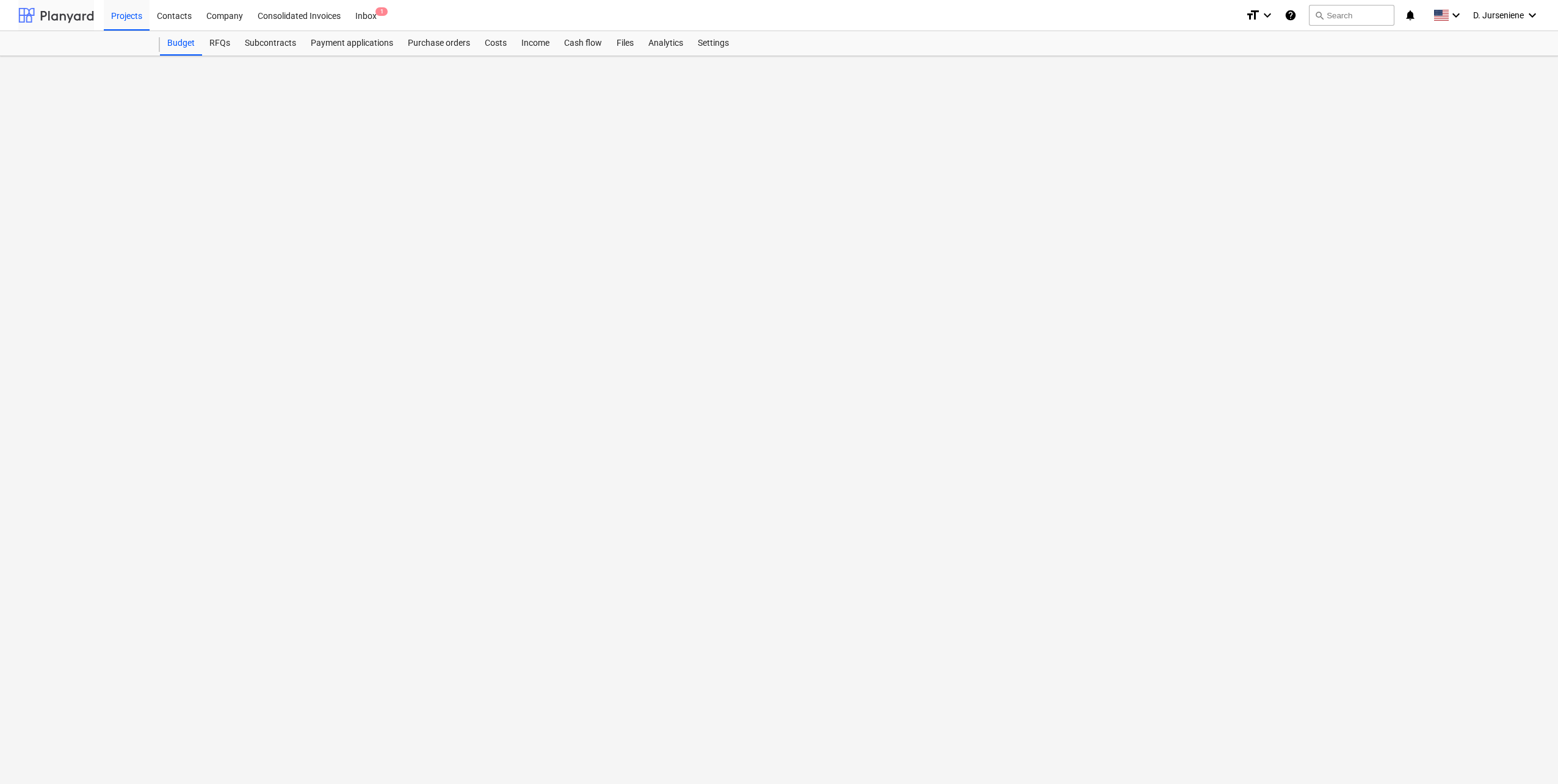
click span "more_vert"
click div
click span "more_vert"
click li "Delete budget category"
click div "Remove 309 line-items"
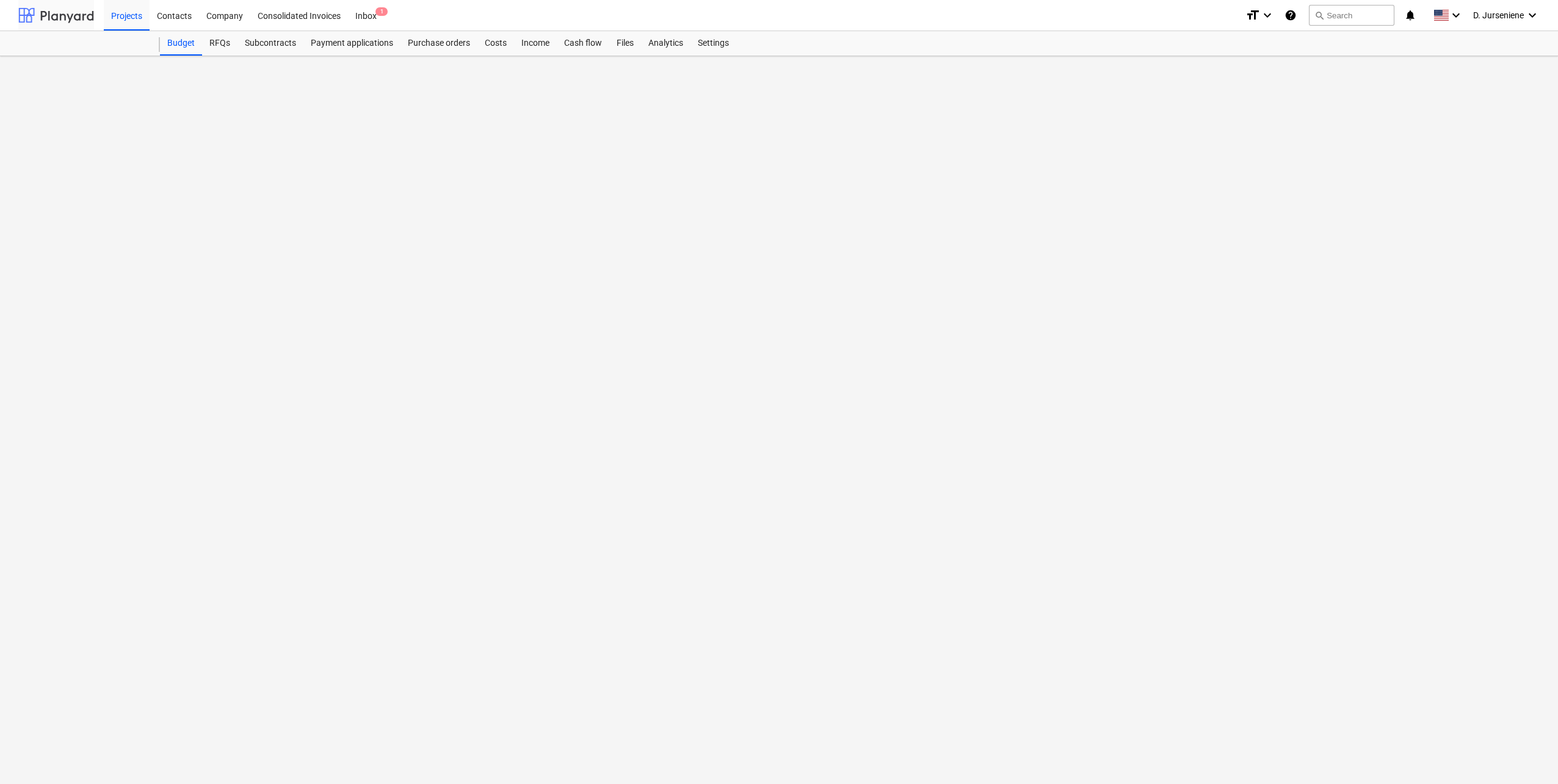
scroll to position [321, 0]
click span "keyboard_arrow_down"
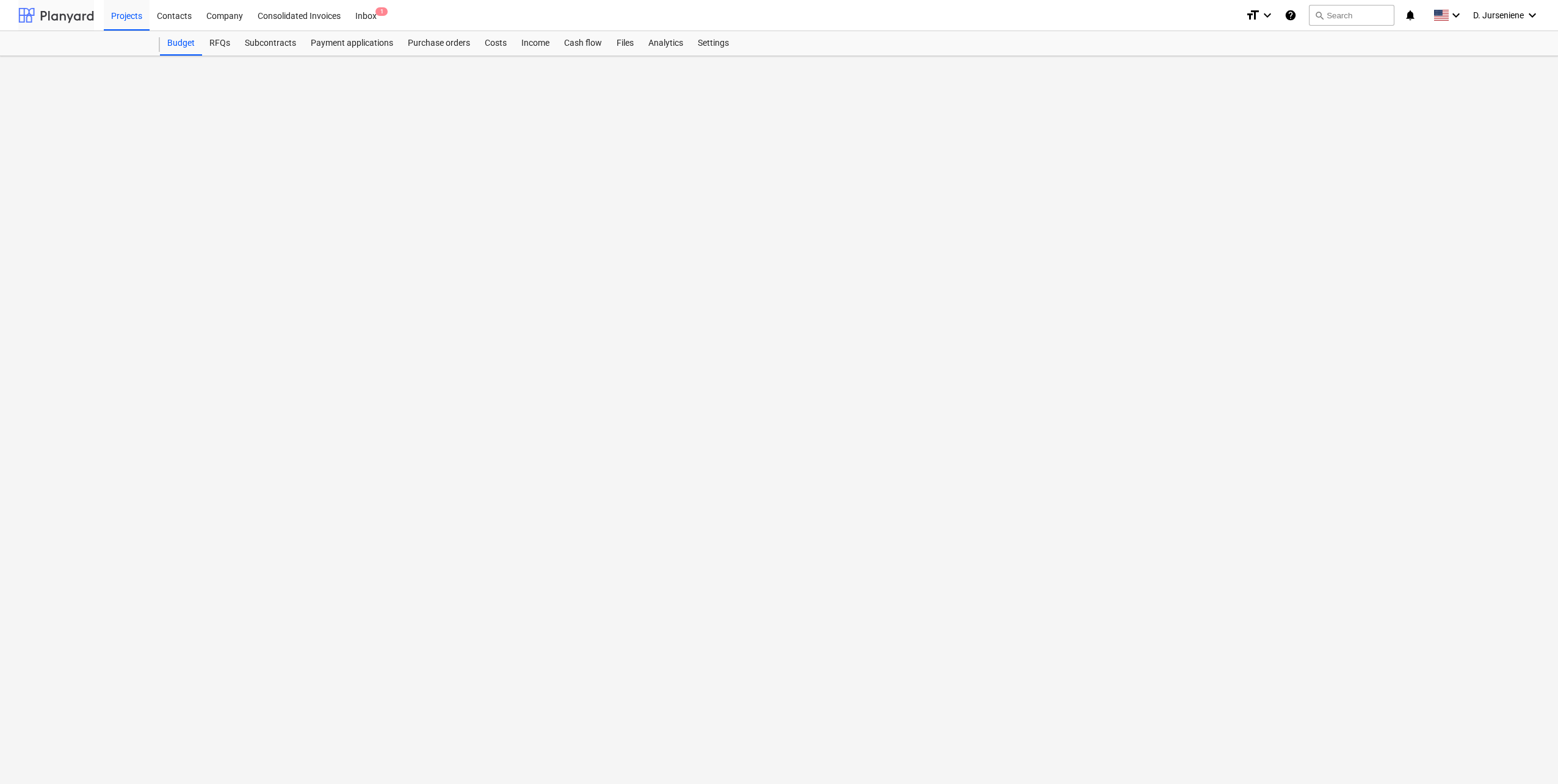
click div "Add line-item"
click div "Import file"
click div "Browse Files"
click span "Import"
click span "keyboard_arrow_right"
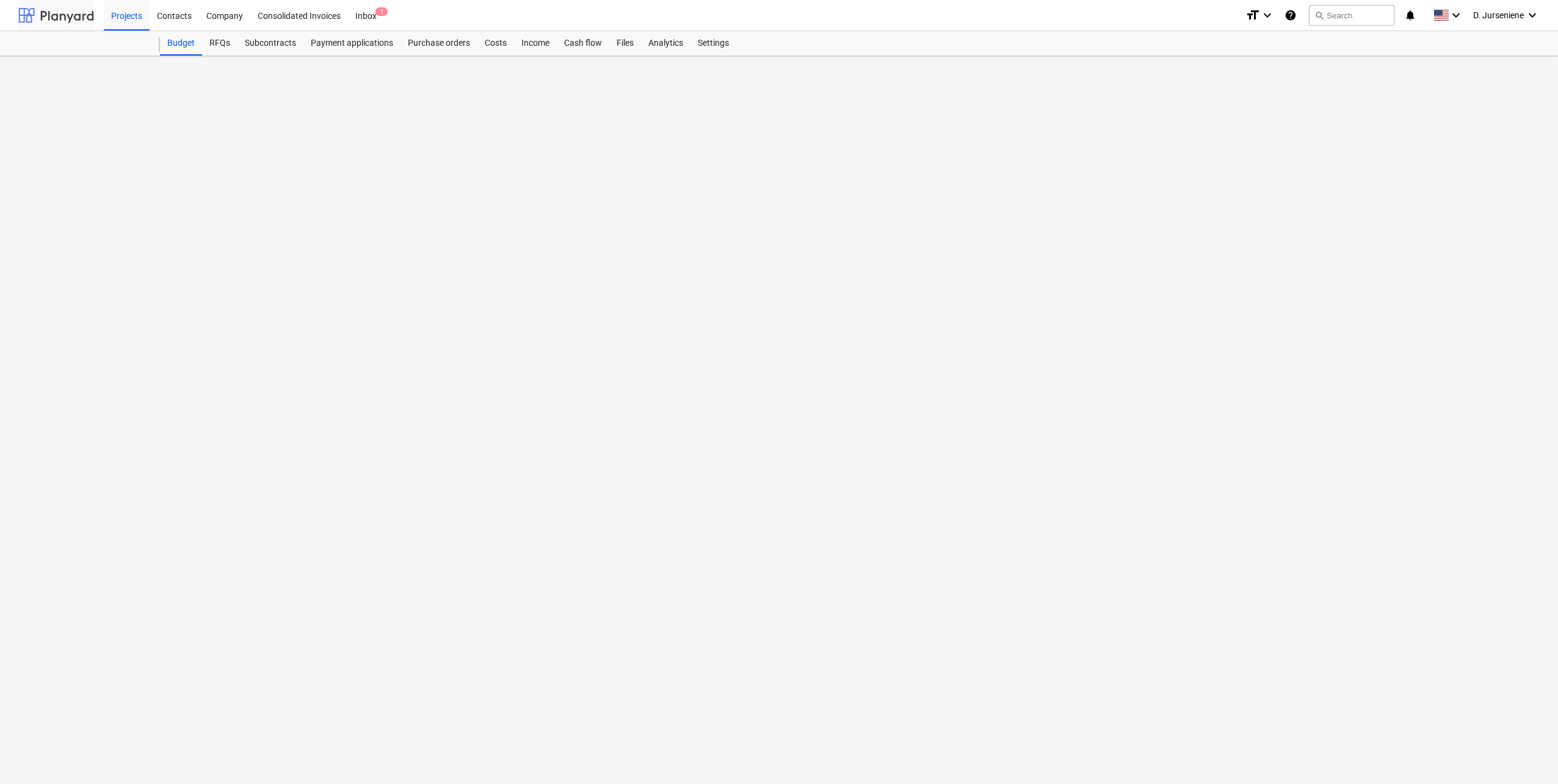
click div "3.10 NENUMATYTI DARBAI"
click div "3.9 SPECIALIEJI STATYBOS DARBAI / MECHANICAL WORK"
click div "Projekto korekcija"
click span "more_vert"
click li "Rename line-item"
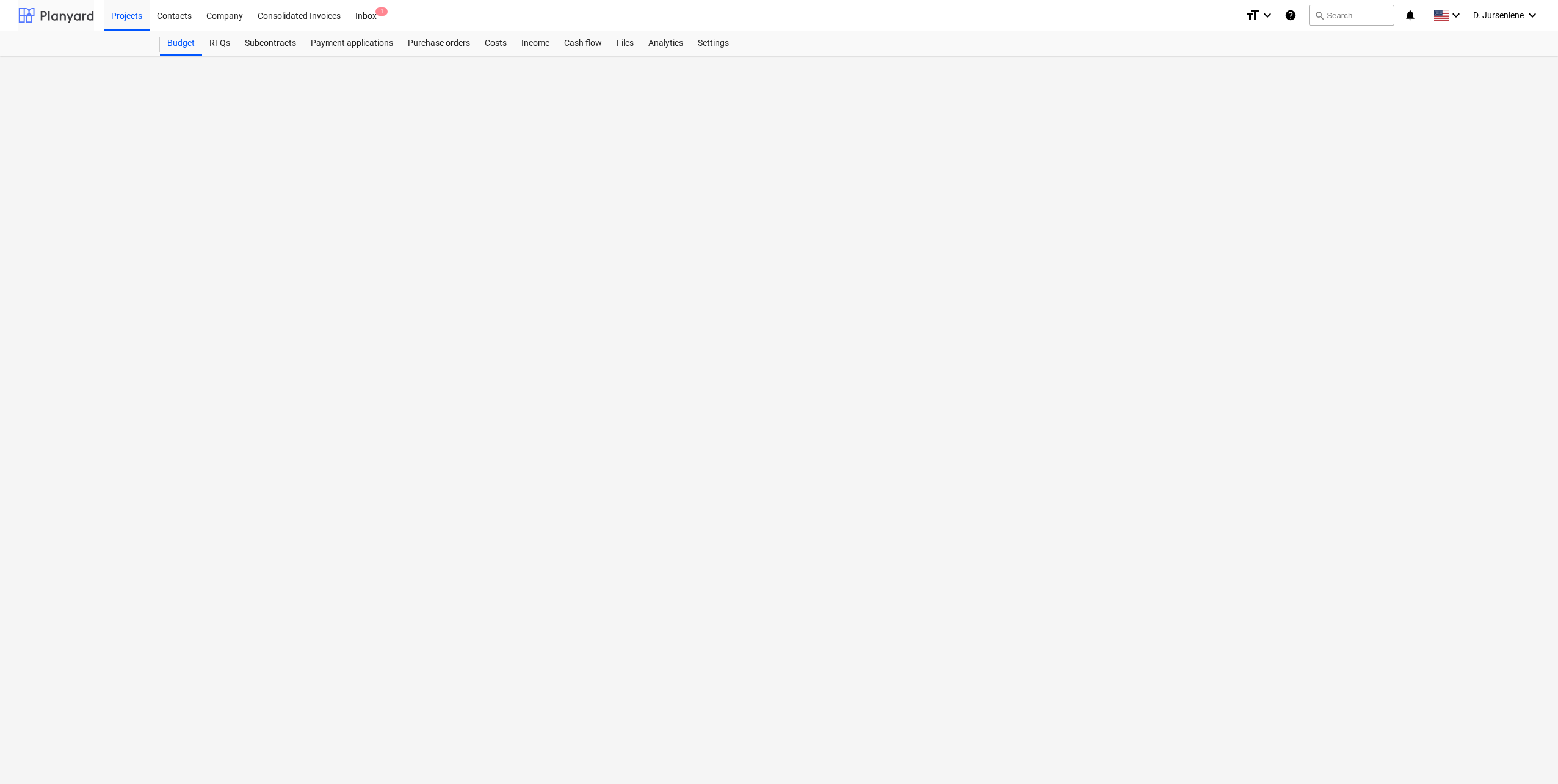
click button "Cancel"
click div "Liftai"
click link "Naujas Projekto korekcija"
click span "keyboard_arrow_down"
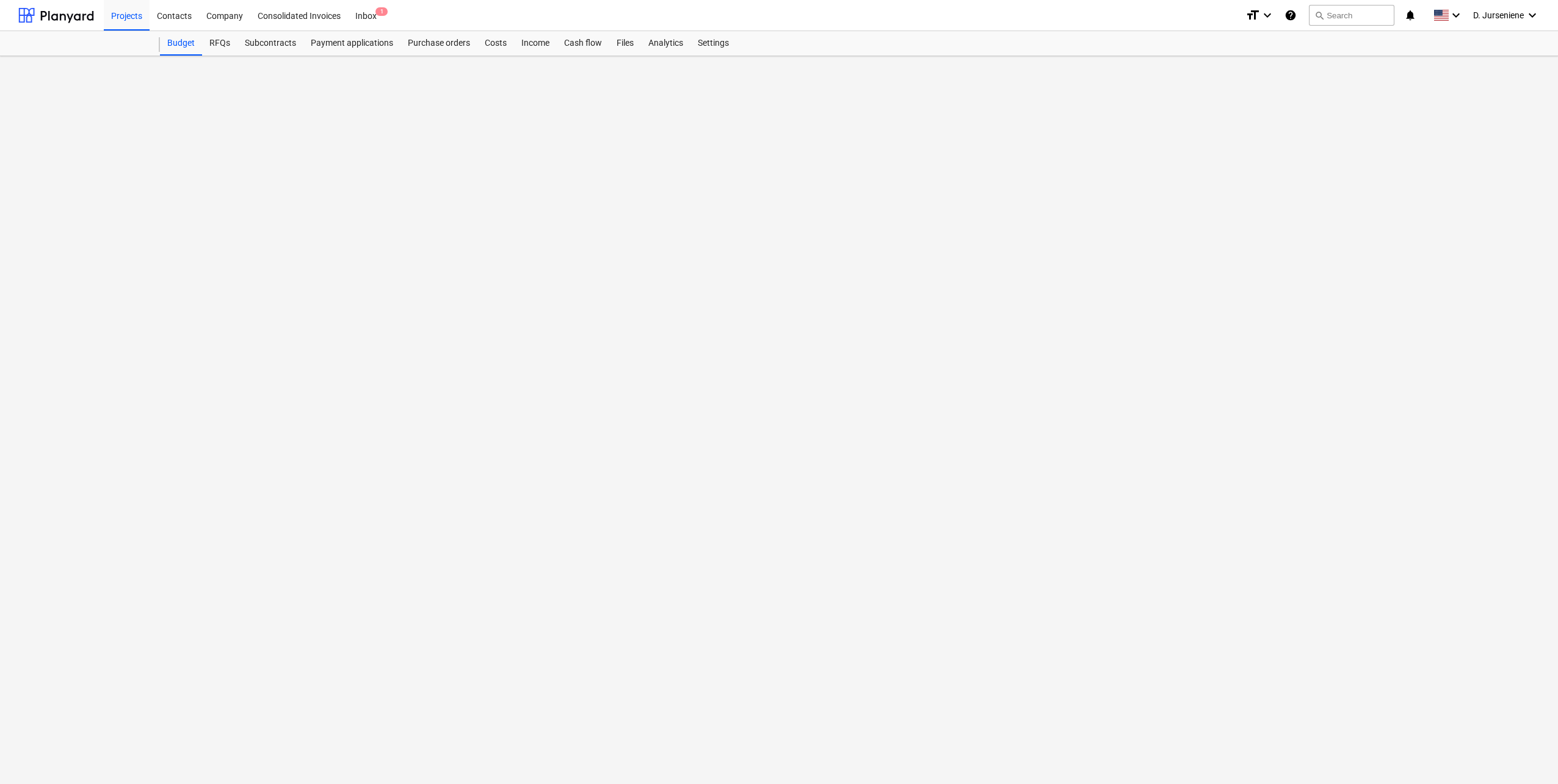
click div "3.9 SPECIALIEJI STATYBOS DARBAI / MECHANICAL WORK"
click span "keyboard_arrow_right"
click span "more_vert"
click li "Rename line-item"
drag, startPoint x: 461, startPoint y: 383, endPoint x: 341, endPoint y: 390, distance: 120.2
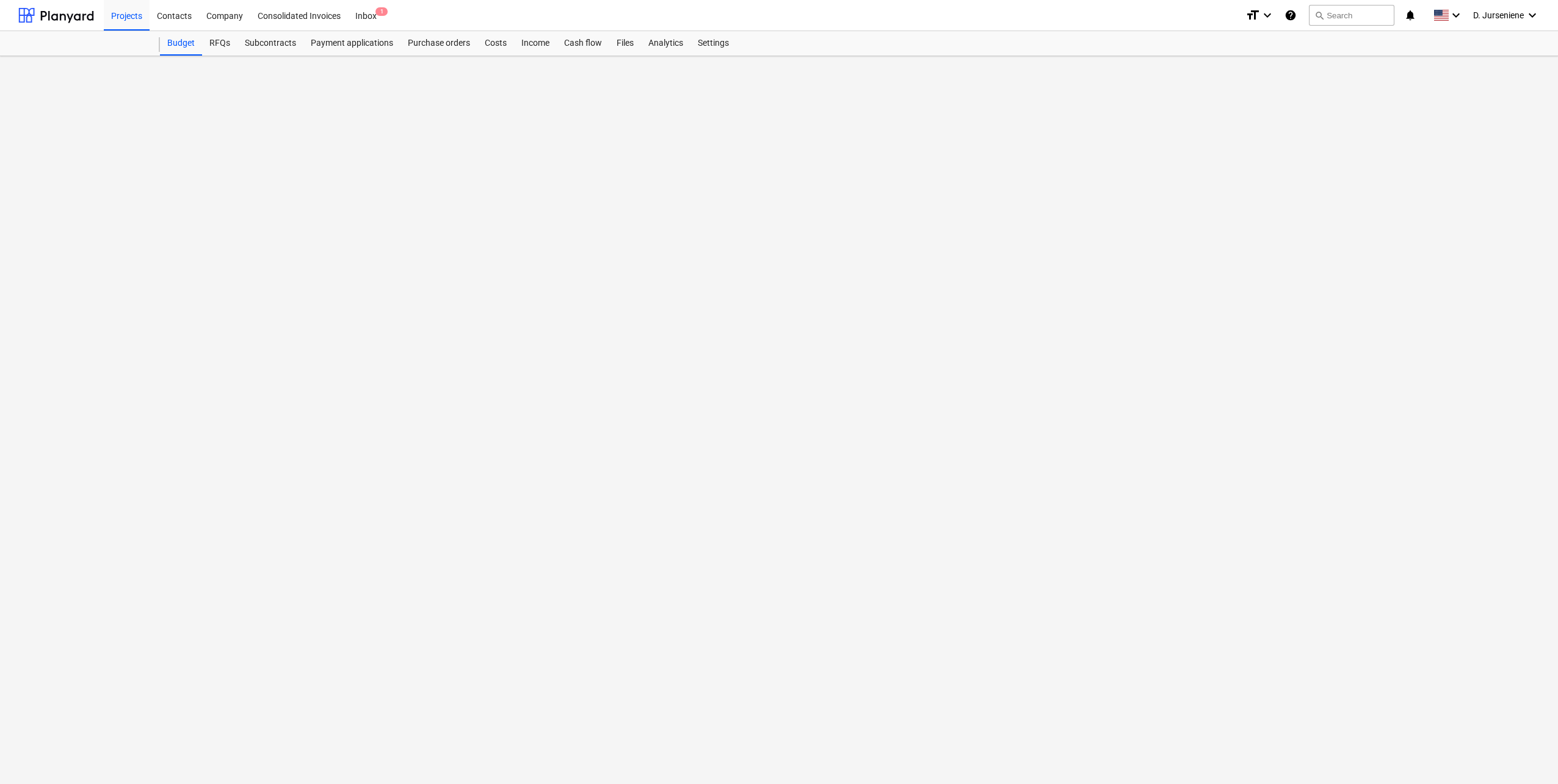
click div "Change line-item name close Cost code (optional) Naujas Or select from existing…"
click input "Naujas"
drag, startPoint x: 456, startPoint y: 390, endPoint x: 304, endPoint y: 388, distance: 152.0
click div "Change line-item name close Cost code (optional) Naujas Or select from existing…"
paste input "W716000"
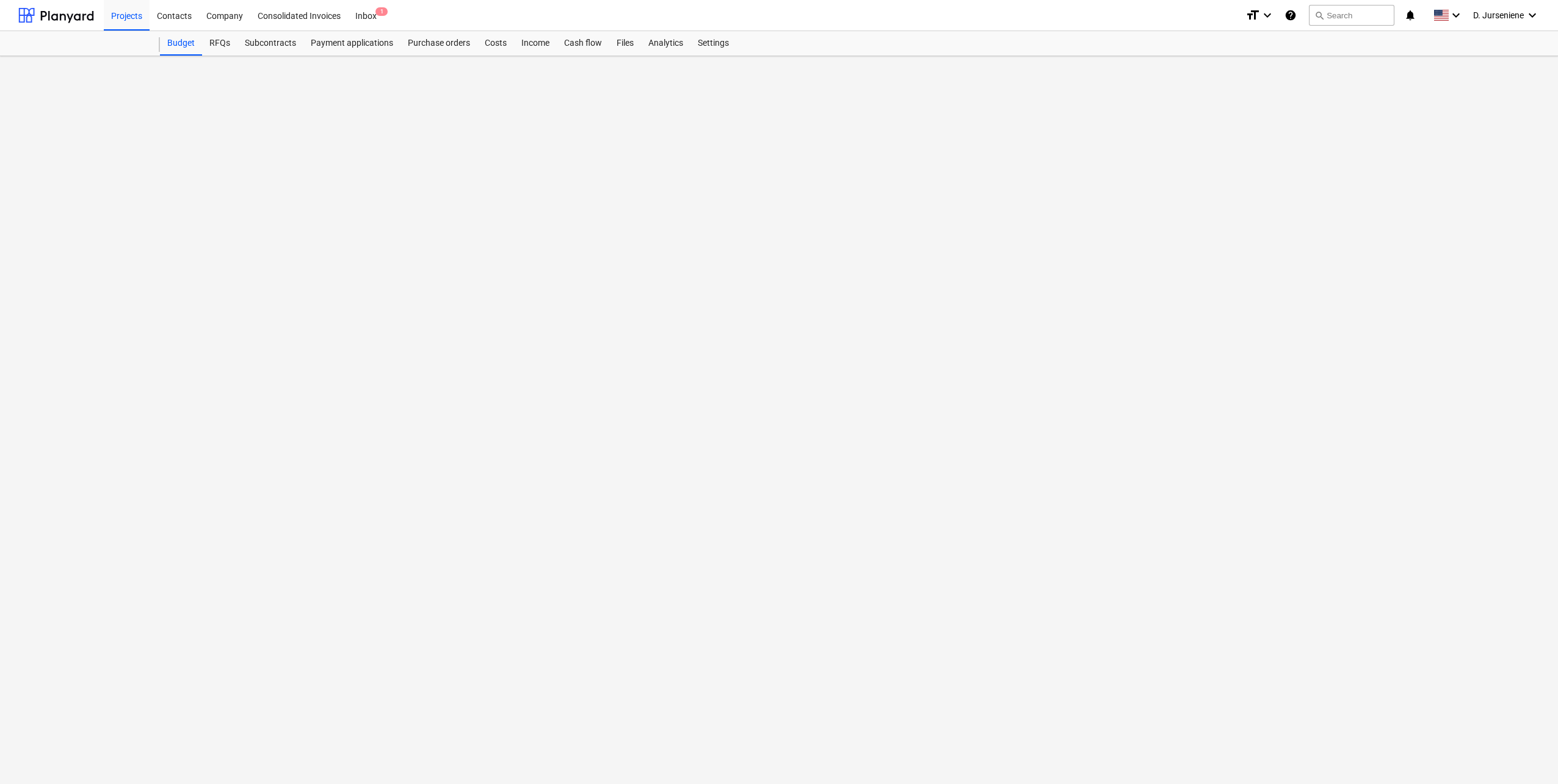
click div "OK"
click span "more_vert"
drag, startPoint x: 1426, startPoint y: 526, endPoint x: 1407, endPoint y: 530, distance: 19.4
click li "Rename line-item"
drag, startPoint x: 385, startPoint y: 391, endPoint x: 315, endPoint y: 390, distance: 70.0
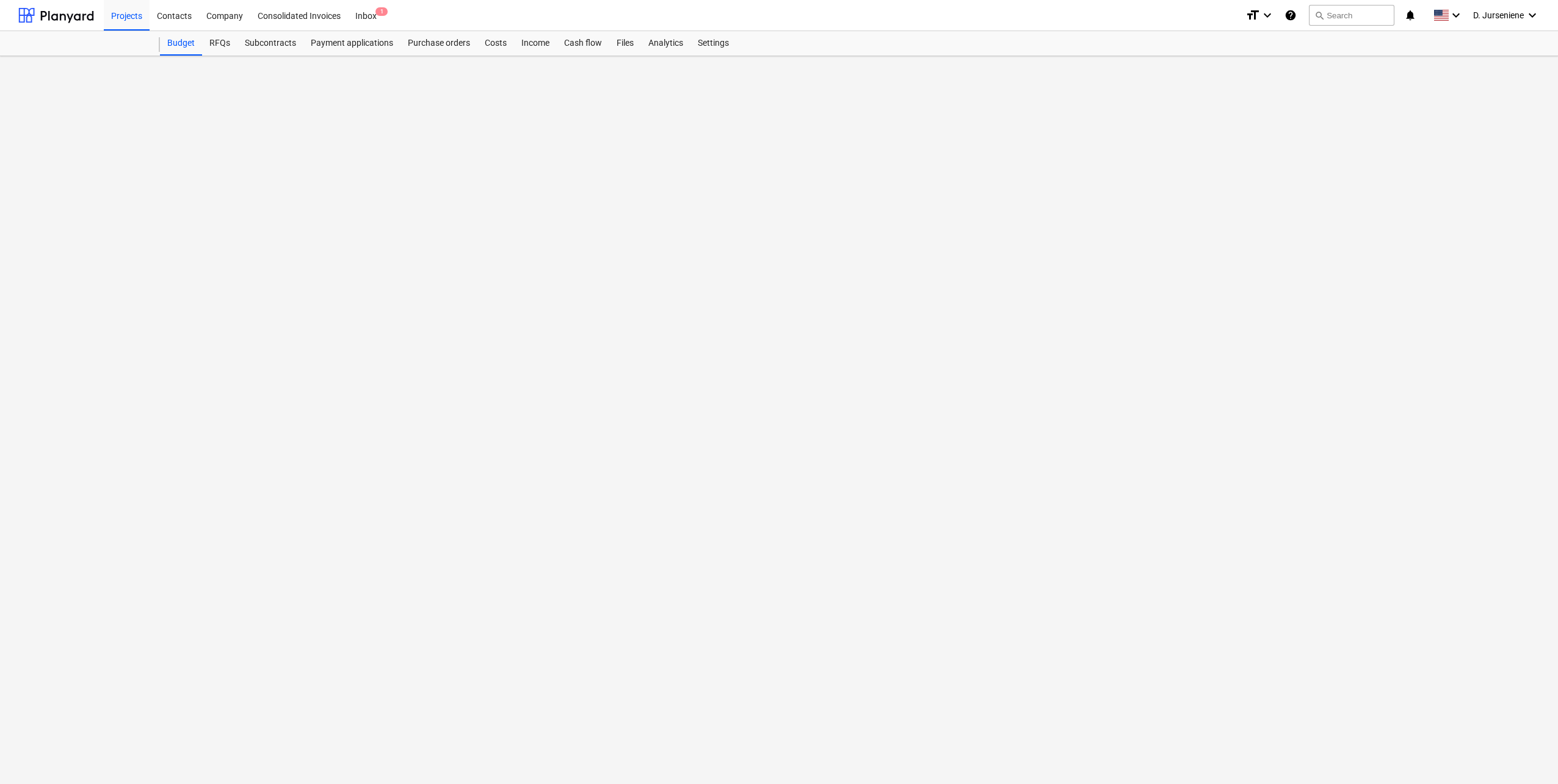
click div "Change line-item name close Cost code (optional) Naujas Or select from existing…"
paste input "W716000"
click button "OK"
click span "more_vert"
click li "Rename line-item"
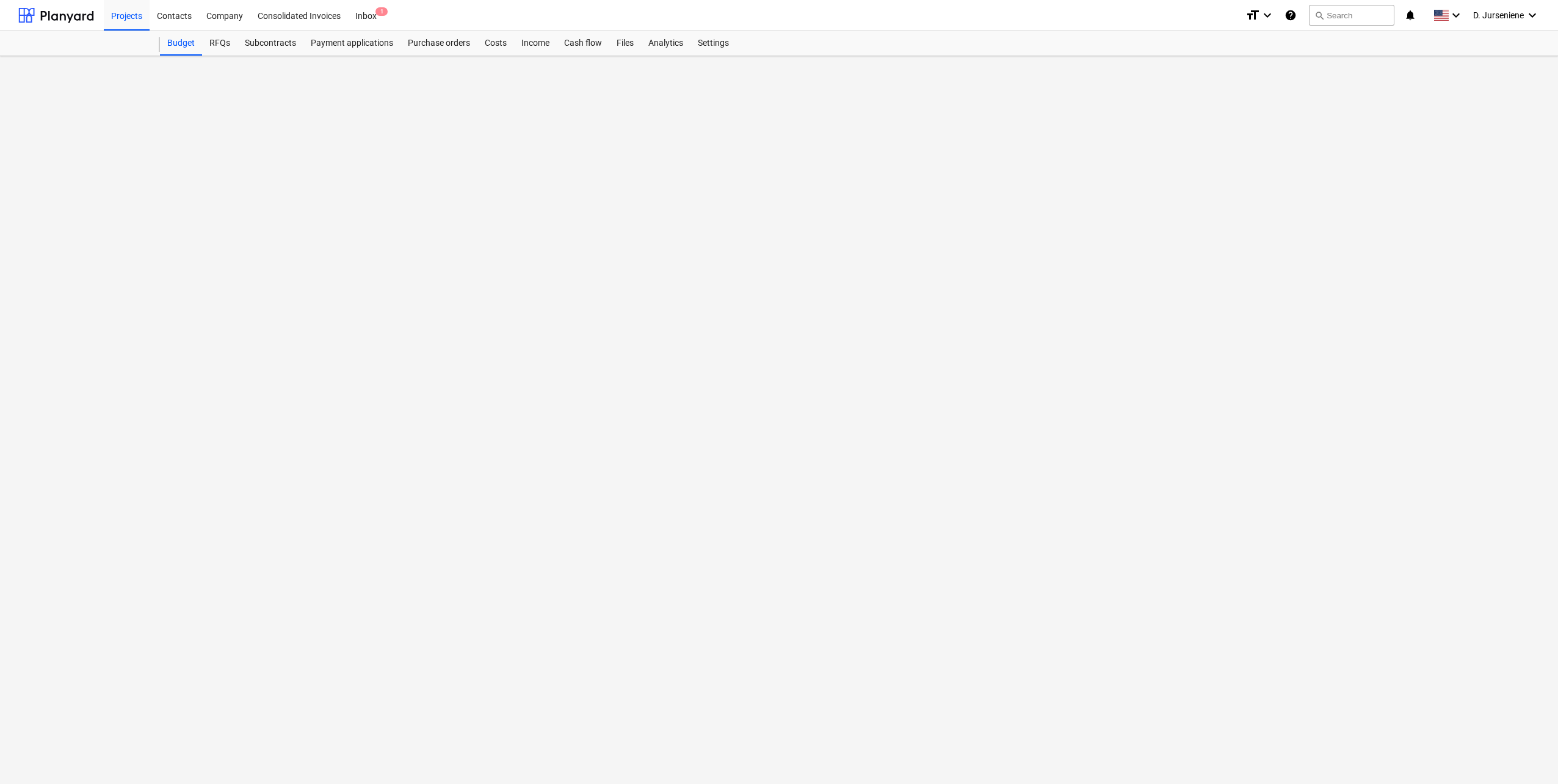
drag, startPoint x: 377, startPoint y: 389, endPoint x: 265, endPoint y: 386, distance: 112.0
click div "Change line-item name close Cost code (optional) Naujas Or select from existing…"
paste input "W716000"
click input "W716000"
click div "OK"
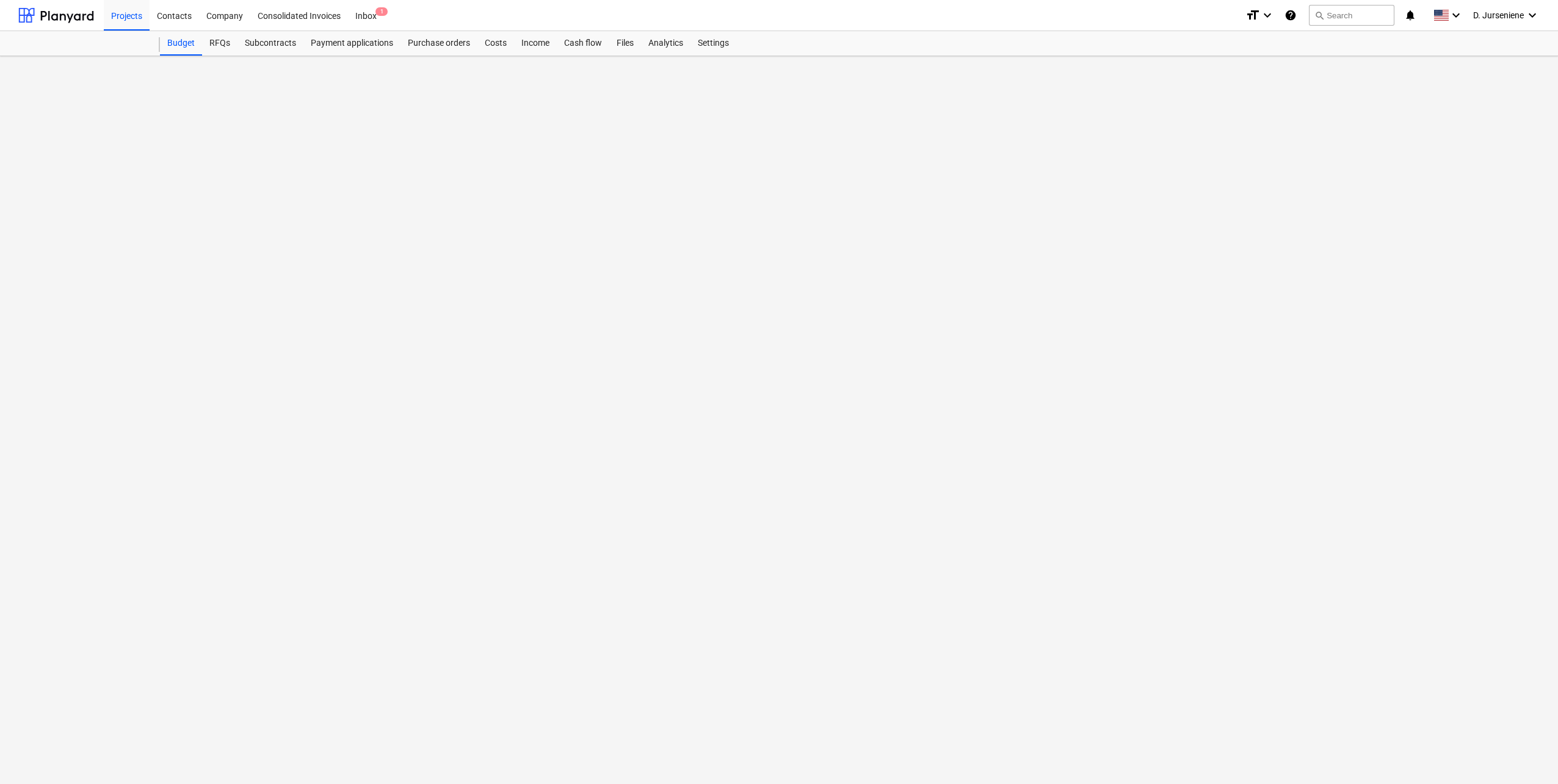
click span "more_vert"
click li "Rename line-item"
drag, startPoint x: 392, startPoint y: 390, endPoint x: 318, endPoint y: 390, distance: 74.0
click div "Change line-item name close Cost code (optional) Naujas Or select from existing…"
paste input "W716000"
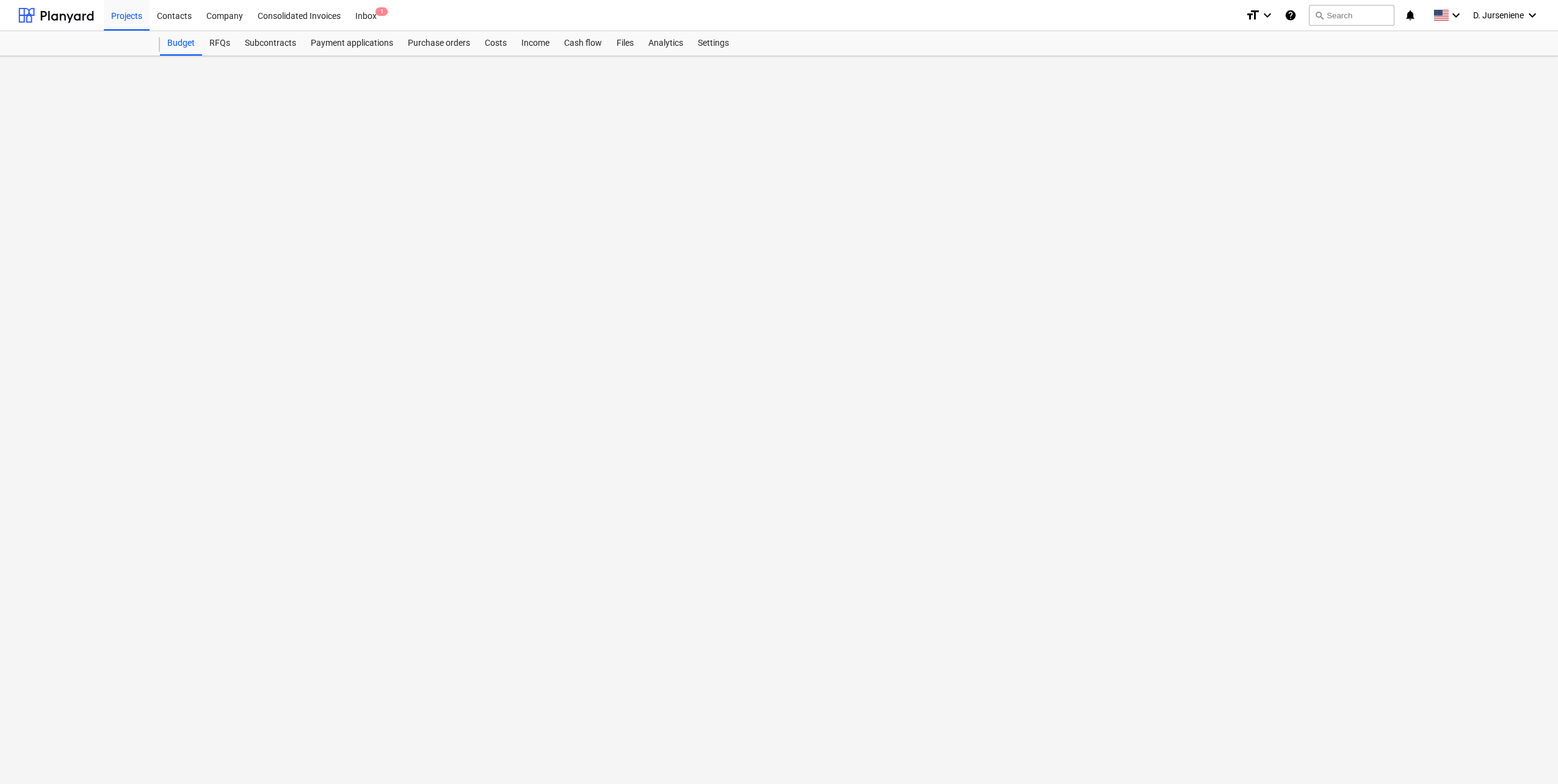
click input "W716000"
click div "Cancel OK"
click button "OK"
click span "keyboard_arrow_right"
click span "more_vert"
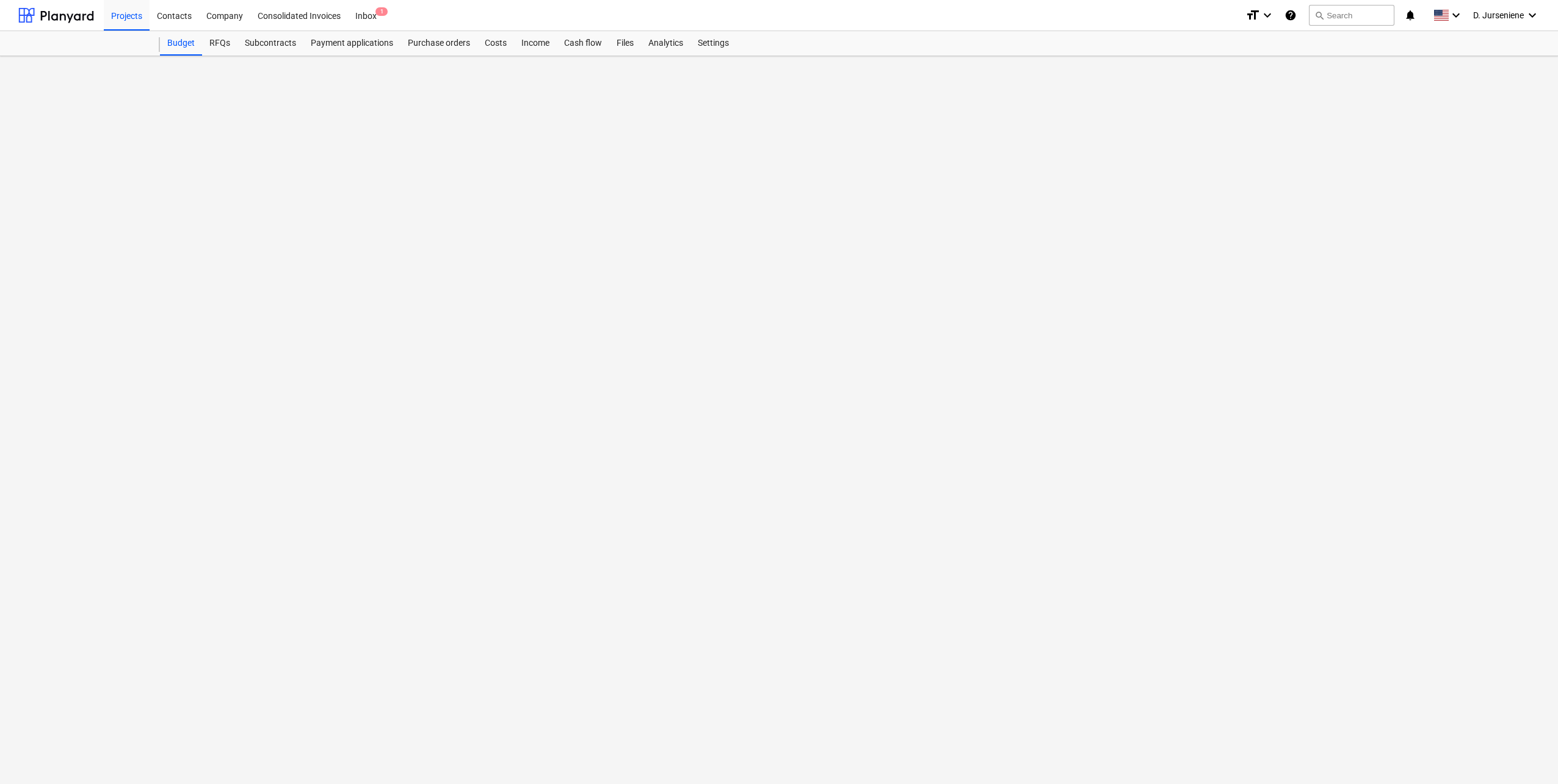
click li "Rename line-item"
drag, startPoint x: 425, startPoint y: 387, endPoint x: 309, endPoint y: 387, distance: 116.0
click div "Change line-item name close Cost code (optional) Naujas Or select from existing…"
paste input "W730000"
click div "OK"
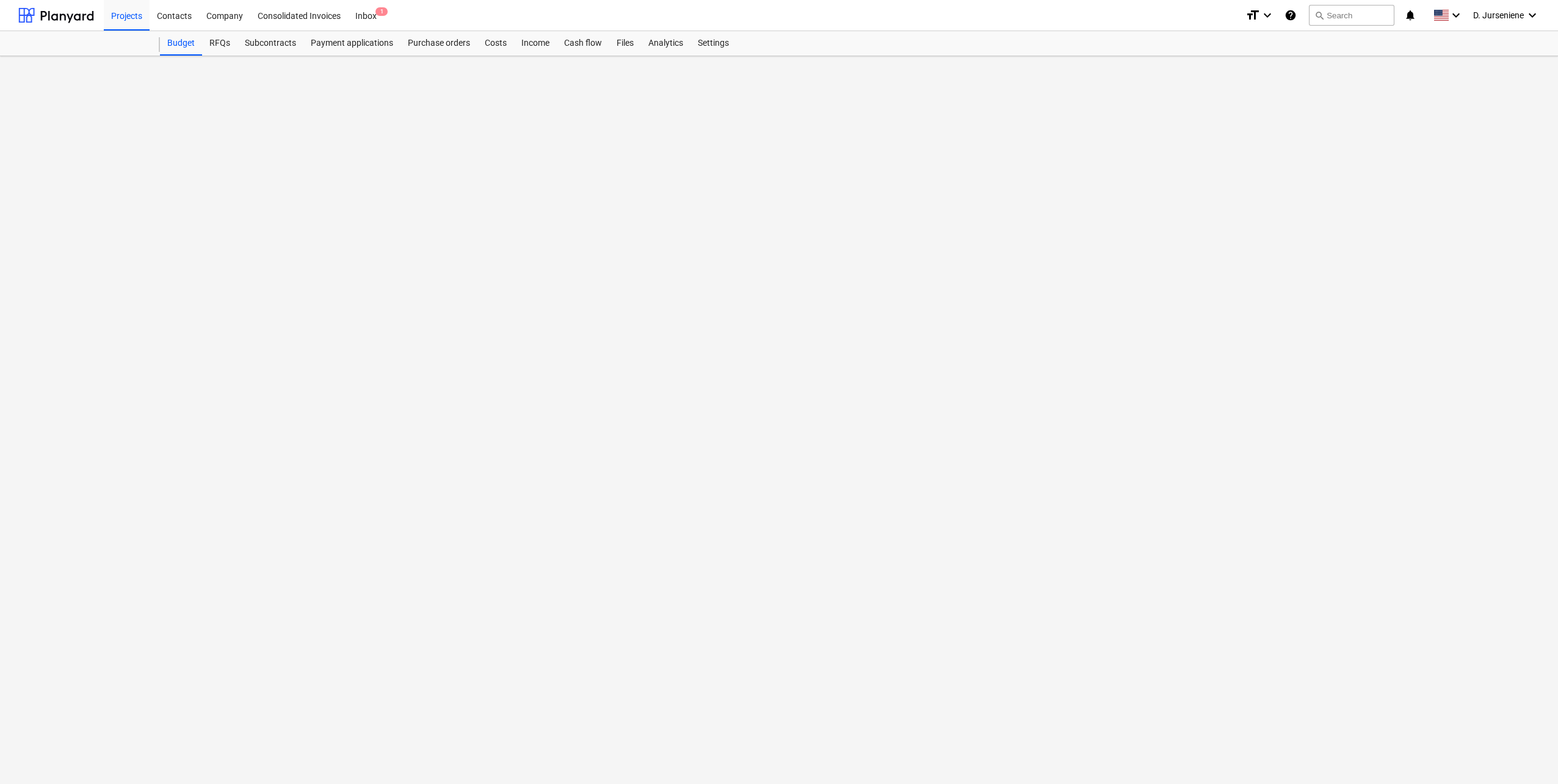
click div "Projekto korekcija"
click div "3.10 NENUMATYTI DARBAI"
click span "more_vert"
click li "Rename line-item"
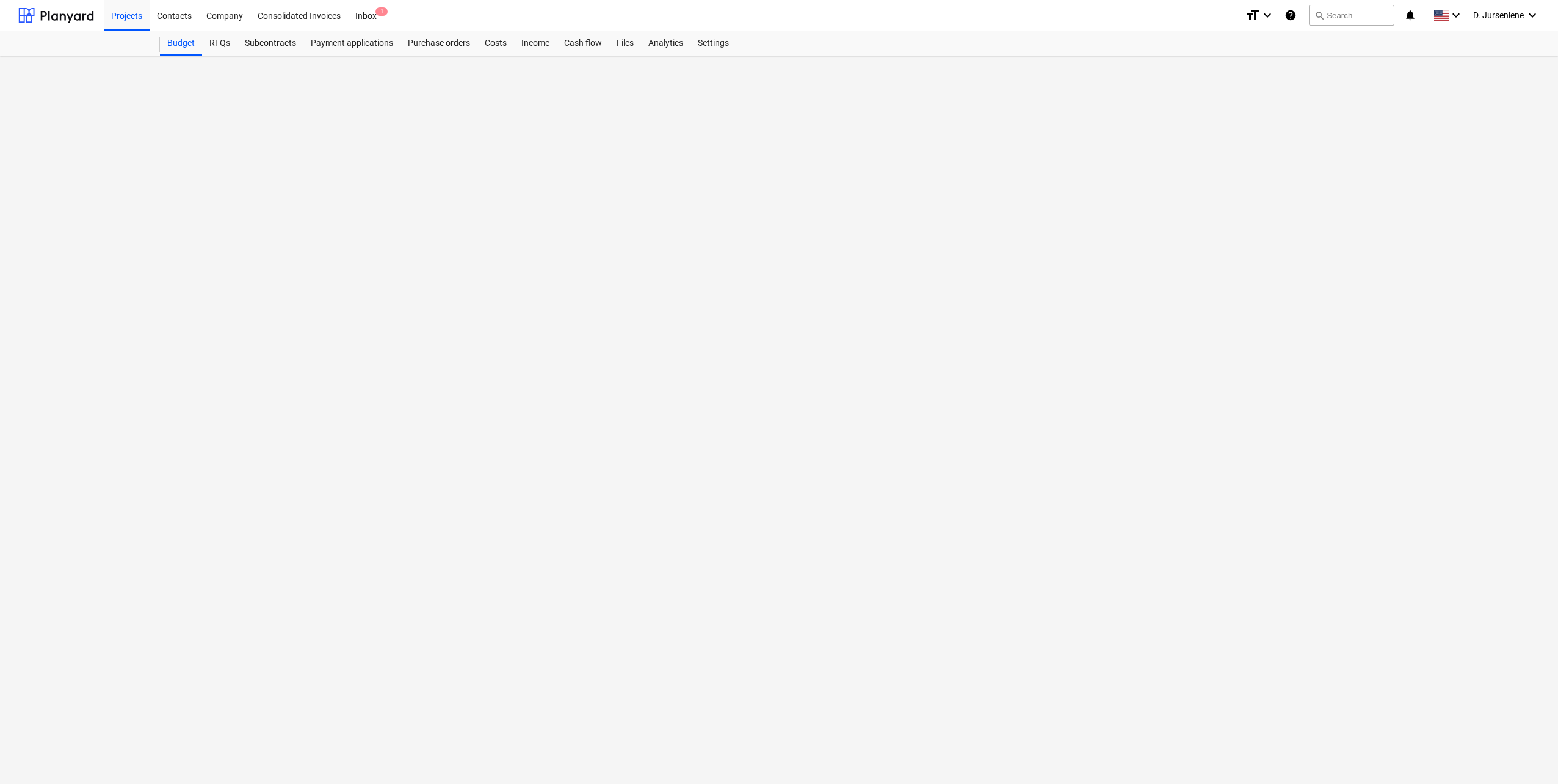
drag, startPoint x: 453, startPoint y: 388, endPoint x: 237, endPoint y: 391, distance: 216.0
click div "Change line-item name close Cost code (optional) Naujas Or select from existing…"
paste input "W999500"
click div "OK"
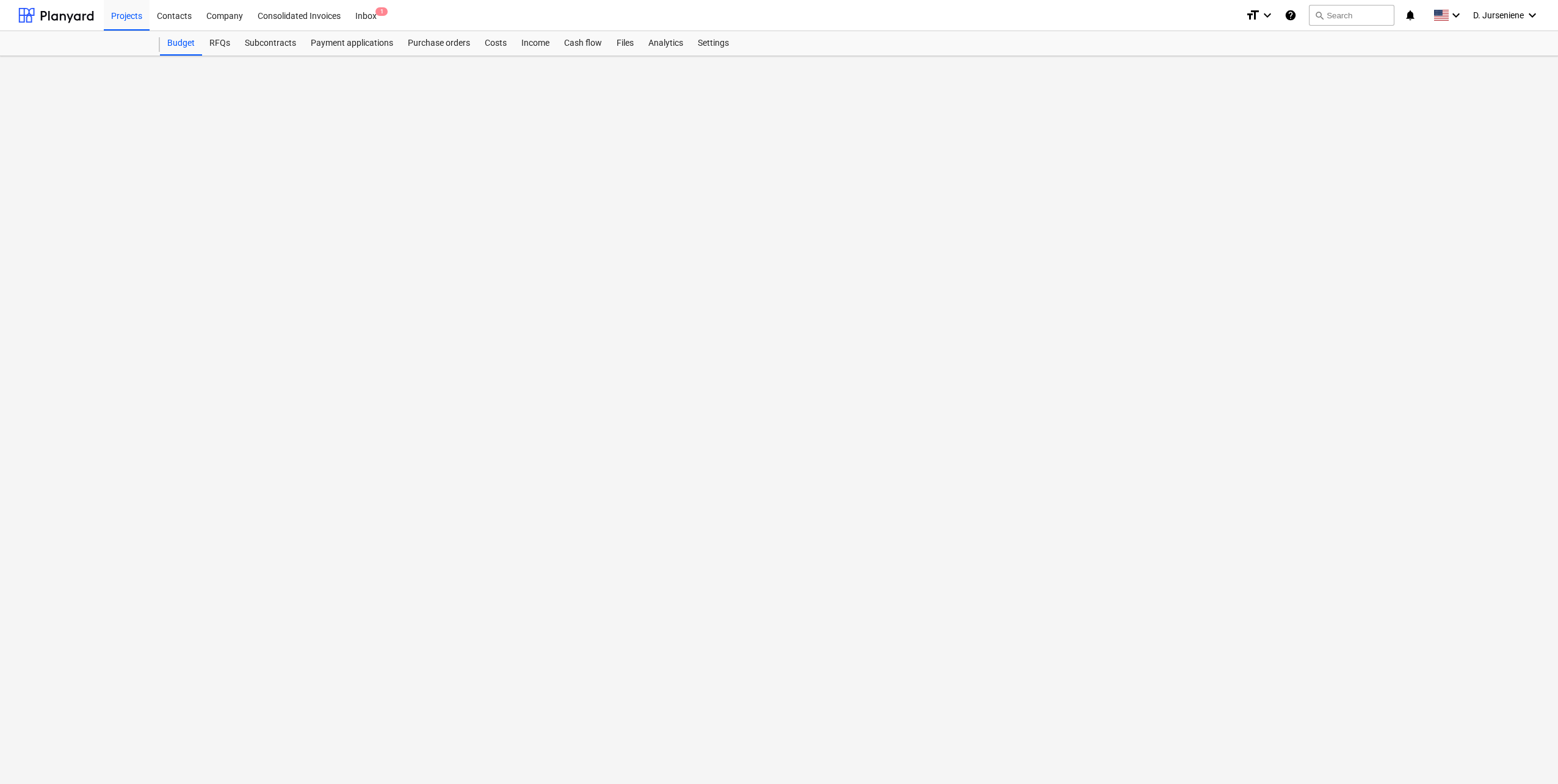
click div
click span "keyboard_arrow_right"
click span "keyboard_arrow_down"
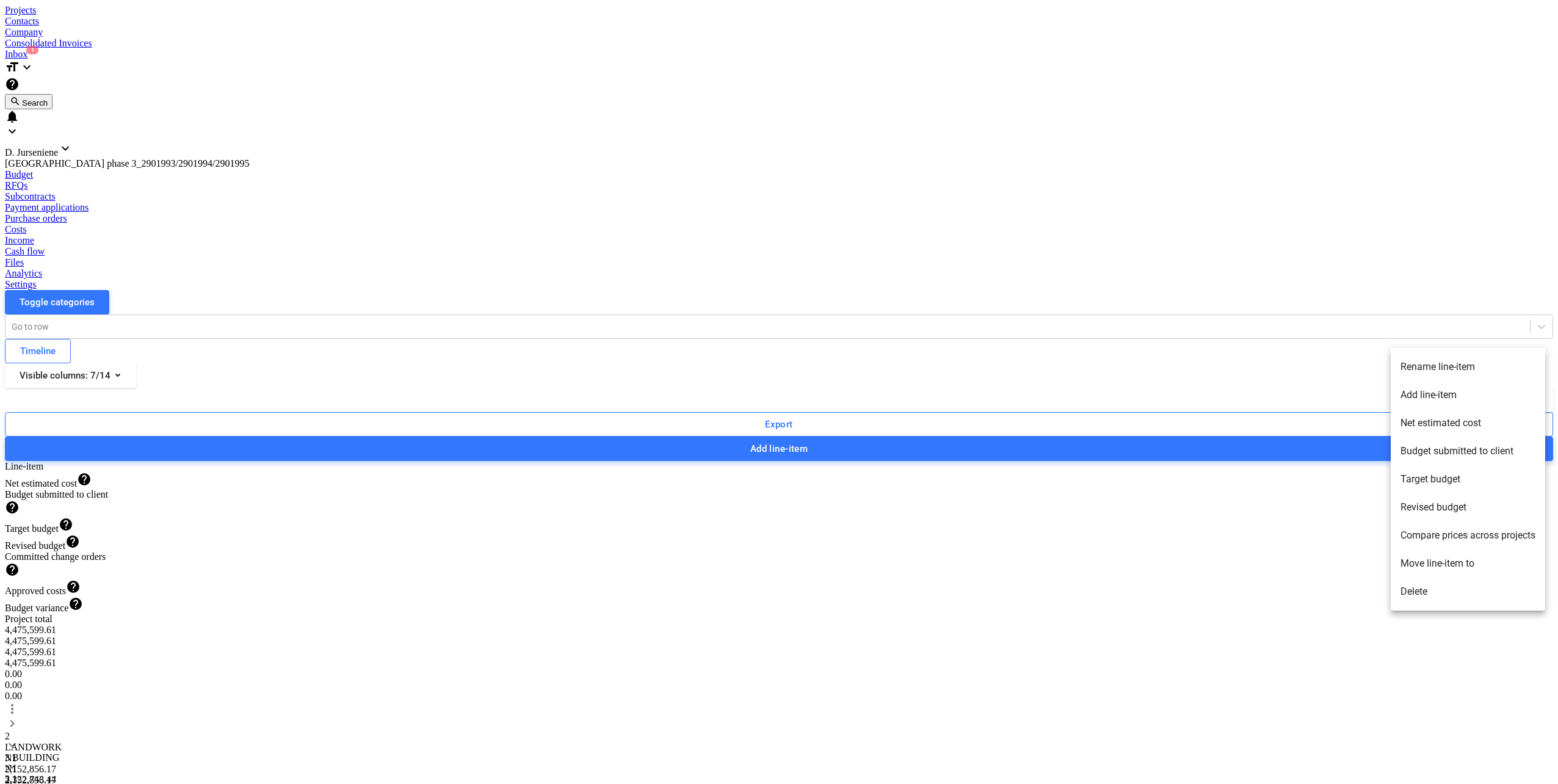
click at [51, 281] on div at bounding box center [779, 392] width 1558 height 784
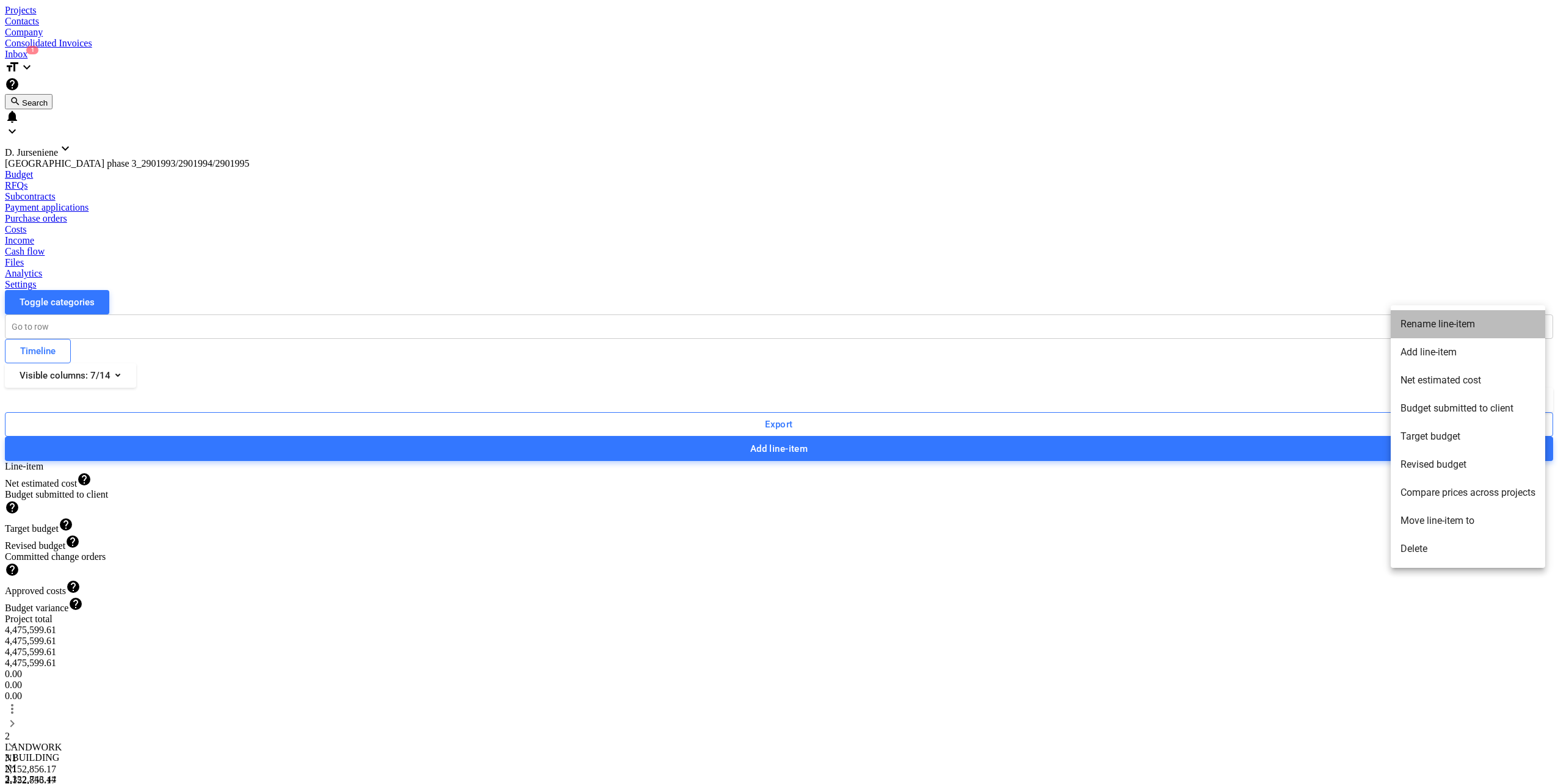
click at [1460, 329] on li "Rename line-item" at bounding box center [1468, 323] width 155 height 28
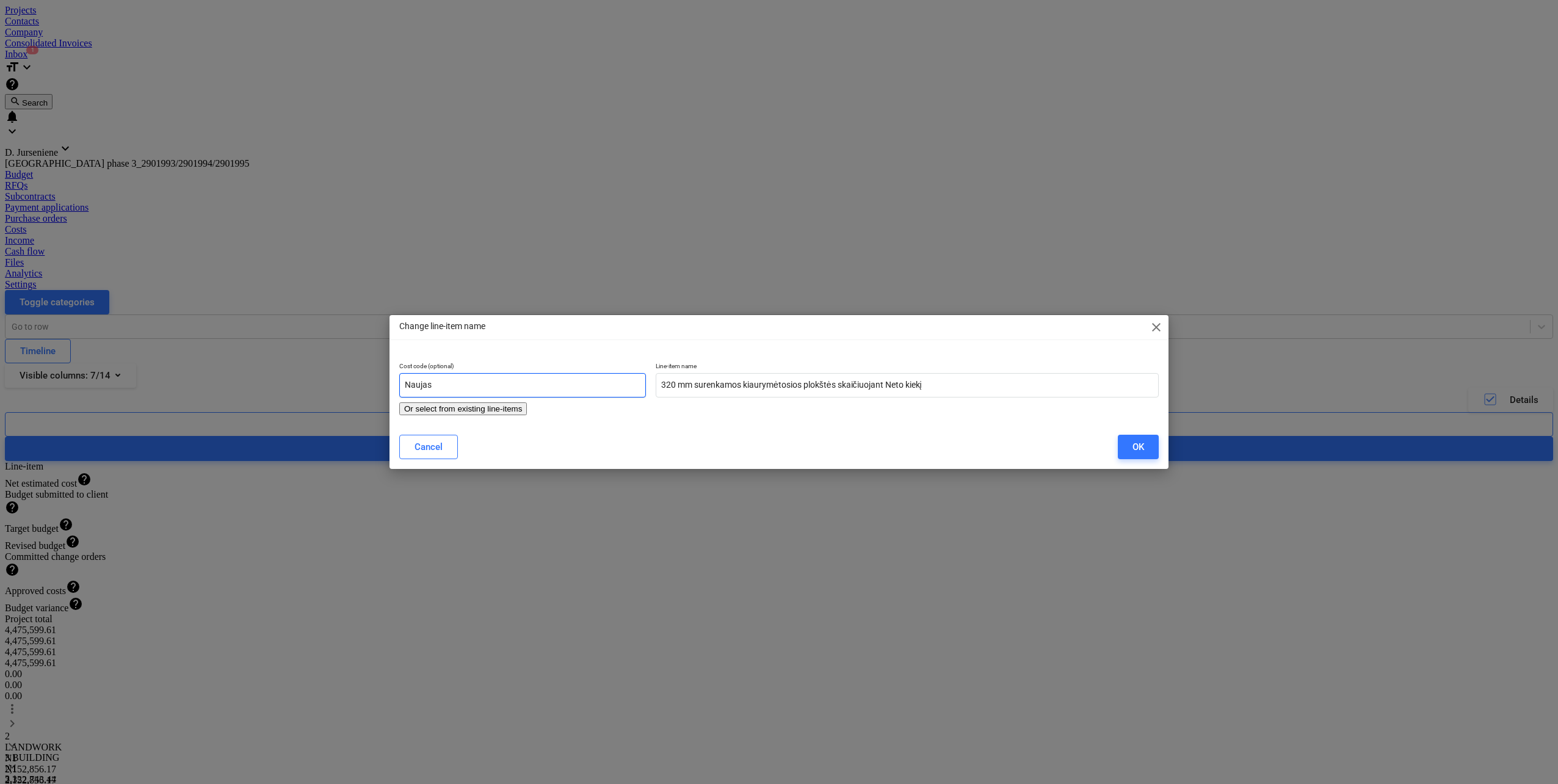
drag, startPoint x: 455, startPoint y: 390, endPoint x: 327, endPoint y: 383, distance: 128.2
click at [331, 382] on div "Change line-item name close Cost code (optional) Naujas Or select from existing…" at bounding box center [779, 392] width 1558 height 784
type input "W305400"
click at [1147, 447] on button "OK" at bounding box center [1138, 447] width 41 height 25
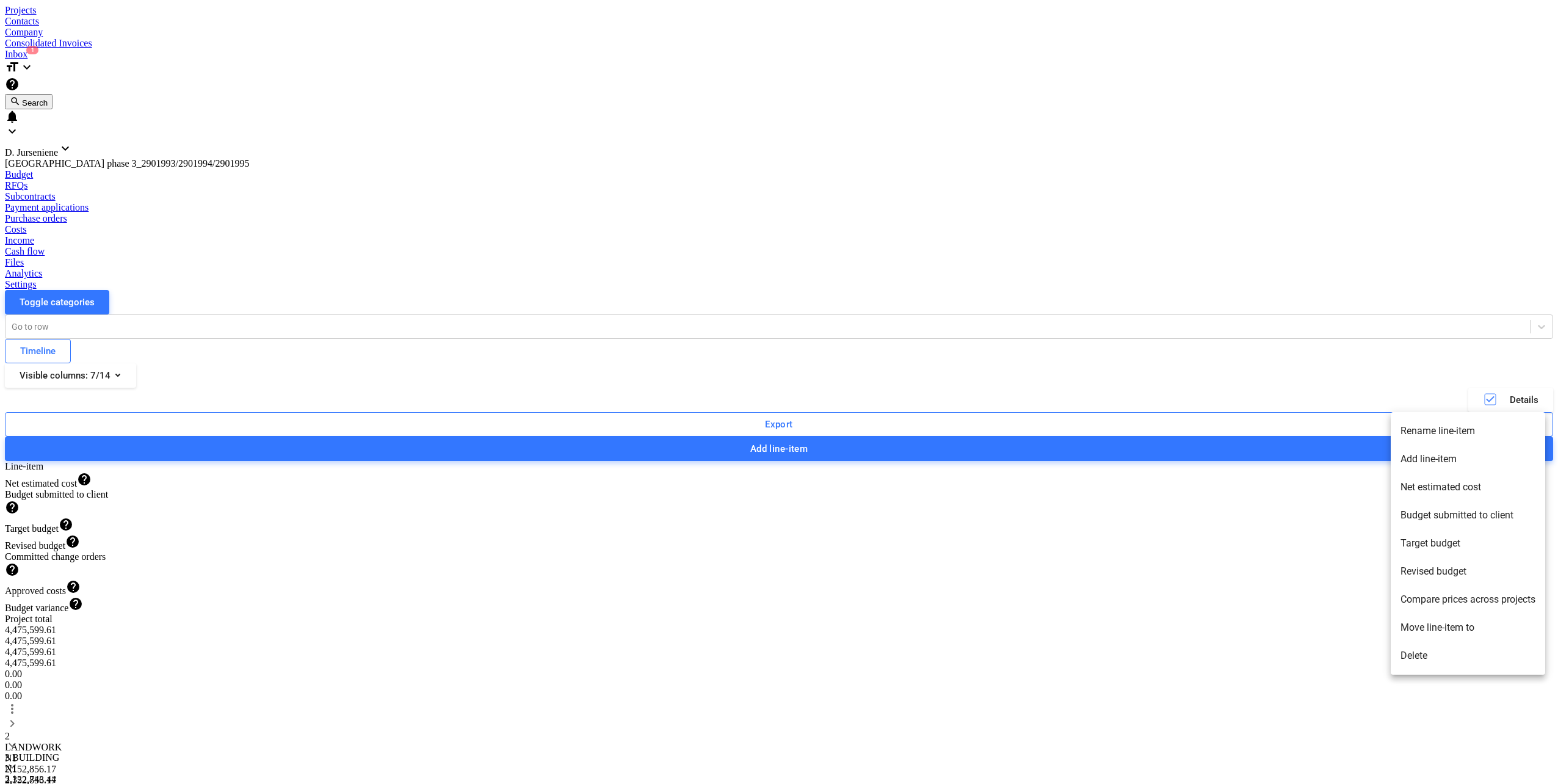
click at [1453, 429] on li "Rename line-item" at bounding box center [1468, 431] width 155 height 28
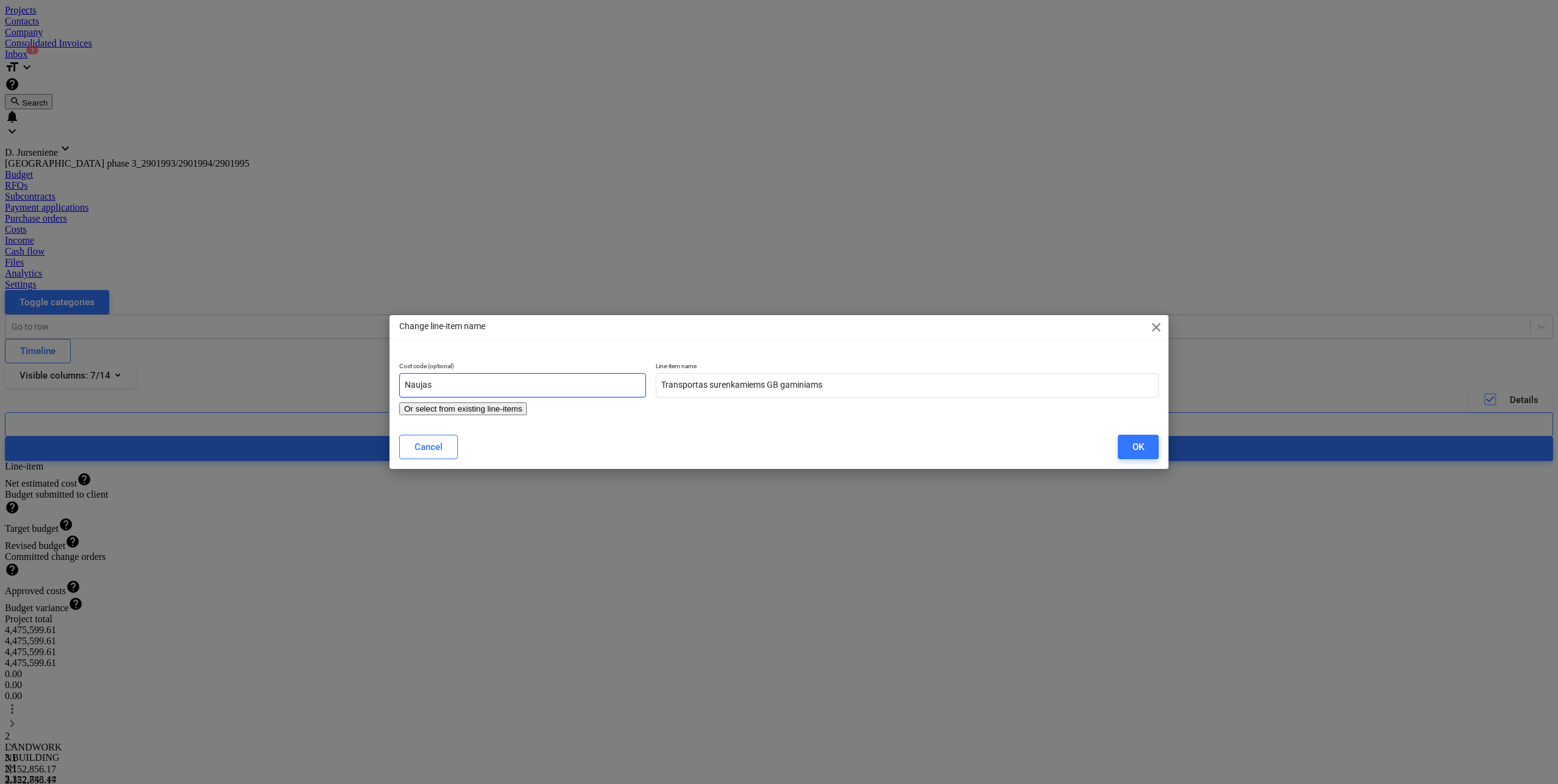
drag, startPoint x: 301, startPoint y: 387, endPoint x: 268, endPoint y: 387, distance: 33.0
click at [268, 387] on div "Change line-item name close Cost code (optional) Naujas Or select from existing…" at bounding box center [779, 392] width 1558 height 784
paste input "W305400"
type input "W305400"
click at [1134, 450] on div "OK" at bounding box center [1138, 447] width 12 height 16
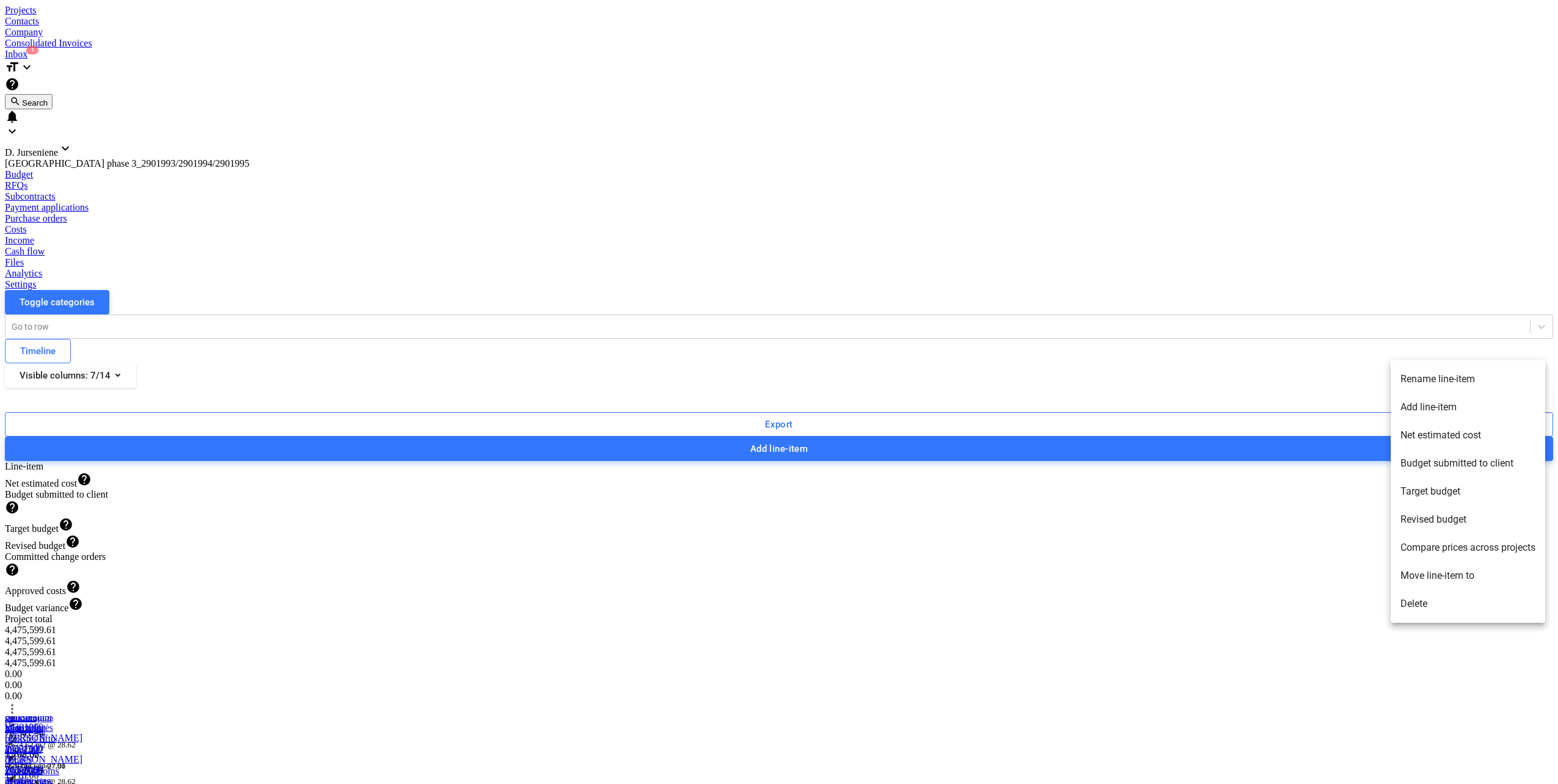
click at [1490, 375] on li "Rename line-item" at bounding box center [1468, 379] width 155 height 28
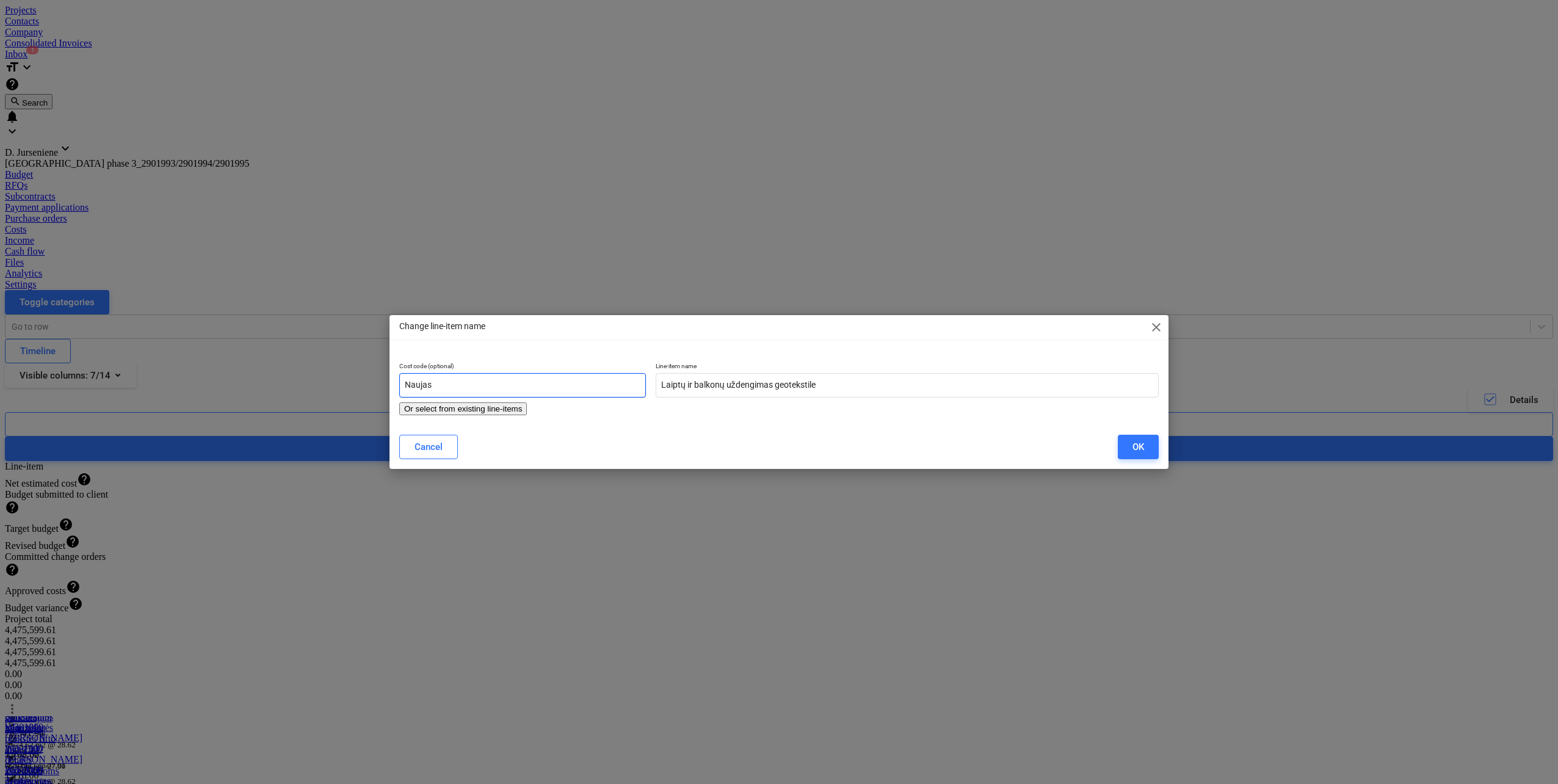
drag, startPoint x: 351, startPoint y: 385, endPoint x: 323, endPoint y: 379, distance: 28.6
click at [324, 381] on div "Change line-item name close Cost code (optional) Naujas Or select from existing…" at bounding box center [779, 392] width 1558 height 784
paste input "W305600"
type input "W305600"
drag, startPoint x: 1143, startPoint y: 445, endPoint x: 1117, endPoint y: 436, distance: 27.5
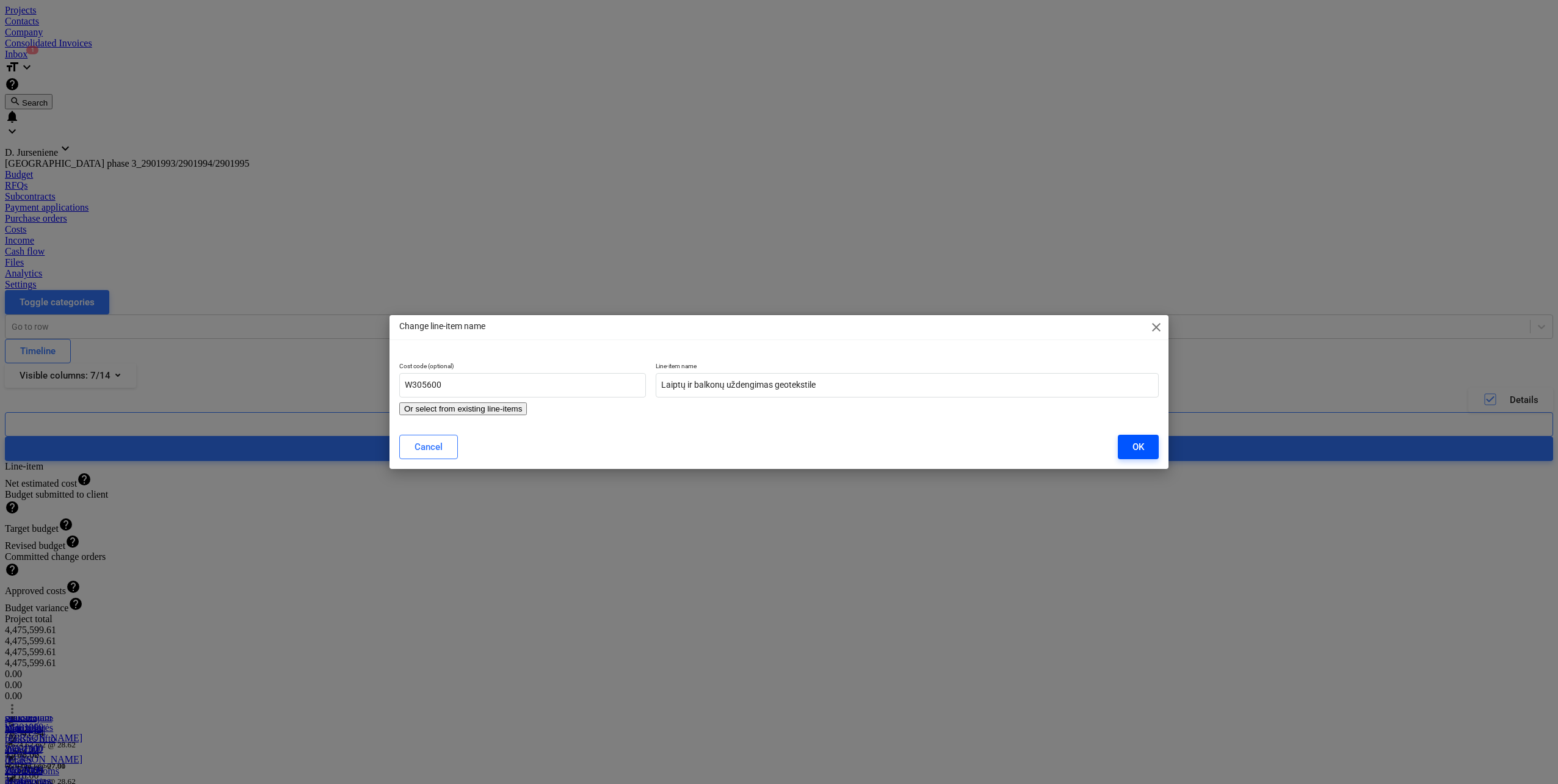
click at [1143, 444] on div "OK" at bounding box center [1138, 447] width 12 height 16
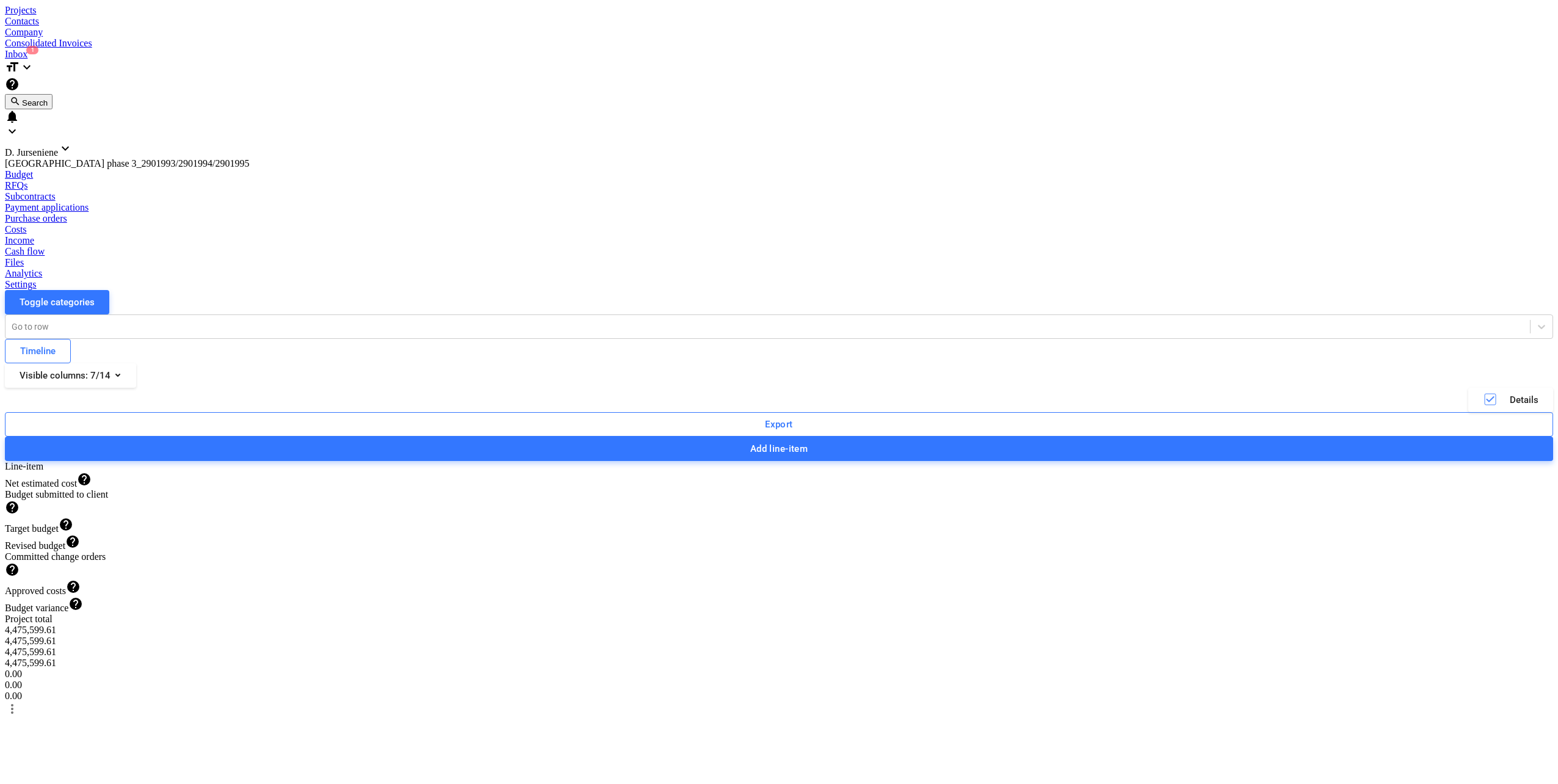
scroll to position [1099, 0]
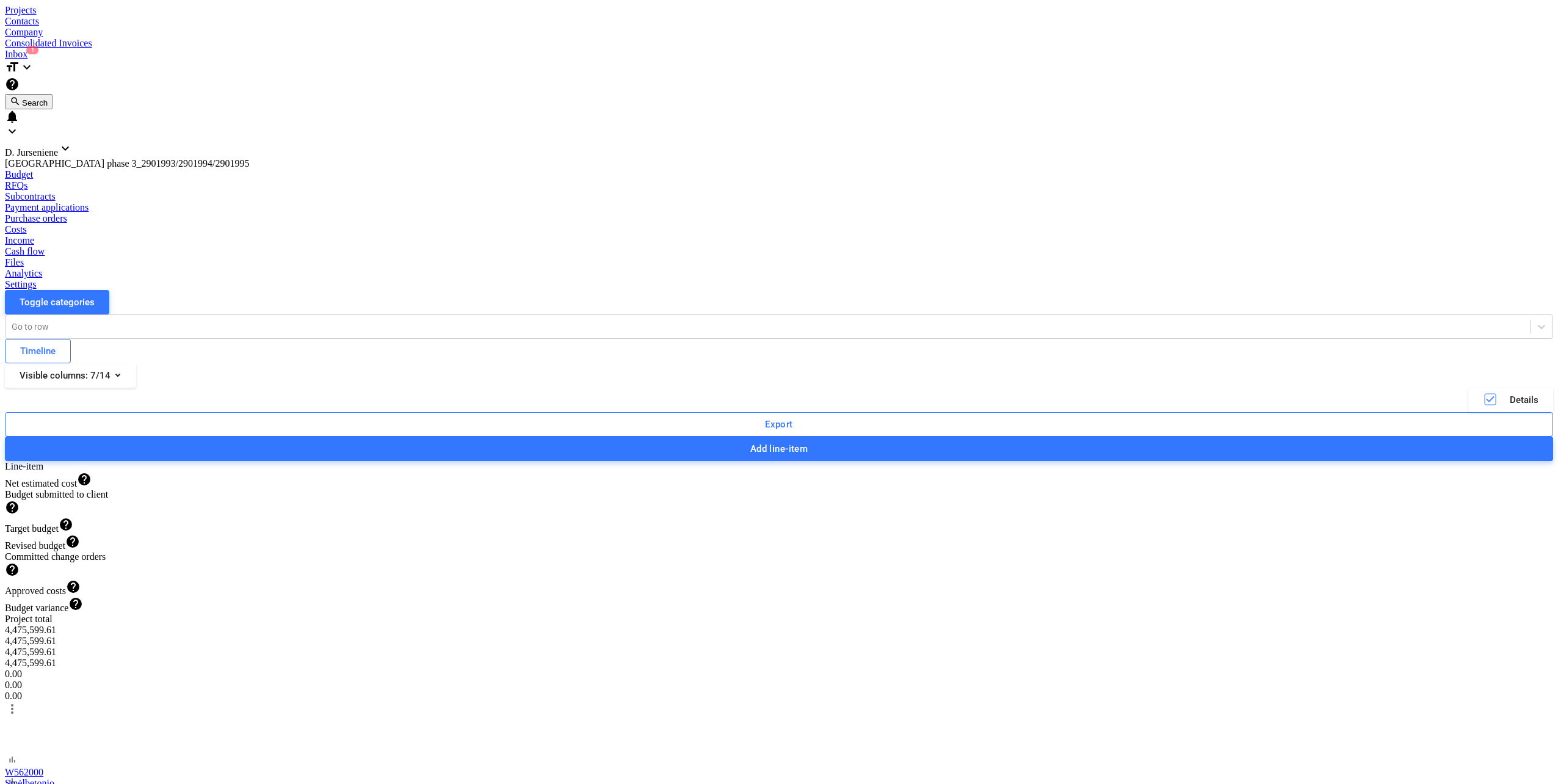
scroll to position [1887, 0]
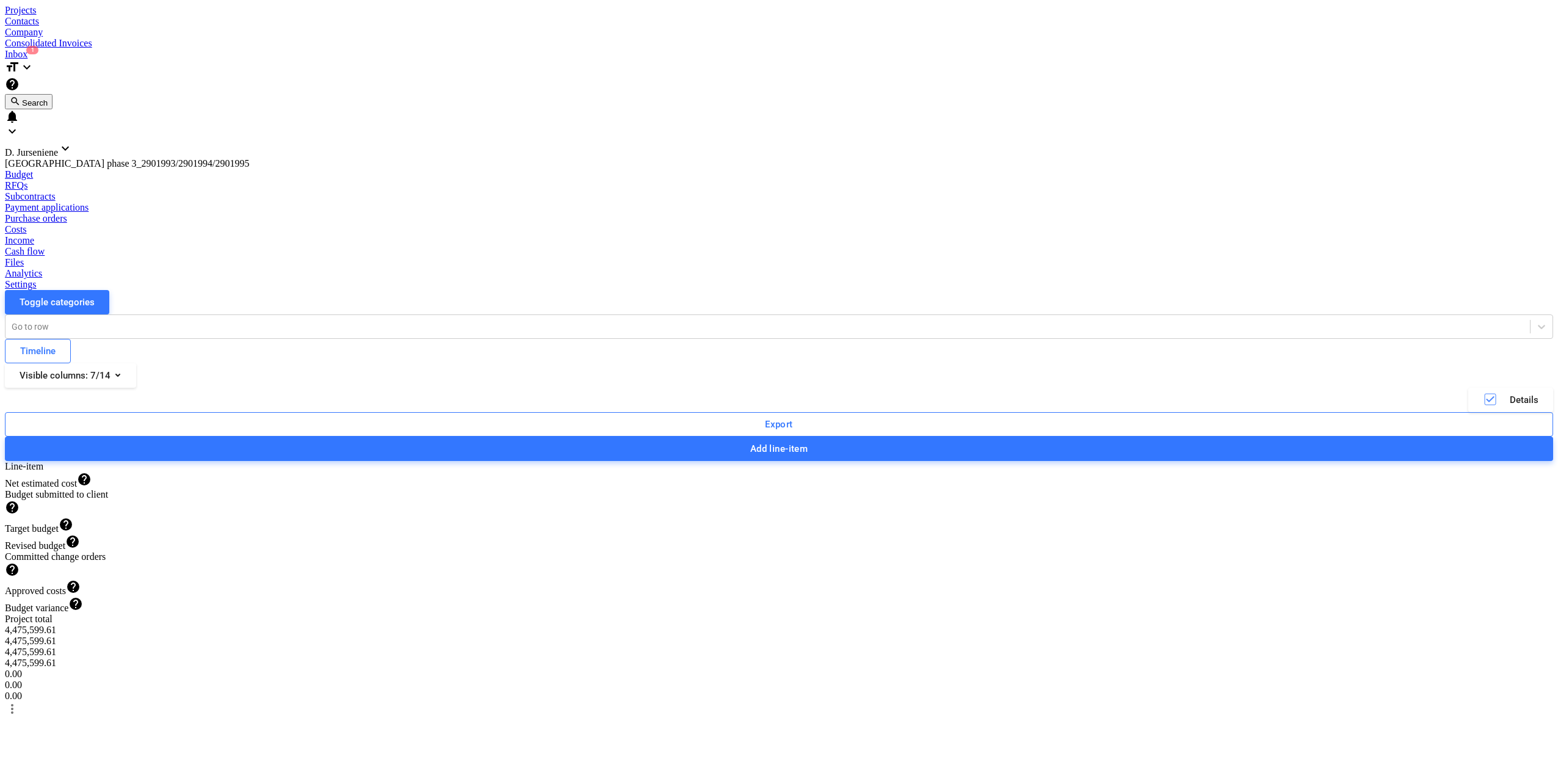
scroll to position [2314, 0]
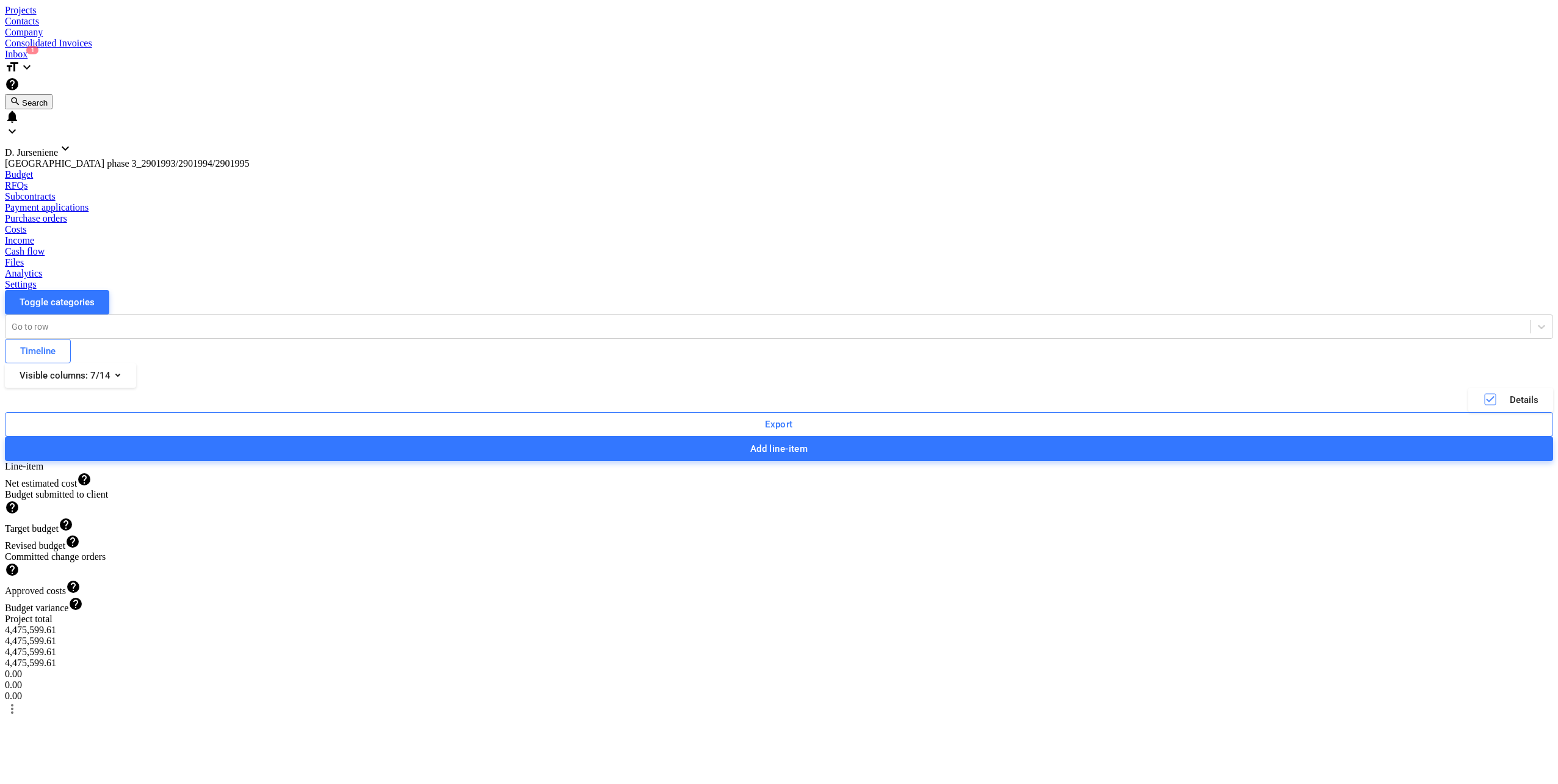
scroll to position [2784, 0]
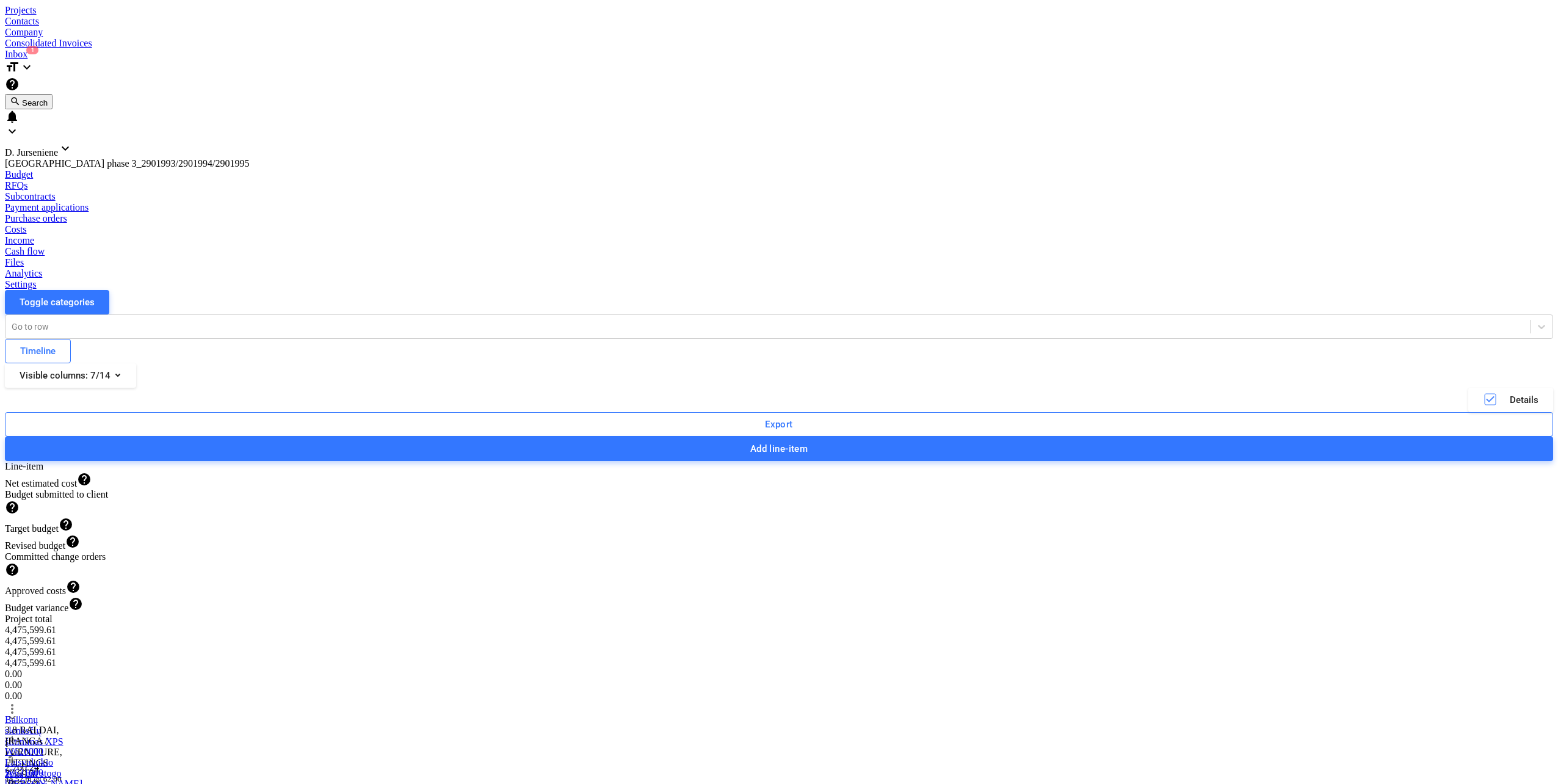
scroll to position [3276, 0]
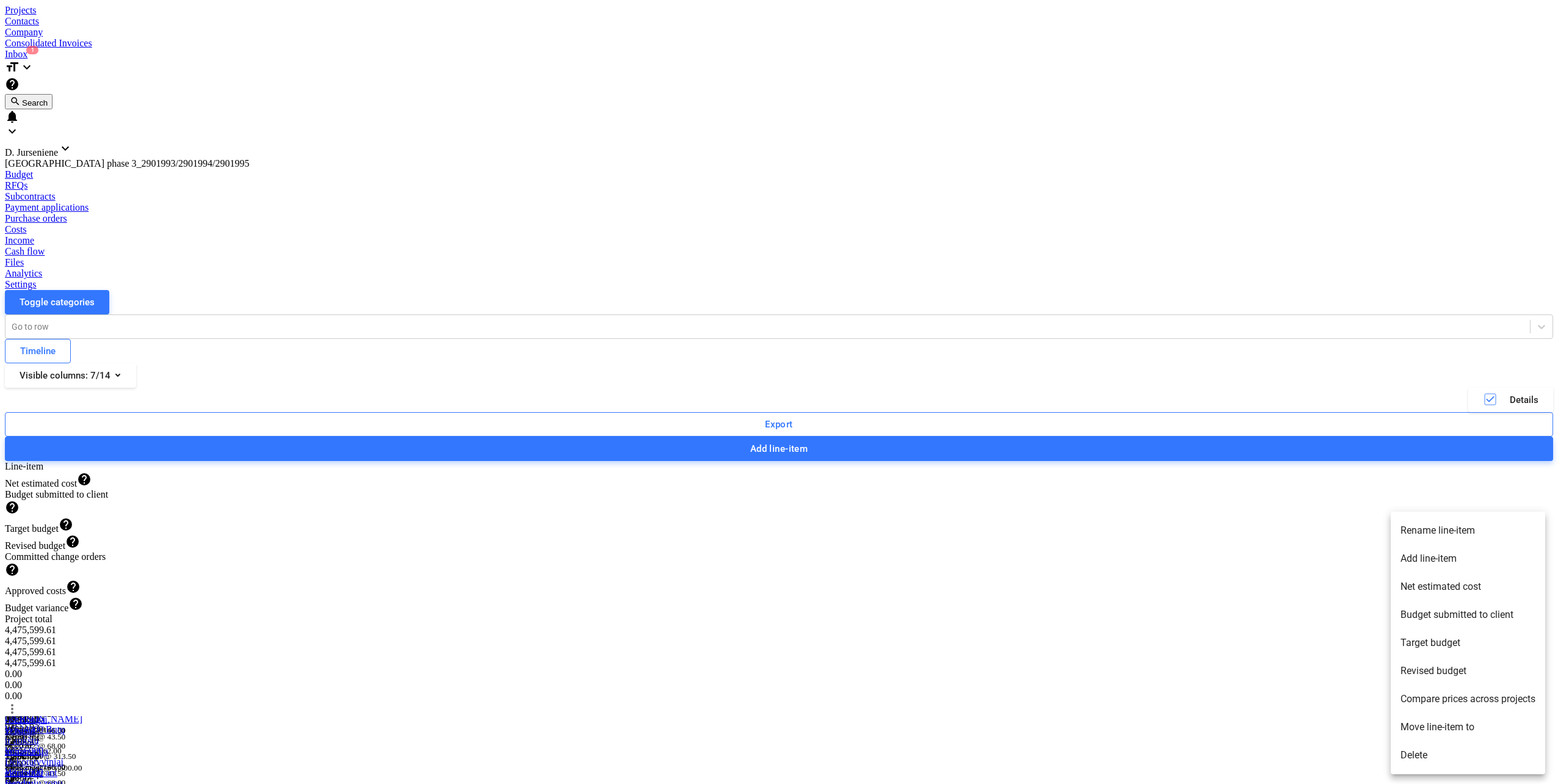
click at [1471, 524] on li "Rename line-item" at bounding box center [1468, 530] width 155 height 28
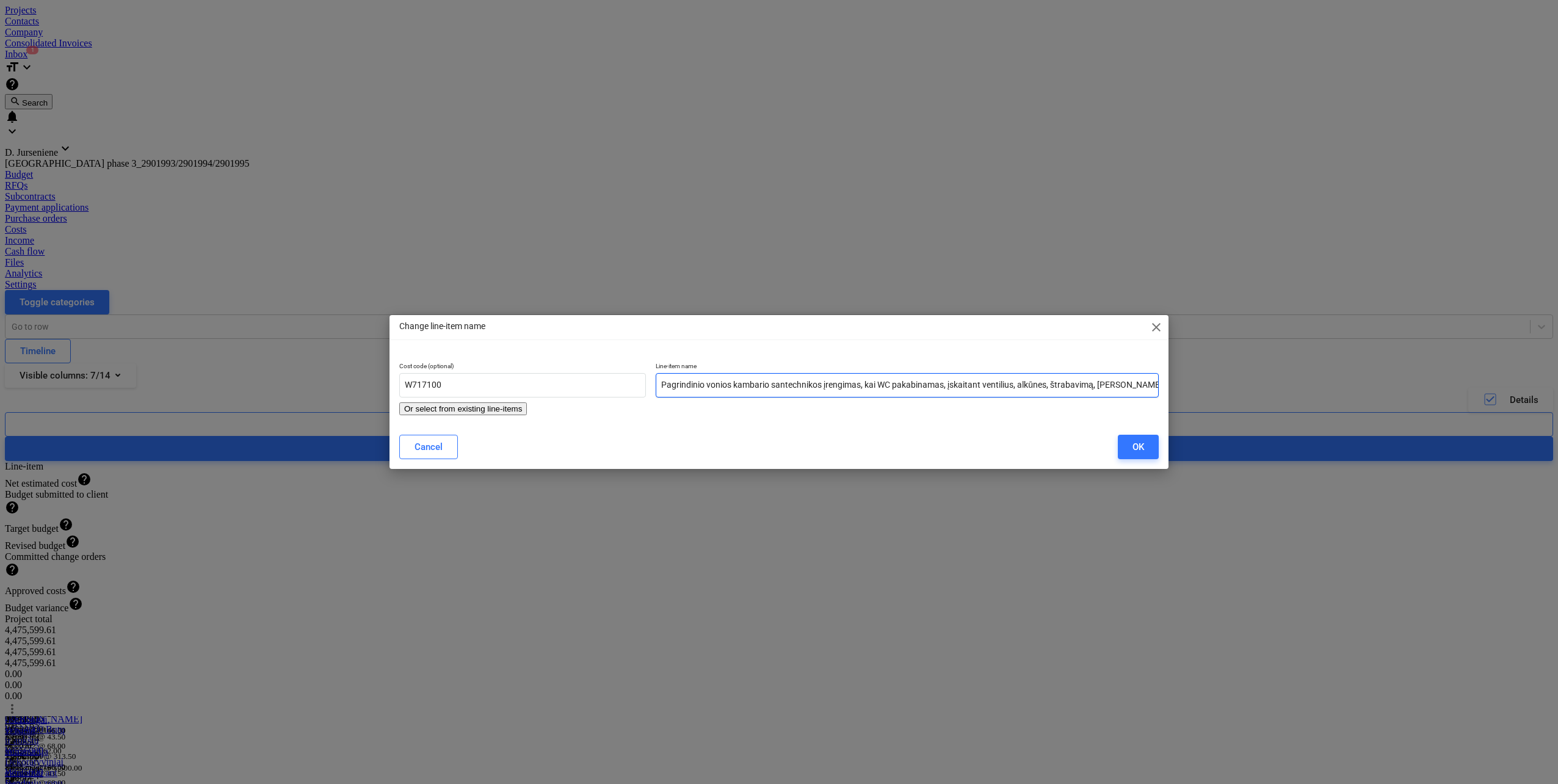
click at [863, 388] on input "Pagrindinio vonios kambario santechnikos įrengimas, kai WC pakabinamas, įskaita…" at bounding box center [907, 385] width 503 height 25
click at [1138, 444] on div "OK" at bounding box center [1138, 447] width 12 height 16
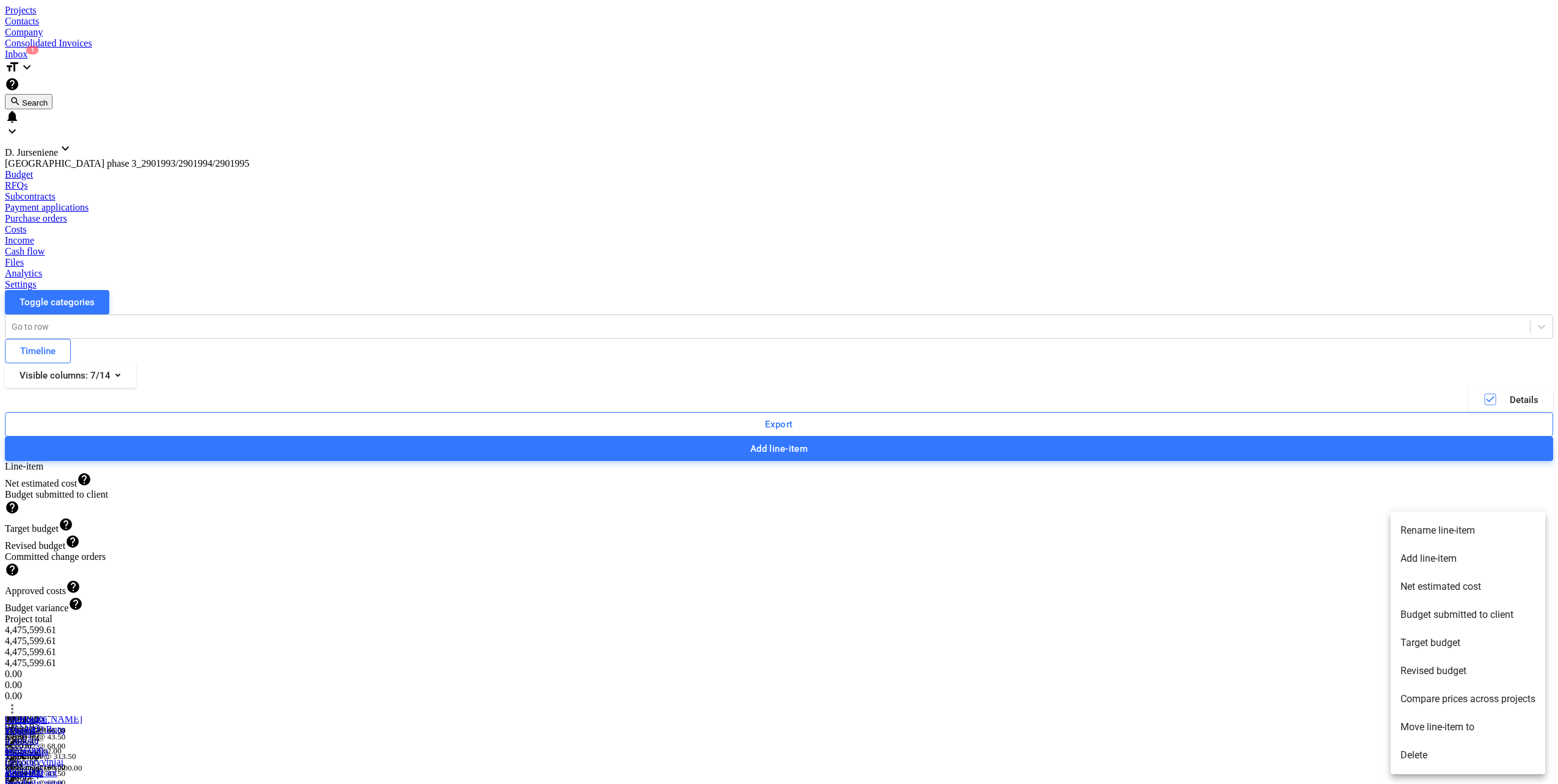
click at [1470, 533] on li "Rename line-item" at bounding box center [1468, 530] width 155 height 28
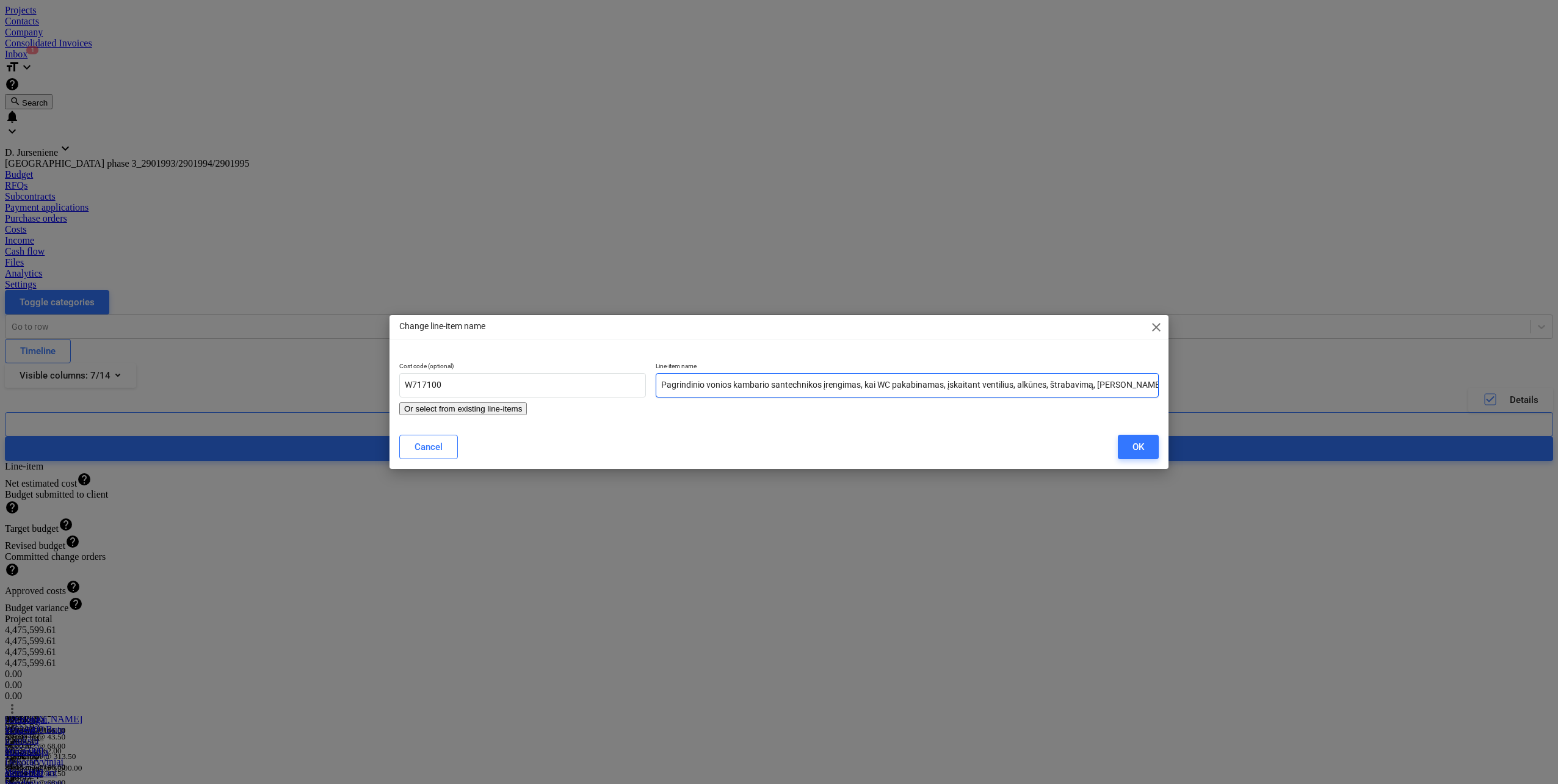
drag, startPoint x: 1091, startPoint y: 385, endPoint x: 1151, endPoint y: 385, distance: 60.0
click at [1151, 385] on div "Line-item name Pagrindinio vonios kambario santechnikos įrengimas, kai WC pakab…" at bounding box center [907, 388] width 513 height 62
type input "Pagrindinio vonios kambario santechnikos įrengimas, kai WC pakabinamas, įskaita…"
drag, startPoint x: 1134, startPoint y: 442, endPoint x: 1080, endPoint y: 453, distance: 55.1
click at [1133, 442] on div "OK" at bounding box center [1138, 447] width 12 height 16
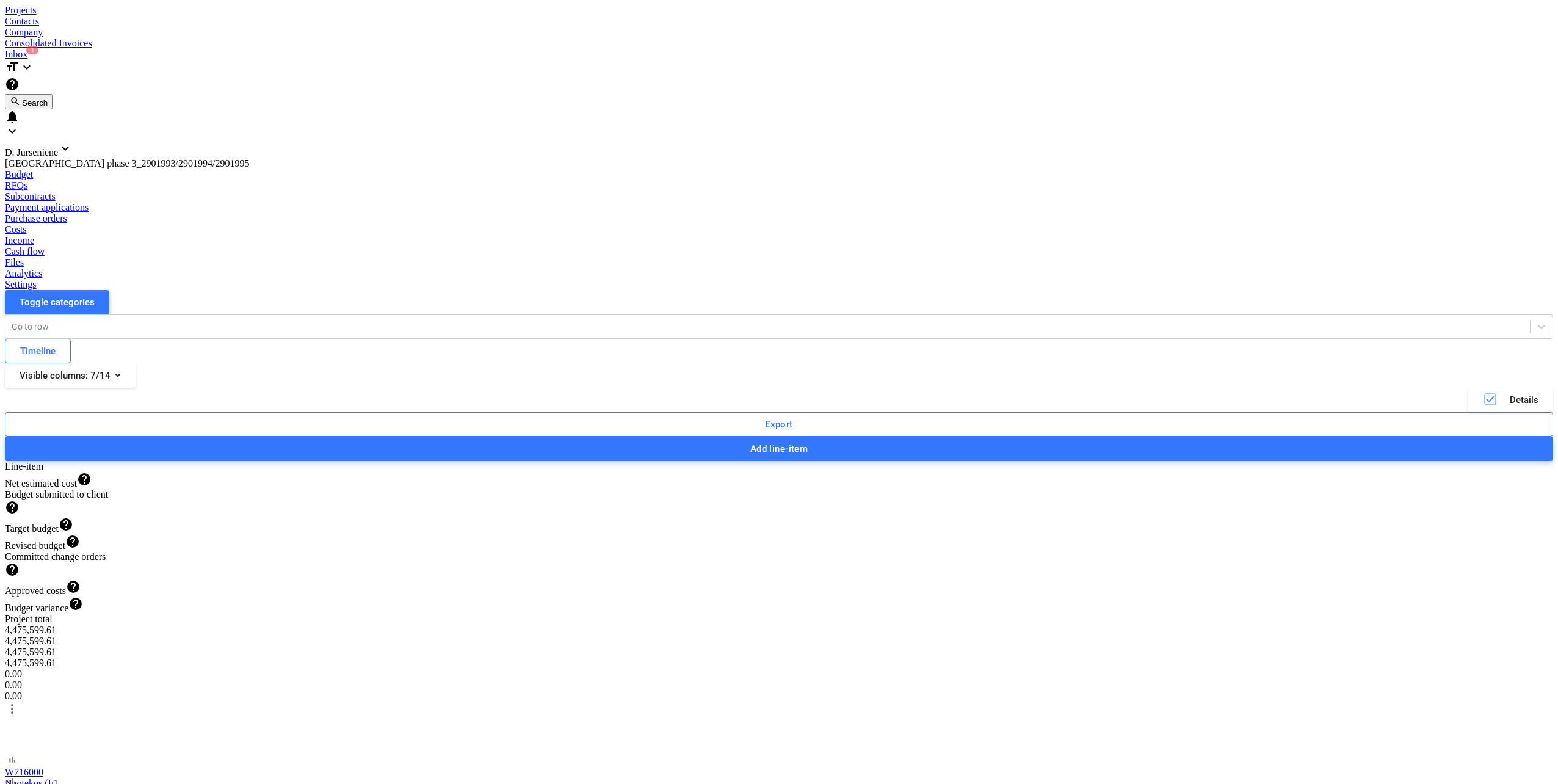
scroll to position [3553, 0]
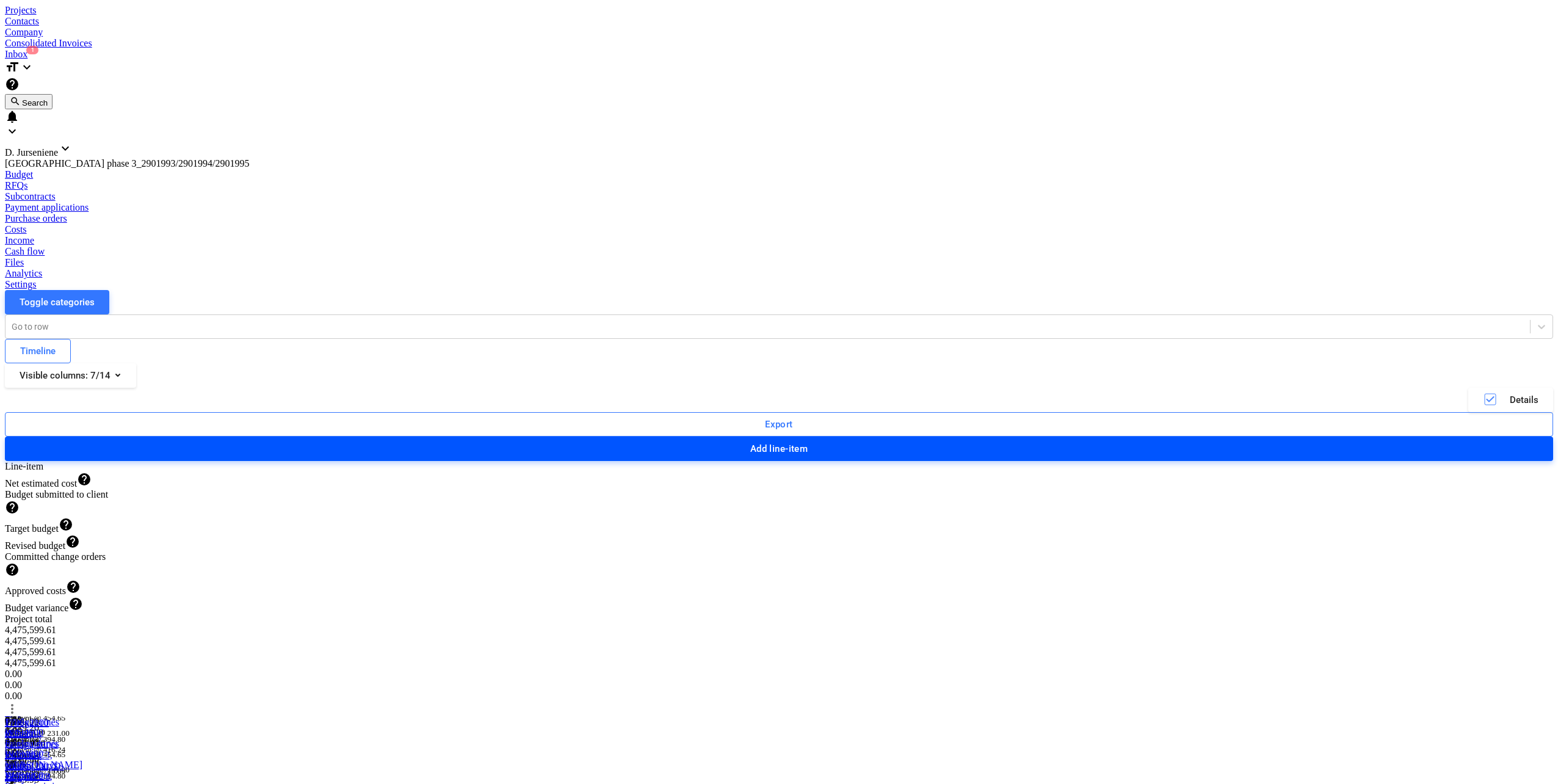
click at [808, 441] on div "Add line-item" at bounding box center [779, 449] width 58 height 16
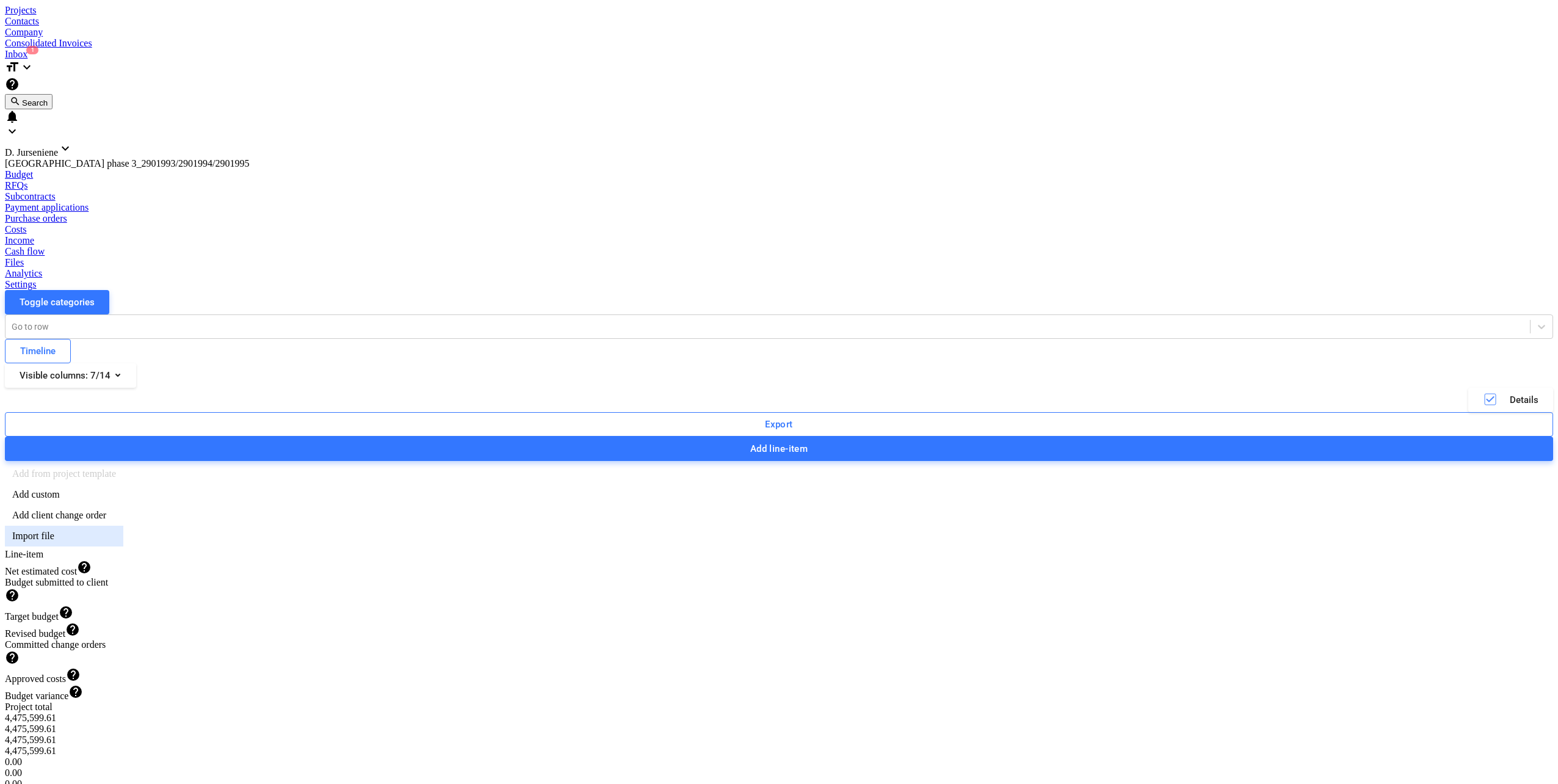
click at [123, 525] on div "Import file" at bounding box center [64, 536] width 118 height 21
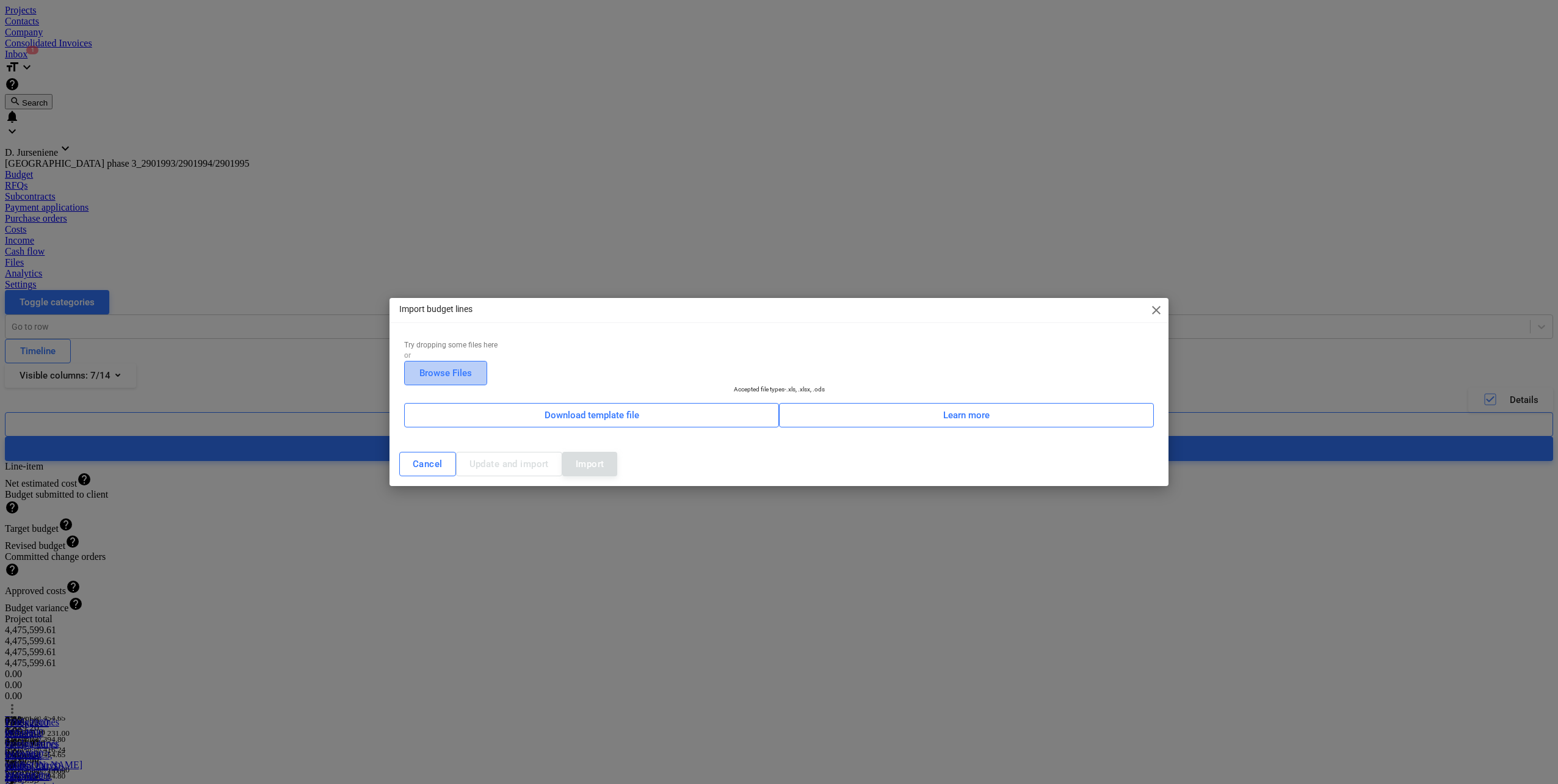
click at [472, 365] on div "Browse Files" at bounding box center [446, 373] width 53 height 16
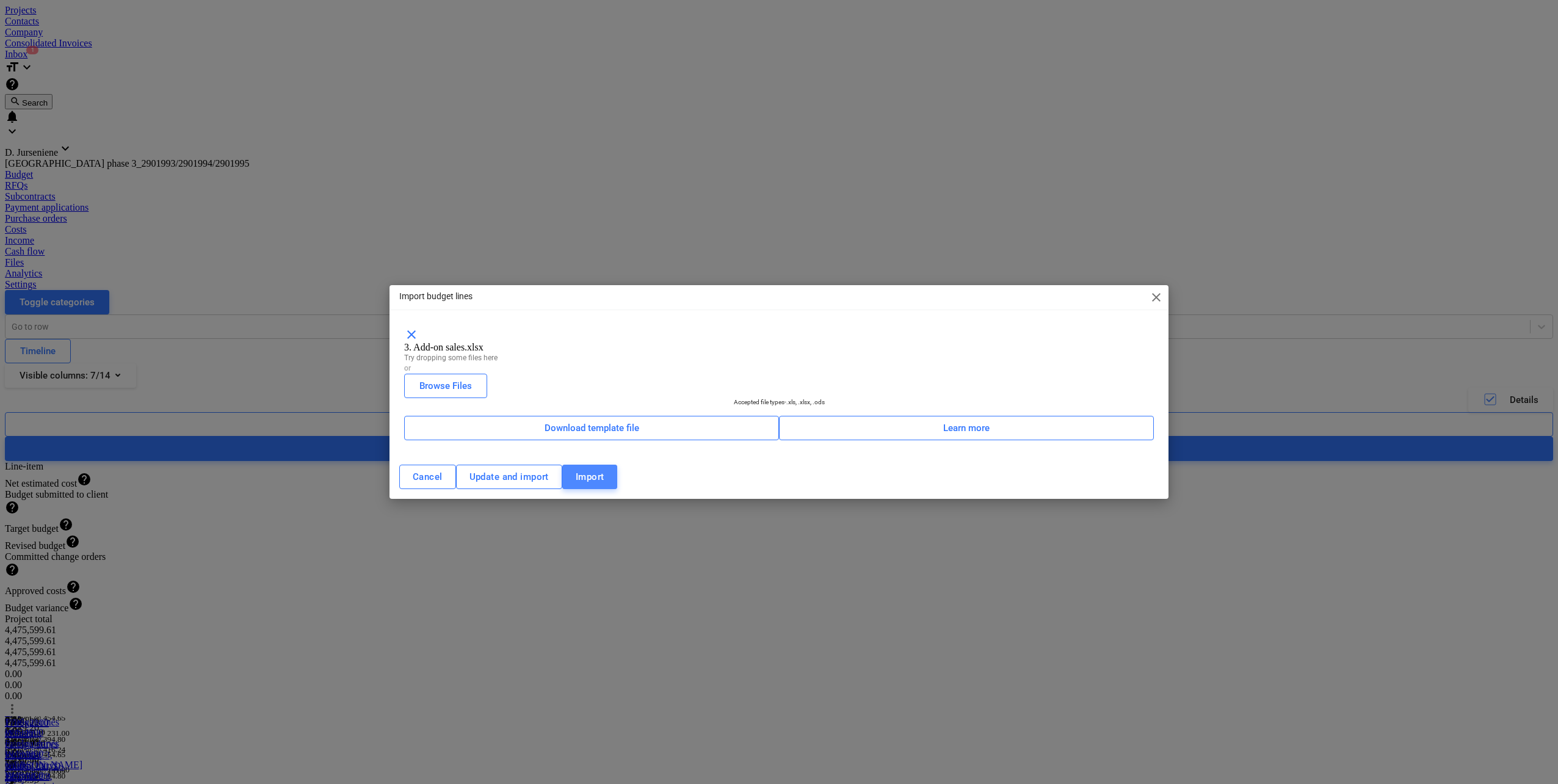
click at [604, 484] on div "Import" at bounding box center [590, 477] width 29 height 16
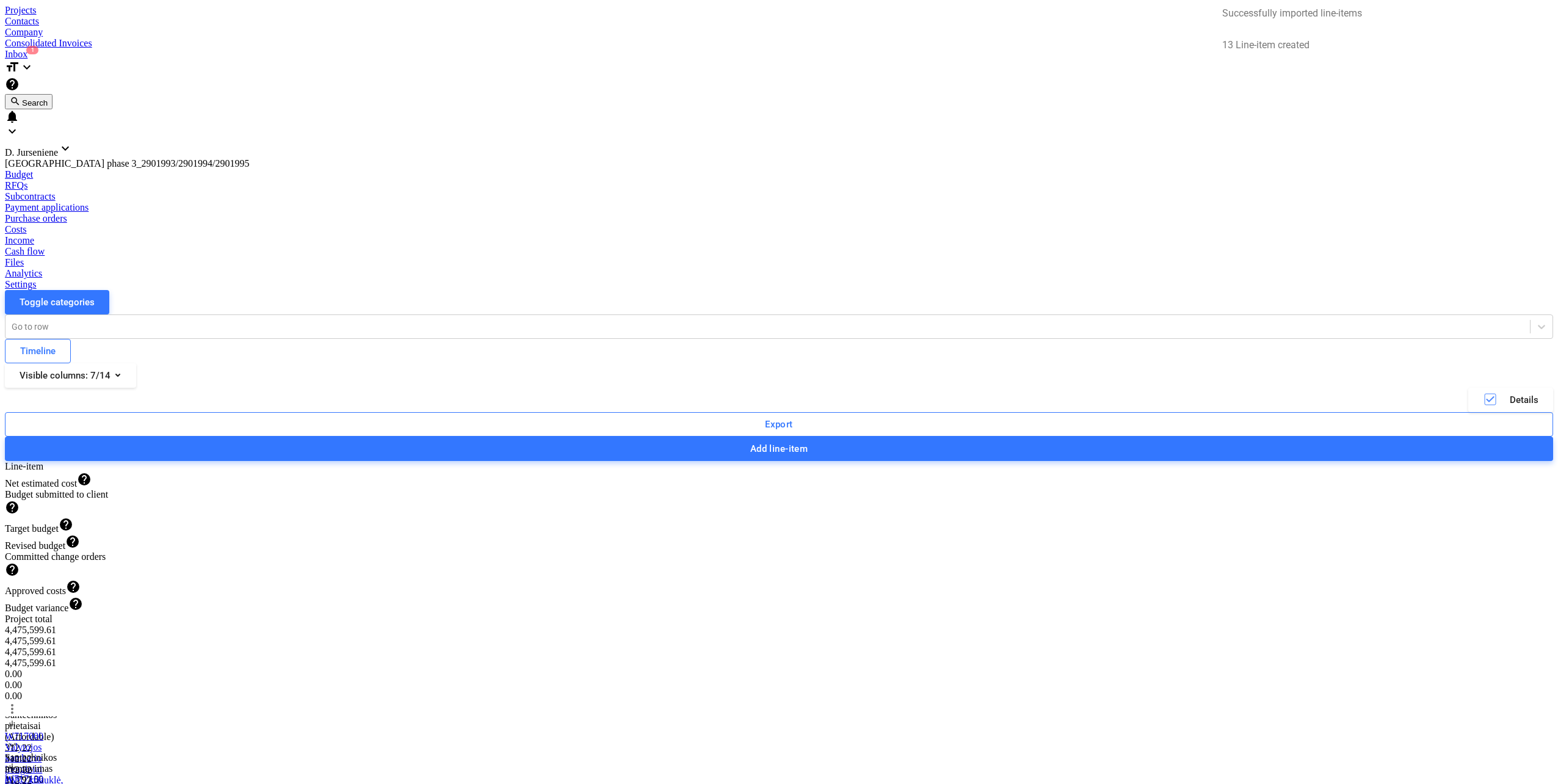
scroll to position [3703, 0]
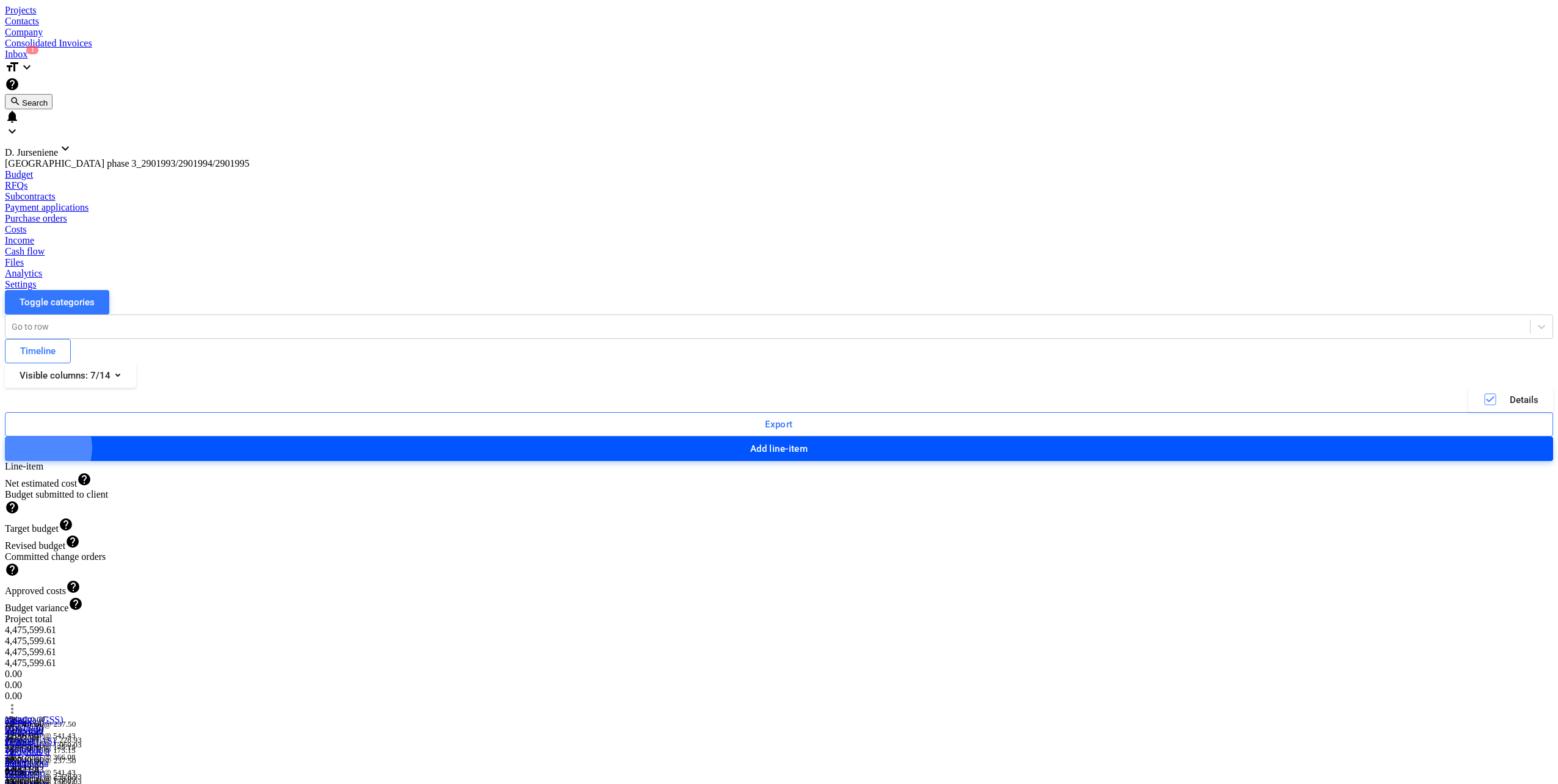
click at [808, 441] on div "Add line-item" at bounding box center [779, 449] width 58 height 16
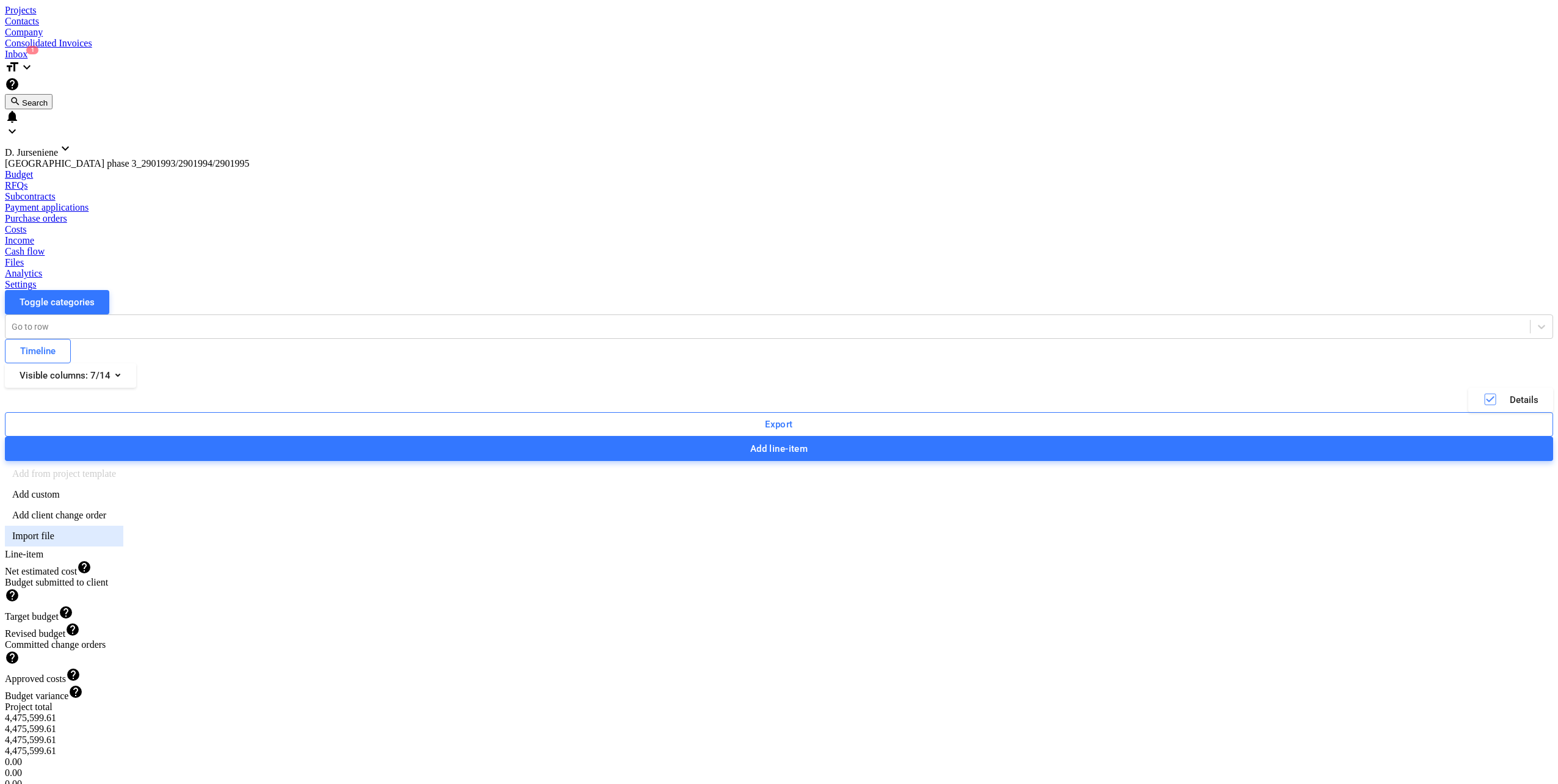
click at [123, 525] on div "Import file" at bounding box center [64, 536] width 118 height 21
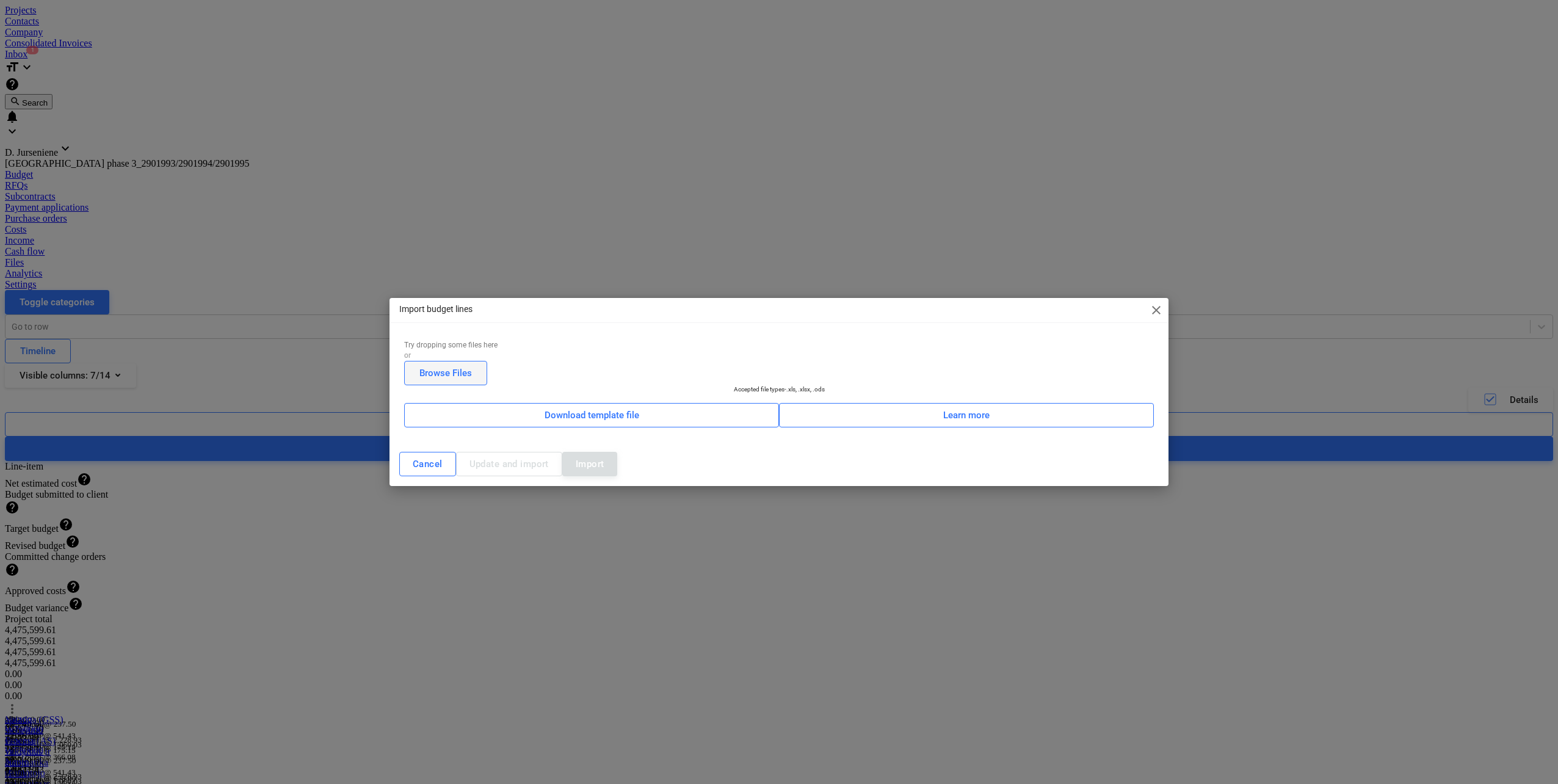
click at [472, 365] on div "Browse Files" at bounding box center [446, 373] width 53 height 16
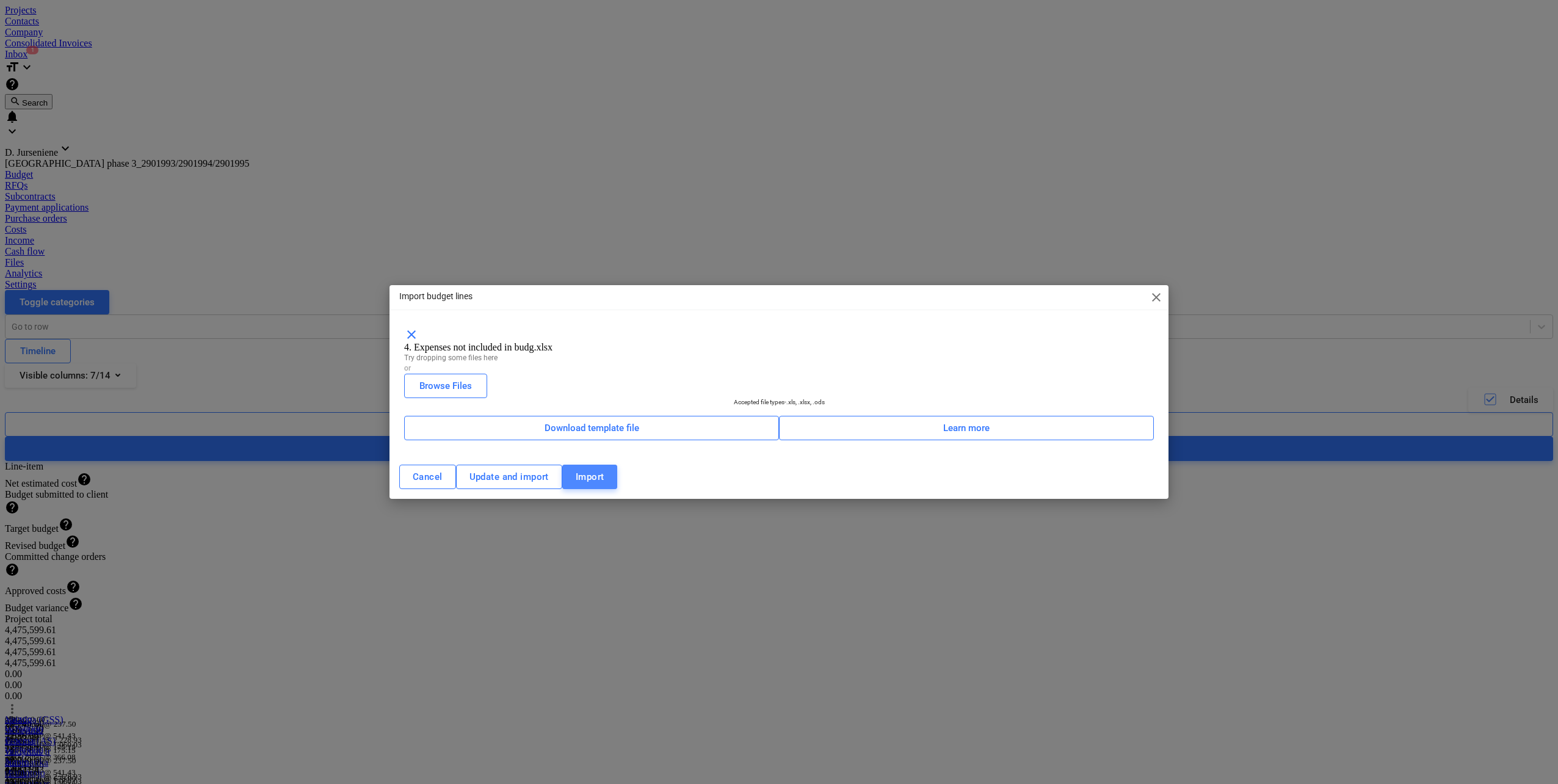
click at [604, 485] on span "Import" at bounding box center [590, 477] width 29 height 16
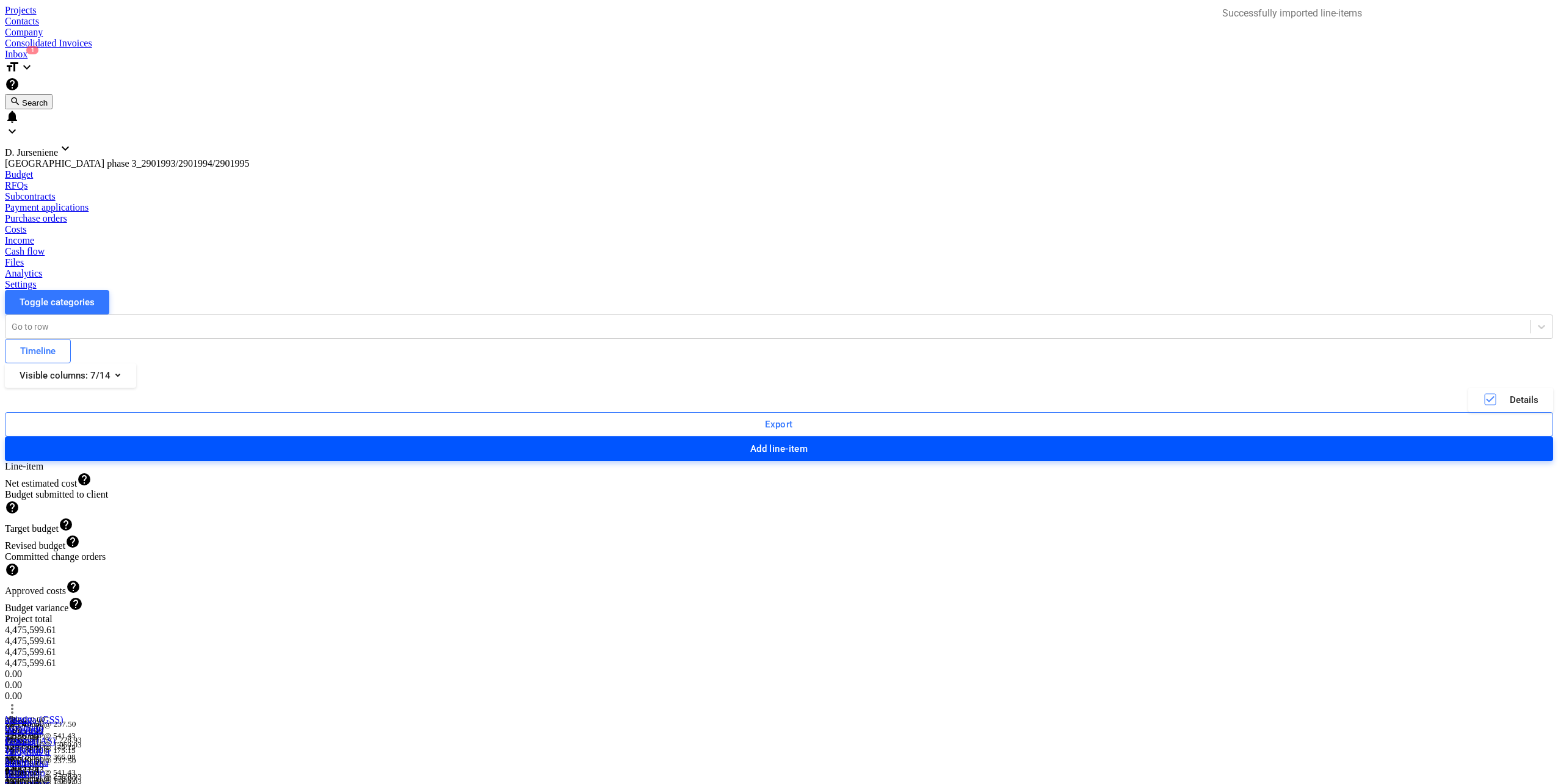
click at [808, 441] on div "Add line-item" at bounding box center [779, 449] width 58 height 16
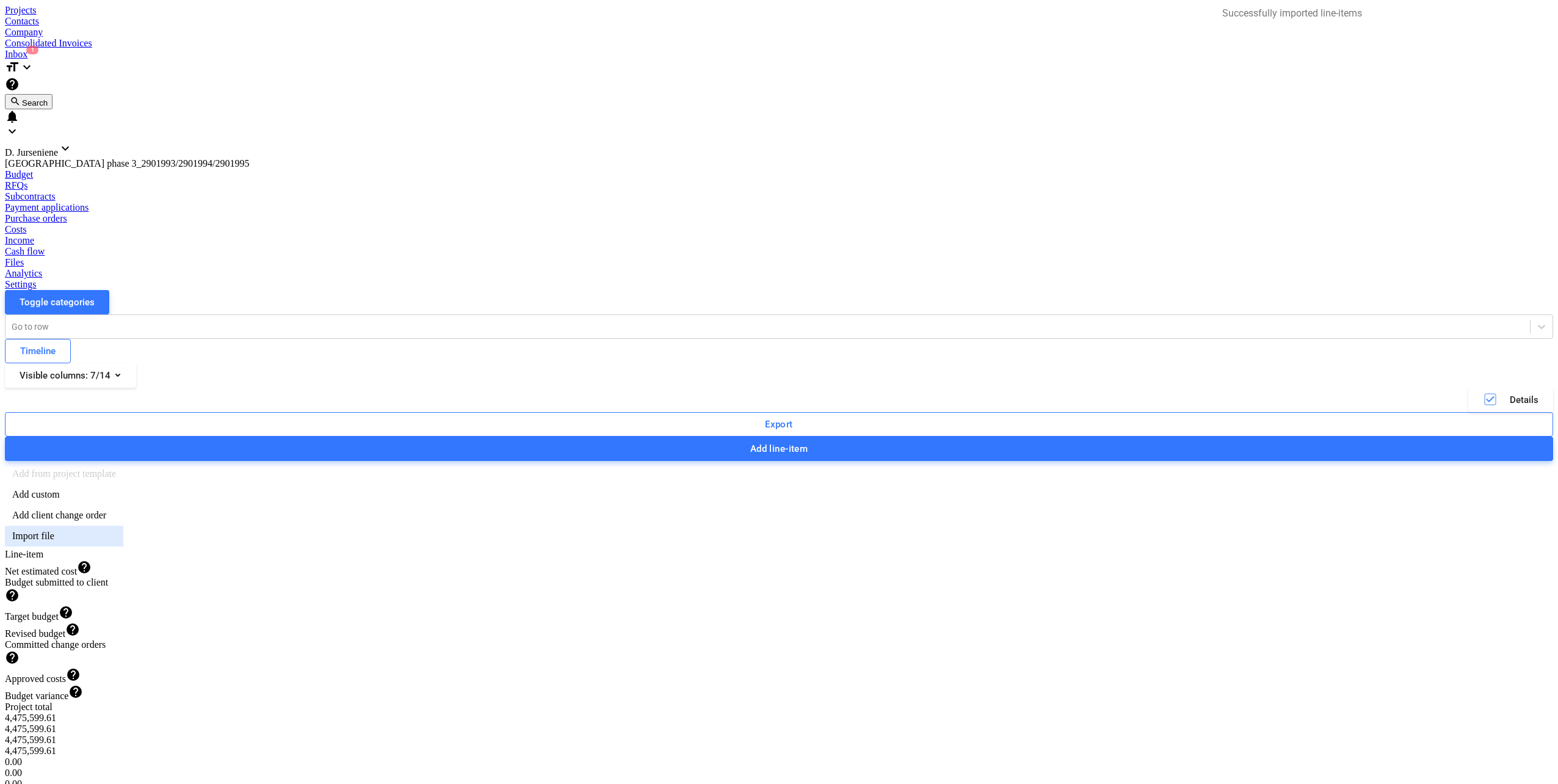
click at [123, 525] on div "Import file" at bounding box center [64, 536] width 118 height 21
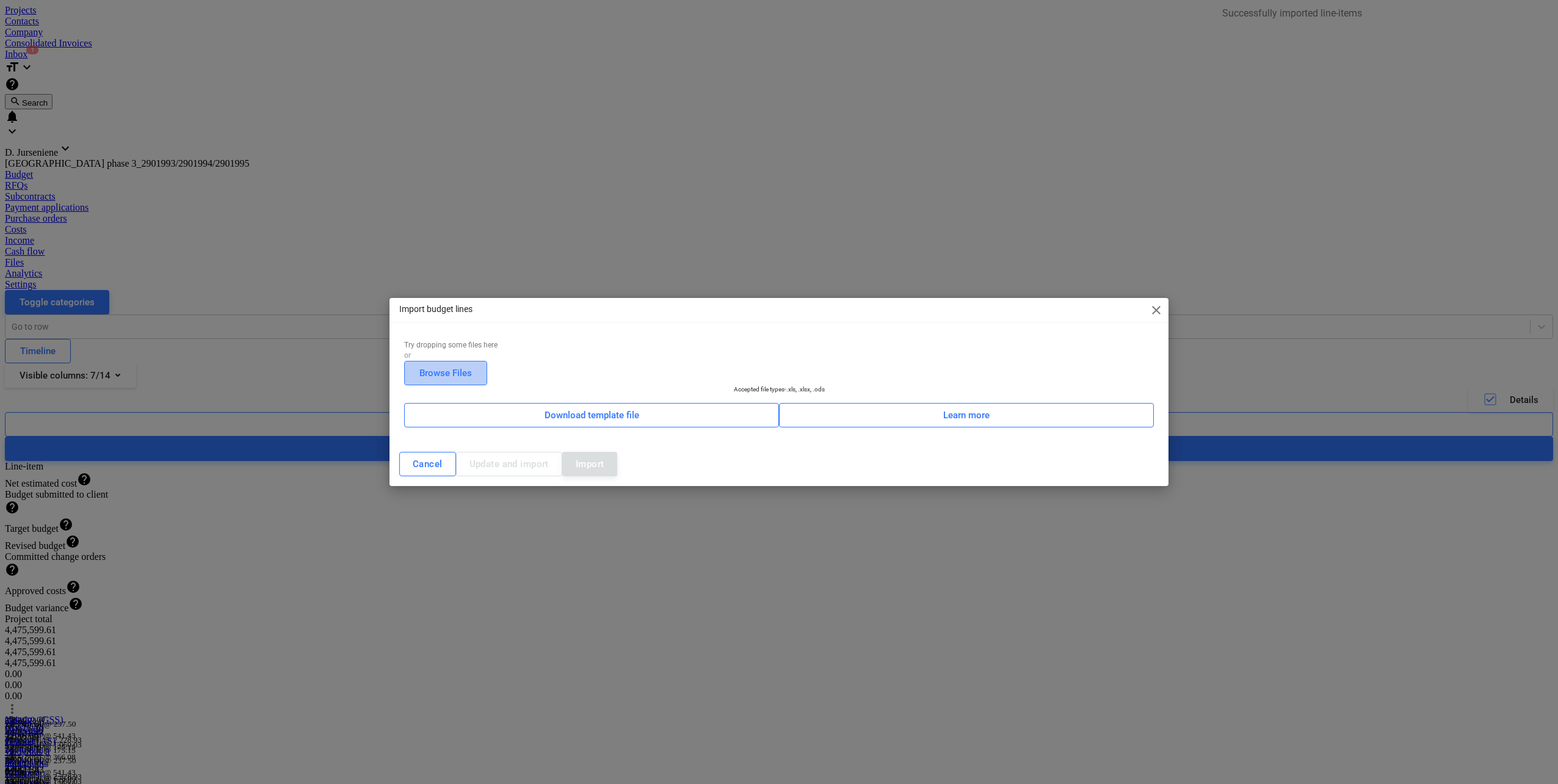
click at [472, 365] on div "Browse Files" at bounding box center [446, 373] width 53 height 16
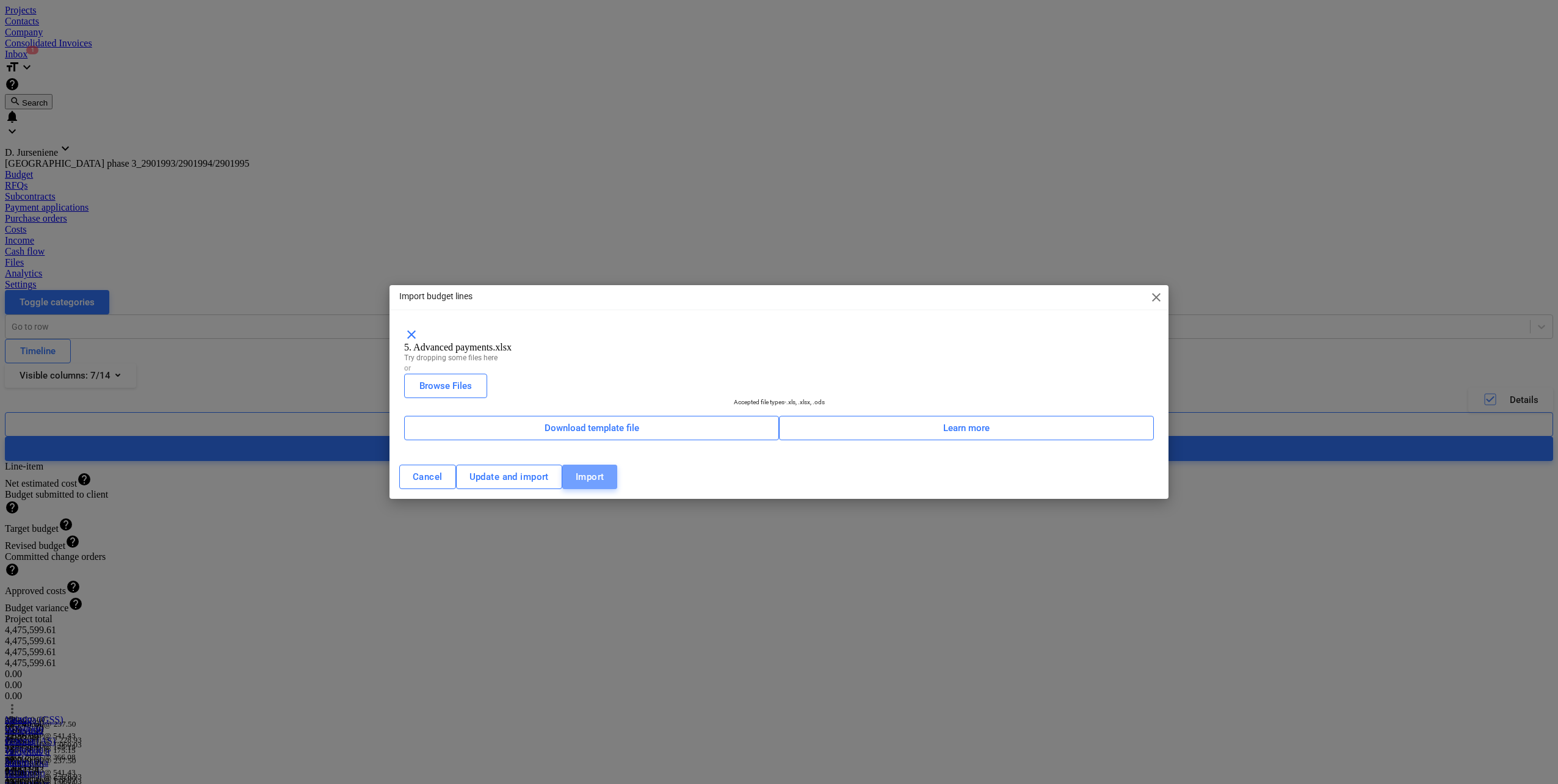
click at [604, 485] on span "Import" at bounding box center [590, 477] width 29 height 16
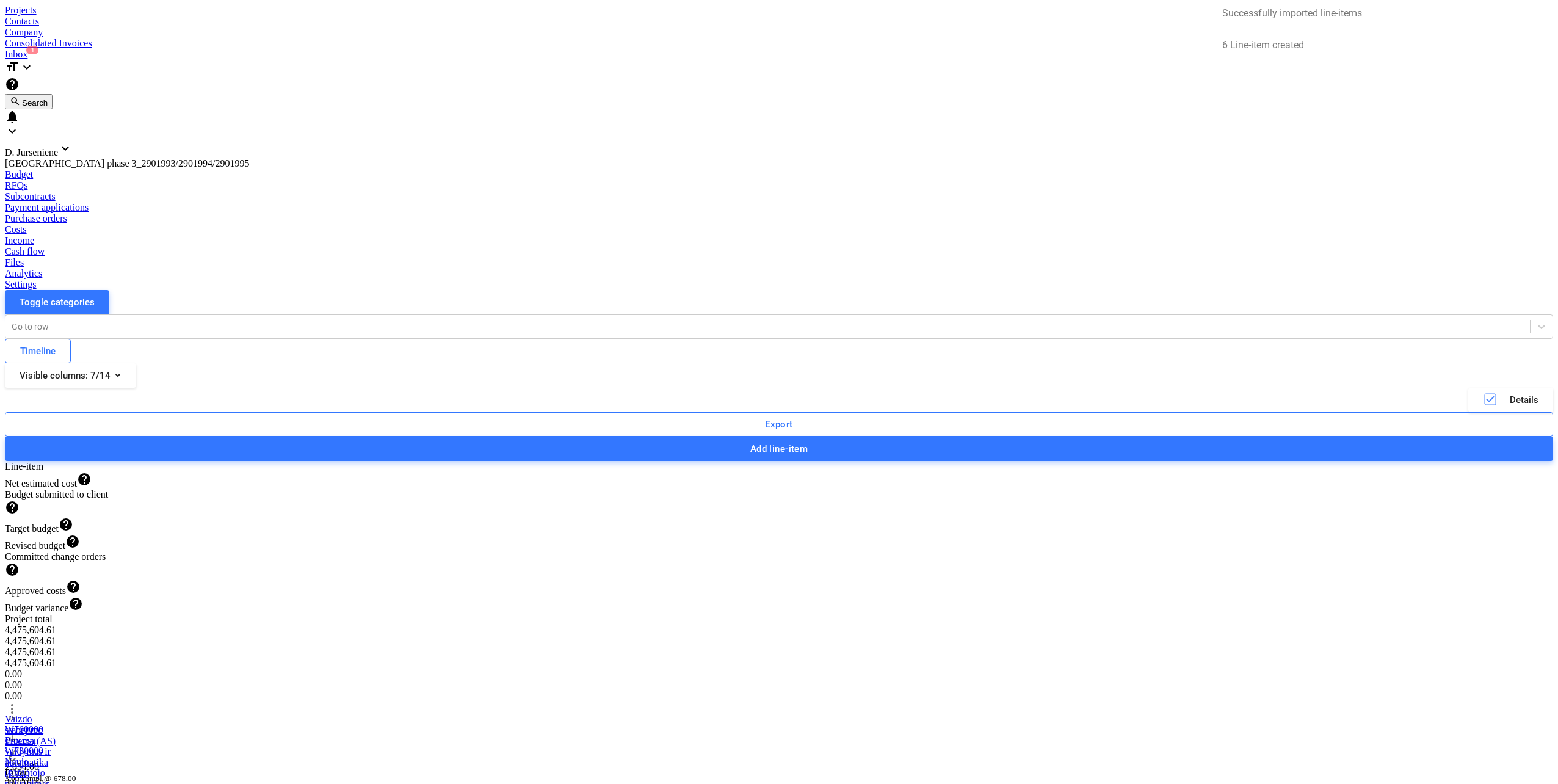
scroll to position [4002, 0]
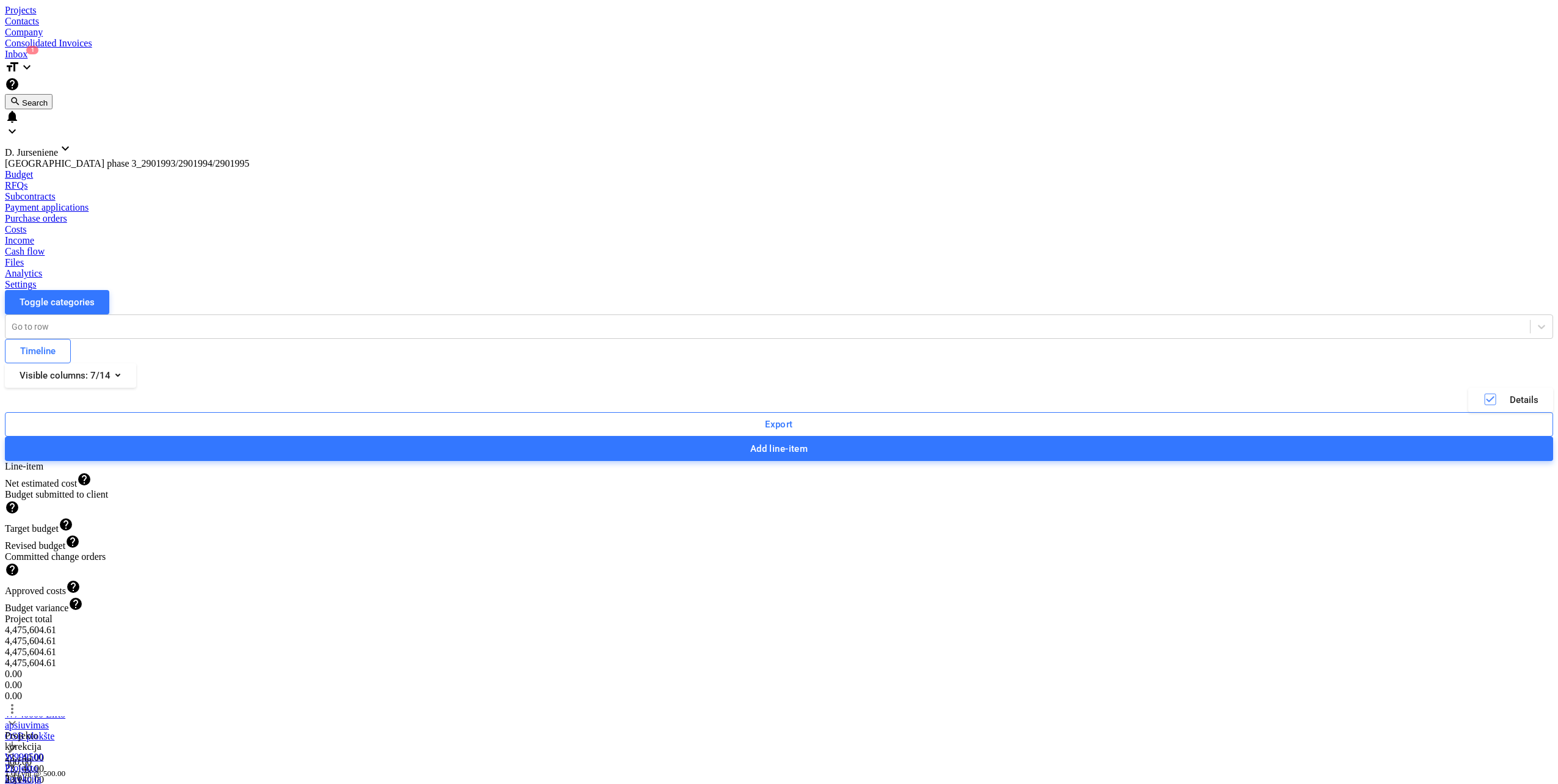
scroll to position [4088, 0]
click at [19, 759] on span "keyboard_arrow_down" at bounding box center [12, 766] width 15 height 15
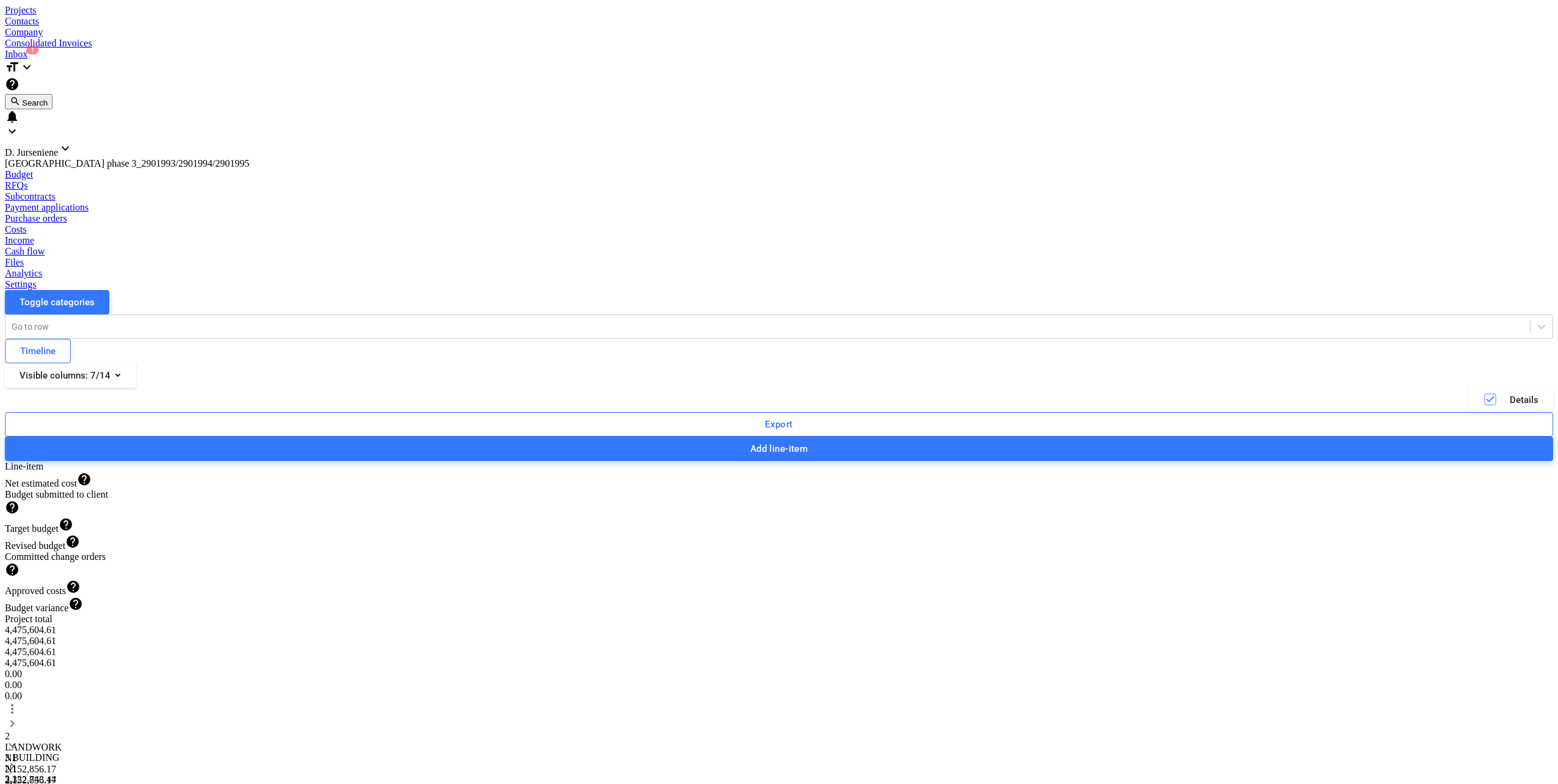
click at [19, 780] on span "keyboard_arrow_down" at bounding box center [12, 787] width 15 height 15
click at [19, 737] on span "keyboard_arrow_down" at bounding box center [12, 744] width 15 height 15
click at [19, 759] on span "keyboard_arrow_down" at bounding box center [12, 766] width 15 height 15
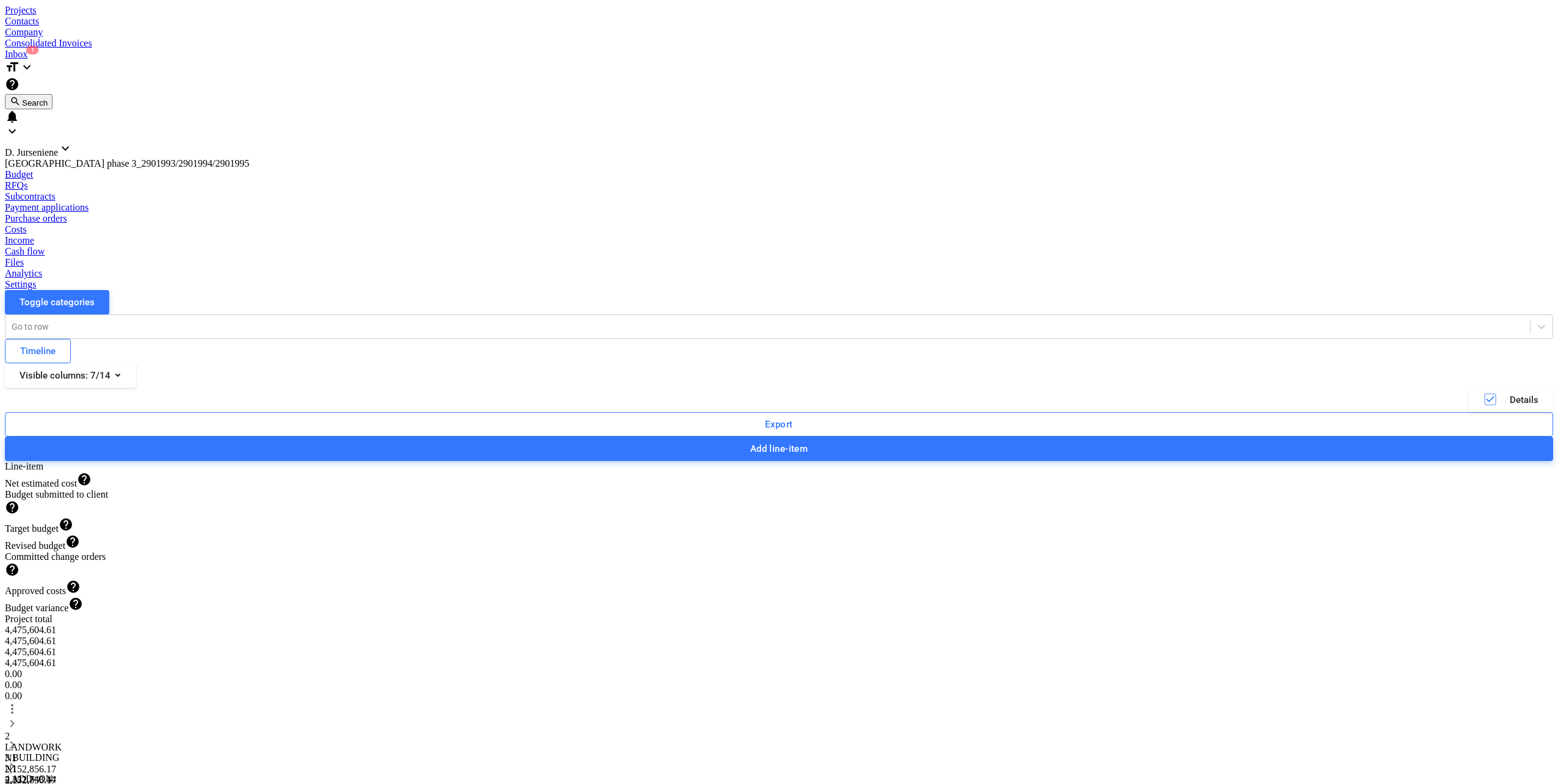
click at [19, 780] on span "keyboard_arrow_down" at bounding box center [12, 787] width 15 height 15
click at [115, 624] on div "4,475,604.61" at bounding box center [60, 629] width 110 height 11
click at [19, 716] on span "keyboard_arrow_right" at bounding box center [12, 723] width 15 height 15
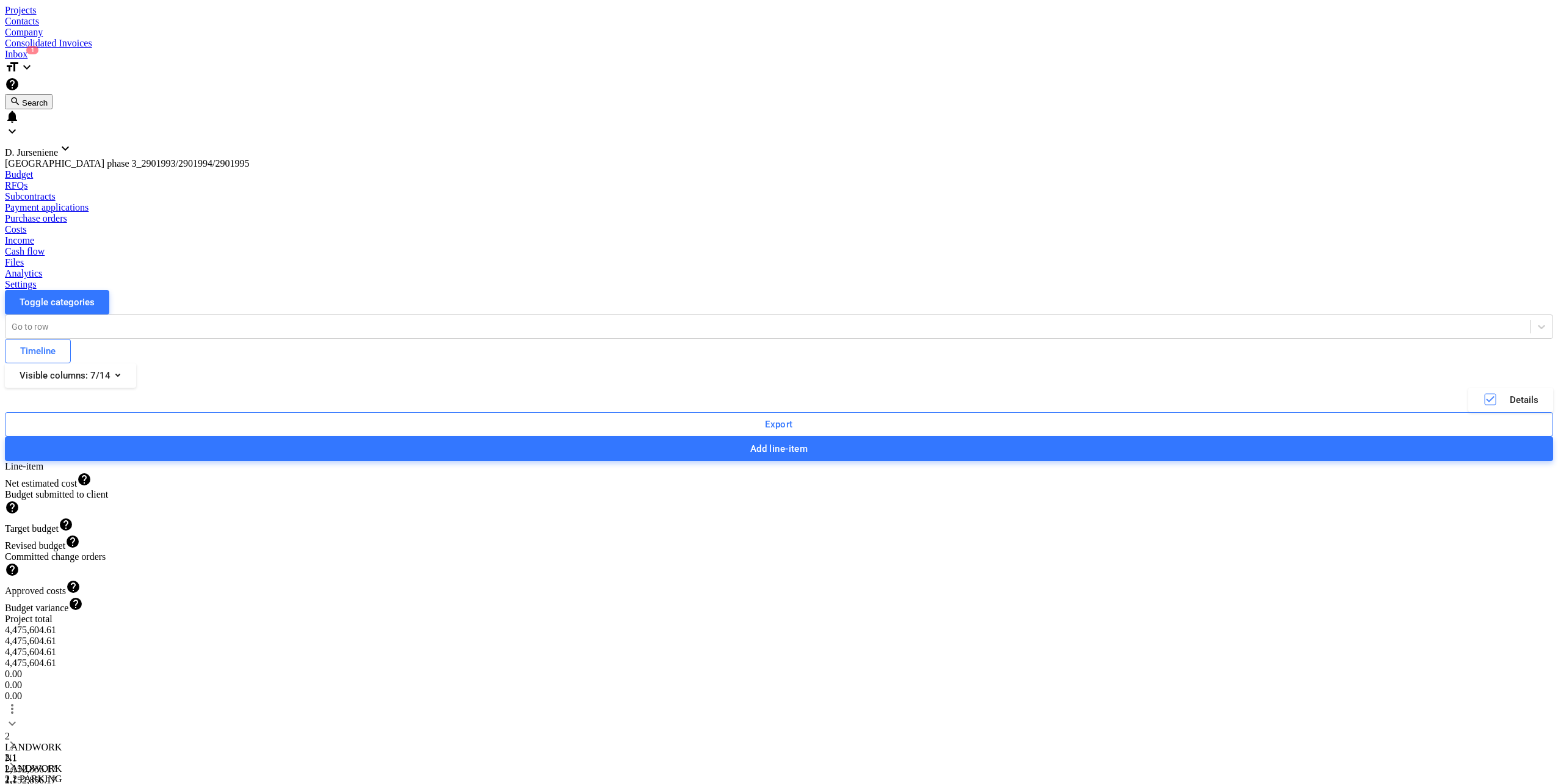
type textarea "x"
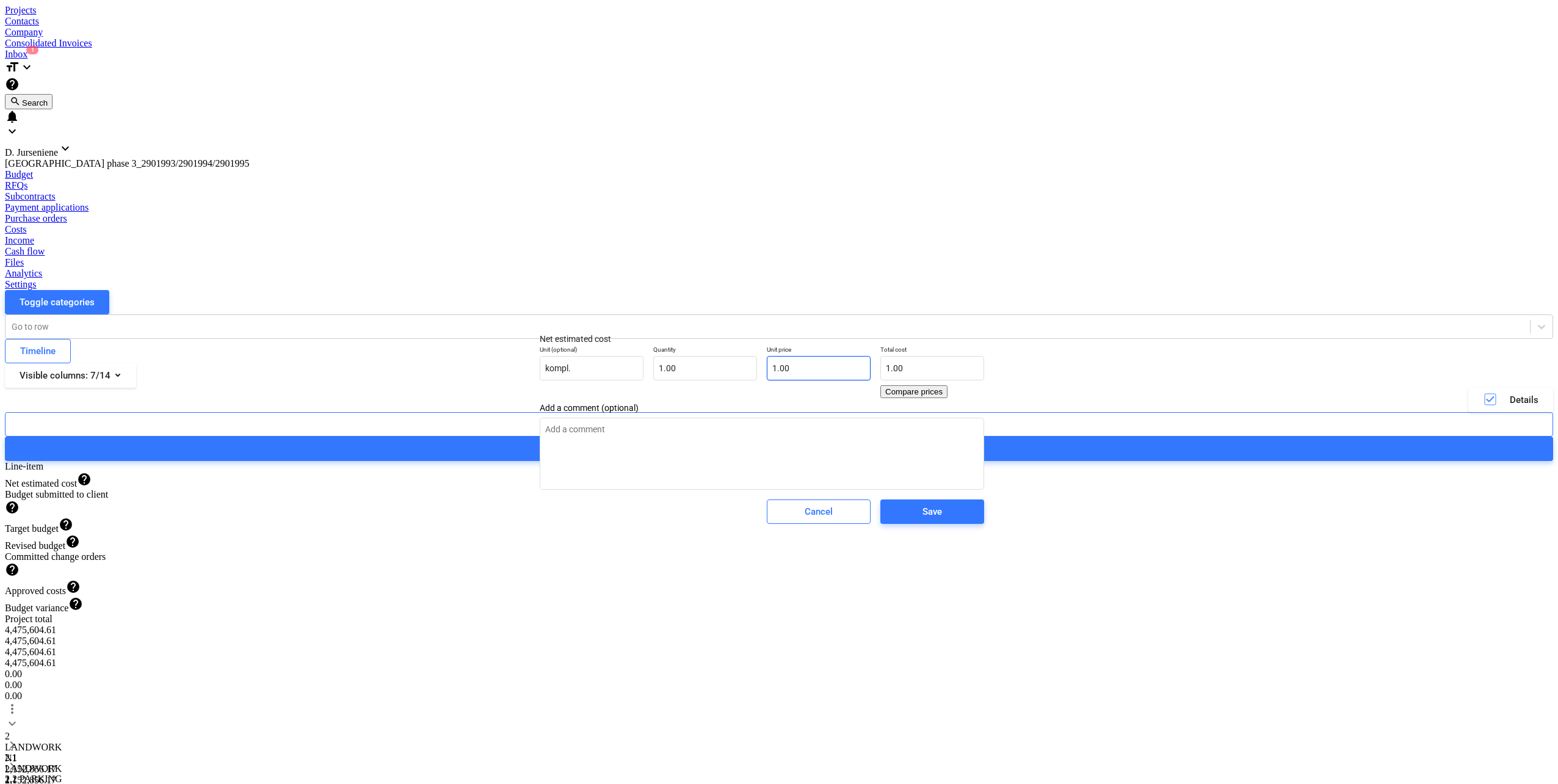
type input "1"
drag, startPoint x: 846, startPoint y: 377, endPoint x: 862, endPoint y: 460, distance: 84.5
click at [753, 378] on div "Unit (optional) kompl. Quantity 1.00 Unit price 1 Total cost 1.00 Compare prices" at bounding box center [761, 372] width 454 height 62
type textarea "x"
type input "0.00"
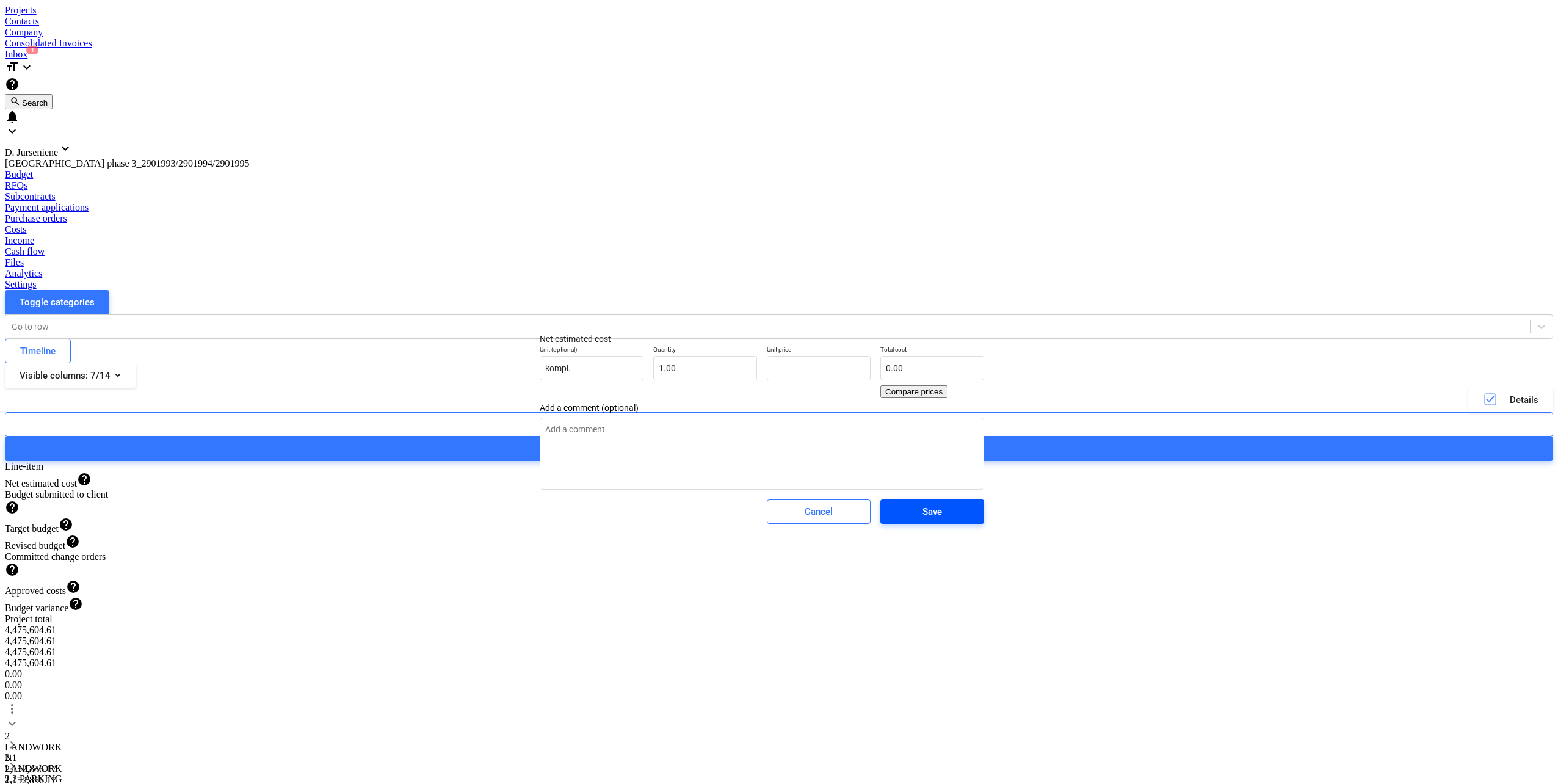
type textarea "x"
type input "0.00"
click at [969, 520] on span "Save" at bounding box center [932, 511] width 75 height 16
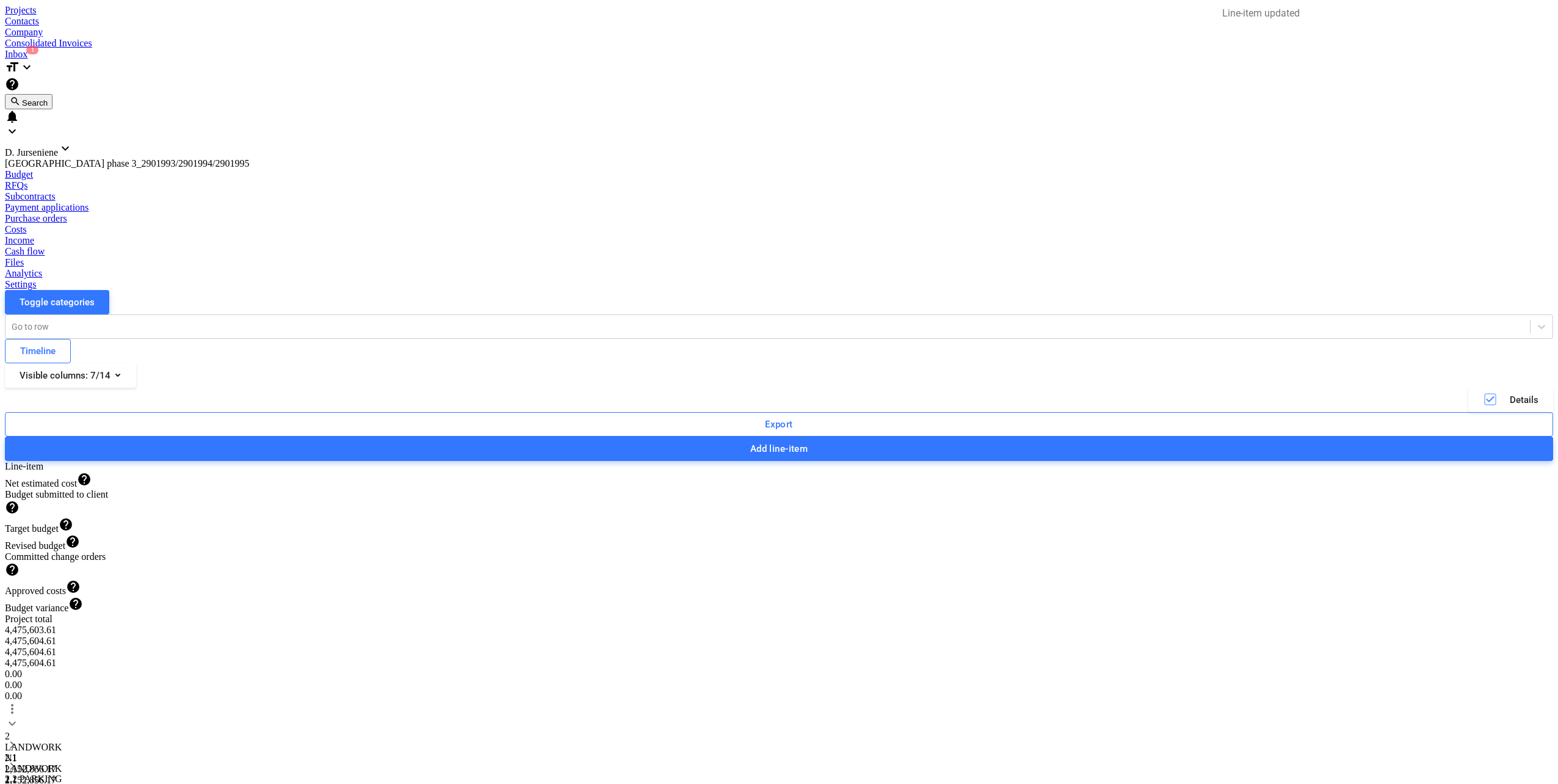
type textarea "x"
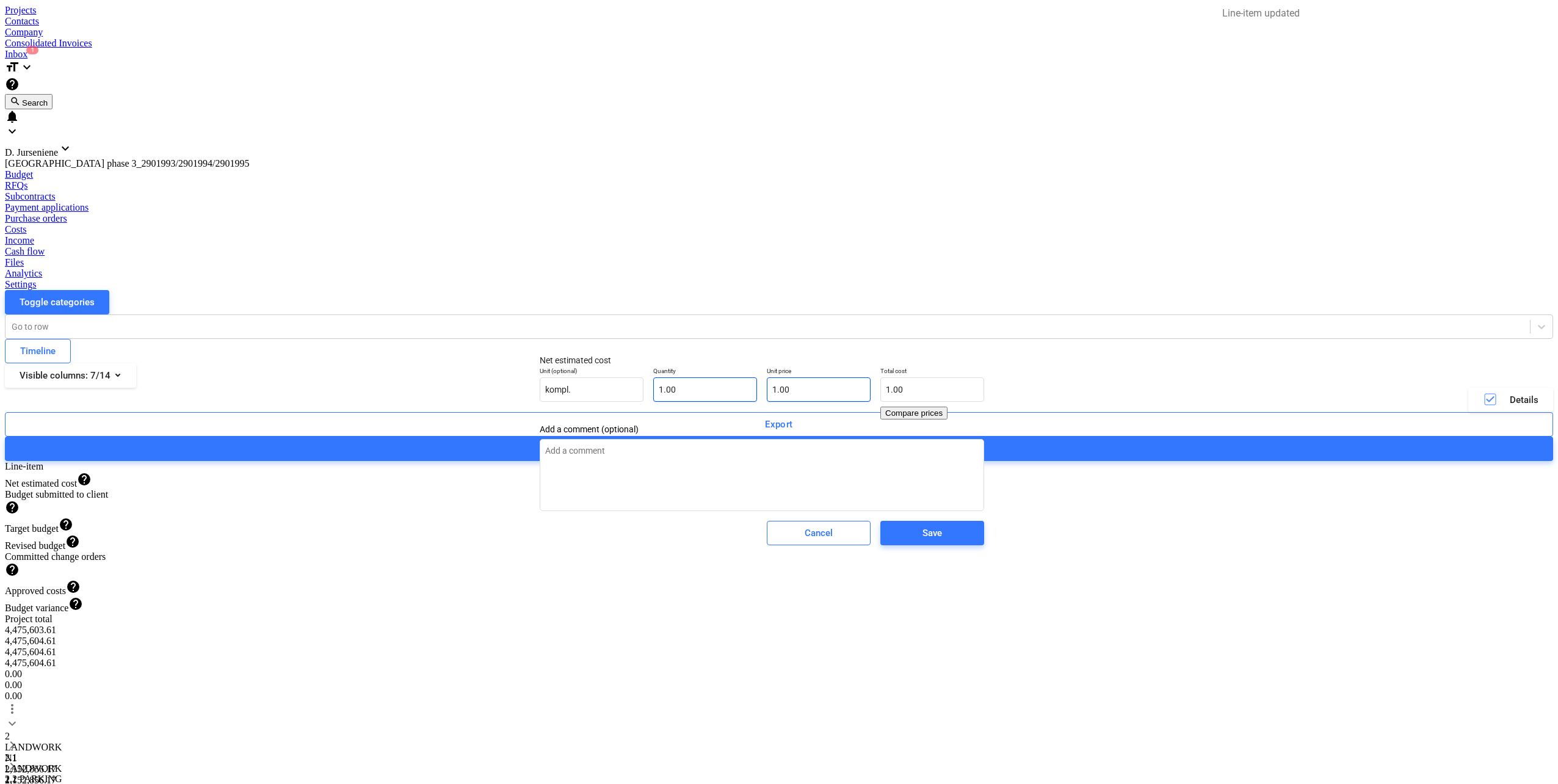
type input "1"
drag, startPoint x: 785, startPoint y: 403, endPoint x: 741, endPoint y: 406, distance: 44.1
click at [730, 403] on div "Unit (optional) kompl. Quantity 1.00 Unit price 1 Total cost 1.00 Compare prices" at bounding box center [761, 393] width 454 height 62
type textarea "x"
type input "0.00"
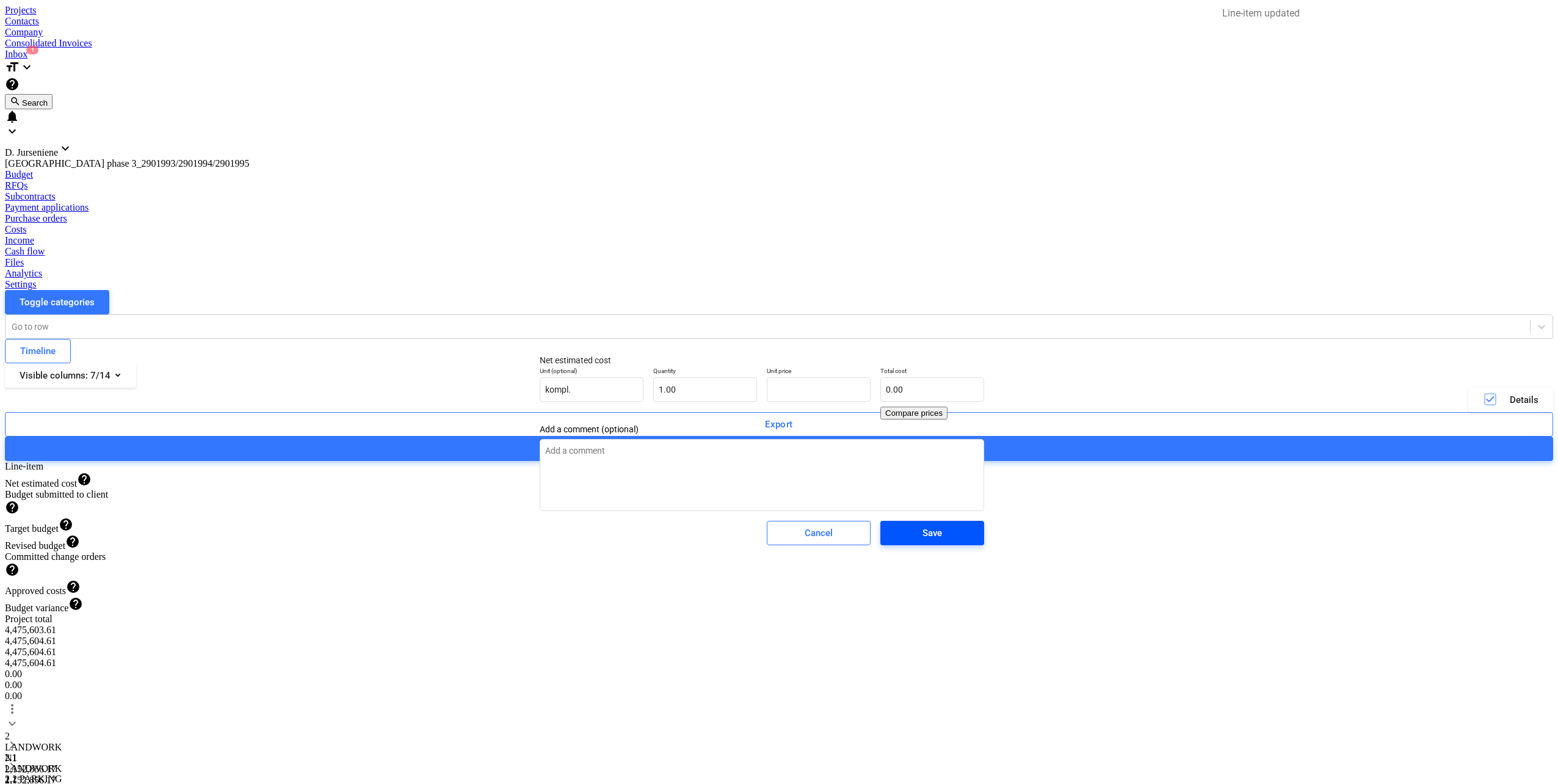
type textarea "x"
type input "0.00"
click at [961, 541] on span "Save" at bounding box center [932, 533] width 75 height 16
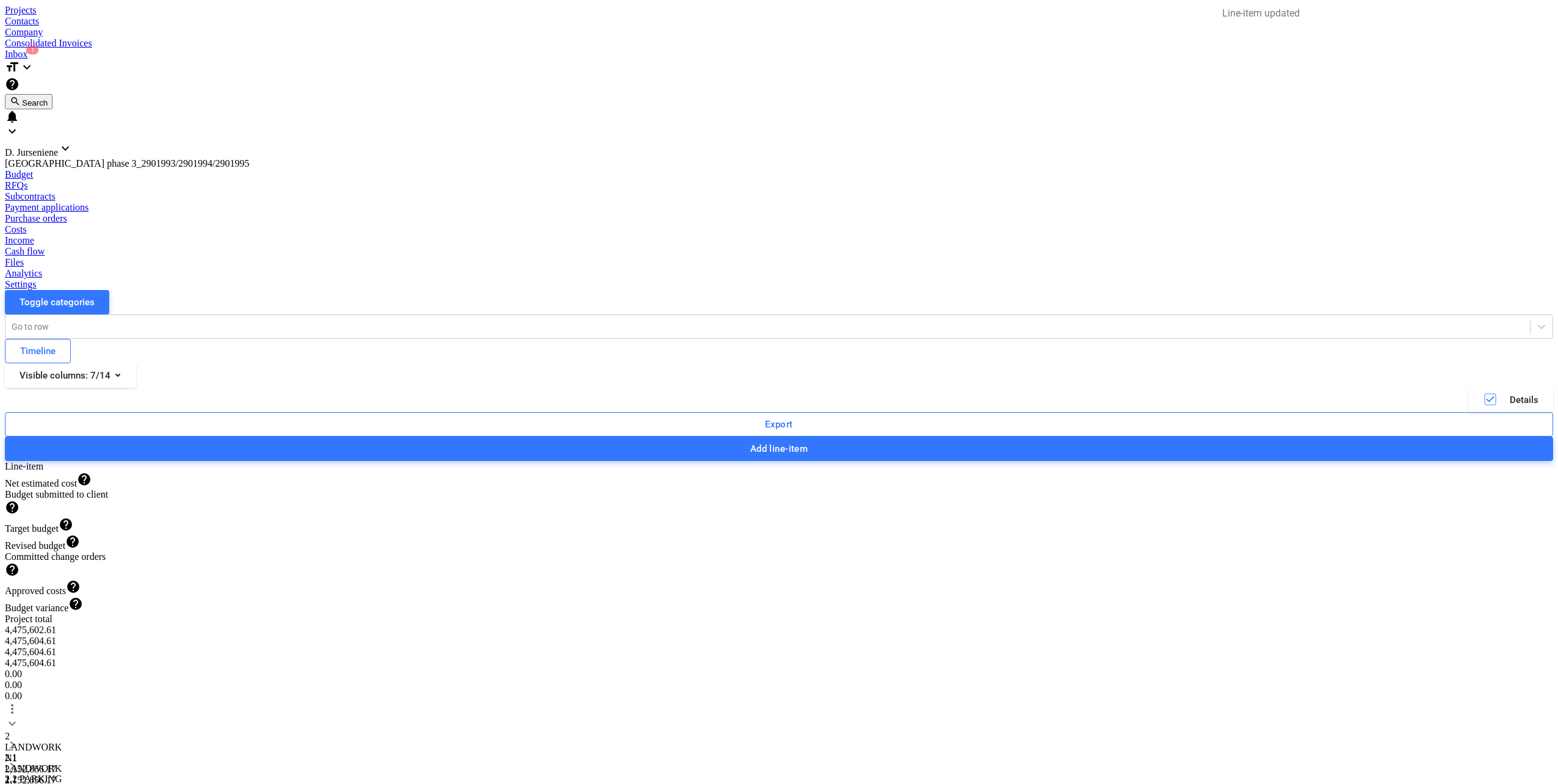
type textarea "x"
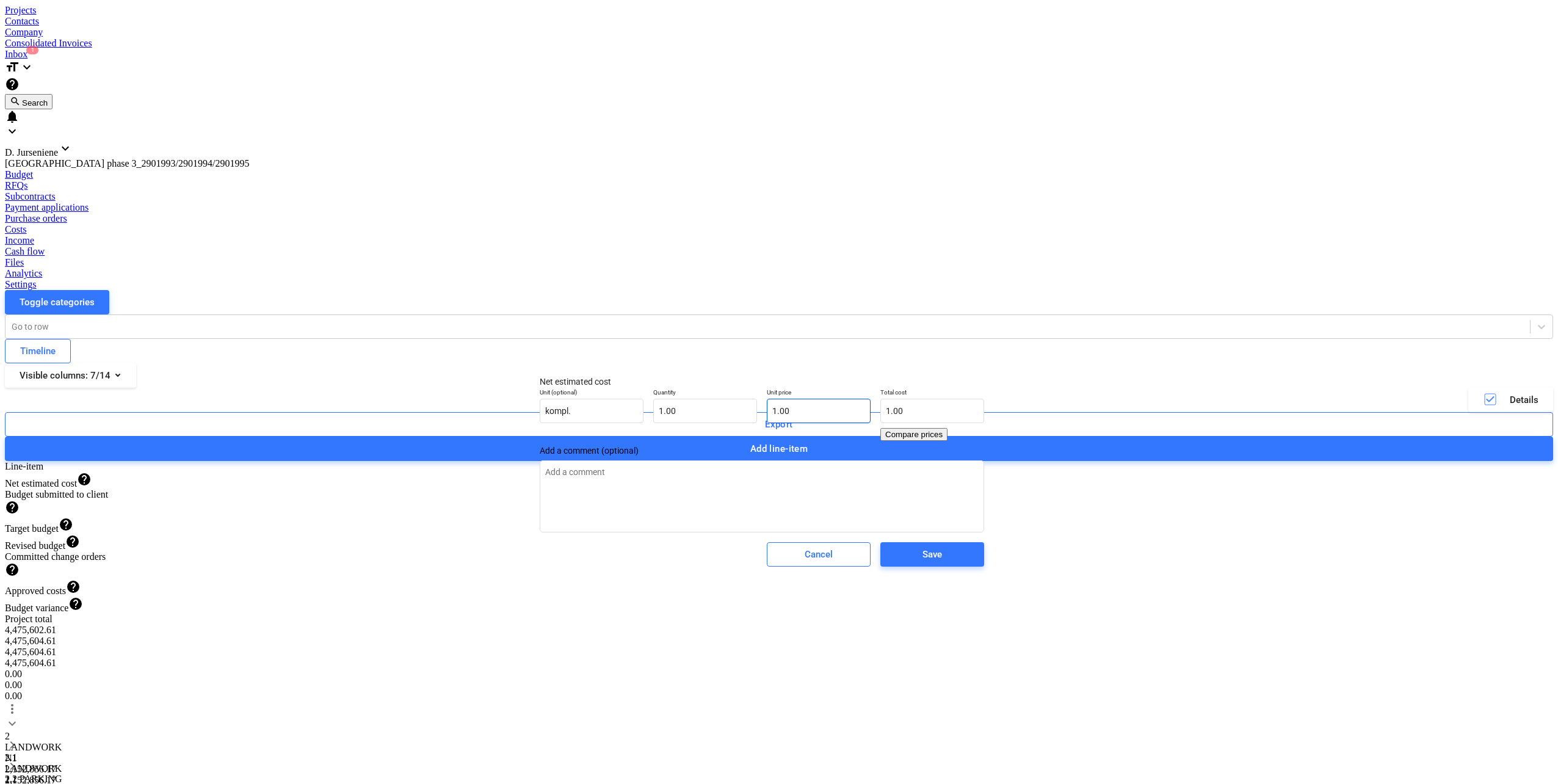
type input "1"
drag, startPoint x: 859, startPoint y: 421, endPoint x: 724, endPoint y: 429, distance: 135.2
click at [724, 429] on div "Unit (optional) kompl. Quantity 1.00 Unit price 1 Total cost 1.00 Compare prices" at bounding box center [761, 414] width 454 height 62
type textarea "x"
type input "0.00"
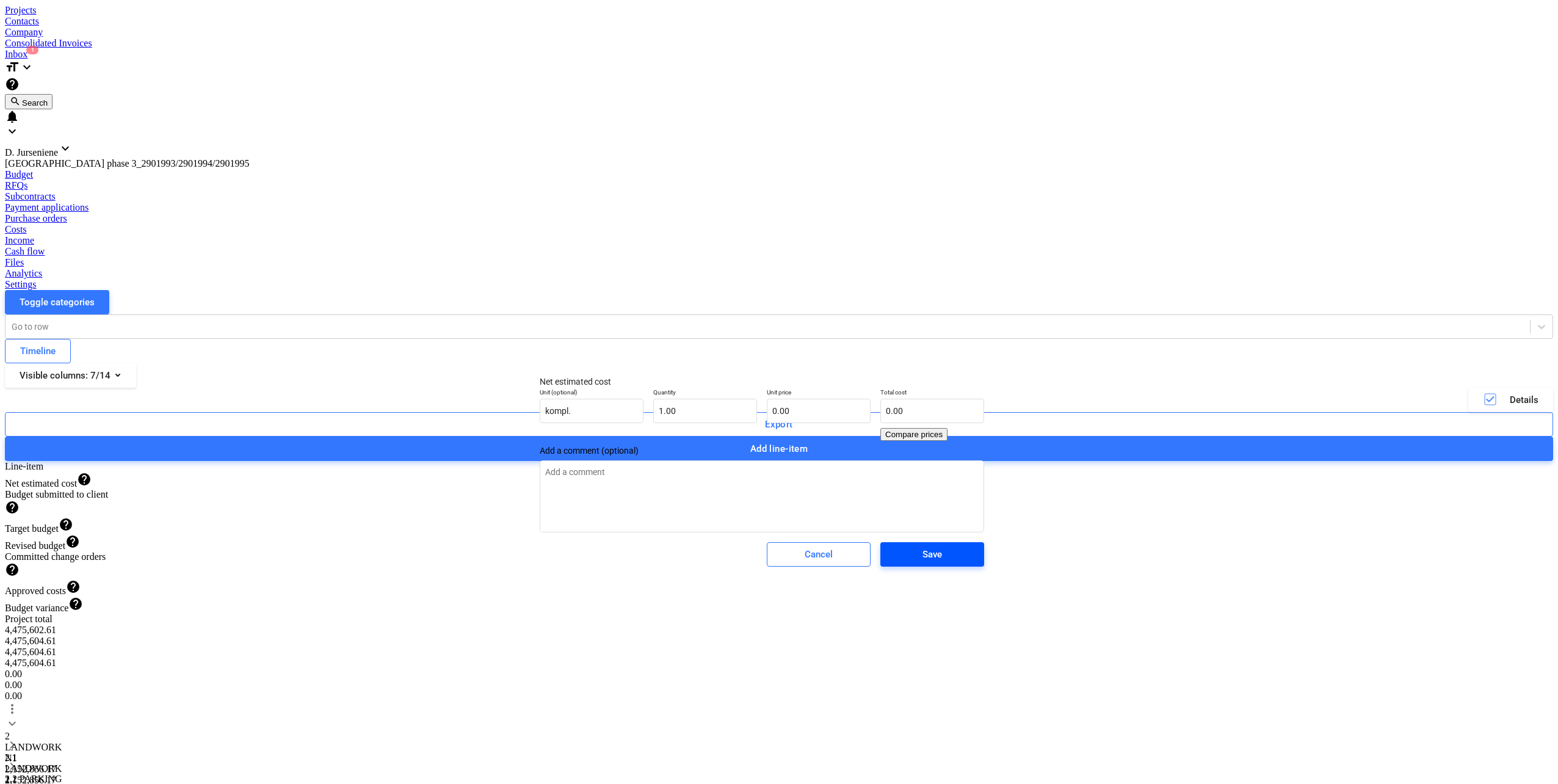
click at [967, 563] on span "Save" at bounding box center [932, 554] width 75 height 16
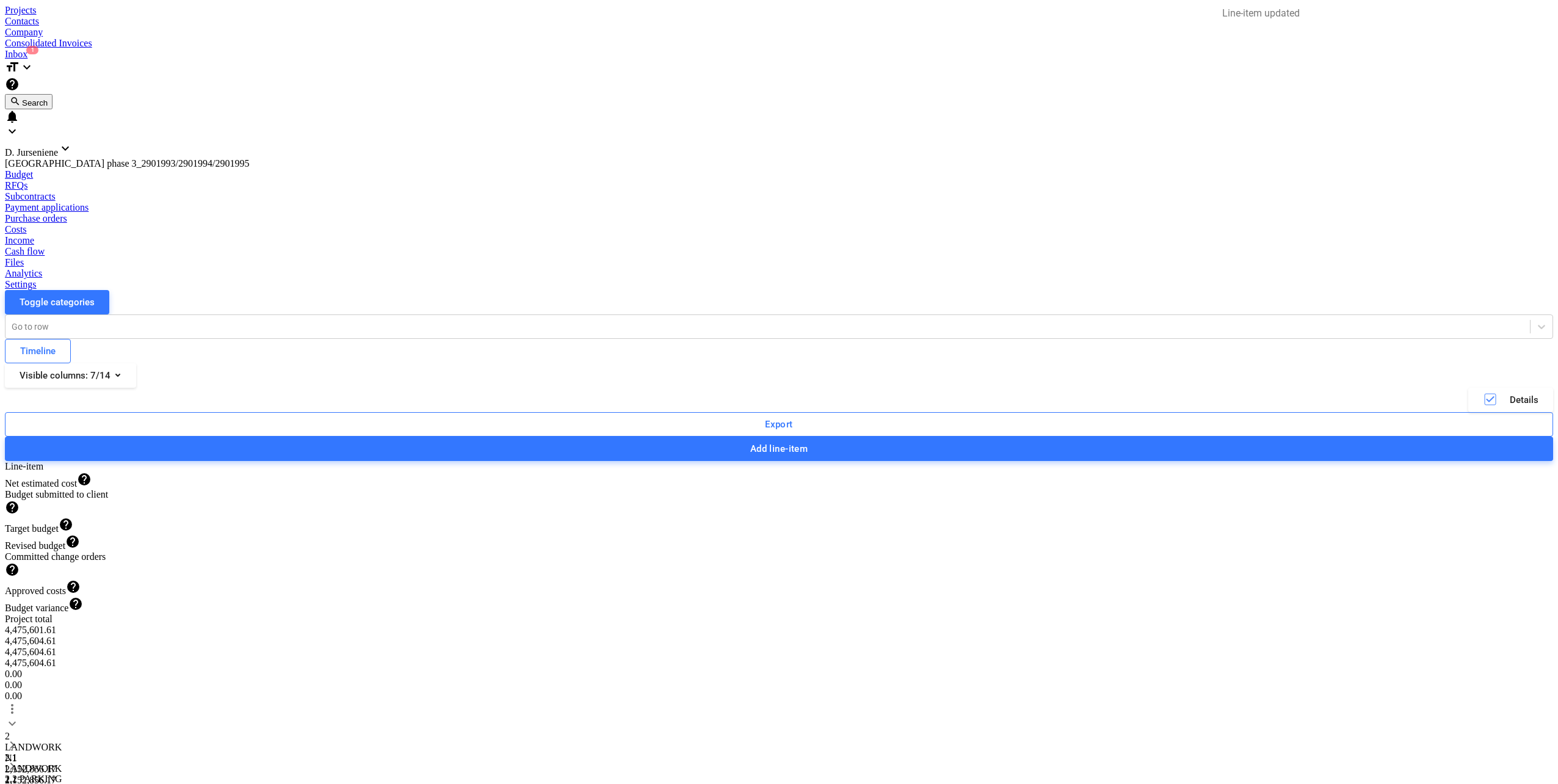
type textarea "x"
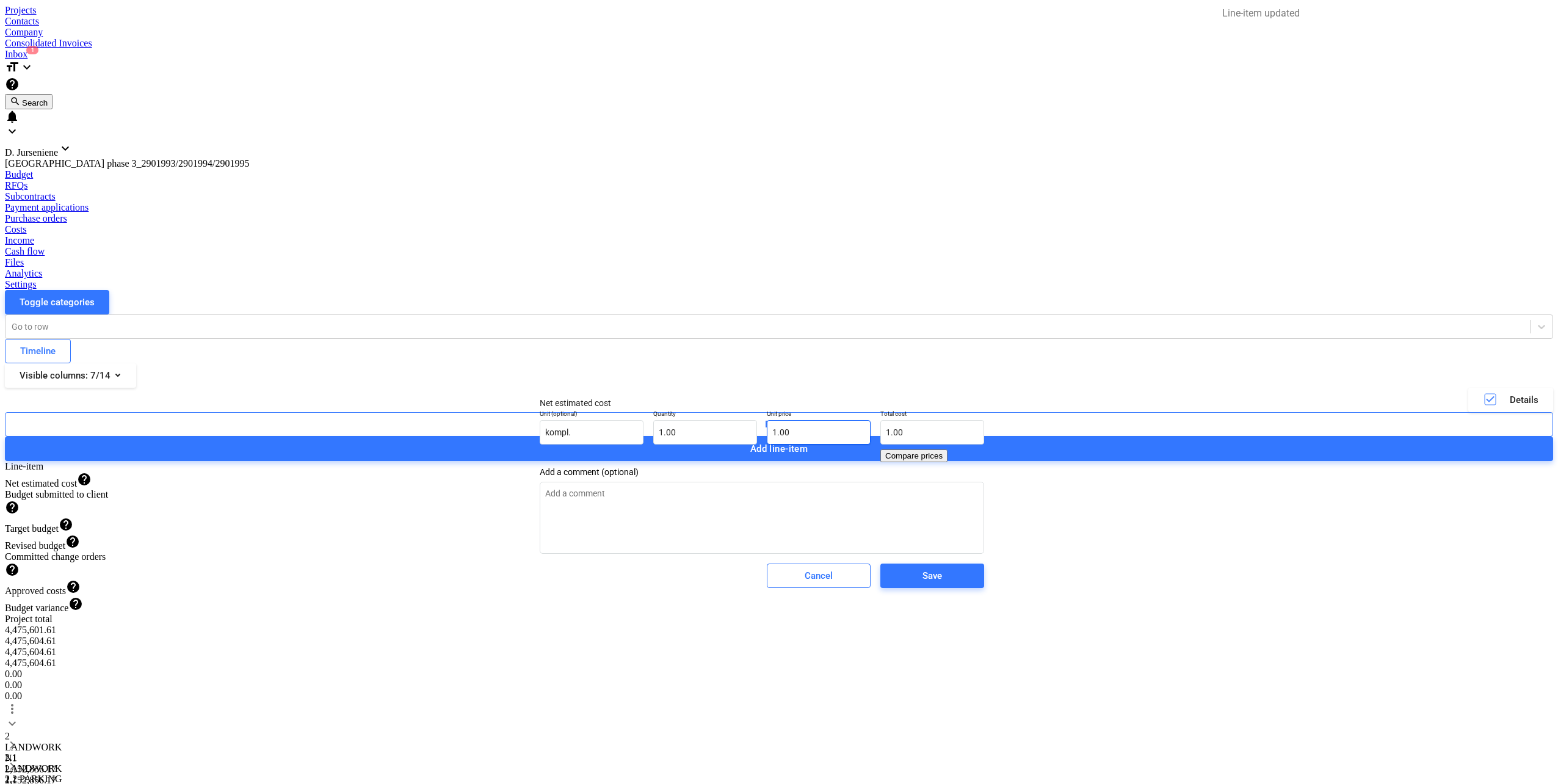
type input "1"
drag, startPoint x: 834, startPoint y: 448, endPoint x: 720, endPoint y: 448, distance: 114.0
click at [720, 448] on div "Unit (optional) kompl. Quantity 1.00 Unit price 1 Total cost 1.00 Compare prices" at bounding box center [761, 436] width 454 height 62
type textarea "x"
type input "0.00"
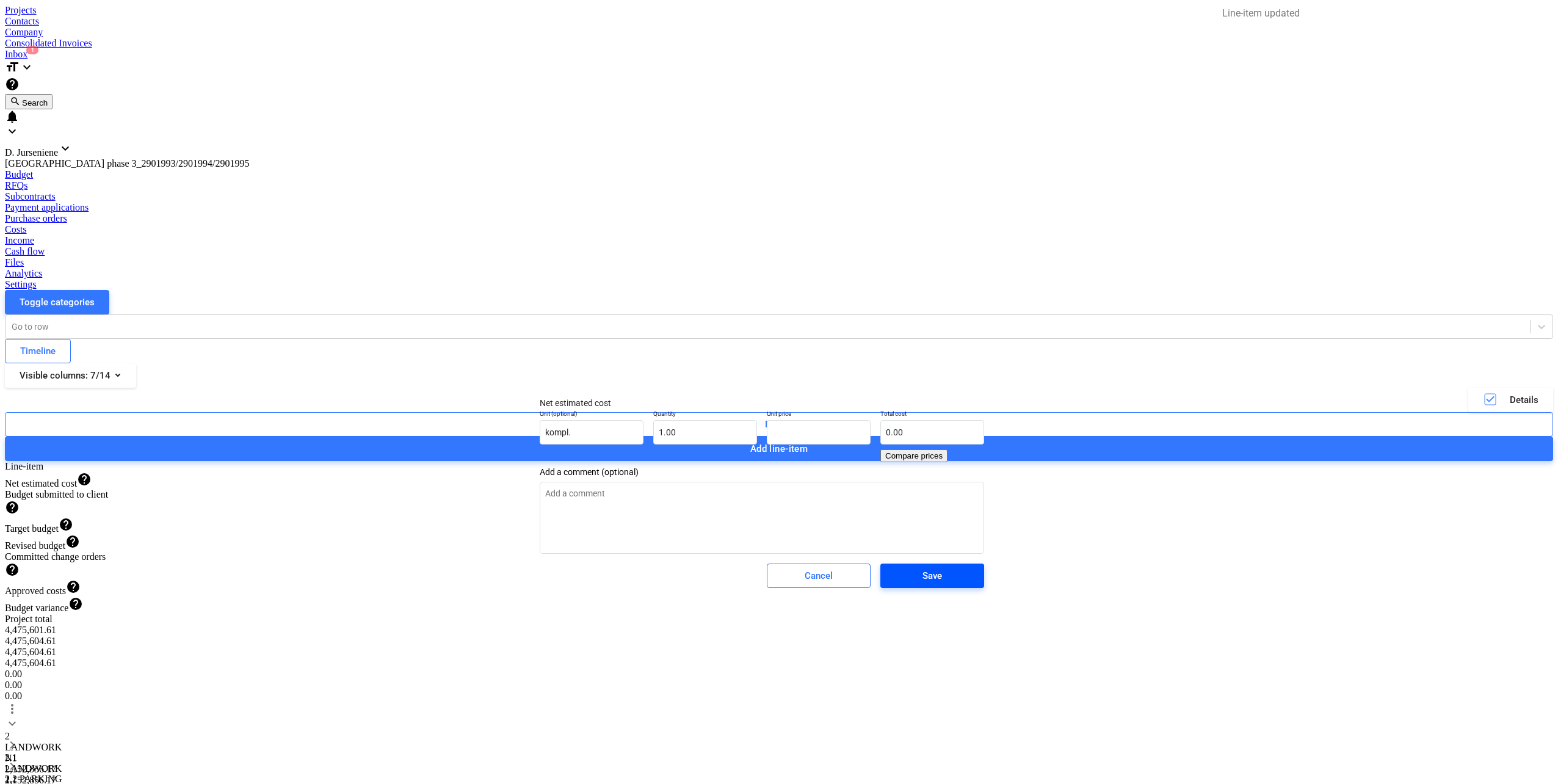
type textarea "x"
type input "0.00"
drag, startPoint x: 962, startPoint y: 592, endPoint x: 908, endPoint y: 538, distance: 76.4
click at [960, 583] on span "Save" at bounding box center [932, 575] width 75 height 16
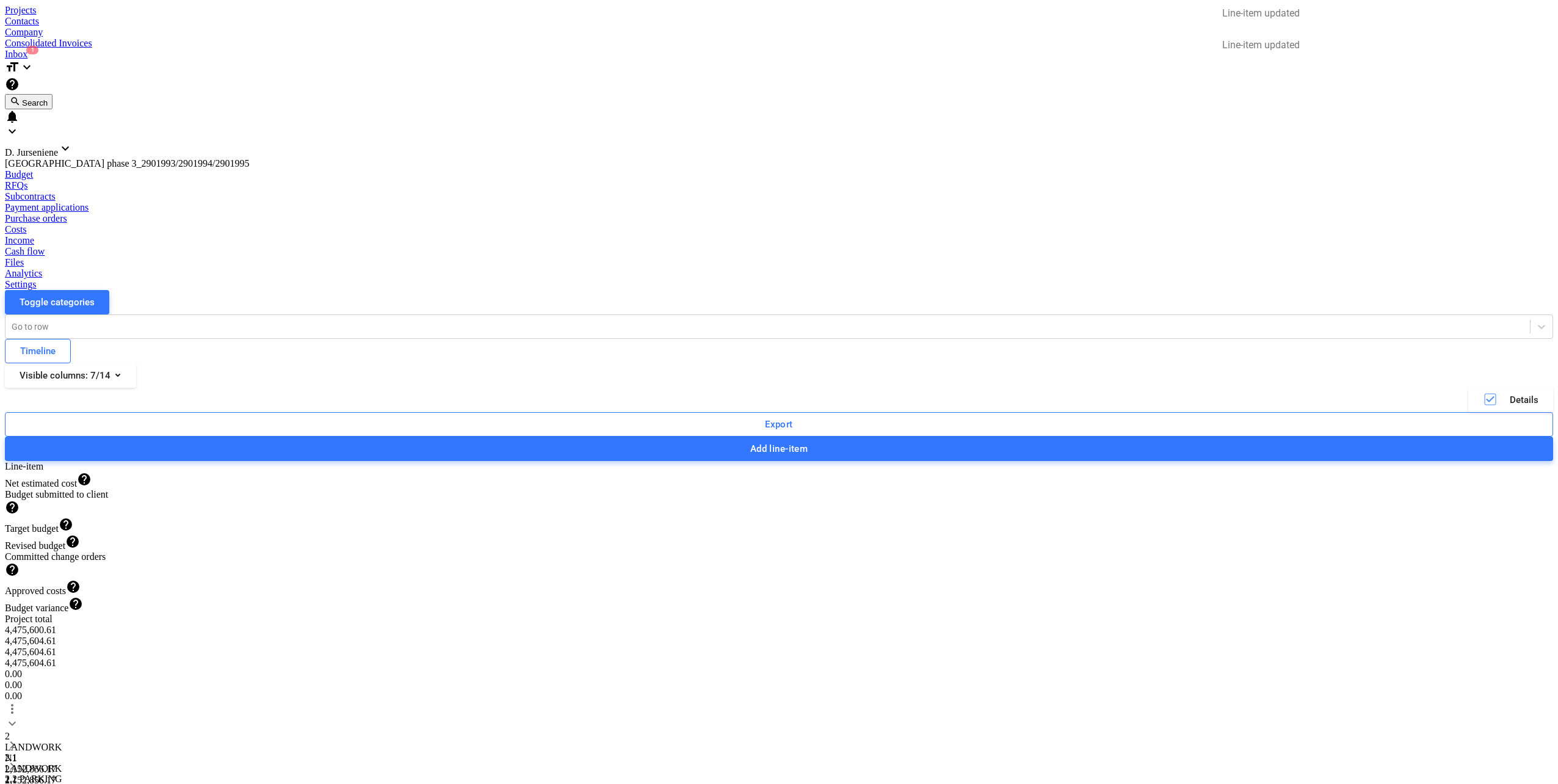
type textarea "x"
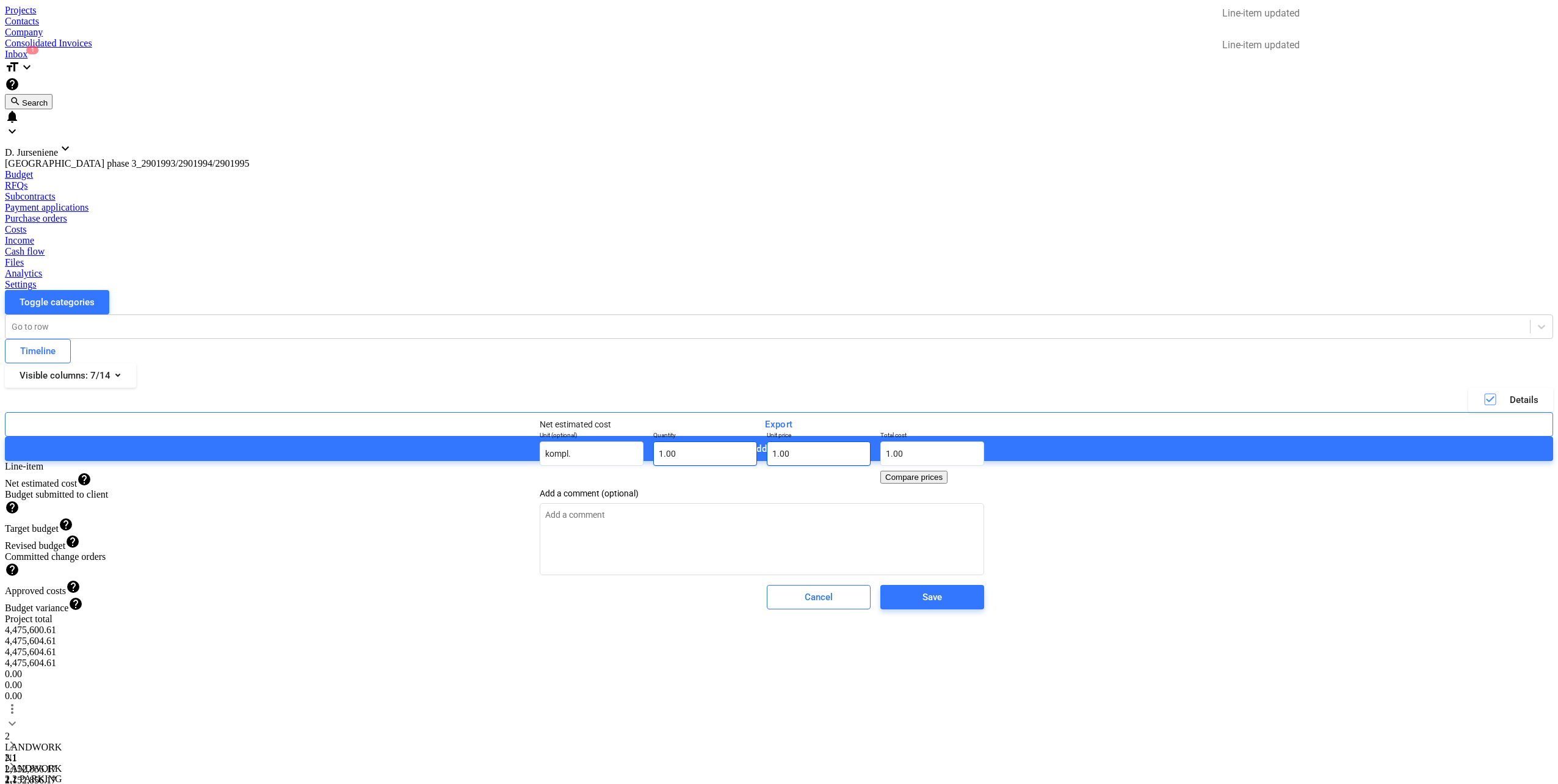
type input "1"
drag, startPoint x: 780, startPoint y: 466, endPoint x: 799, endPoint y: 496, distance: 35.5
click at [711, 464] on div "Unit (optional) kompl. Quantity 1.00 Unit price 1 Total cost 1.00 Compare prices" at bounding box center [761, 457] width 454 height 62
type textarea "x"
type input "0.00"
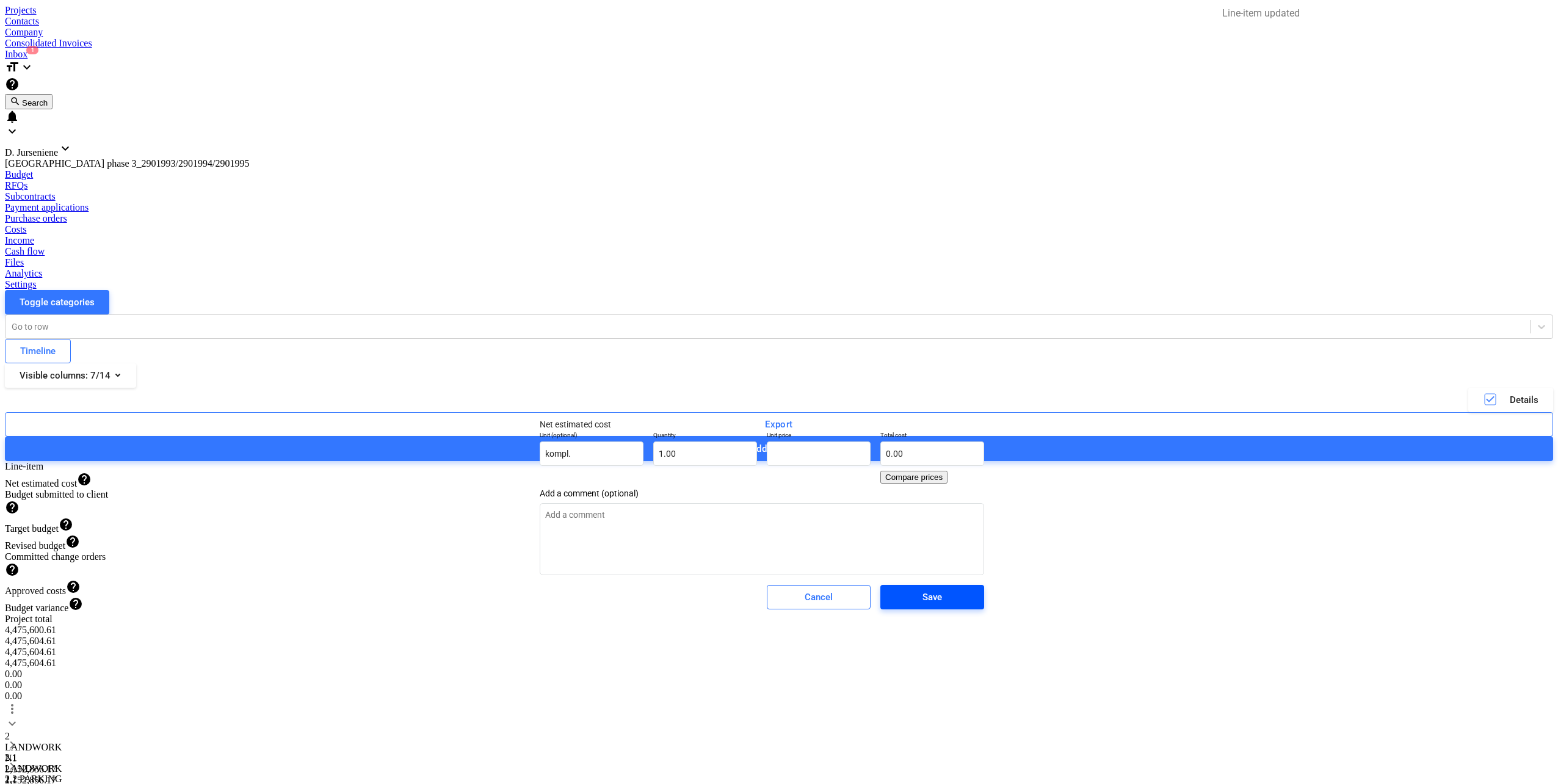
type textarea "x"
type input "0.00"
click at [969, 605] on span "Save" at bounding box center [932, 597] width 75 height 16
type textarea "x"
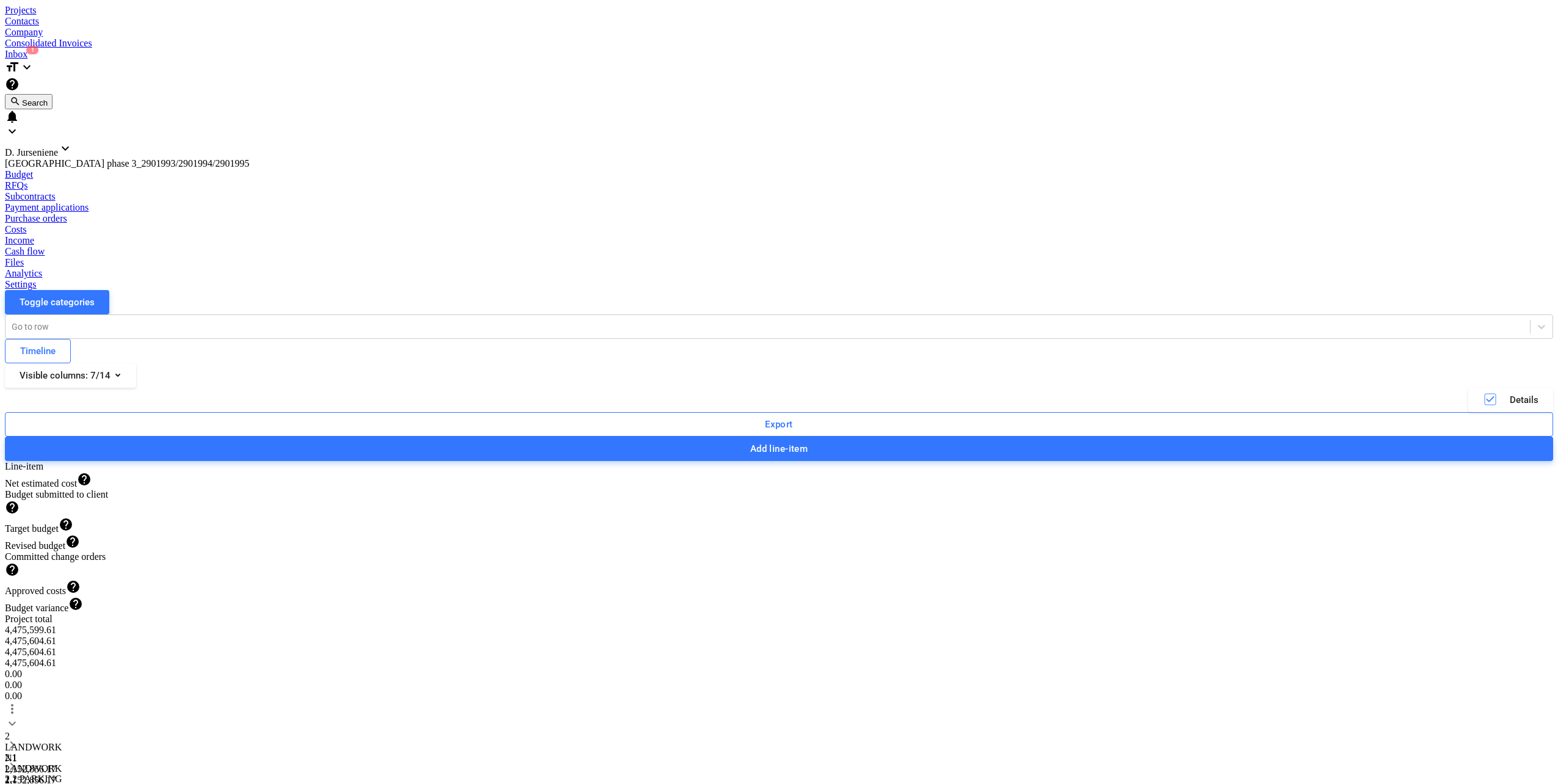
drag, startPoint x: 947, startPoint y: 375, endPoint x: 900, endPoint y: 375, distance: 47.0
click at [900, 375] on div "Unit (optional) kompl. Quantity 1.00 Unit price 1 Total cost 1.00" at bounding box center [932, 362] width 454 height 45
type input "1.00"
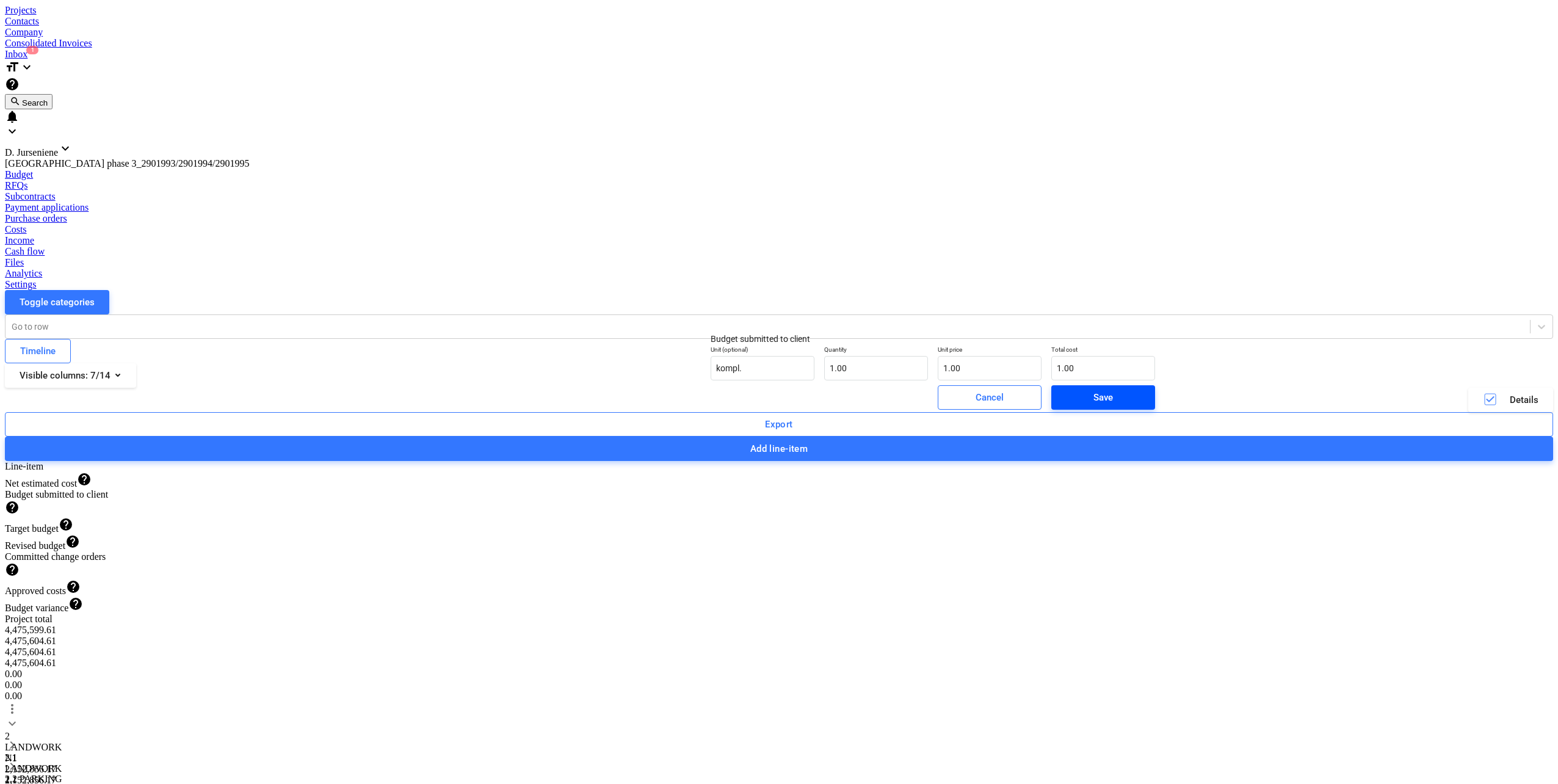
click at [1093, 405] on div "Save" at bounding box center [1103, 398] width 19 height 16
type input "1"
drag, startPoint x: 951, startPoint y: 372, endPoint x: 869, endPoint y: 376, distance: 82.1
click at [869, 376] on div "Unit (optional) kompl. Quantity 1.00 Unit price 1 Total cost 1.00" at bounding box center [932, 362] width 454 height 45
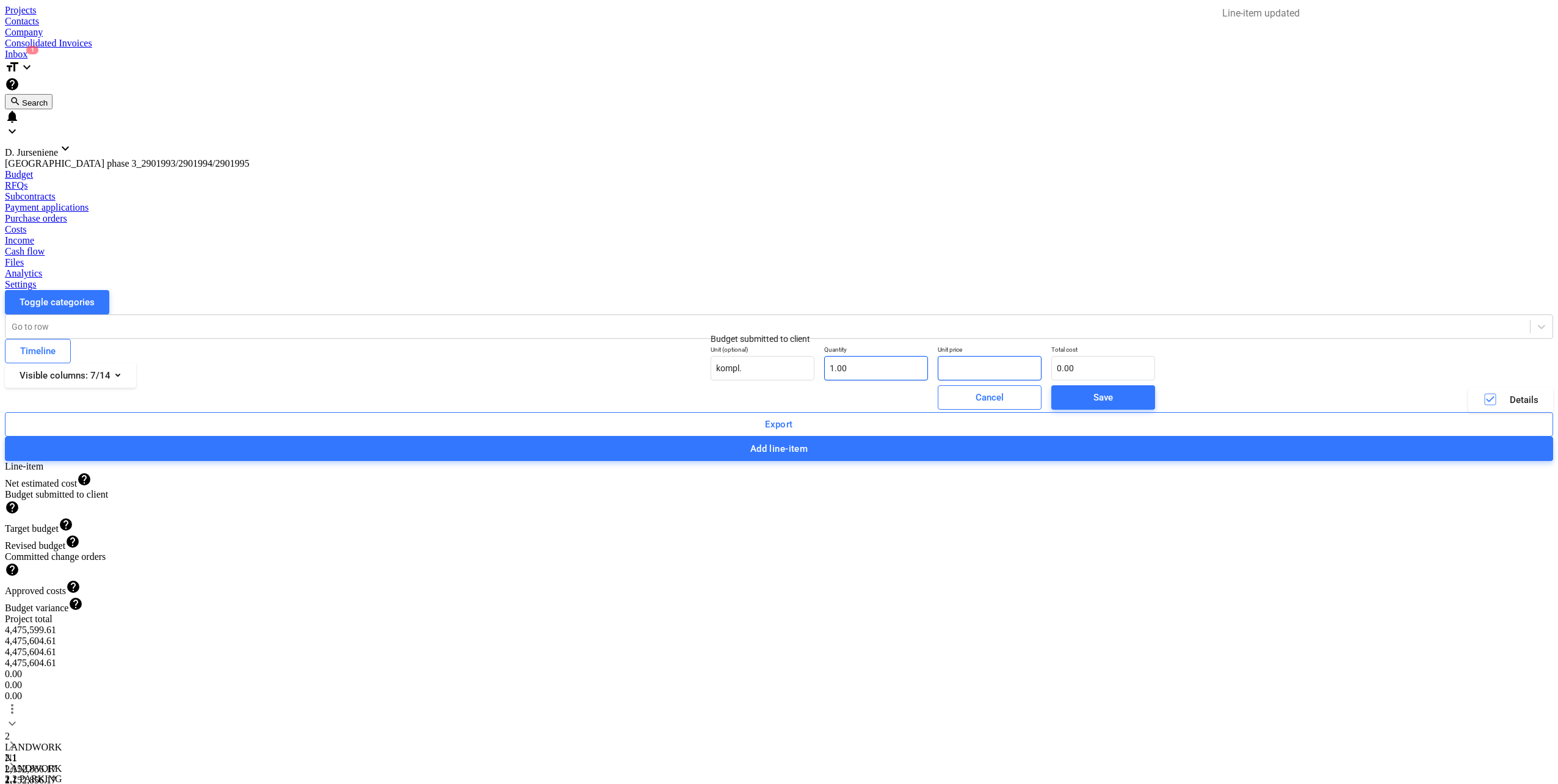
type input "0.00"
click at [1066, 405] on span "Save" at bounding box center [1103, 398] width 75 height 16
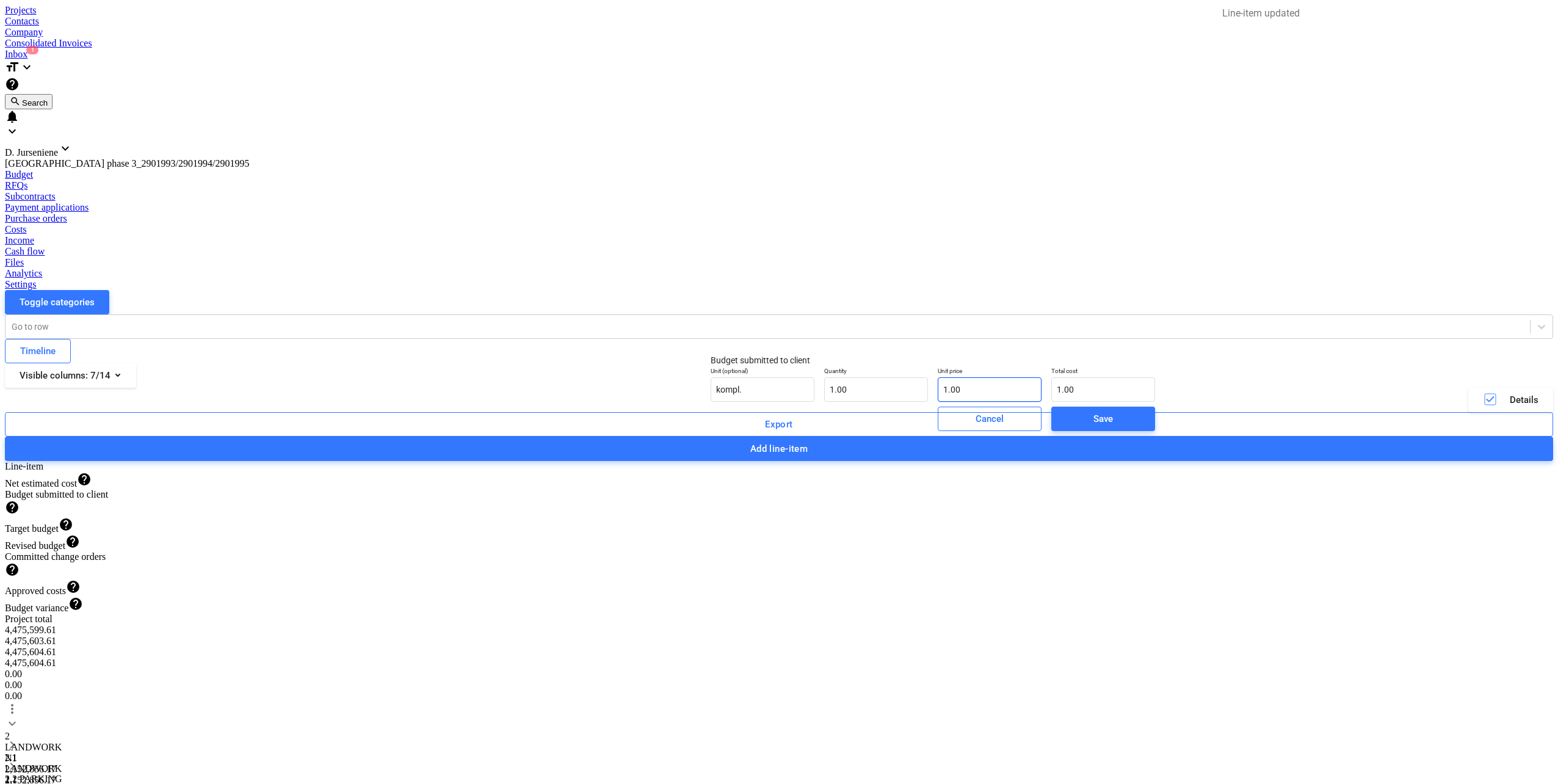
type input "1"
drag, startPoint x: 935, startPoint y: 400, endPoint x: 817, endPoint y: 396, distance: 118.1
click at [817, 396] on div "Unit (optional) kompl. Quantity 1.00 Unit price 1 Total cost 1.00" at bounding box center [932, 384] width 454 height 45
type input "0.00"
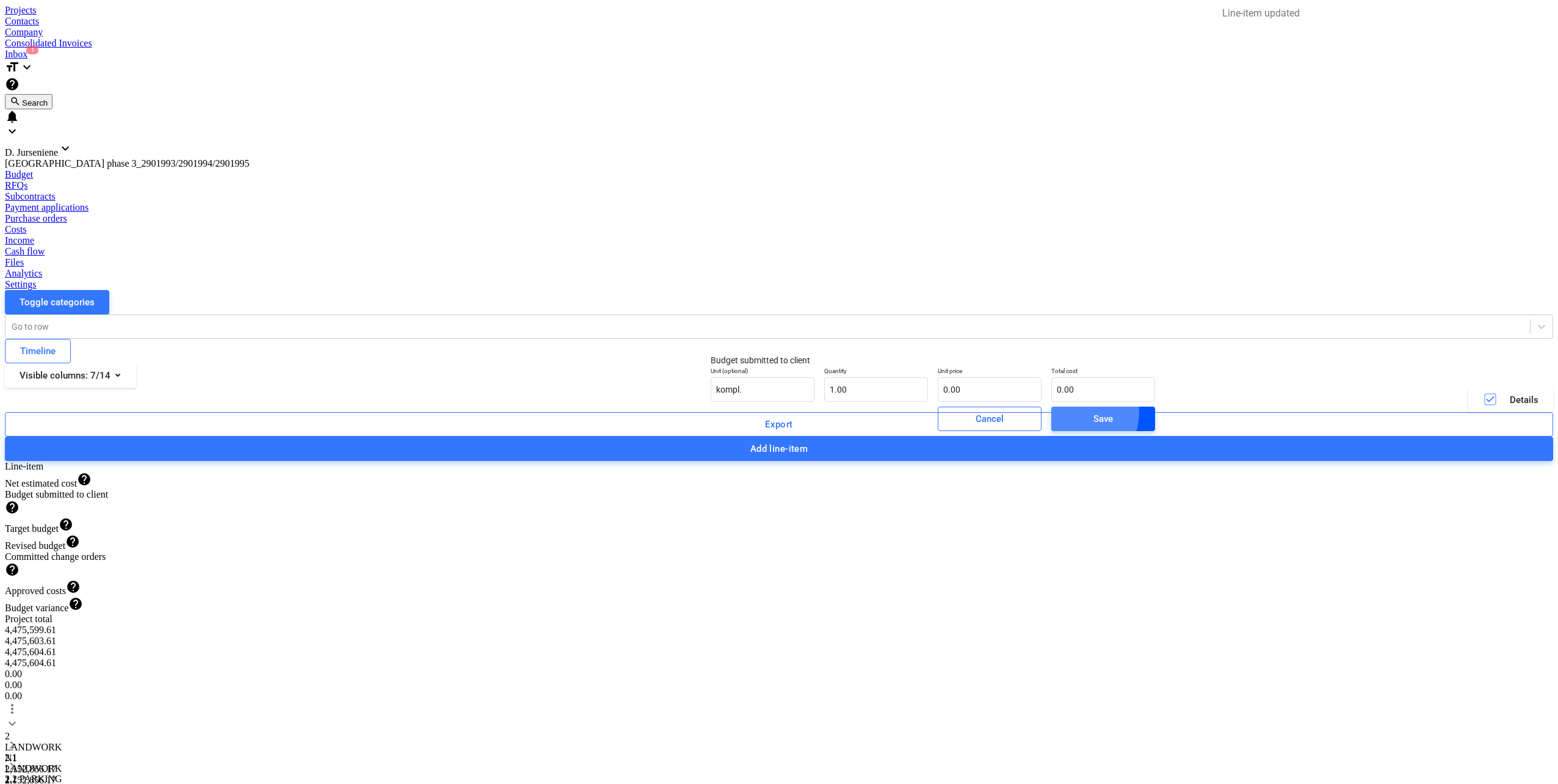
click at [1066, 427] on span "Save" at bounding box center [1103, 418] width 75 height 16
type input "1"
drag, startPoint x: 831, startPoint y: 419, endPoint x: 823, endPoint y: 419, distance: 8.0
click at [823, 419] on div "Unit (optional) kompl. Quantity 1.00 Unit price 1 Total cost 1.00" at bounding box center [932, 405] width 454 height 45
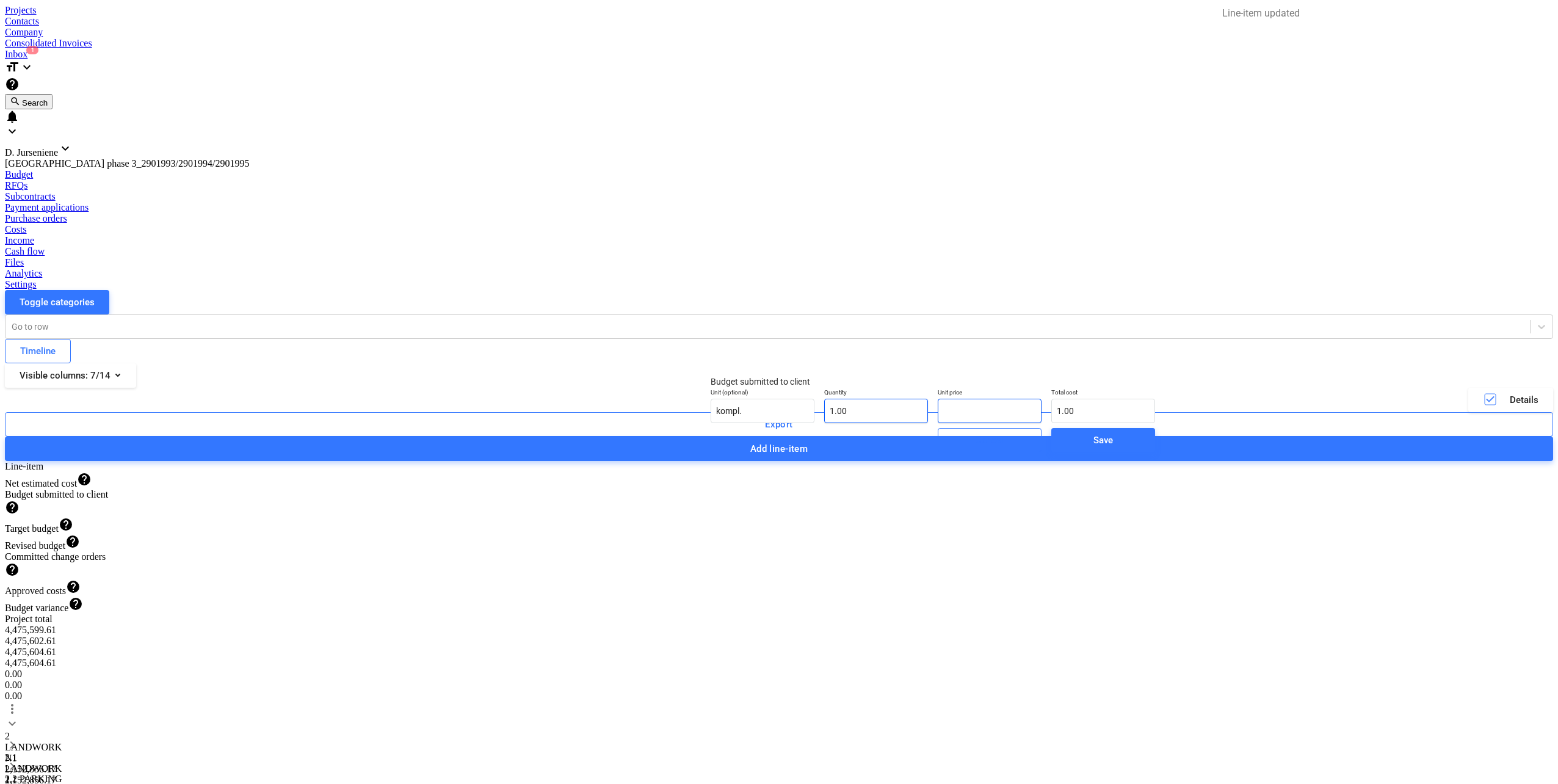
type input "0.00"
drag, startPoint x: 1043, startPoint y: 464, endPoint x: 1042, endPoint y: 458, distance: 6.1
click at [1051, 452] on button "Save" at bounding box center [1103, 440] width 104 height 25
drag, startPoint x: 1021, startPoint y: 455, endPoint x: 983, endPoint y: 449, distance: 38.5
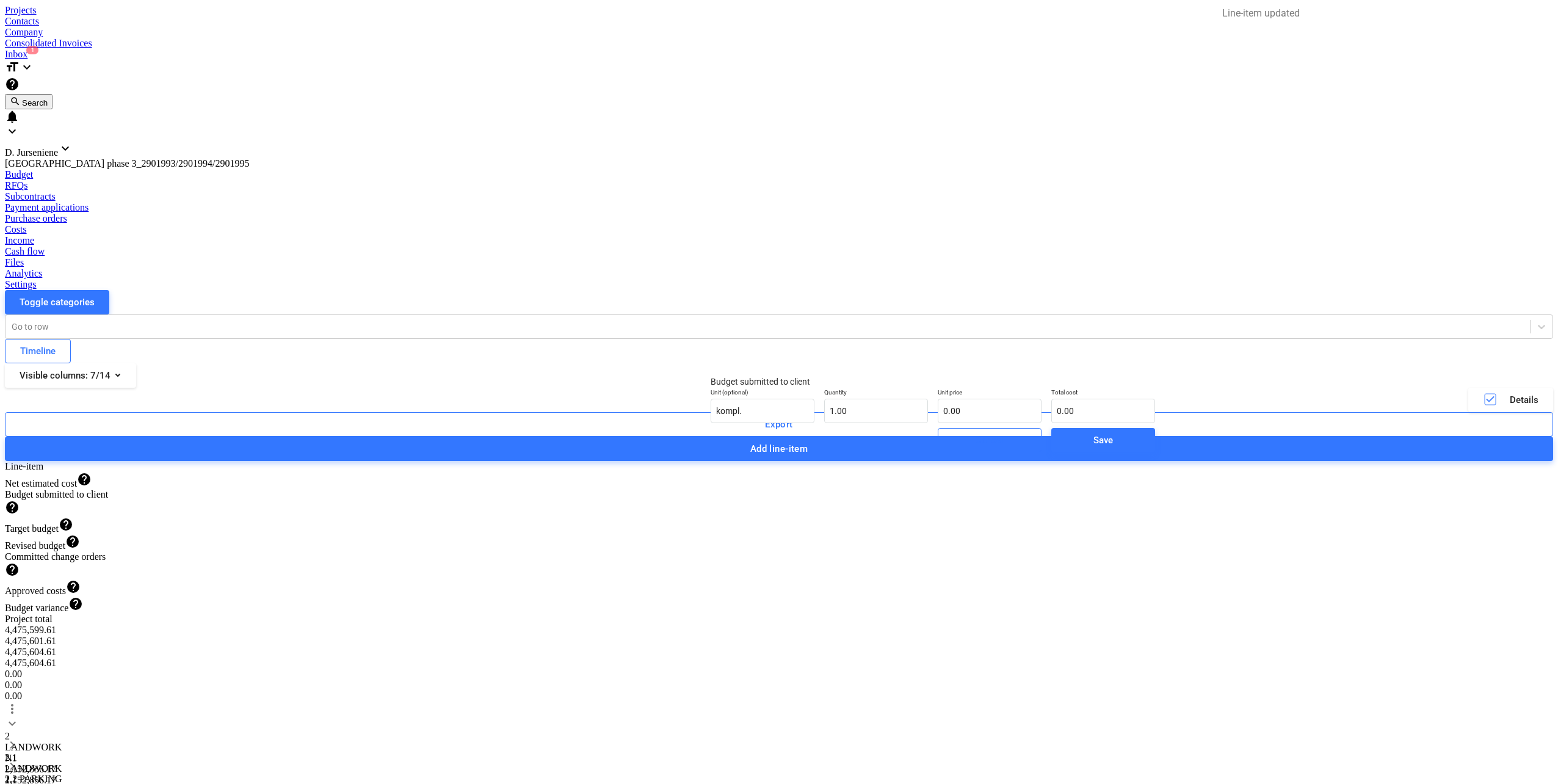
click at [1066, 448] on span "Save" at bounding box center [1103, 440] width 75 height 16
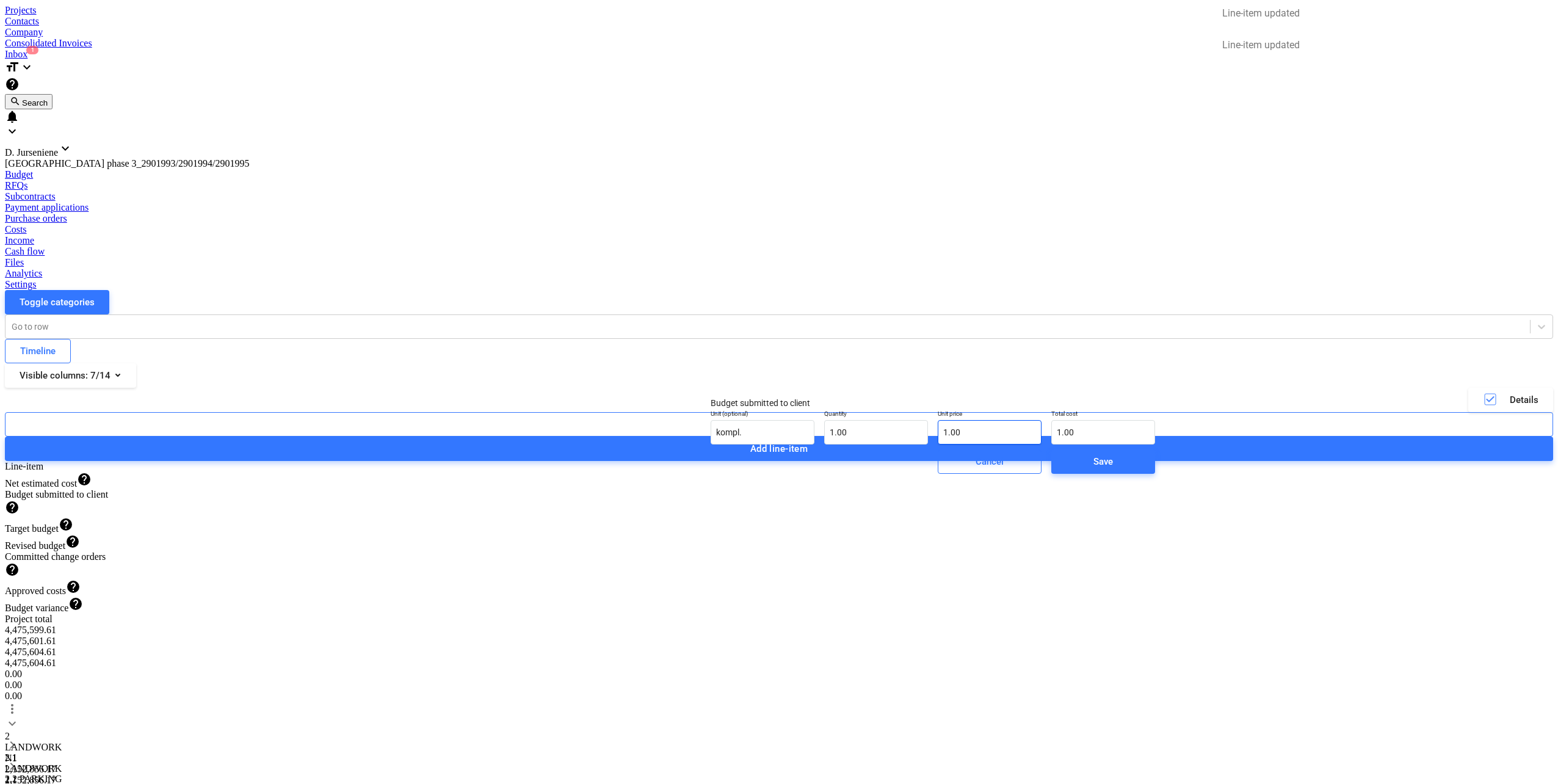
type input "1"
drag, startPoint x: 941, startPoint y: 442, endPoint x: 826, endPoint y: 441, distance: 115.0
click at [826, 441] on div "Unit (optional) kompl. Quantity 1.00 Unit price 1 Total cost 1.00" at bounding box center [932, 427] width 454 height 45
type input "0.00"
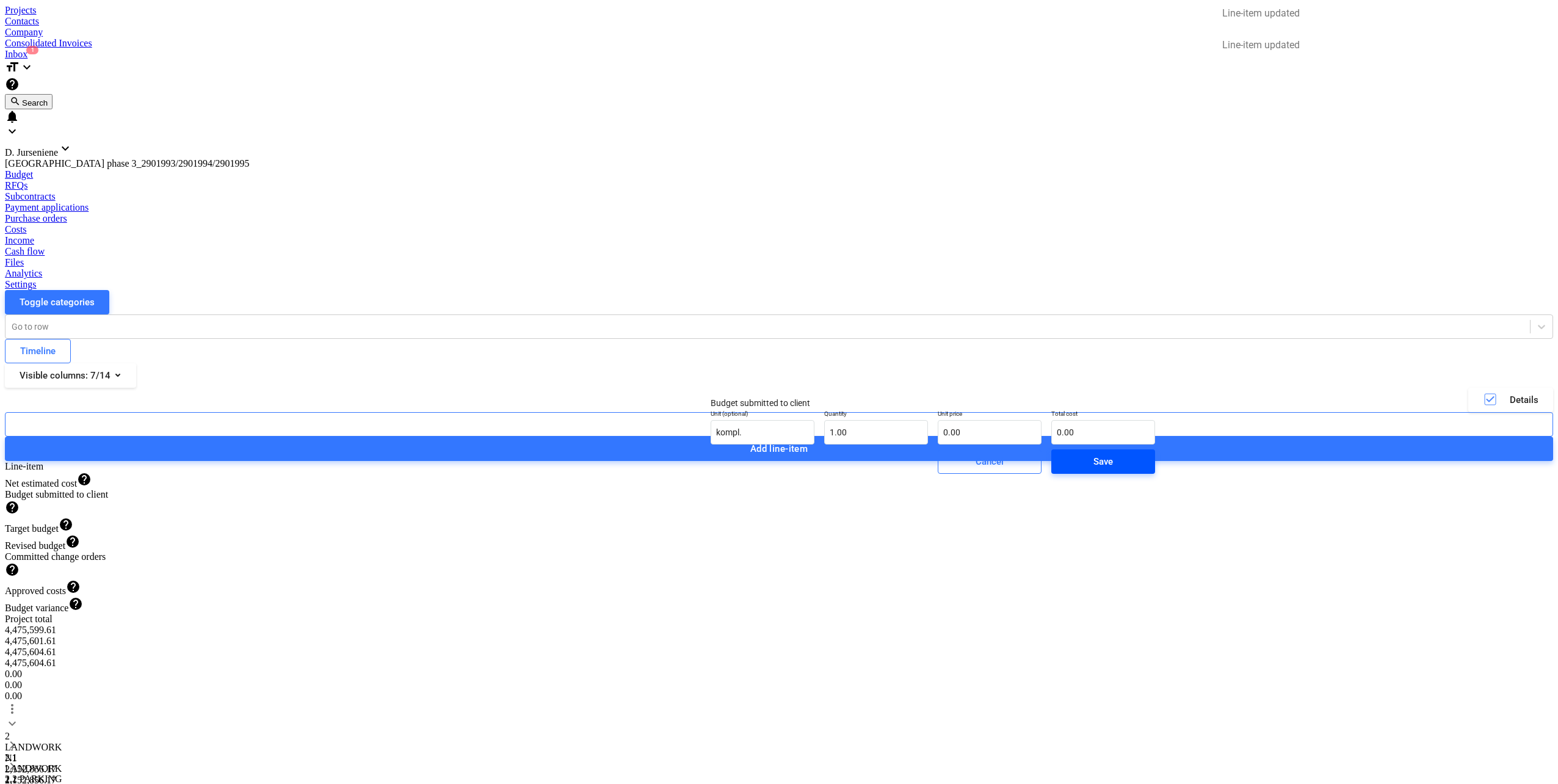
click at [1093, 470] on div "Save" at bounding box center [1103, 461] width 19 height 16
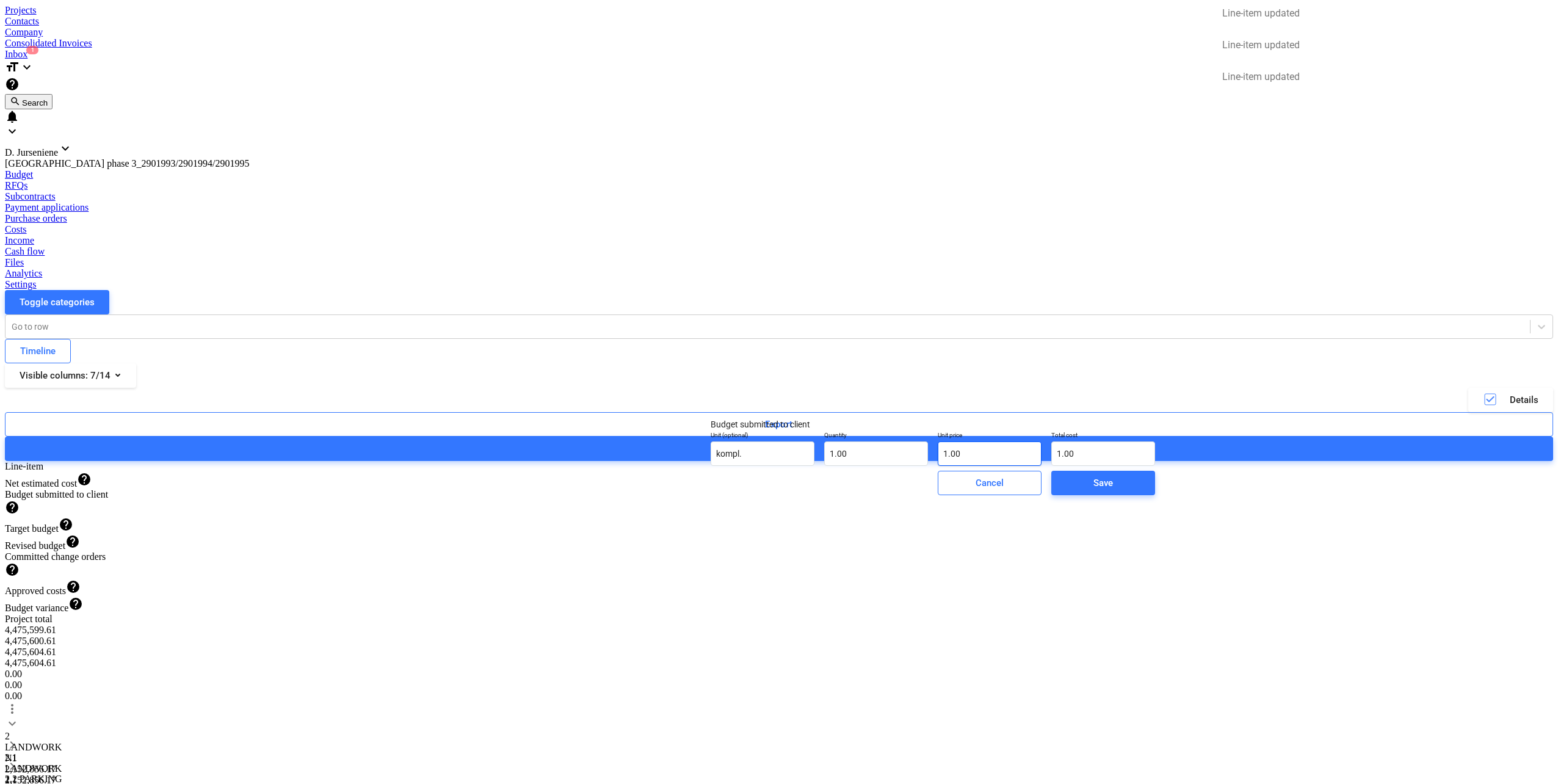
type input "1"
drag, startPoint x: 945, startPoint y: 457, endPoint x: 869, endPoint y: 460, distance: 76.1
click at [869, 460] on div "Unit (optional) kompl. Quantity 1.00 Unit price 1 Total cost 1.00" at bounding box center [932, 448] width 454 height 45
type input "0.00"
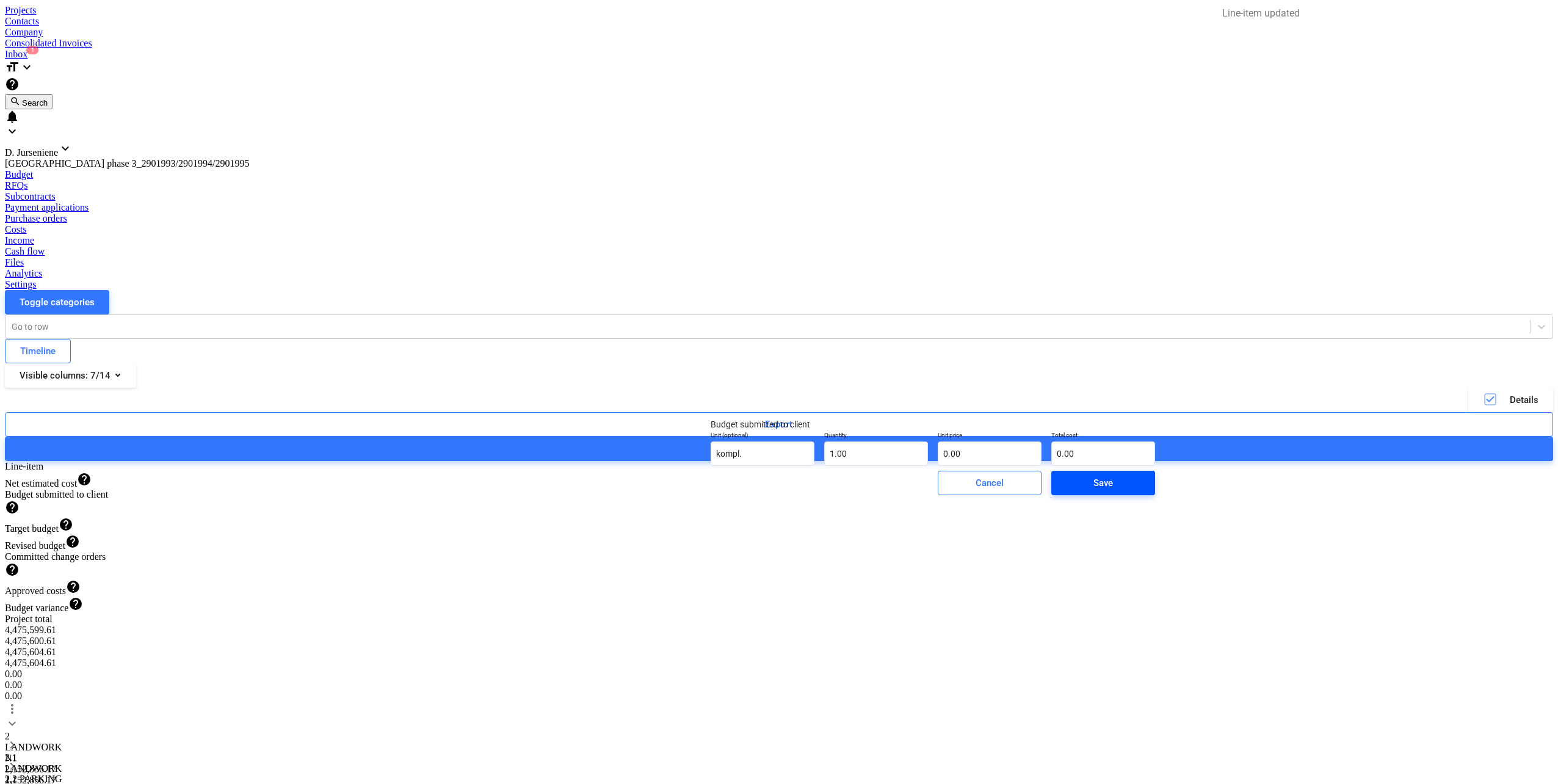
click at [1093, 491] on div "Save" at bounding box center [1103, 483] width 19 height 16
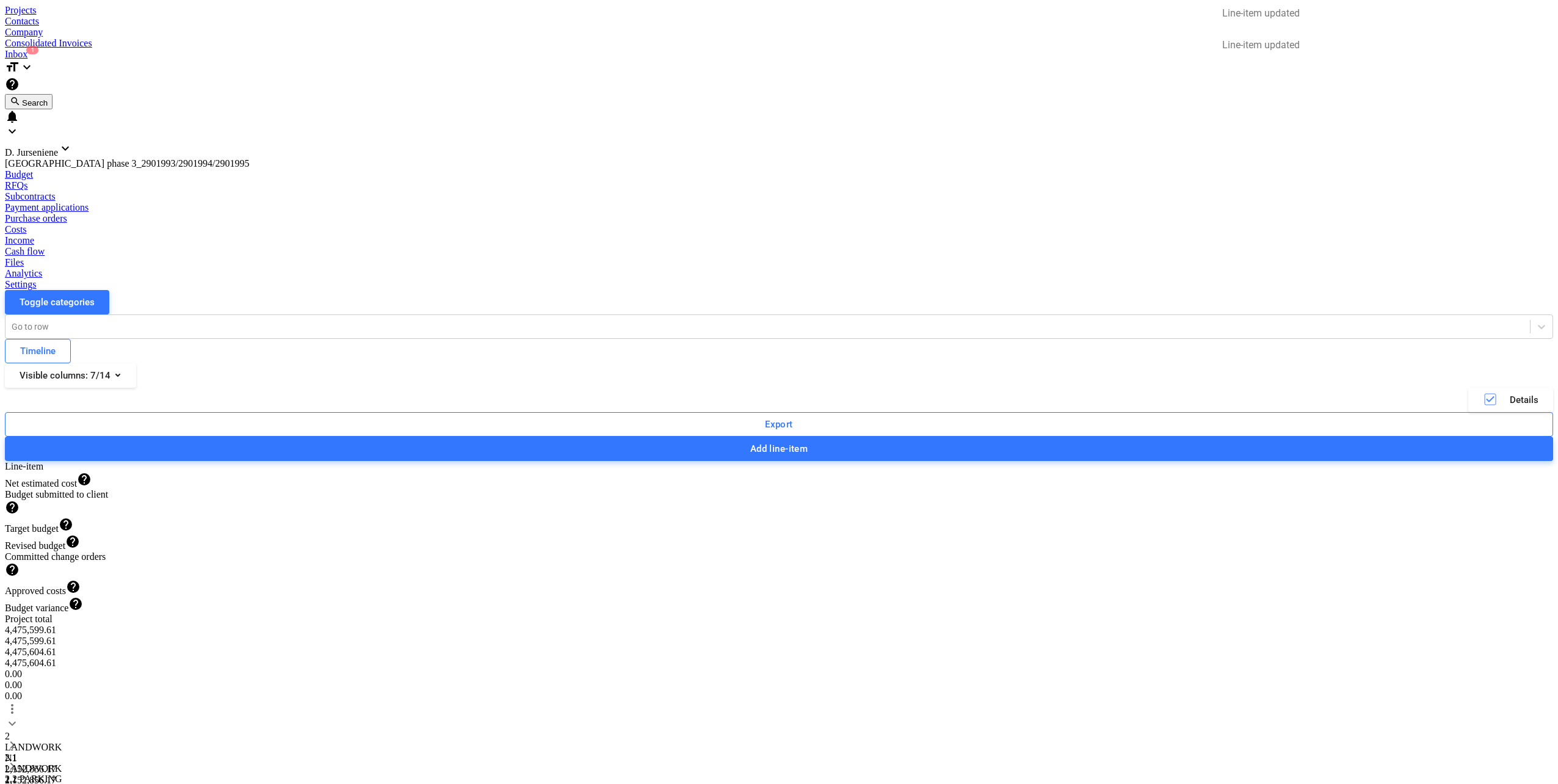
drag, startPoint x: 972, startPoint y: 324, endPoint x: 1001, endPoint y: 327, distance: 29.2
type input "1"
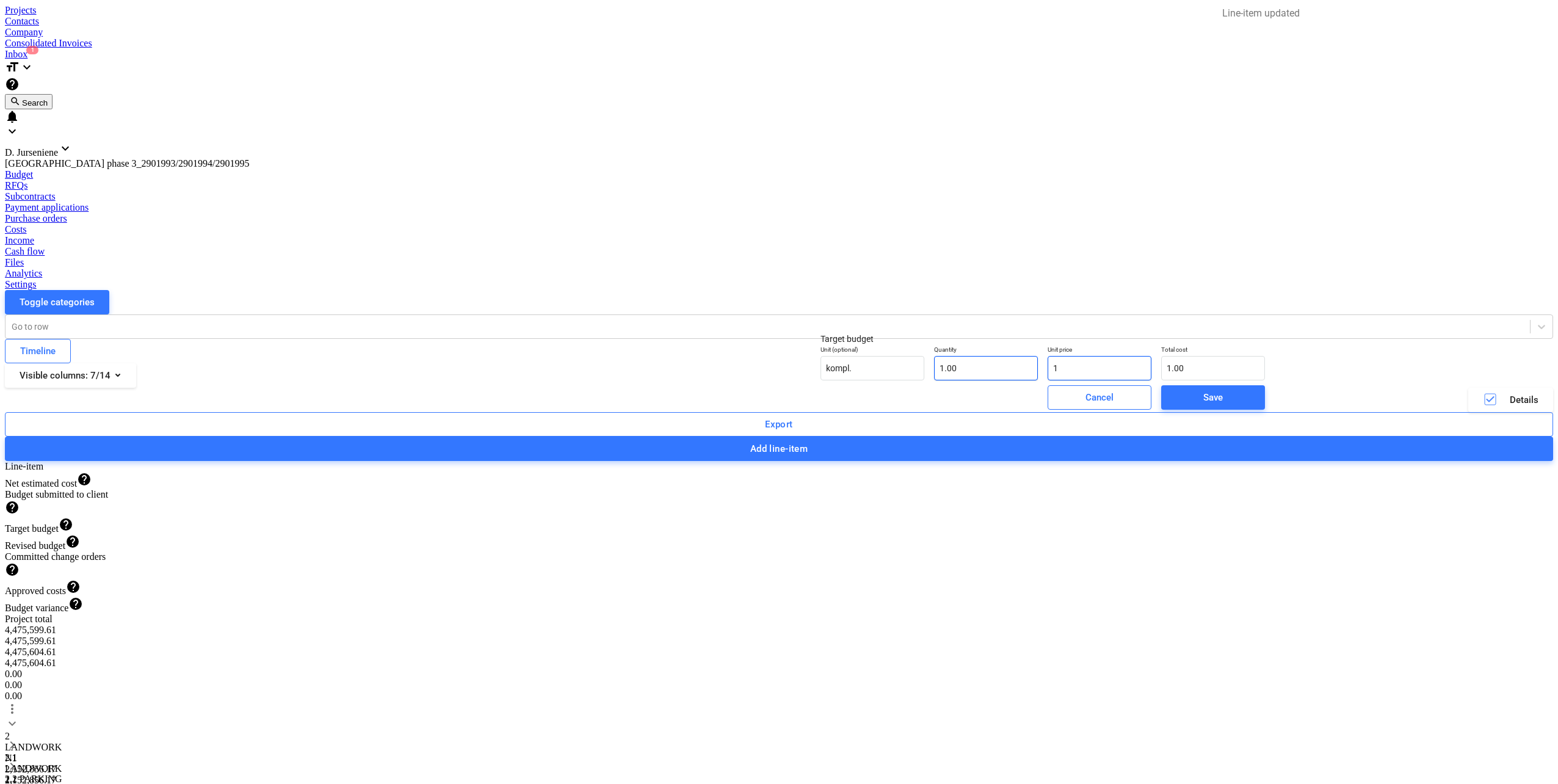
drag, startPoint x: 1049, startPoint y: 381, endPoint x: 977, endPoint y: 383, distance: 72.0
click at [977, 383] on div "Unit (optional) kompl. Quantity 1.00 Unit price 1 Total cost 1.00" at bounding box center [1043, 362] width 454 height 45
type input "0.00"
click at [1176, 405] on span "Save" at bounding box center [1213, 398] width 75 height 16
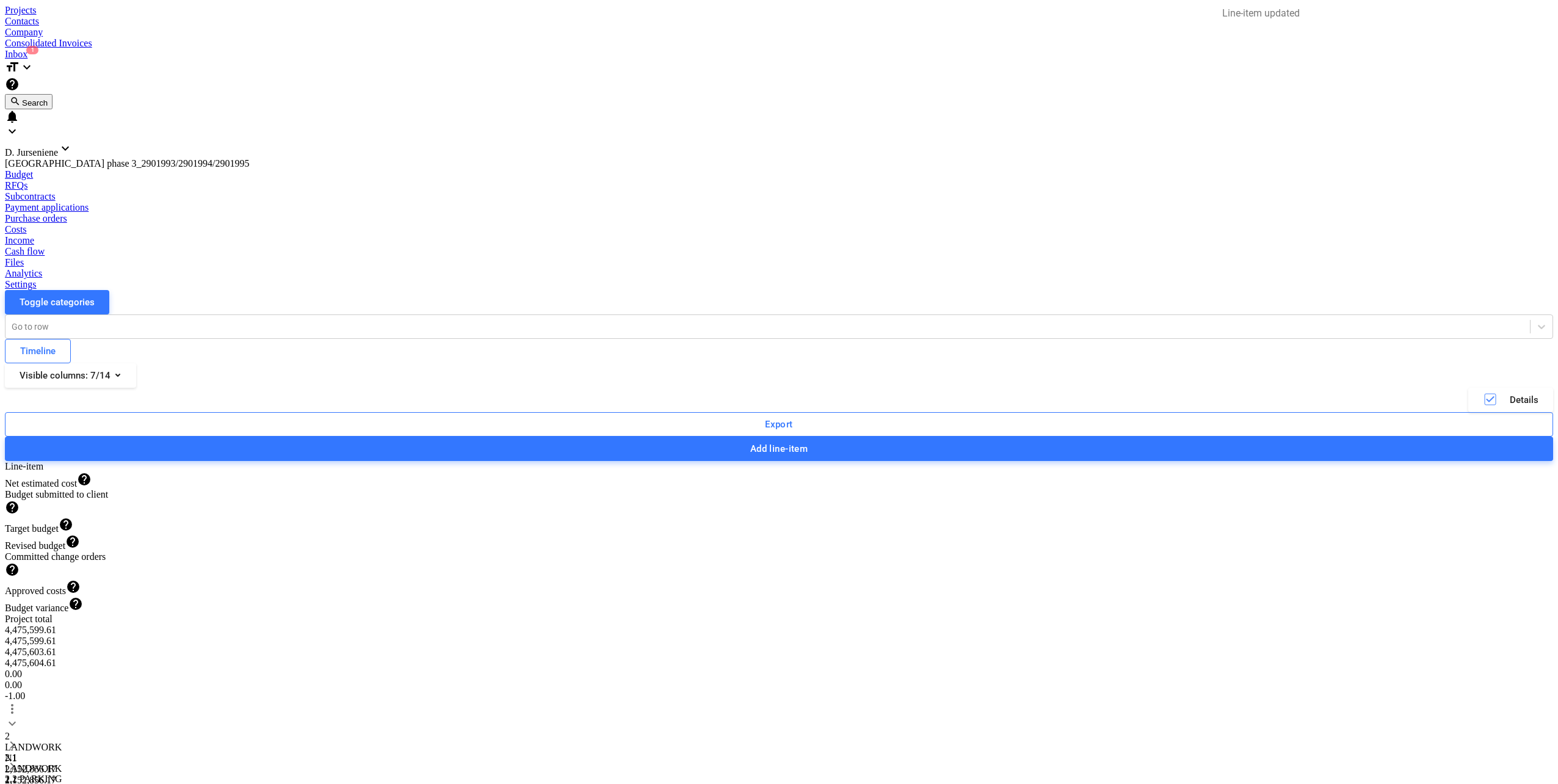
type textarea "x"
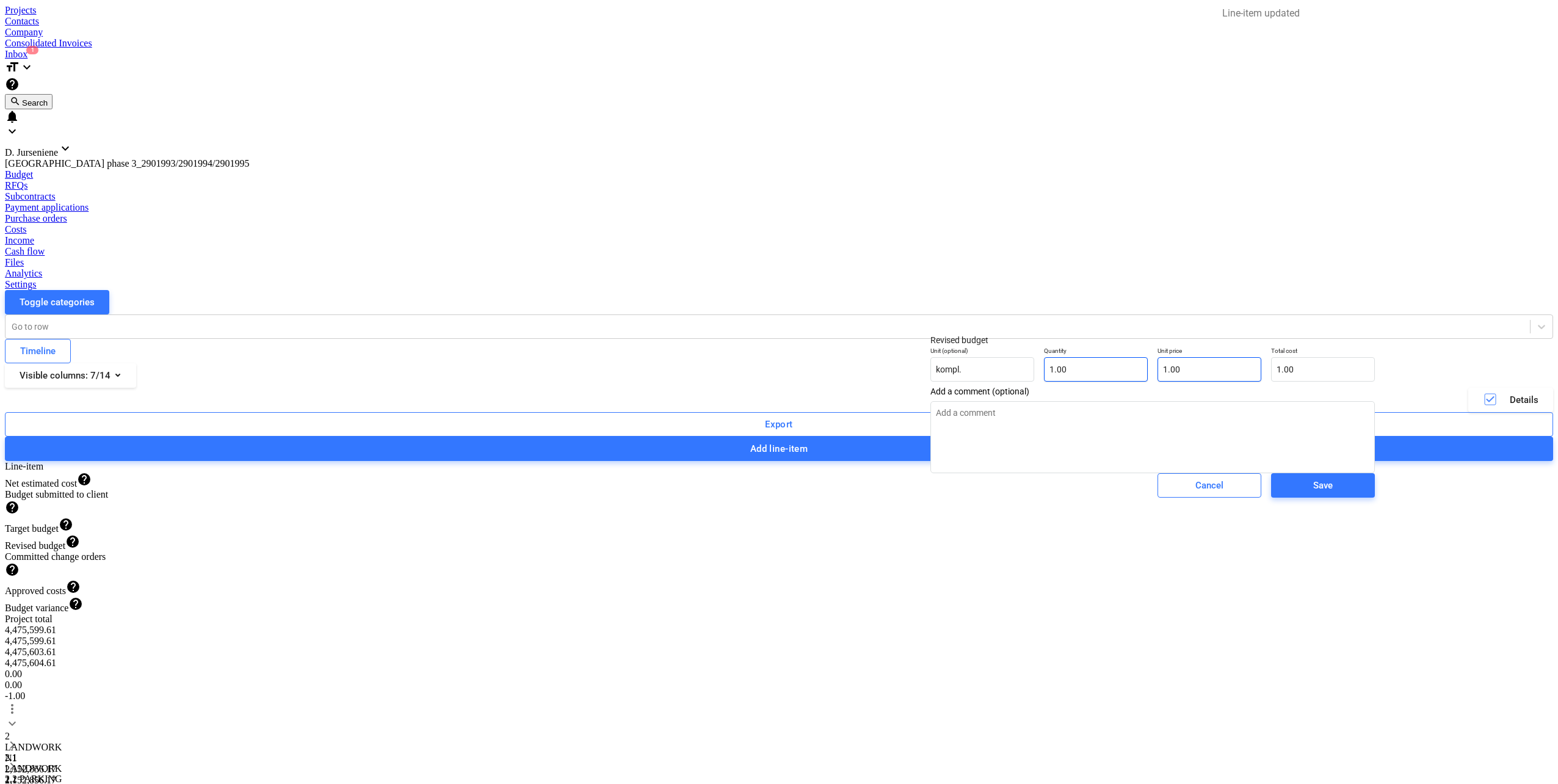
type input "1"
drag, startPoint x: 1095, startPoint y: 380, endPoint x: 1087, endPoint y: 380, distance: 8.0
click at [1087, 380] on div "Unit (optional) kompl. Quantity 1.00 Unit price 1 Total cost 1.00" at bounding box center [1153, 364] width 454 height 45
type textarea "x"
type input "0.00"
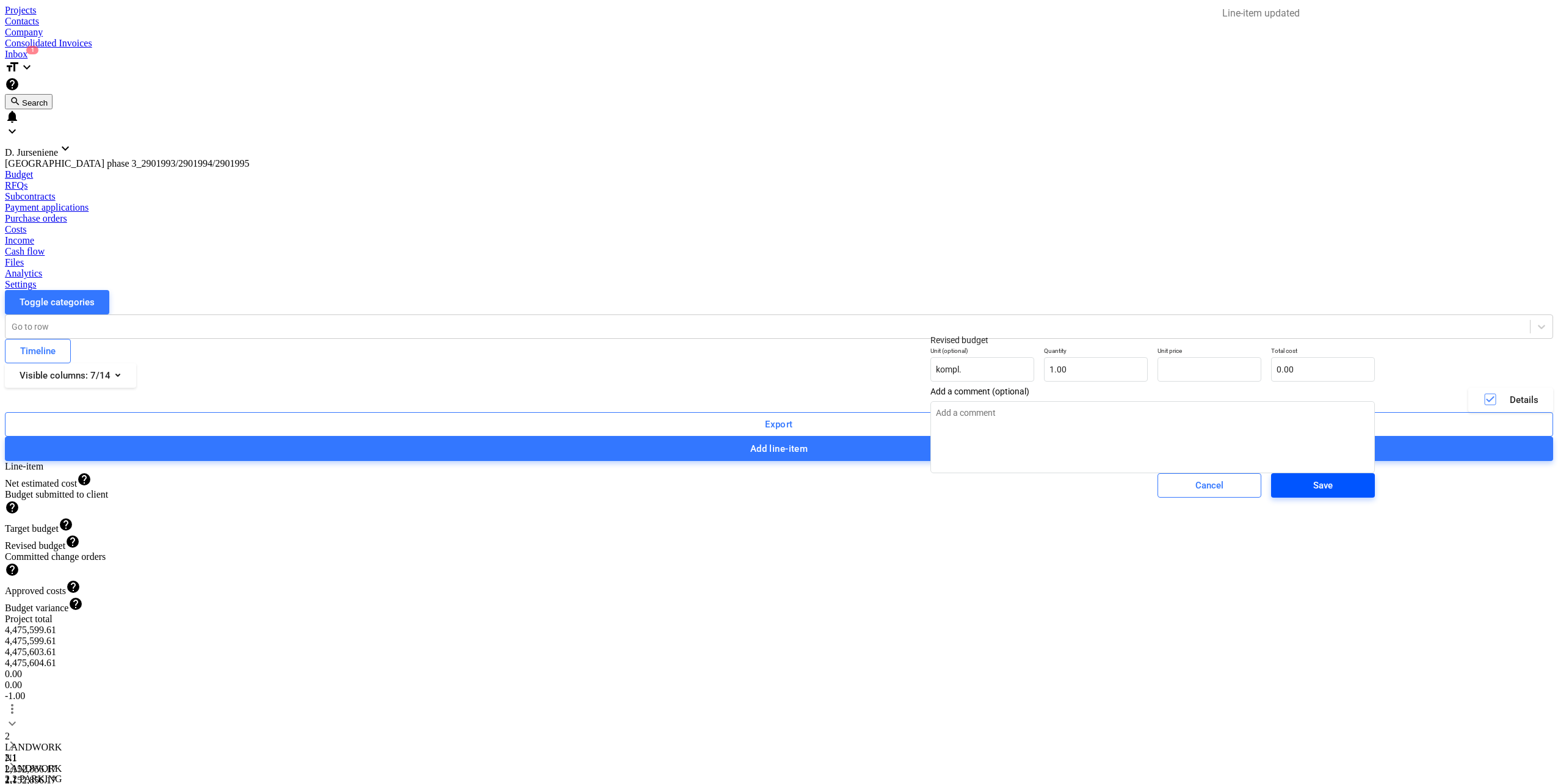
type textarea "x"
type input "0.00"
click at [1271, 498] on button "Save" at bounding box center [1323, 485] width 104 height 25
type textarea "x"
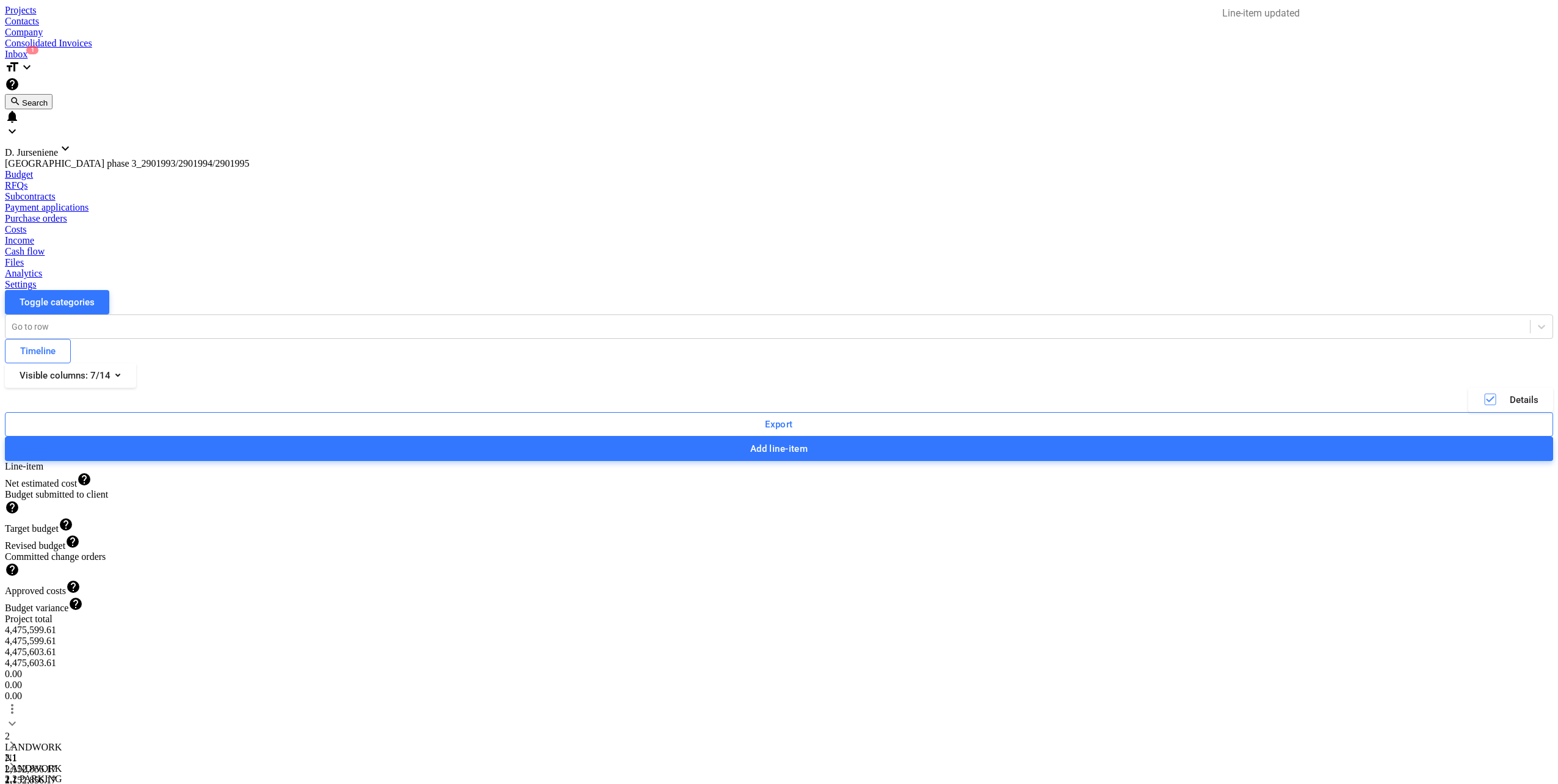
type input "1"
click at [962, 396] on div "Unit (optional) kompl. Quantity 1.00 Unit price 1 Total cost 1.00" at bounding box center [1043, 384] width 454 height 45
type input "0.00"
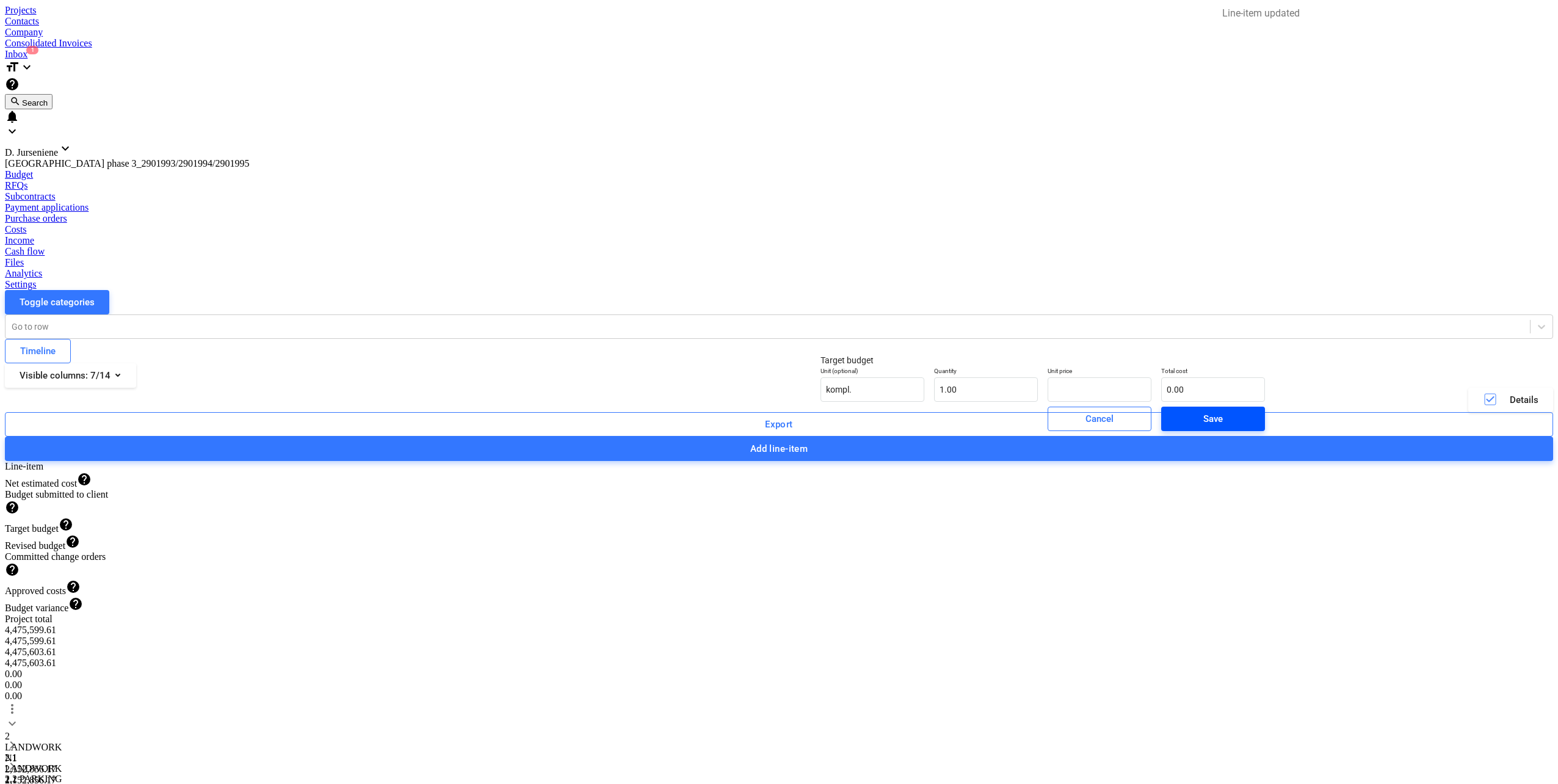
type input "0.00"
click at [1176, 427] on span "Save" at bounding box center [1213, 418] width 75 height 16
type input "1"
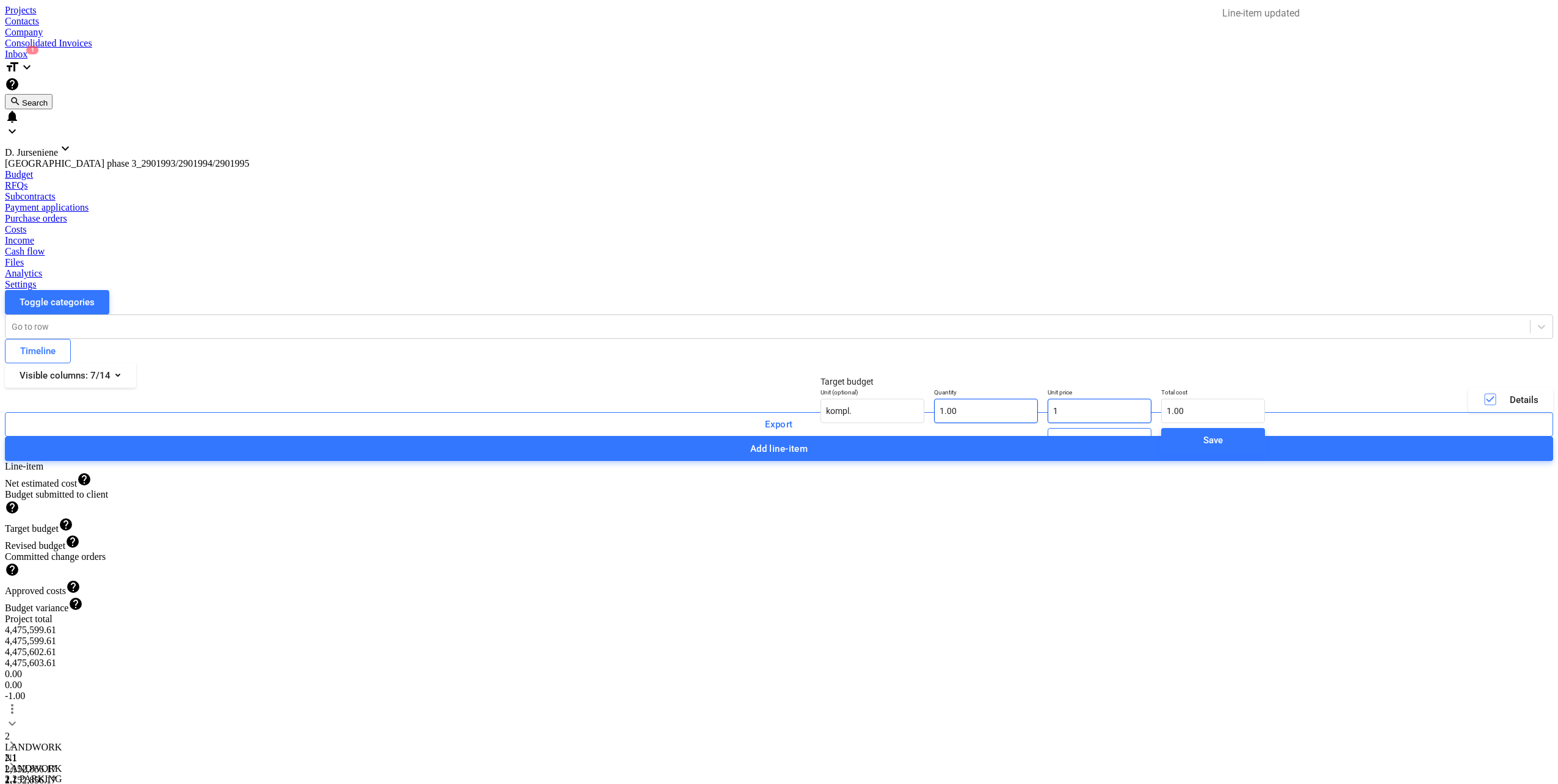
drag, startPoint x: 1060, startPoint y: 421, endPoint x: 964, endPoint y: 418, distance: 96.0
click at [964, 418] on div "Unit (optional) kompl. Quantity 1.00 Unit price 1 Total cost 1.00" at bounding box center [1043, 405] width 454 height 45
type input "0.00"
click at [1203, 448] on div "Save" at bounding box center [1213, 440] width 19 height 16
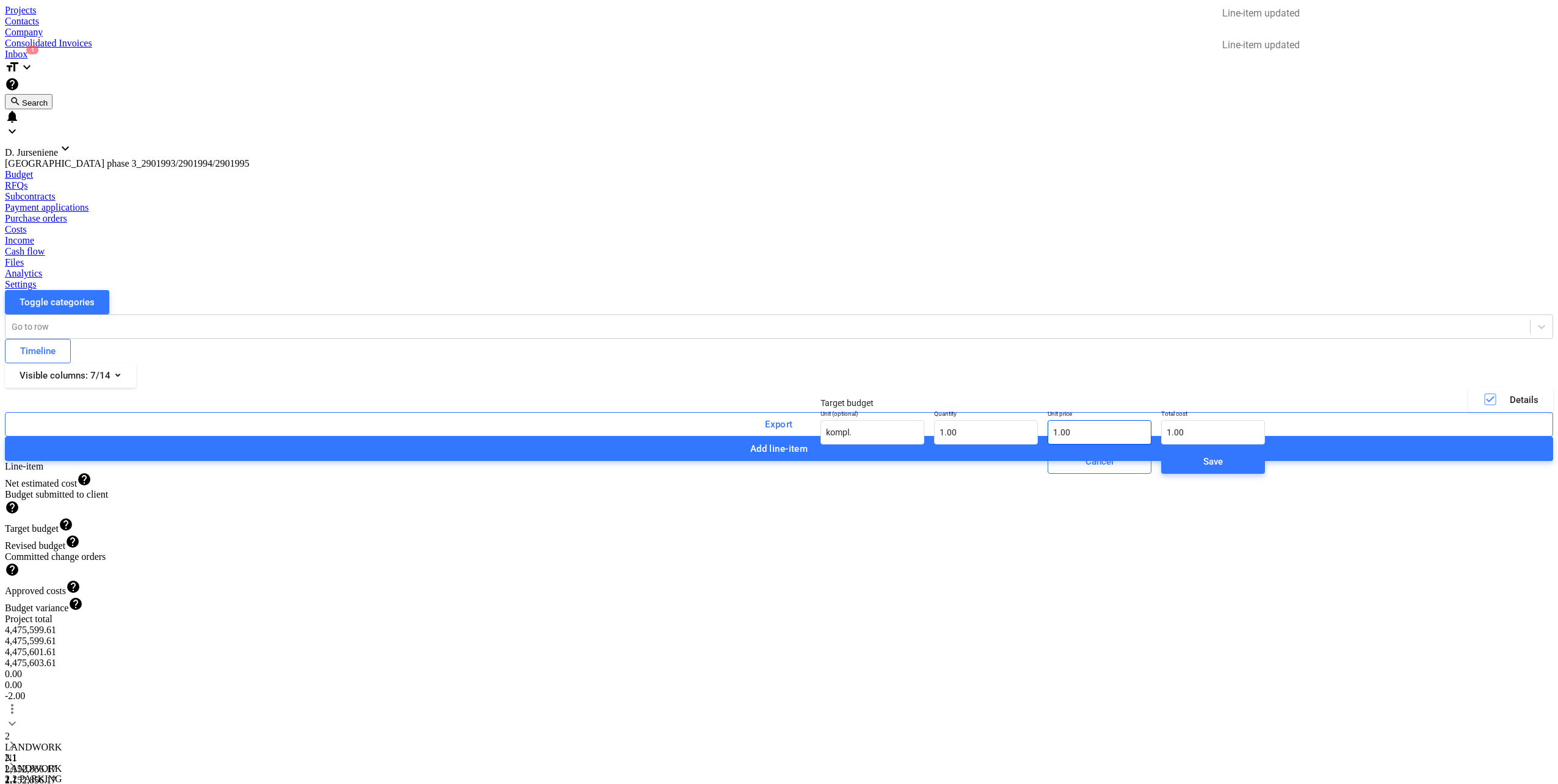
type input "1"
drag, startPoint x: 1059, startPoint y: 436, endPoint x: 1119, endPoint y: 461, distance: 65.0
click at [971, 436] on div "Unit (optional) kompl. Quantity 1.00 Unit price 1 Total cost 1.00" at bounding box center [1043, 427] width 454 height 45
type input "0.00"
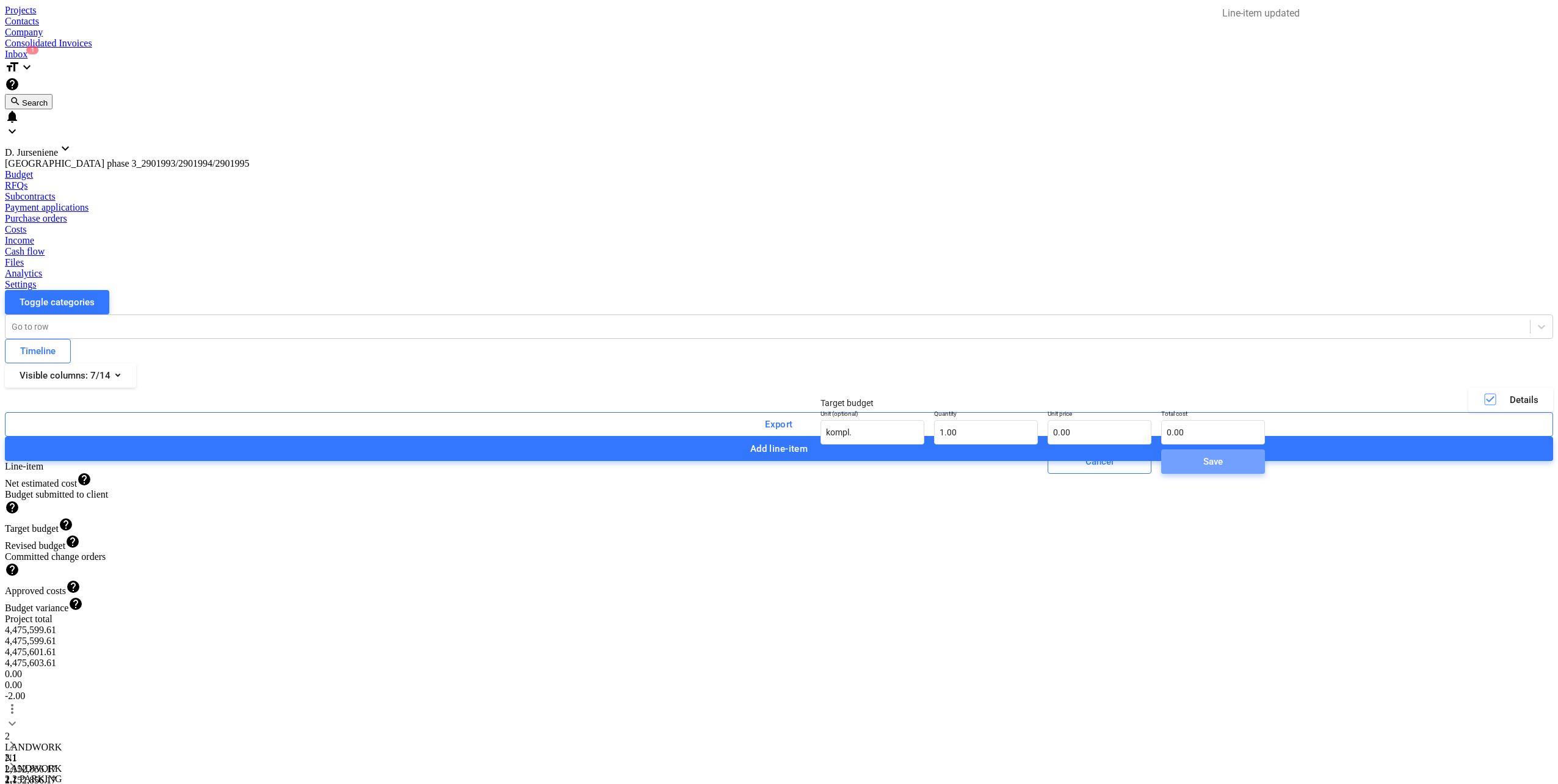
drag, startPoint x: 1173, startPoint y: 481, endPoint x: 1161, endPoint y: 474, distance: 13.9
click at [1176, 470] on span "Save" at bounding box center [1213, 461] width 75 height 16
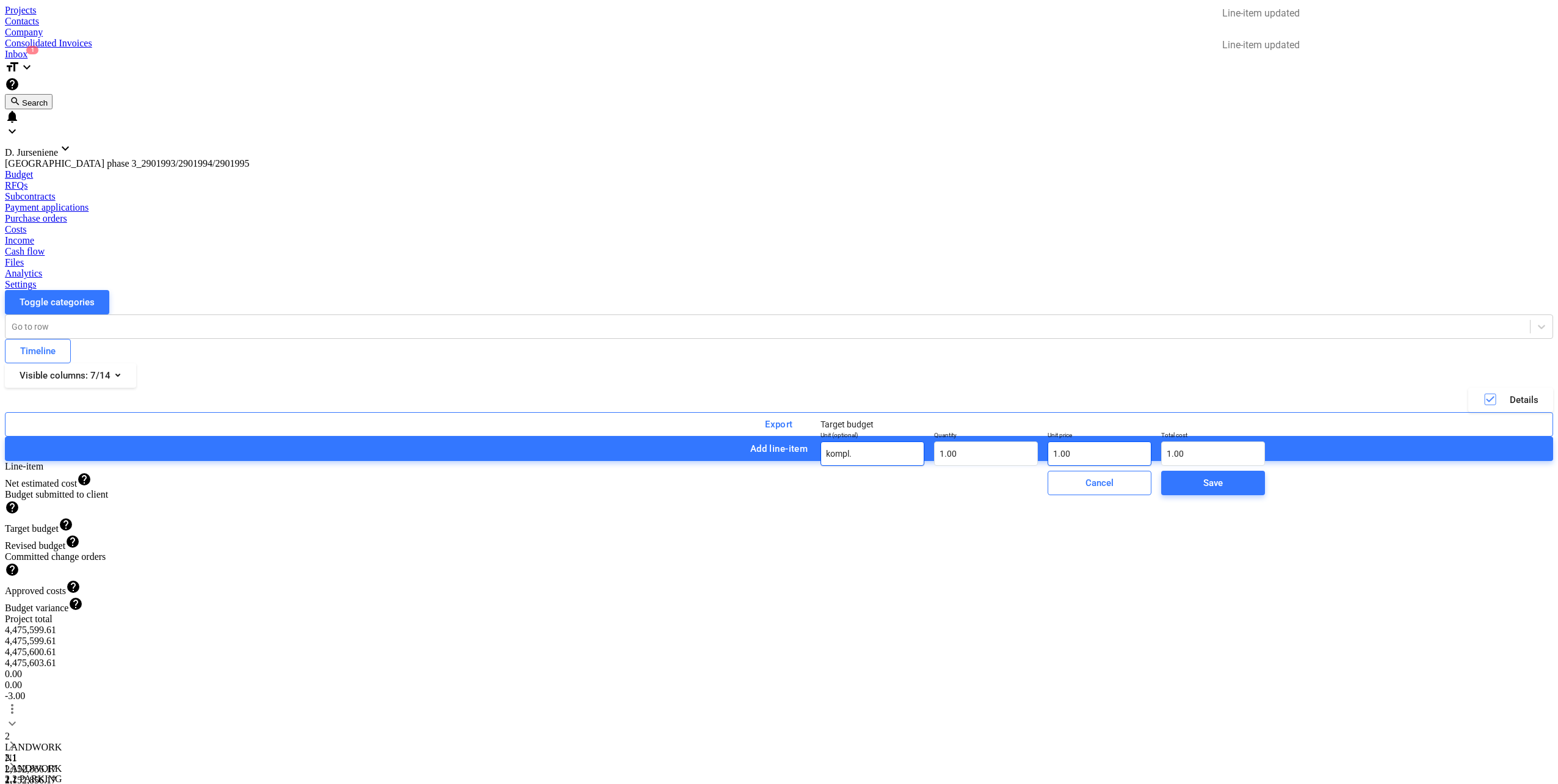
type input "1"
click at [903, 460] on div "Unit (optional) kompl. Quantity 1.00 Unit price 1 Total cost 1.00" at bounding box center [1043, 448] width 454 height 45
type input "0.00"
drag, startPoint x: 1158, startPoint y: 498, endPoint x: 1141, endPoint y: 481, distance: 24.0
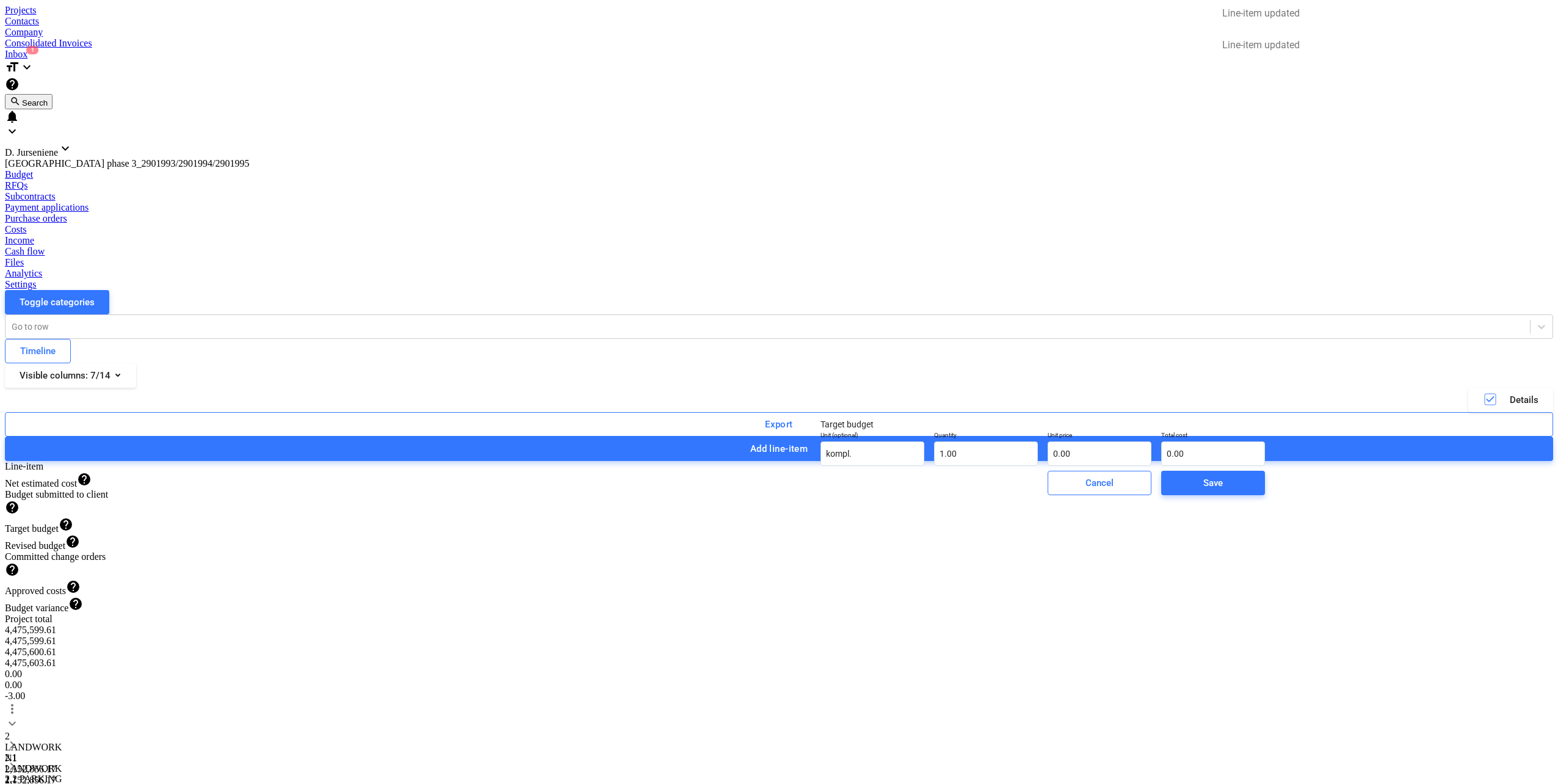
click at [1203, 491] on div "Save" at bounding box center [1213, 483] width 19 height 16
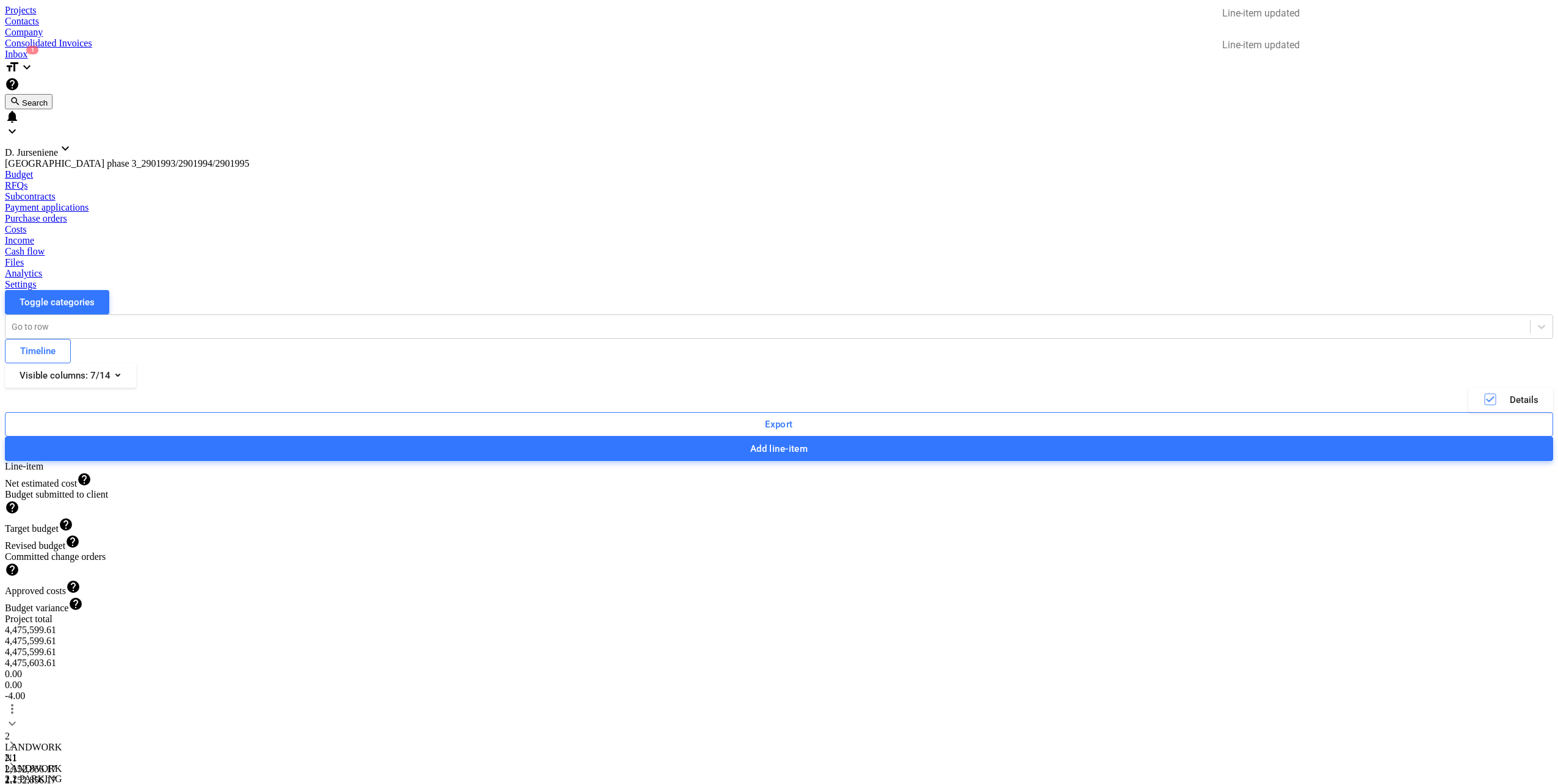
type textarea "x"
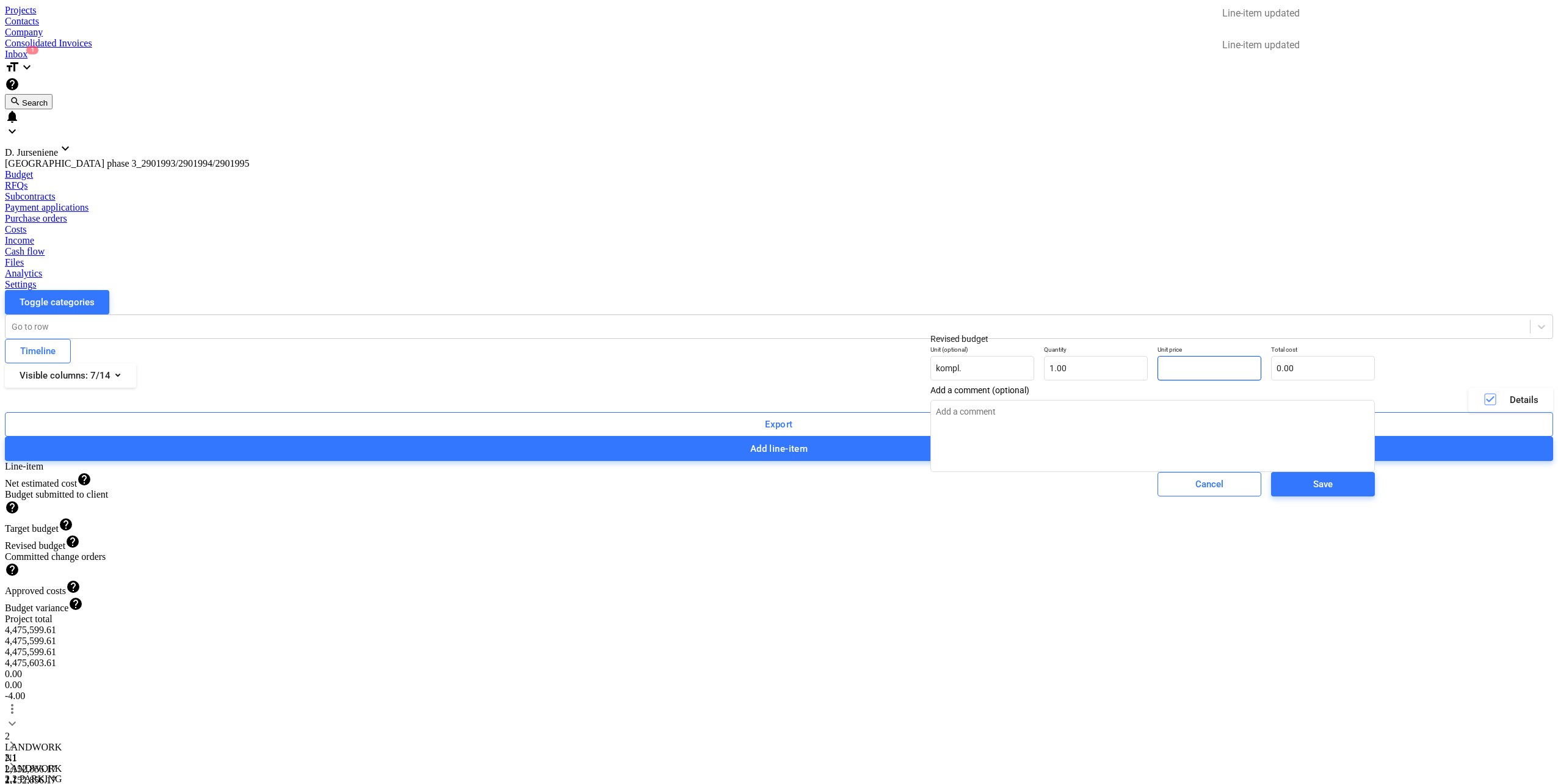
drag, startPoint x: 1159, startPoint y: 375, endPoint x: 1156, endPoint y: 395, distance: 20.2
click at [1110, 376] on div "Unit (optional) kompl. Quantity 1.00 Unit price Total cost 0.00" at bounding box center [1153, 362] width 454 height 45
type textarea "x"
type input "0.00"
drag, startPoint x: 1234, startPoint y: 501, endPoint x: 1203, endPoint y: 476, distance: 39.8
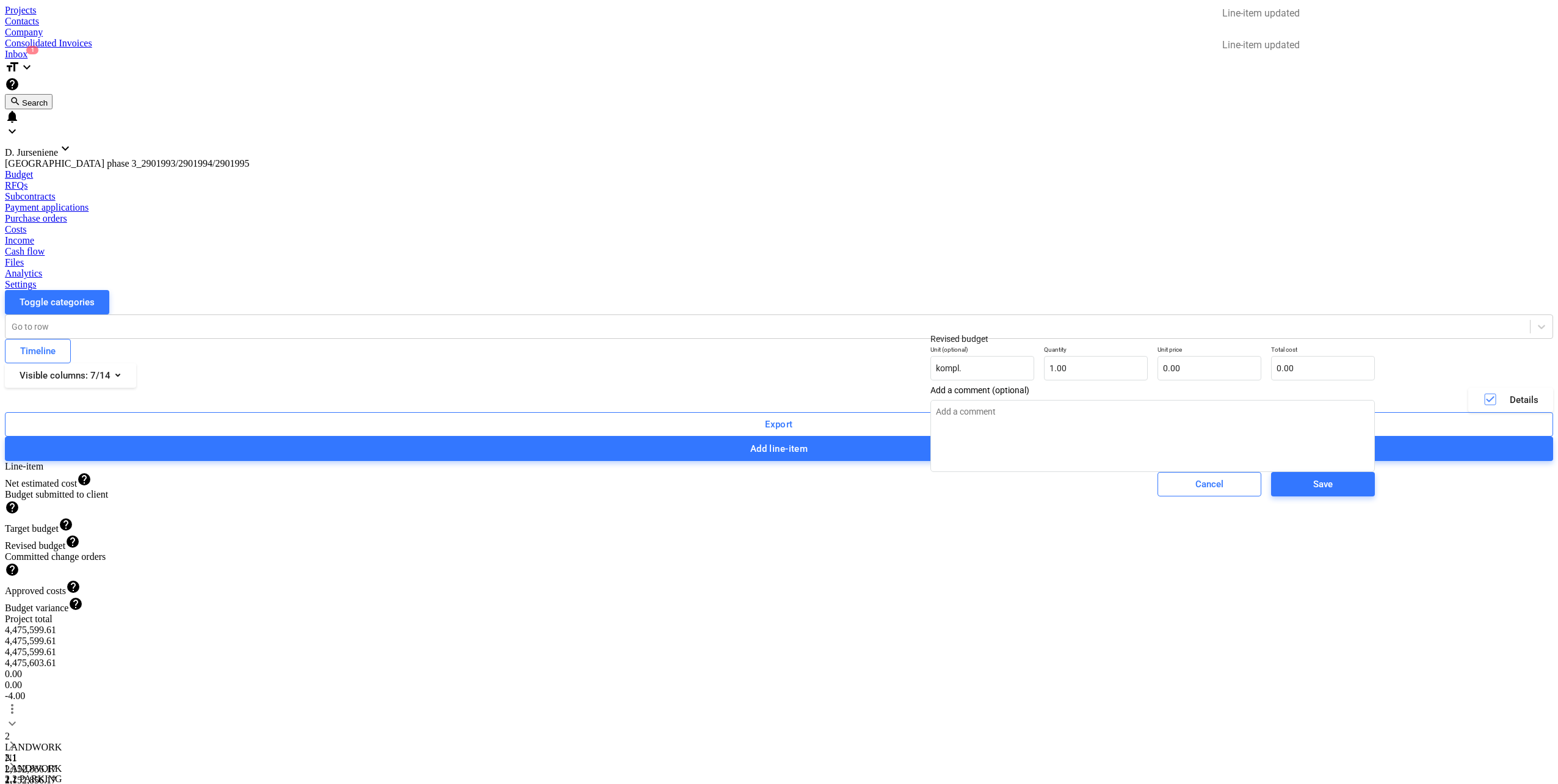
click at [1271, 496] on button "Save" at bounding box center [1323, 484] width 104 height 25
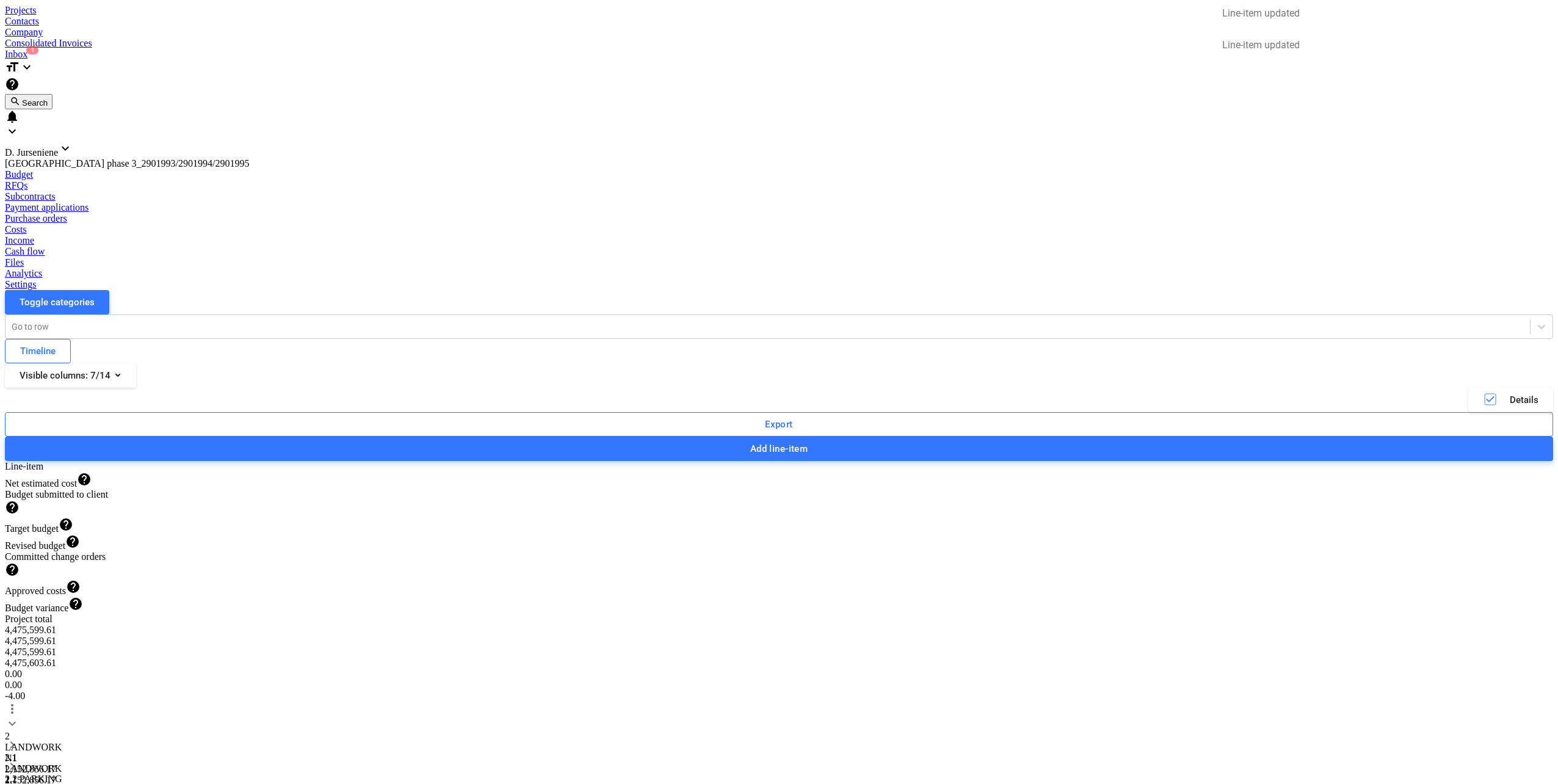
type textarea "x"
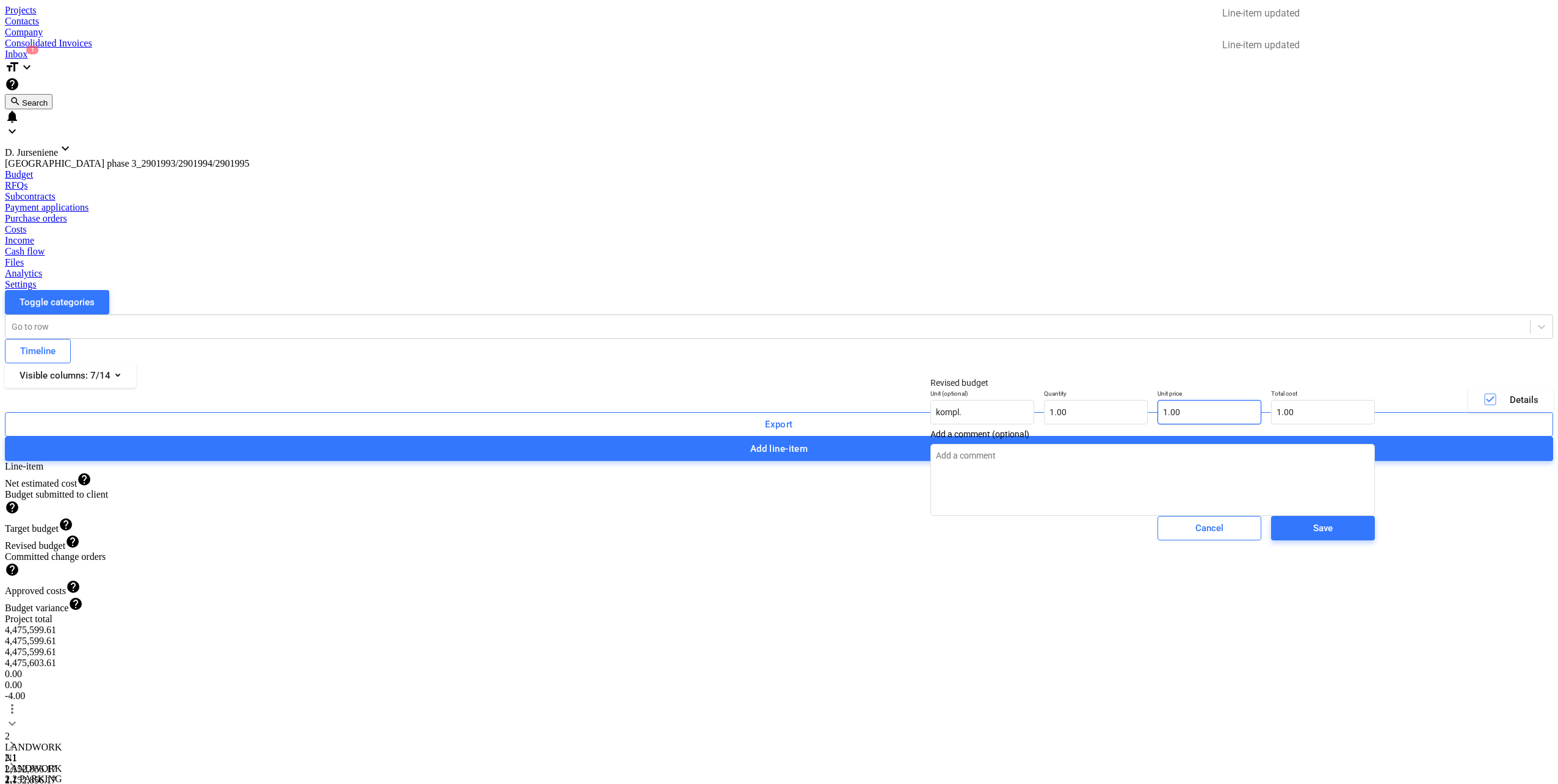
type input "1"
drag, startPoint x: 1162, startPoint y: 422, endPoint x: 1069, endPoint y: 418, distance: 93.1
click at [1069, 418] on div "Unit (optional) kompl. Quantity 1.00 Unit price 1 Total cost 1.00" at bounding box center [1153, 407] width 454 height 45
type textarea "x"
type input "0.00"
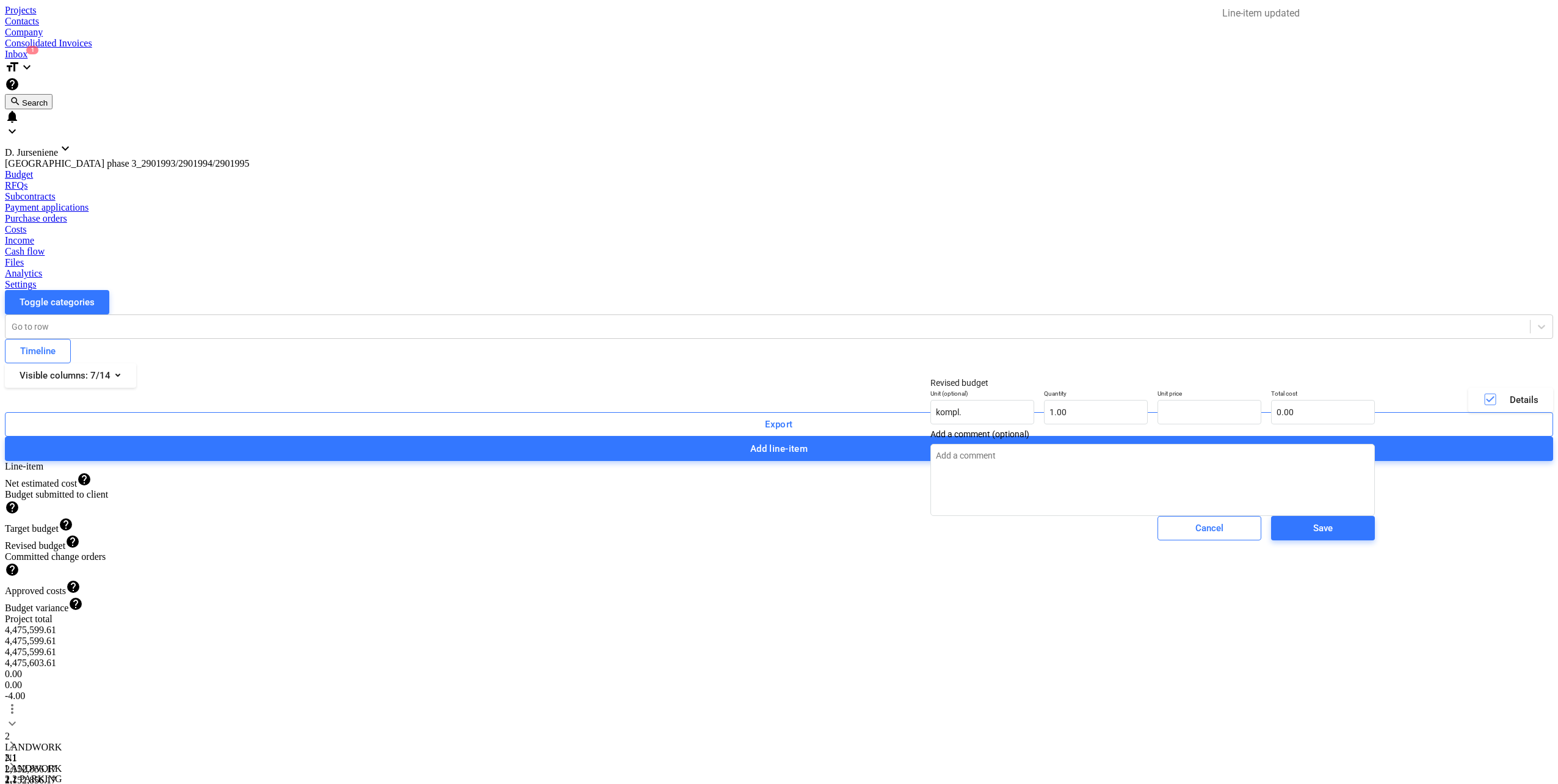
type textarea "x"
type input "0.00"
click at [1286, 536] on span "Save" at bounding box center [1323, 528] width 75 height 16
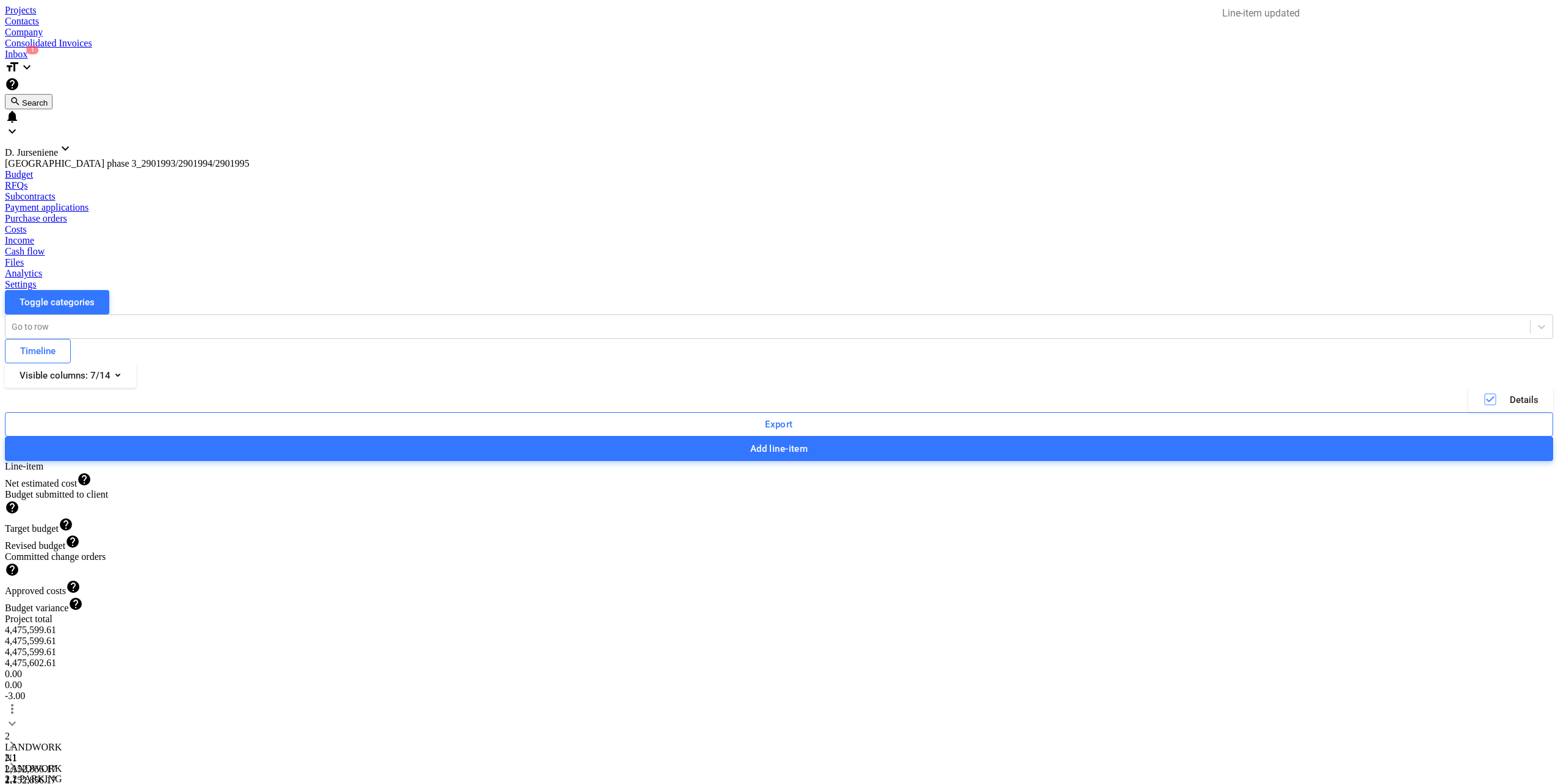
type textarea "x"
type input "1.00"
type input "0.00"
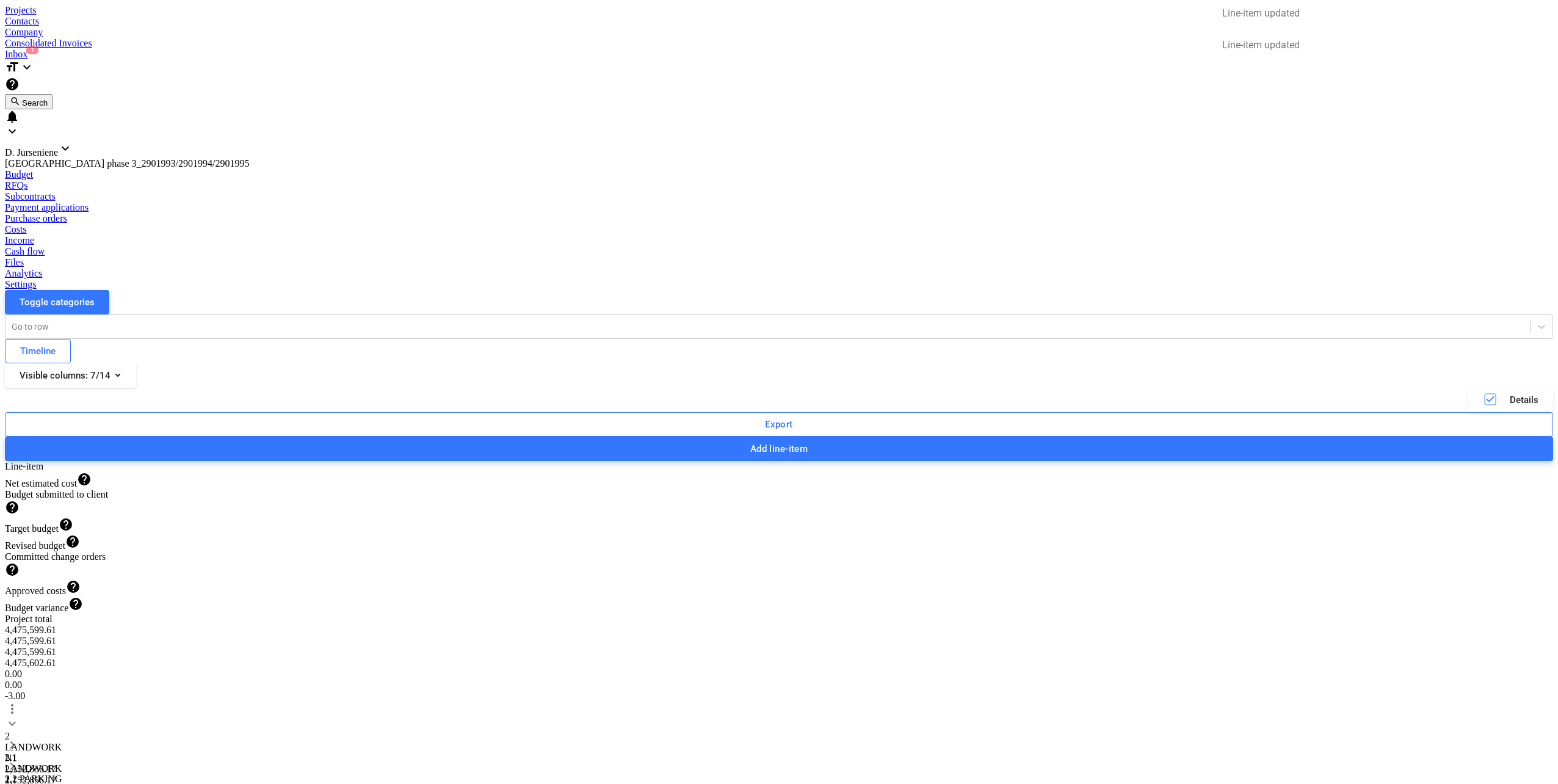
type textarea "x"
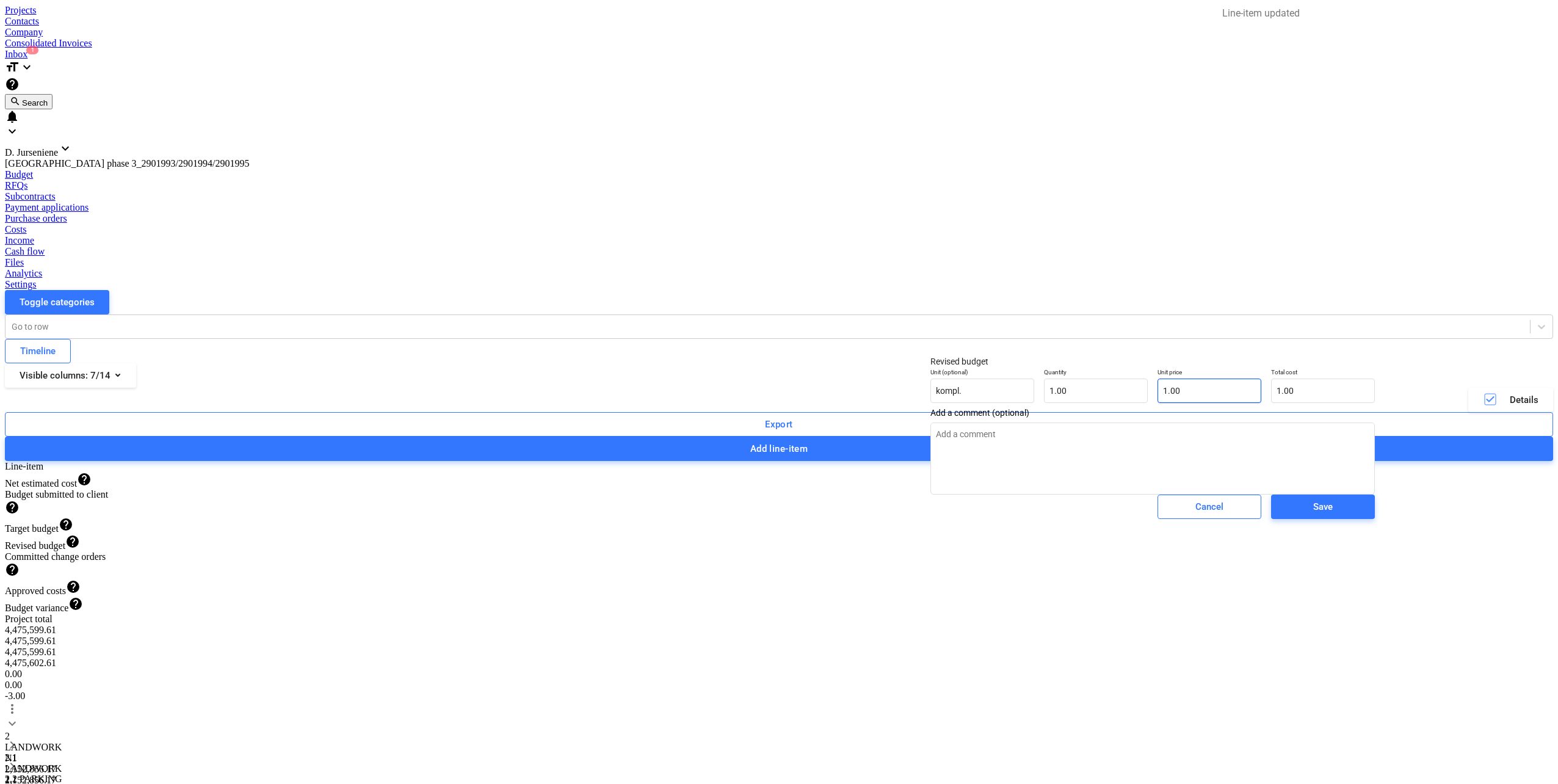
type input "1"
drag, startPoint x: 1159, startPoint y: 398, endPoint x: 1095, endPoint y: 396, distance: 64.0
click at [1090, 396] on div "Unit (optional) kompl. Quantity 1.00 Unit price 1 Total cost 1.00" at bounding box center [1153, 385] width 454 height 45
type textarea "x"
type input "0.00"
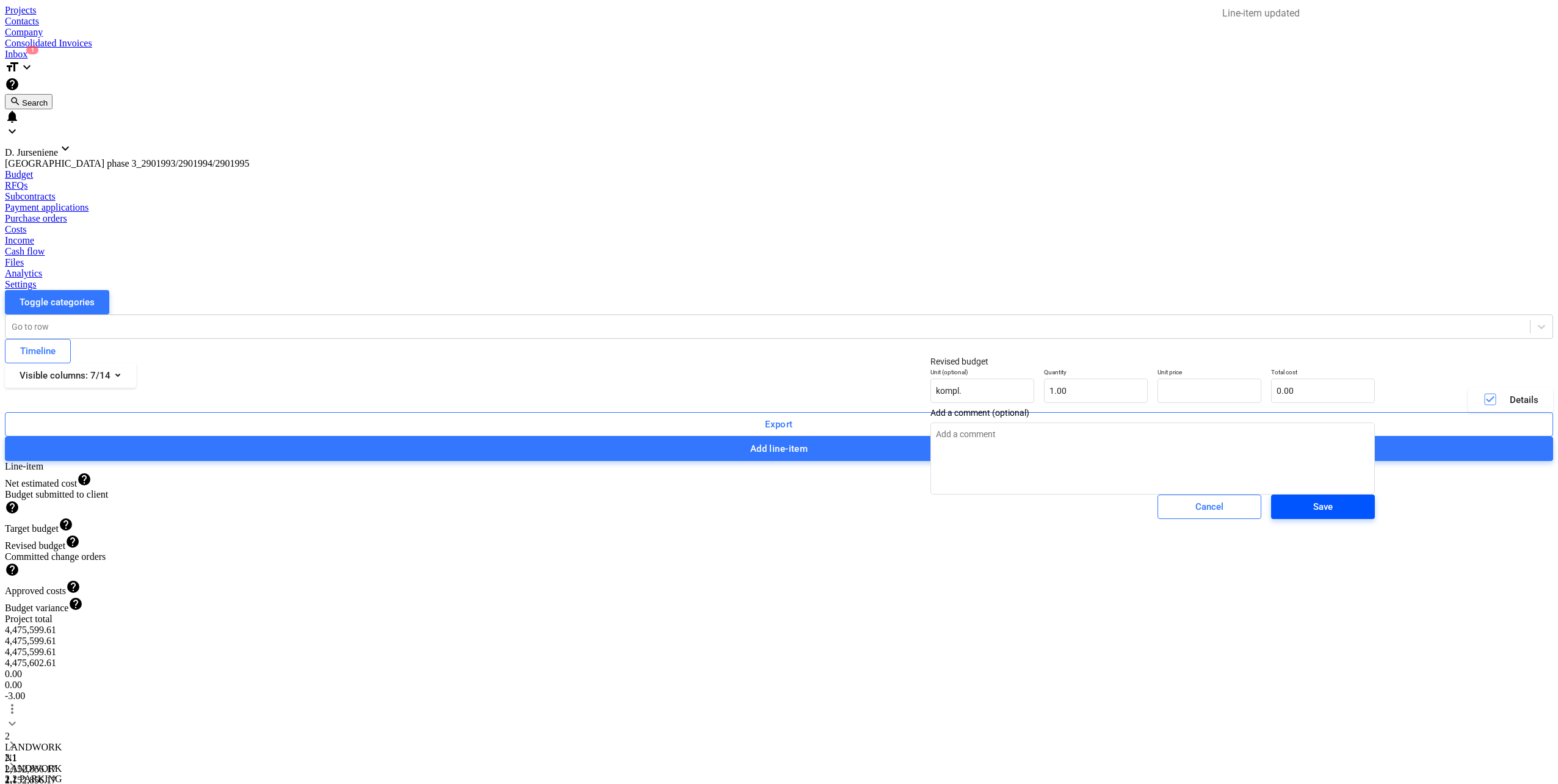
type textarea "x"
type input "0.00"
click at [1286, 514] on span "Save" at bounding box center [1323, 507] width 75 height 16
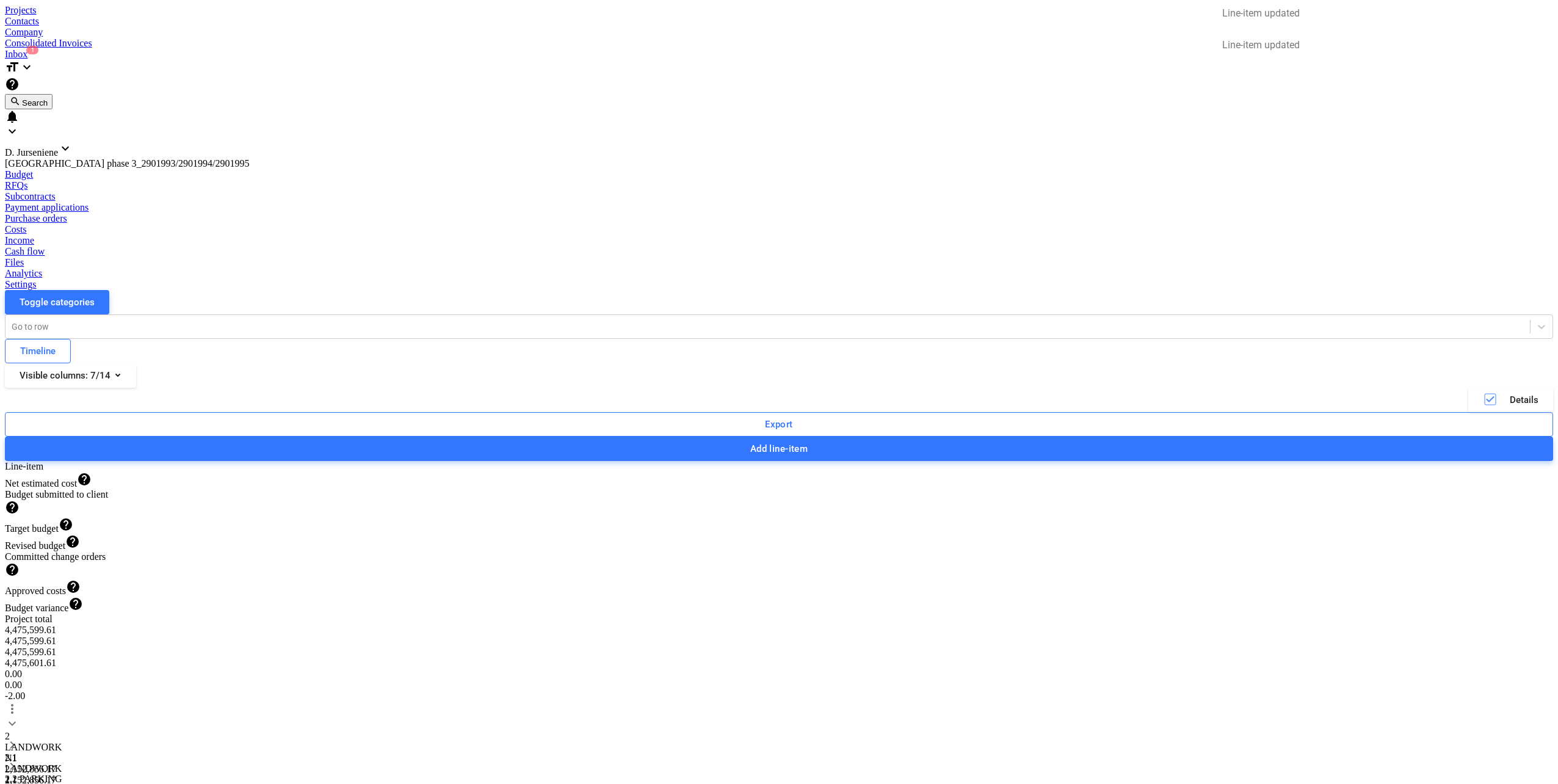
type textarea "x"
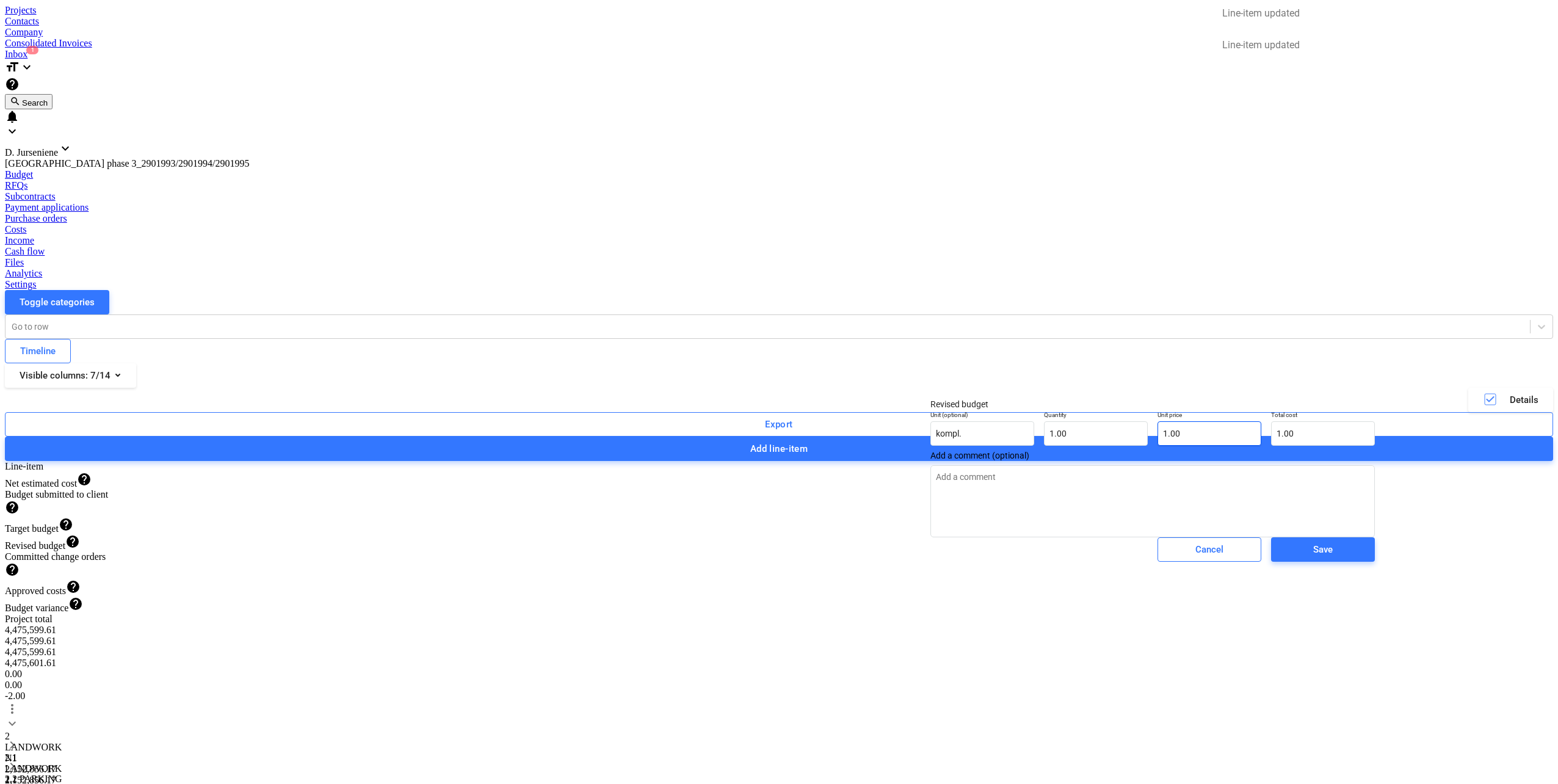
type input "1"
drag, startPoint x: 1147, startPoint y: 445, endPoint x: 1130, endPoint y: 451, distance: 18.0
click at [1099, 442] on div "Unit (optional) kompl. Quantity 1.00 Unit price 1 Total cost 1.00" at bounding box center [1153, 428] width 454 height 45
type textarea "x"
type input "0.00"
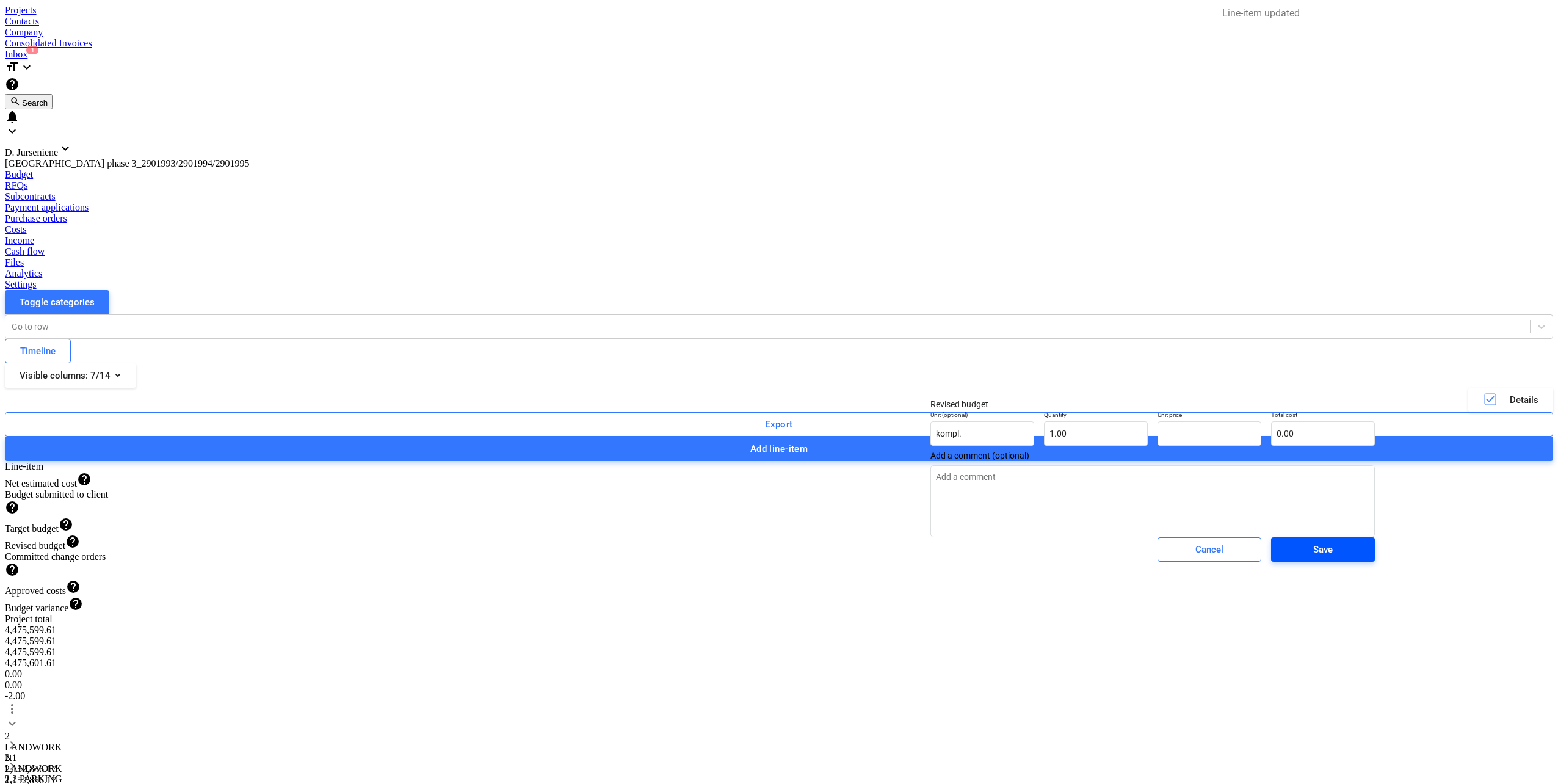
type textarea "x"
type input "0.00"
click at [1286, 557] on span "Save" at bounding box center [1323, 550] width 75 height 16
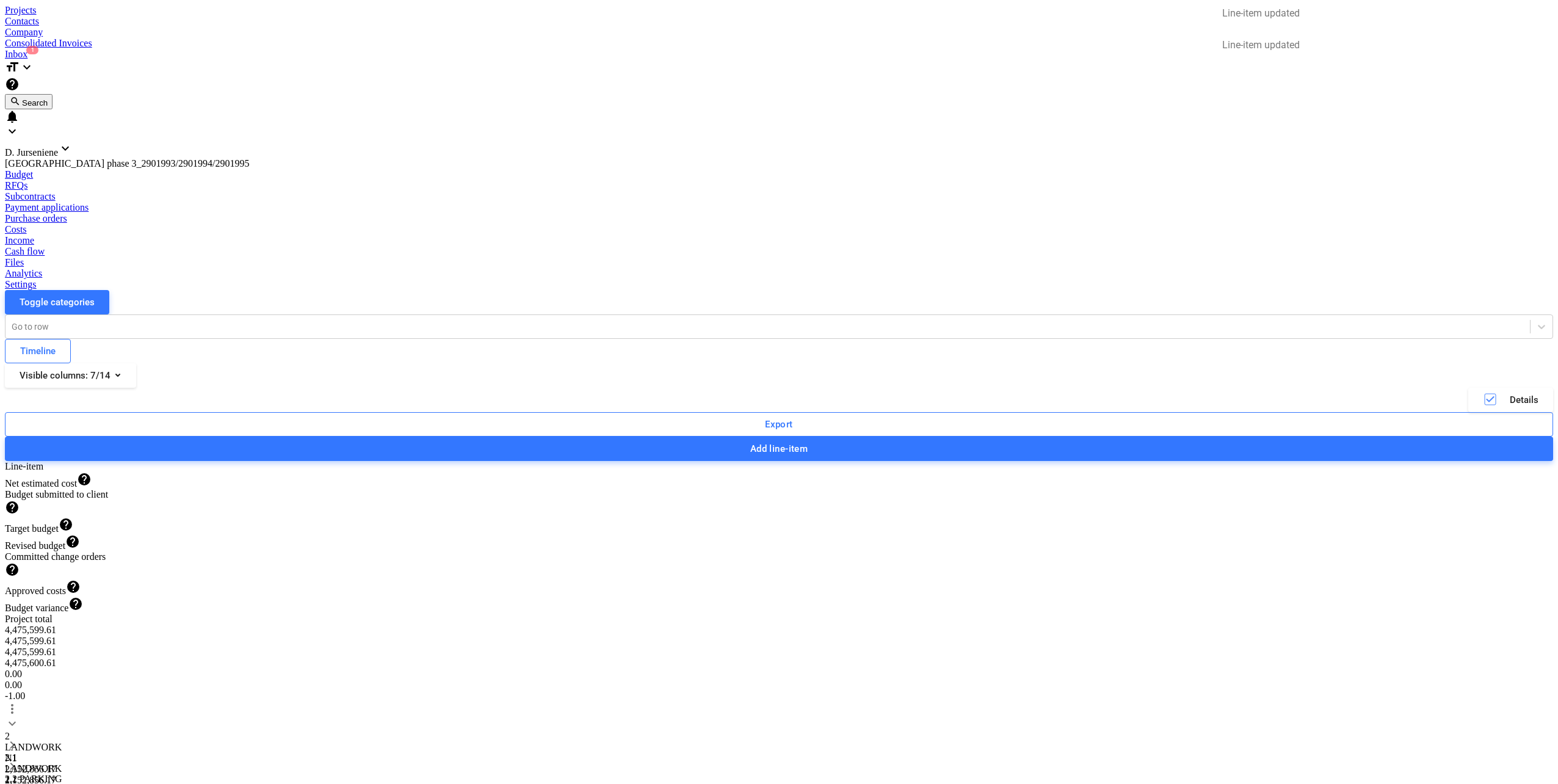
type textarea "x"
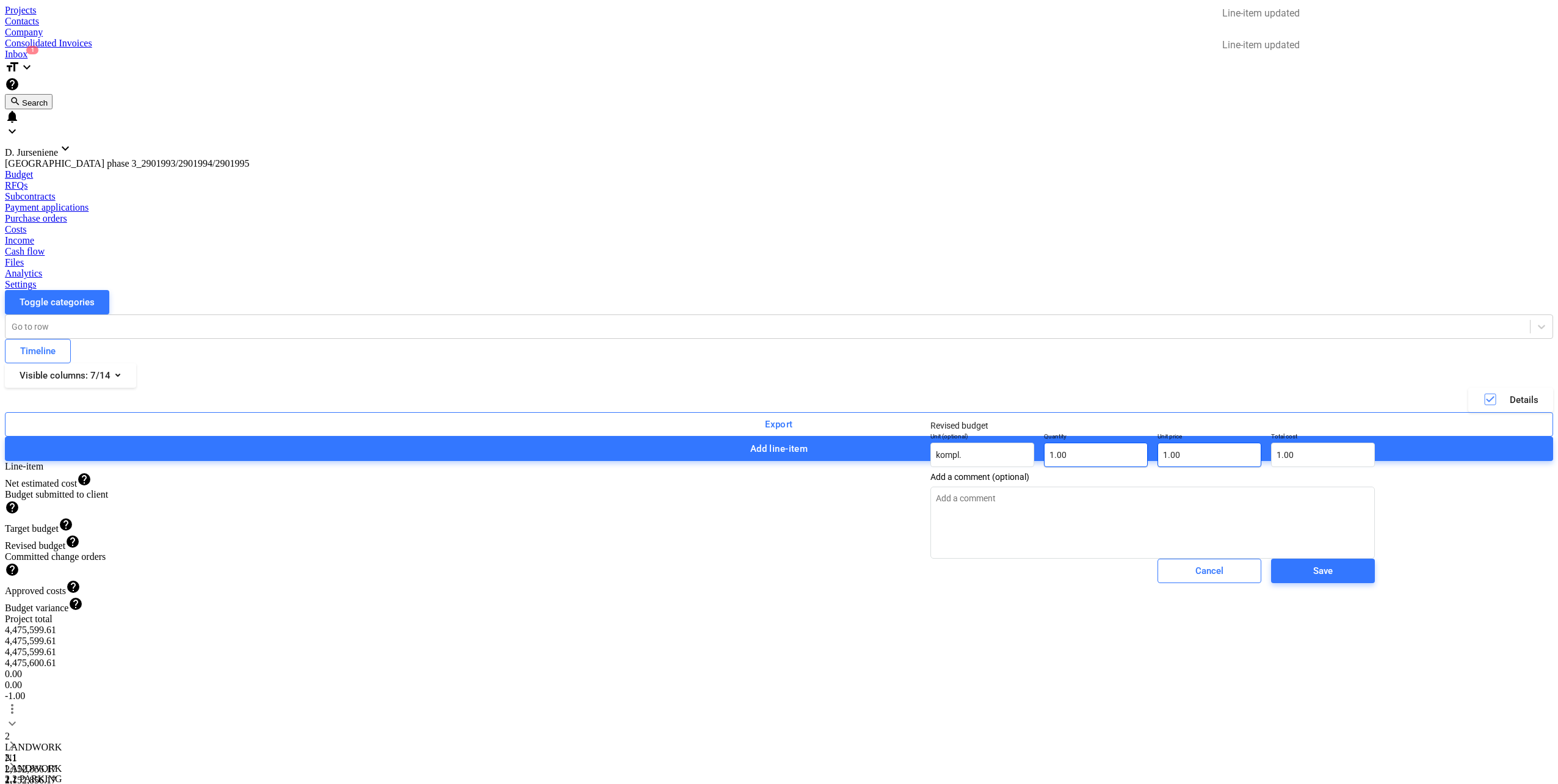
type input "1"
click at [1050, 459] on div "Unit (optional) kompl. Quantity 1.00 Unit price 1 Total cost 1.00" at bounding box center [1153, 449] width 454 height 45
type textarea "x"
type input "0.00"
type textarea "x"
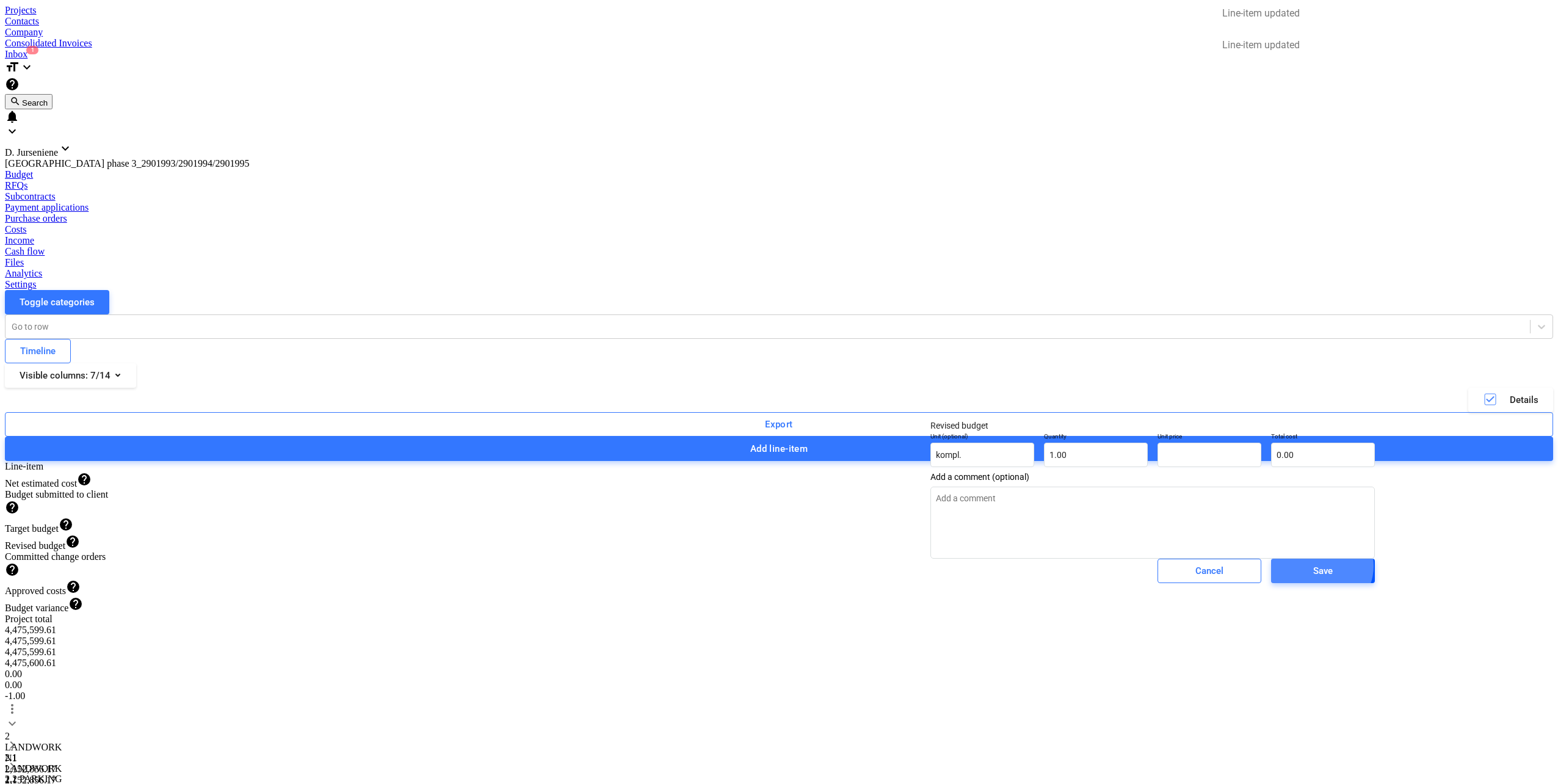
type input "0.00"
click at [1313, 579] on div "Save" at bounding box center [1323, 570] width 19 height 16
type textarea "x"
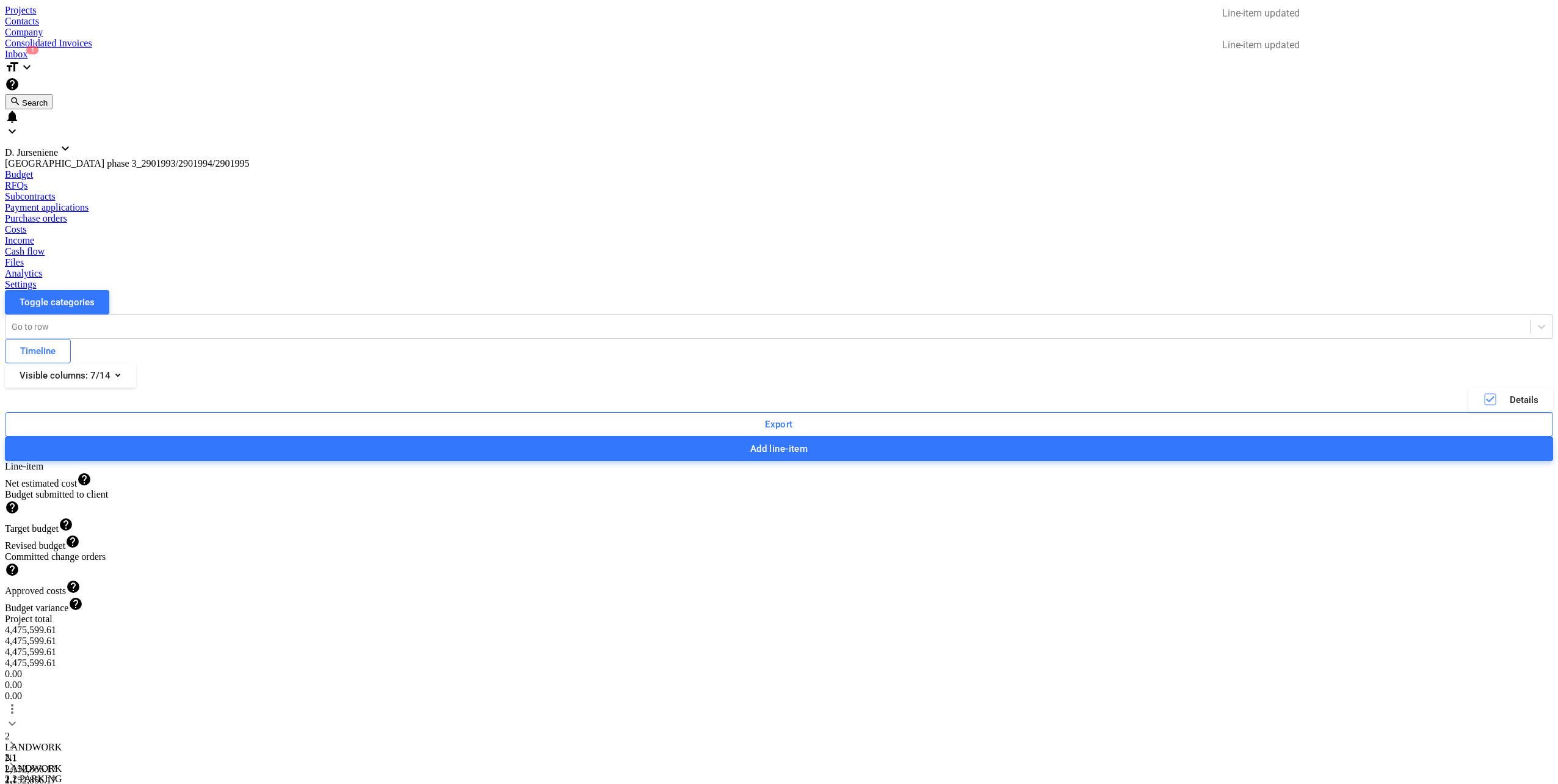
click at [569, 290] on div "Toggle categories Go to row Timeline Visible columns : 7/14 Details Export Add …" at bounding box center [779, 375] width 1548 height 171
click at [130, 16] on div "Projects" at bounding box center [779, 10] width 1548 height 11
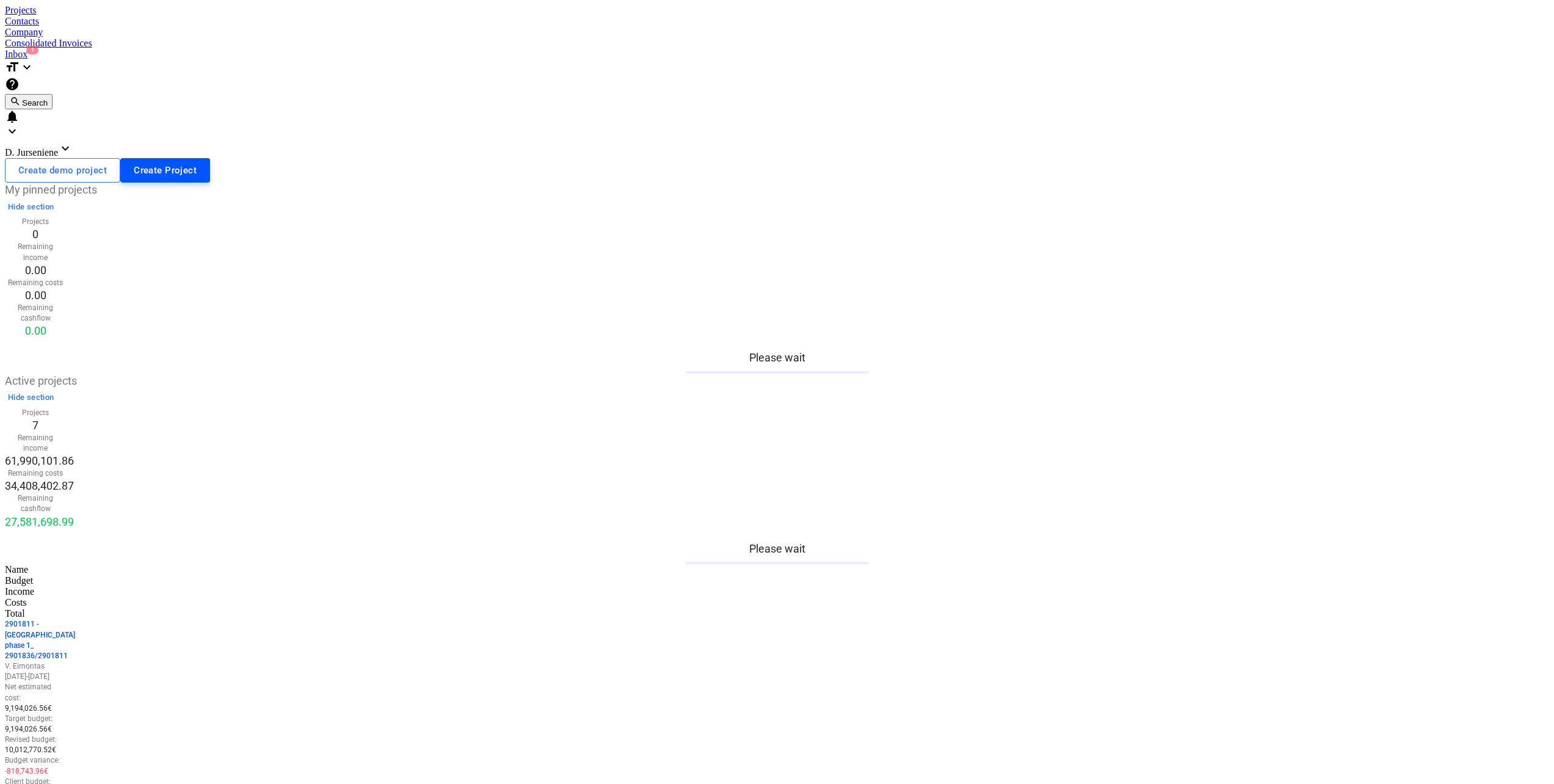
click at [197, 162] on div "Create Project" at bounding box center [165, 170] width 63 height 16
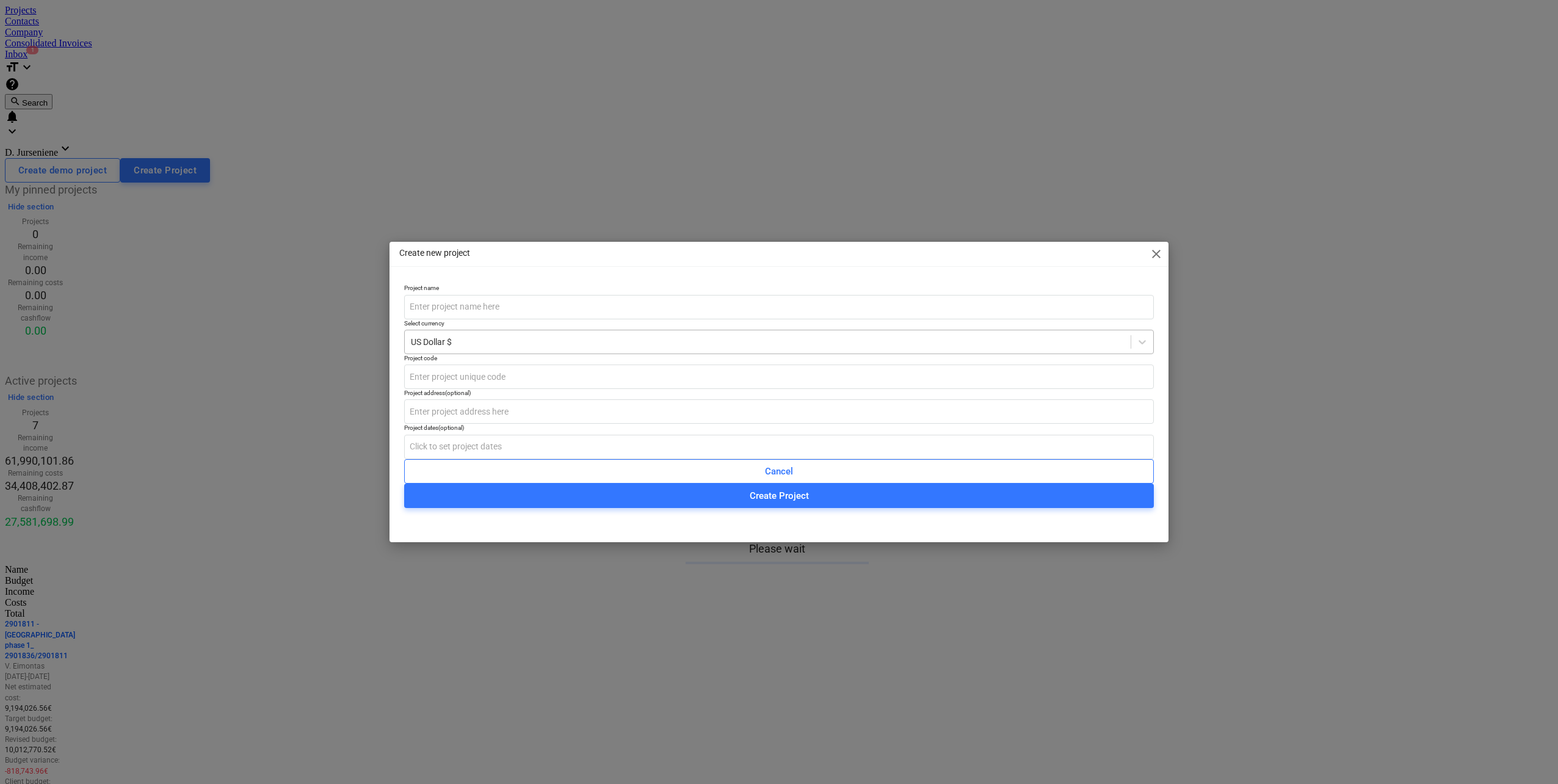
click at [478, 343] on div at bounding box center [767, 342] width 714 height 12
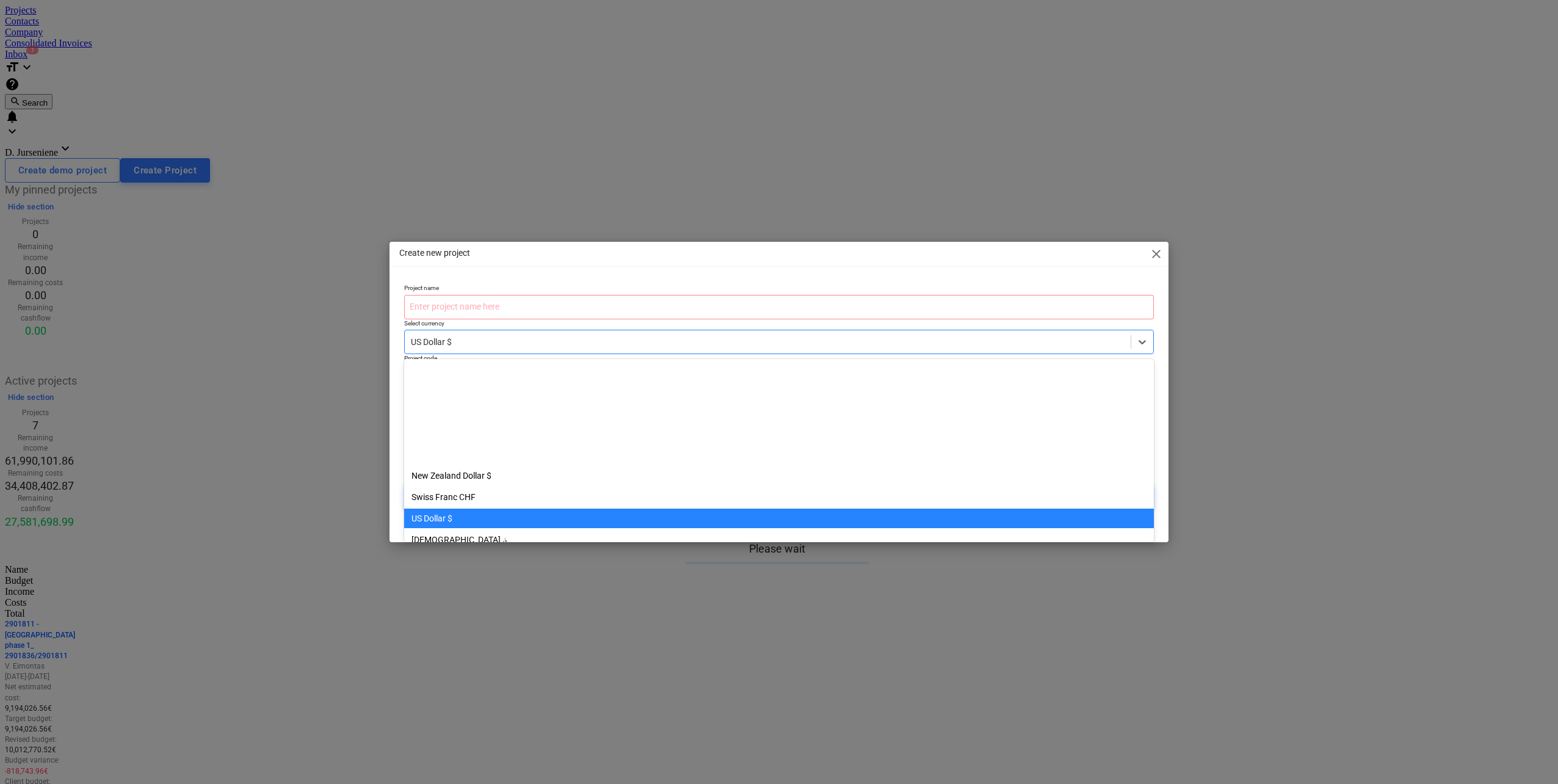
scroll to position [149, 0]
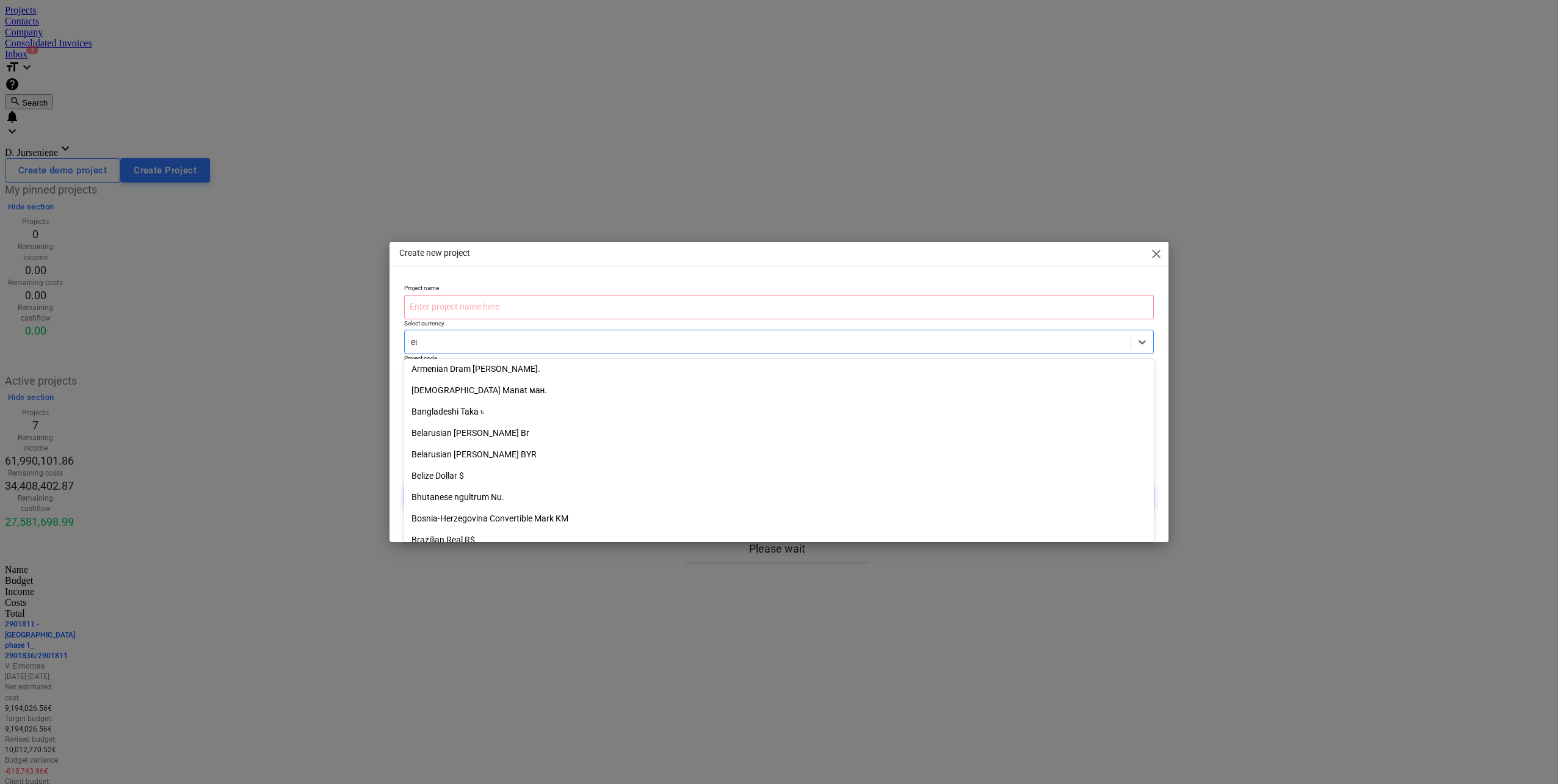
type input "eur"
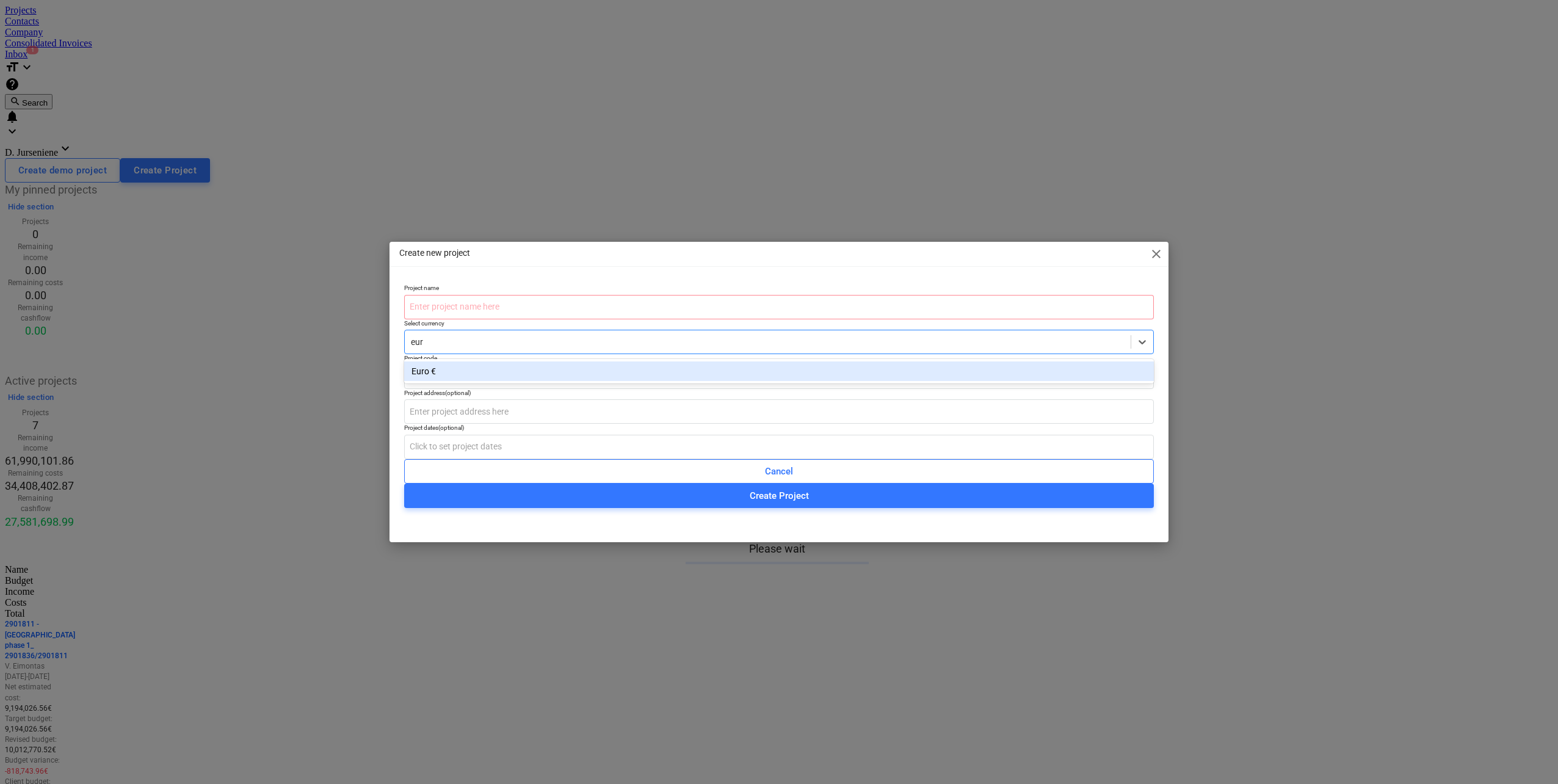
drag, startPoint x: 507, startPoint y: 375, endPoint x: 492, endPoint y: 331, distance: 46.5
click at [507, 372] on div "Euro €" at bounding box center [779, 371] width 750 height 19
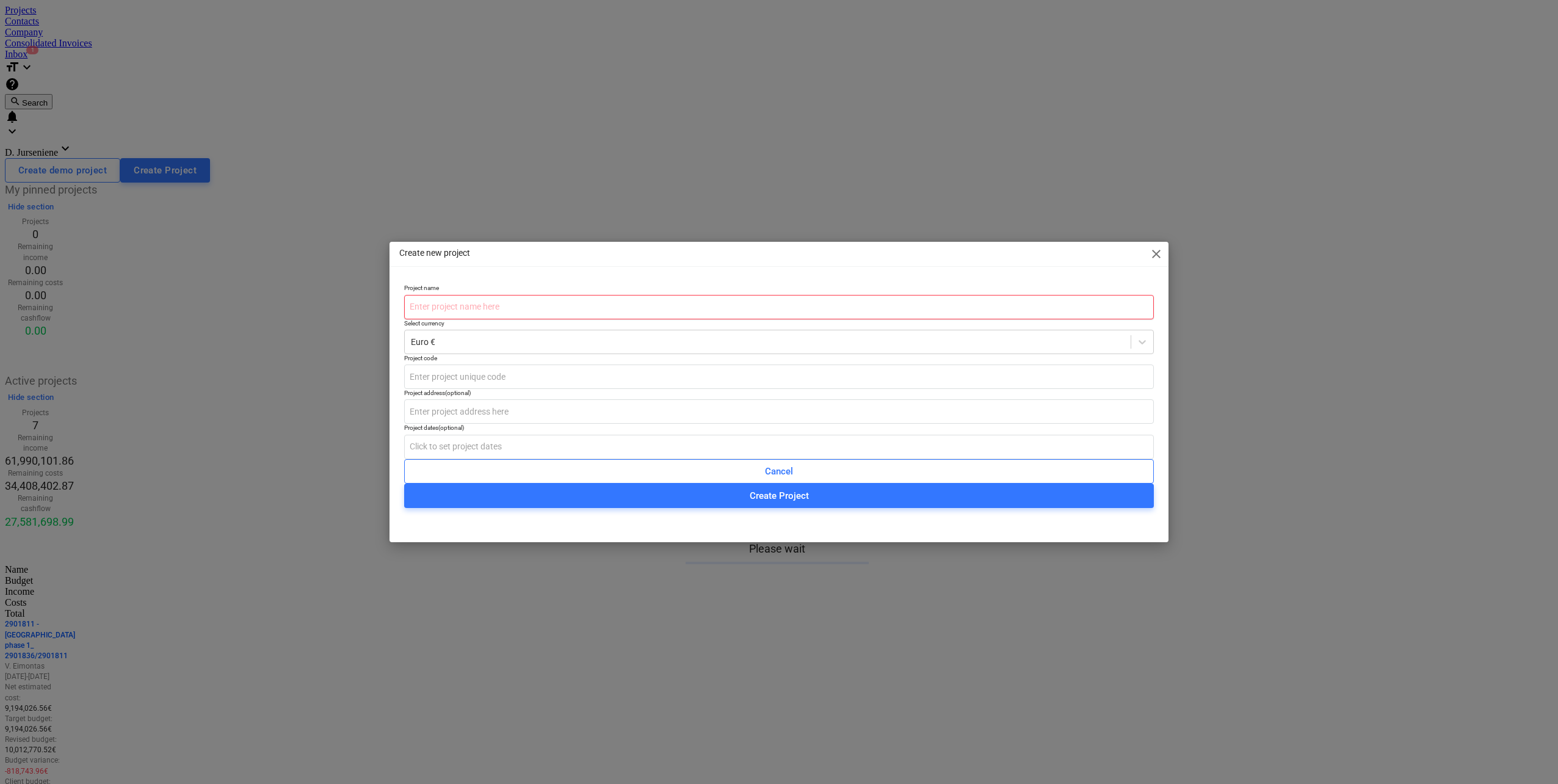
click at [527, 307] on input "text" at bounding box center [779, 307] width 750 height 25
click at [544, 306] on input "text" at bounding box center [779, 307] width 750 height 25
paste input "2901990"
type input "2901990"
click at [468, 383] on input "text" at bounding box center [779, 377] width 750 height 25
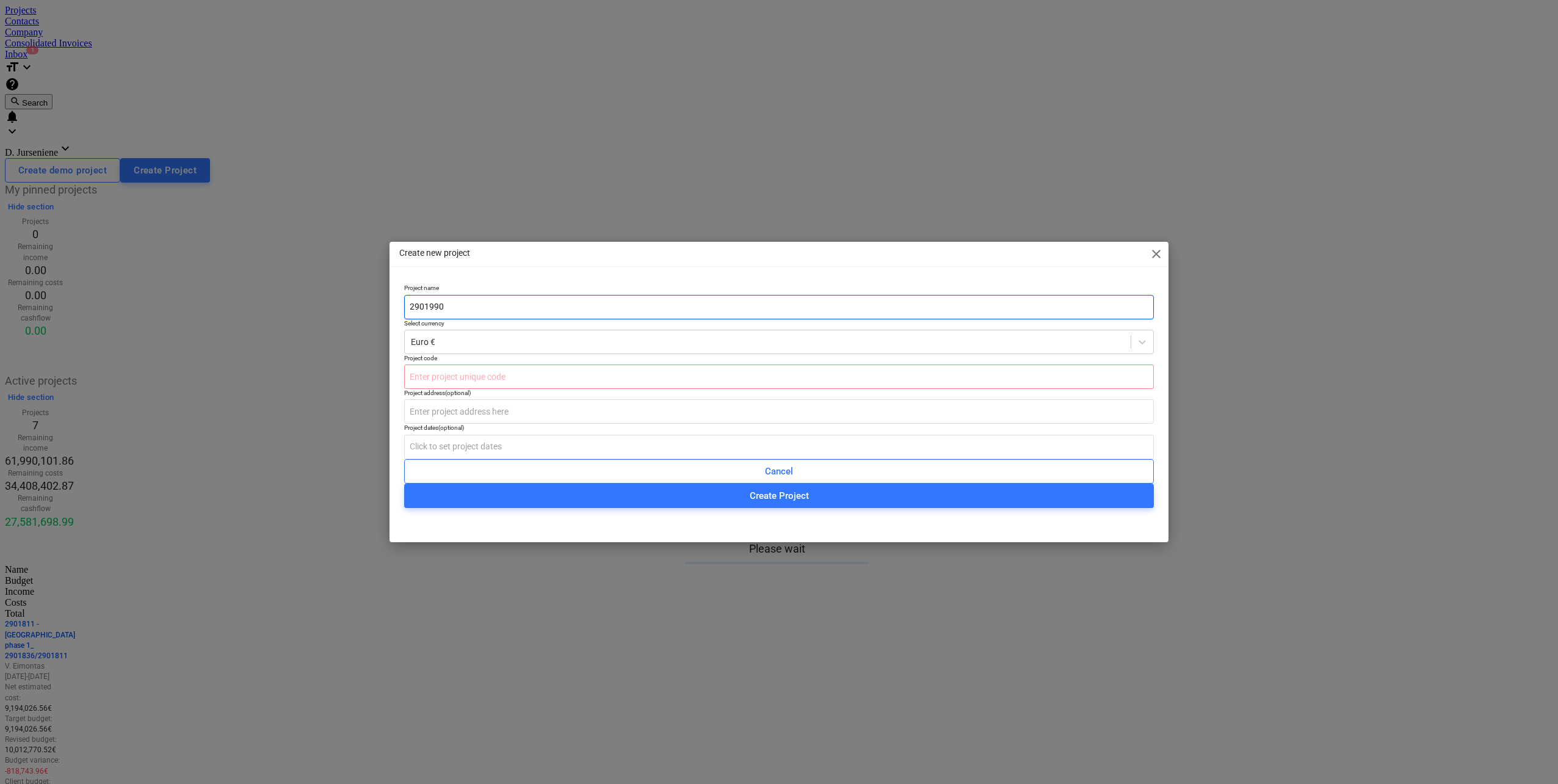
drag, startPoint x: 434, startPoint y: 295, endPoint x: 359, endPoint y: 295, distance: 75.0
click at [359, 295] on div "Create new project close Project name 2901990 Select currency Euro € Project co…" at bounding box center [779, 392] width 1558 height 784
click at [450, 386] on input "text" at bounding box center [779, 377] width 750 height 25
paste input "2901990"
type input "2901990"
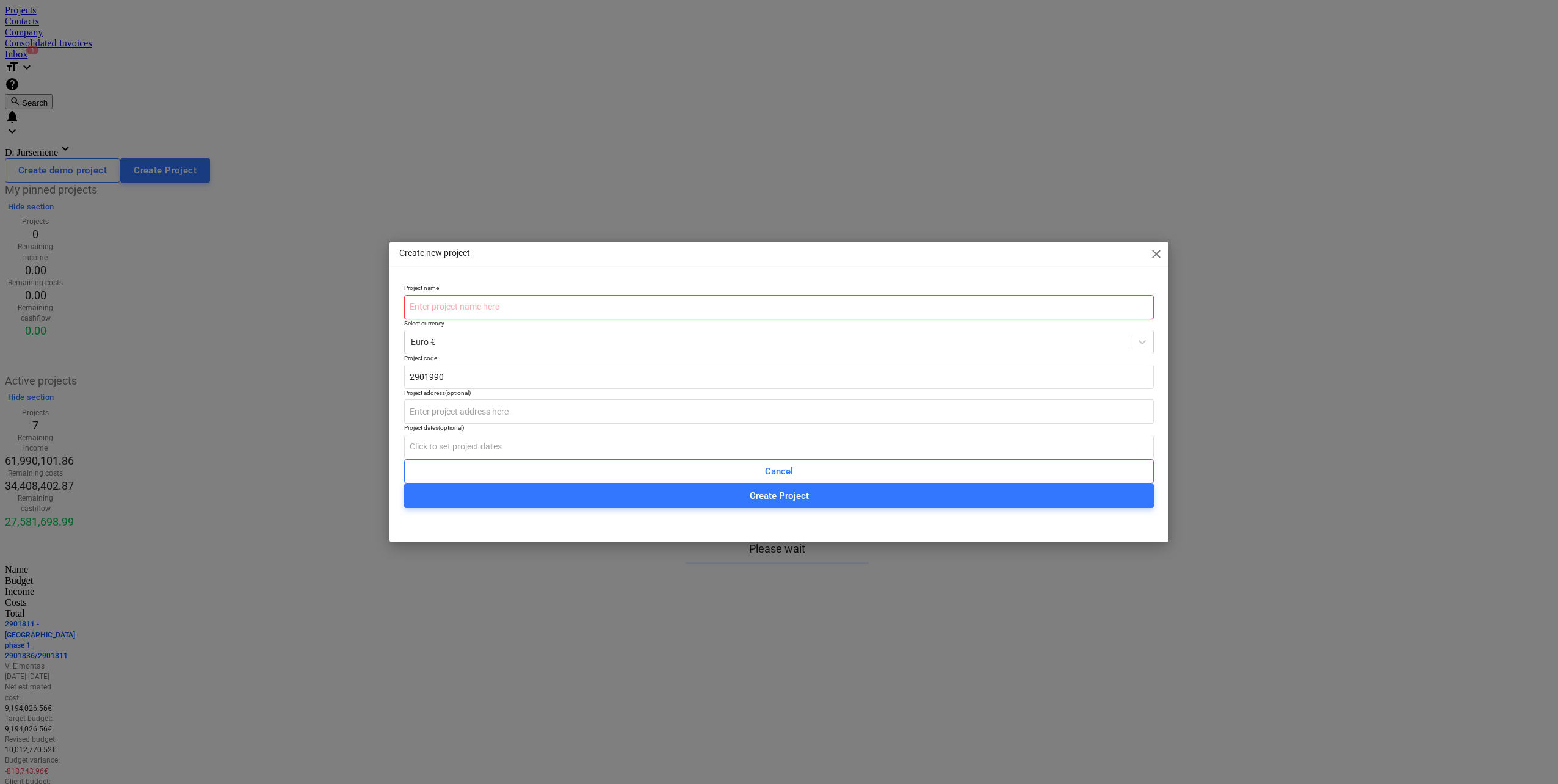
click at [484, 296] on input "text" at bounding box center [779, 307] width 750 height 25
click at [520, 305] on input "GREEN WAVE phase 2_" at bounding box center [779, 307] width 750 height 25
paste input "2901990"
click at [596, 306] on input "GREEN WAVE phase 2_2901990/" at bounding box center [779, 307] width 750 height 25
paste input "2901996"
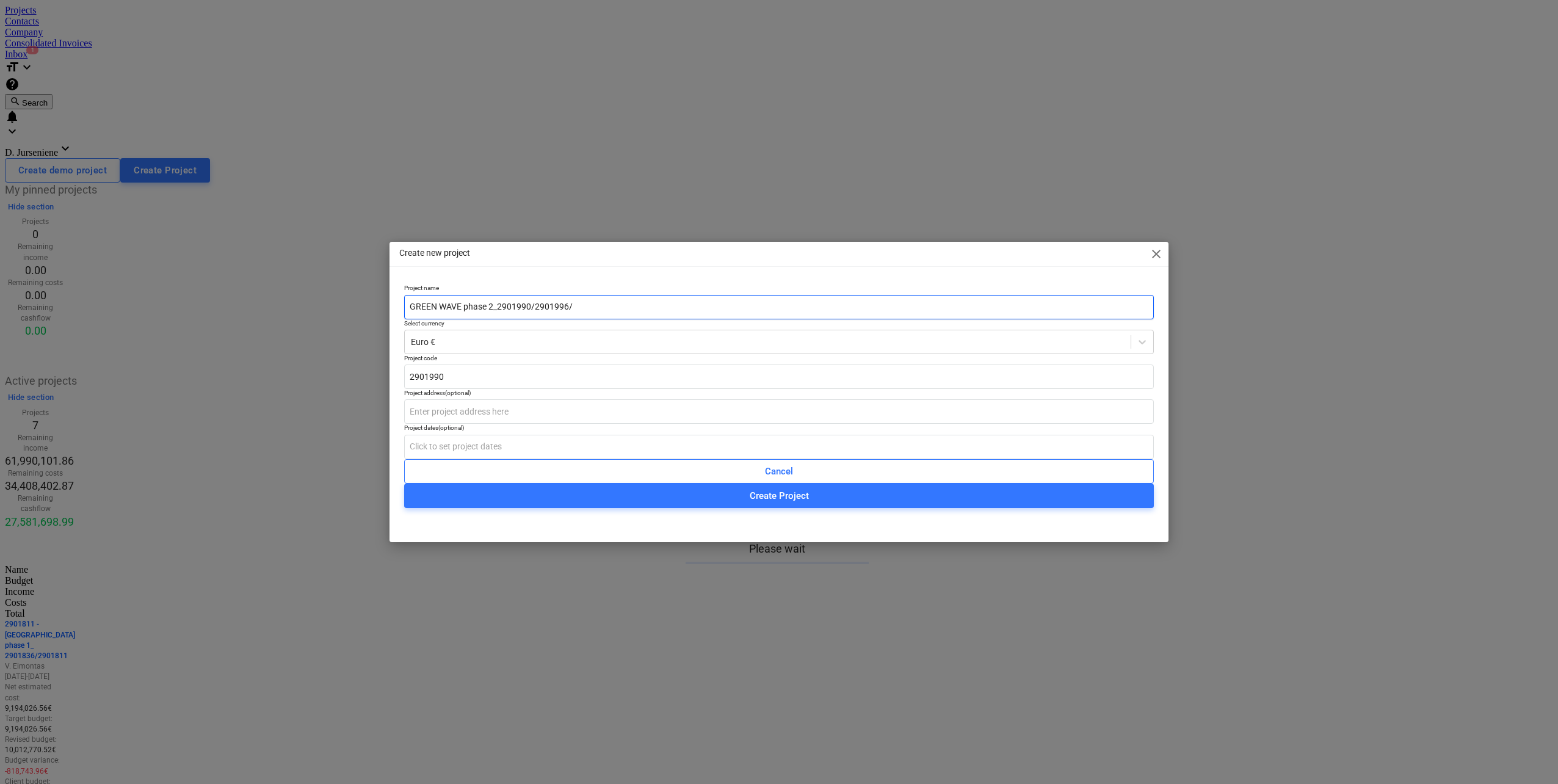
click at [654, 301] on input "GREEN WAVE phase 2_2901990/2901996/" at bounding box center [779, 307] width 750 height 25
paste input "2901997"
type input "GREEN WAVE phase 2_2901990/2901996/2901997"
click at [589, 421] on input "text" at bounding box center [779, 412] width 750 height 25
click at [587, 459] on input "text" at bounding box center [779, 447] width 750 height 25
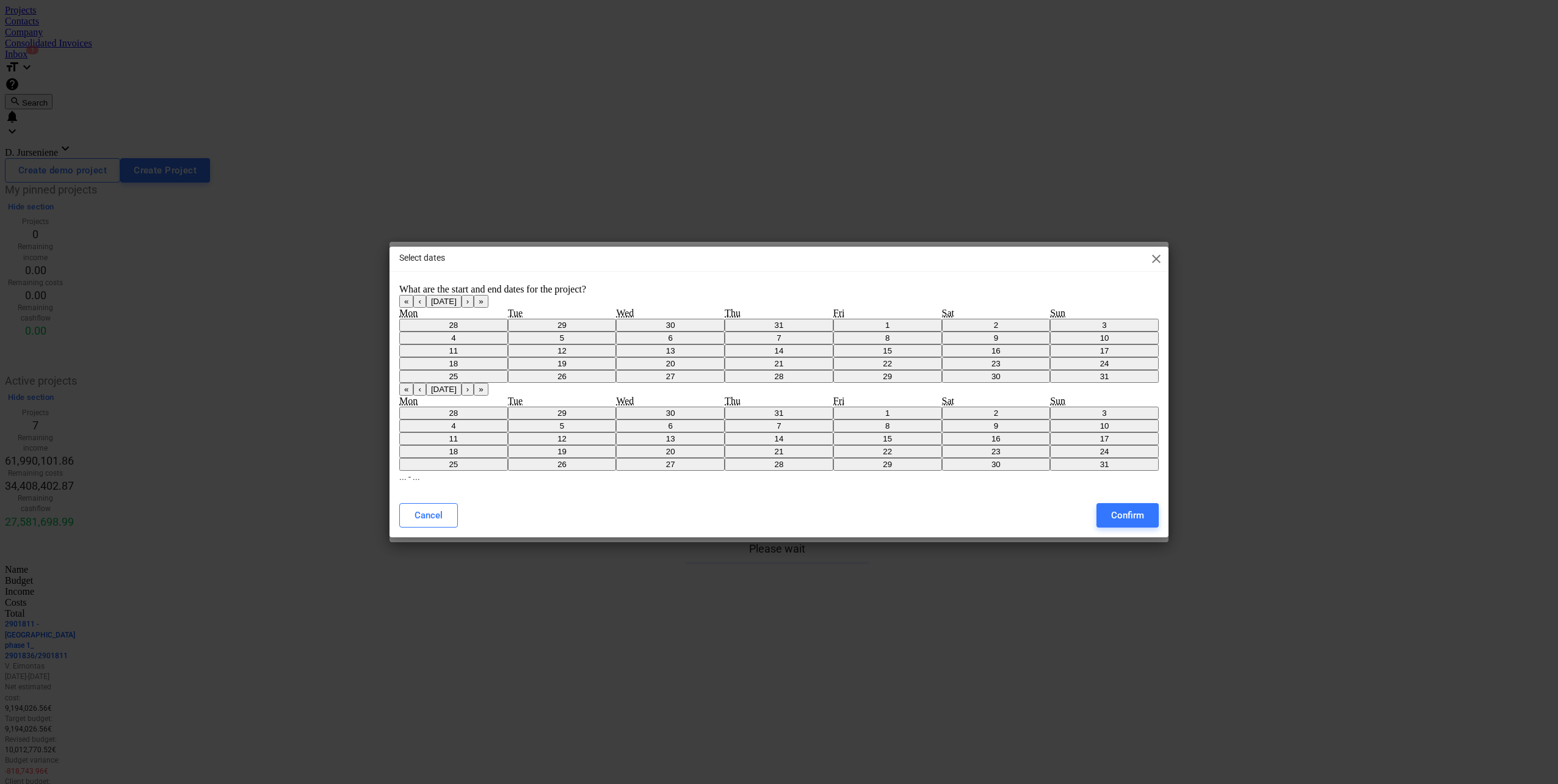
click at [474, 308] on button "›" at bounding box center [467, 301] width 12 height 13
click at [491, 331] on button "1" at bounding box center [453, 325] width 109 height 13
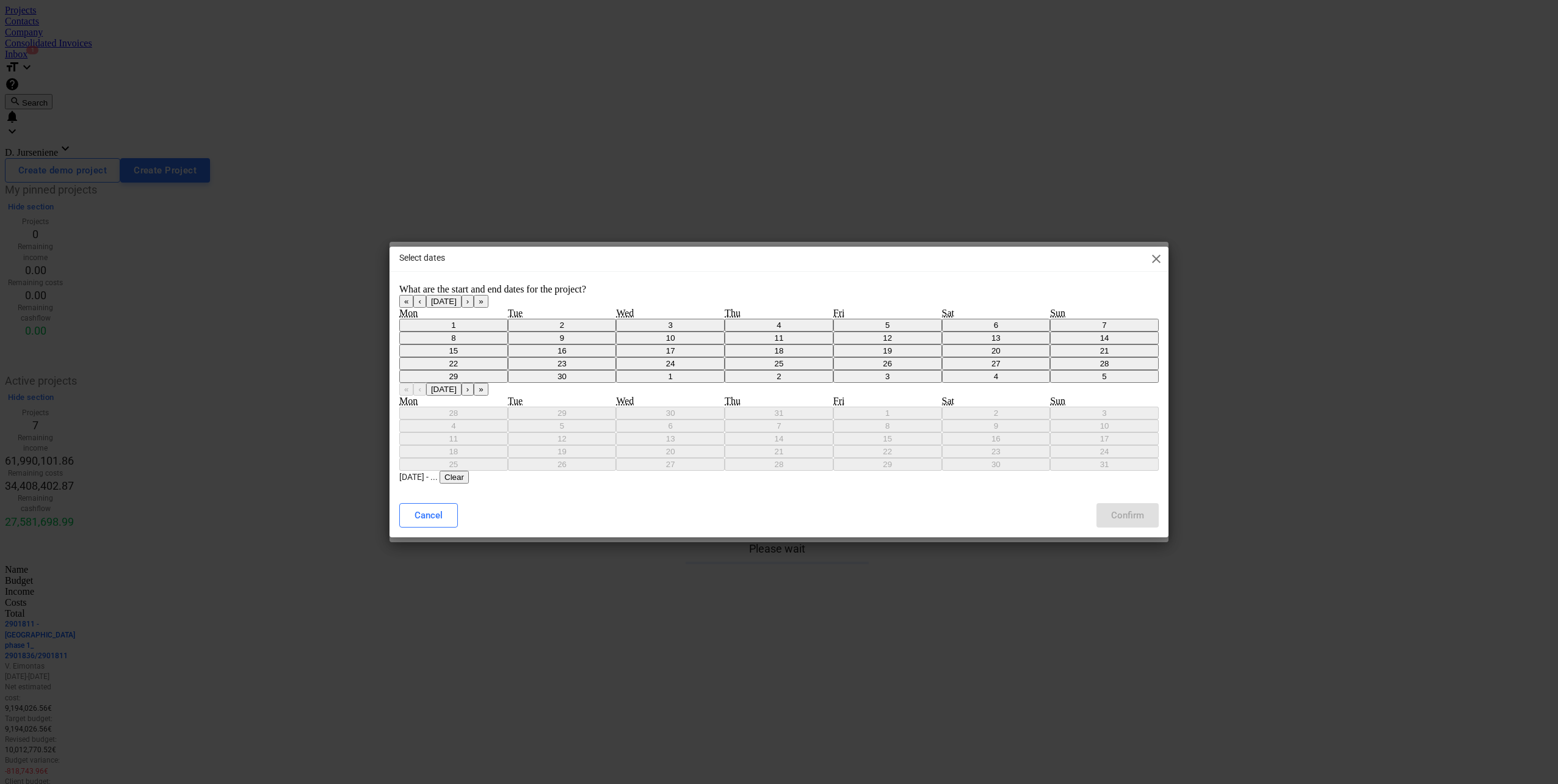
click at [474, 383] on button "›" at bounding box center [467, 389] width 12 height 13
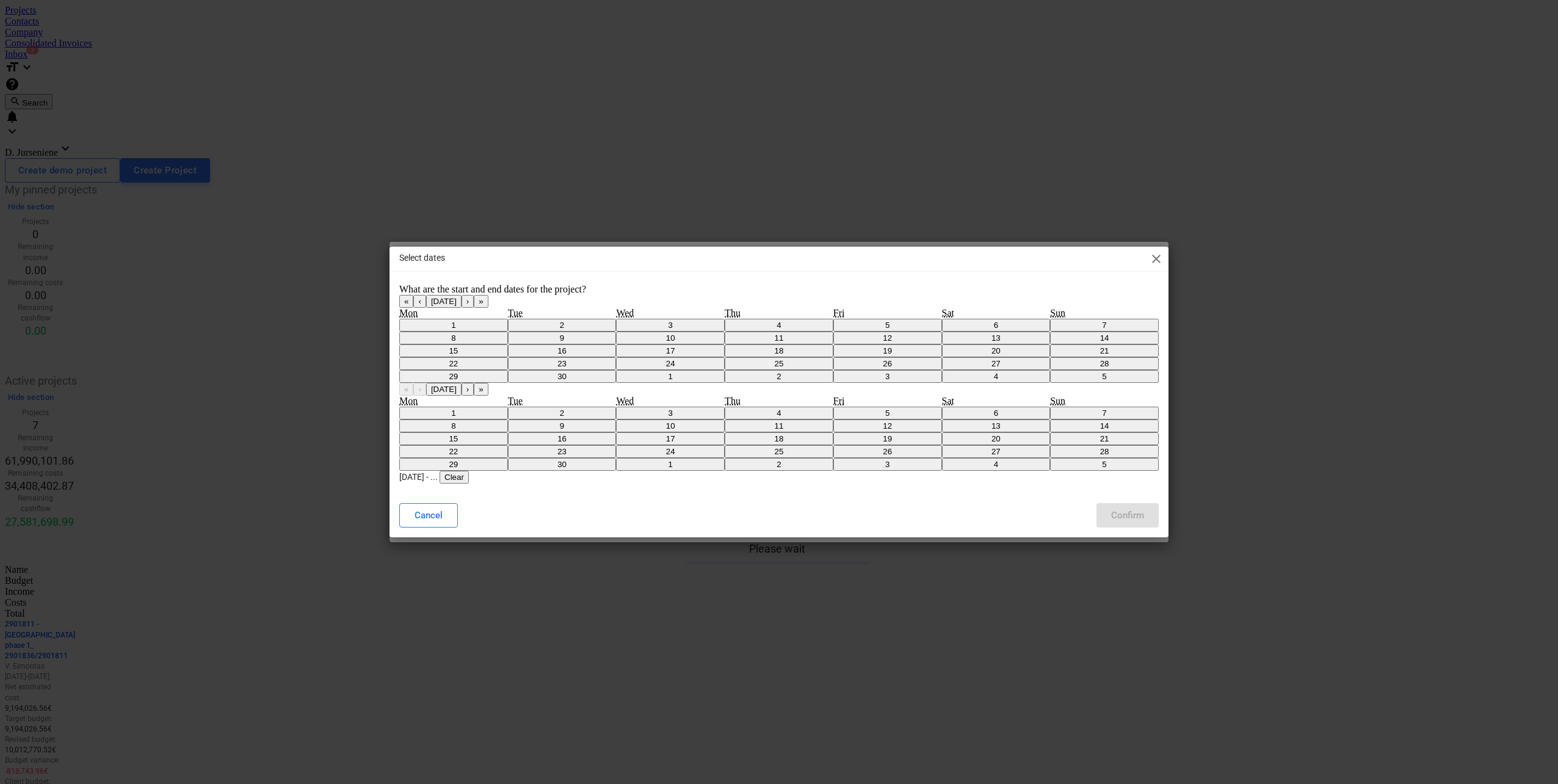
click at [474, 383] on button "›" at bounding box center [467, 389] width 12 height 13
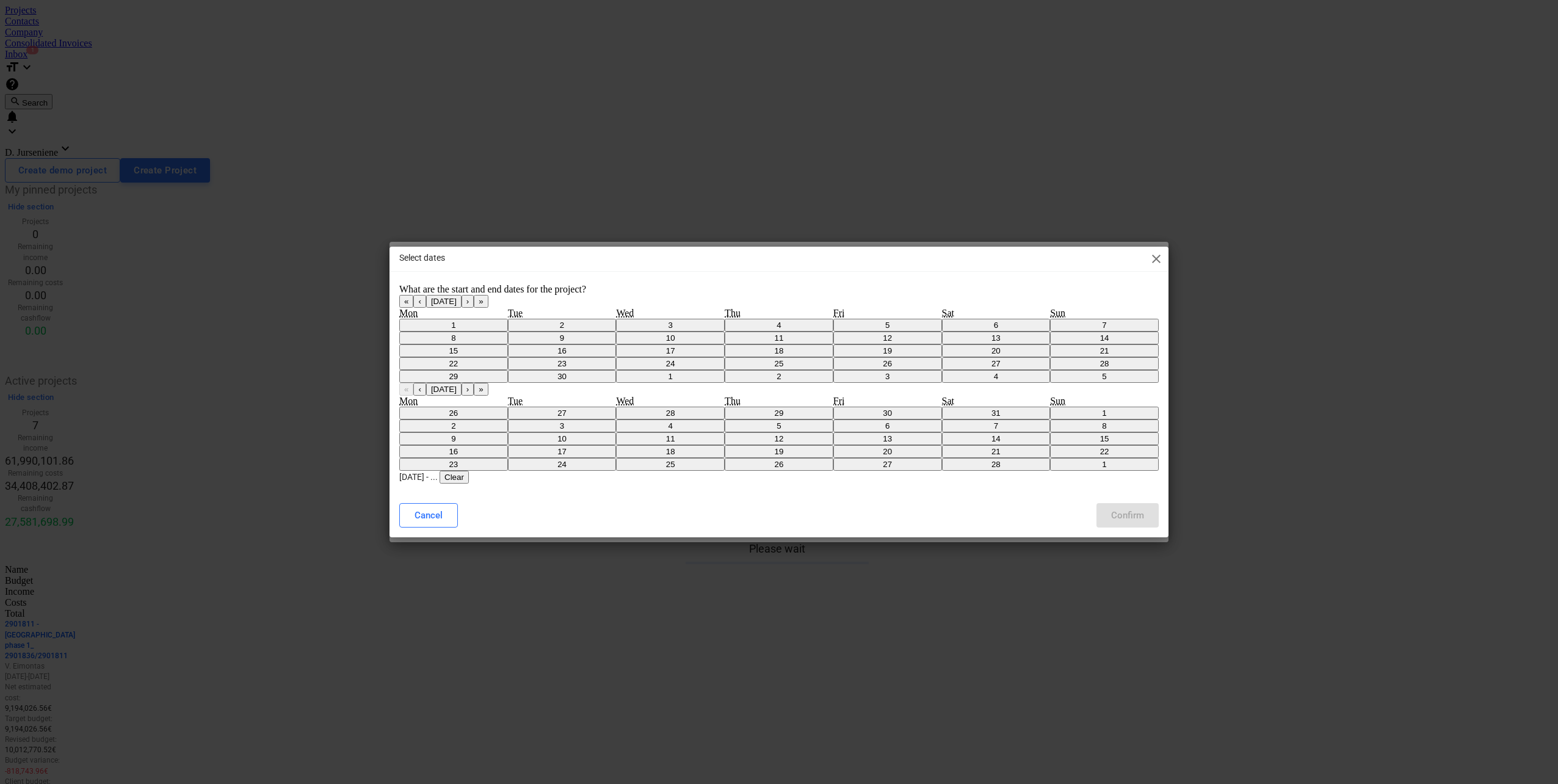
click at [474, 383] on button "›" at bounding box center [467, 389] width 12 height 13
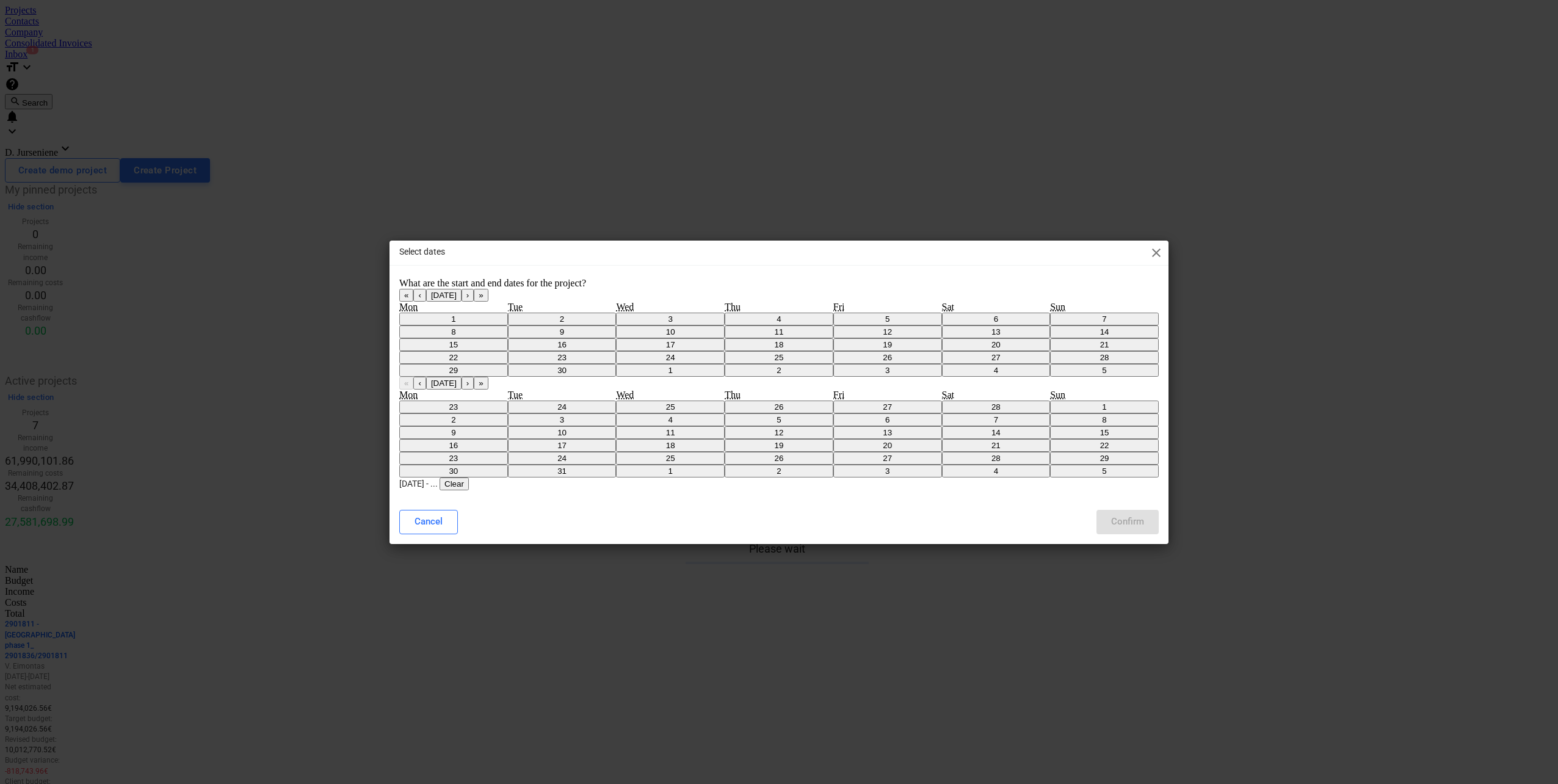
click at [474, 377] on button "›" at bounding box center [467, 383] width 12 height 13
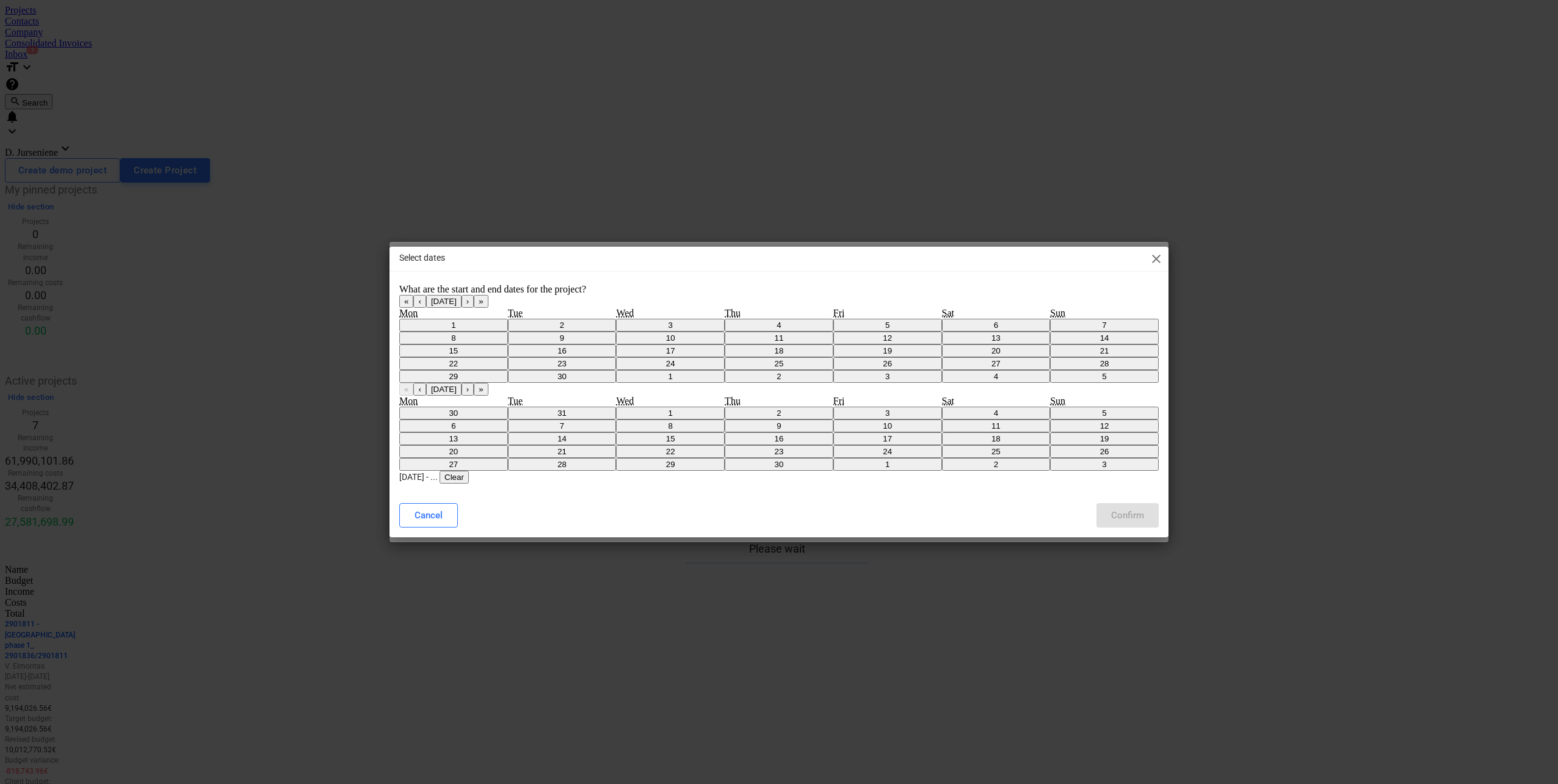
click at [474, 383] on button "›" at bounding box center [467, 389] width 12 height 13
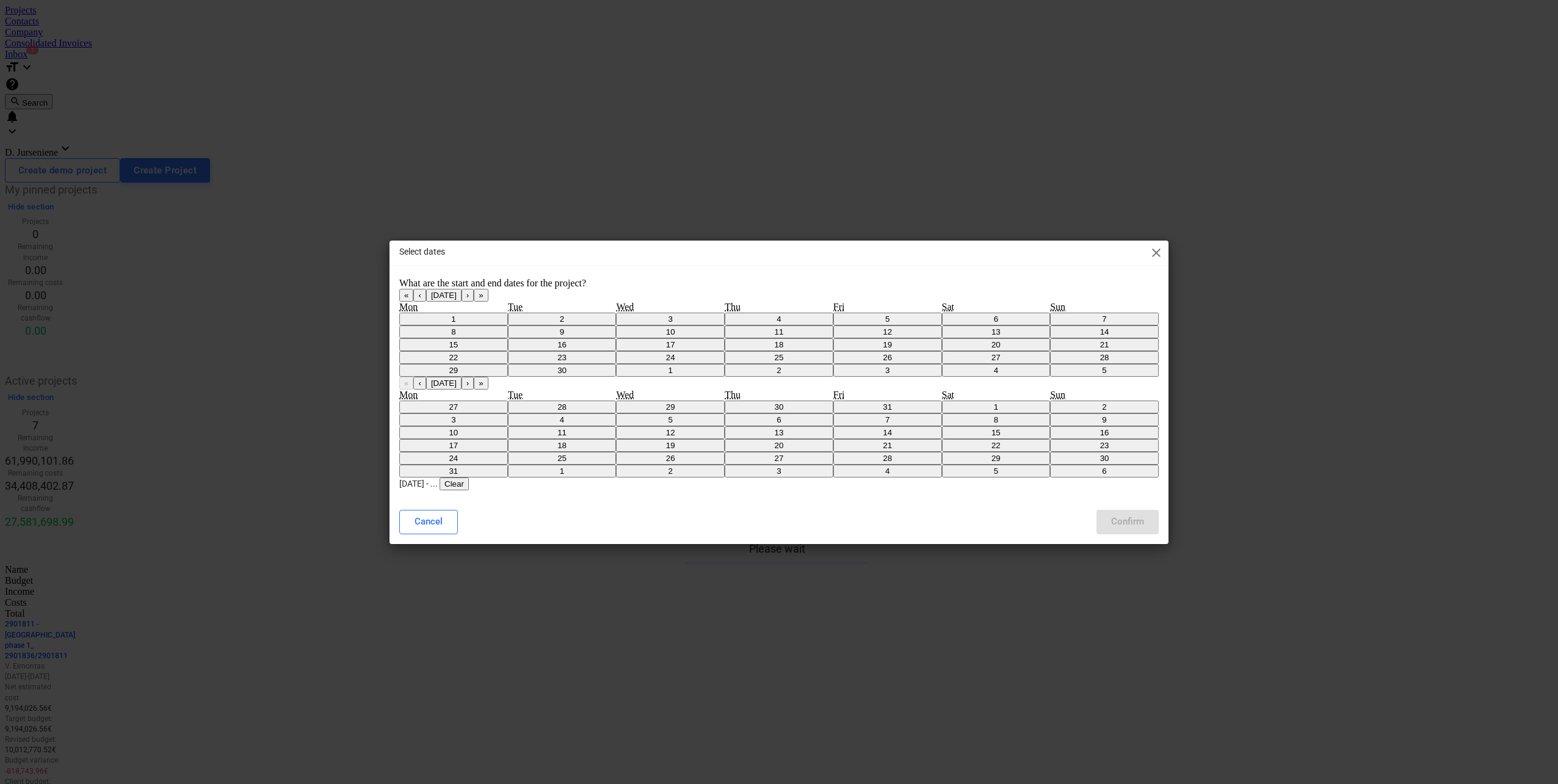
click at [474, 377] on button "›" at bounding box center [467, 383] width 12 height 13
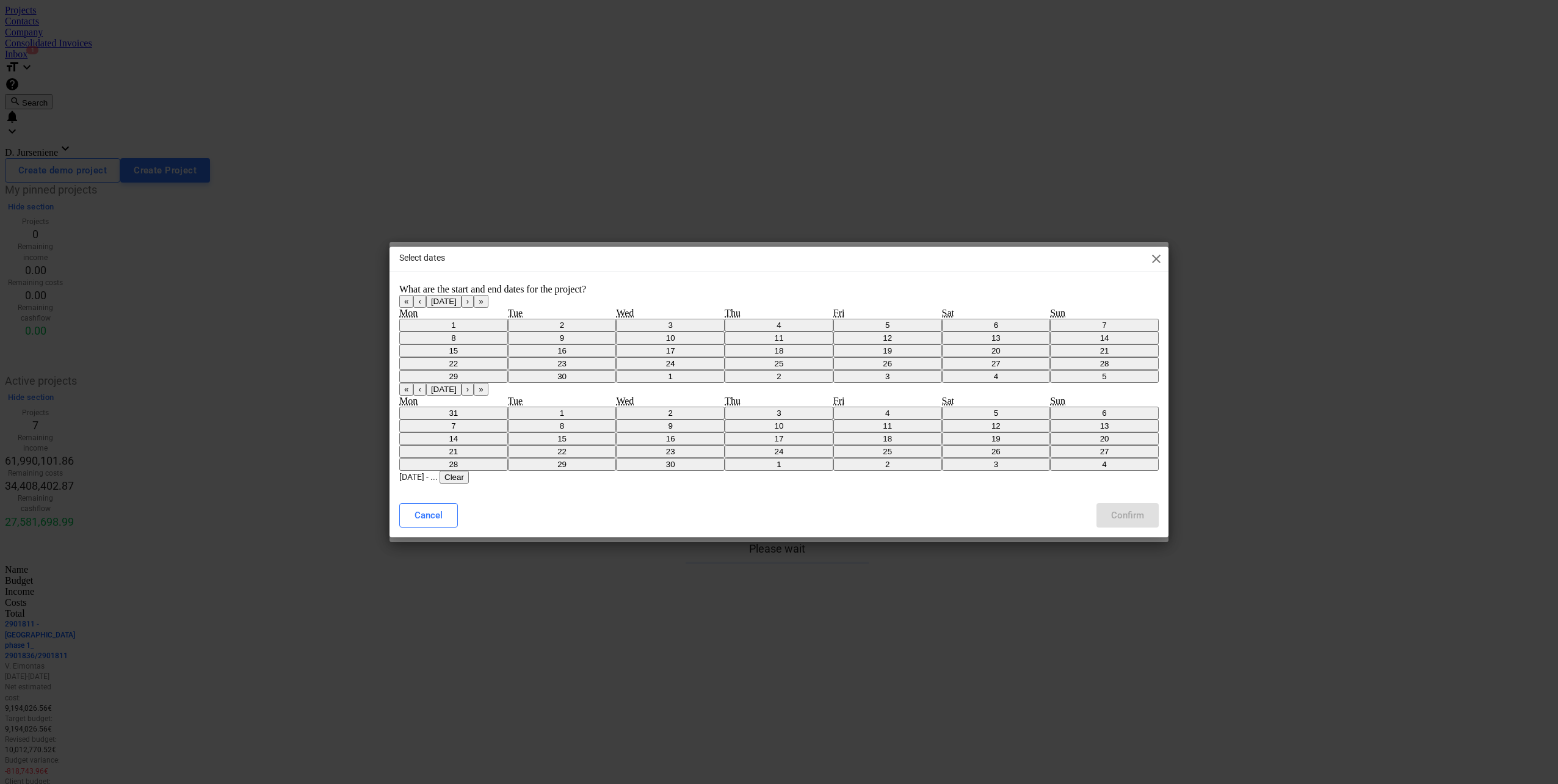
click at [474, 383] on button "›" at bounding box center [467, 389] width 12 height 13
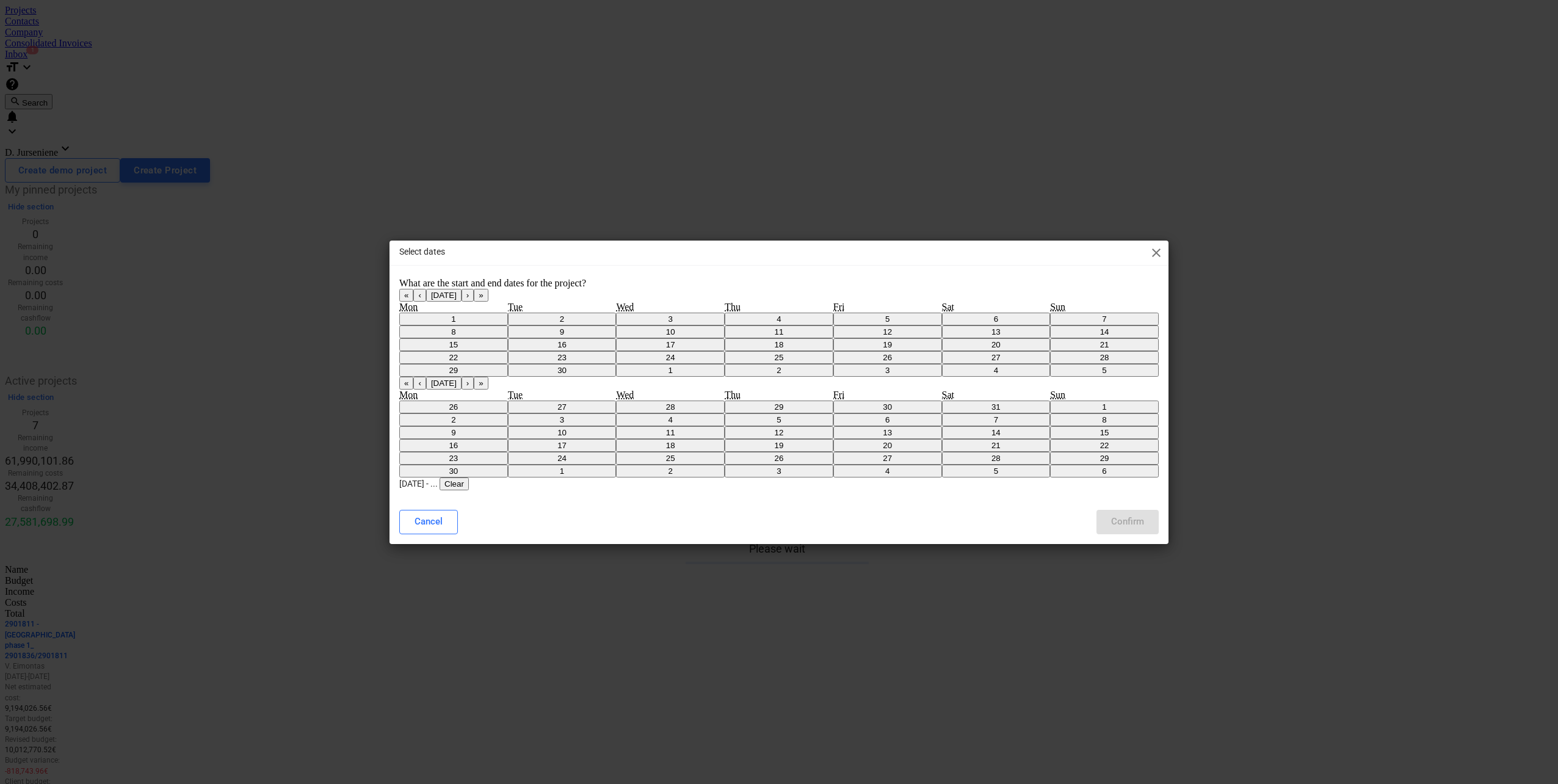
click at [474, 377] on button "›" at bounding box center [467, 383] width 12 height 13
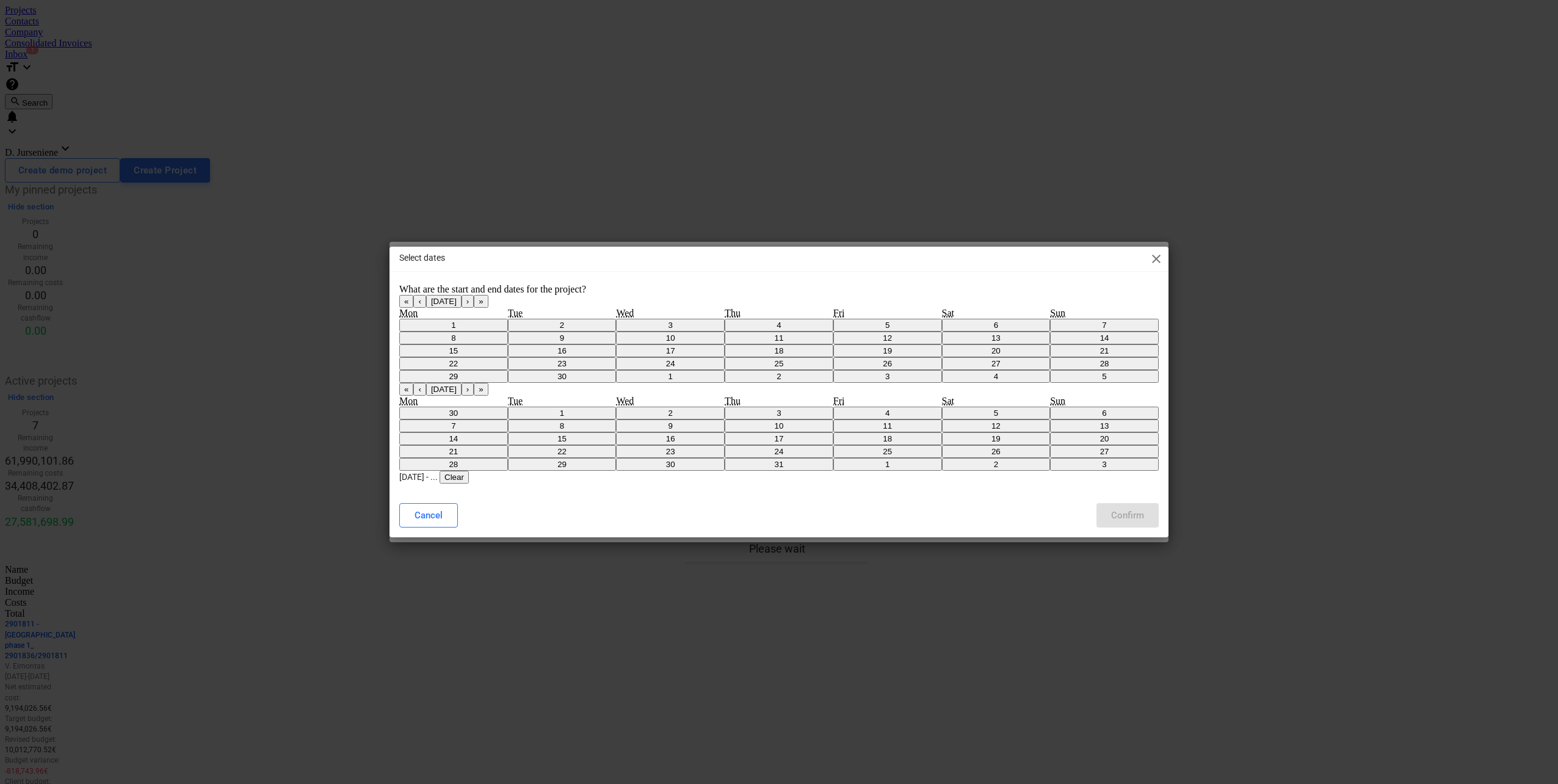
click at [474, 383] on button "›" at bounding box center [467, 389] width 12 height 13
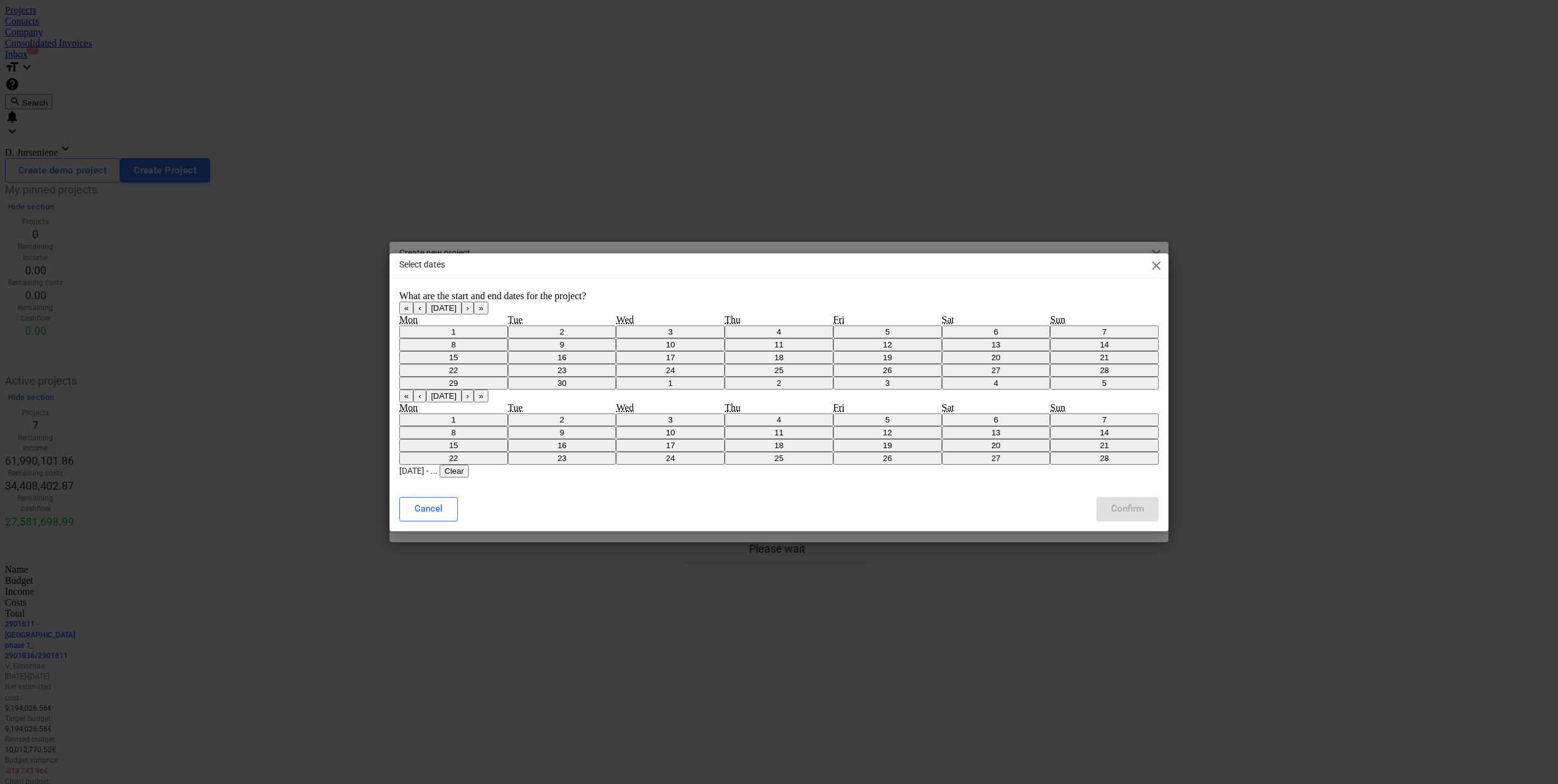
click at [1069, 451] on button "28" at bounding box center [1104, 458] width 109 height 13
click at [1151, 520] on button "Confirm" at bounding box center [1128, 509] width 62 height 25
type input "01.09.2025 - 28.02.2027"
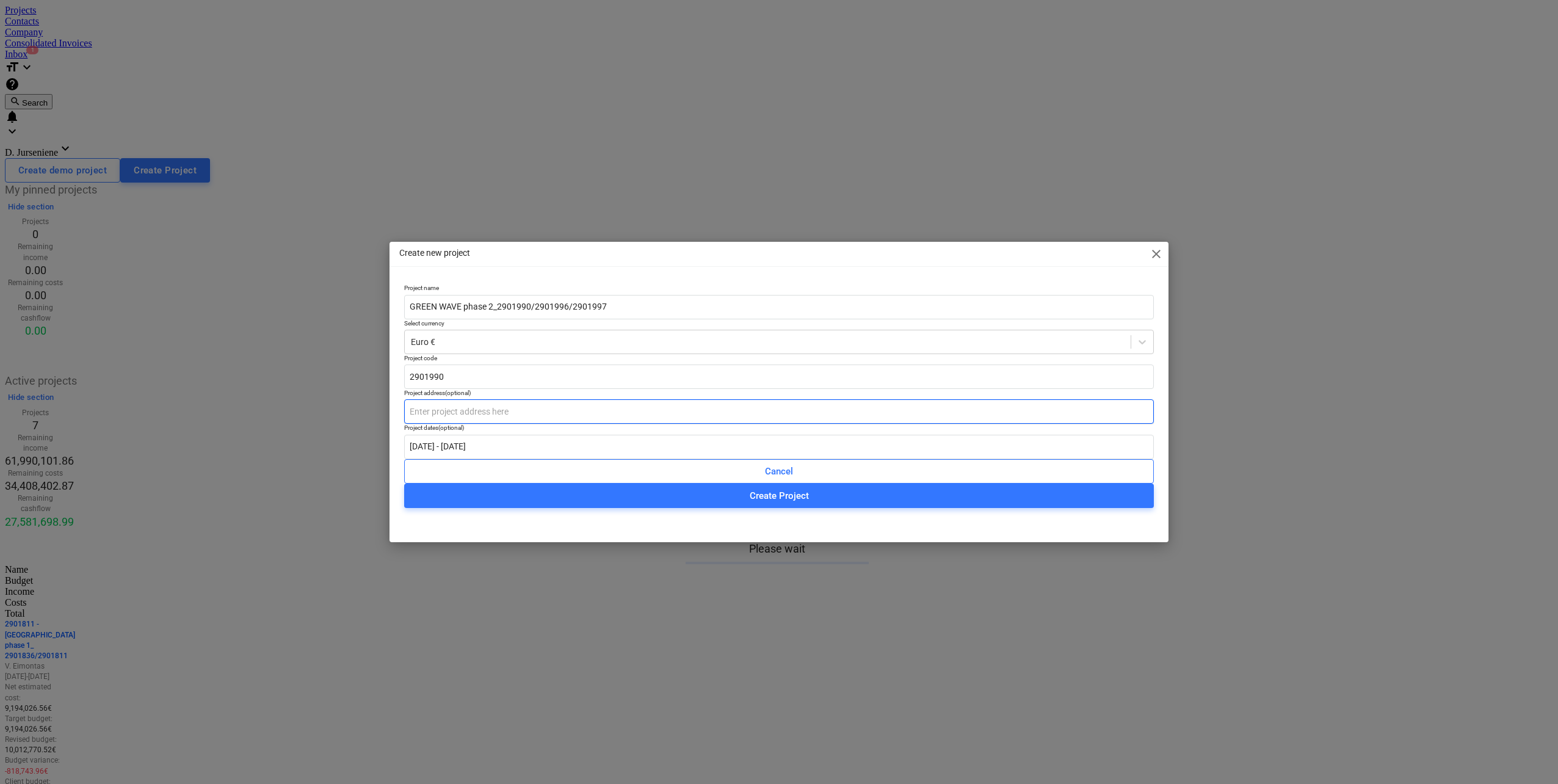
click at [442, 420] on input "text" at bounding box center [779, 412] width 750 height 25
click at [470, 423] on input "text" at bounding box center [779, 412] width 750 height 25
paste input "Pumpėnų g. 2, Vilniuje"
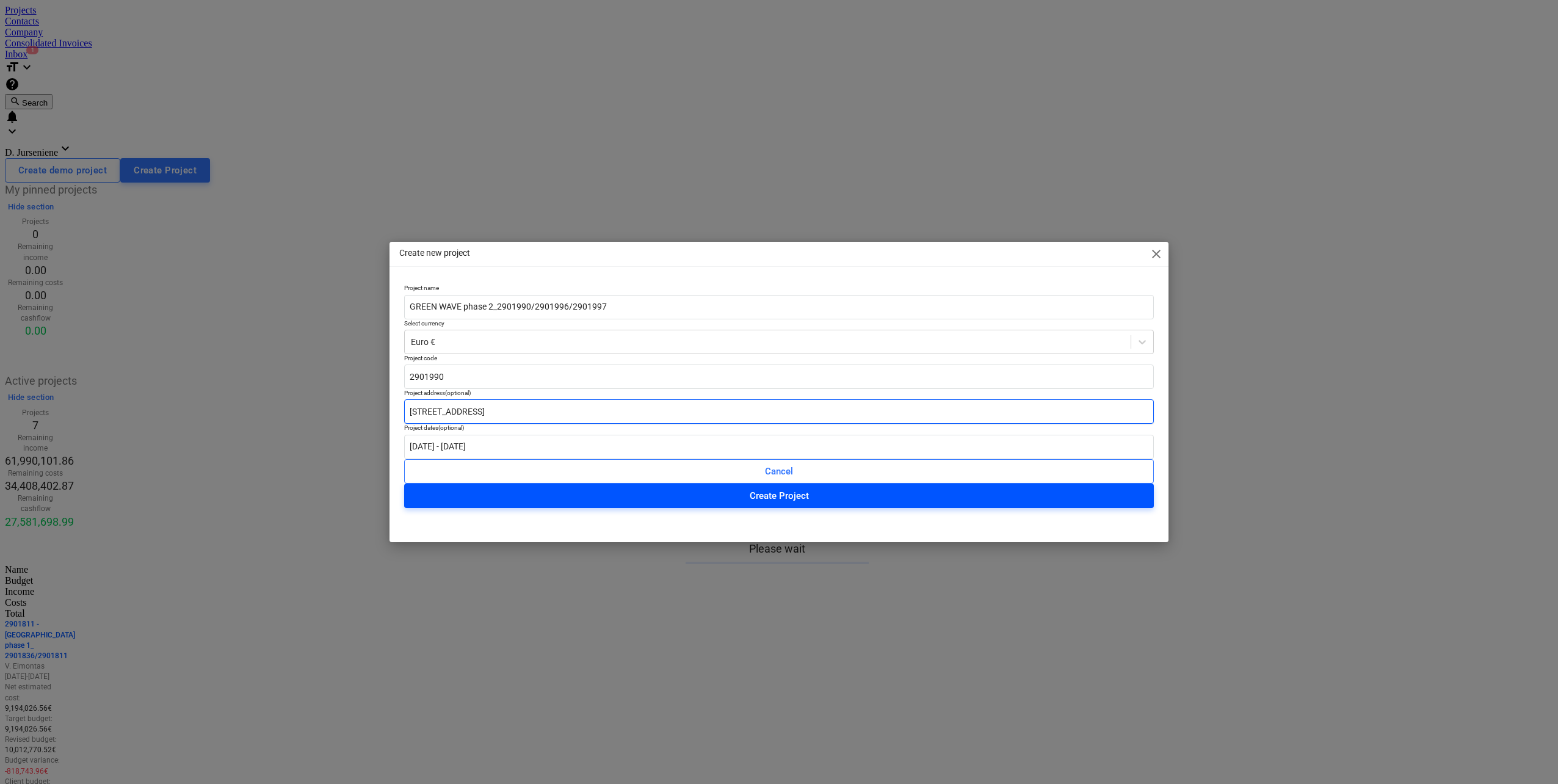
type input "Pumpėnų g. 2, Vilnius"
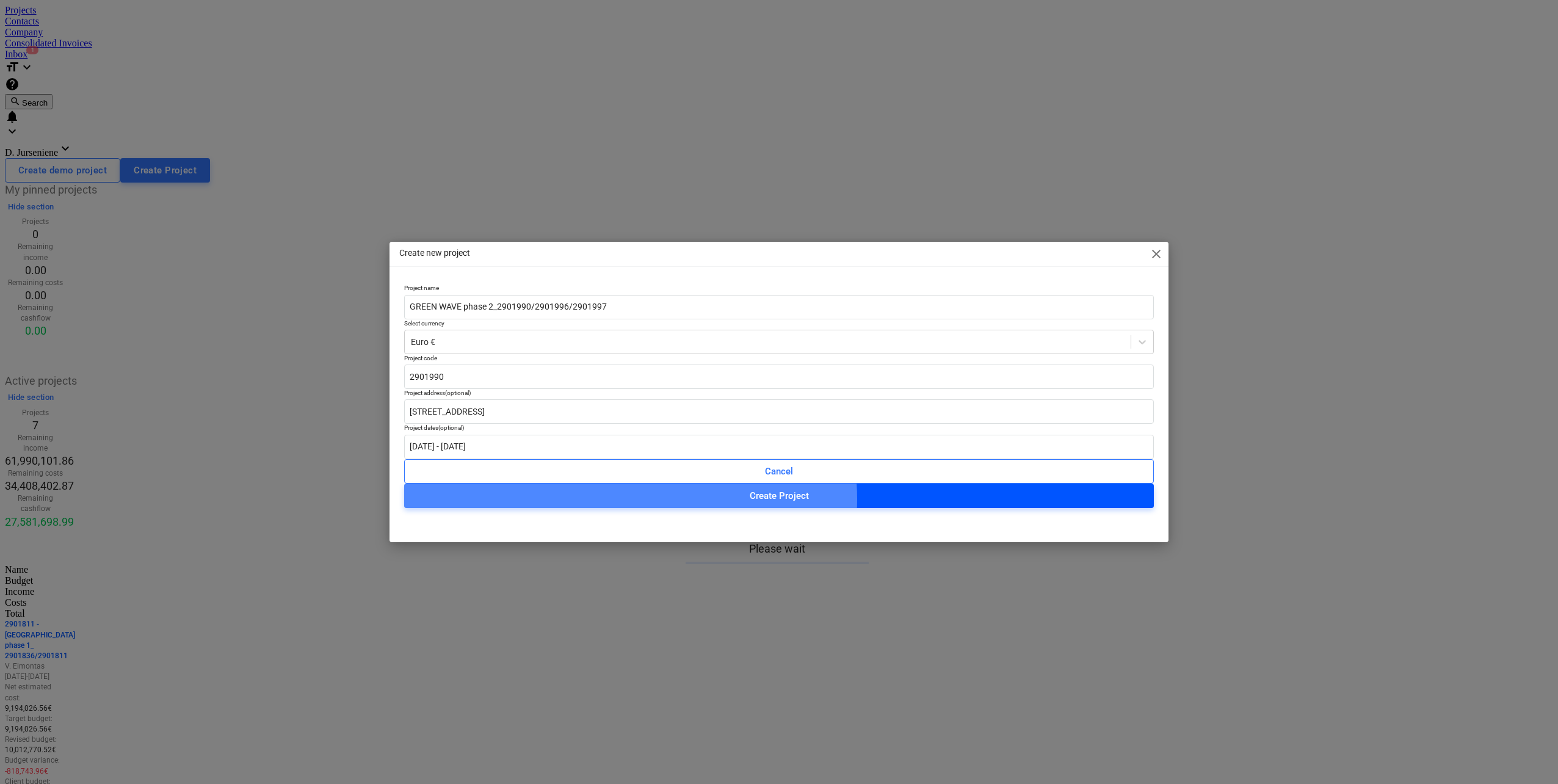
click at [1010, 503] on span "Create Project" at bounding box center [779, 496] width 721 height 16
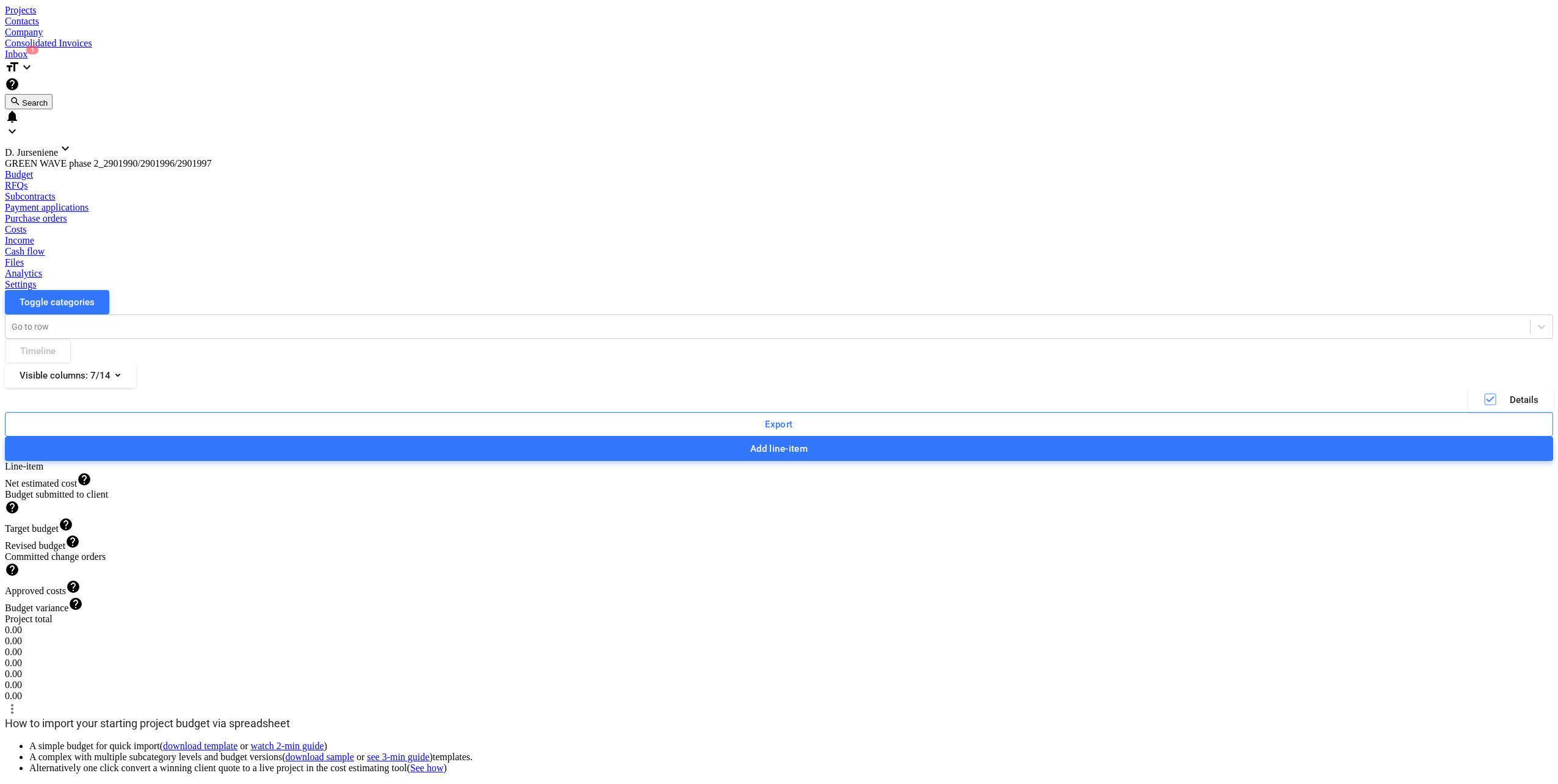
click at [124, 14] on div "Projects" at bounding box center [779, 10] width 1548 height 11
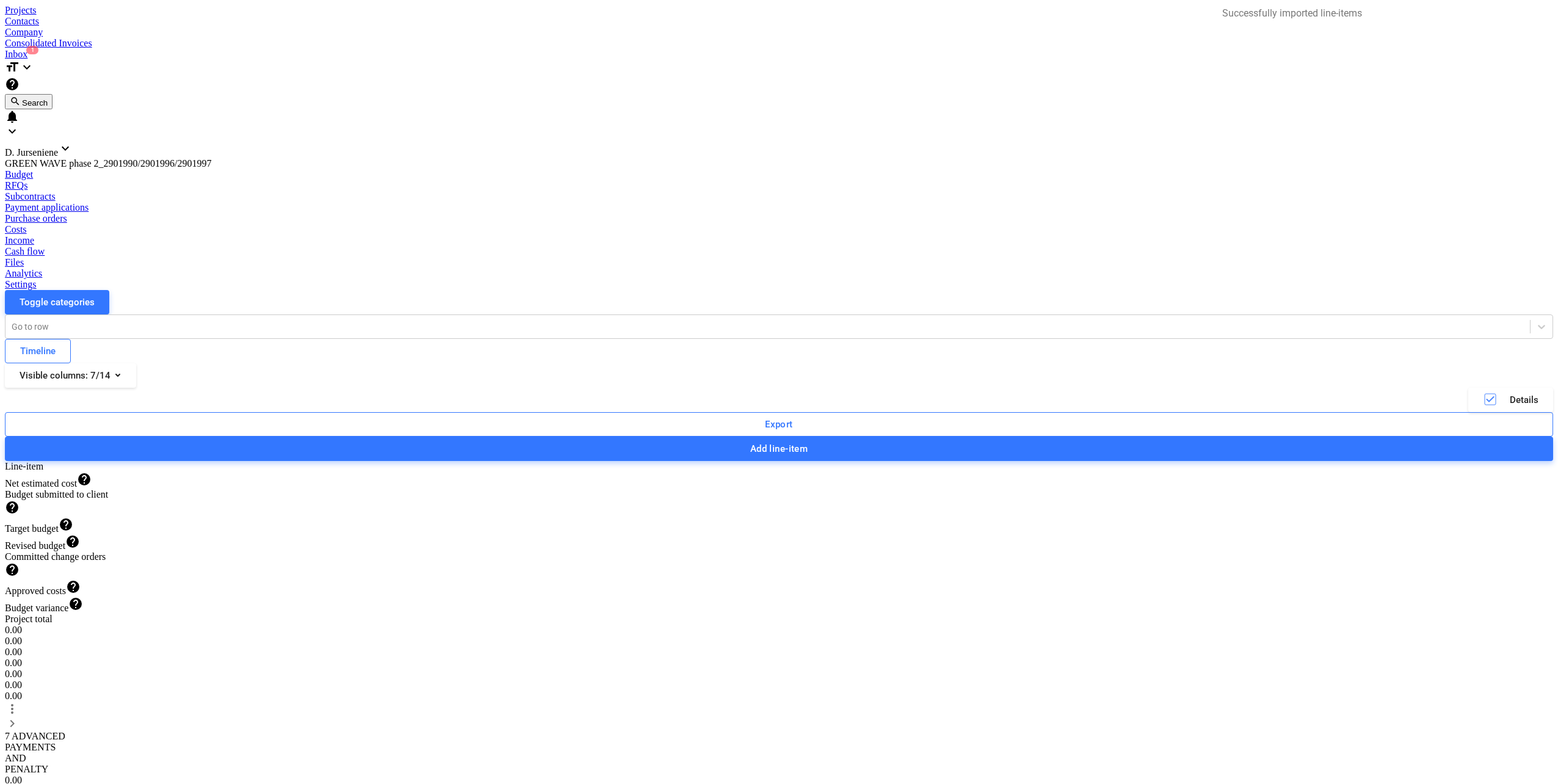
click at [19, 716] on span "keyboard_arrow_right" at bounding box center [12, 723] width 15 height 15
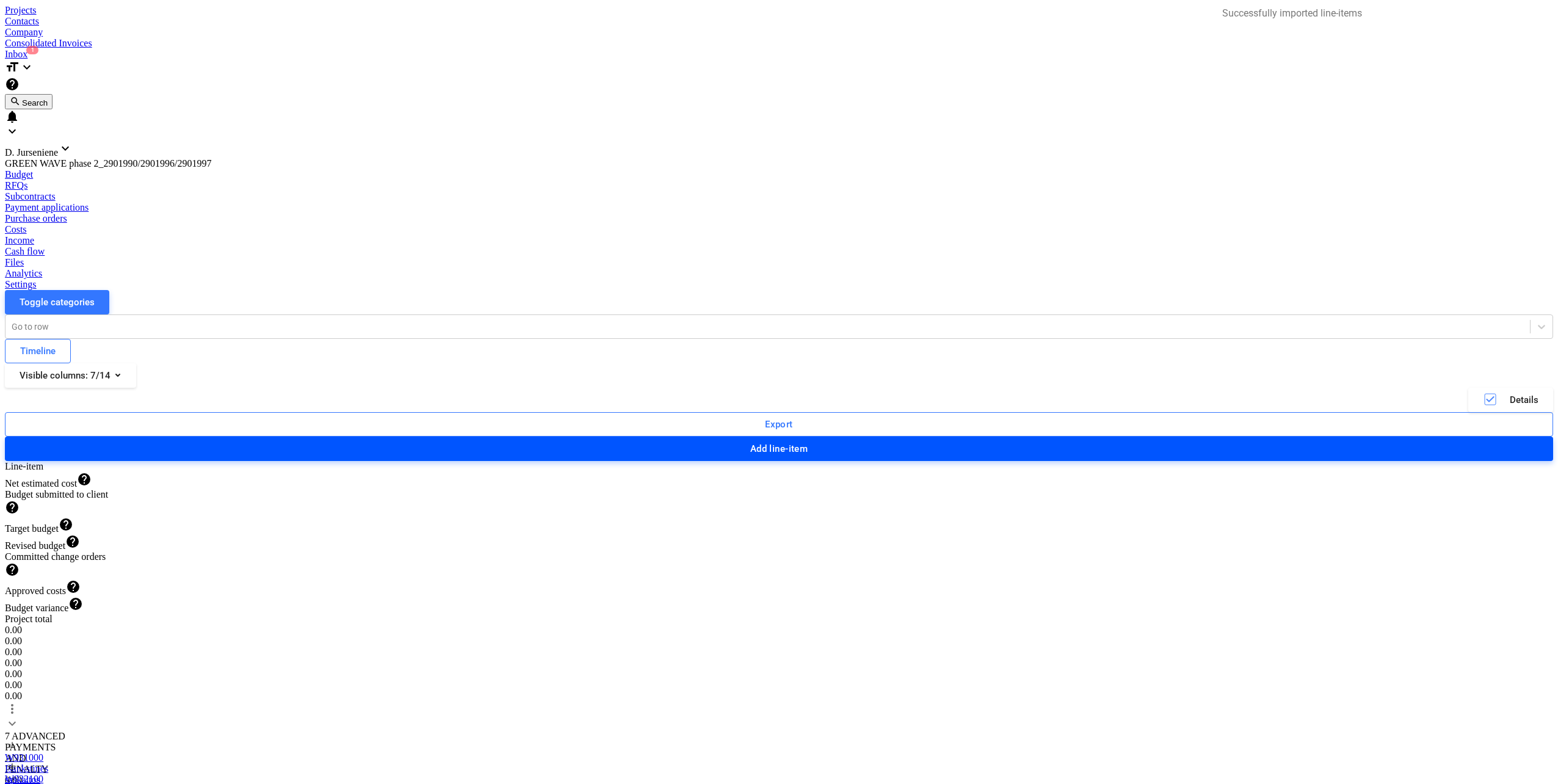
click at [808, 441] on div "Add line-item" at bounding box center [779, 449] width 58 height 16
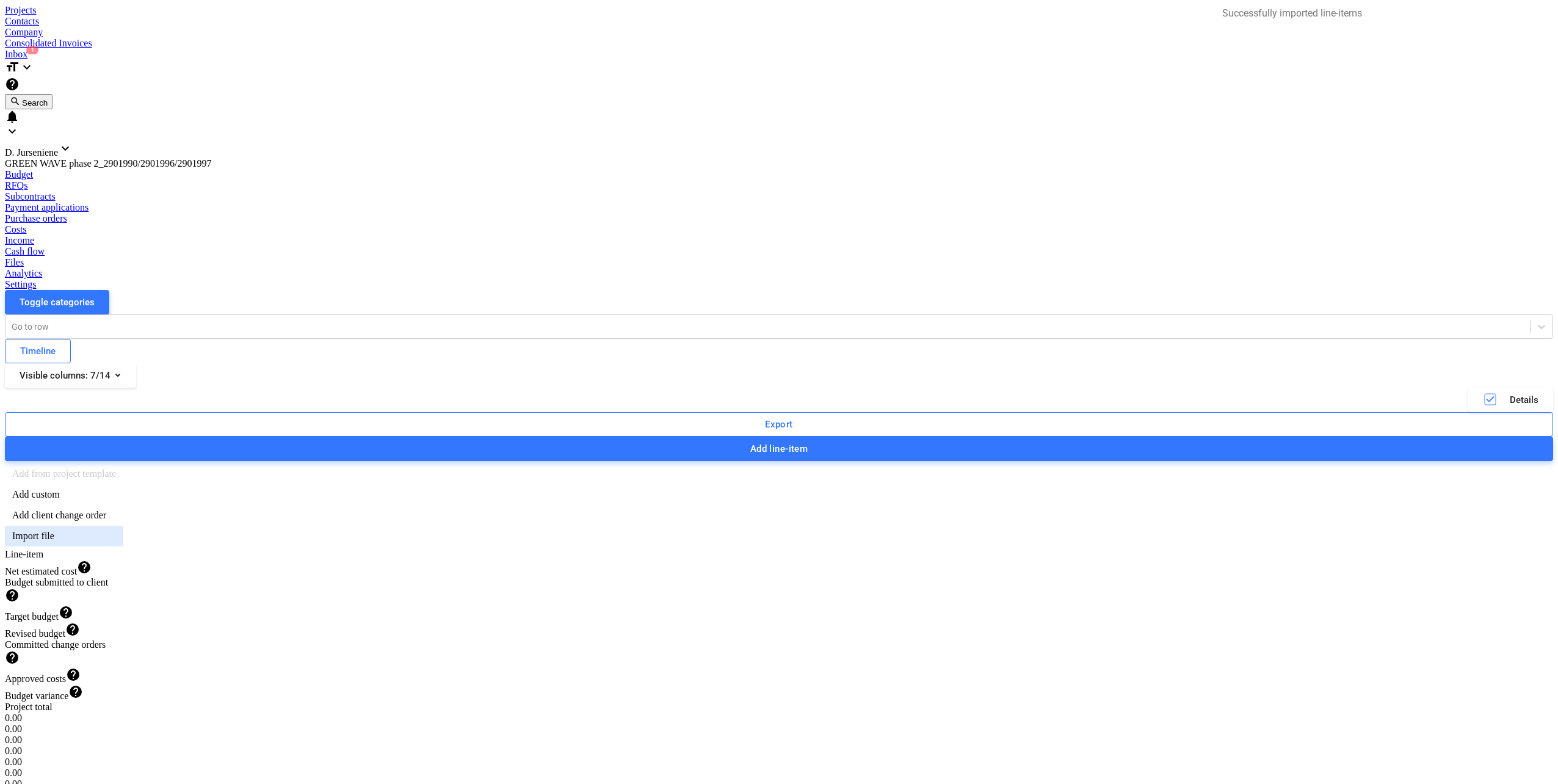
click at [123, 525] on div "Import file" at bounding box center [64, 536] width 118 height 21
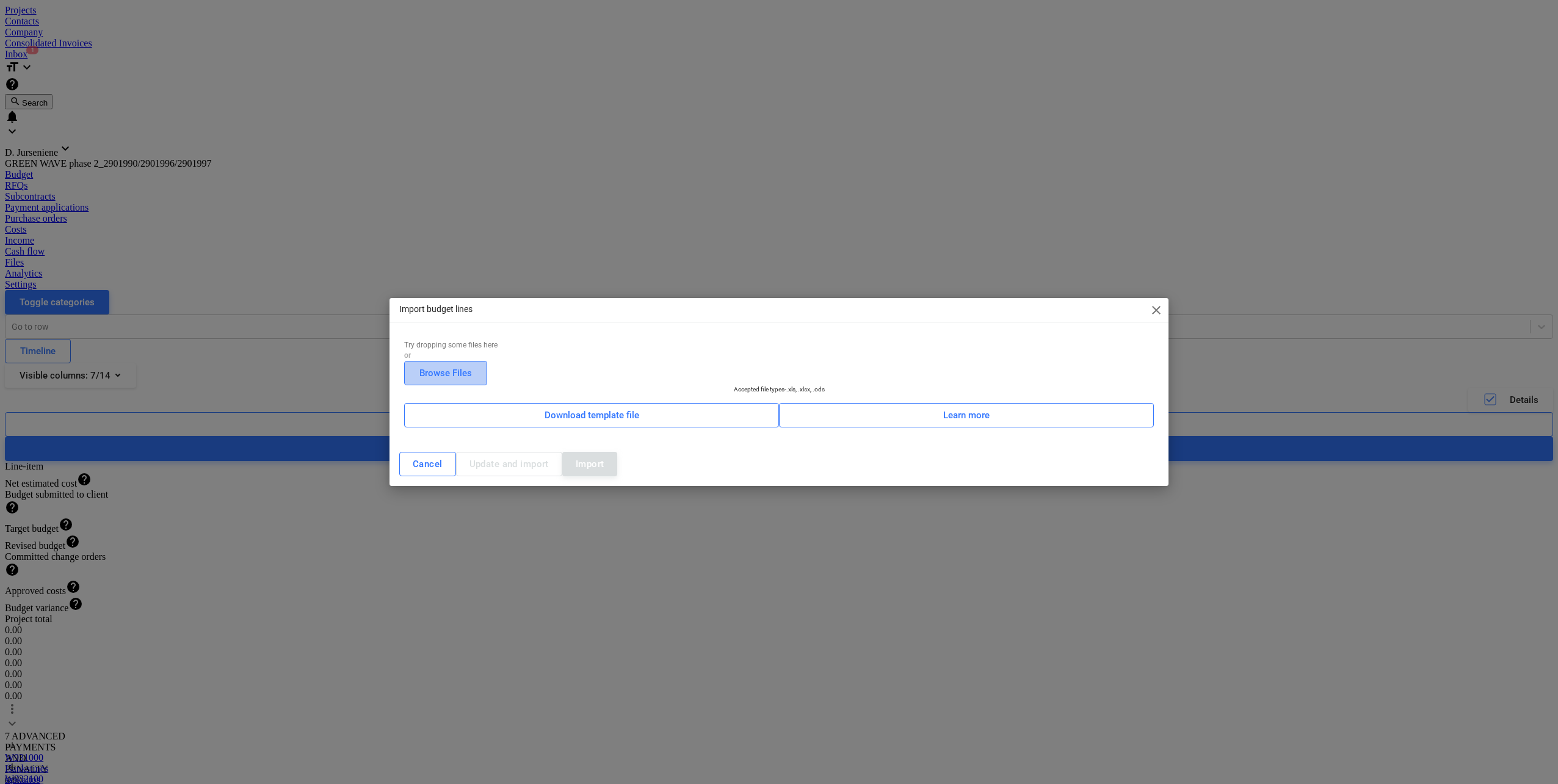
click at [472, 365] on div "Browse Files" at bounding box center [446, 373] width 53 height 16
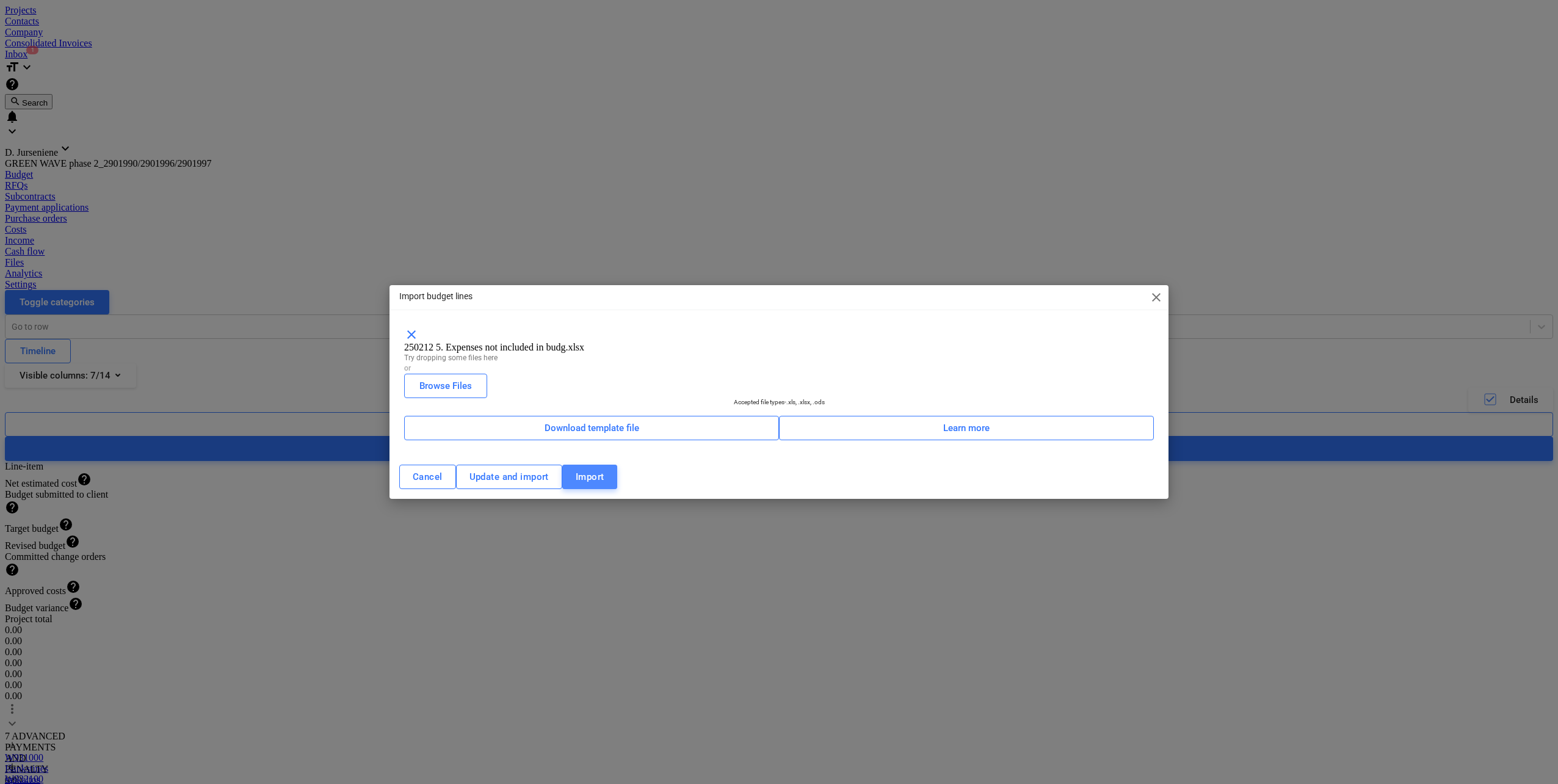
click at [604, 485] on span "Import" at bounding box center [590, 477] width 29 height 16
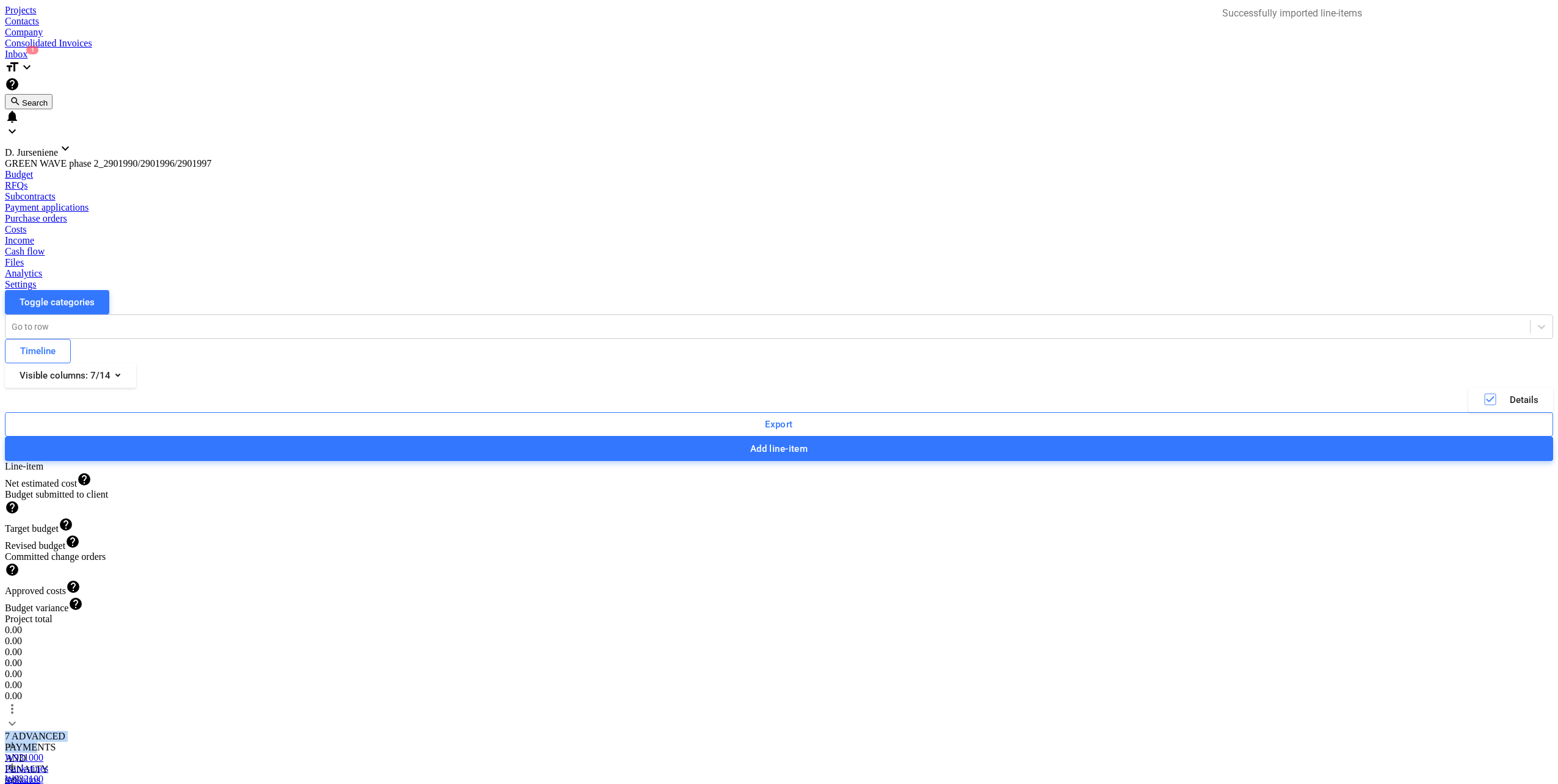
drag, startPoint x: 114, startPoint y: 165, endPoint x: 122, endPoint y: 373, distance: 208.2
drag, startPoint x: 122, startPoint y: 373, endPoint x: 136, endPoint y: 399, distance: 29.5
click at [19, 702] on span "more_vert" at bounding box center [12, 709] width 15 height 15
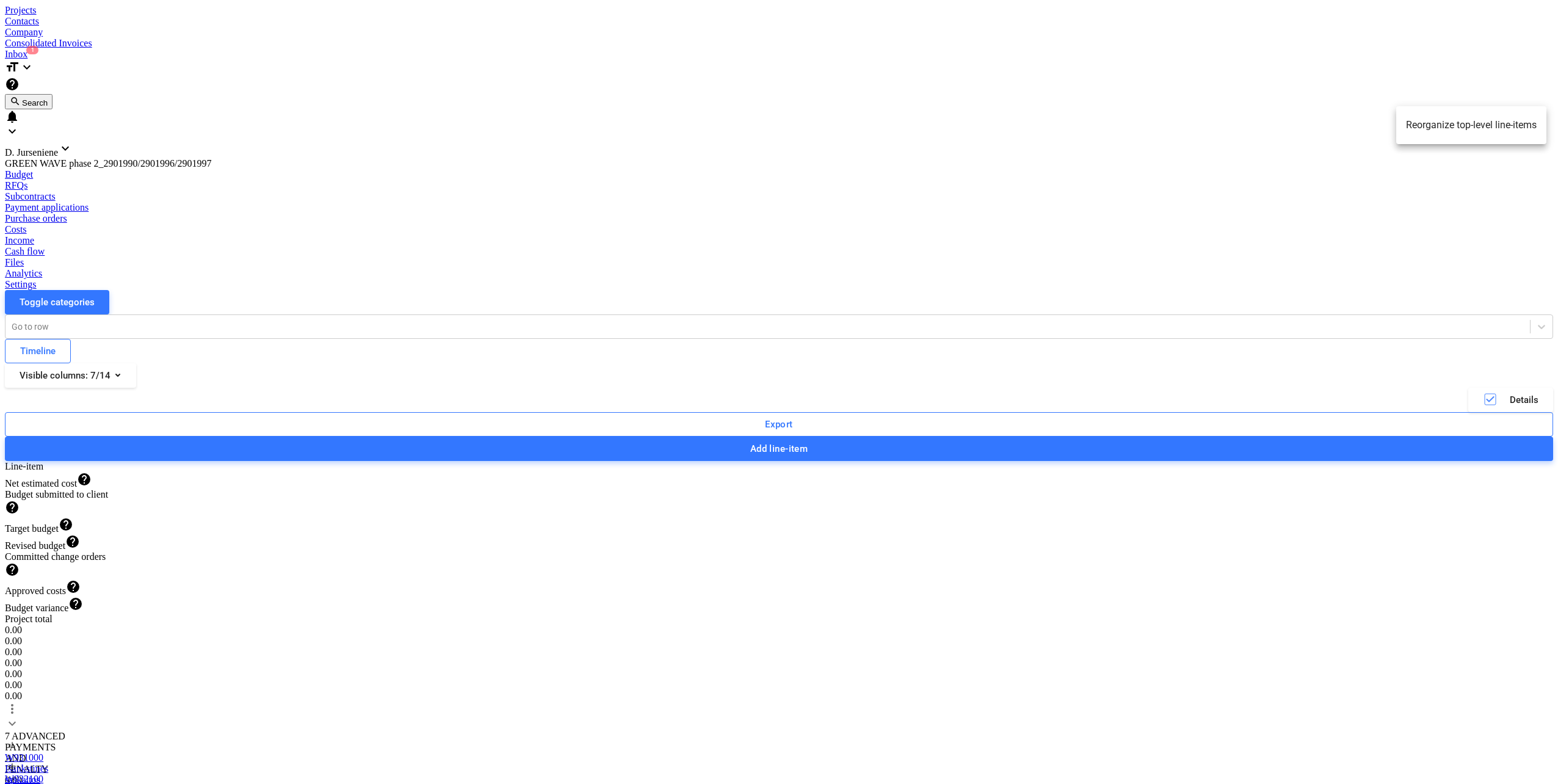
click at [1524, 121] on li "Reorganize top-level line-items" at bounding box center [1471, 125] width 150 height 28
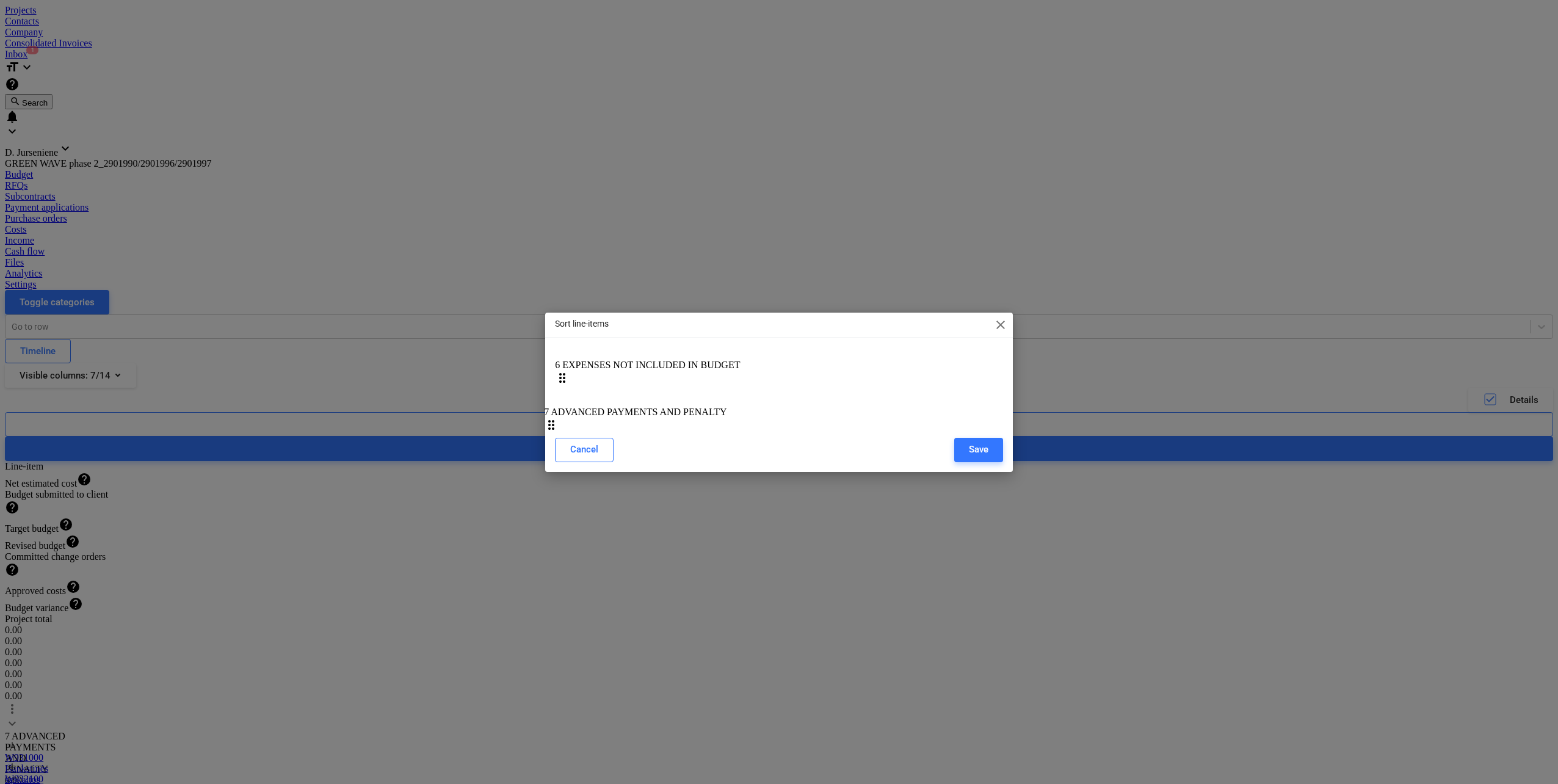
drag, startPoint x: 748, startPoint y: 389, endPoint x: 747, endPoint y: 422, distance: 33.0
click at [747, 413] on div "7 ADVANCED PAYMENTS AND PENALTY drag_indicator 6 EXPENSES NOT INCLUDED IN BUDGE…" at bounding box center [779, 386] width 448 height 54
click at [984, 455] on div "Save" at bounding box center [978, 448] width 19 height 16
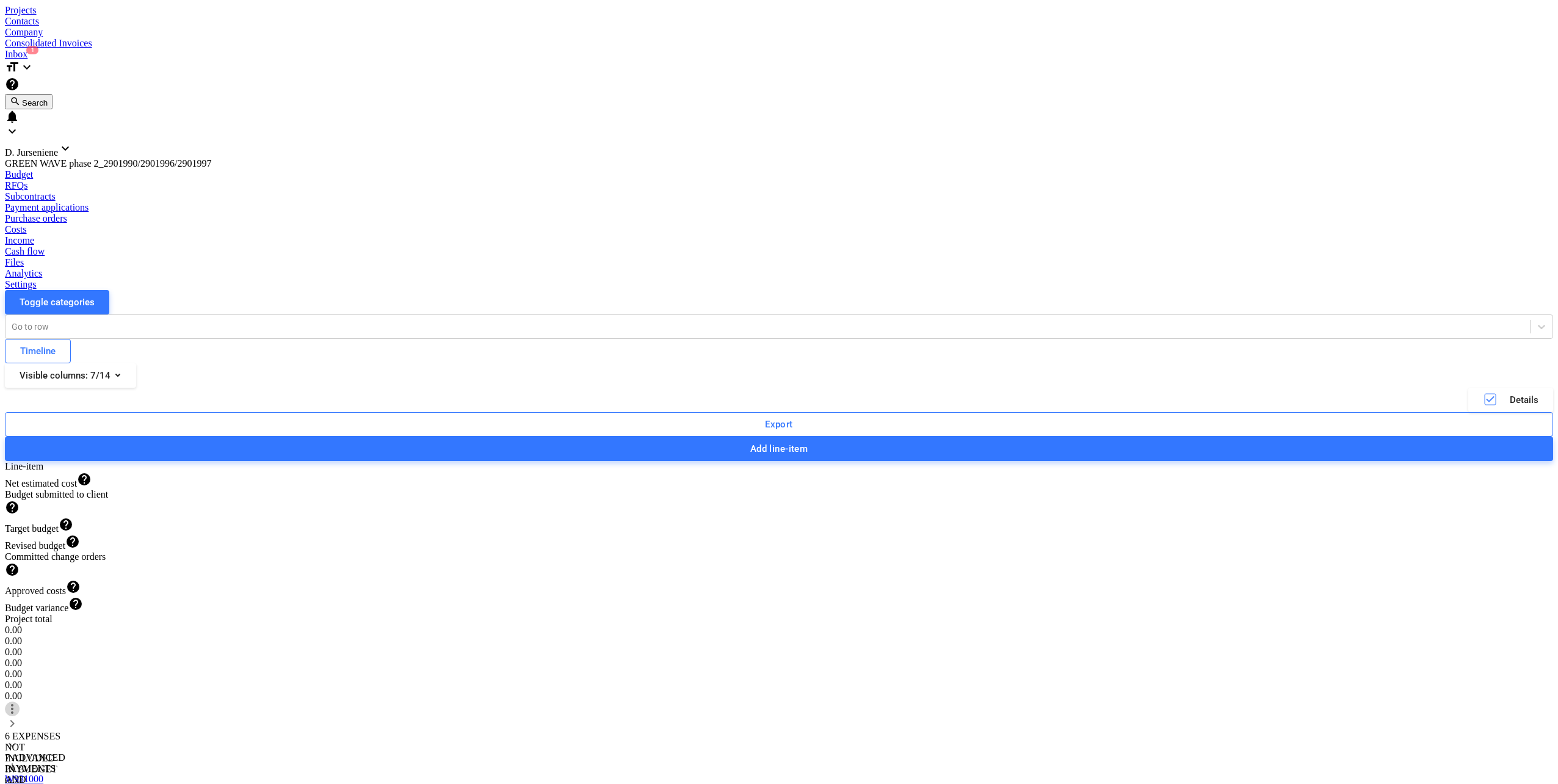
click at [19, 702] on span "more_vert" at bounding box center [12, 709] width 15 height 15
click at [1506, 74] on div at bounding box center [779, 392] width 1558 height 784
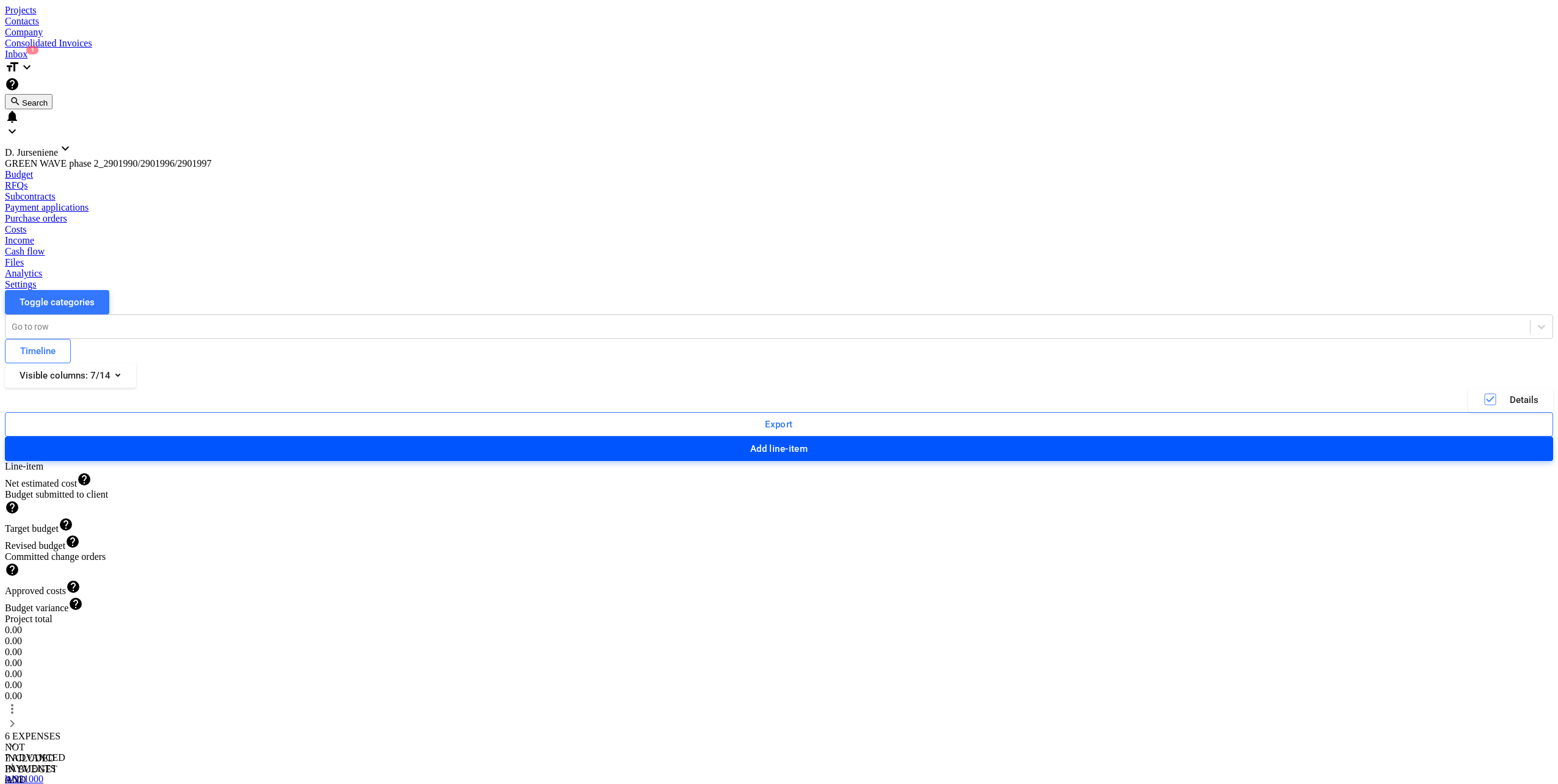
click at [808, 441] on div "Add line-item" at bounding box center [779, 449] width 58 height 16
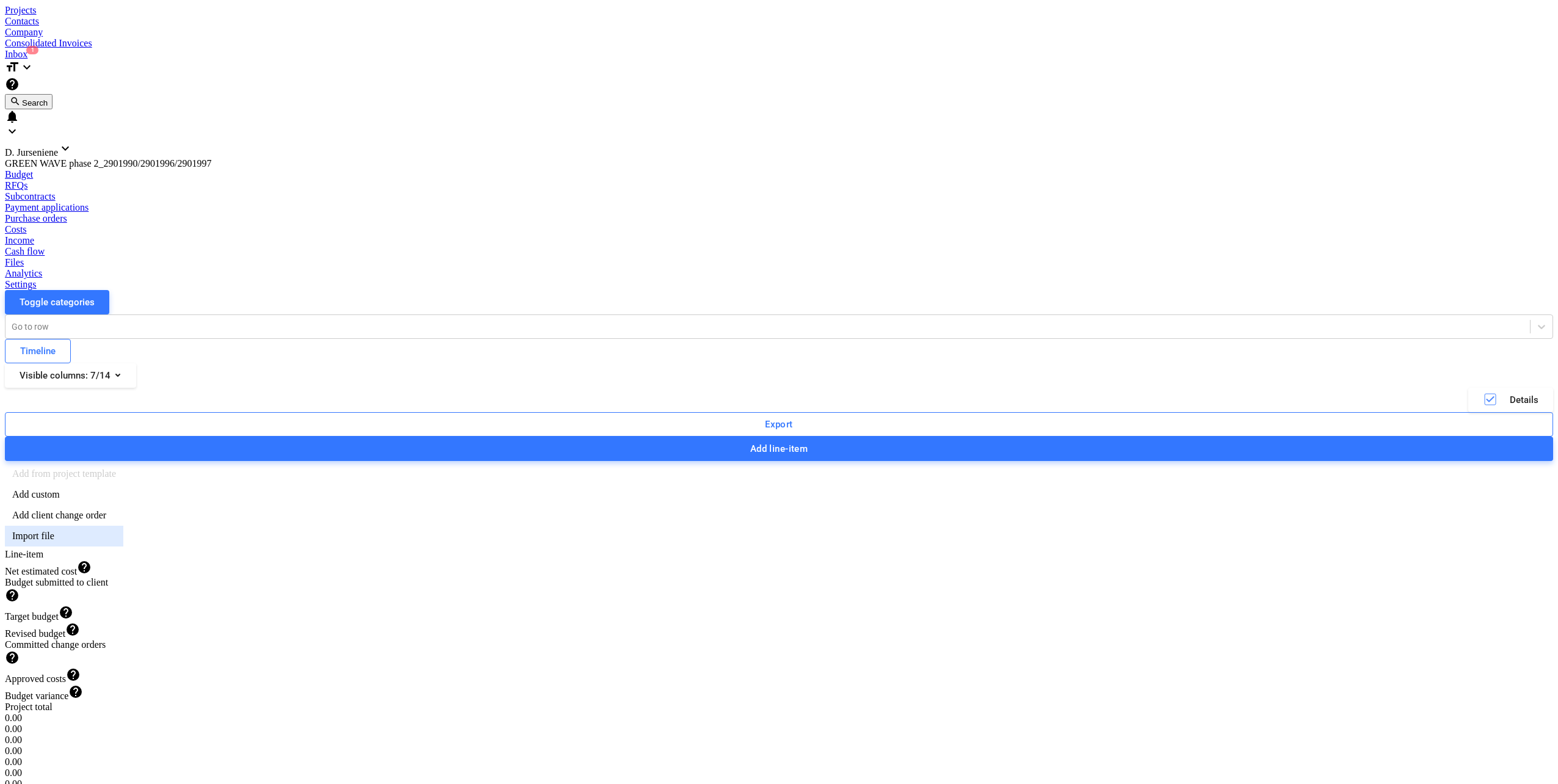
click at [123, 525] on div "Import file" at bounding box center [64, 536] width 118 height 21
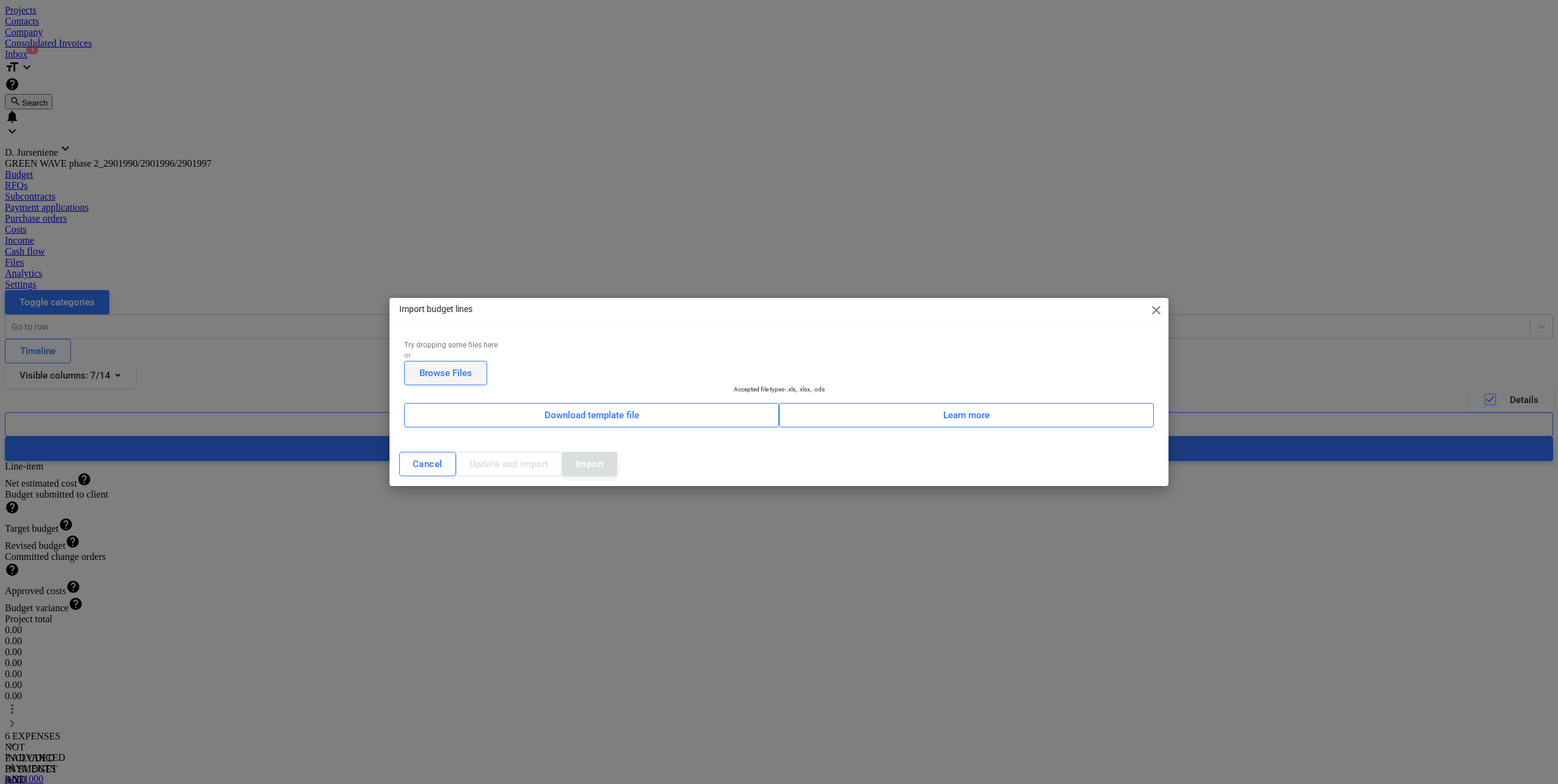
click at [472, 366] on div "Browse Files" at bounding box center [446, 373] width 53 height 16
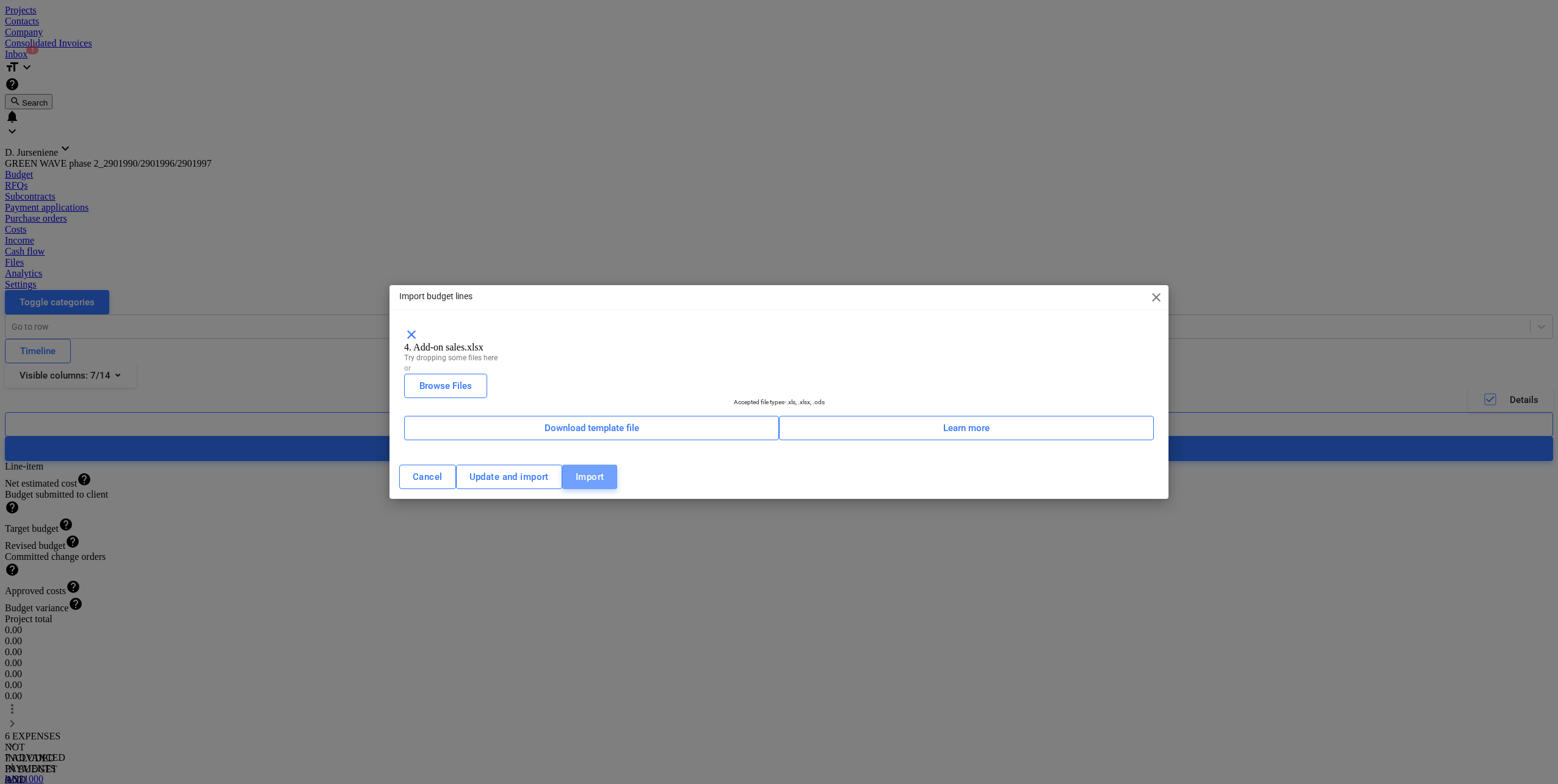
click at [604, 485] on div "Import" at bounding box center [590, 477] width 29 height 16
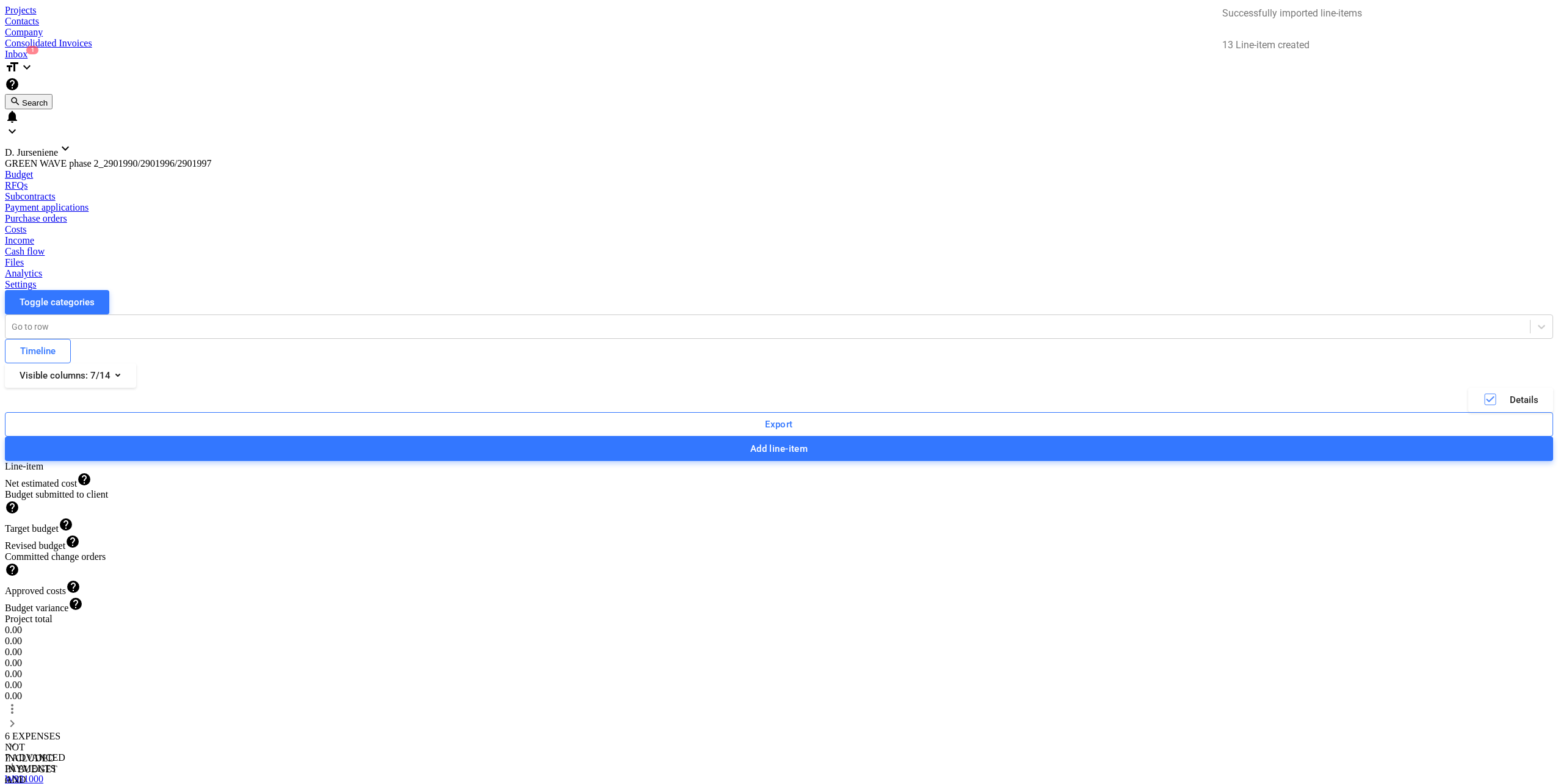
click at [19, 702] on span "more_vert" at bounding box center [12, 709] width 15 height 15
click at [1475, 129] on li "Reorganize top-level line-items" at bounding box center [1471, 125] width 150 height 28
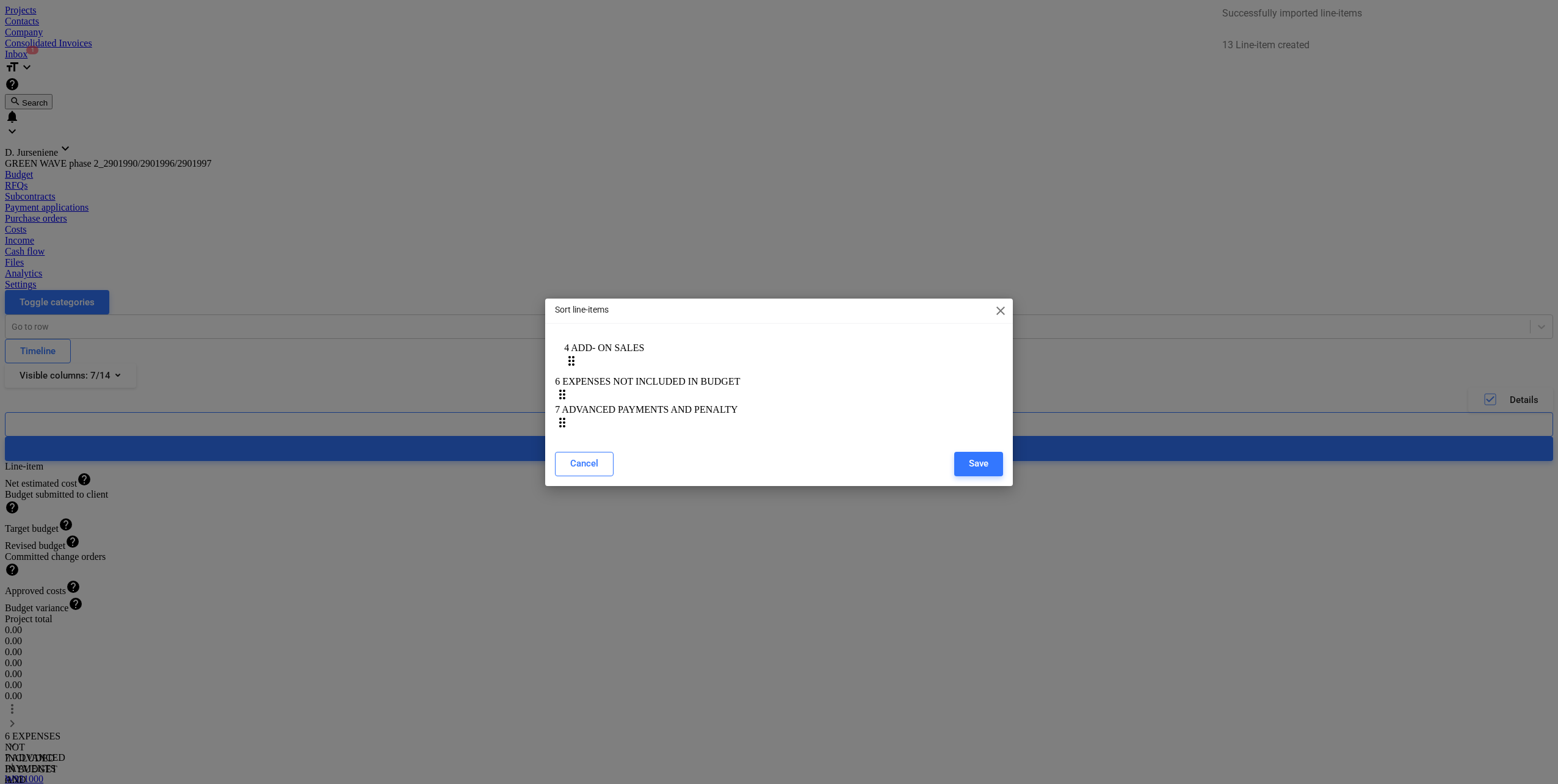
drag, startPoint x: 613, startPoint y: 423, endPoint x: 617, endPoint y: 360, distance: 63.1
click at [617, 358] on div "6 EXPENSES NOT INCLUDED IN BUDGET drag_indicator 7 ADVANCED PAYMENTS AND PENALT…" at bounding box center [779, 386] width 448 height 82
click at [976, 467] on div "Save" at bounding box center [978, 462] width 19 height 16
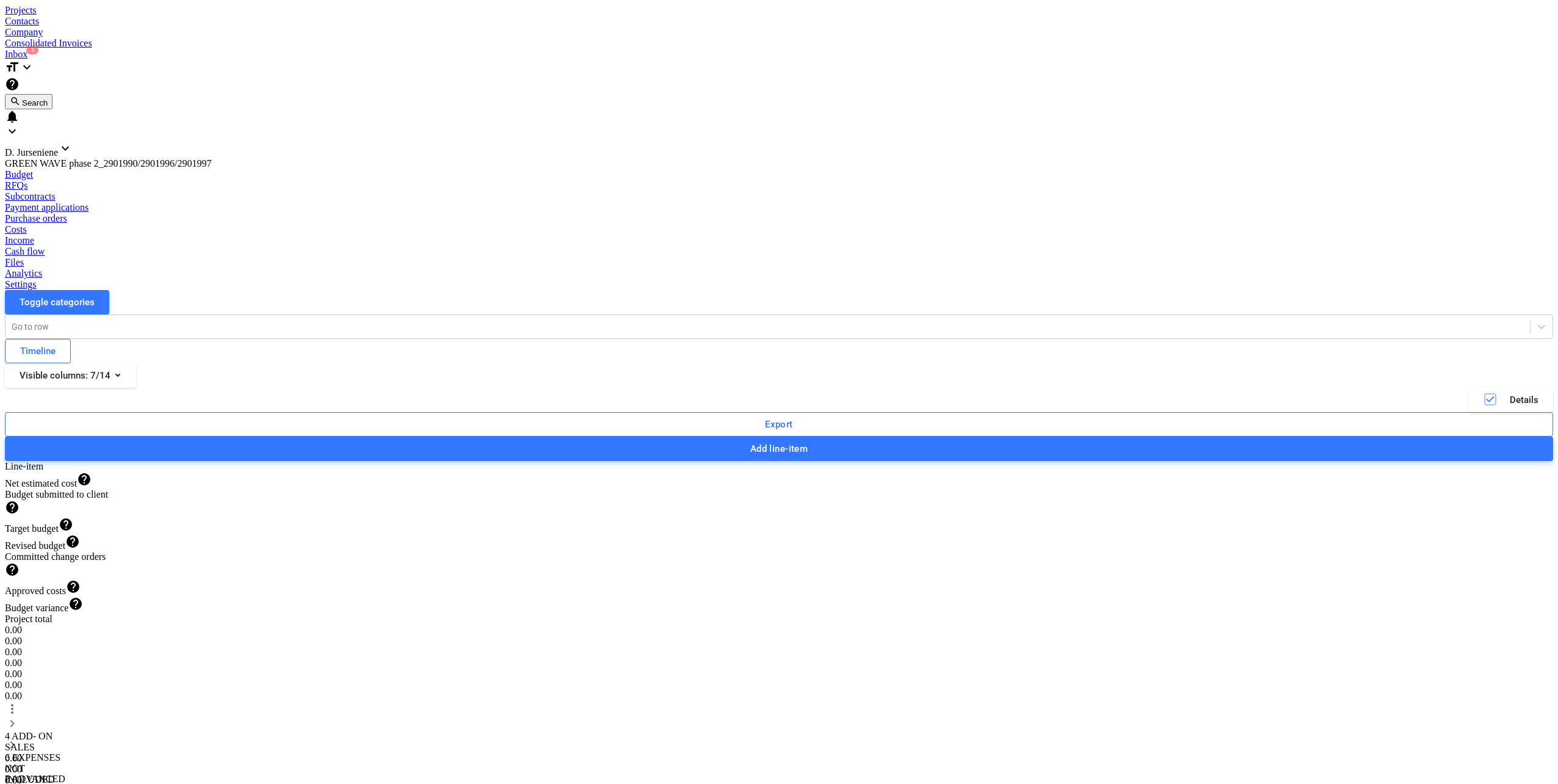
drag, startPoint x: 261, startPoint y: 464, endPoint x: 246, endPoint y: 463, distance: 15.0
click at [19, 737] on span "keyboard_arrow_right" at bounding box center [12, 744] width 15 height 15
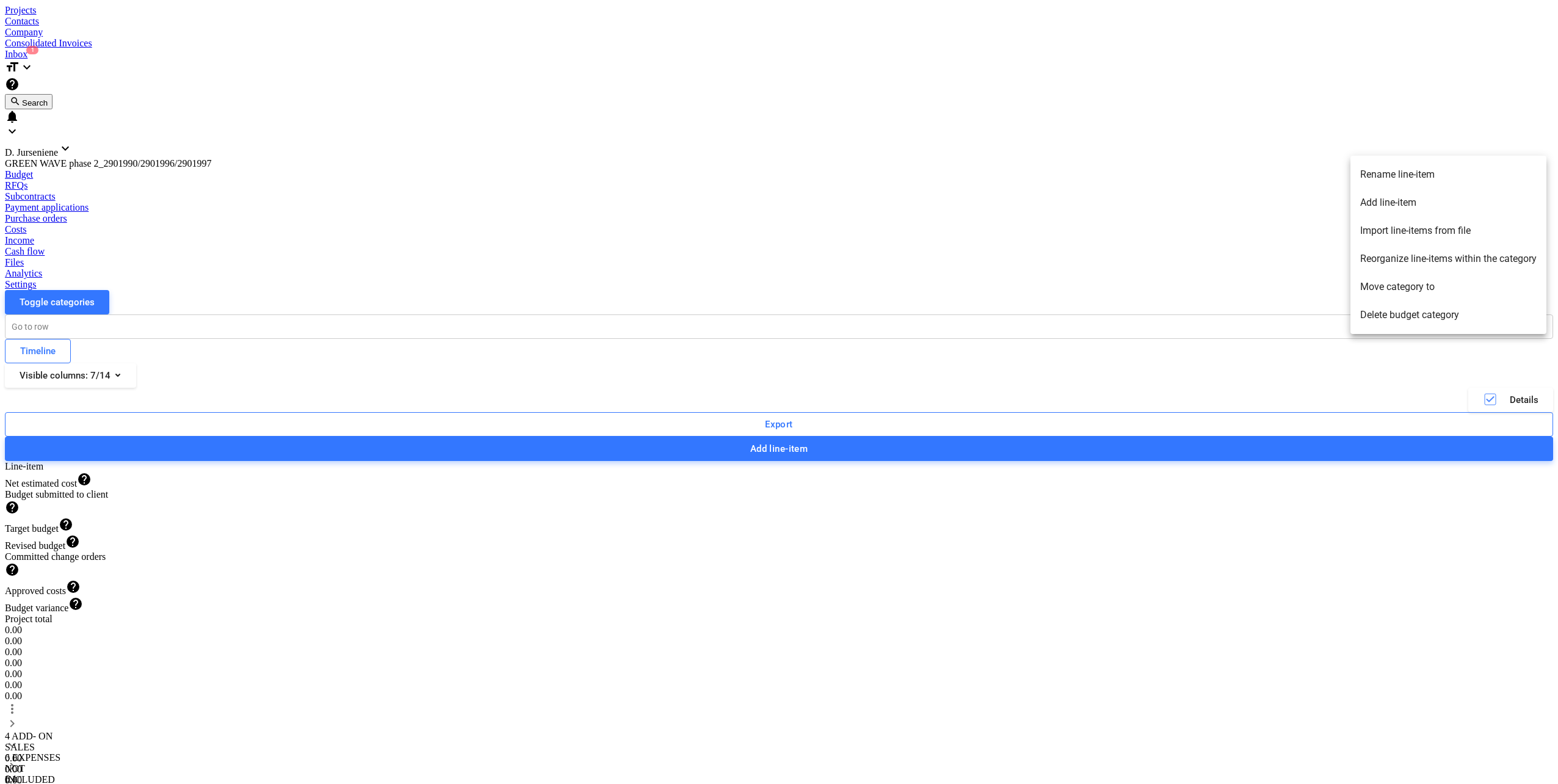
click at [1414, 173] on li "Rename line-item" at bounding box center [1449, 174] width 196 height 28
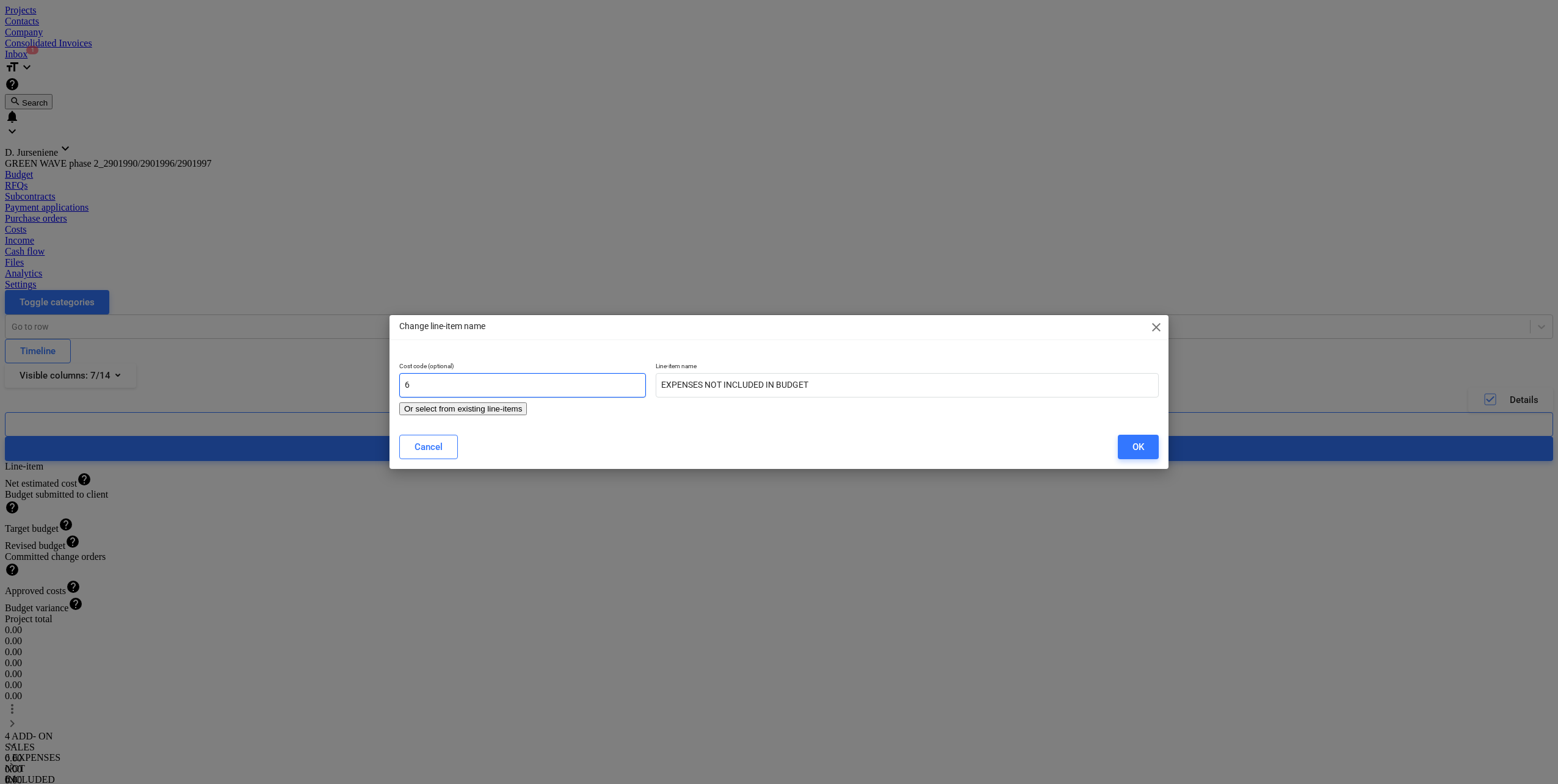
drag, startPoint x: 422, startPoint y: 385, endPoint x: 341, endPoint y: 385, distance: 81.0
click at [341, 385] on div "Change line-item name close Cost code (optional) 6 Or select from existing line…" at bounding box center [779, 392] width 1558 height 784
type input "5"
click at [1138, 444] on div "OK" at bounding box center [1138, 447] width 12 height 16
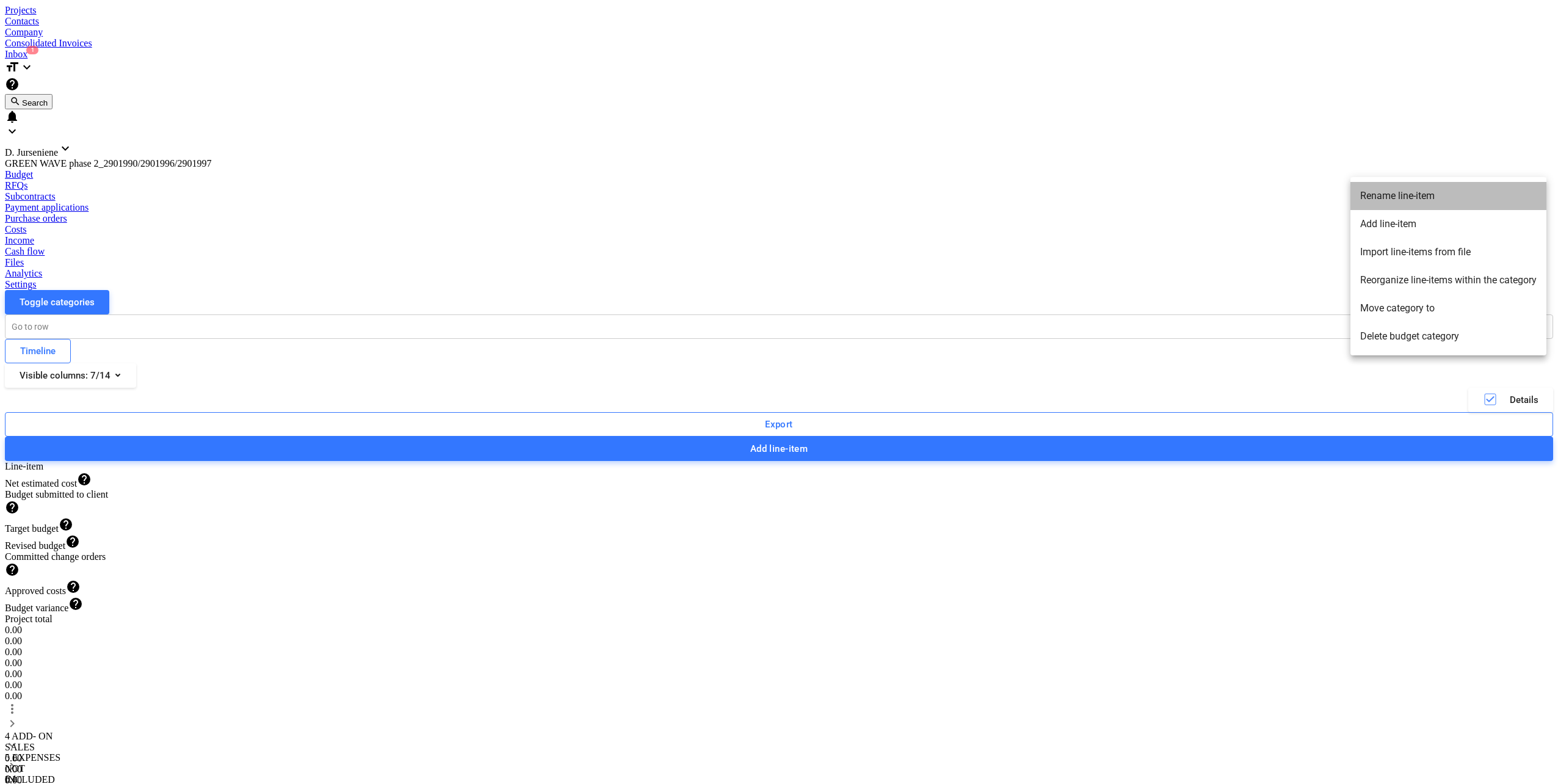
click at [1394, 197] on li "Rename line-item" at bounding box center [1449, 196] width 196 height 28
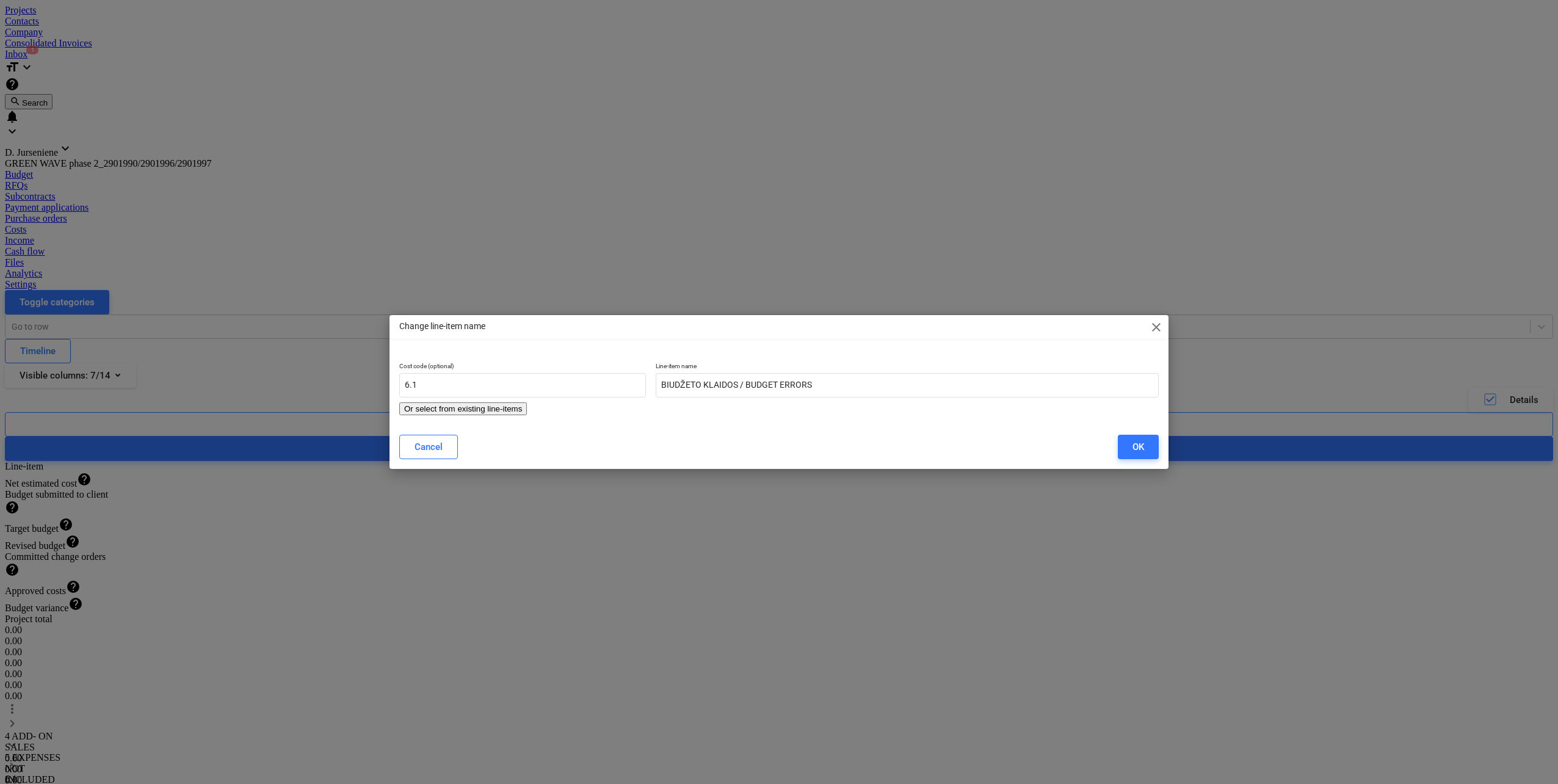
type input "BIUDŽETO KLAIDOS / BUDGET ERRORS"
drag, startPoint x: 392, startPoint y: 384, endPoint x: 332, endPoint y: 383, distance: 60.0
click at [332, 383] on div "Change line-item name close Cost code (optional) 6.1 Or select from existing li…" at bounding box center [779, 392] width 1558 height 784
type input "5"
type input "BIUDŽETO KLAIDOS / BUDGET ERRORS"
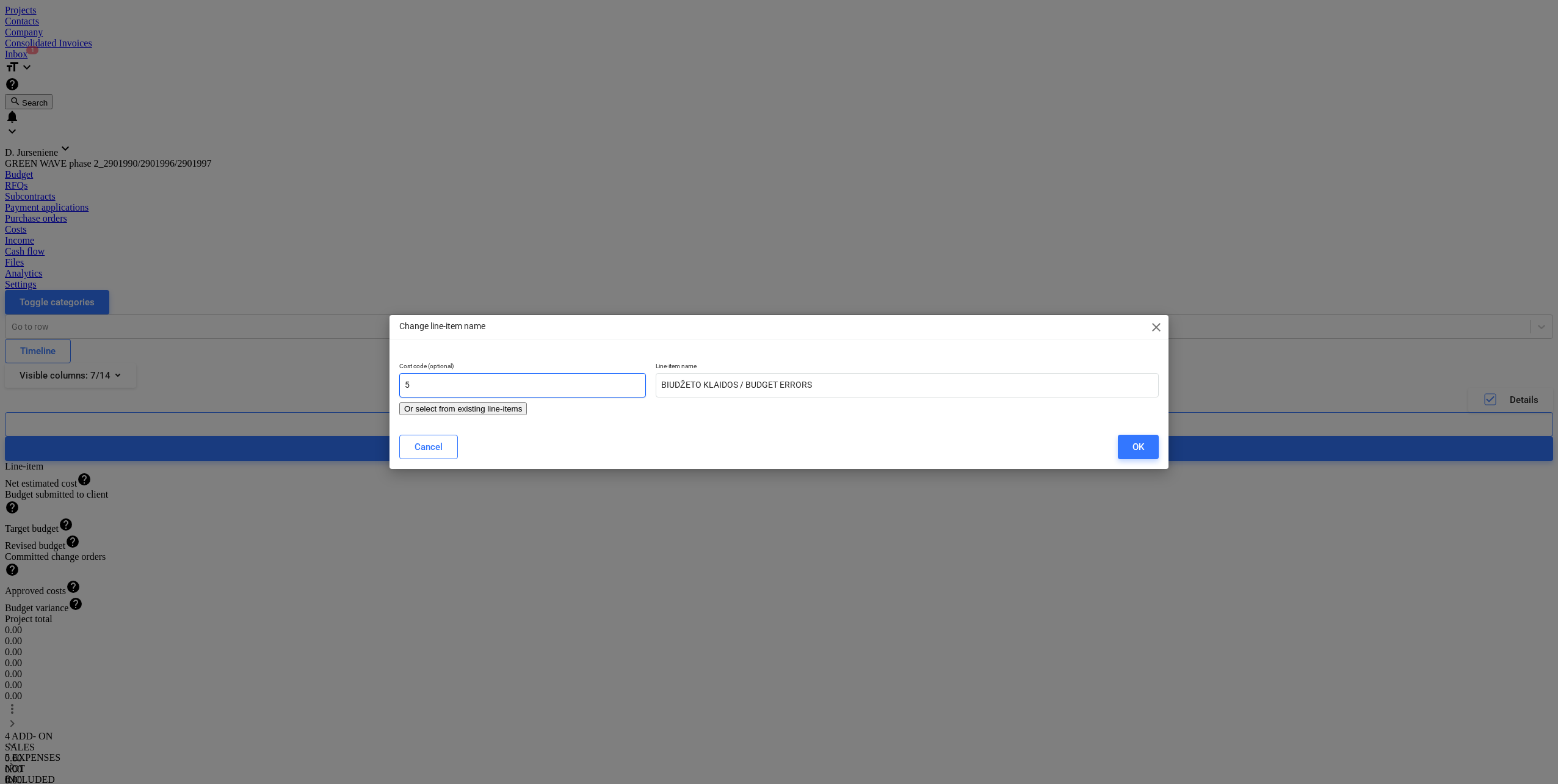
type input "5."
type input "BIUDŽETO KLAIDOS / BUDGET ERRORS"
type input "5.1"
type input "BIUDŽETO KLAIDOS / BUDGET ERRORS"
type input "5.1"
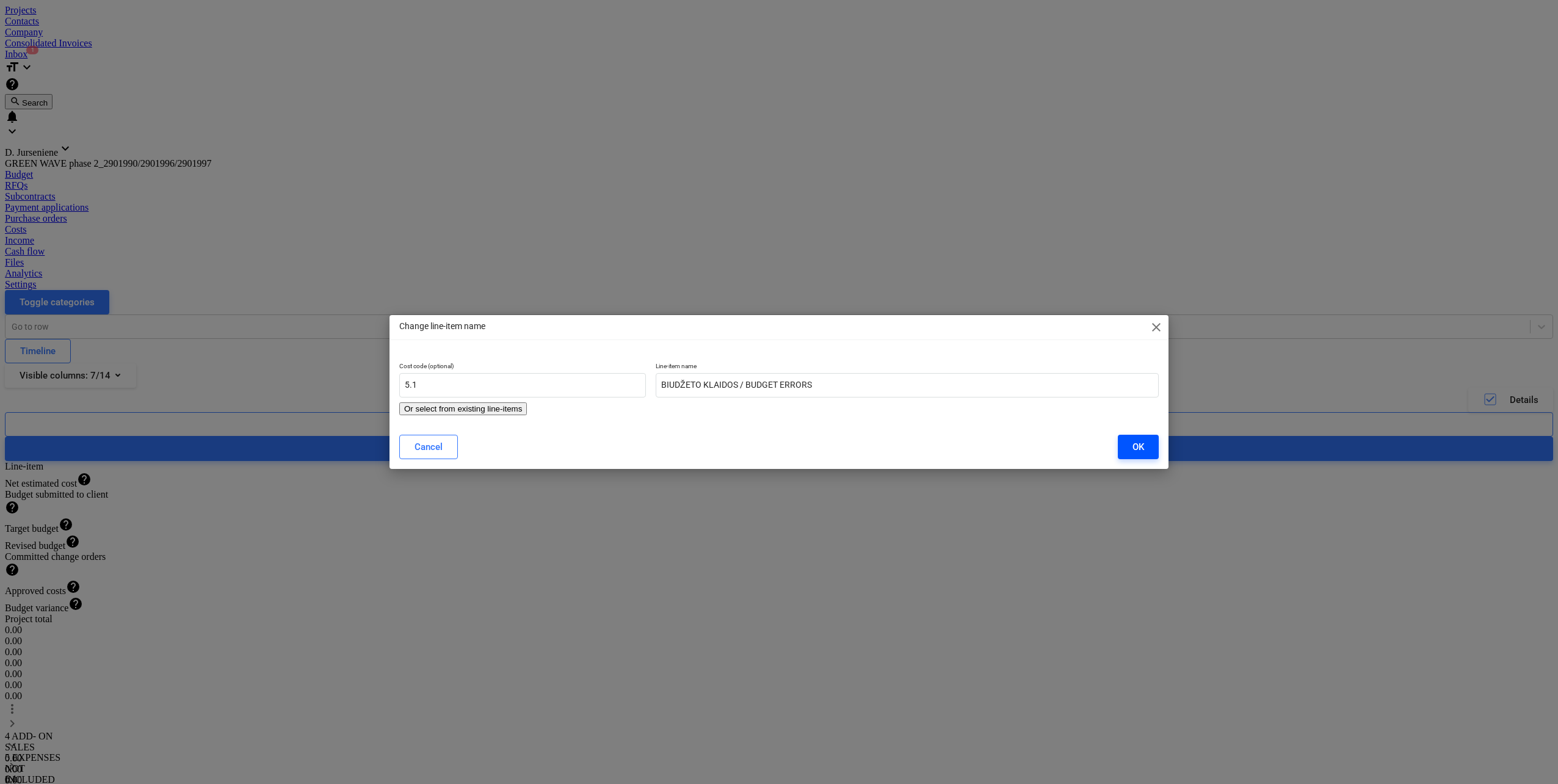
click at [1127, 437] on button "OK" at bounding box center [1138, 447] width 41 height 25
type input "BIUDŽETO KLAIDOS / BUDGET ERRORS"
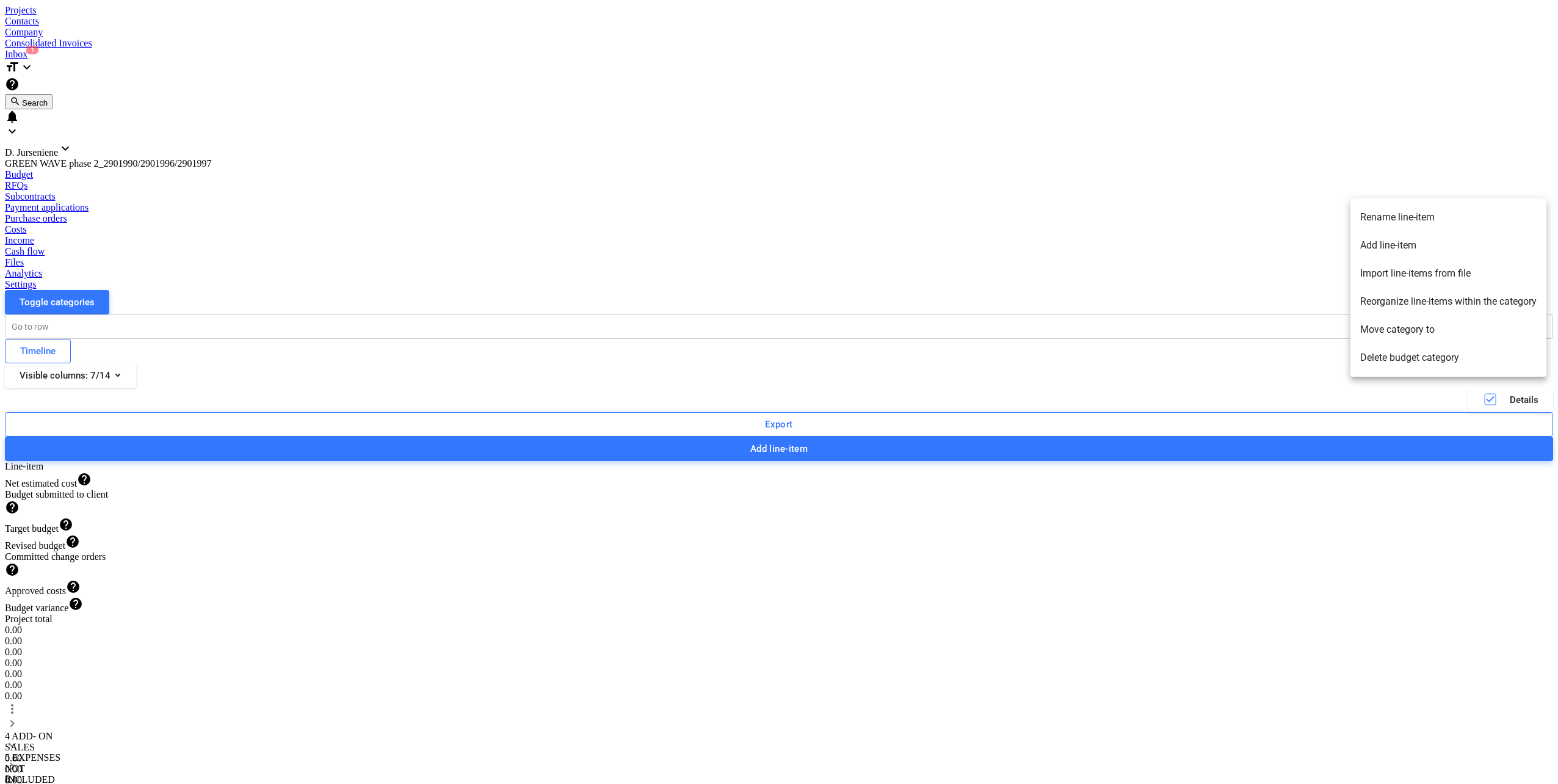
click at [1418, 220] on li "Rename line-item" at bounding box center [1449, 217] width 196 height 28
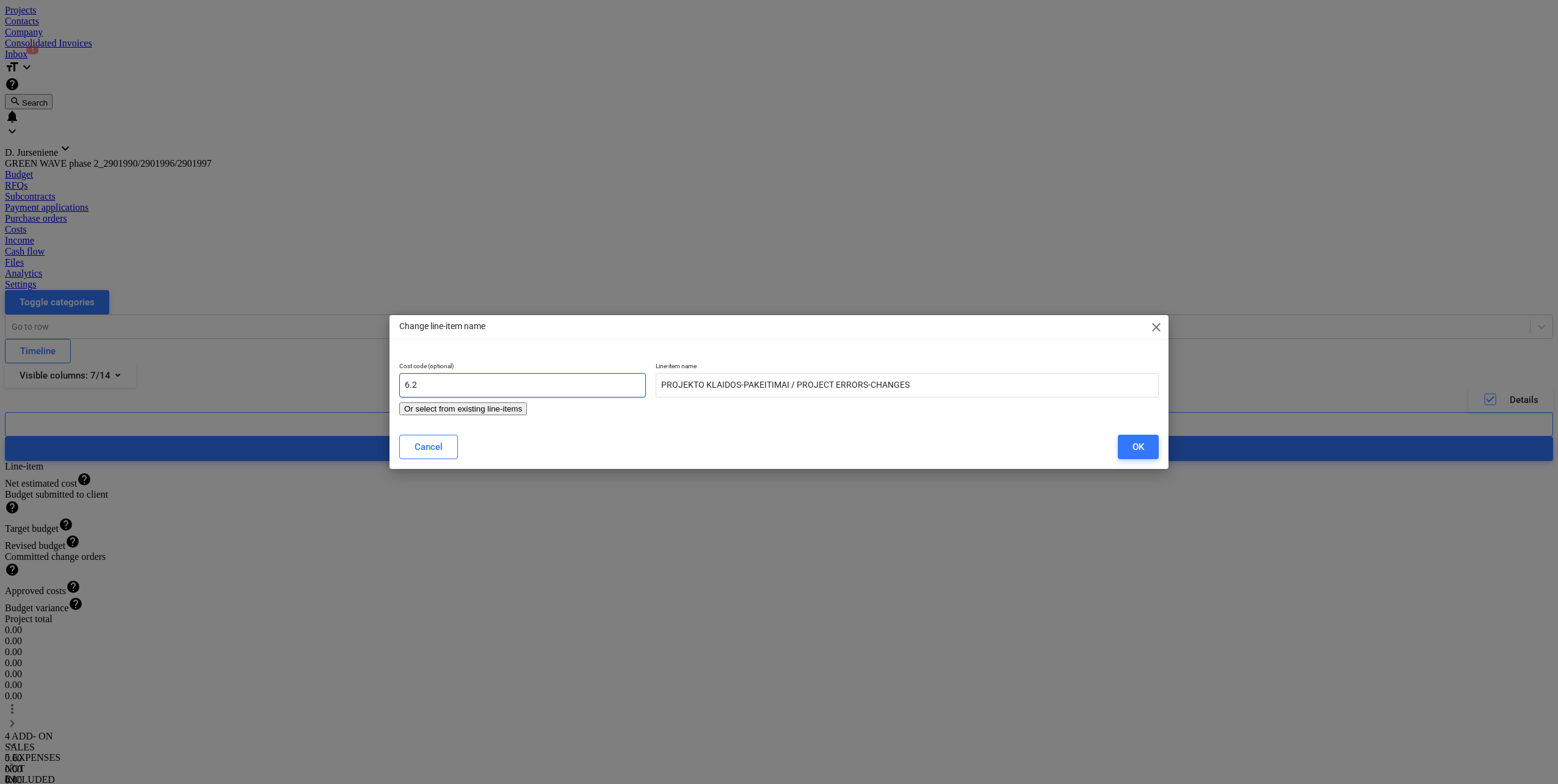
click at [296, 390] on div "Change line-item name close Cost code (optional) 6.2 Or select from existing li…" at bounding box center [779, 392] width 1558 height 784
type input "5.2"
drag, startPoint x: 1129, startPoint y: 447, endPoint x: 1005, endPoint y: 502, distance: 135.7
click at [1129, 449] on button "OK" at bounding box center [1138, 447] width 41 height 25
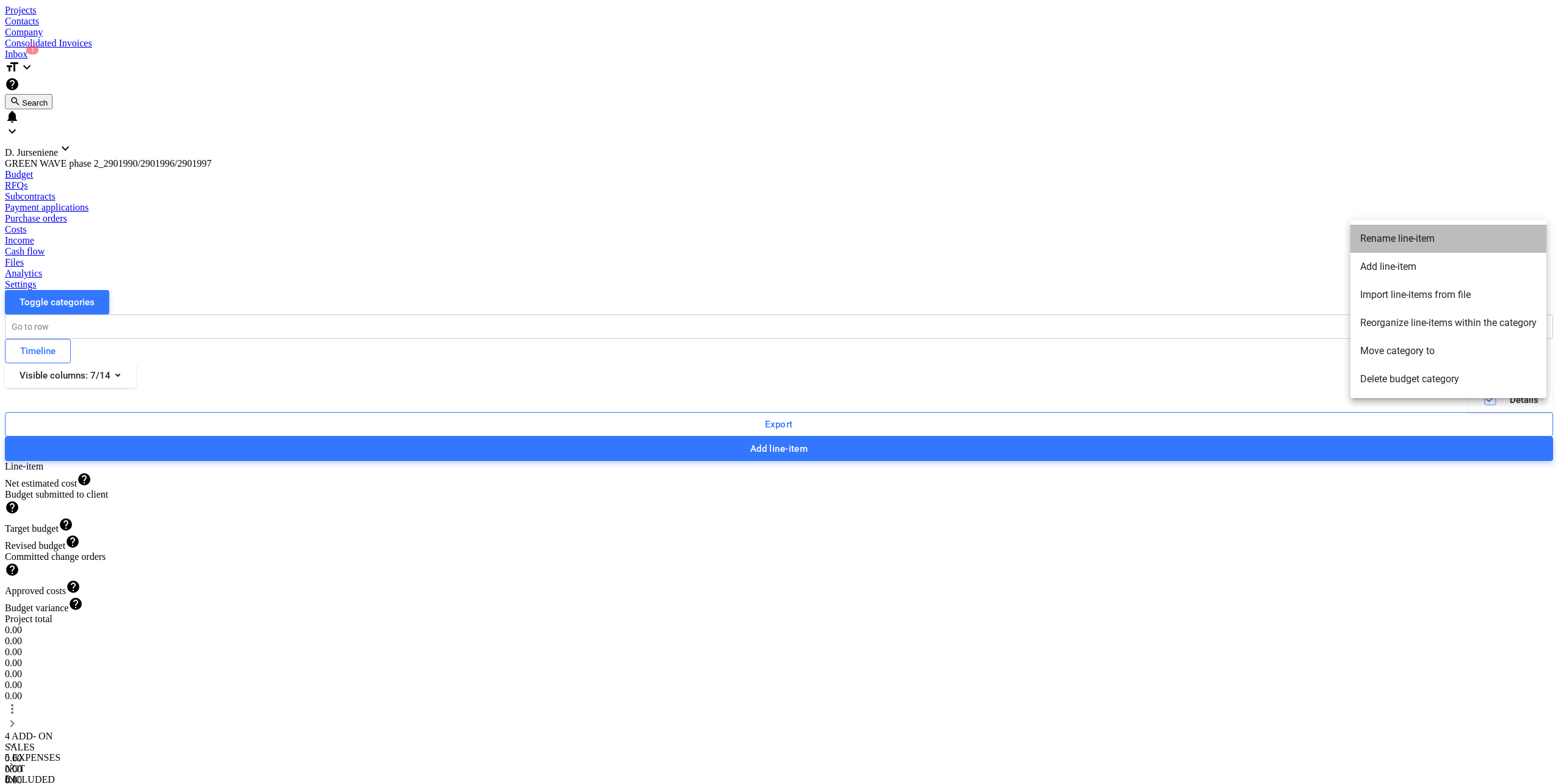
click at [1382, 238] on li "Rename line-item" at bounding box center [1449, 238] width 196 height 28
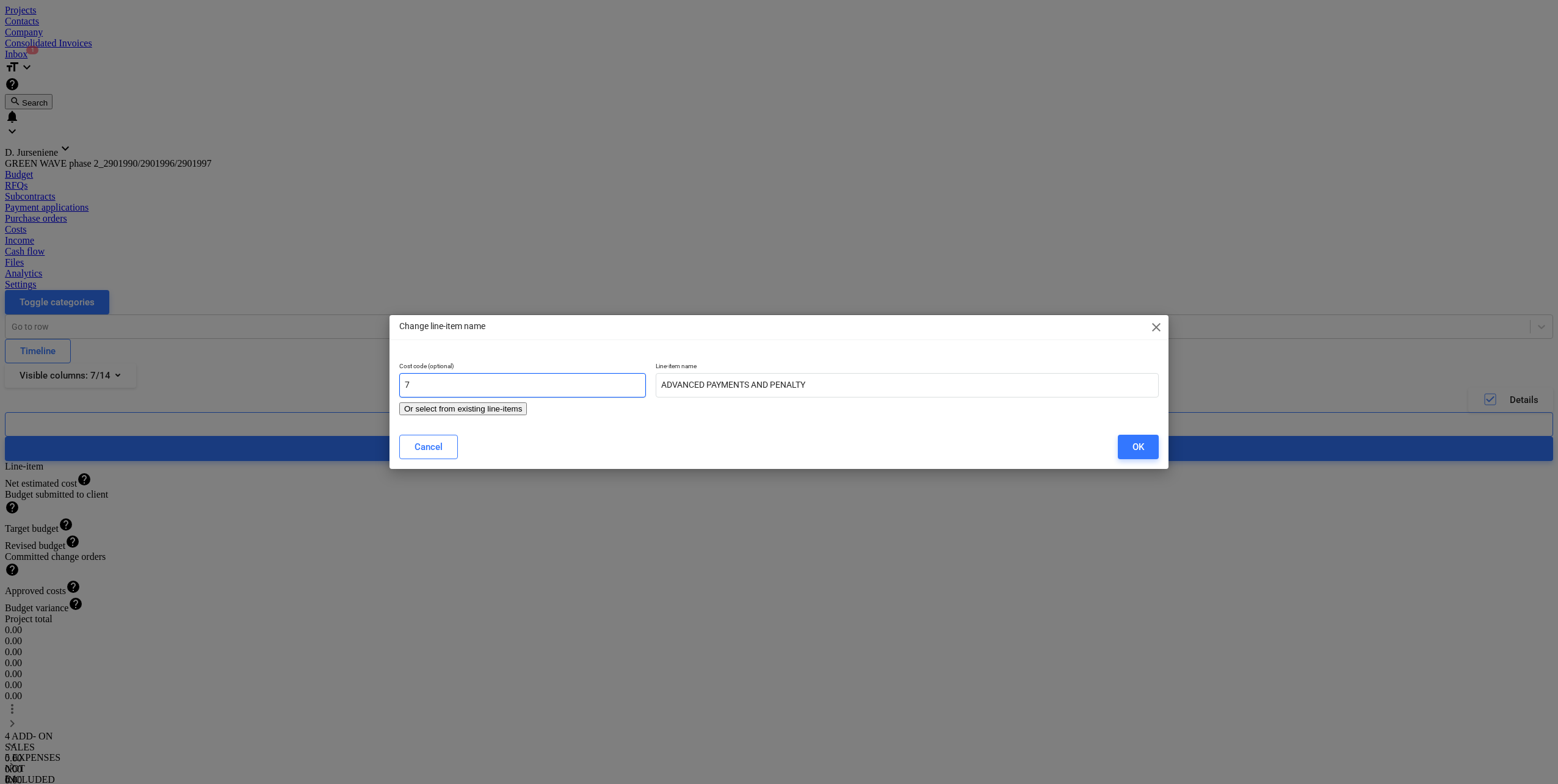
drag, startPoint x: 404, startPoint y: 383, endPoint x: 311, endPoint y: 385, distance: 93.0
click at [312, 384] on div "Change line-item name close Cost code (optional) 7 Or select from existing line…" at bounding box center [779, 392] width 1558 height 784
type input "6"
click at [1143, 441] on div "OK" at bounding box center [1138, 447] width 12 height 16
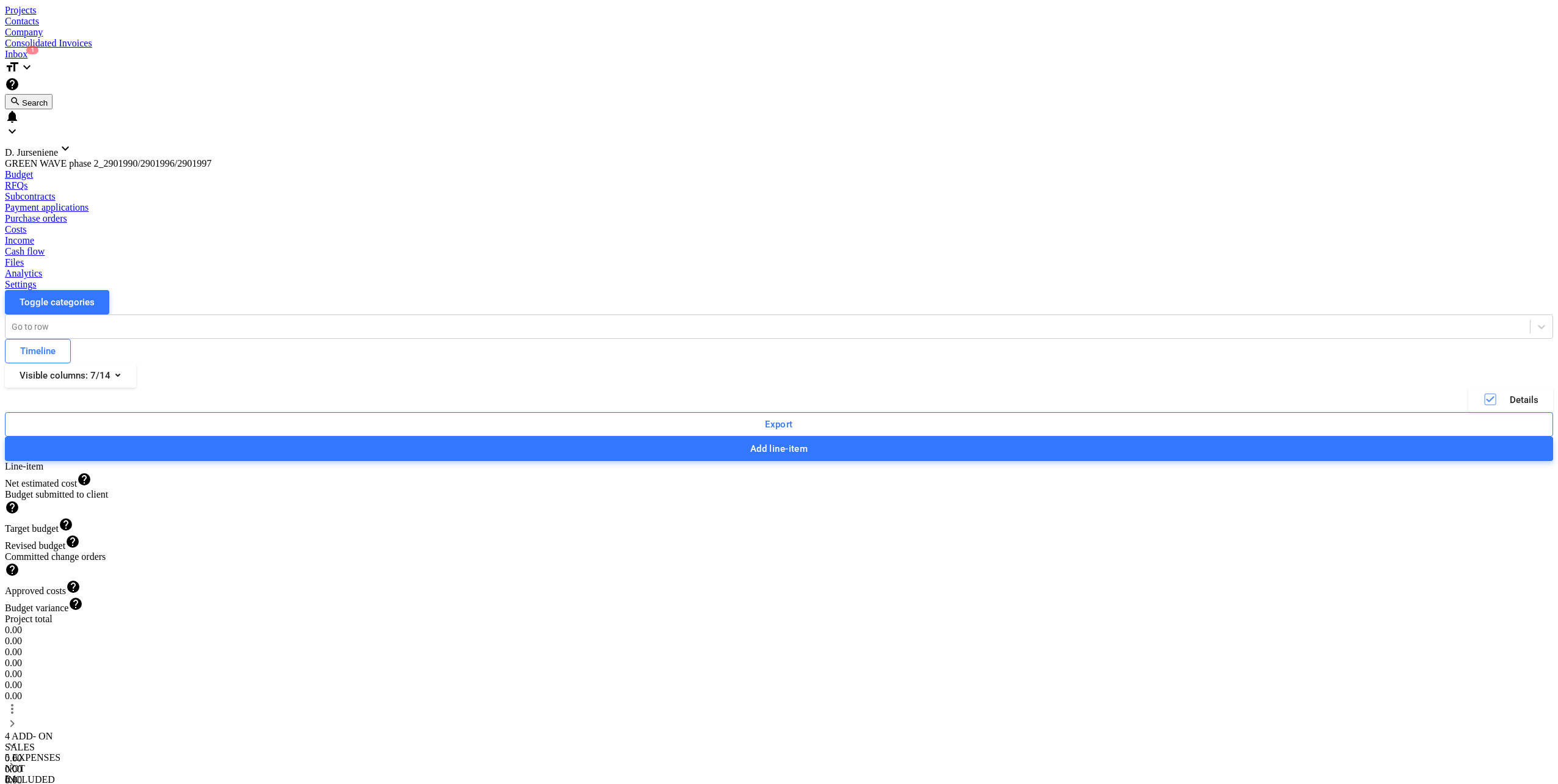
click at [64, 731] on div "4 ADD- ON SALES" at bounding box center [36, 742] width 61 height 22
click at [19, 716] on span "keyboard_arrow_down" at bounding box center [12, 723] width 15 height 15
